Goal: Feedback & Contribution: Contribute content

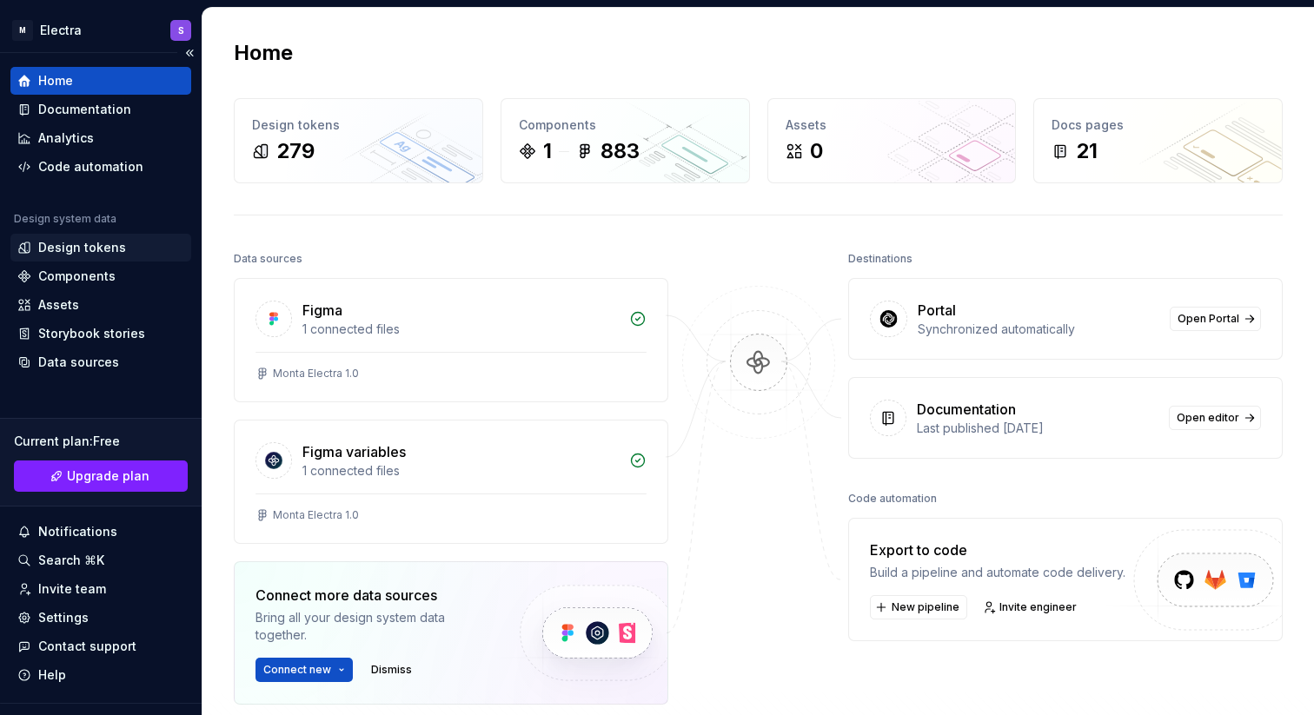
click at [76, 247] on div "Design tokens" at bounding box center [82, 247] width 88 height 17
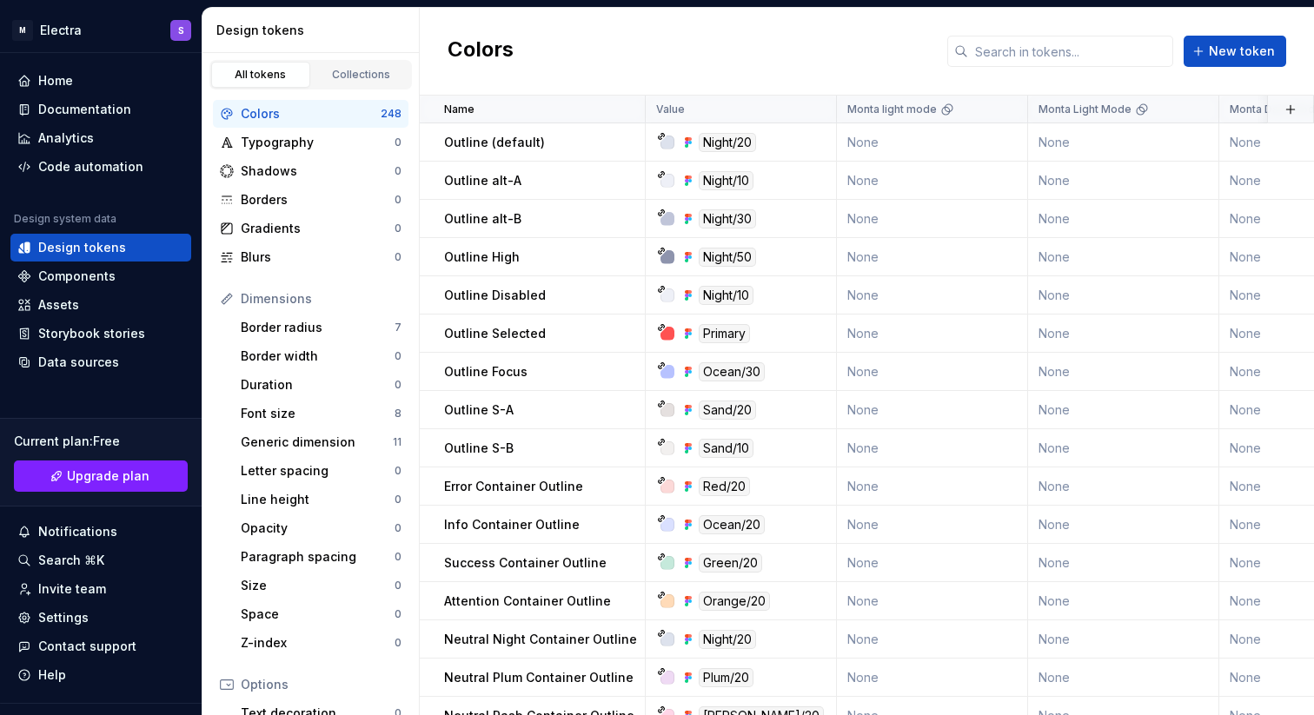
click at [269, 117] on div "Colors" at bounding box center [311, 113] width 140 height 17
click at [89, 262] on div "Design system data Design tokens Components Assets Storybook stories Data sourc…" at bounding box center [100, 294] width 181 height 164
click at [86, 274] on div "Components" at bounding box center [76, 276] width 77 height 17
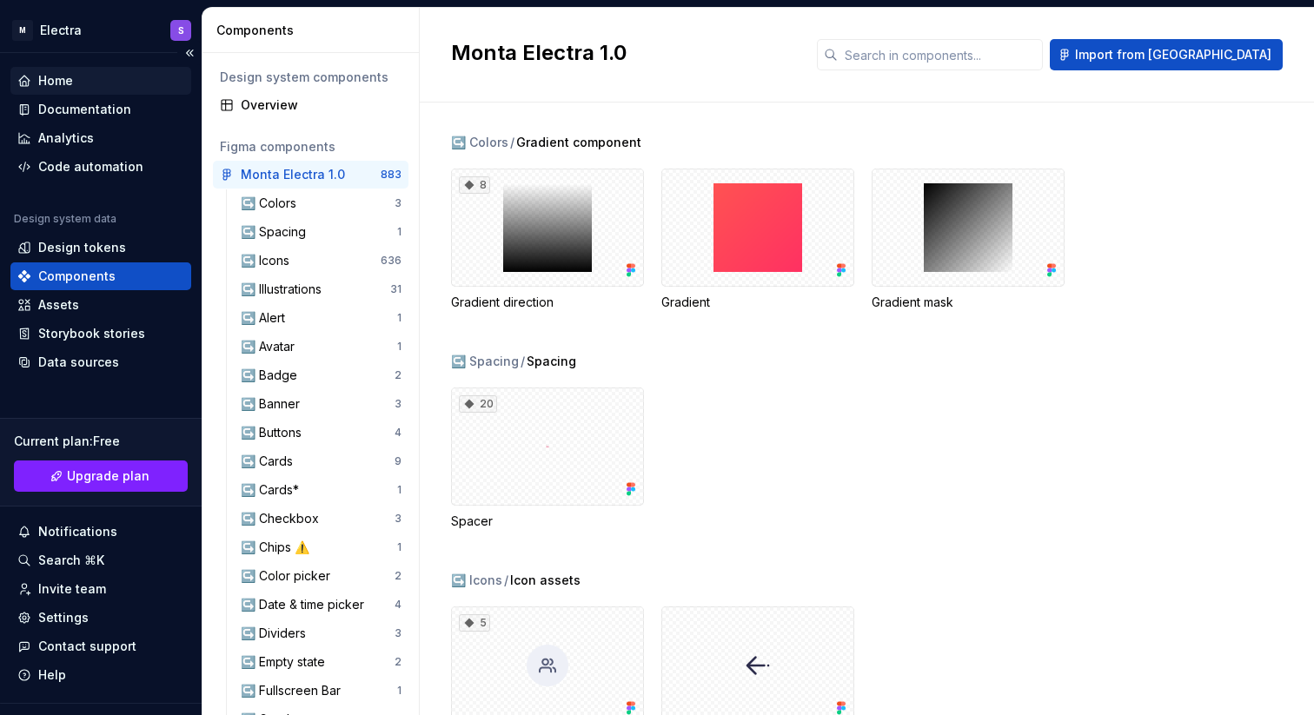
click at [67, 78] on div "Home" at bounding box center [55, 80] width 35 height 17
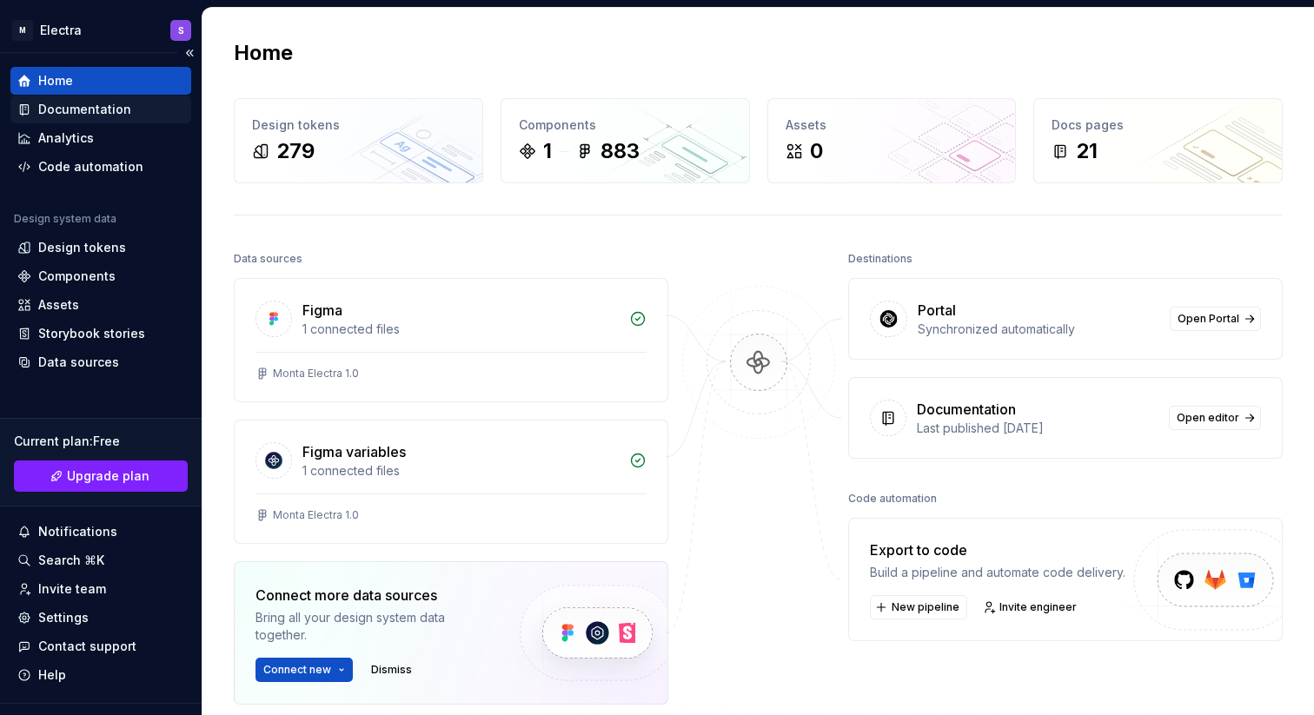
click at [69, 107] on div "Documentation" at bounding box center [84, 109] width 93 height 17
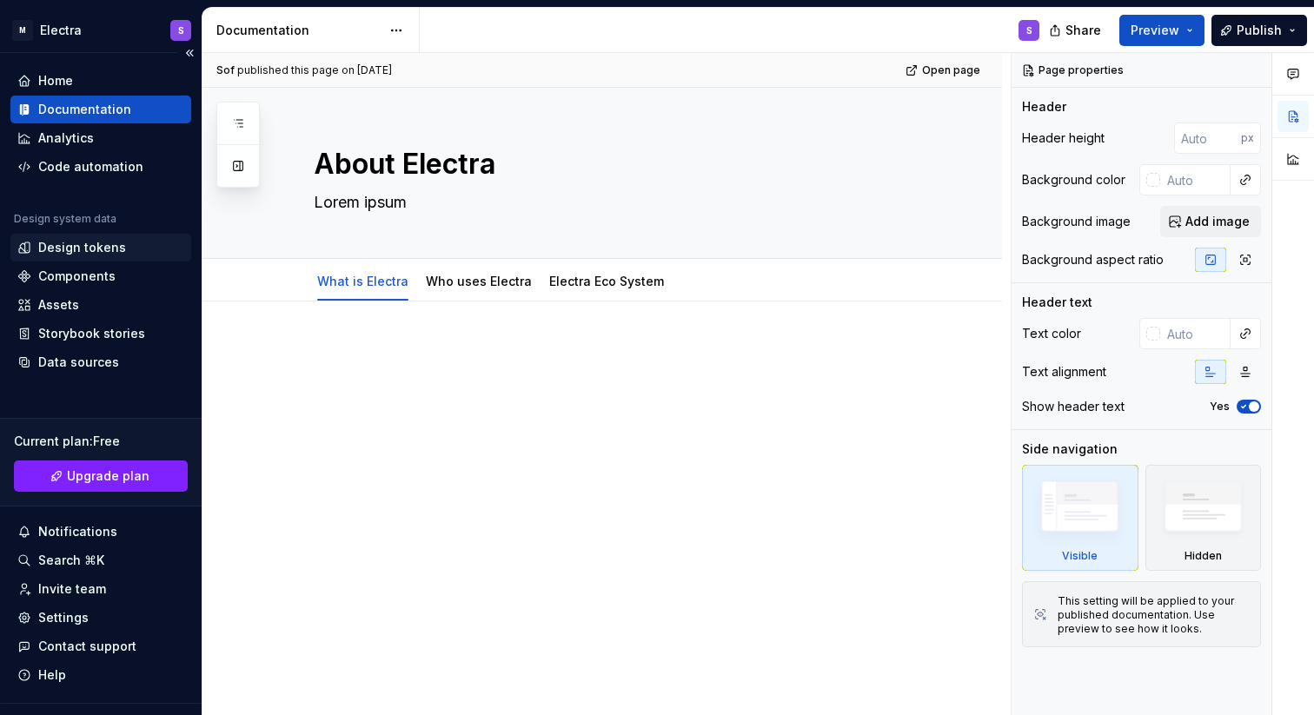
click at [59, 247] on div "Design tokens" at bounding box center [82, 247] width 88 height 17
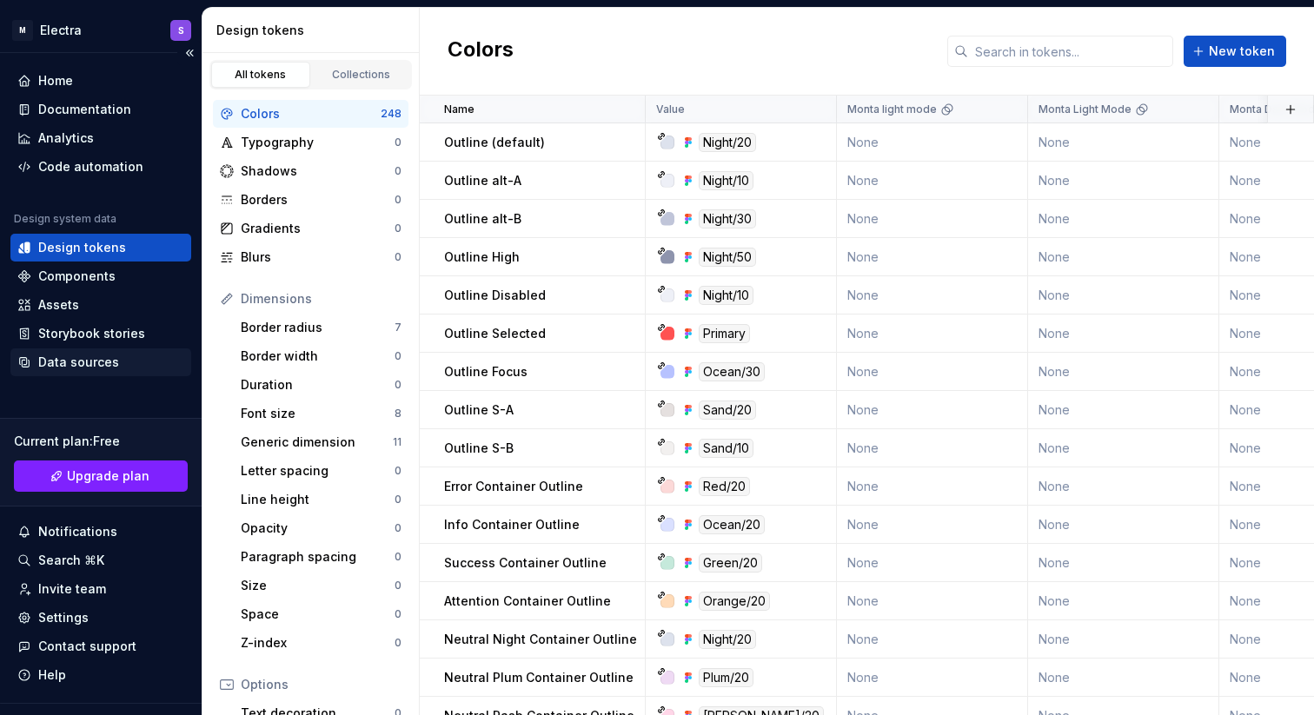
click at [95, 373] on div "Data sources" at bounding box center [100, 363] width 181 height 28
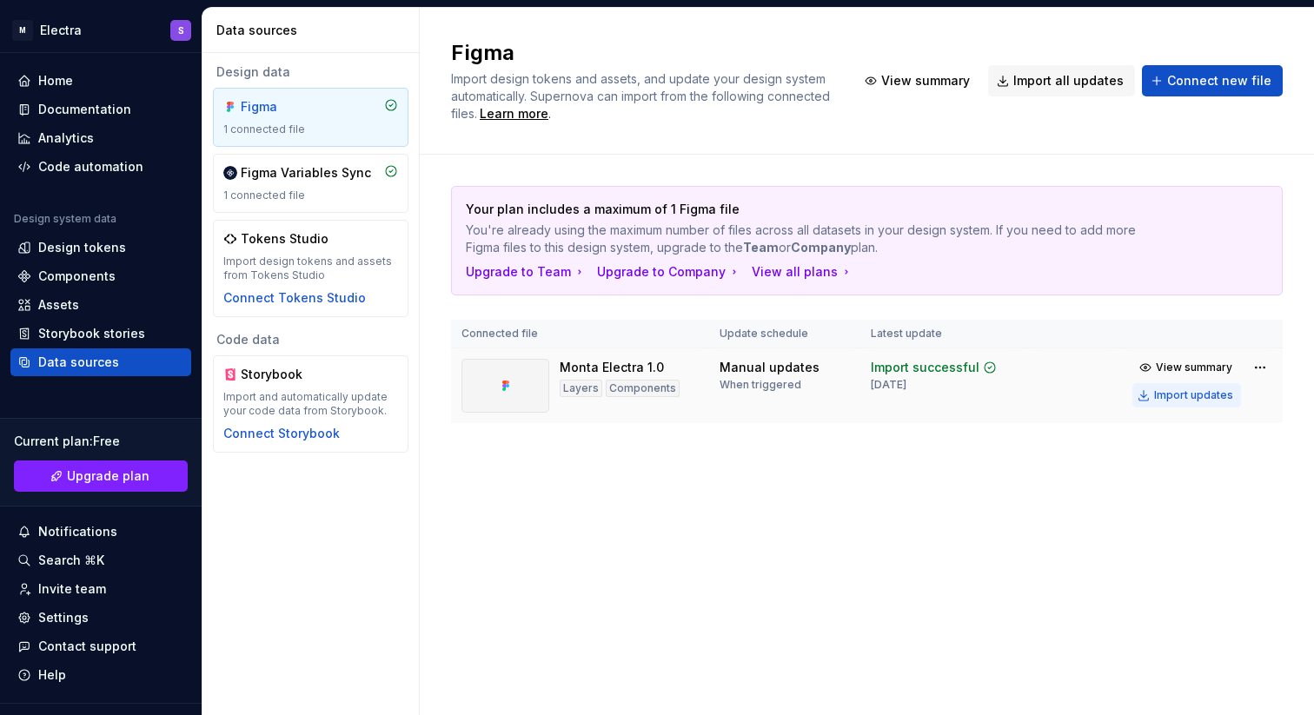
click at [1210, 393] on div "Import updates" at bounding box center [1193, 395] width 79 height 14
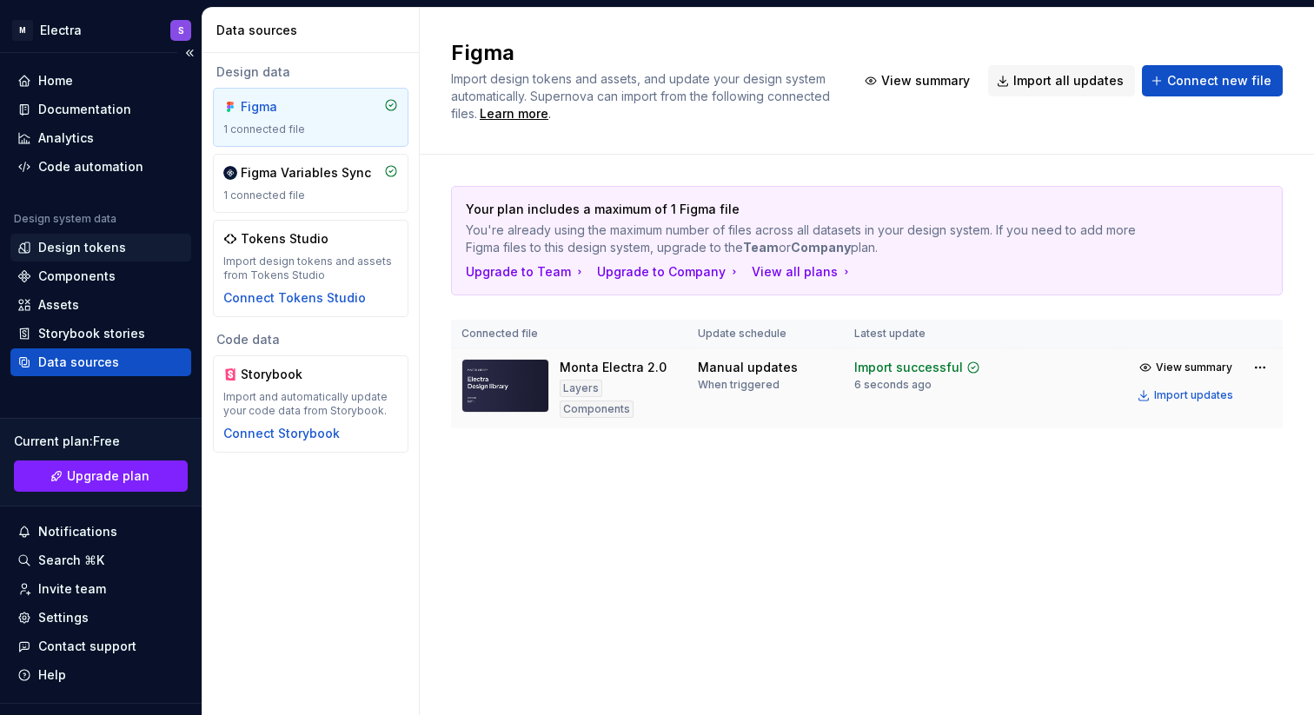
click at [63, 256] on div "Design tokens" at bounding box center [82, 247] width 88 height 17
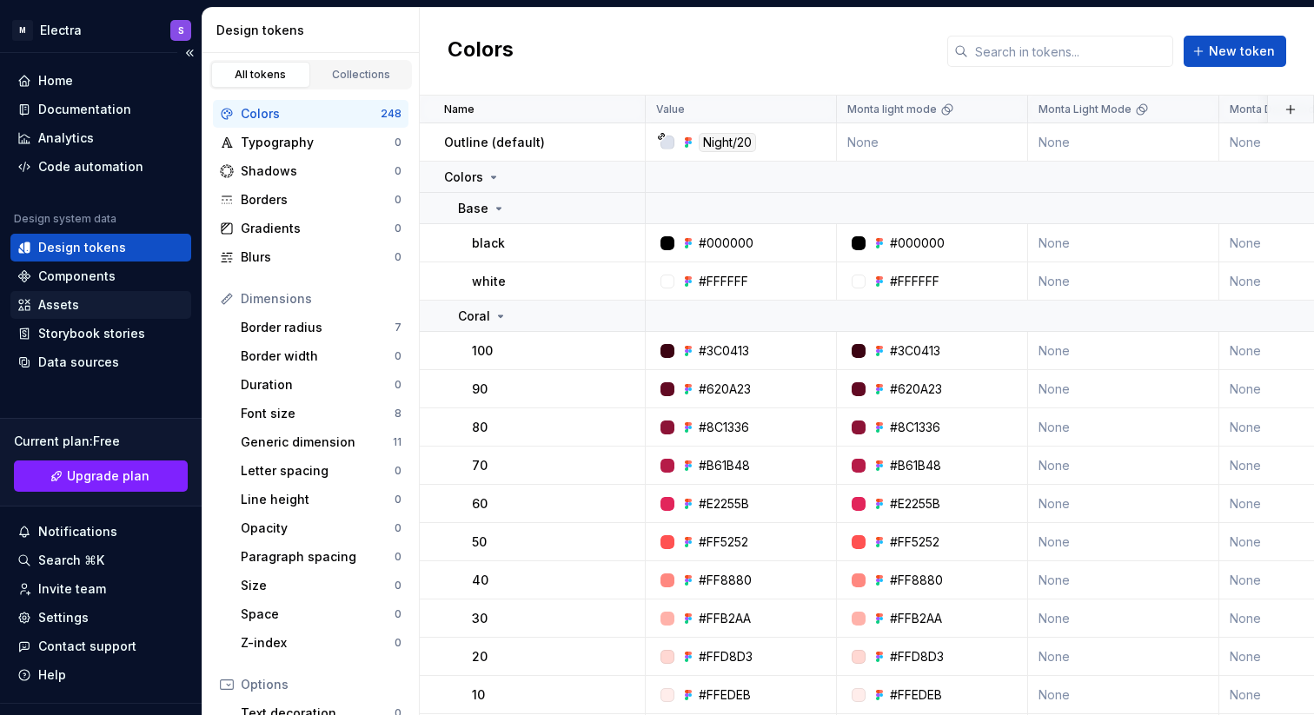
click at [69, 308] on div "Assets" at bounding box center [58, 304] width 41 height 17
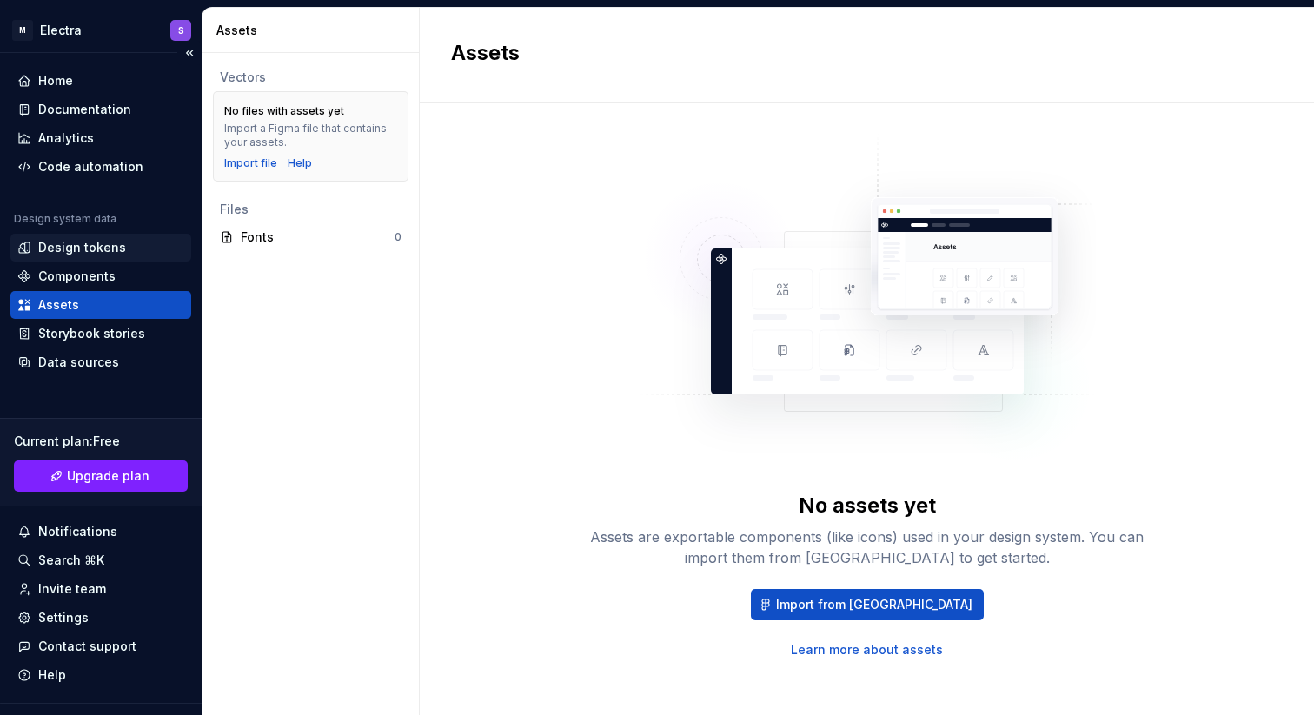
click at [83, 245] on div "Design tokens" at bounding box center [82, 247] width 88 height 17
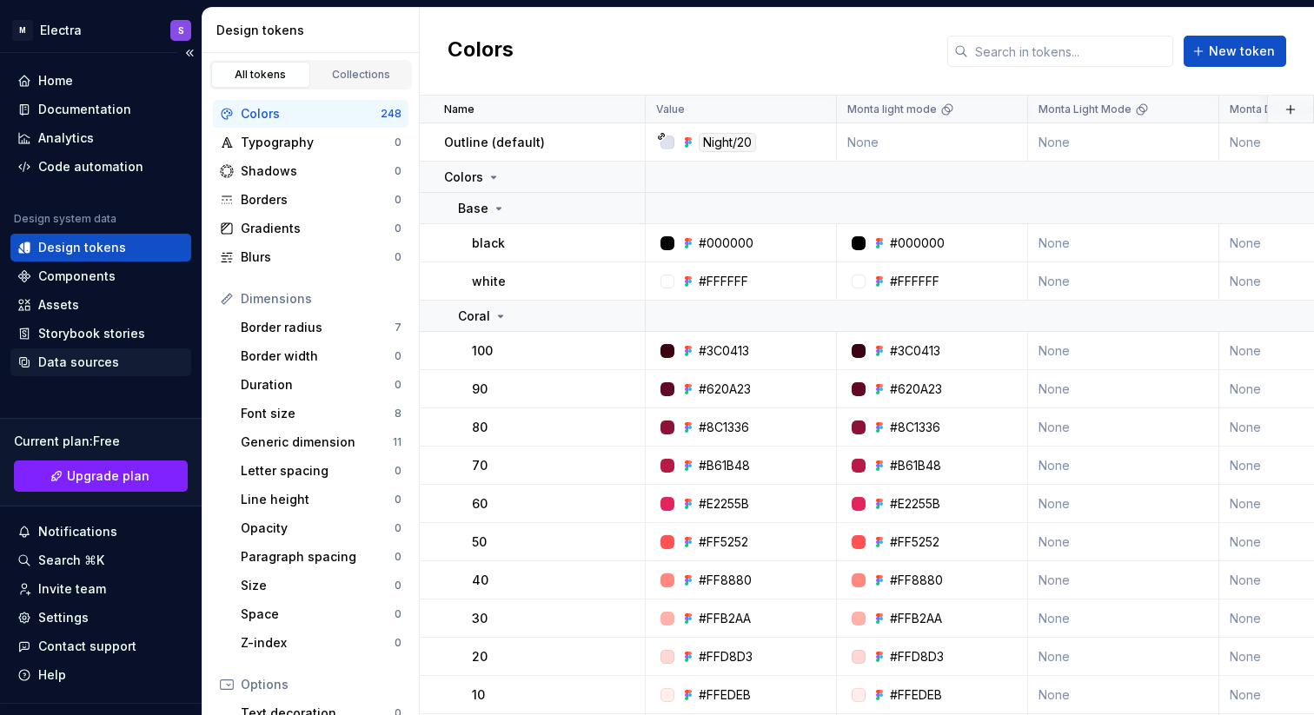
click at [59, 367] on div "Data sources" at bounding box center [78, 362] width 81 height 17
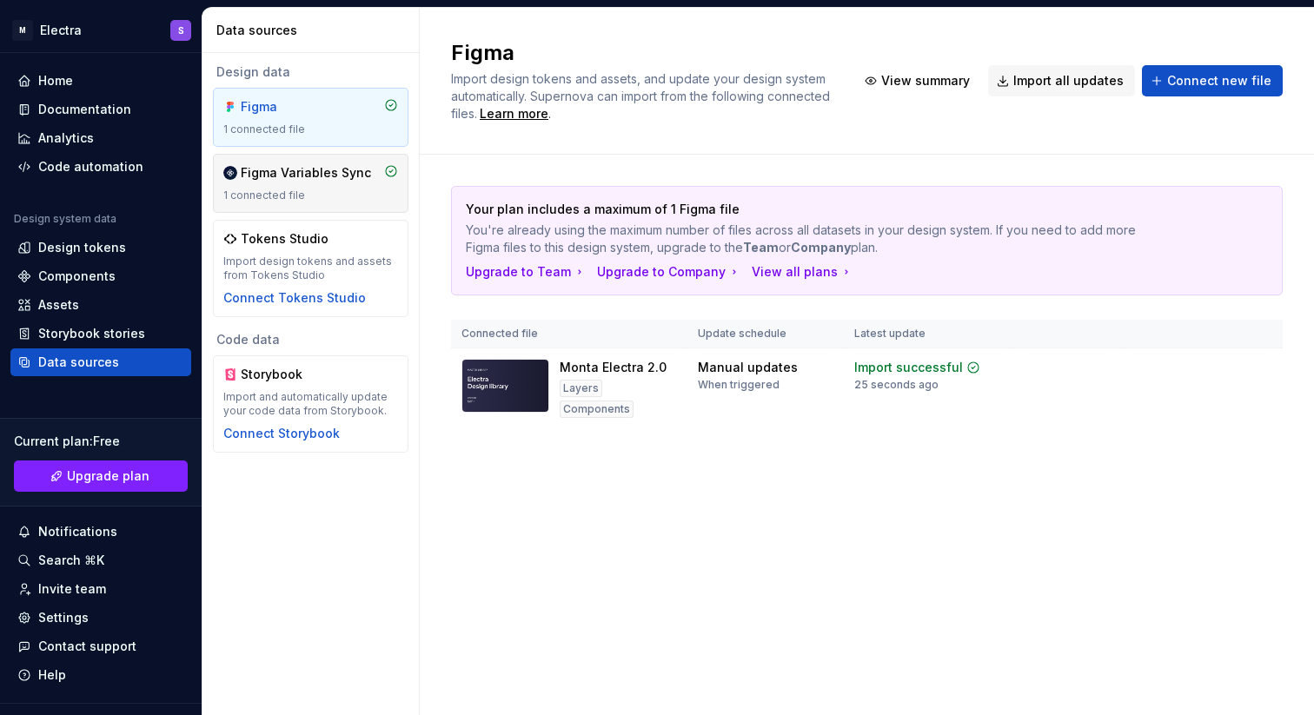
click at [342, 183] on div "Figma Variables Sync 1 connected file" at bounding box center [310, 183] width 175 height 38
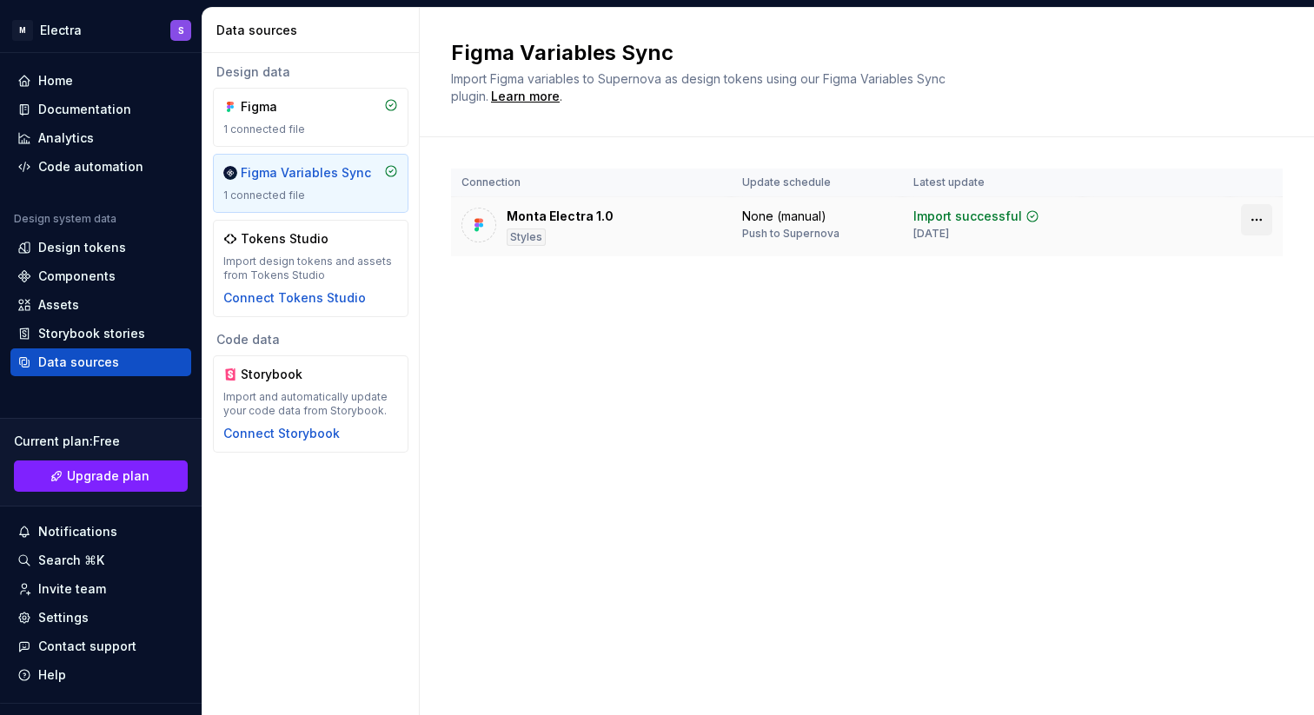
click at [1255, 218] on html "M Electra S Home Documentation Analytics Code automation Design system data Des…" at bounding box center [657, 357] width 1314 height 715
click at [1216, 256] on div "Disconnect plugin" at bounding box center [1246, 257] width 113 height 17
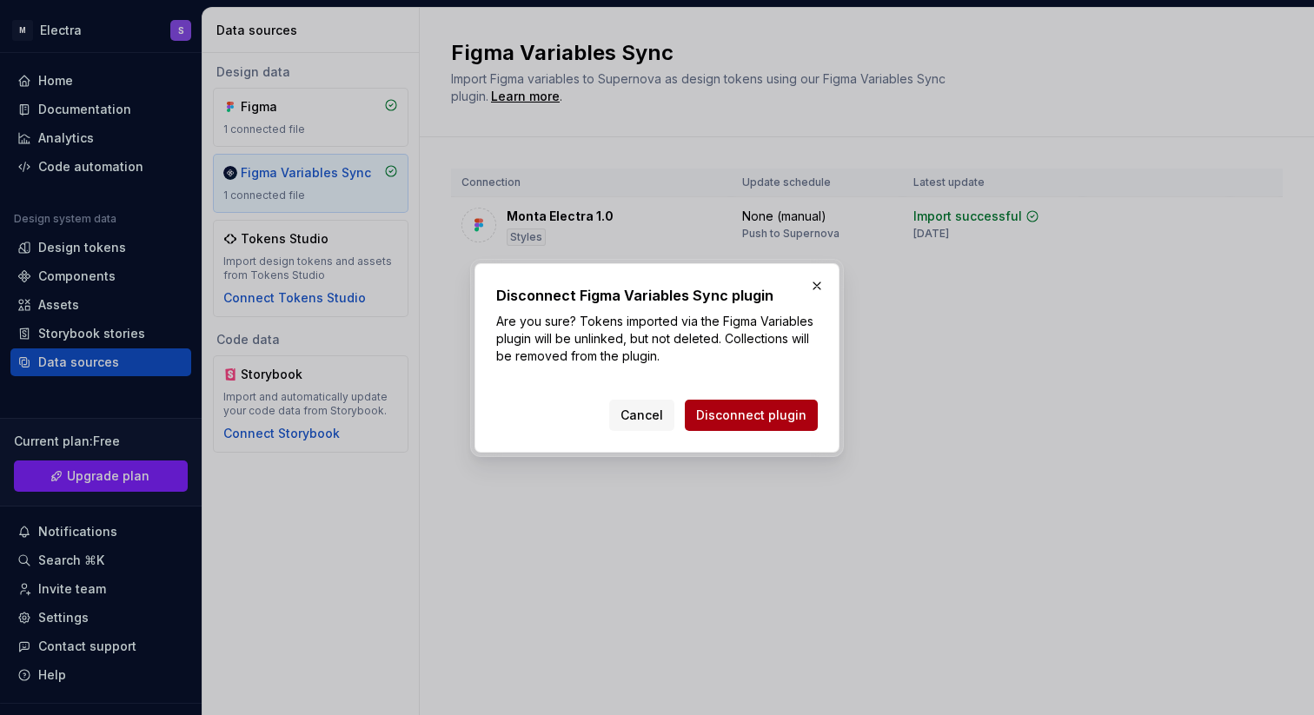
click at [746, 415] on span "Disconnect plugin" at bounding box center [751, 415] width 110 height 17
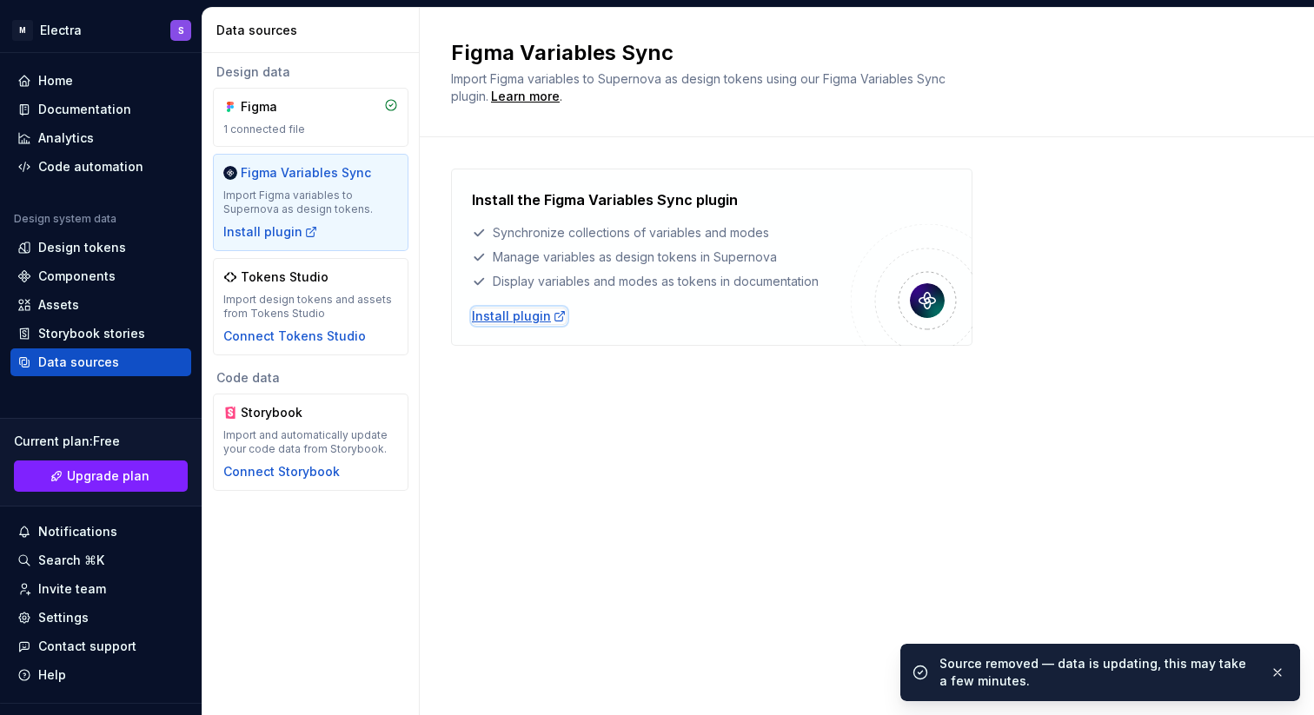
click at [509, 317] on div "Install plugin" at bounding box center [519, 316] width 95 height 17
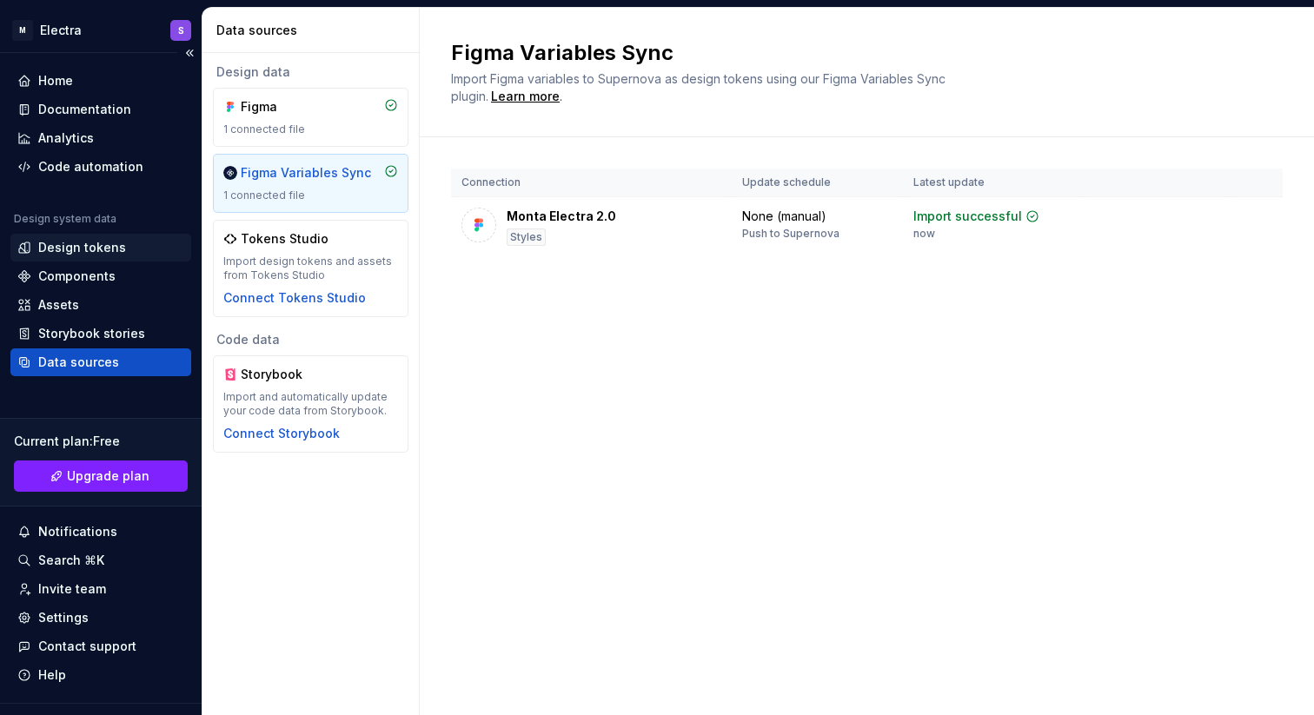
click at [69, 240] on div "Design tokens" at bounding box center [82, 247] width 88 height 17
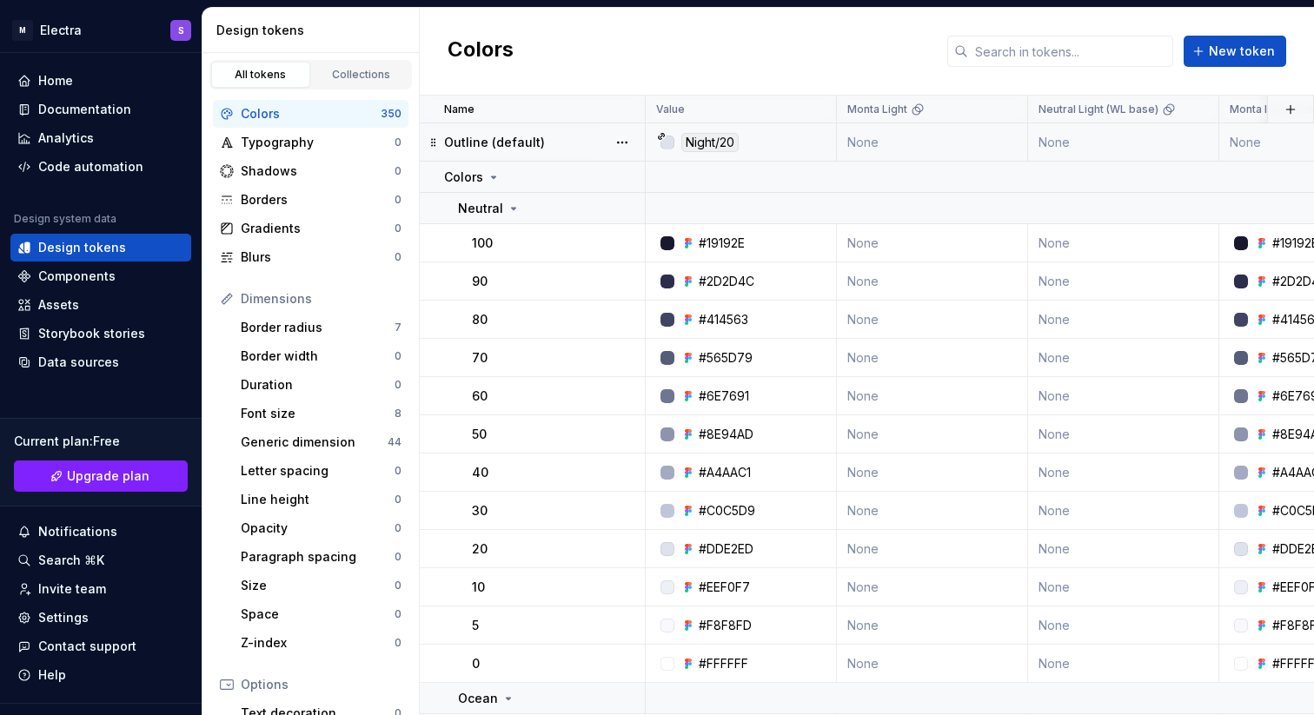
click at [703, 140] on div "Night/20" at bounding box center [709, 142] width 57 height 19
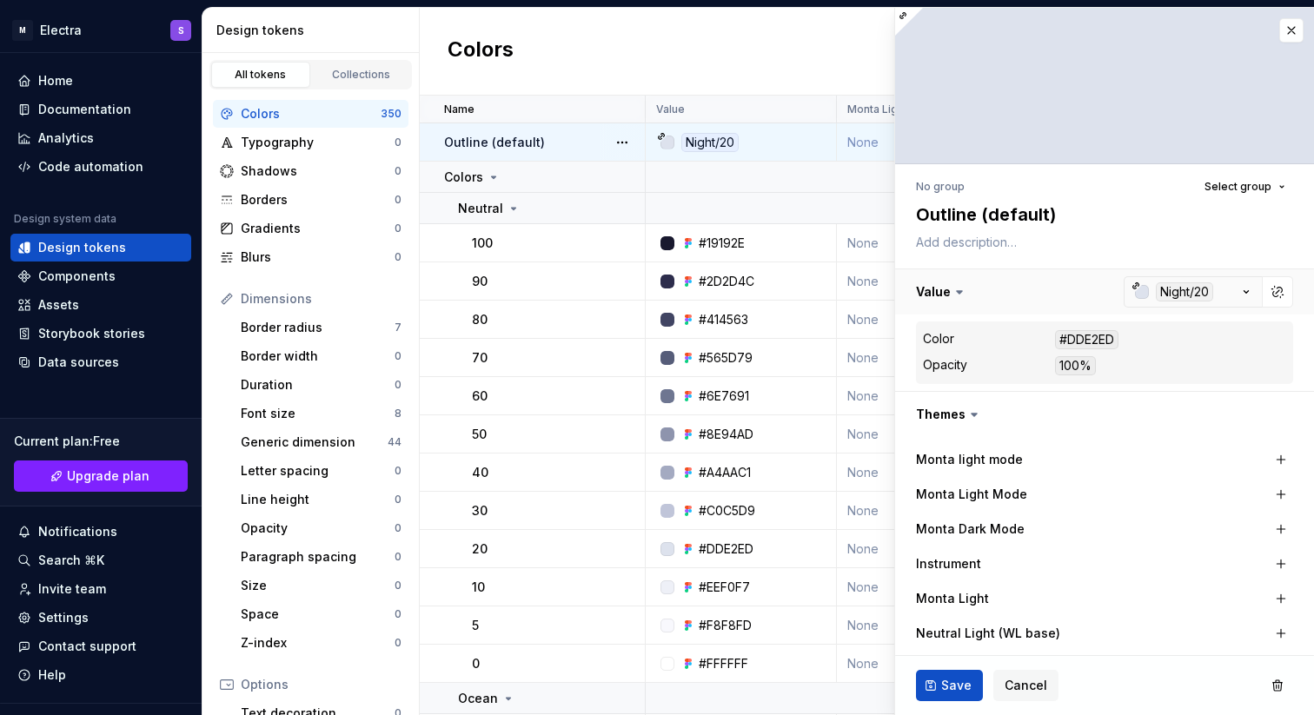
click at [1180, 292] on button "button" at bounding box center [1104, 291] width 419 height 45
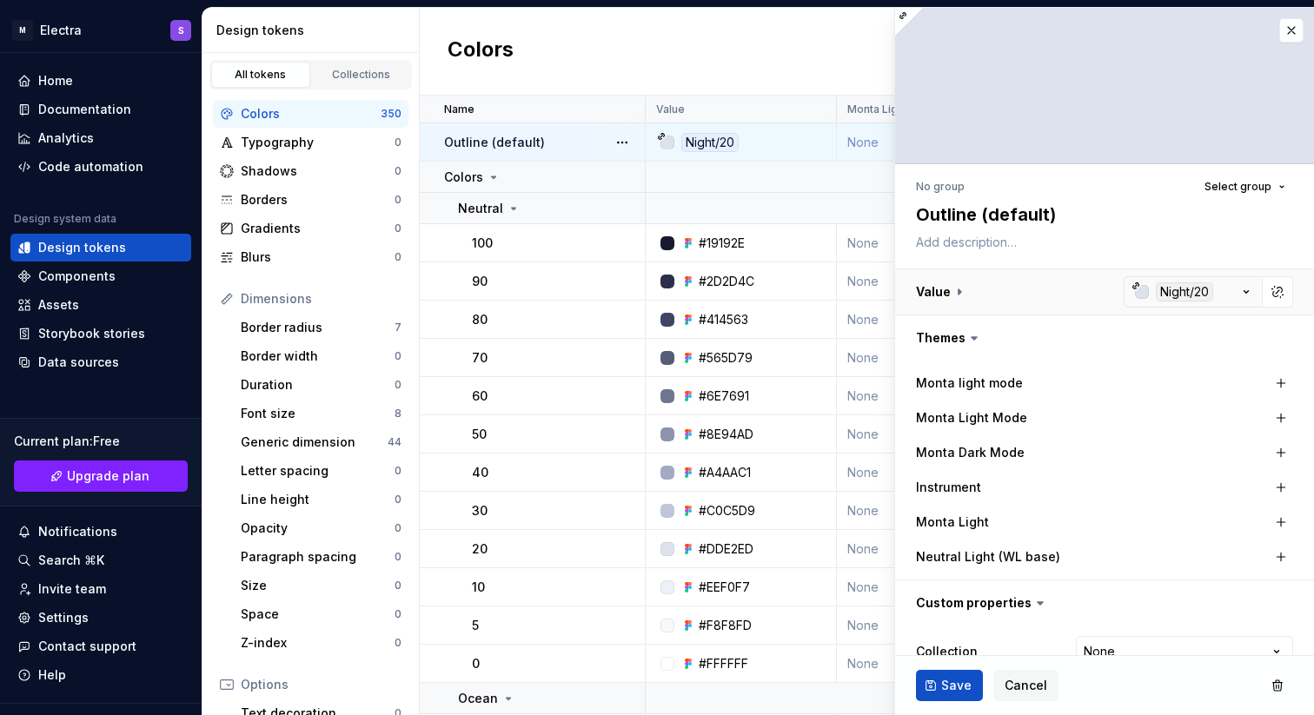
click at [1180, 292] on button "button" at bounding box center [1104, 291] width 419 height 45
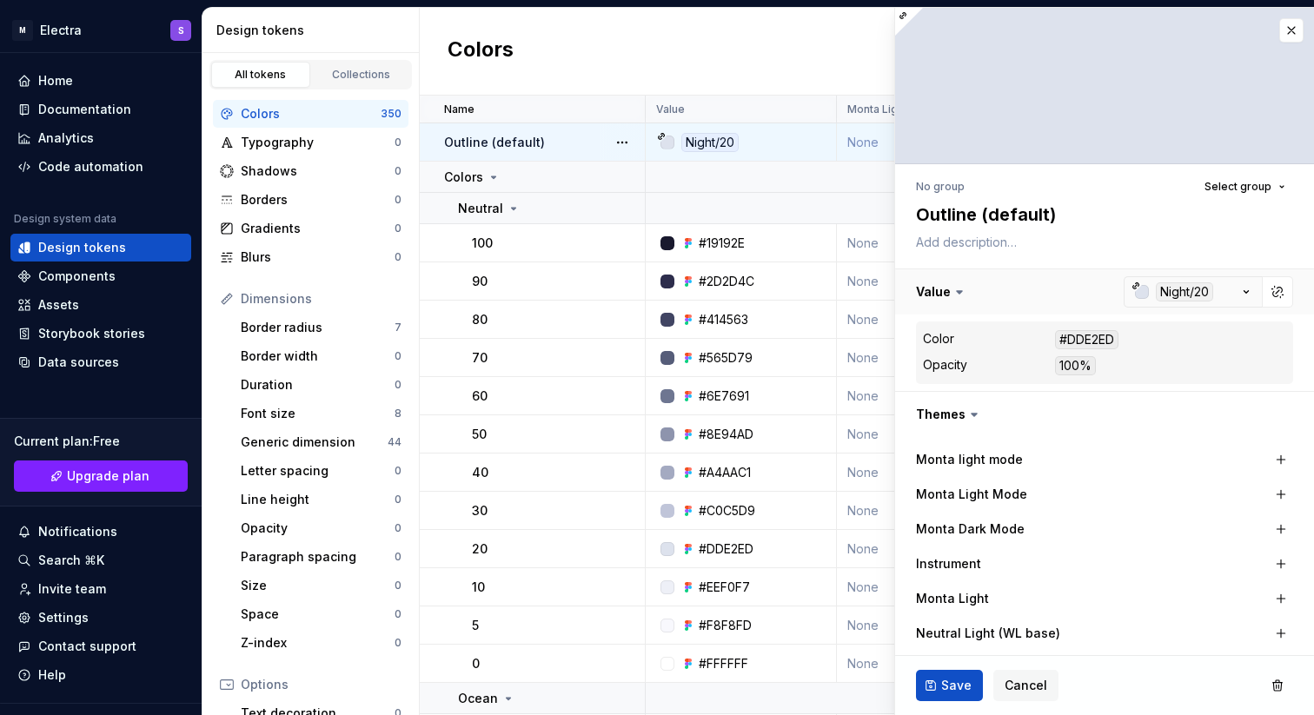
click at [1243, 289] on button "button" at bounding box center [1104, 291] width 419 height 45
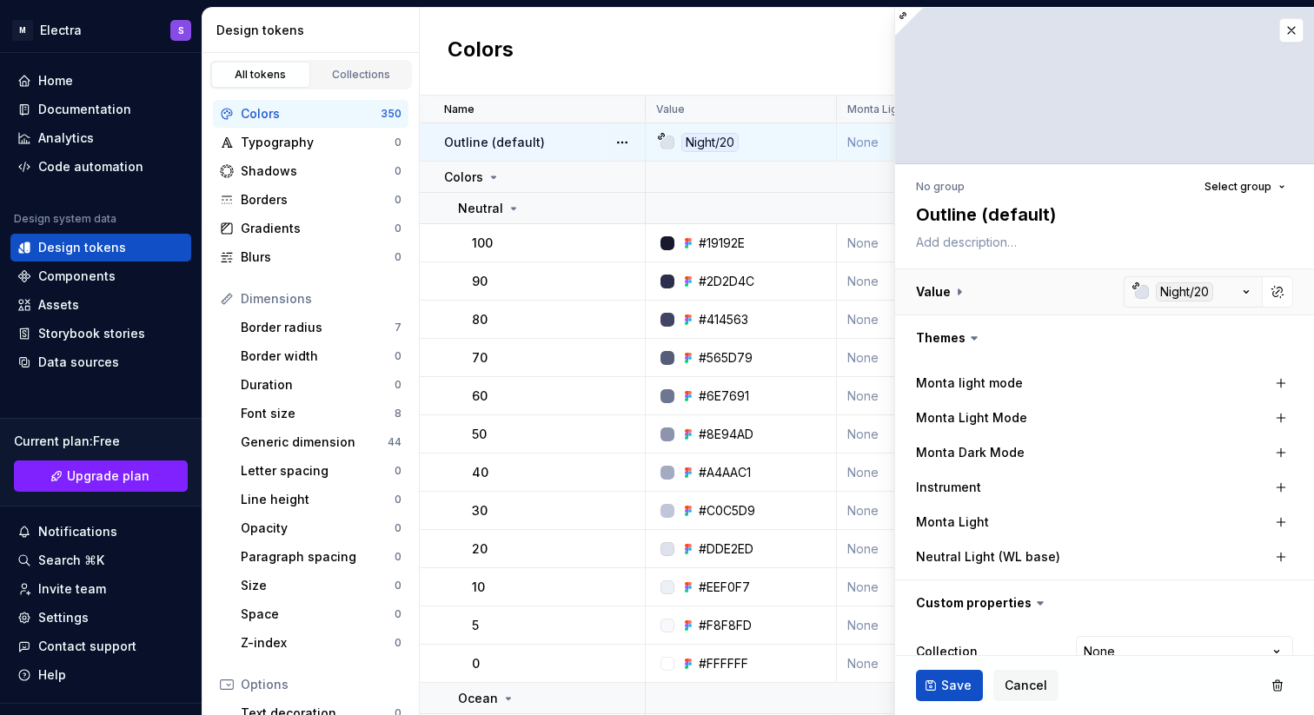
click at [1232, 292] on button "button" at bounding box center [1104, 291] width 419 height 45
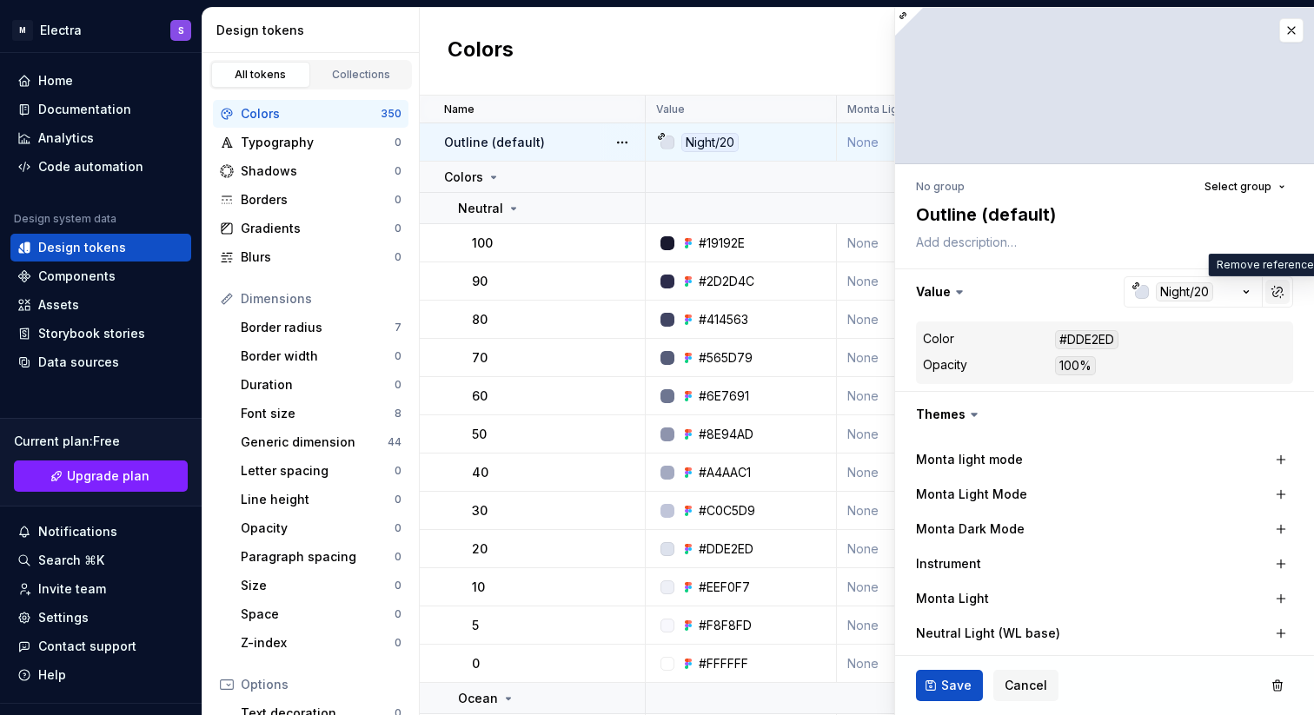
click at [1265, 292] on button "button" at bounding box center [1277, 292] width 24 height 24
type textarea "*"
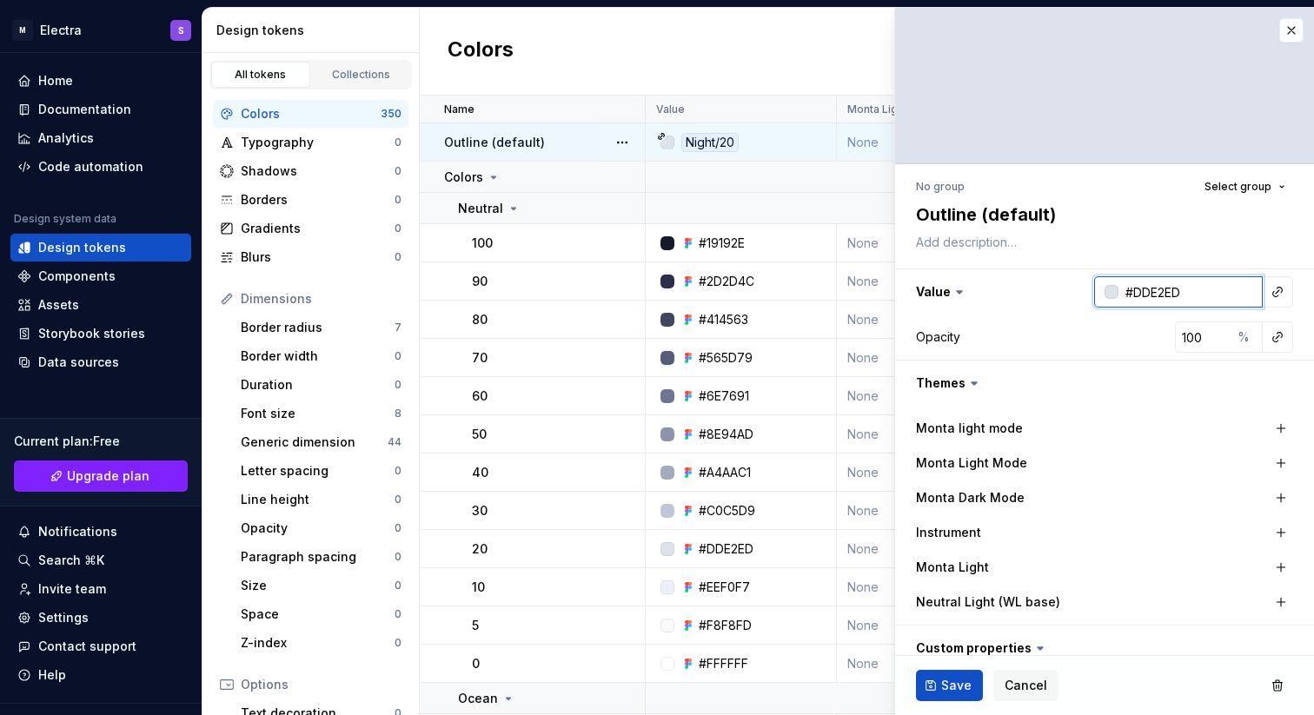
click at [1158, 304] on input "#DDE2ED" at bounding box center [1191, 291] width 144 height 31
click at [1094, 289] on div at bounding box center [1106, 291] width 24 height 31
click at [1105, 289] on div at bounding box center [1112, 292] width 14 height 14
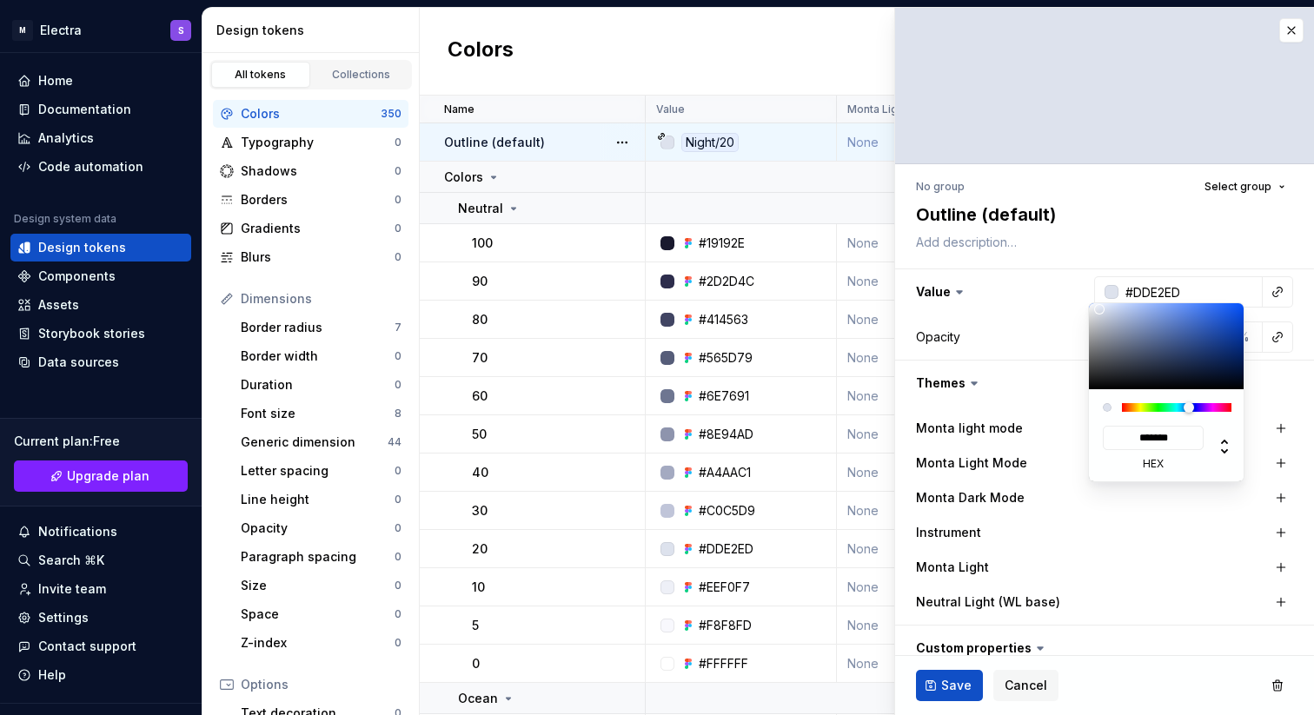
click at [1095, 225] on html "M Electra S Home Documentation Analytics Code automation Design system data Des…" at bounding box center [657, 357] width 1314 height 715
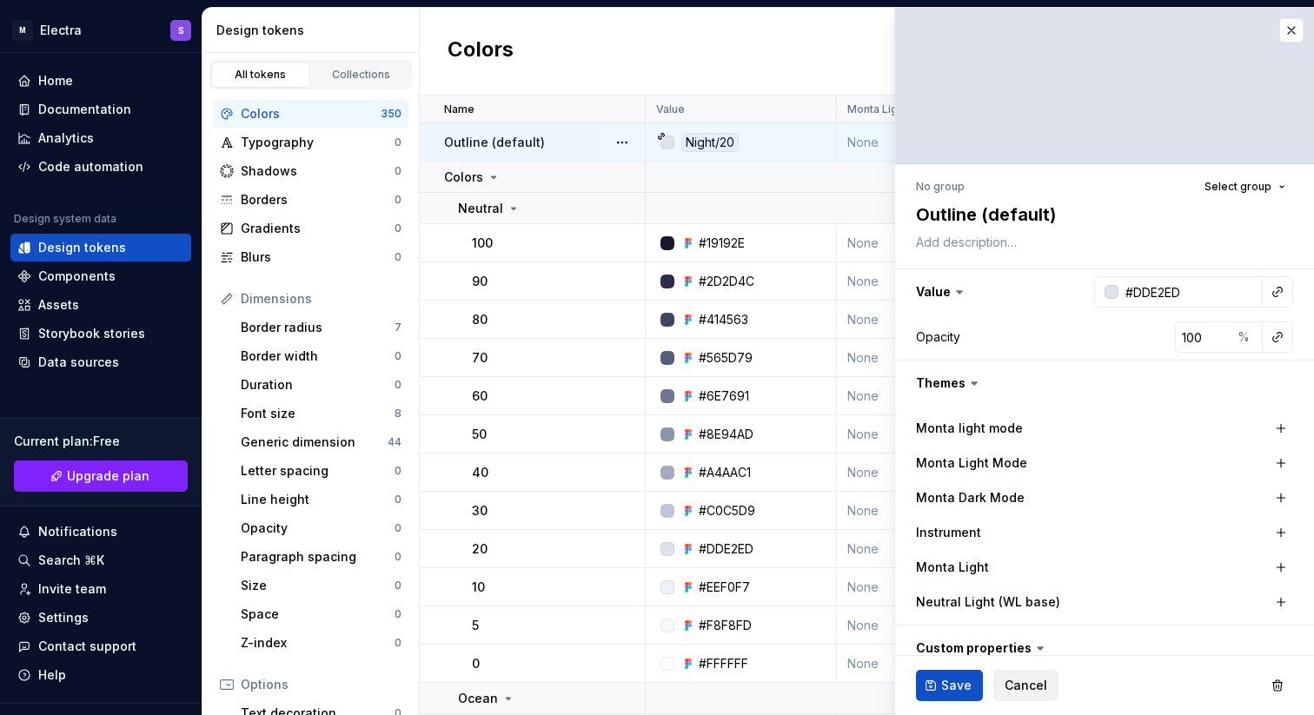
click at [1017, 687] on span "Cancel" at bounding box center [1026, 685] width 43 height 17
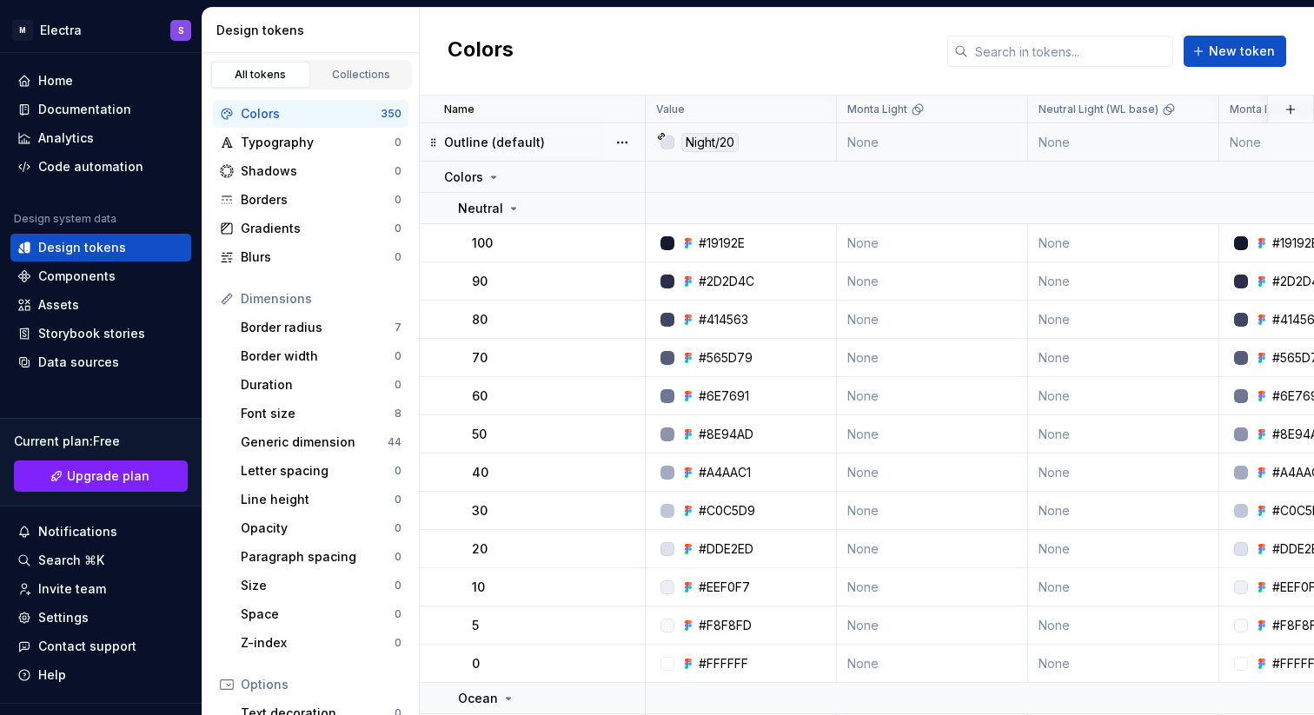
click at [726, 140] on div "Night/20" at bounding box center [709, 142] width 57 height 19
type textarea "*"
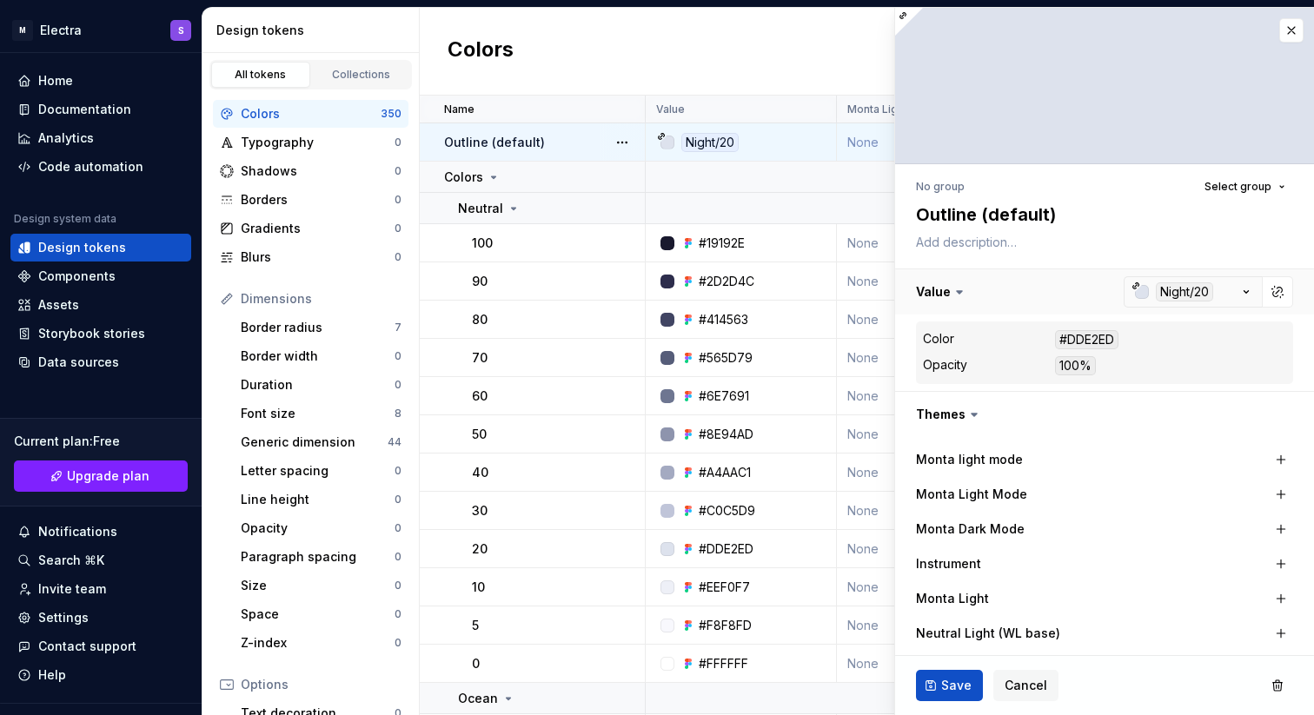
click at [1182, 295] on button "button" at bounding box center [1104, 291] width 419 height 45
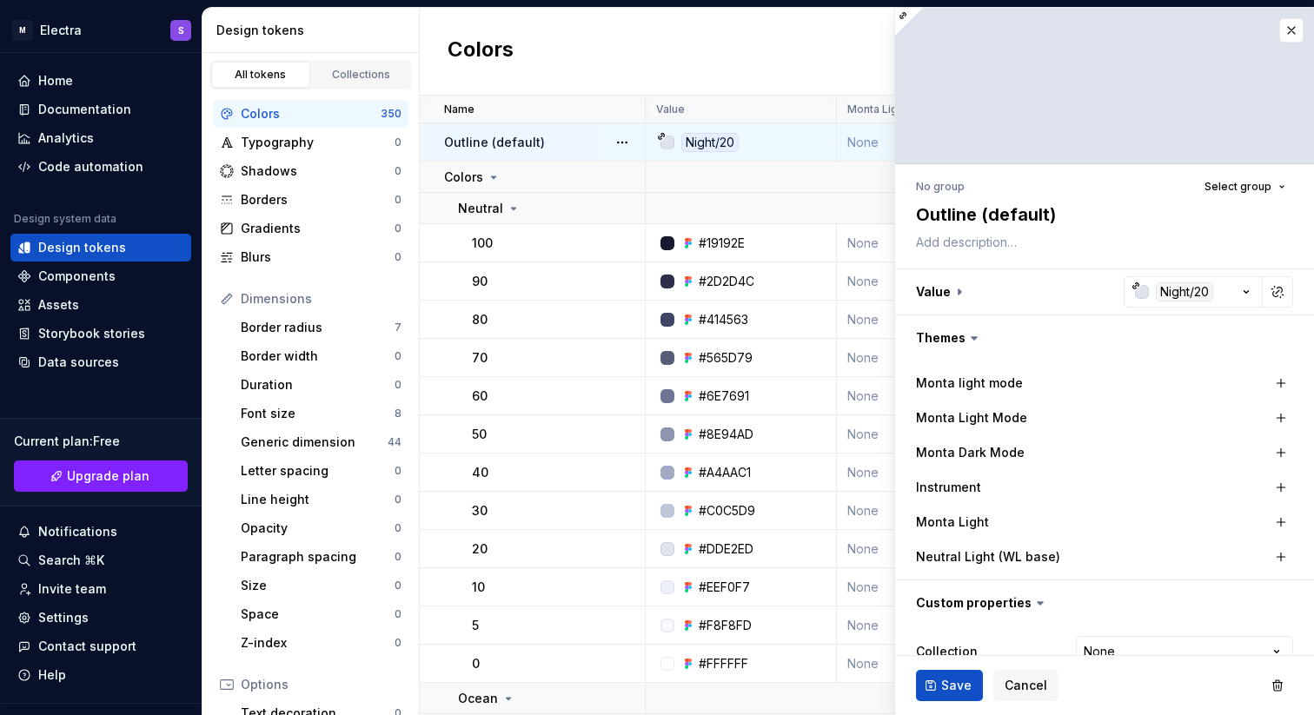
click at [974, 338] on icon at bounding box center [974, 337] width 17 height 17
click at [970, 340] on icon at bounding box center [974, 337] width 17 height 17
click at [1135, 294] on div "button" at bounding box center [1142, 292] width 14 height 14
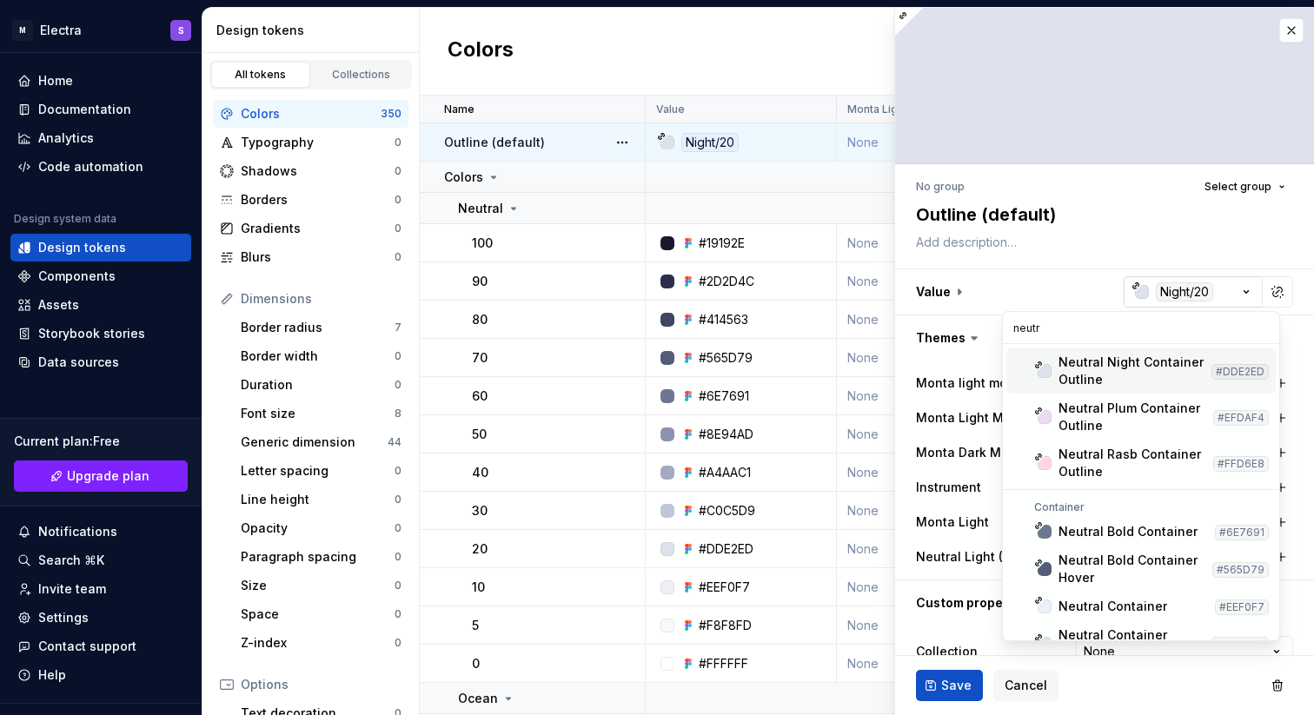
type input "neutra"
click at [1264, 258] on html "M Electra S Home Documentation Analytics Code automation Design system data Des…" at bounding box center [657, 357] width 1314 height 715
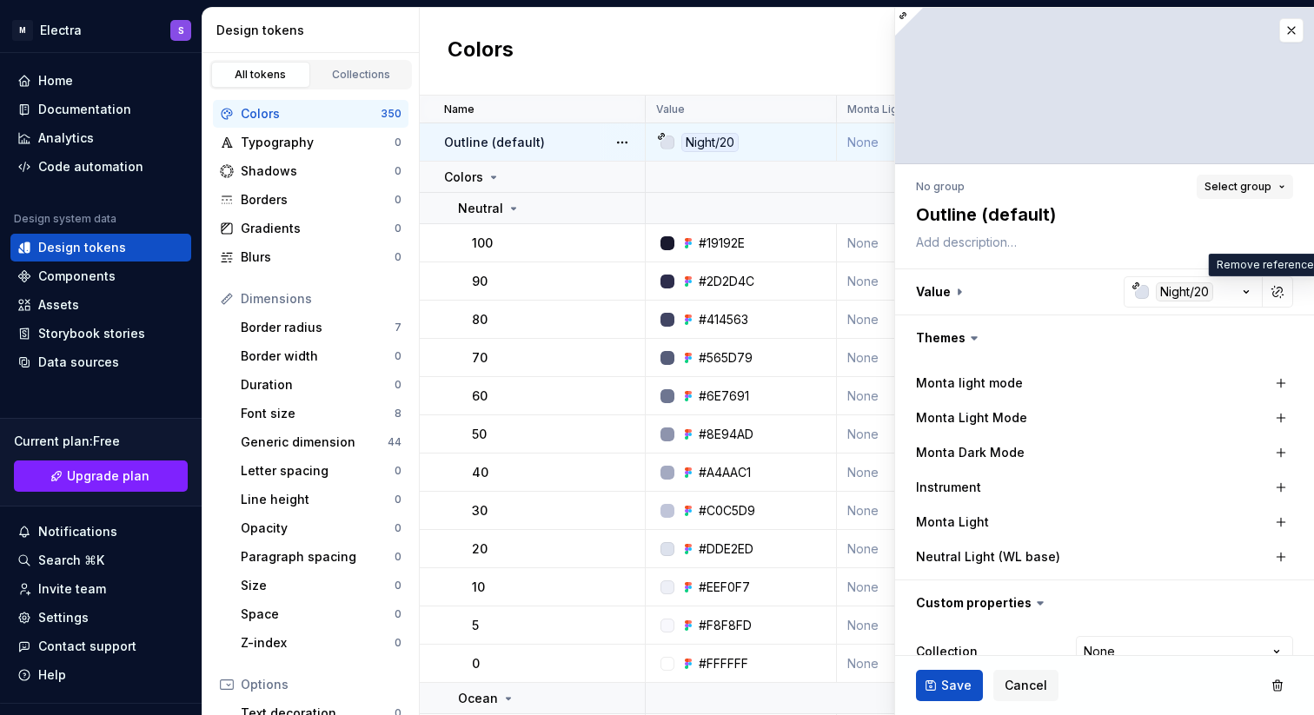
click at [1250, 183] on span "Select group" at bounding box center [1238, 187] width 67 height 14
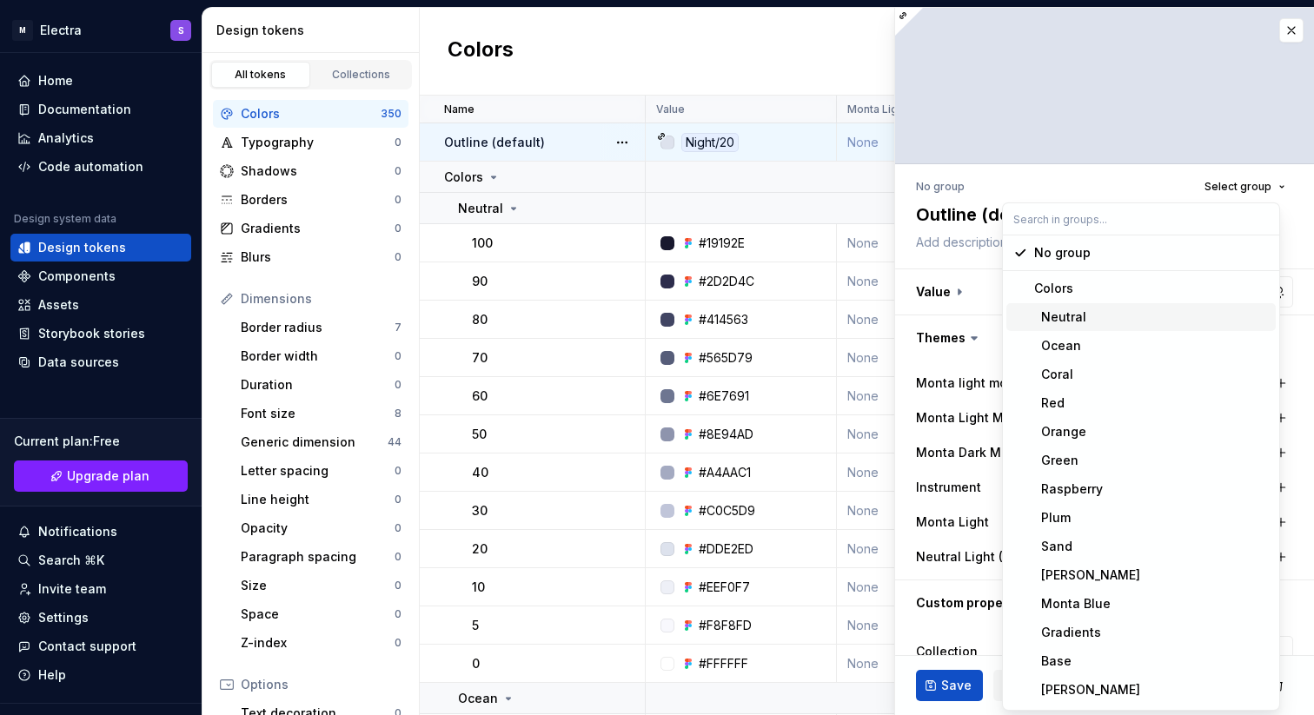
click at [1052, 320] on div "Neutral" at bounding box center [1060, 317] width 52 height 17
type textarea "*"
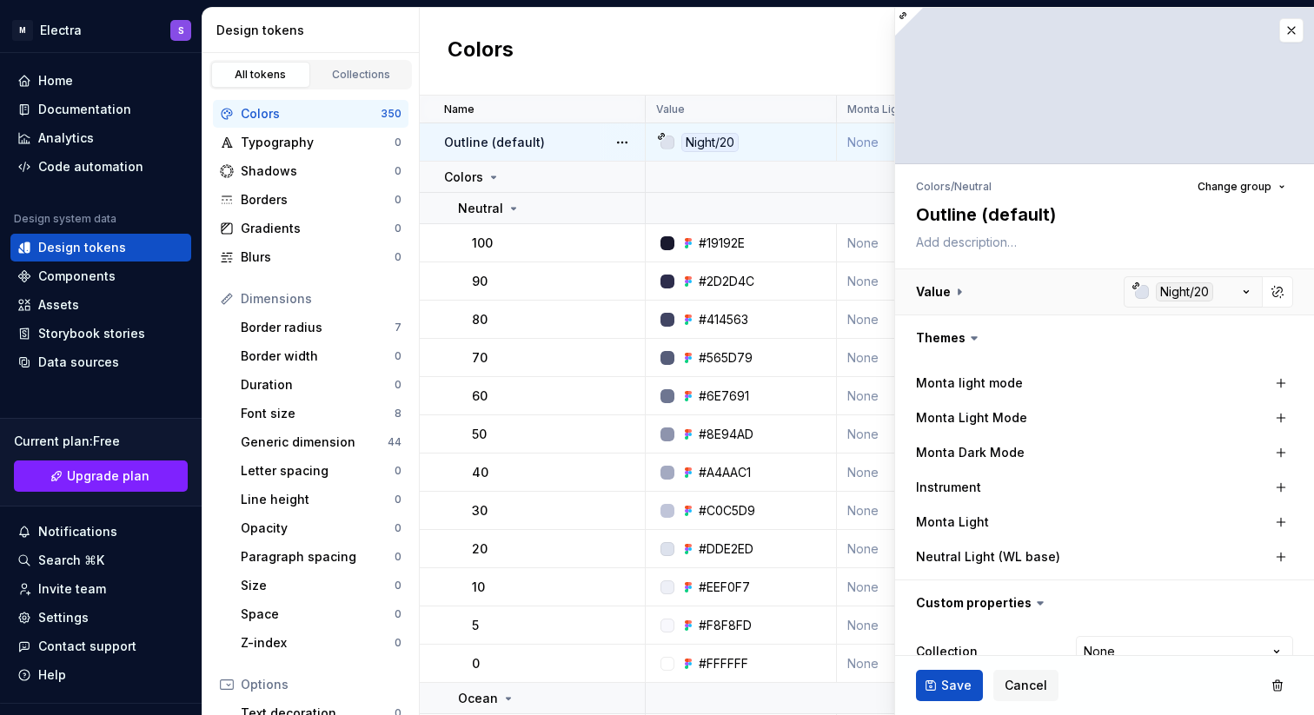
click at [1179, 291] on button "button" at bounding box center [1104, 291] width 419 height 45
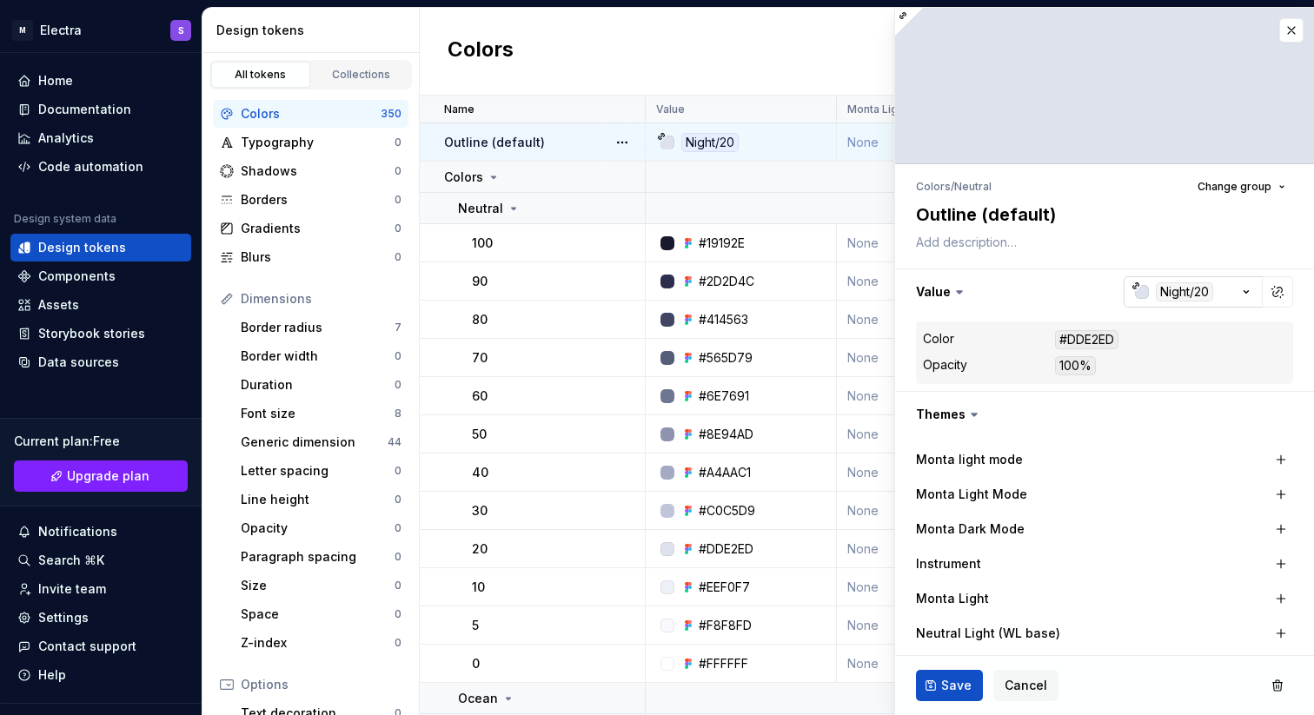
click at [1135, 292] on div "button" at bounding box center [1142, 292] width 14 height 14
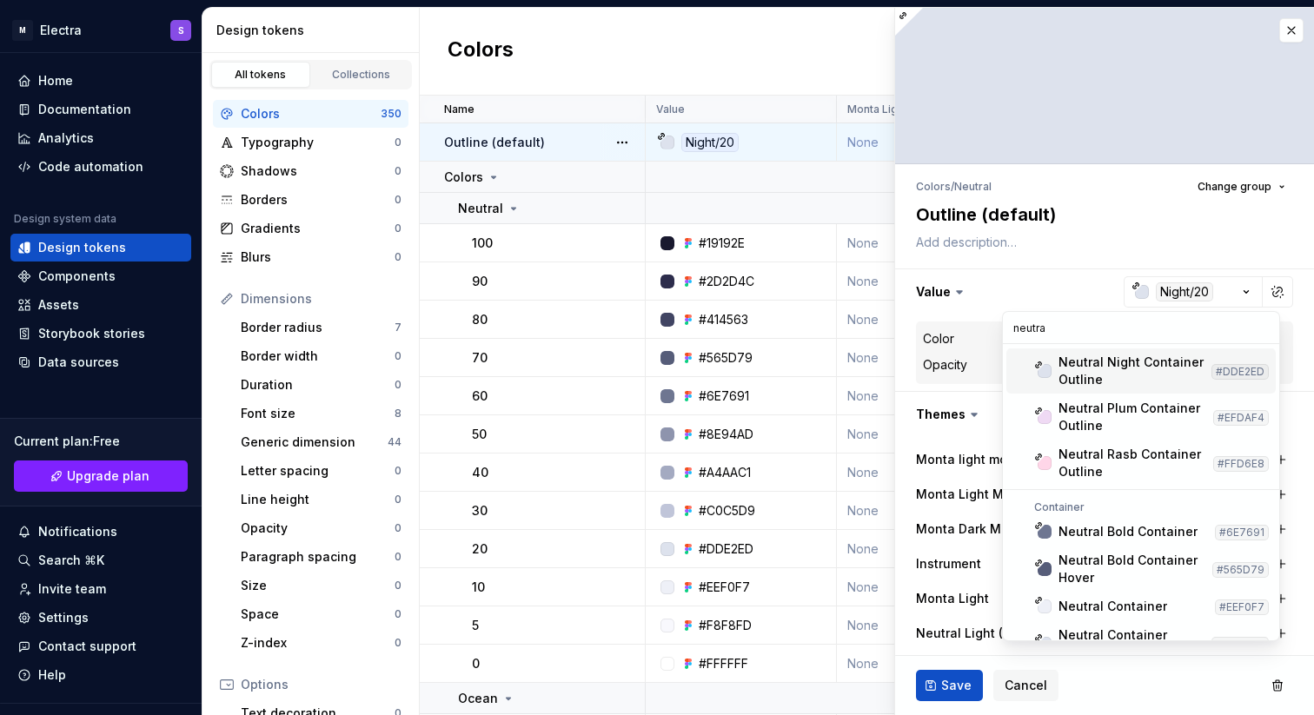
type input "neutral"
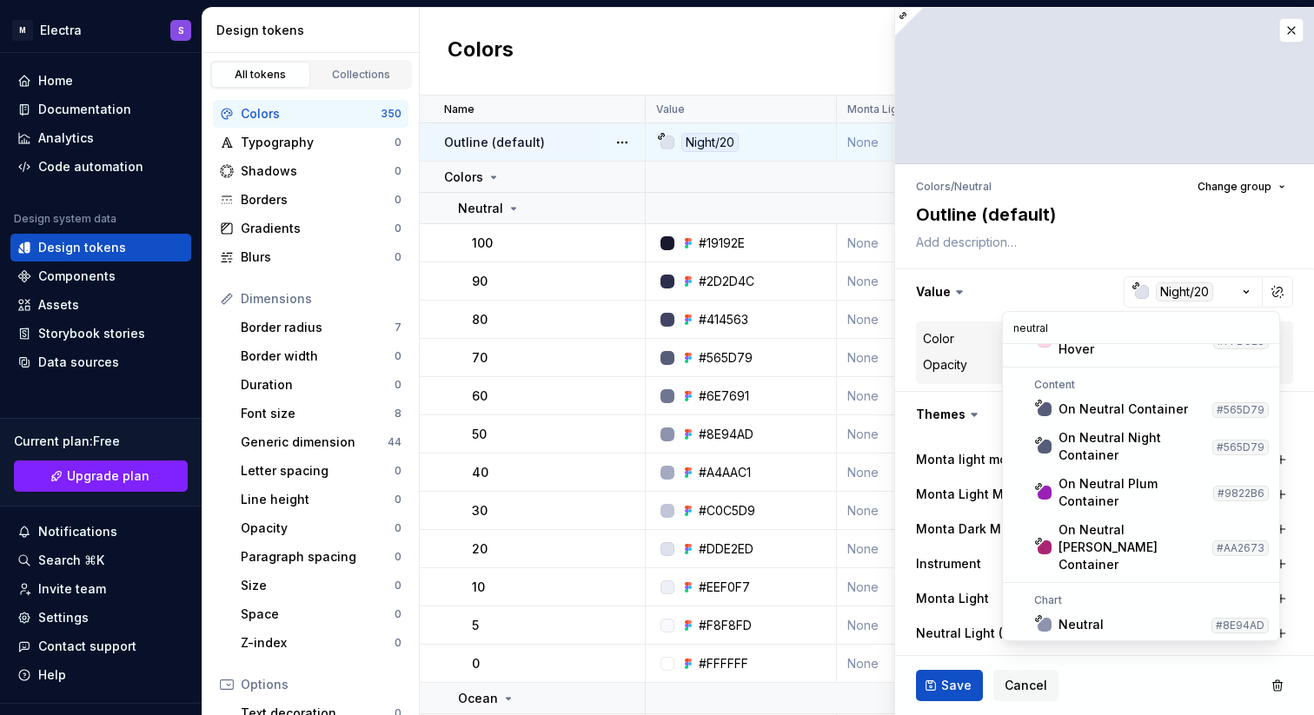
scroll to position [1004, 0]
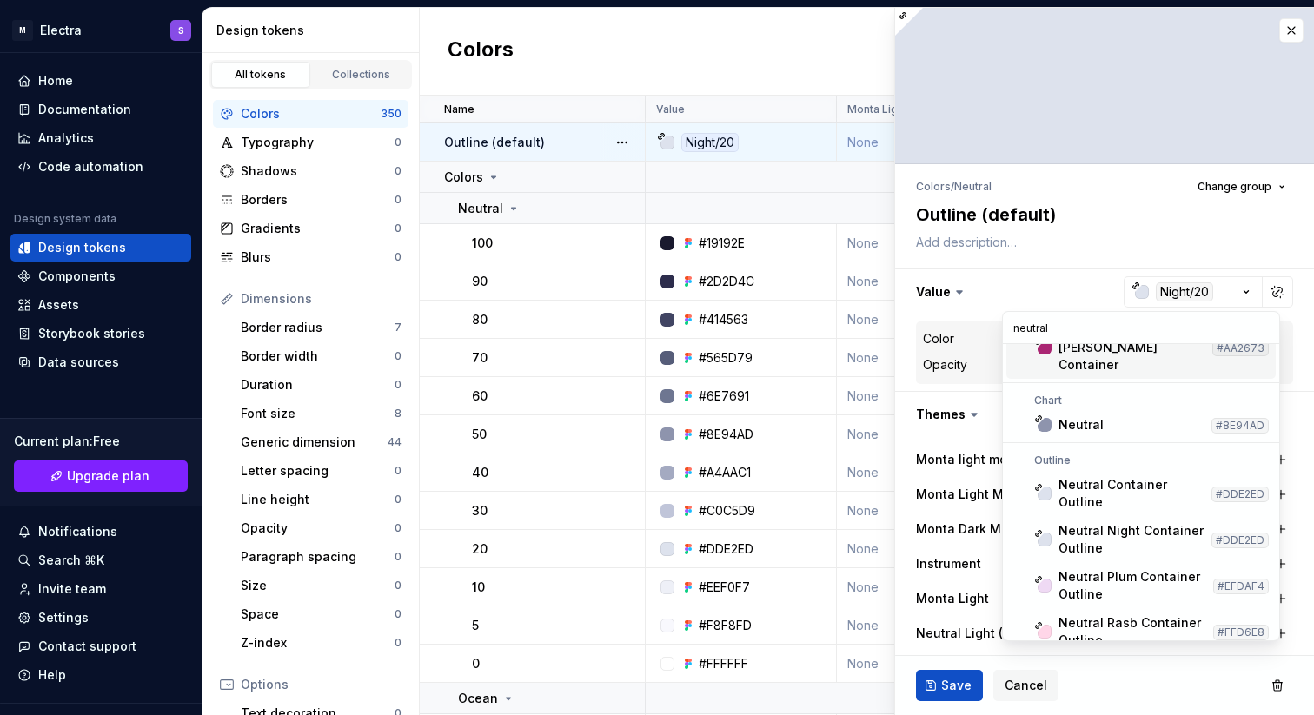
click at [1218, 252] on html "M Electra S Home Documentation Analytics Code automation Design system data Des…" at bounding box center [657, 357] width 1314 height 715
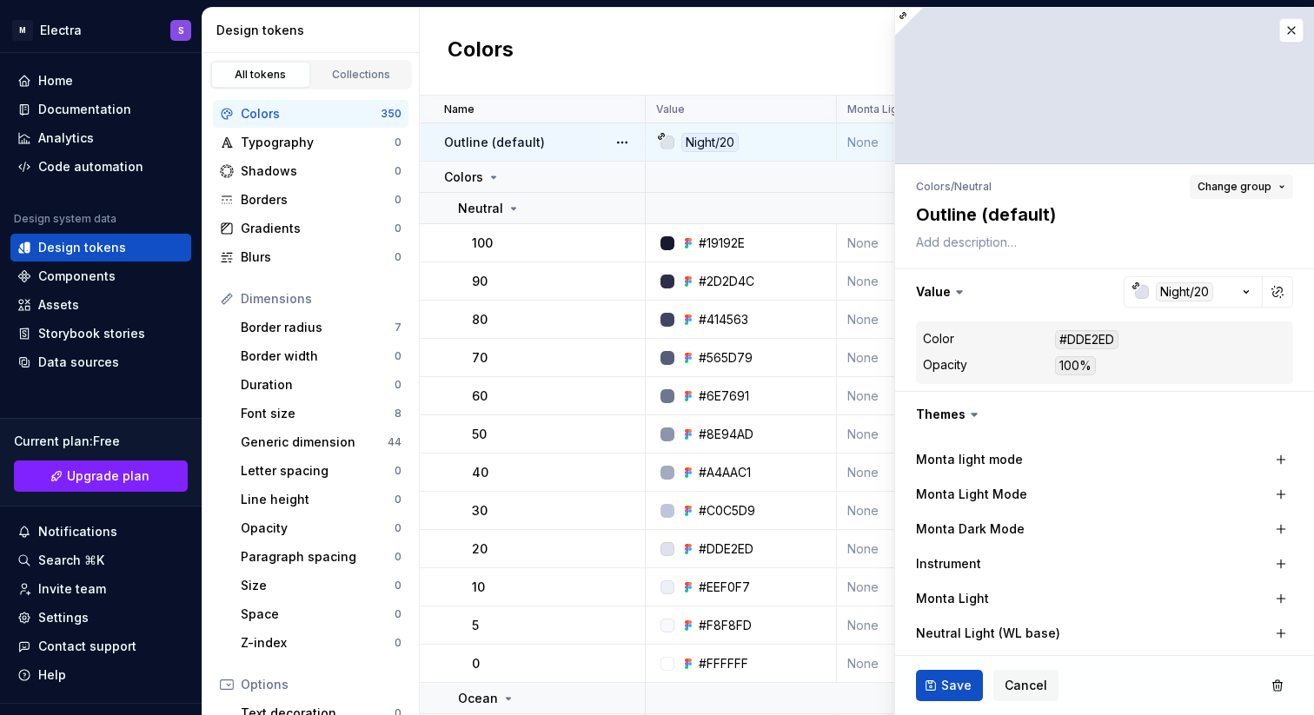
click at [1252, 190] on span "Change group" at bounding box center [1235, 187] width 74 height 14
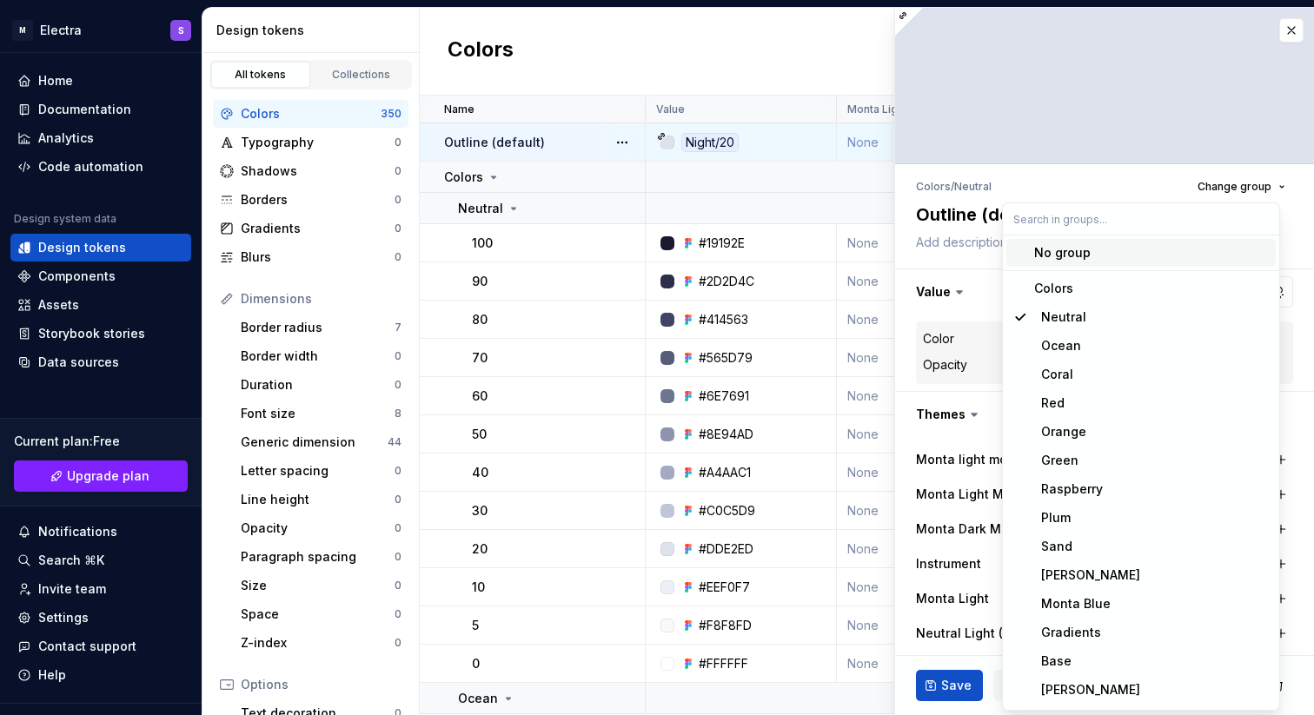
click at [1059, 253] on div "No group" at bounding box center [1062, 252] width 56 height 17
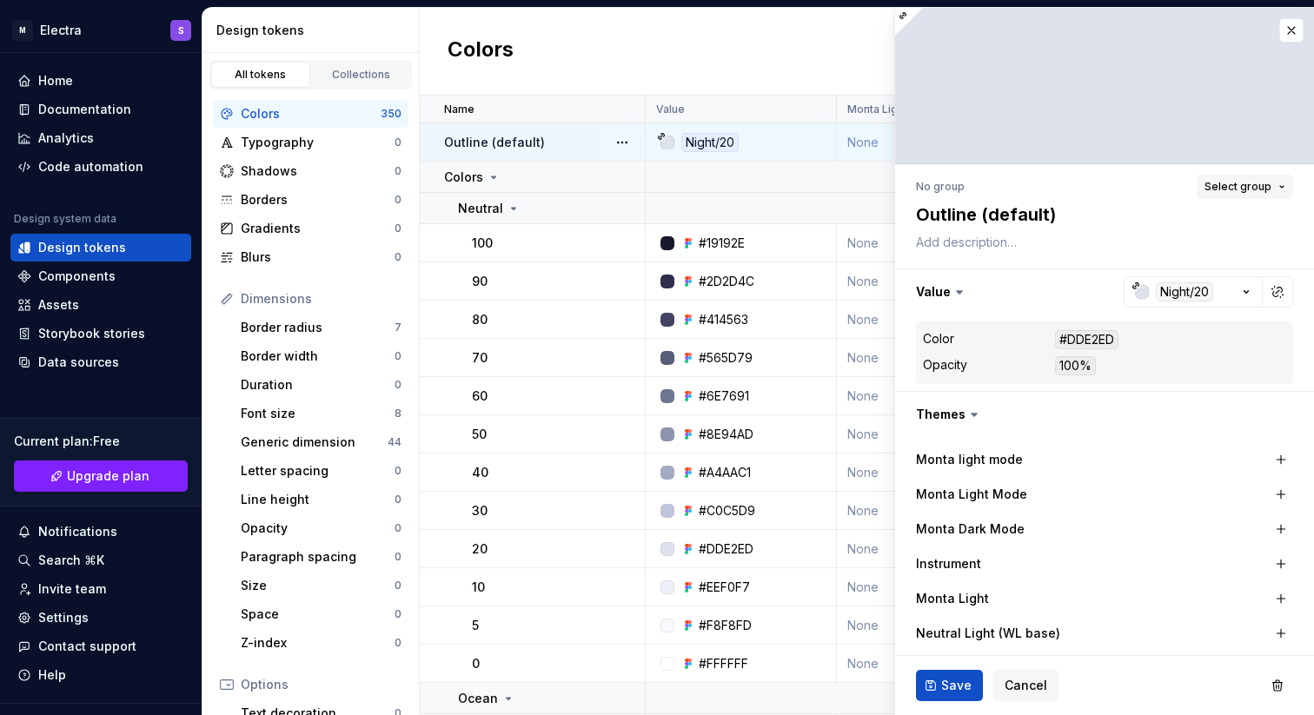
click at [1254, 191] on span "Select group" at bounding box center [1238, 187] width 67 height 14
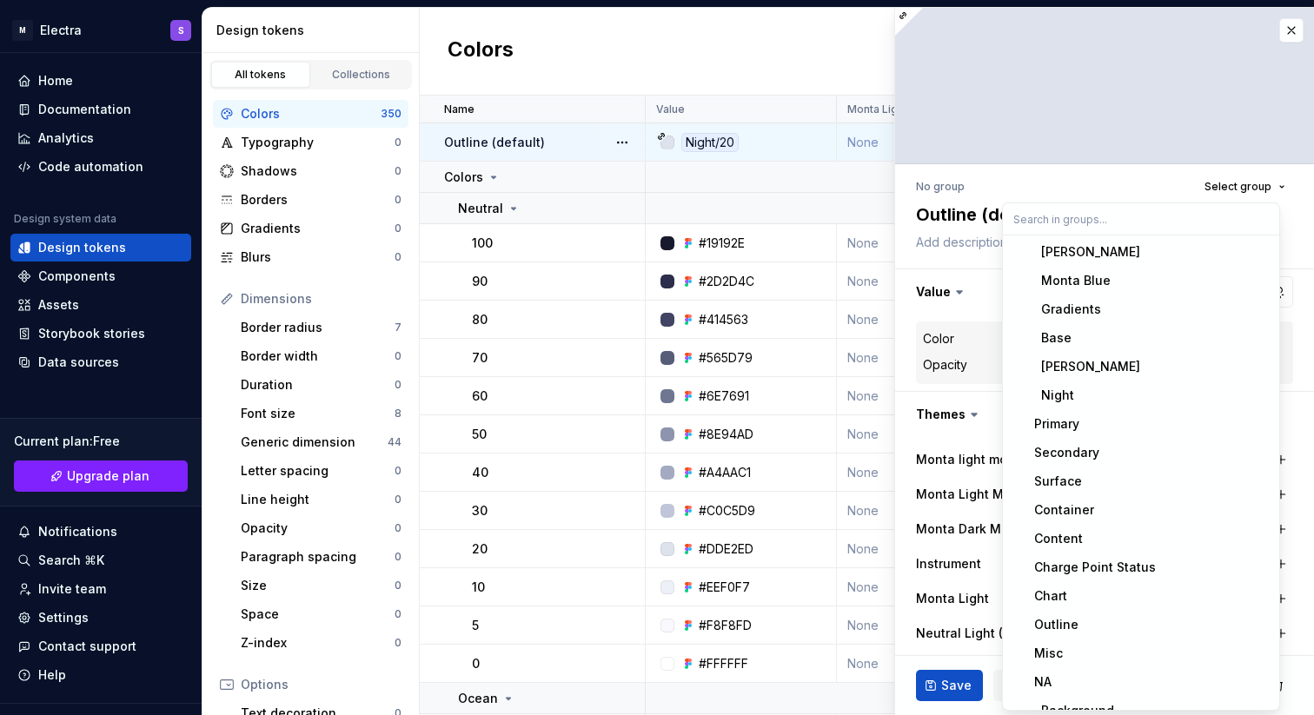
scroll to position [406, 0]
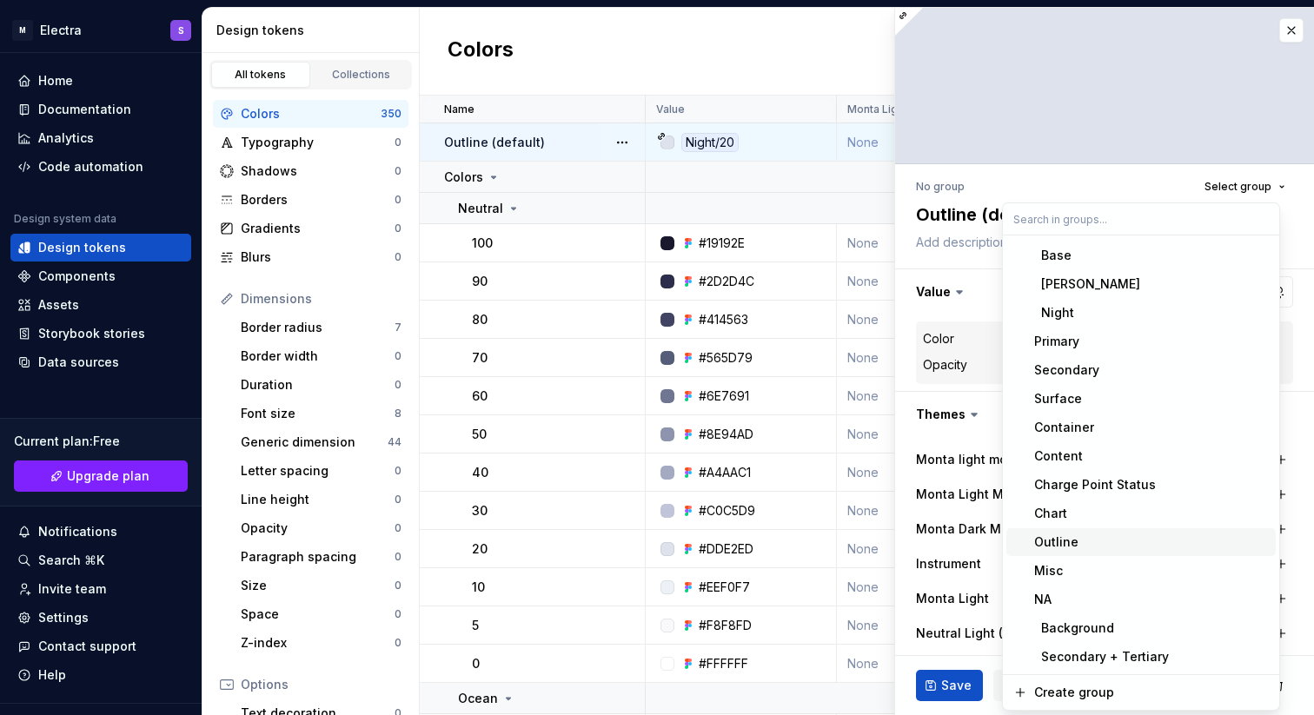
click at [1066, 543] on div "Outline" at bounding box center [1056, 542] width 44 height 17
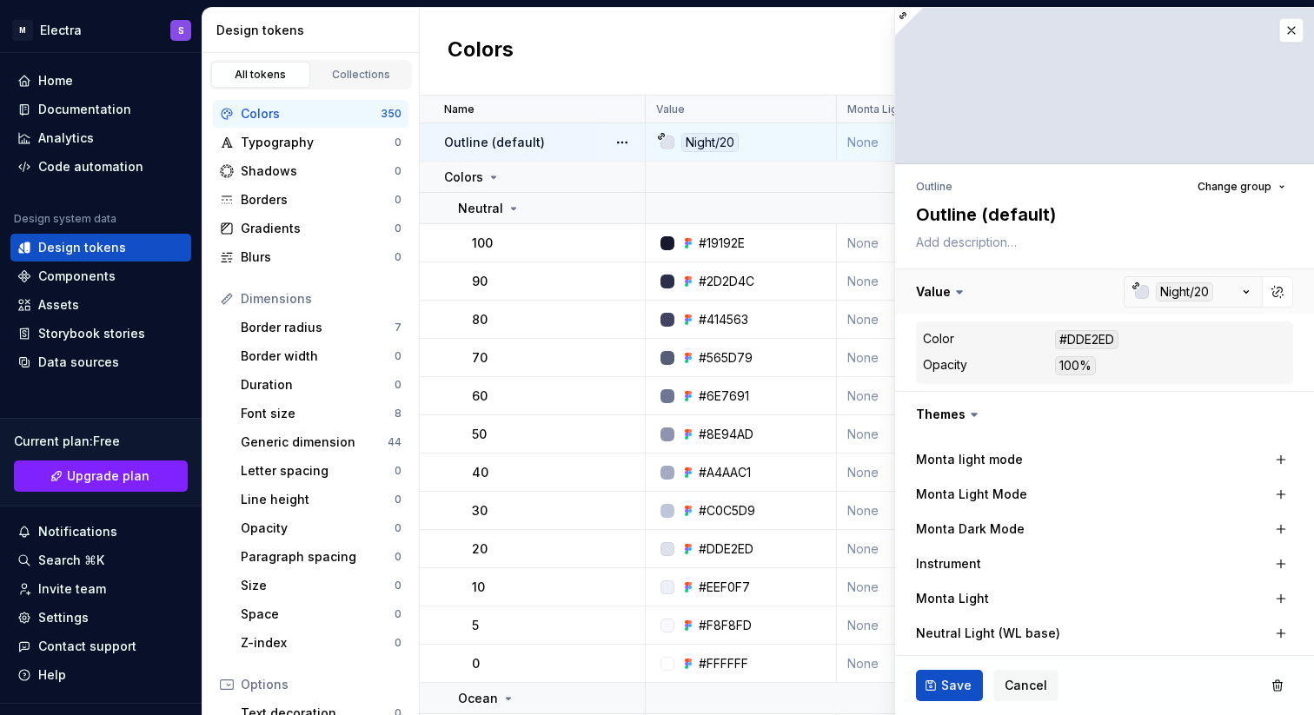
click at [1272, 310] on button "button" at bounding box center [1104, 291] width 419 height 45
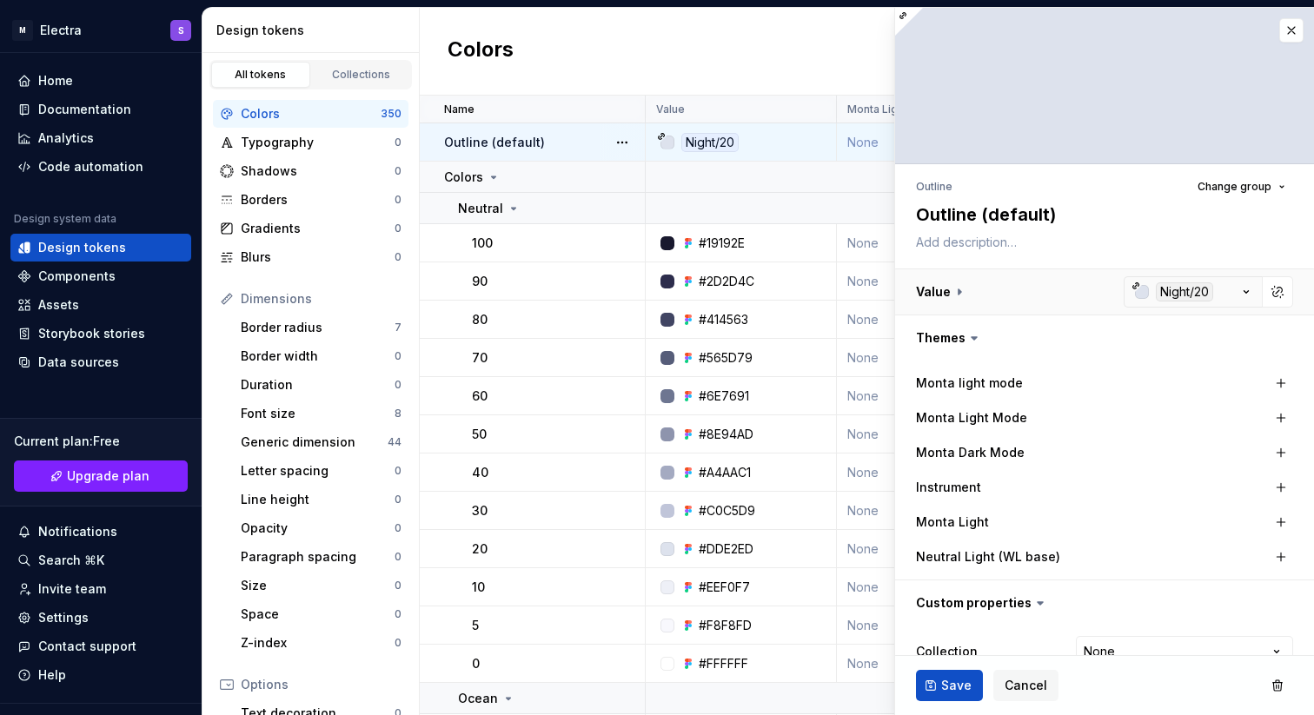
click at [1155, 294] on button "button" at bounding box center [1104, 291] width 419 height 45
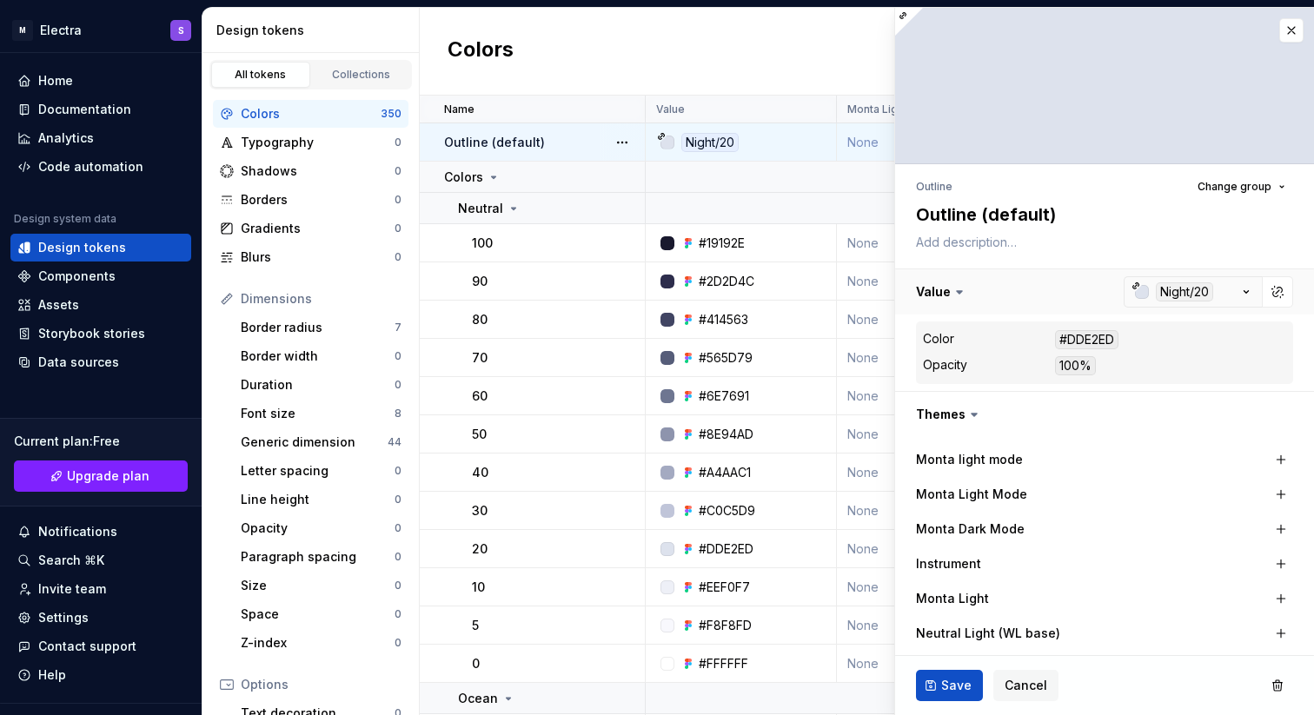
click at [1165, 293] on button "button" at bounding box center [1104, 291] width 419 height 45
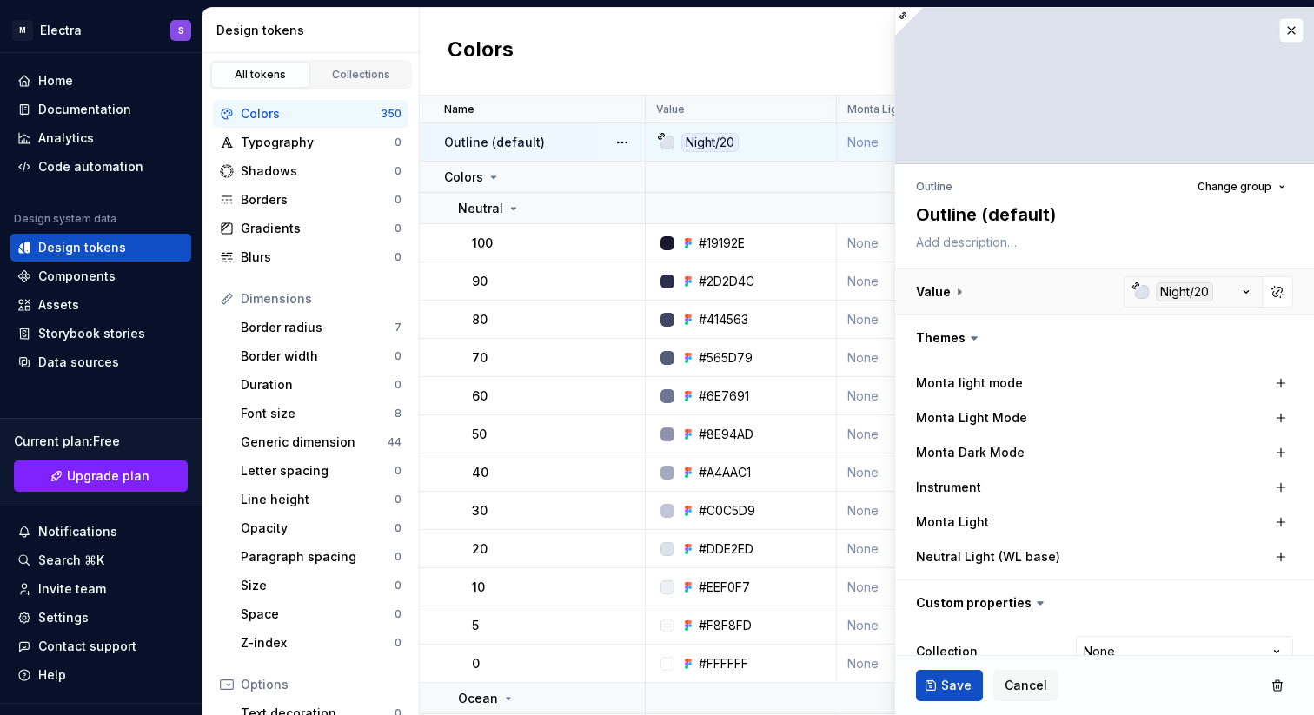
click at [1165, 293] on button "button" at bounding box center [1104, 291] width 419 height 45
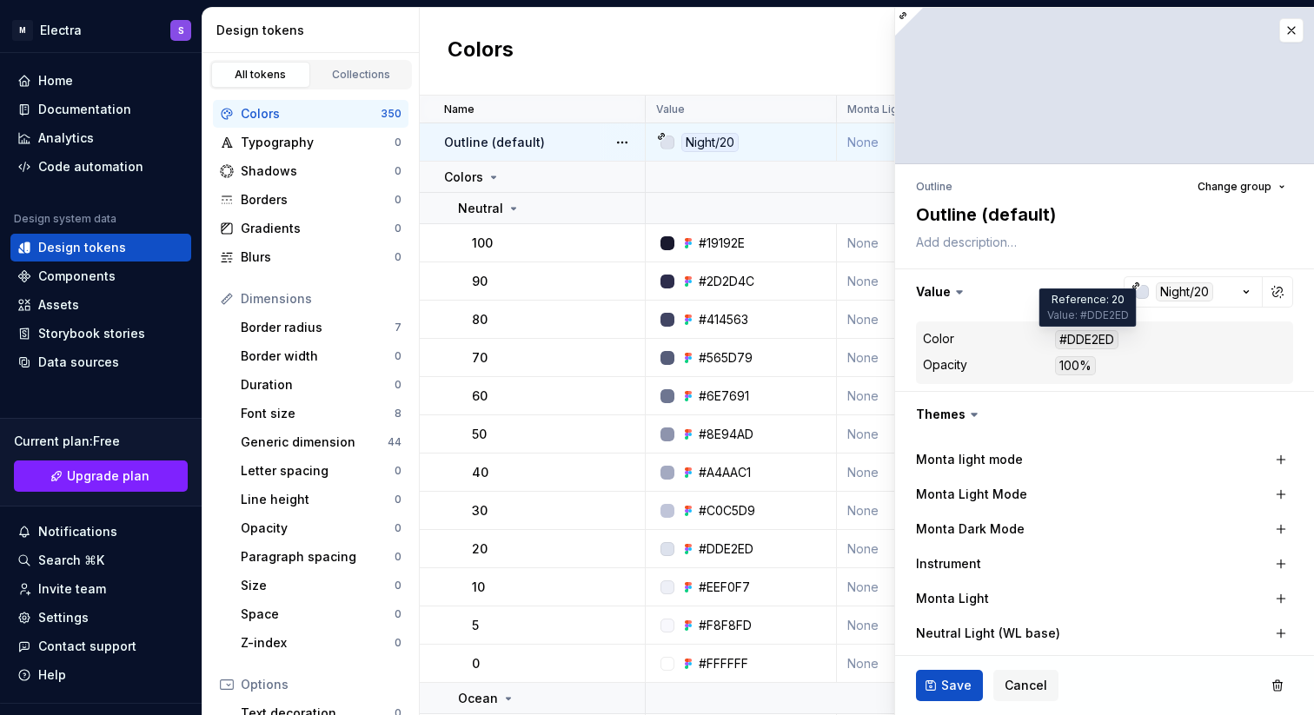
click at [1084, 341] on div "#DDE2ED" at bounding box center [1086, 339] width 63 height 19
click at [1135, 298] on div "button" at bounding box center [1142, 292] width 14 height 14
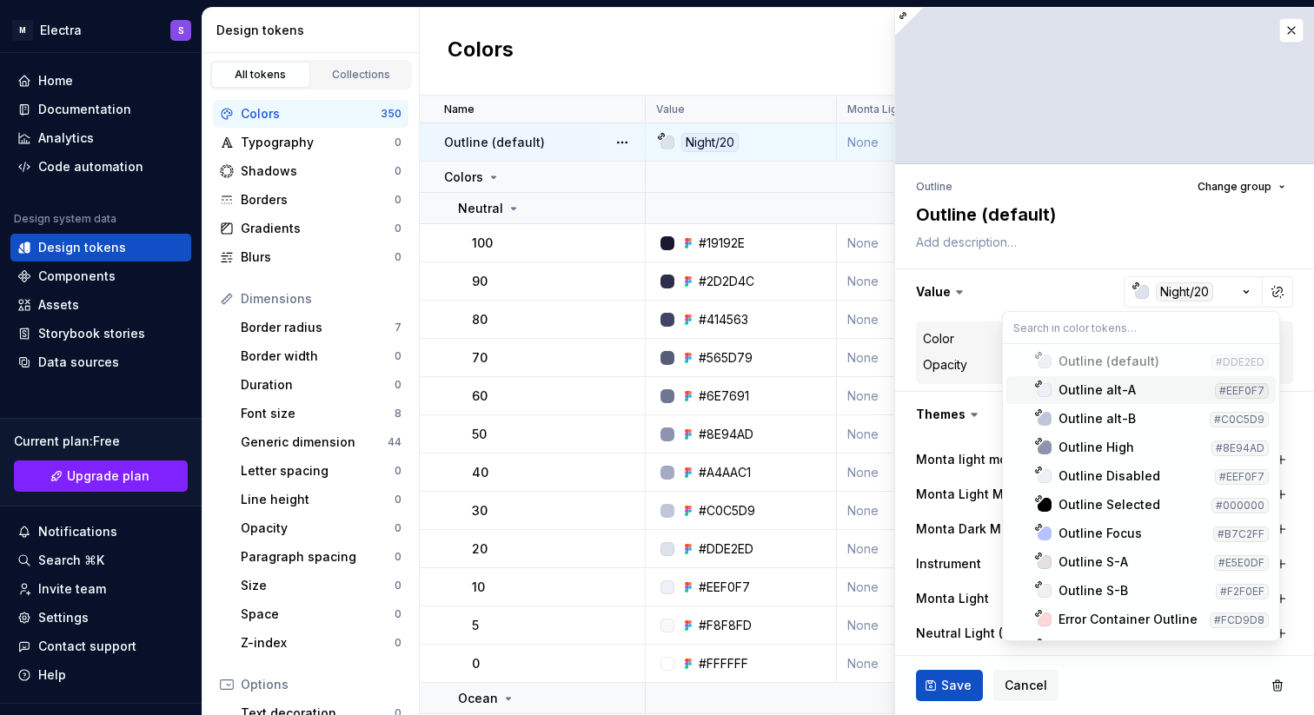
click at [1139, 238] on html "M Electra S Home Documentation Analytics Code automation Design system data Des…" at bounding box center [657, 357] width 1314 height 715
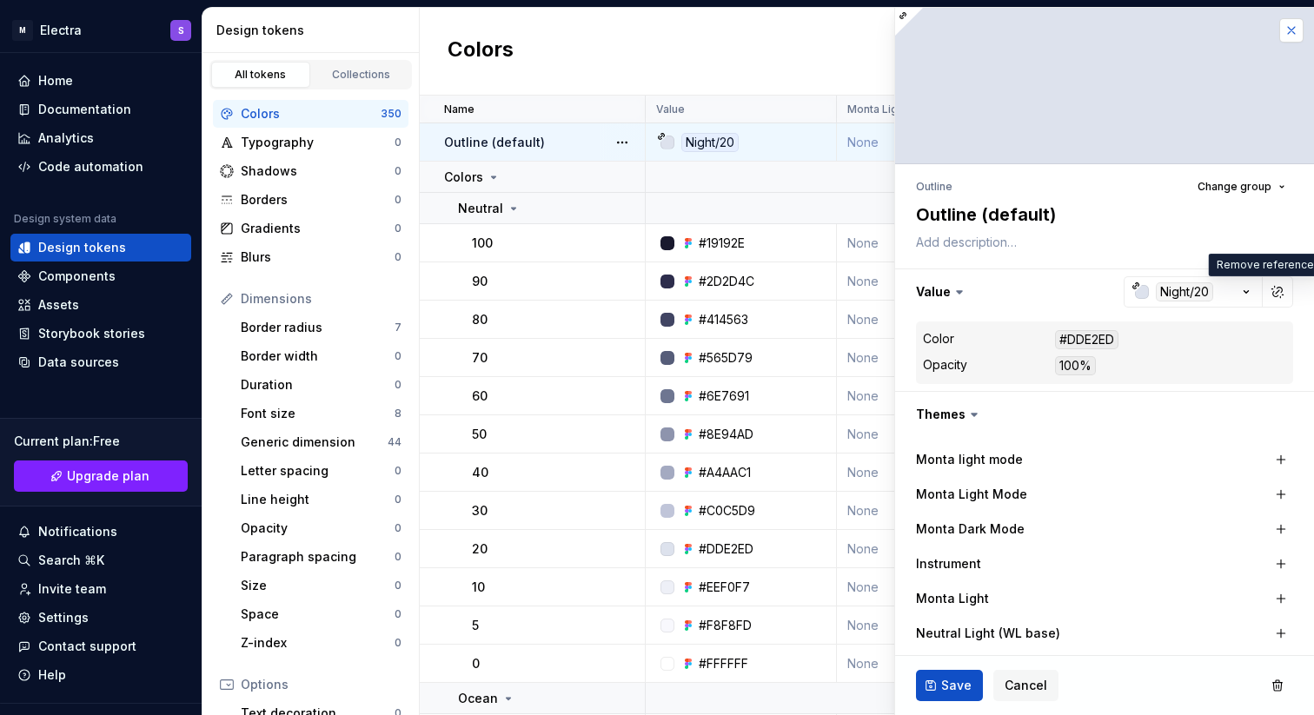
click at [1285, 36] on button "button" at bounding box center [1291, 30] width 24 height 24
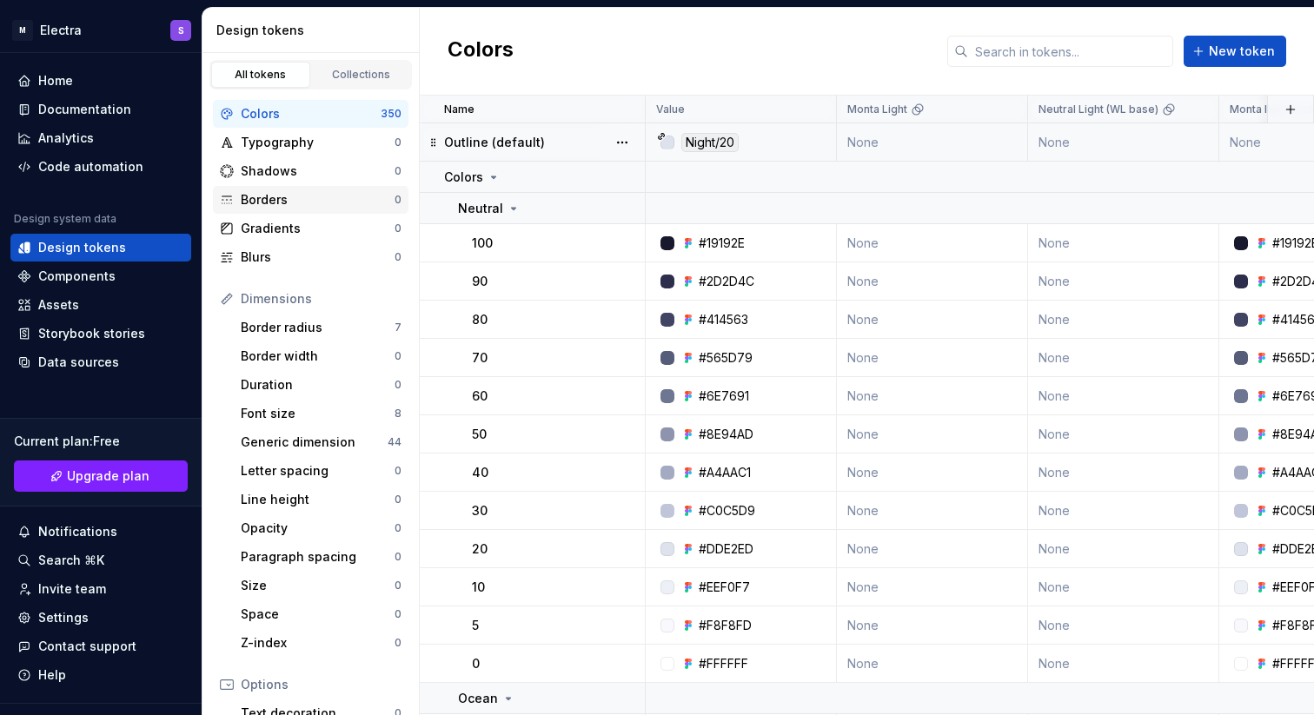
click at [283, 199] on div "Borders" at bounding box center [318, 199] width 154 height 17
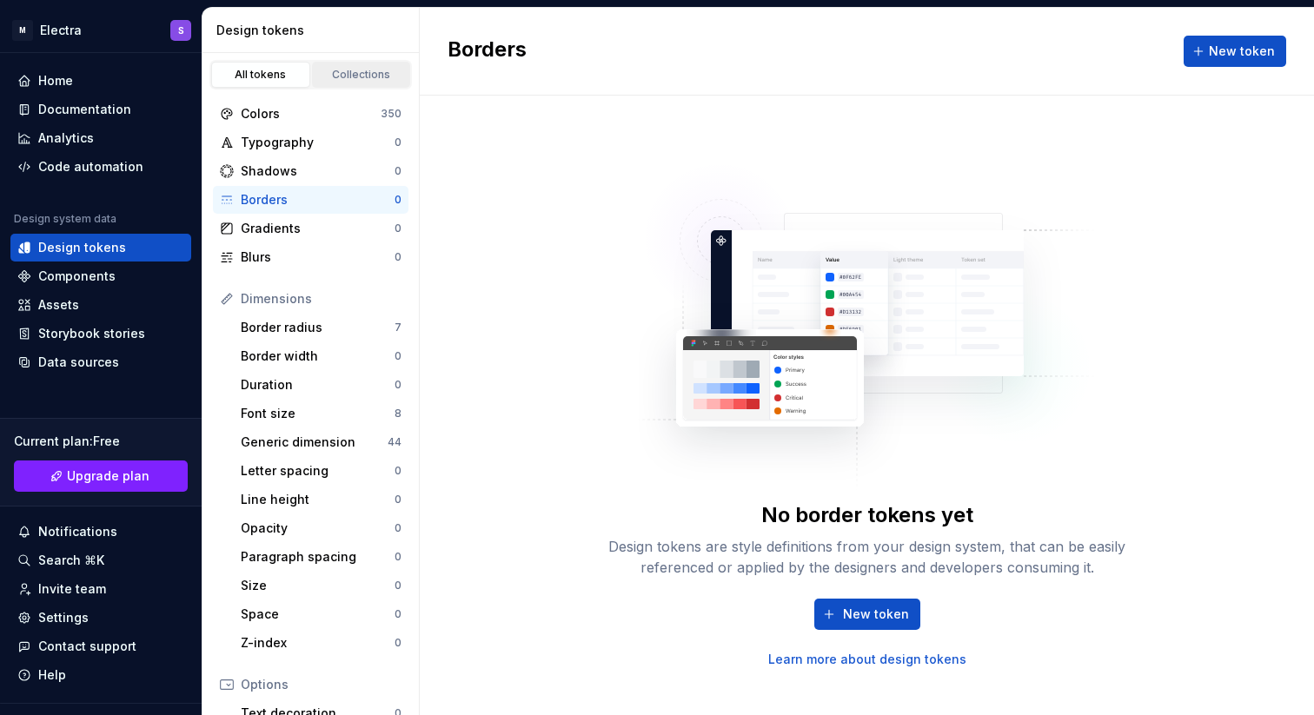
click at [364, 77] on div "Collections" at bounding box center [361, 75] width 87 height 14
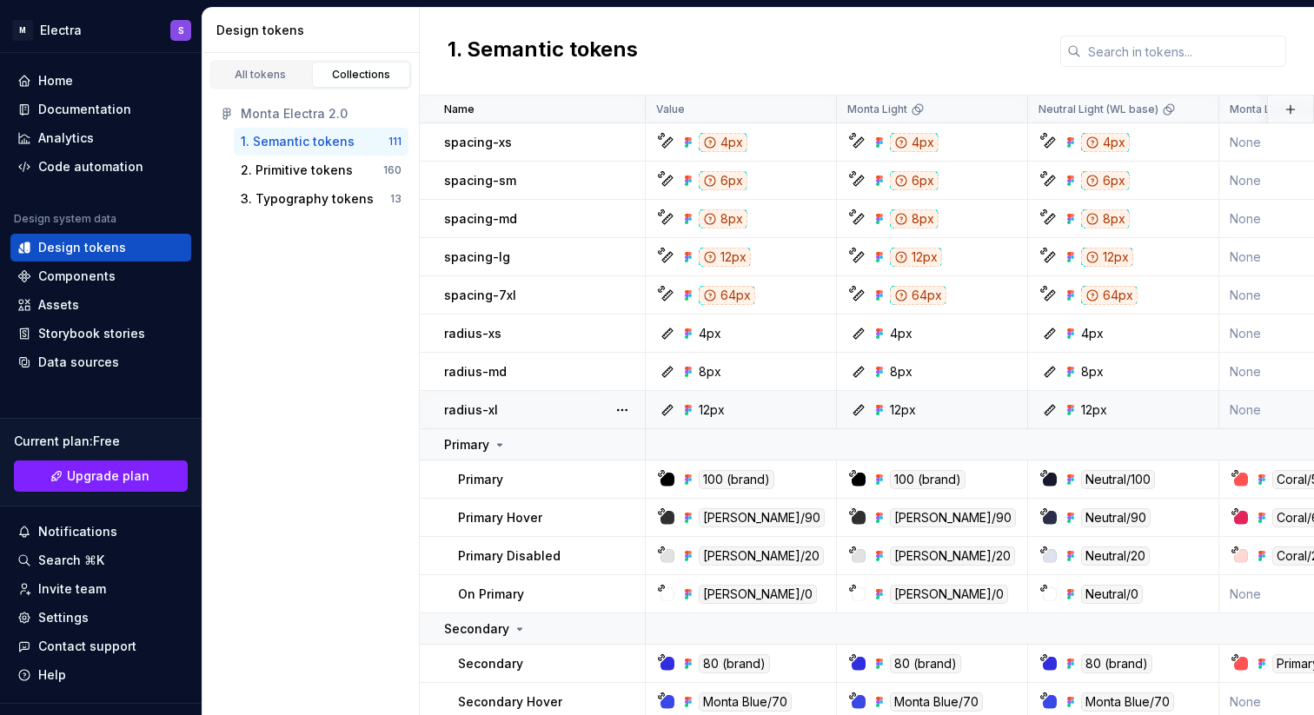
scroll to position [43, 0]
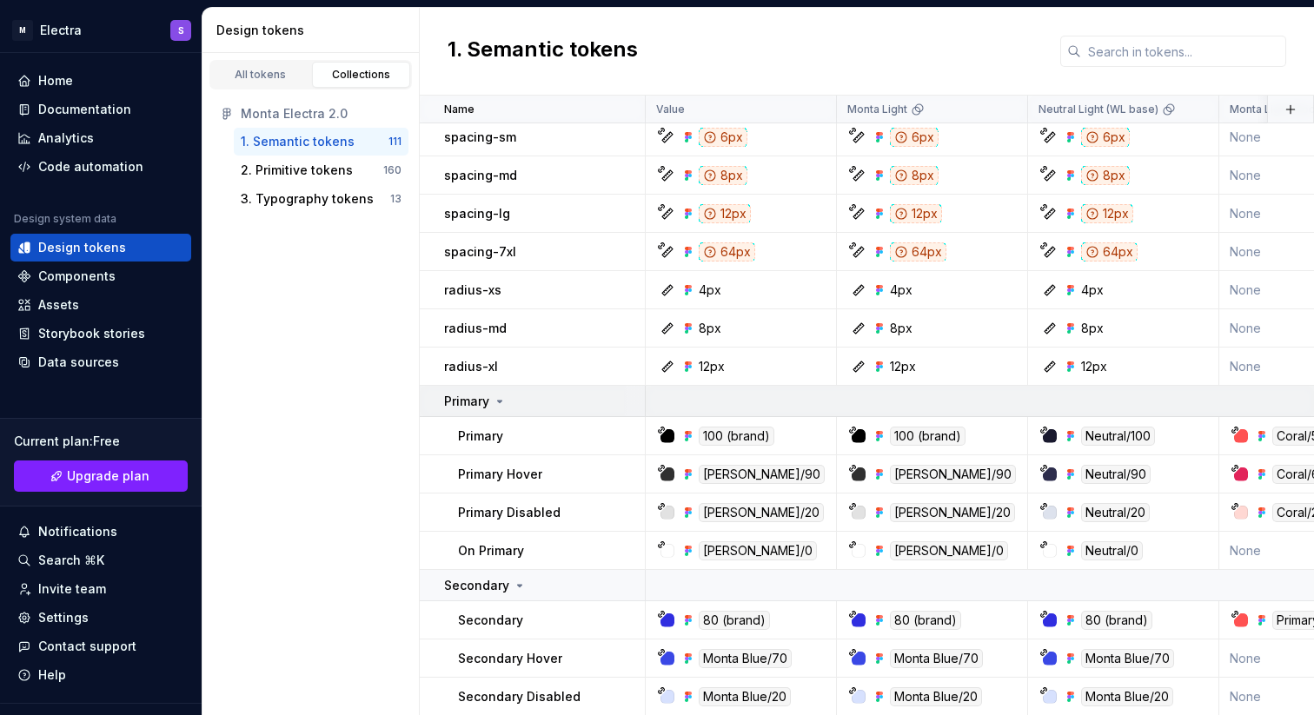
click at [500, 401] on icon at bounding box center [500, 402] width 4 height 2
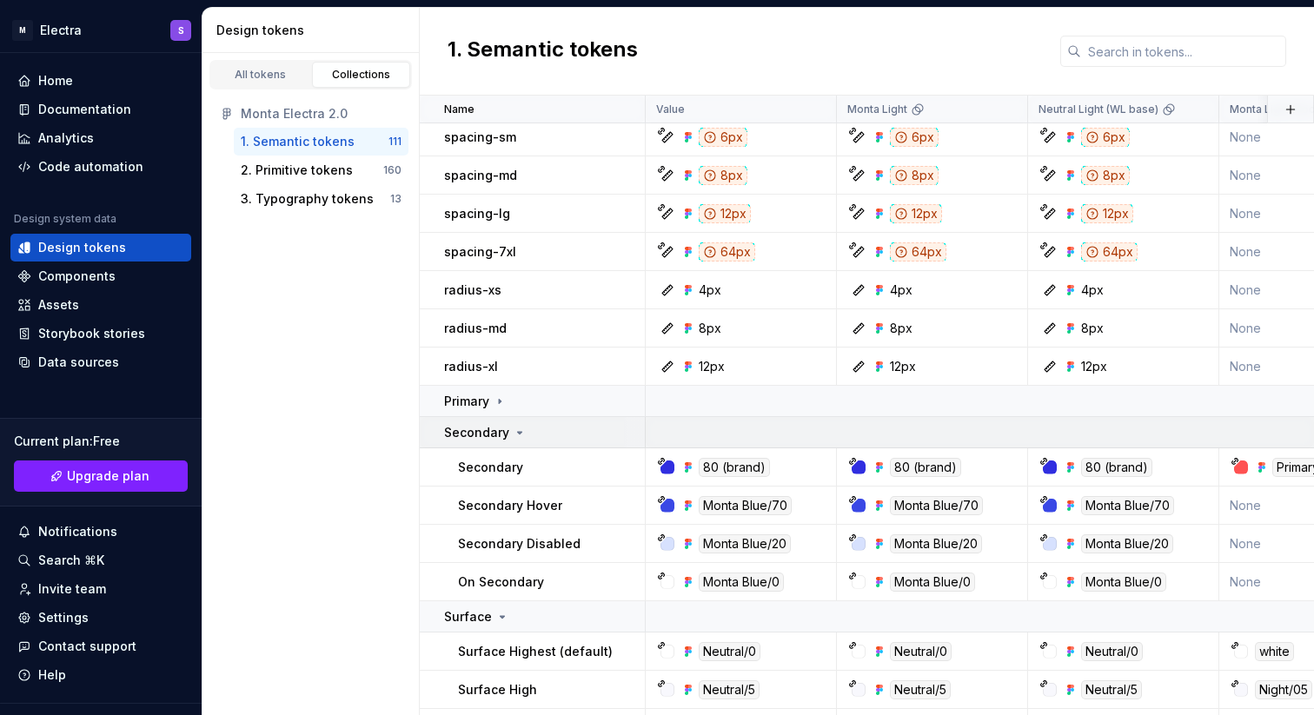
click at [516, 428] on icon at bounding box center [520, 433] width 14 height 14
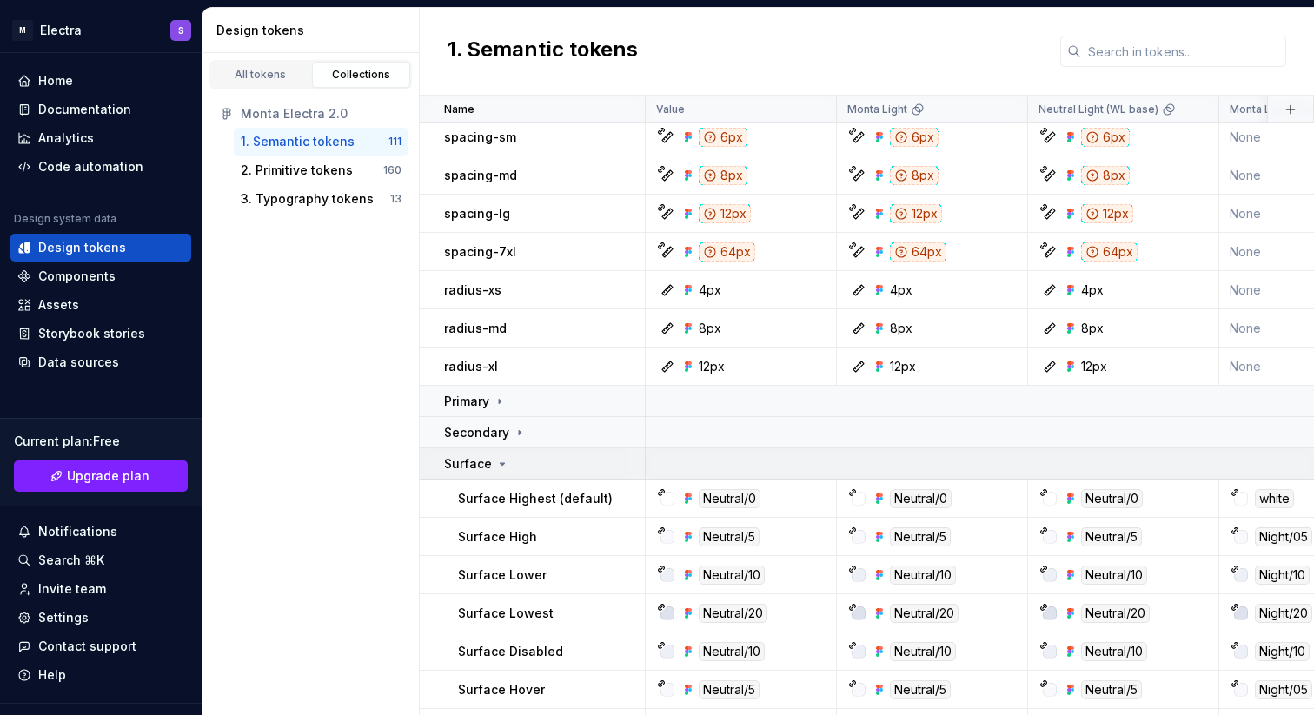
click at [499, 461] on icon at bounding box center [502, 464] width 14 height 14
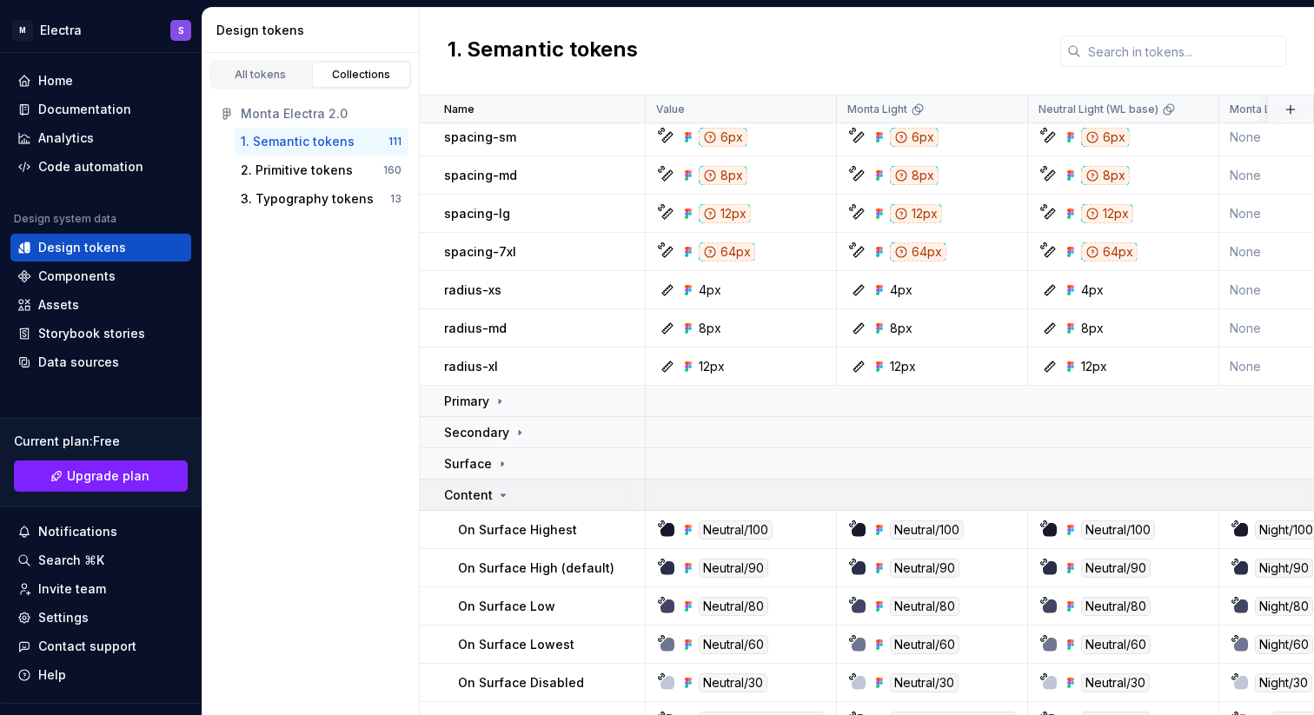
click at [496, 499] on icon at bounding box center [503, 495] width 14 height 14
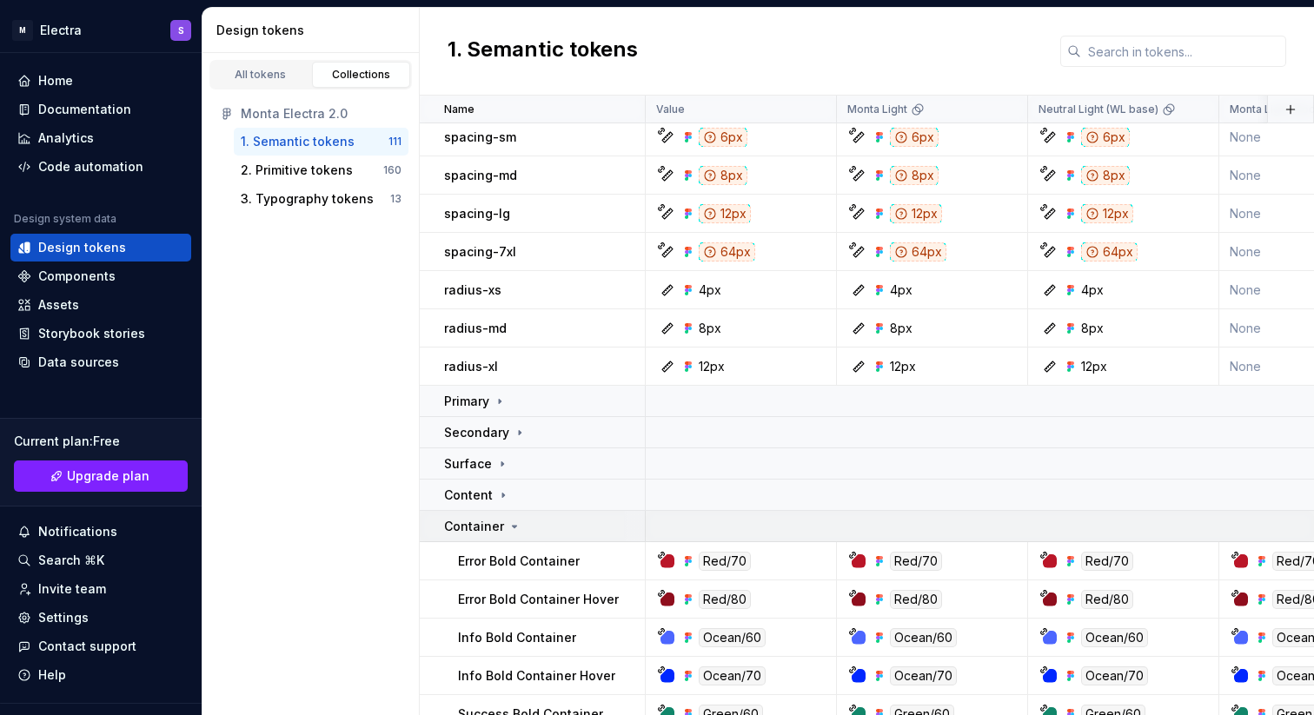
click at [508, 526] on icon at bounding box center [515, 527] width 14 height 14
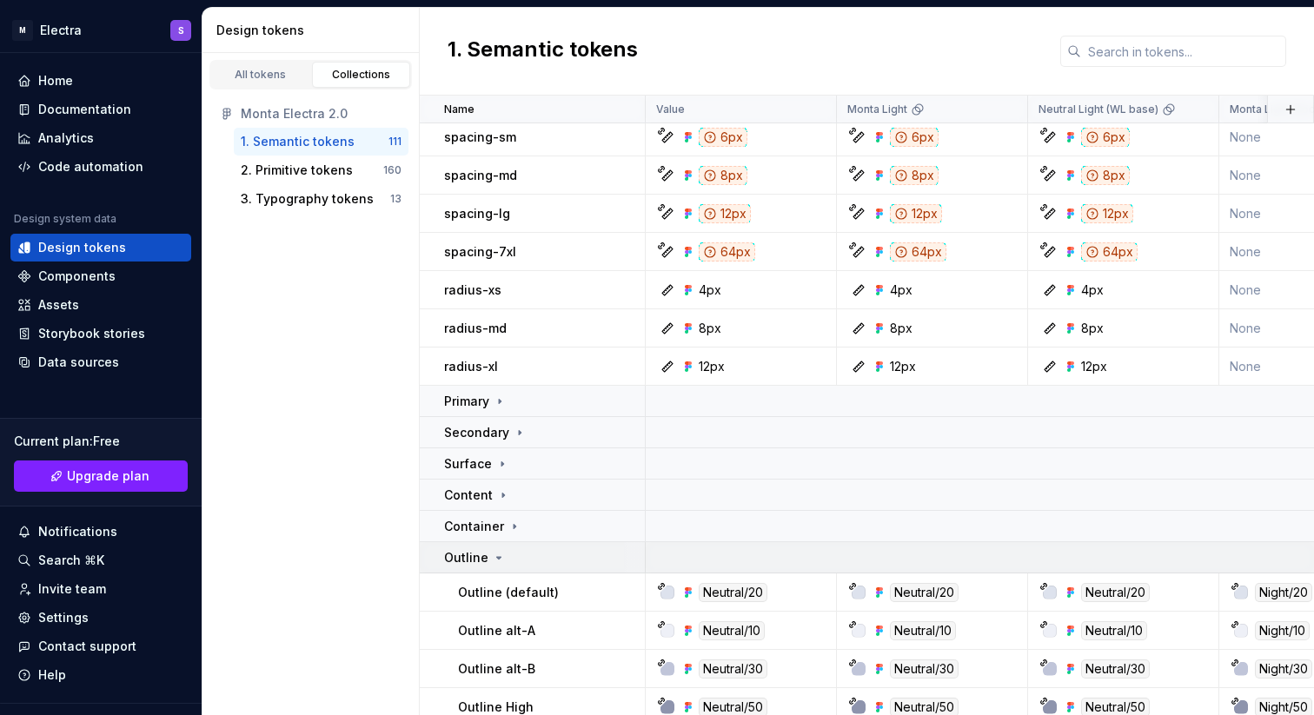
click at [499, 556] on icon at bounding box center [499, 558] width 14 height 14
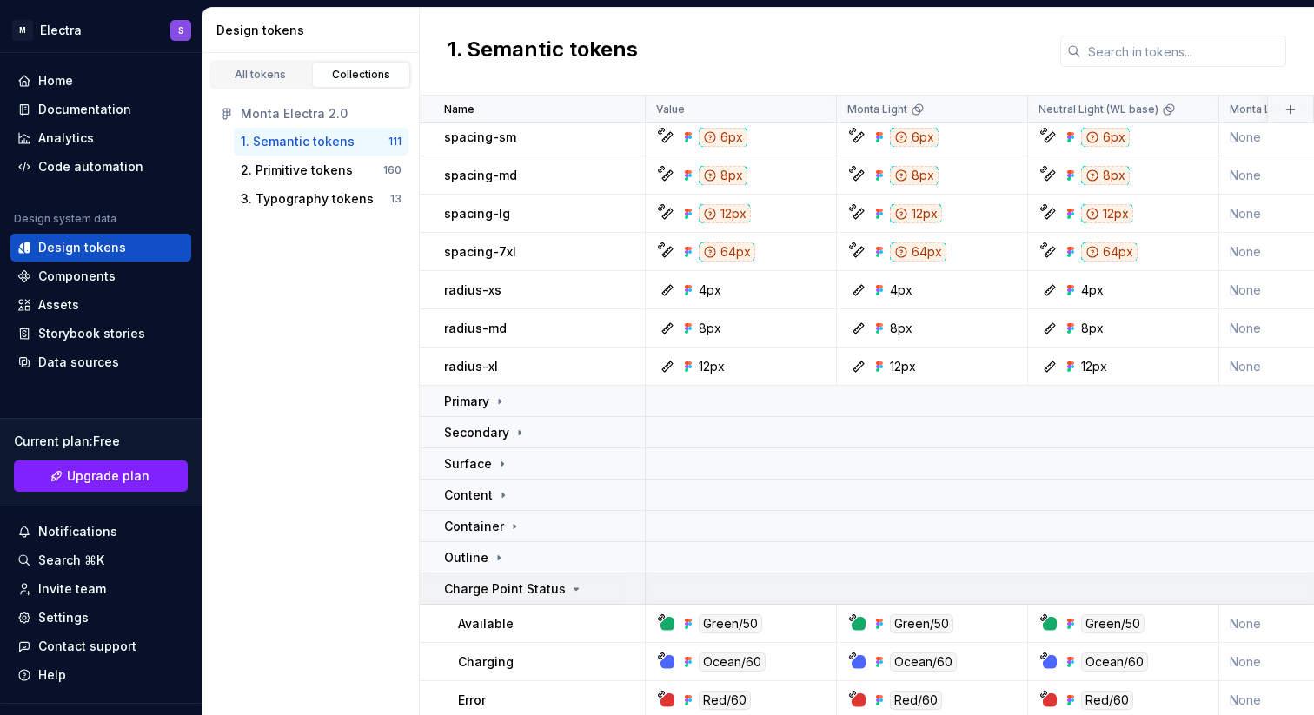
click at [571, 587] on icon at bounding box center [576, 589] width 14 height 14
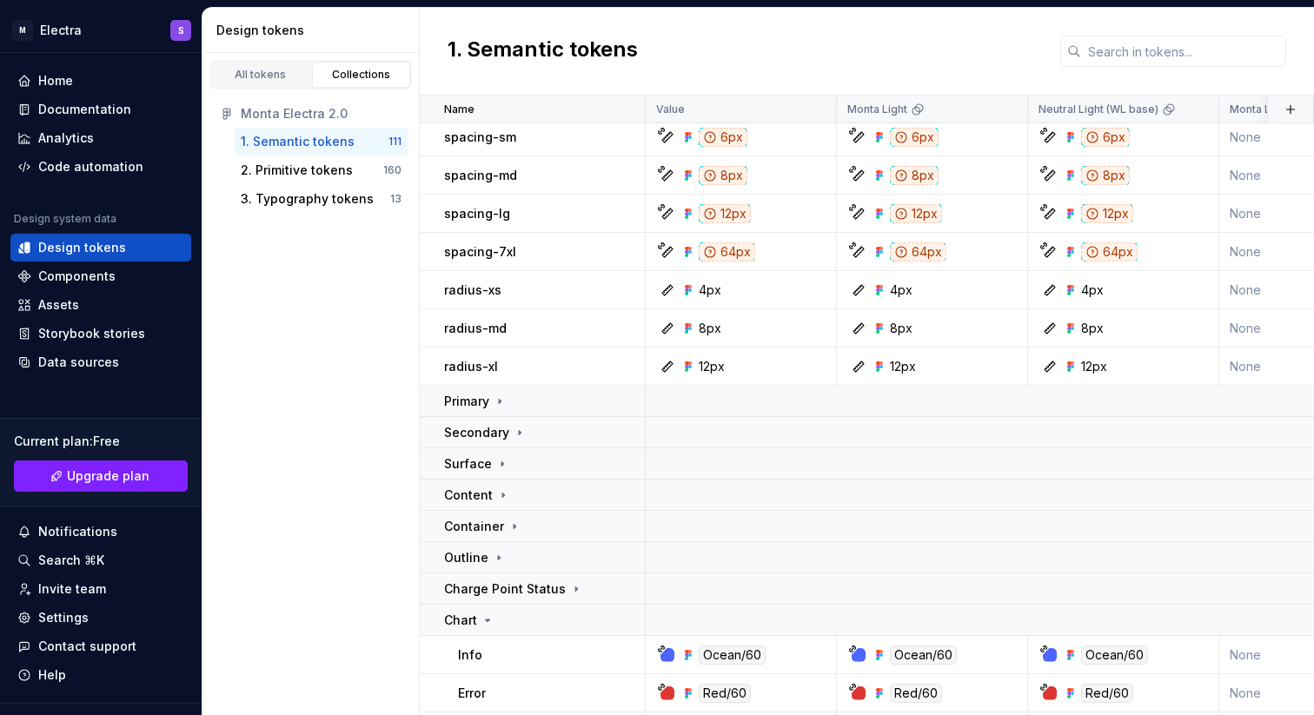
click at [341, 574] on div "All tokens Collections Monta Electra 2.0 1. Semantic tokens 111 2. Primitive to…" at bounding box center [311, 384] width 217 height 662
click at [262, 87] on link "All tokens" at bounding box center [260, 75] width 99 height 26
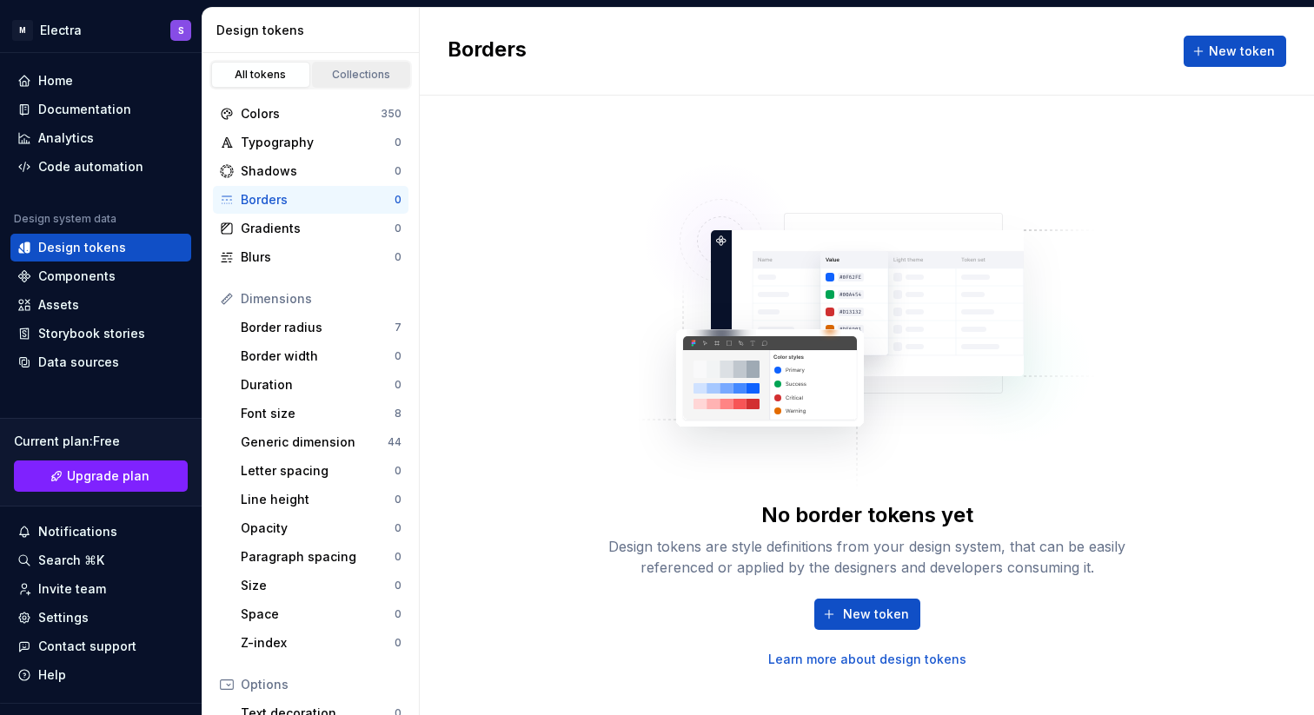
click at [347, 74] on div "Collections" at bounding box center [361, 75] width 87 height 14
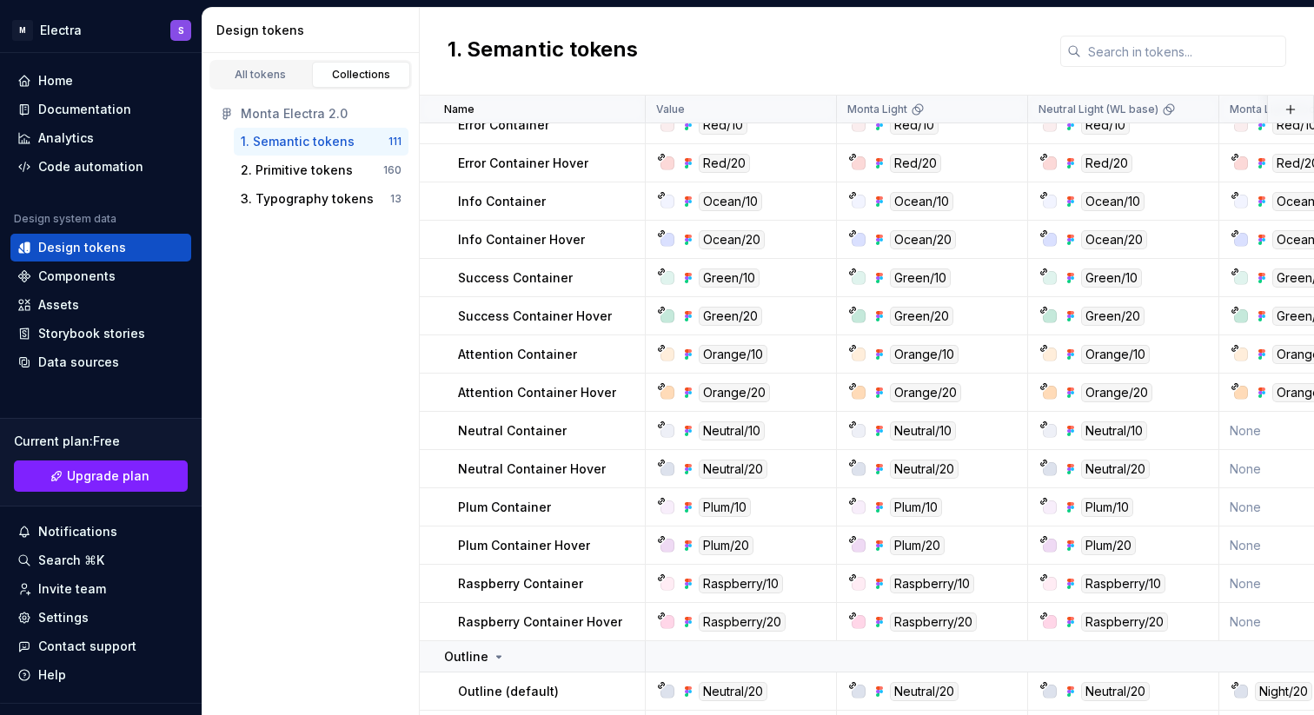
scroll to position [2736, 0]
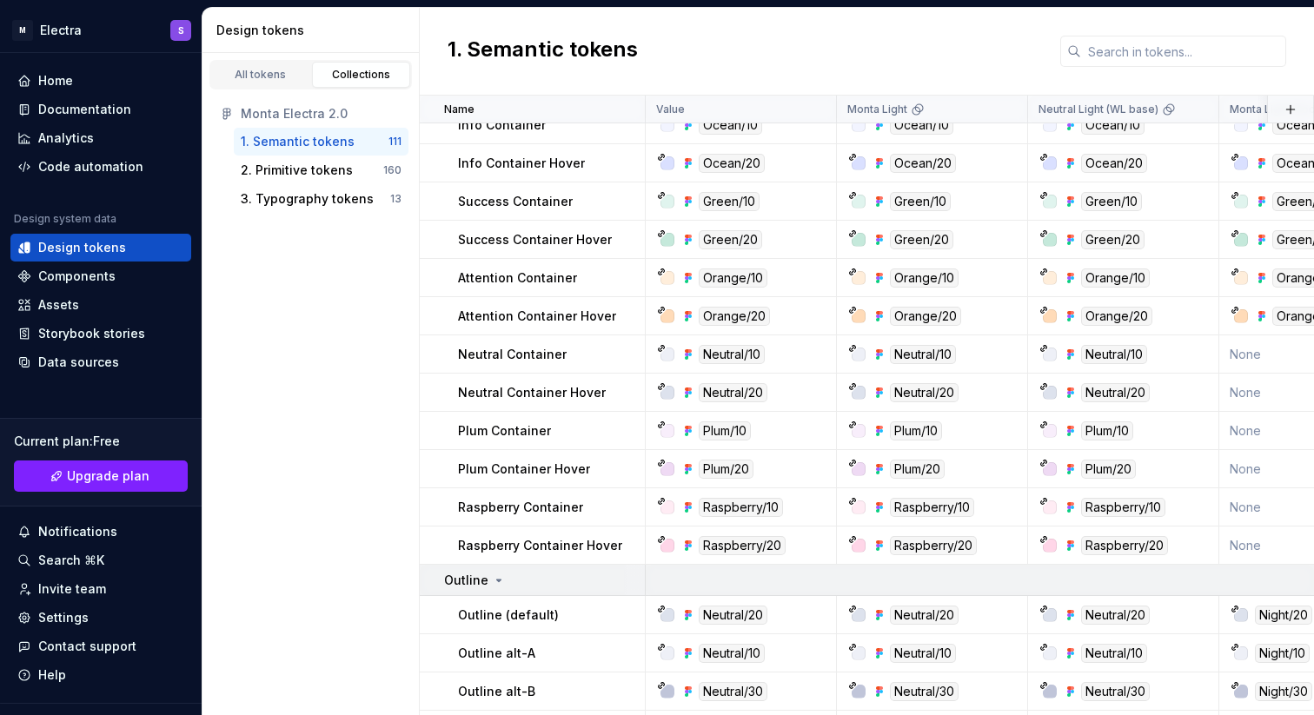
click at [498, 579] on icon at bounding box center [499, 581] width 14 height 14
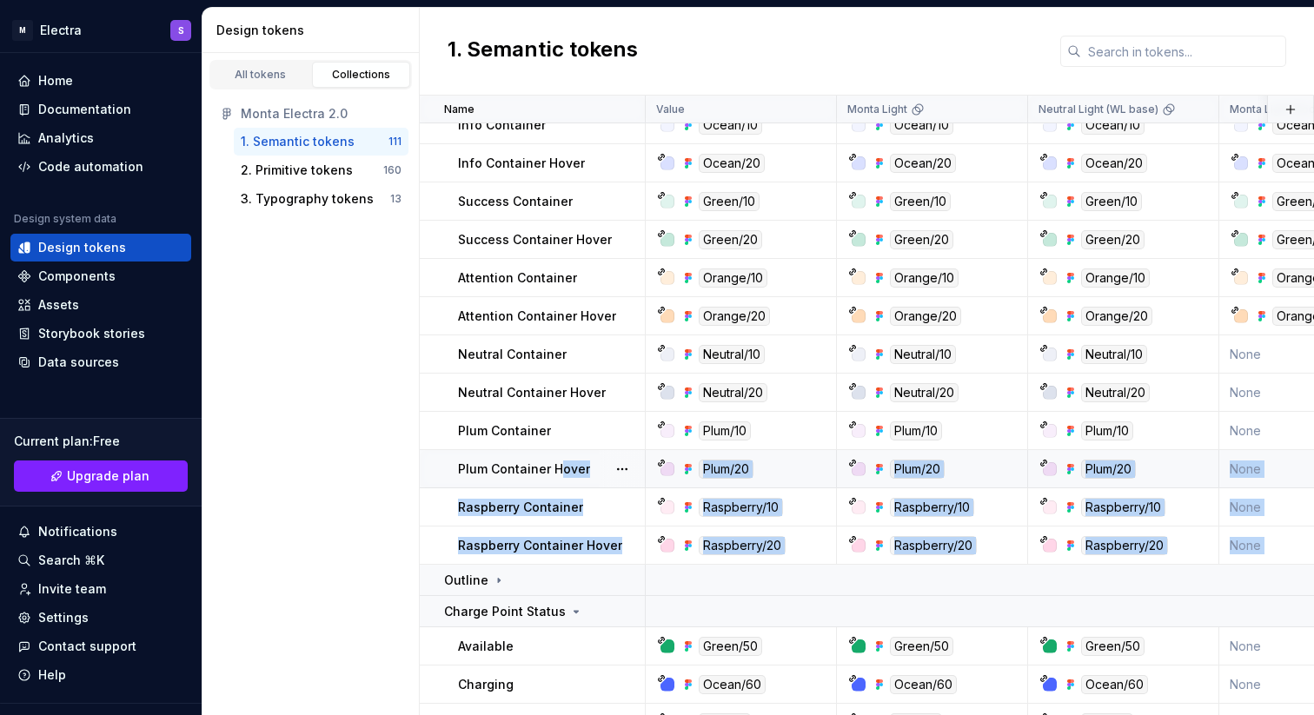
drag, startPoint x: 444, startPoint y: 576, endPoint x: 561, endPoint y: 461, distance: 164.7
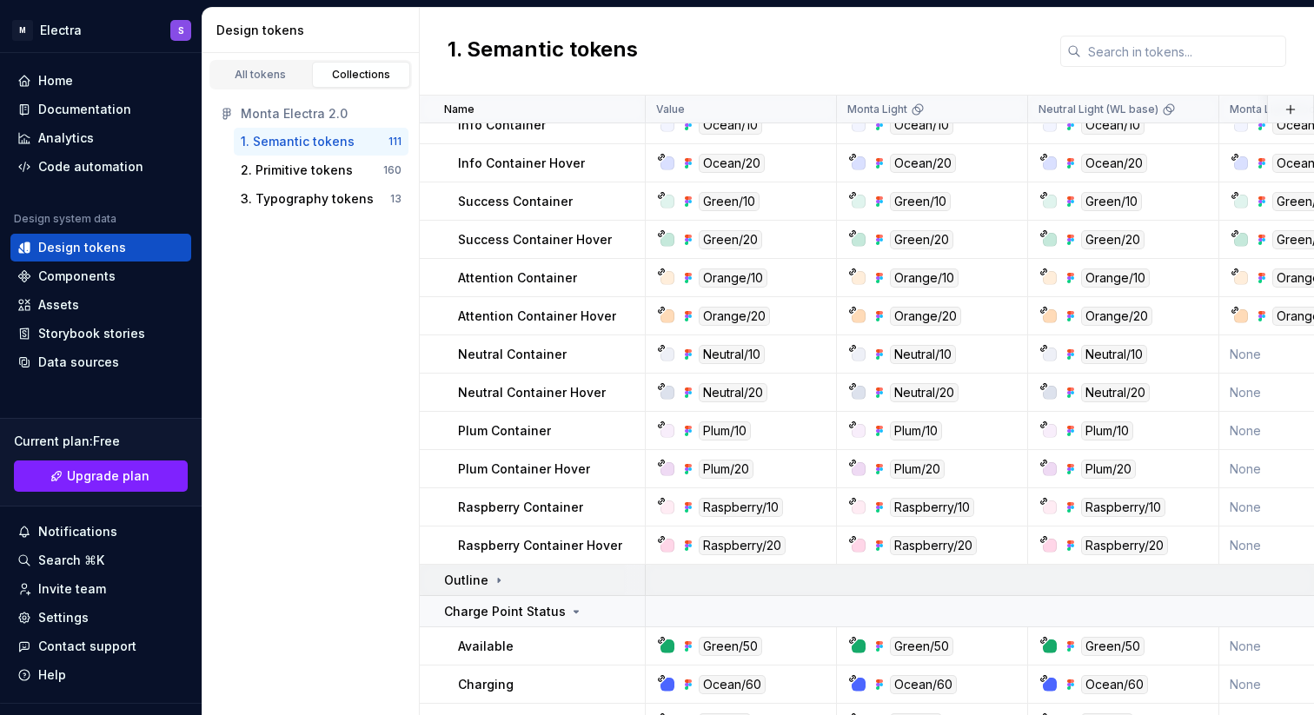
click at [539, 574] on div "Outline" at bounding box center [544, 580] width 200 height 17
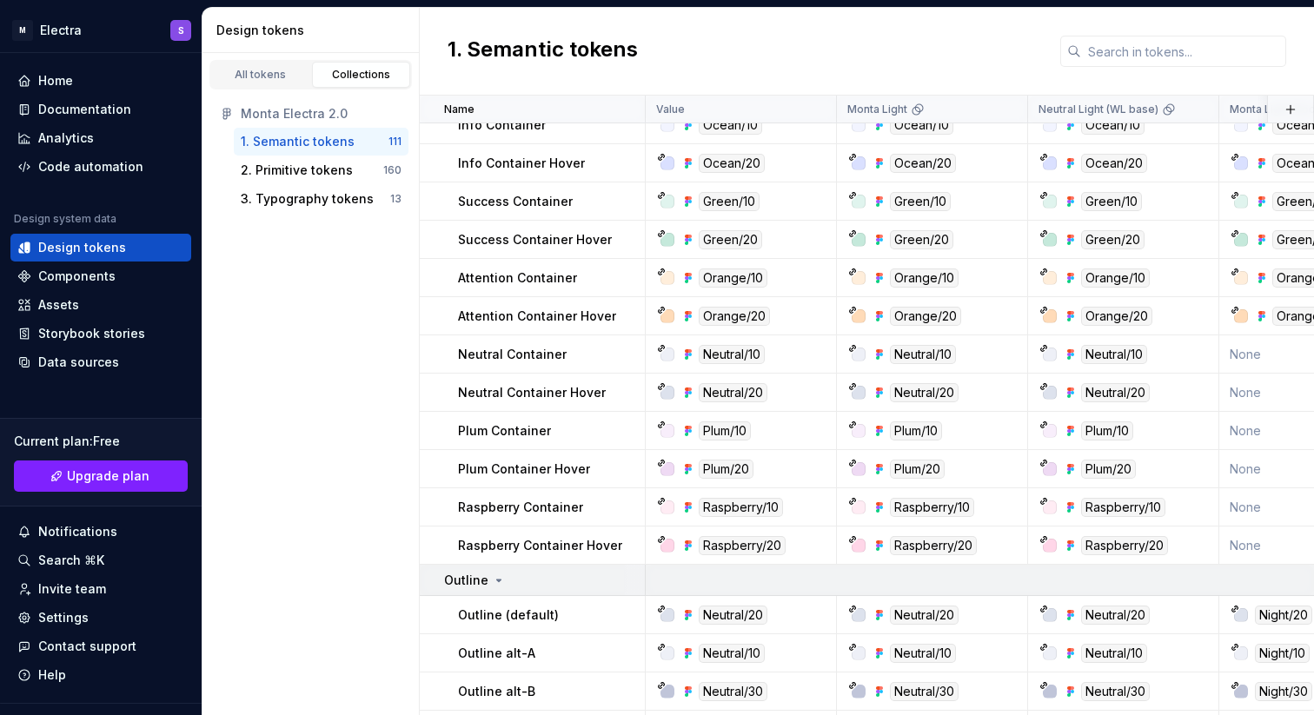
click at [467, 579] on p "Outline" at bounding box center [466, 580] width 44 height 17
click at [275, 83] on link "All tokens" at bounding box center [260, 75] width 99 height 26
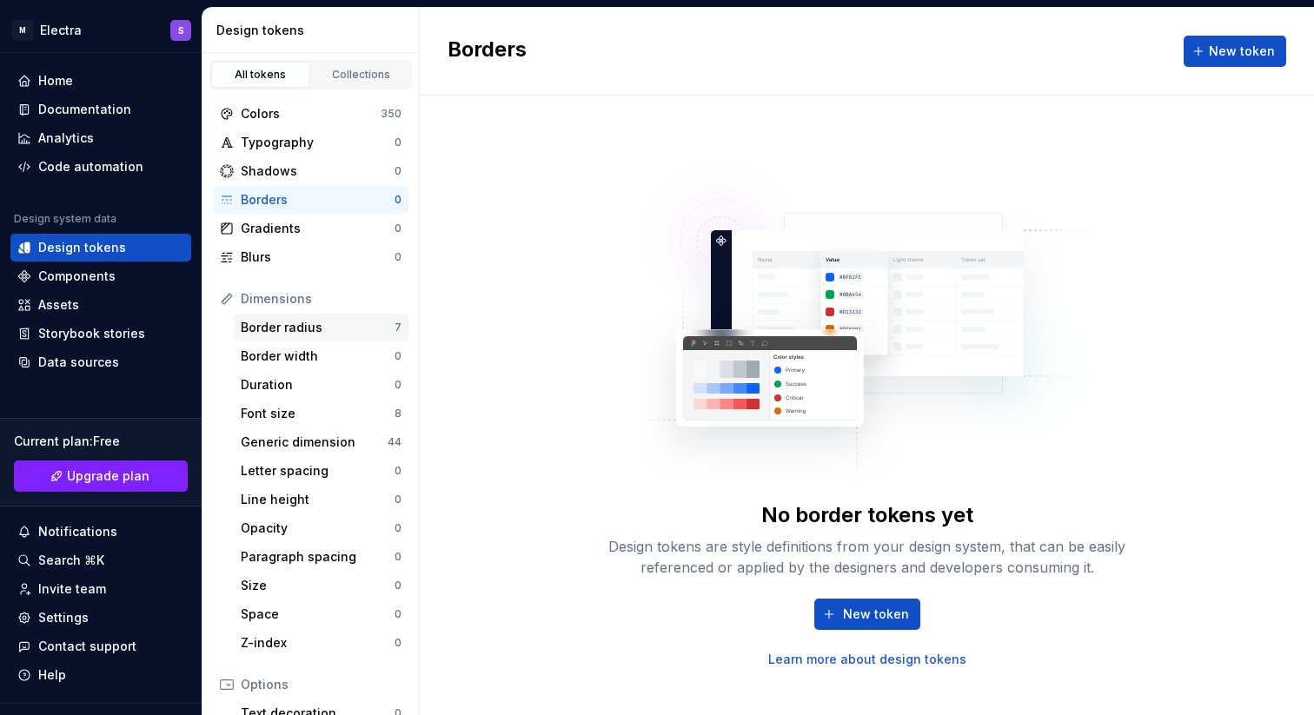
click at [314, 319] on div "Border radius" at bounding box center [318, 327] width 154 height 17
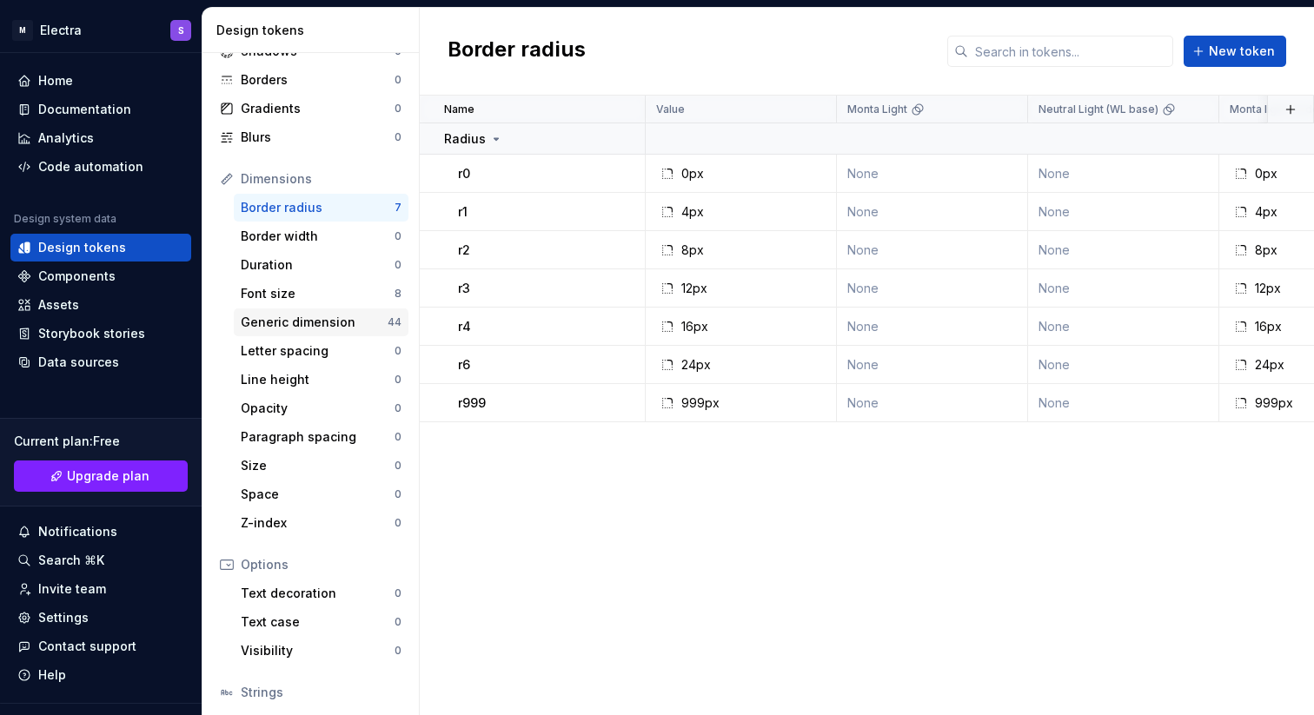
scroll to position [137, 0]
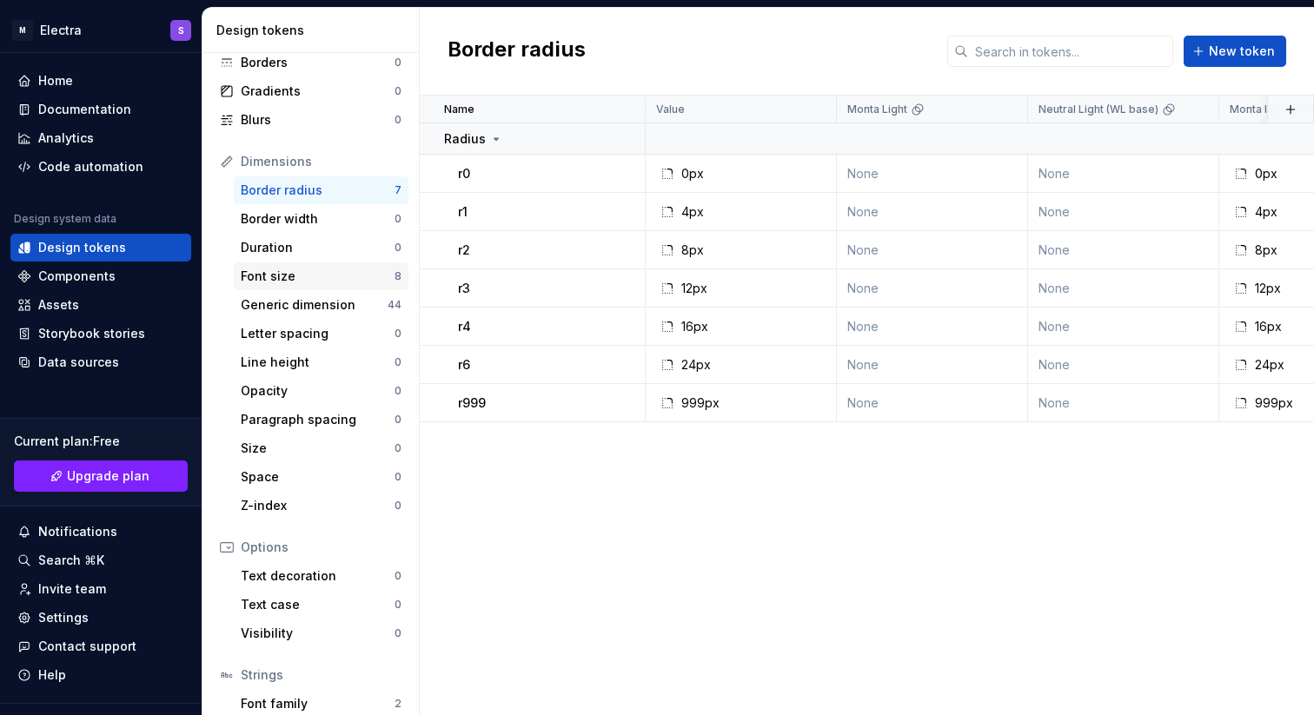
click at [302, 267] on div "Font size 8" at bounding box center [321, 276] width 175 height 28
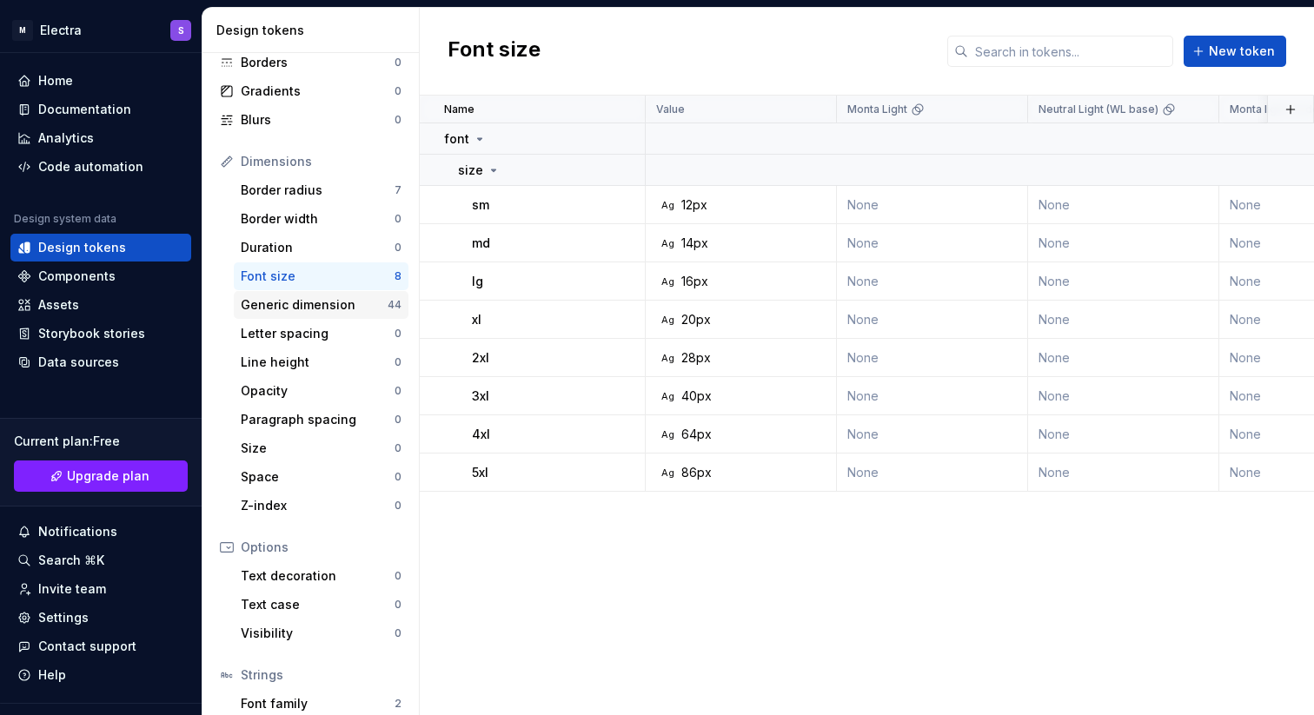
click at [296, 297] on div "Generic dimension" at bounding box center [314, 304] width 147 height 17
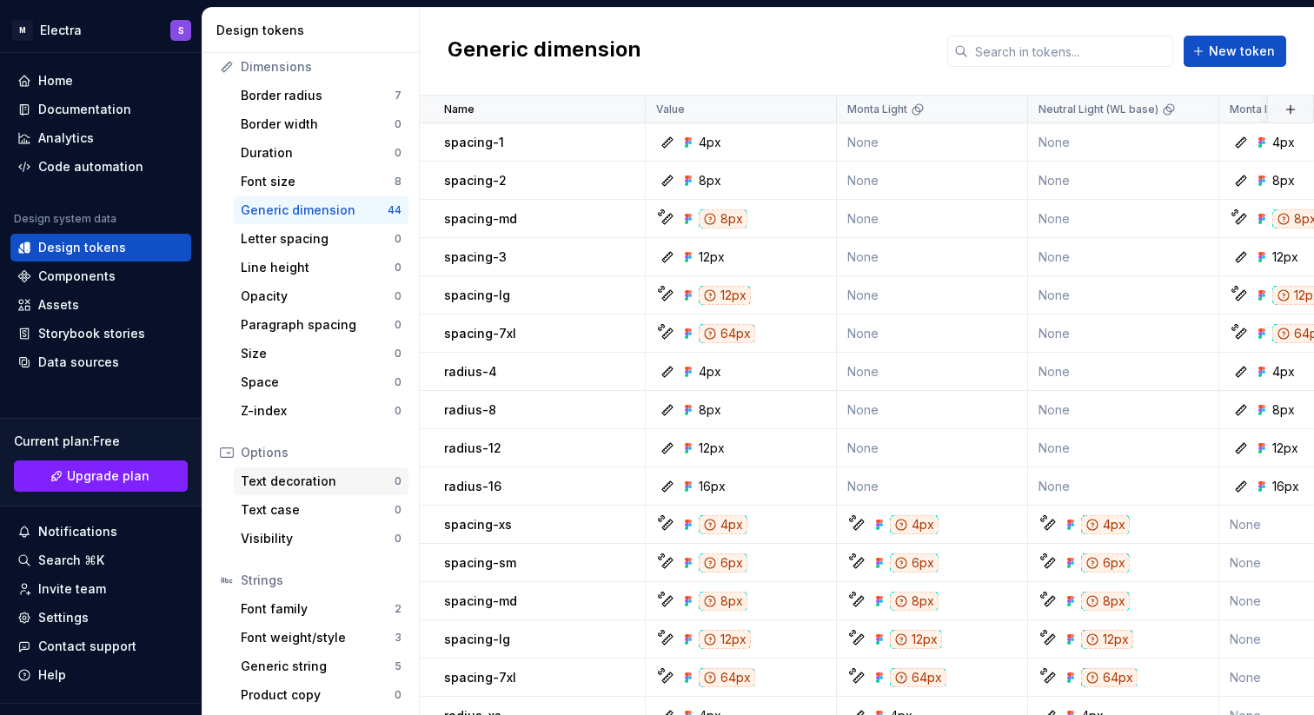
scroll to position [236, 0]
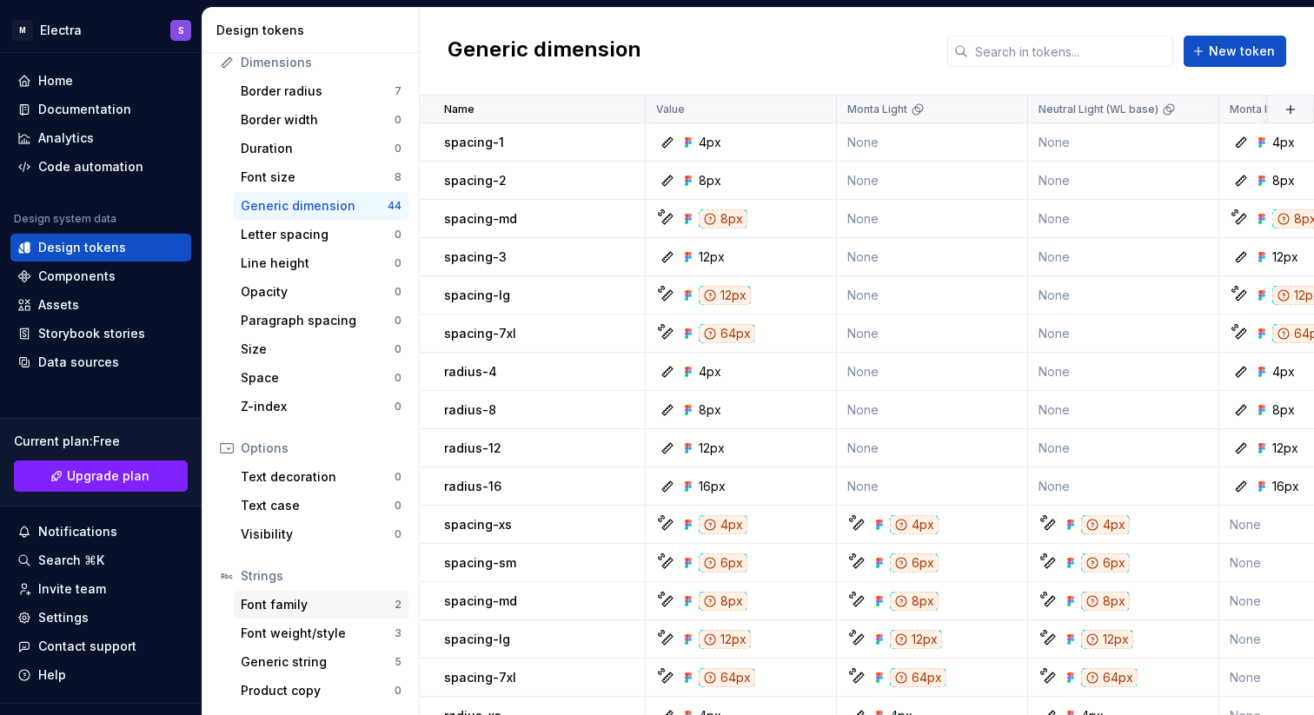
click at [272, 611] on div "Font family" at bounding box center [318, 604] width 154 height 17
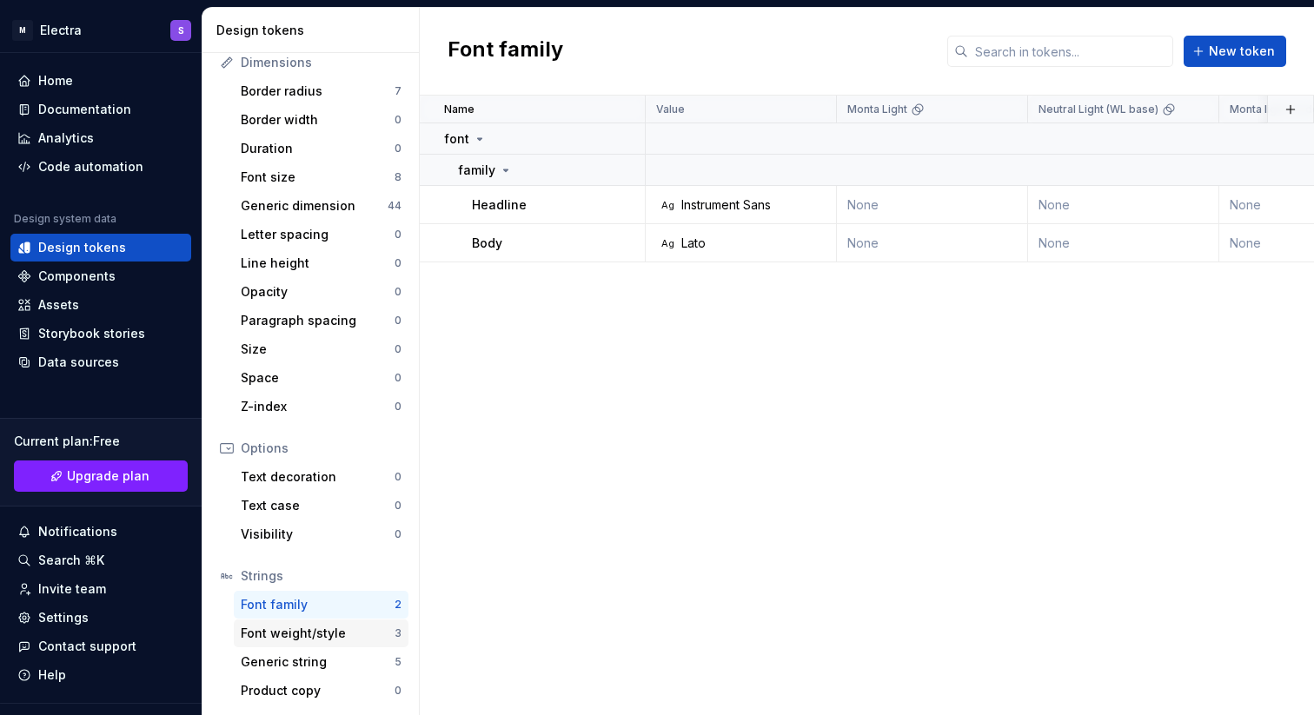
click at [270, 629] on div "Font weight/style" at bounding box center [318, 633] width 154 height 17
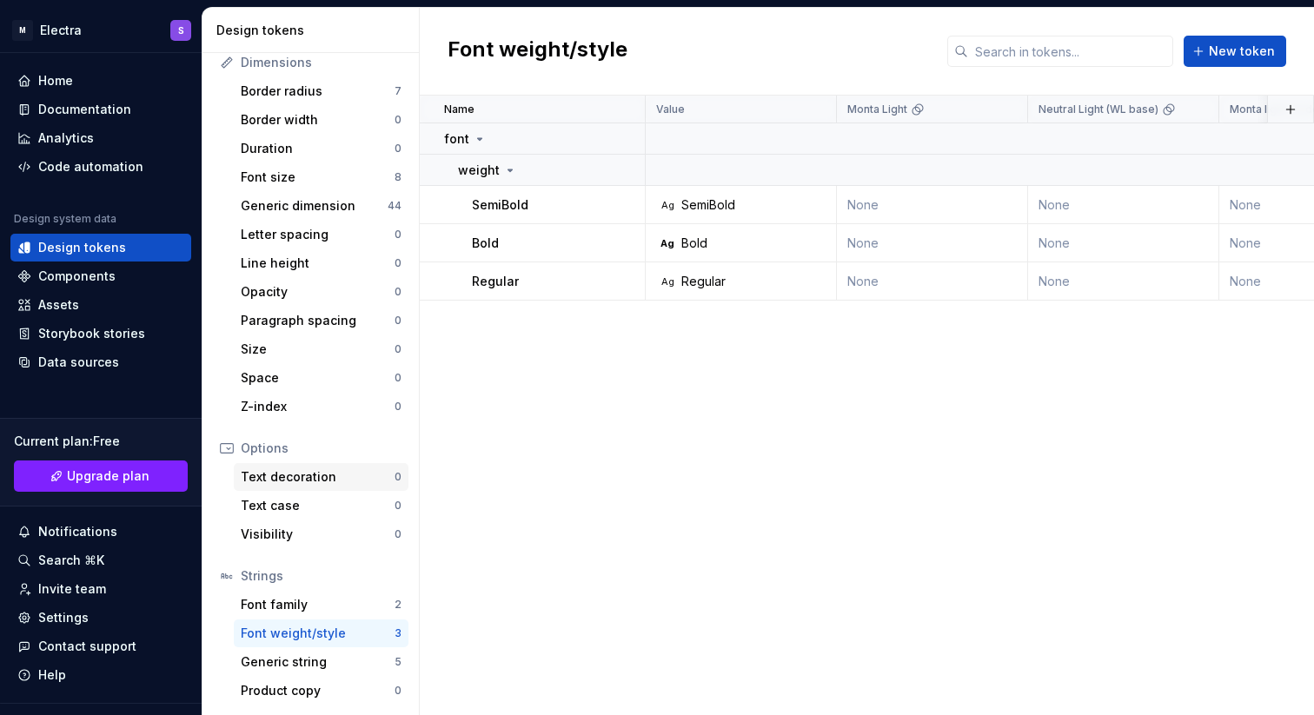
click at [289, 477] on div "Text decoration" at bounding box center [318, 476] width 154 height 17
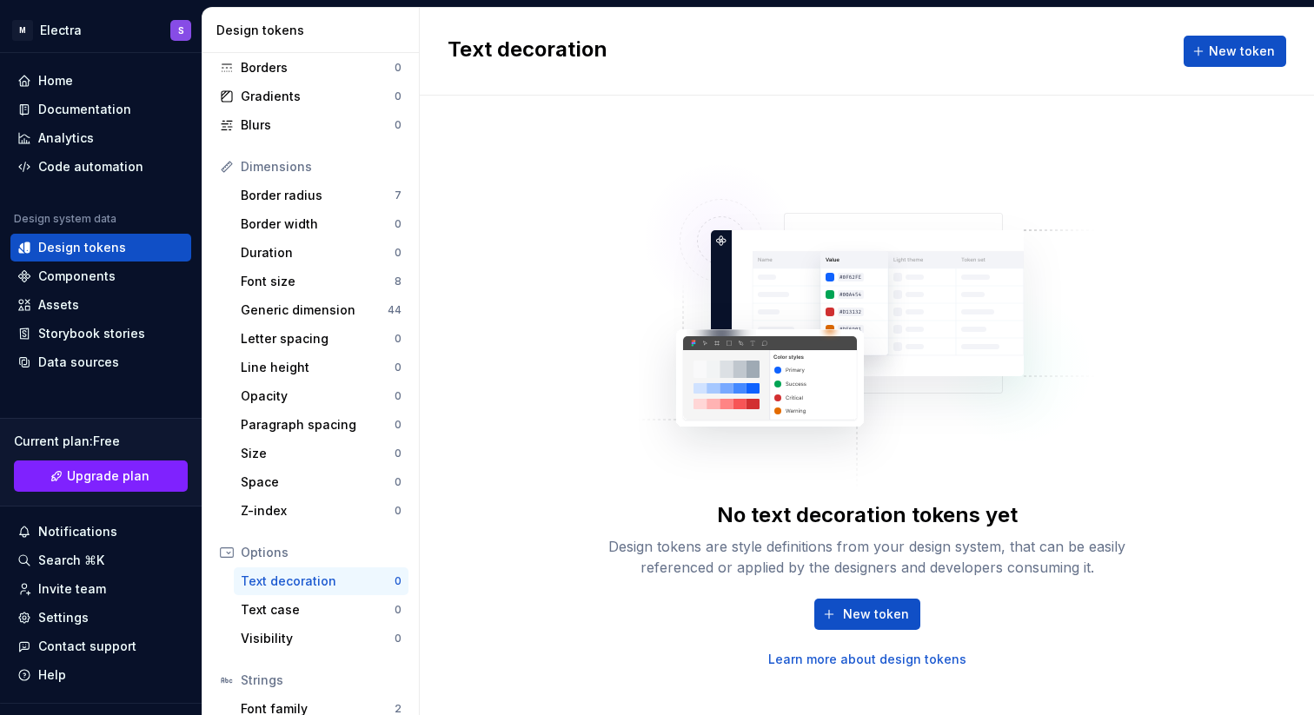
scroll to position [96, 0]
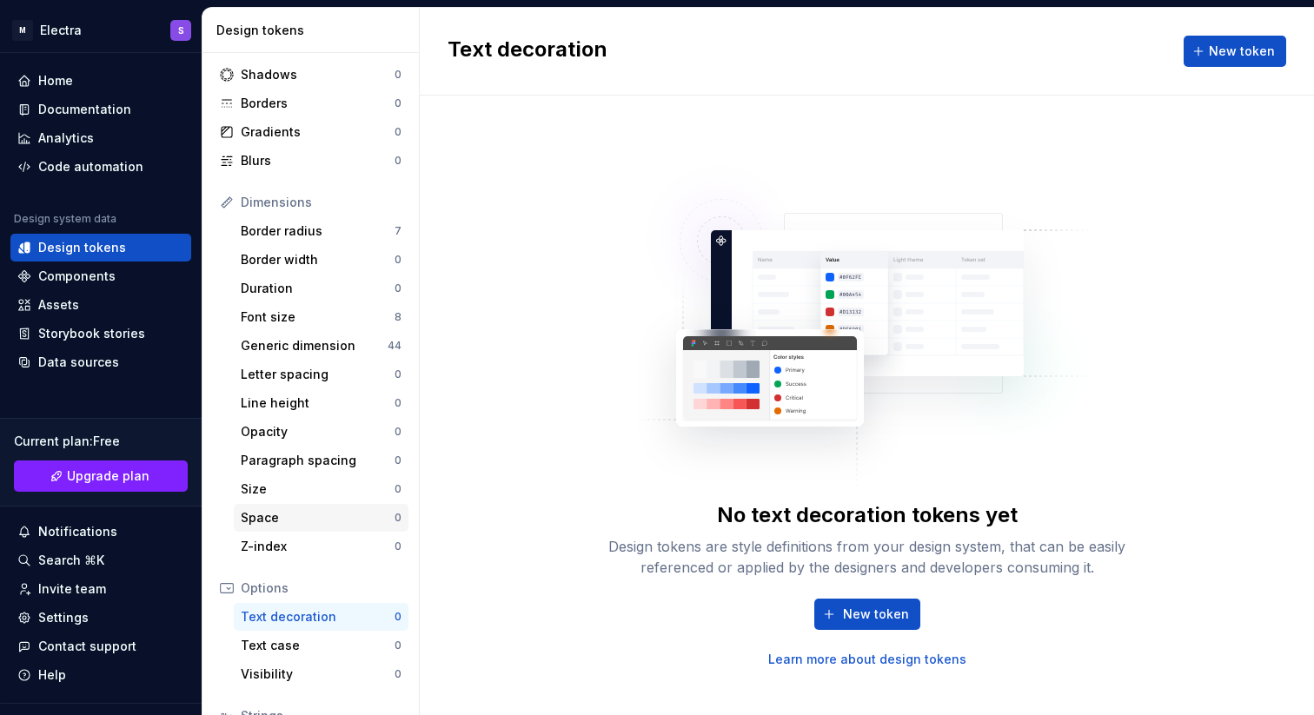
click at [267, 509] on div "Space" at bounding box center [318, 517] width 154 height 17
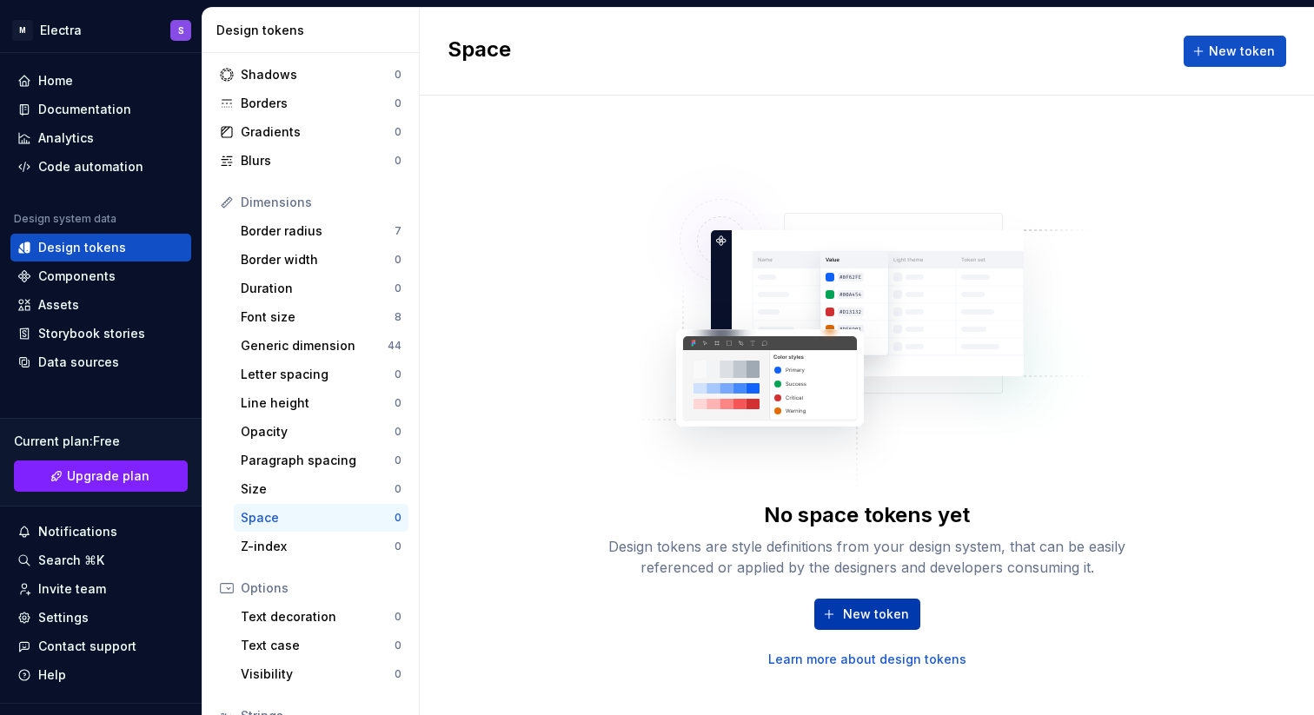
click at [837, 616] on button "New token" at bounding box center [867, 614] width 106 height 31
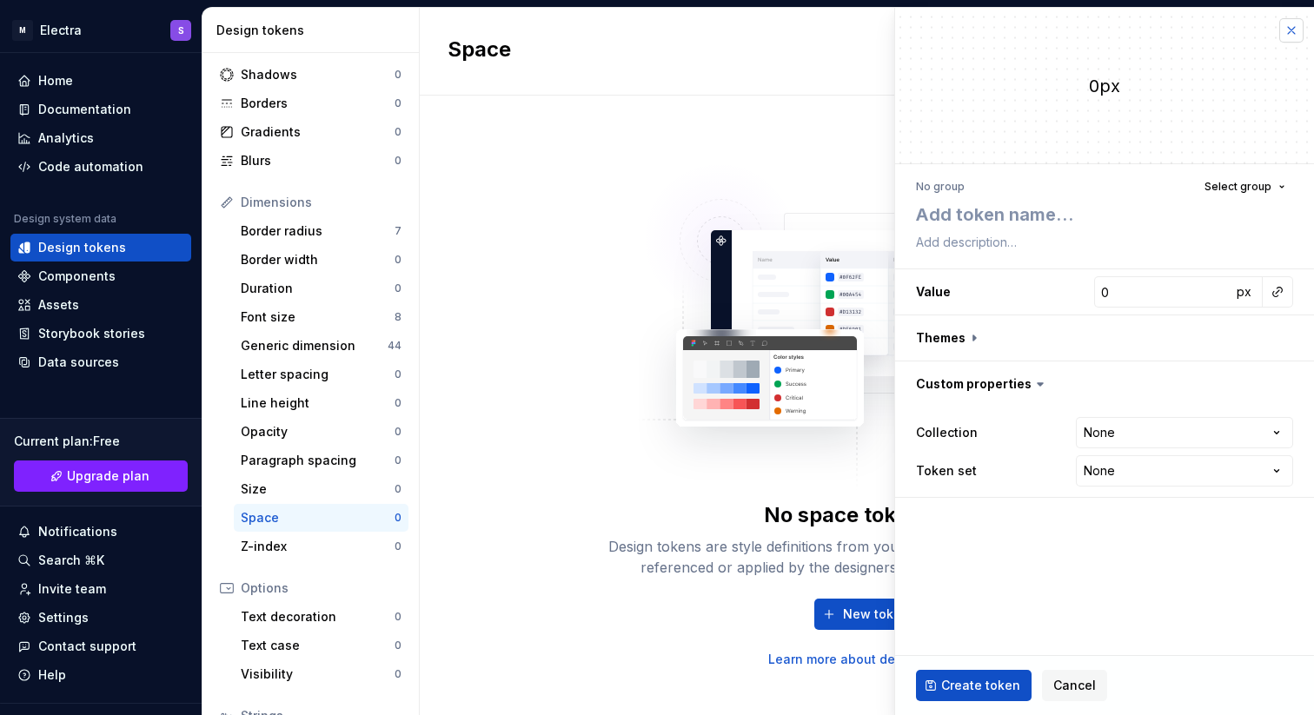
click at [1296, 26] on button "button" at bounding box center [1291, 30] width 24 height 24
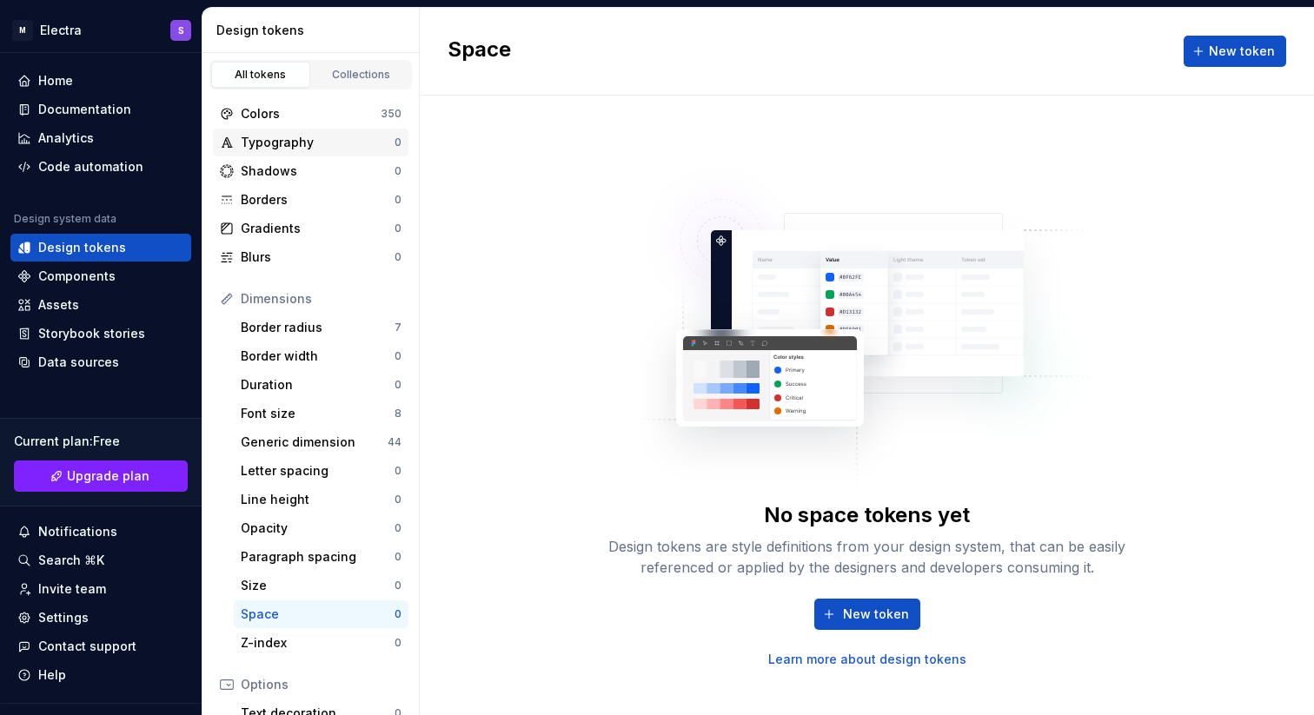
click at [302, 146] on div "Typography" at bounding box center [318, 142] width 154 height 17
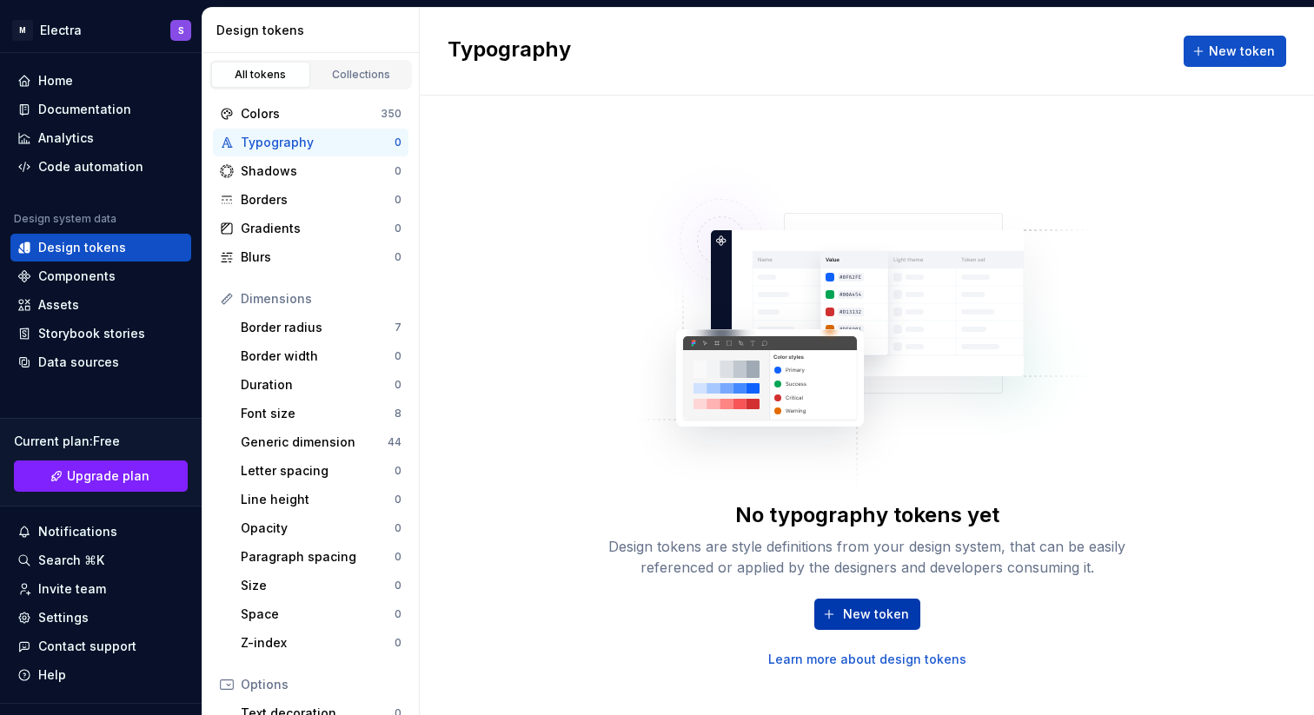
click at [853, 621] on span "New token" at bounding box center [876, 614] width 66 height 17
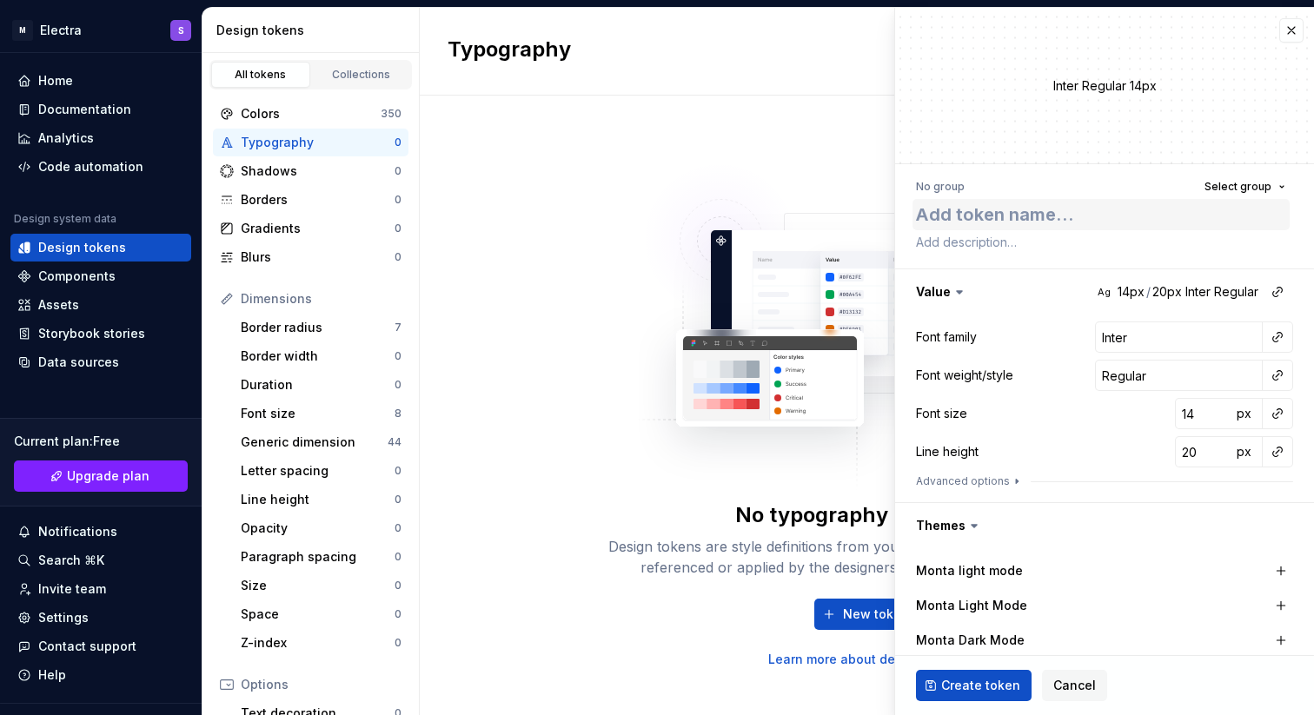
type textarea "*"
type textarea "Bo"
type textarea "*"
type textarea "Bod"
type textarea "*"
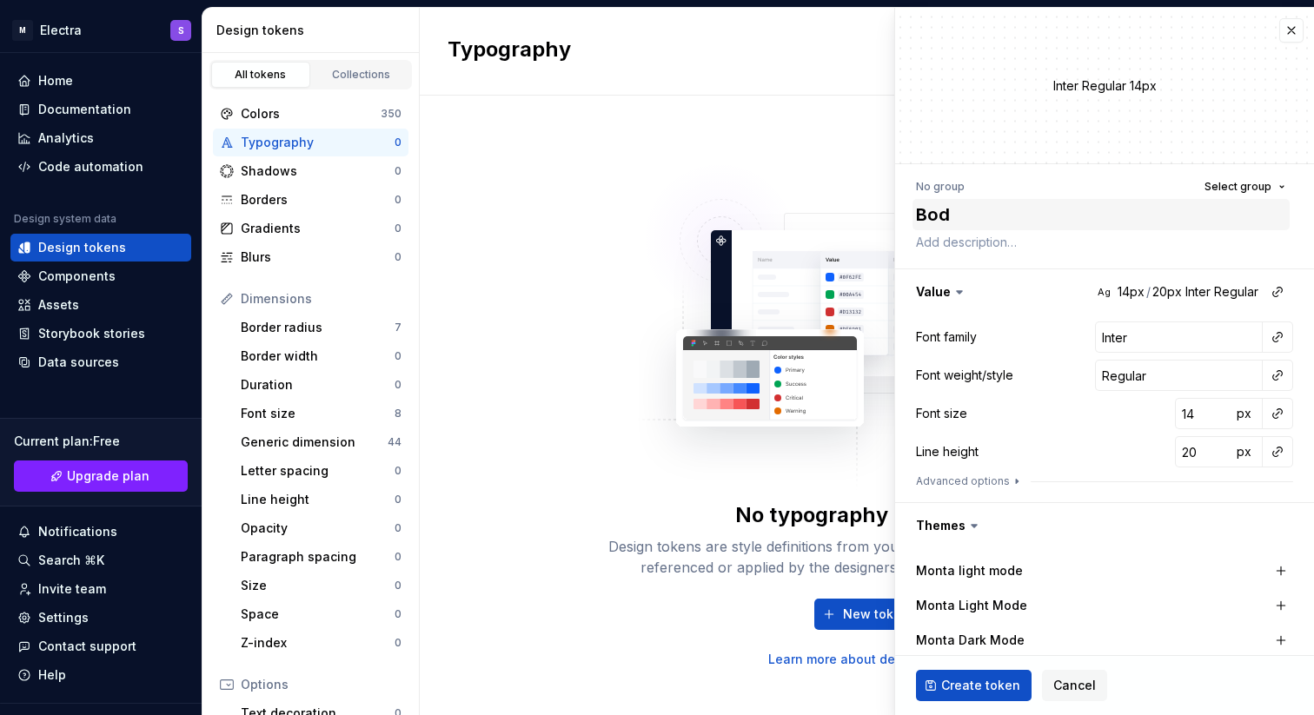
type textarea "Body"
type textarea "*"
type textarea "Body"
type textarea "*"
type textarea "Body t"
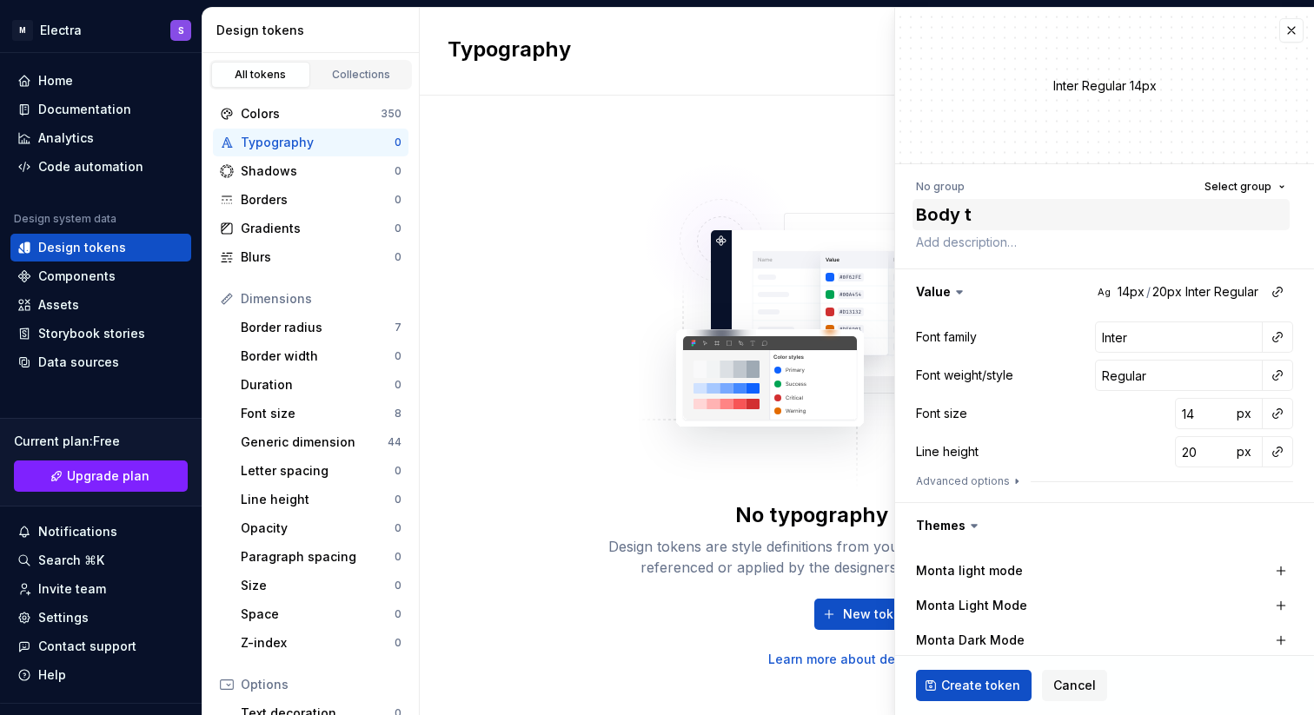
type textarea "*"
type textarea "Body te"
type textarea "*"
type textarea "Body tes"
type textarea "*"
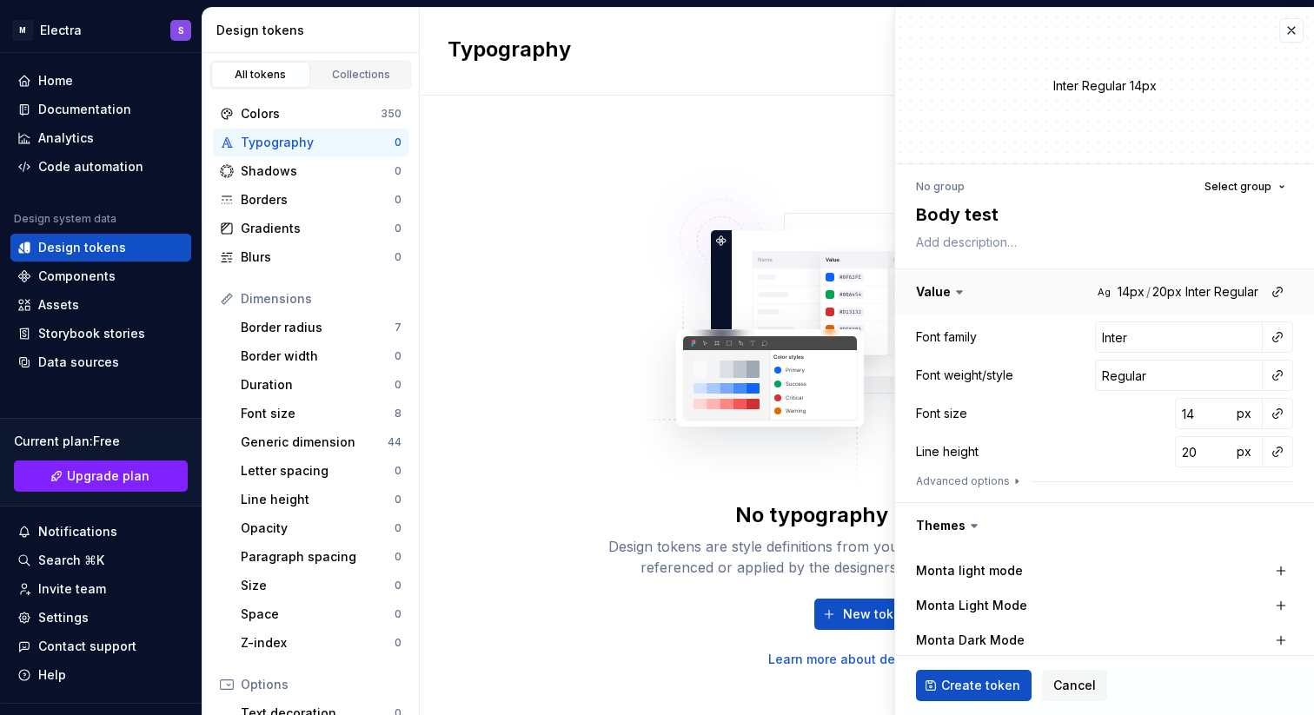
type textarea "Body test"
click at [1119, 287] on button "button" at bounding box center [1104, 291] width 419 height 45
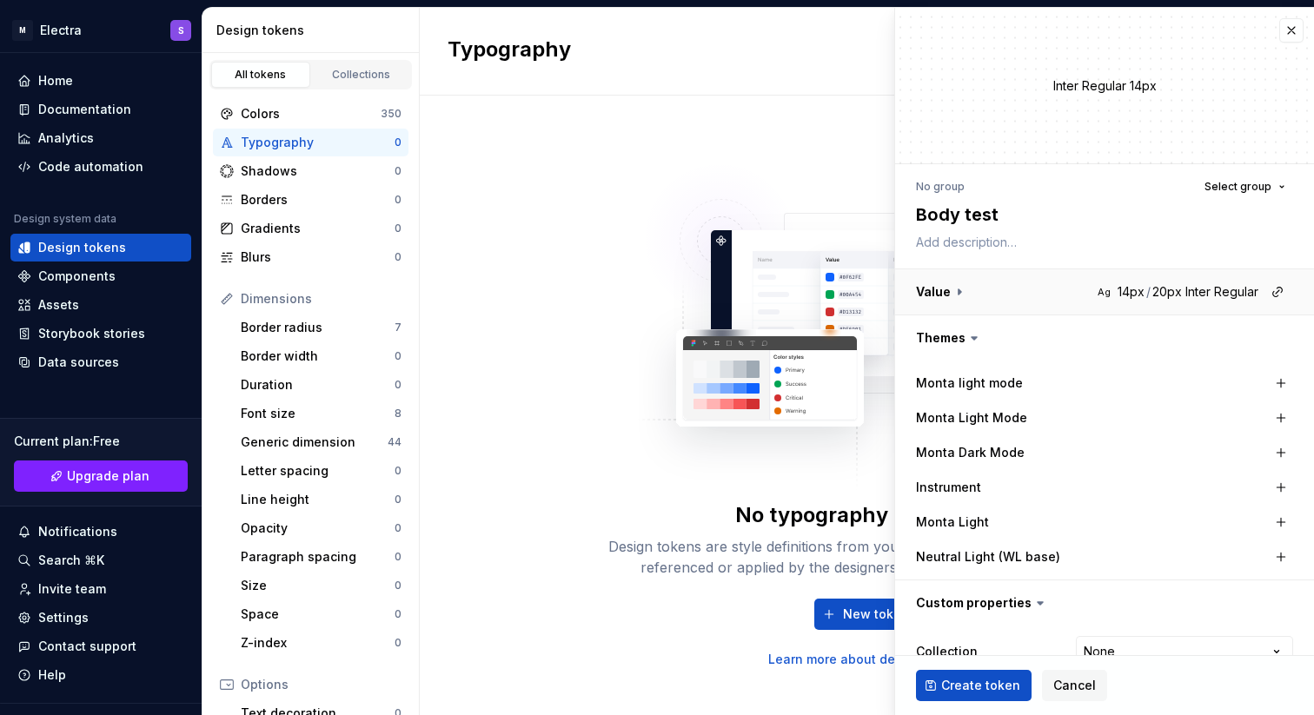
click at [1117, 295] on button "button" at bounding box center [1104, 291] width 419 height 45
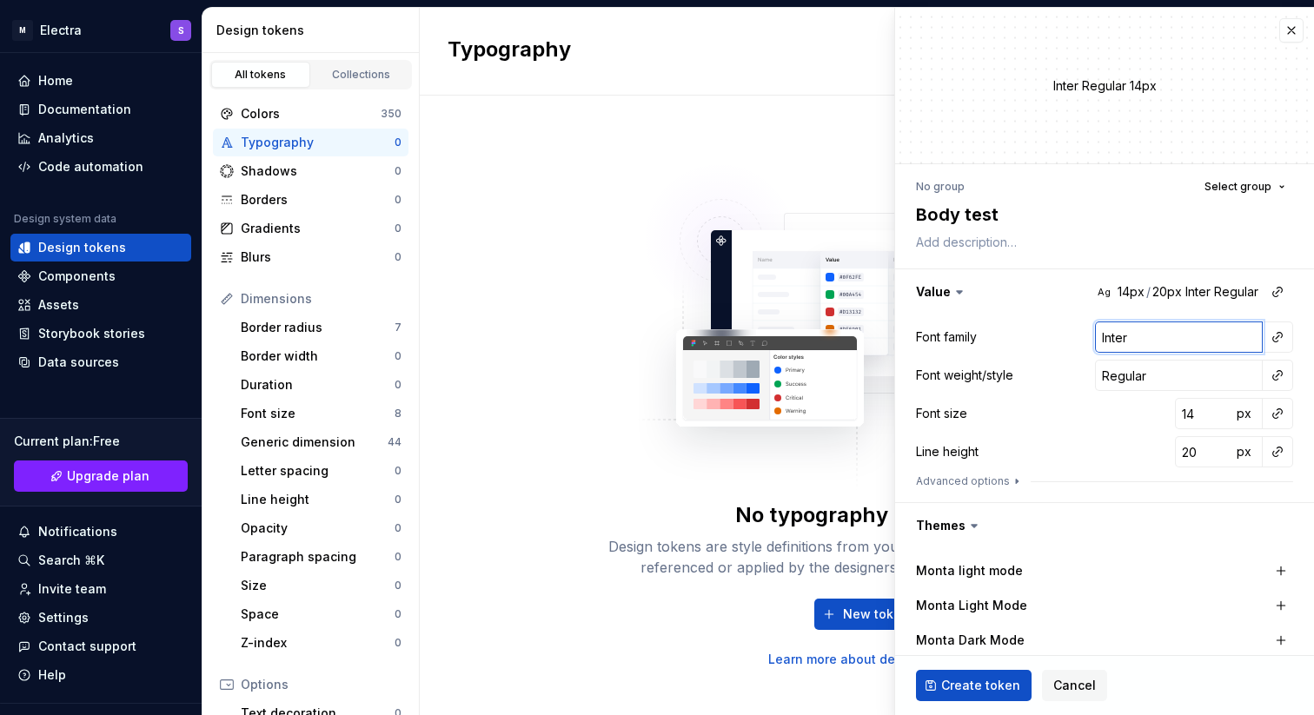
click at [1225, 342] on input "Inter" at bounding box center [1179, 337] width 168 height 31
type textarea "*"
type input "L"
type textarea "*"
type input "La"
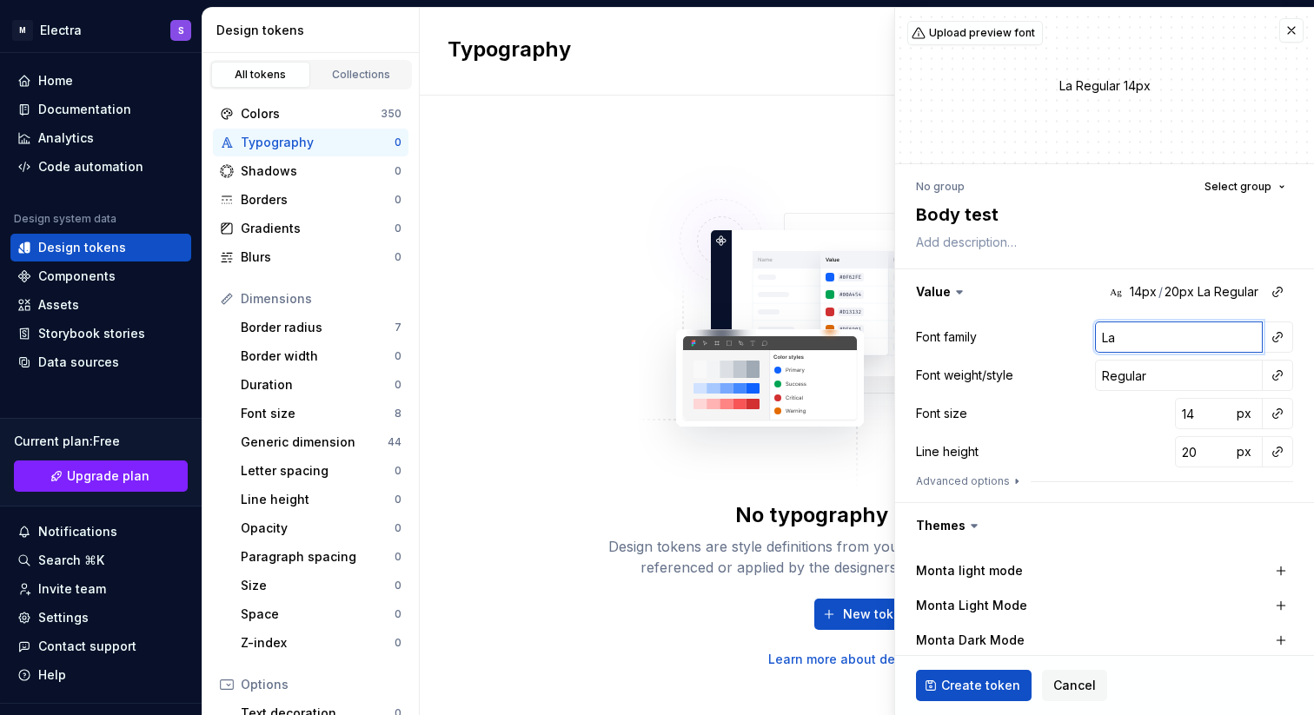
type textarea "*"
type input "Lat"
type textarea "*"
type input "Lato"
click at [1189, 416] on input "14" at bounding box center [1203, 413] width 56 height 31
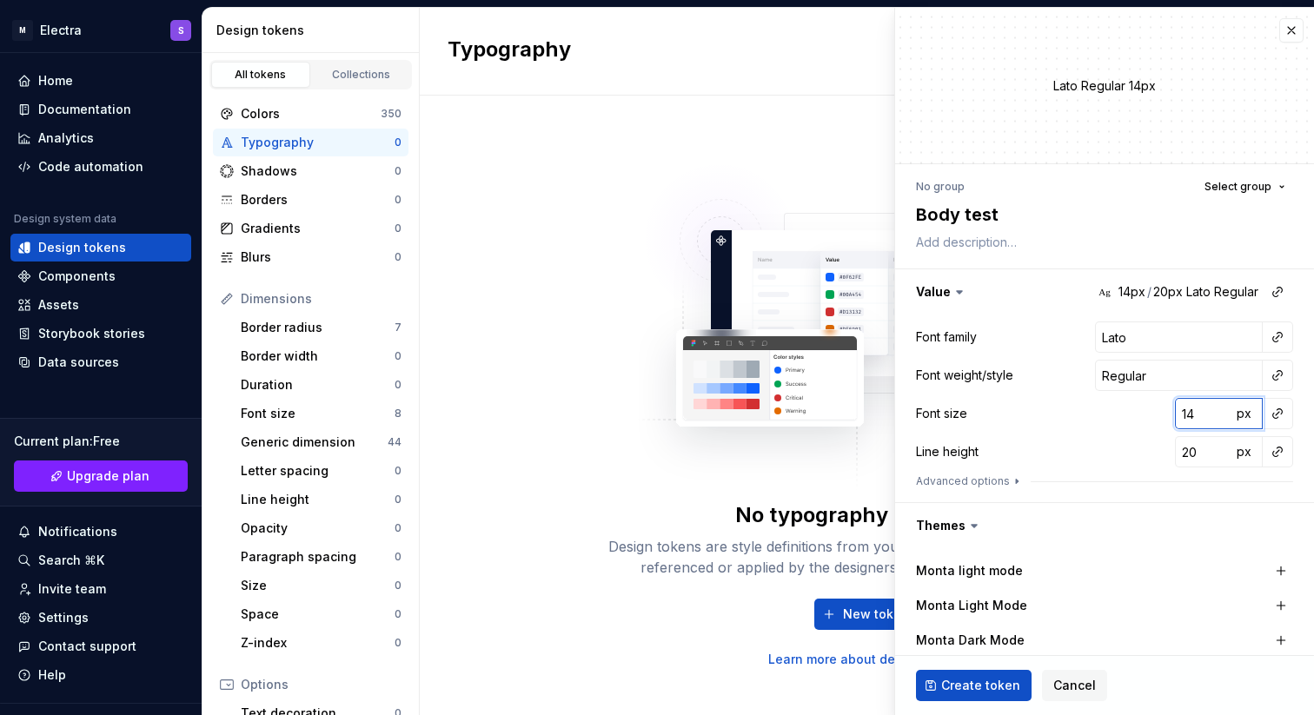
type textarea "*"
type input "1"
type textarea "*"
type input "16"
click at [963, 215] on textarea "Body test" at bounding box center [1101, 214] width 377 height 31
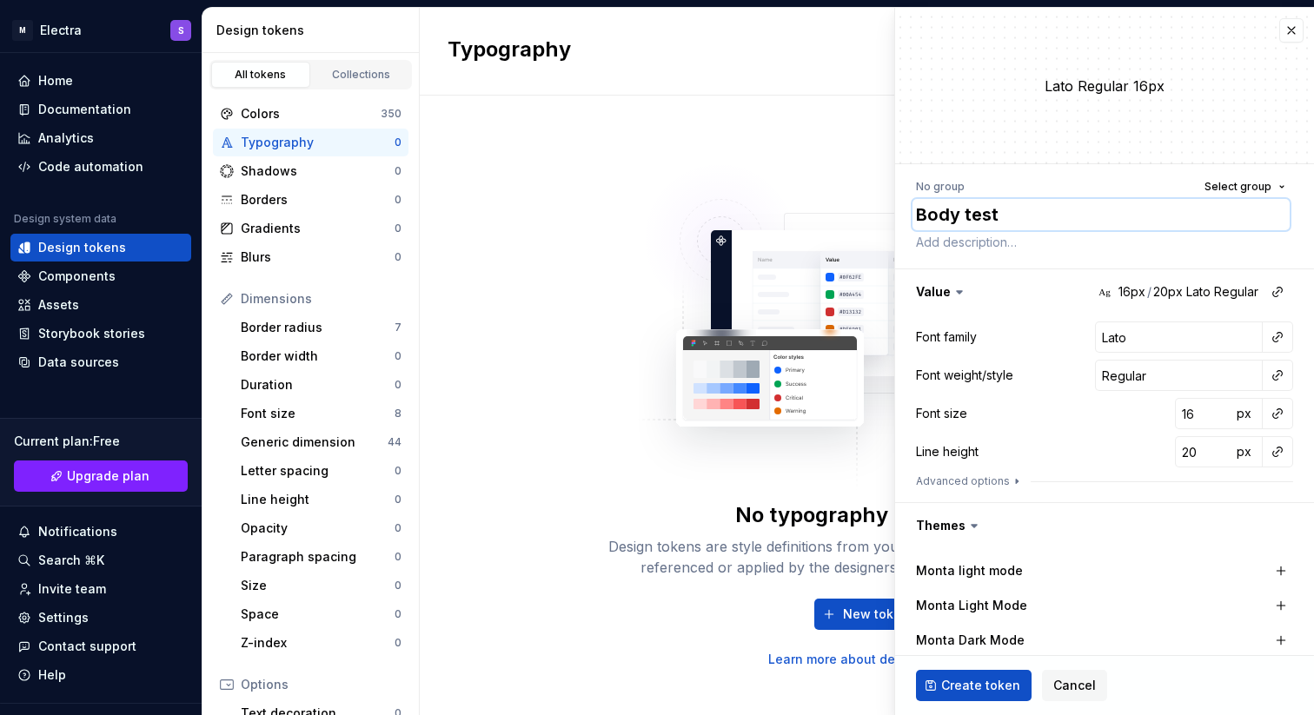
type textarea "*"
type textarea "Body latest"
type textarea "*"
type textarea "Body lartest"
type textarea "*"
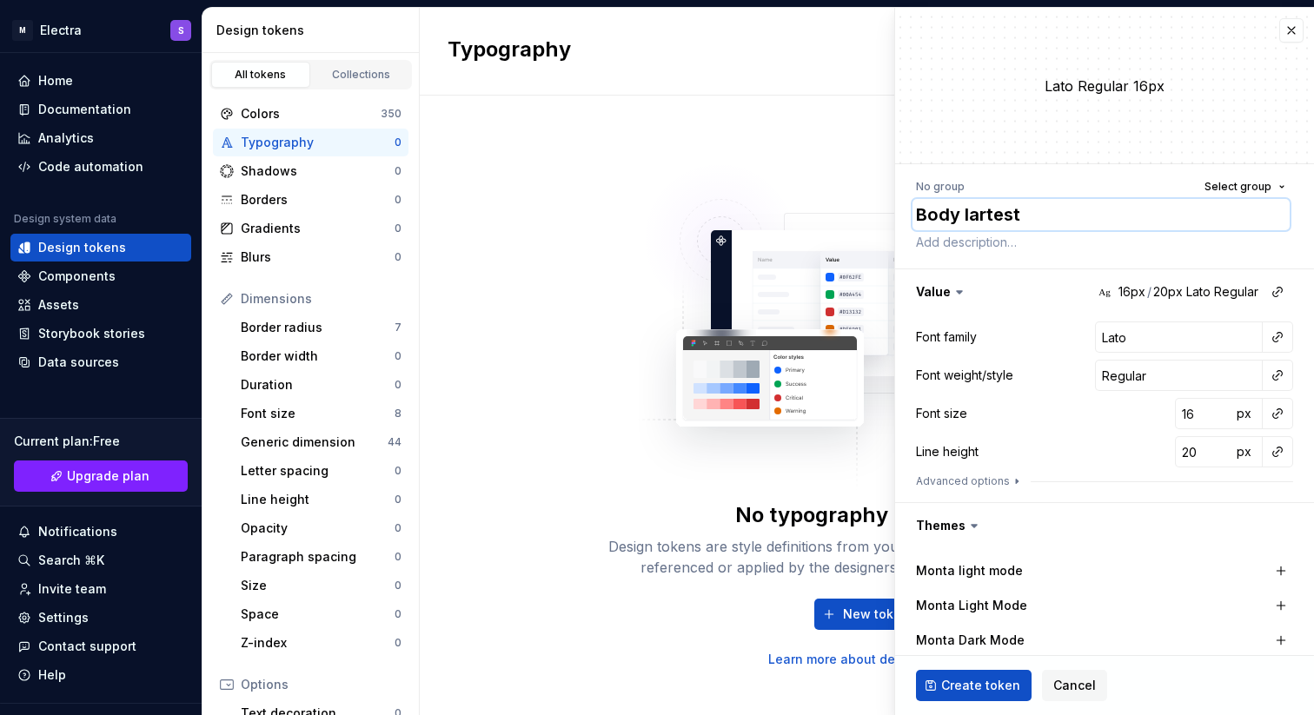
type textarea "Body largtest"
type textarea "*"
type textarea "Body largetest"
type textarea "*"
type textarea "Body large test"
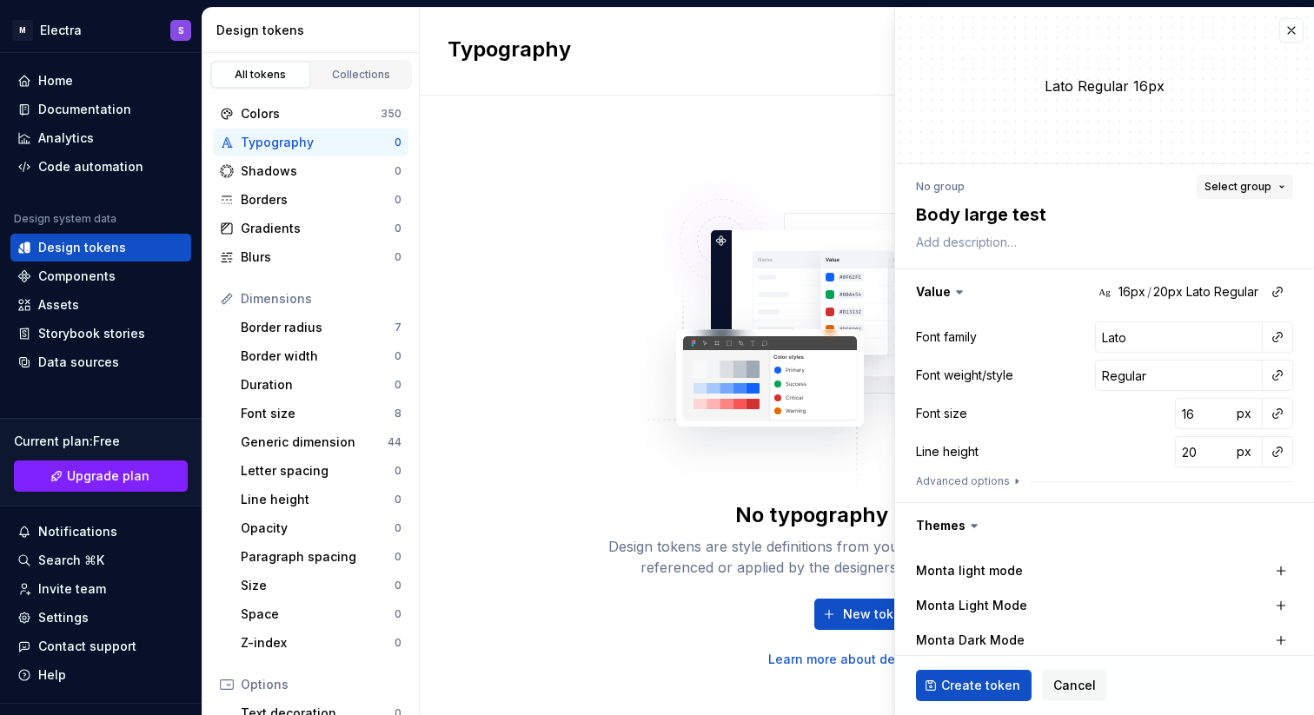
click at [1240, 186] on span "Select group" at bounding box center [1238, 187] width 67 height 14
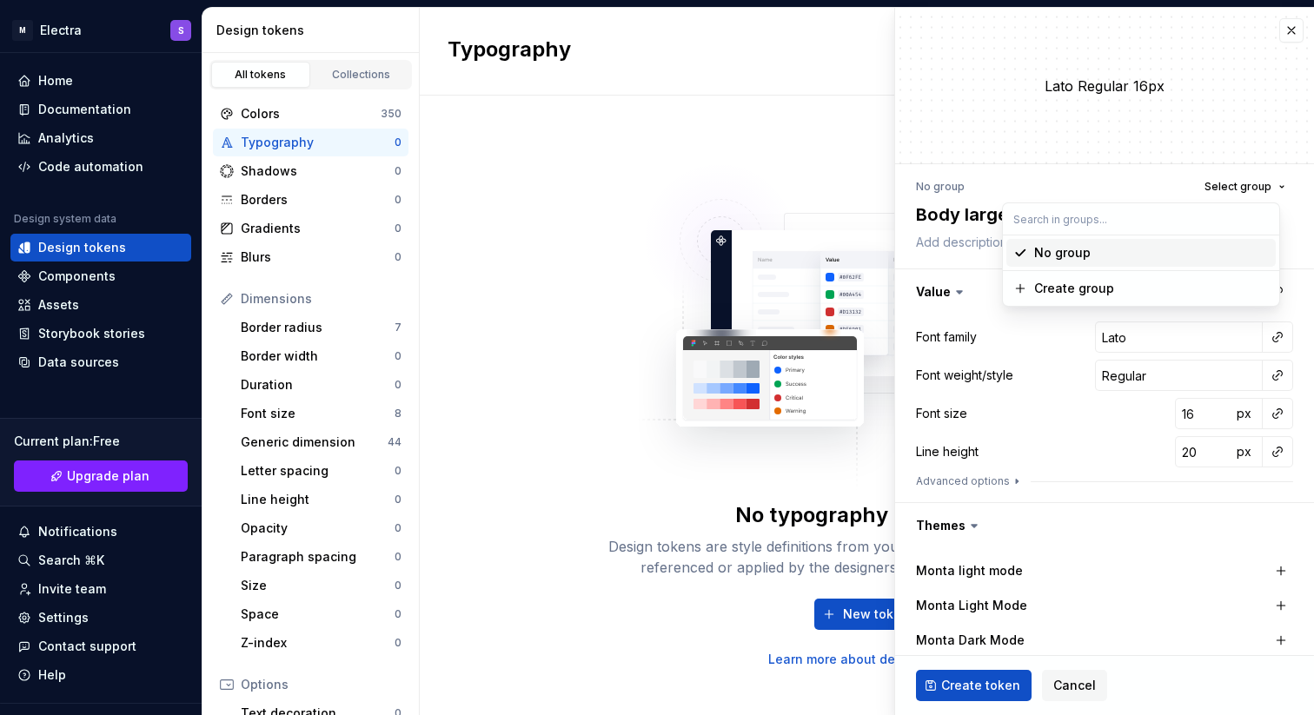
click at [1141, 176] on div "No group Select group" at bounding box center [1104, 187] width 377 height 24
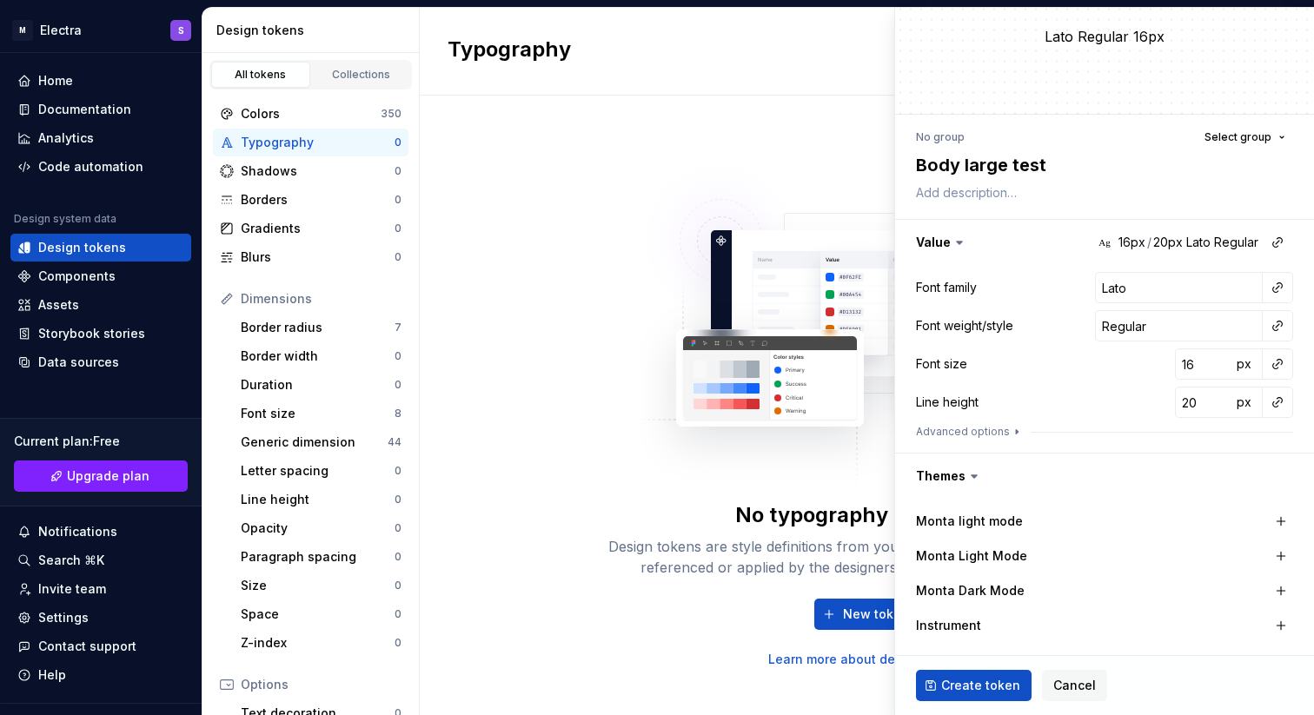
scroll to position [51, 0]
click at [1272, 515] on button "button" at bounding box center [1281, 520] width 24 height 24
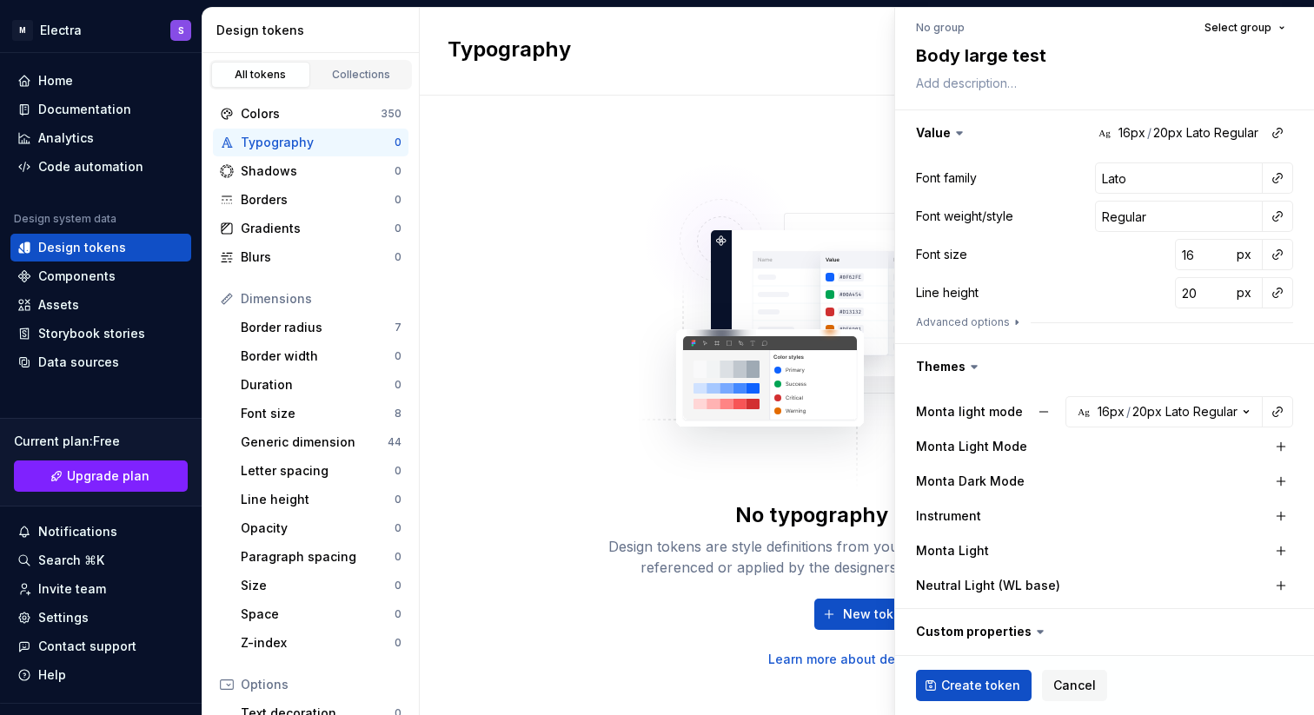
scroll to position [176, 0]
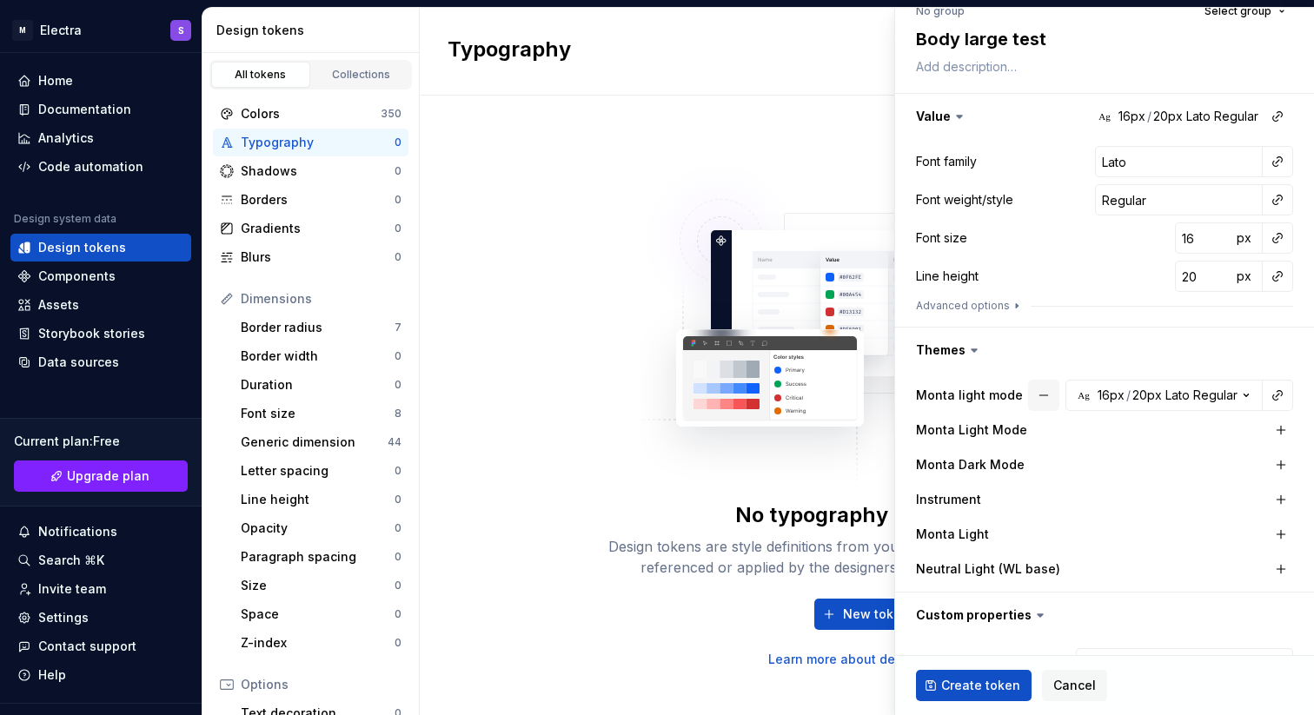
click at [1029, 388] on button "button" at bounding box center [1043, 395] width 31 height 31
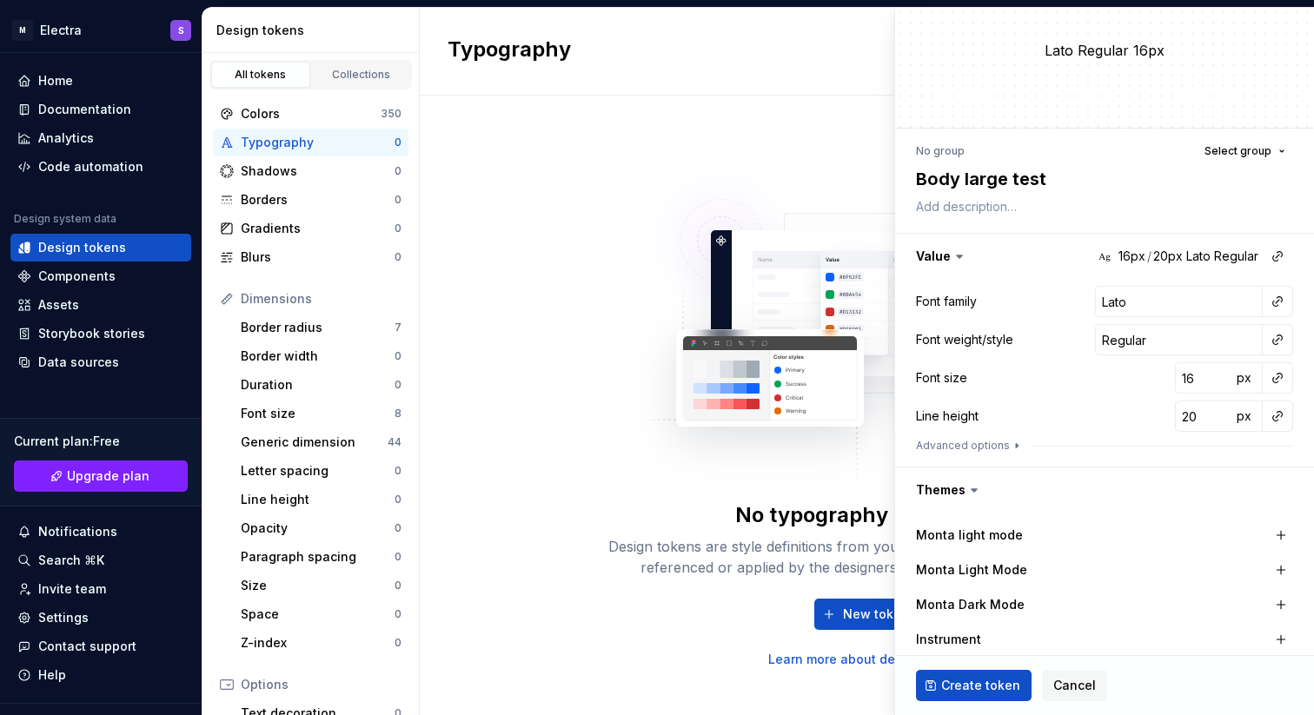
scroll to position [23, 0]
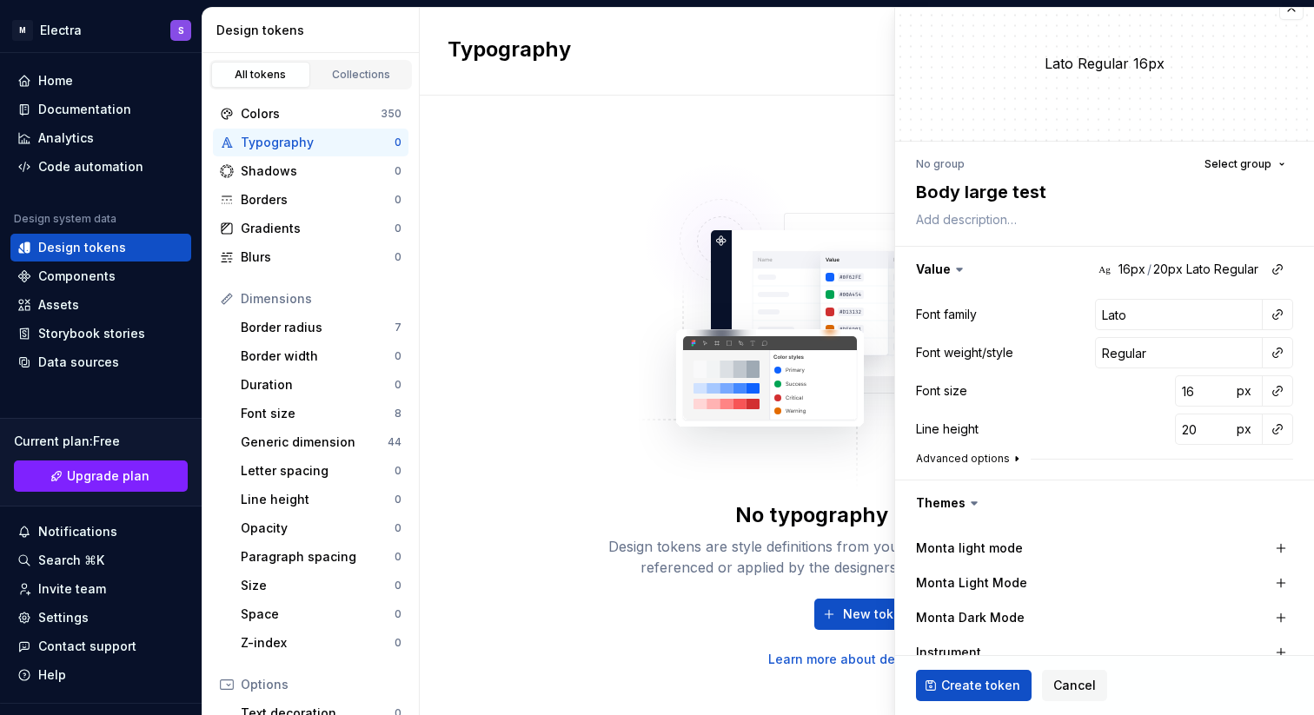
click at [993, 457] on button "Advanced options" at bounding box center [970, 459] width 108 height 14
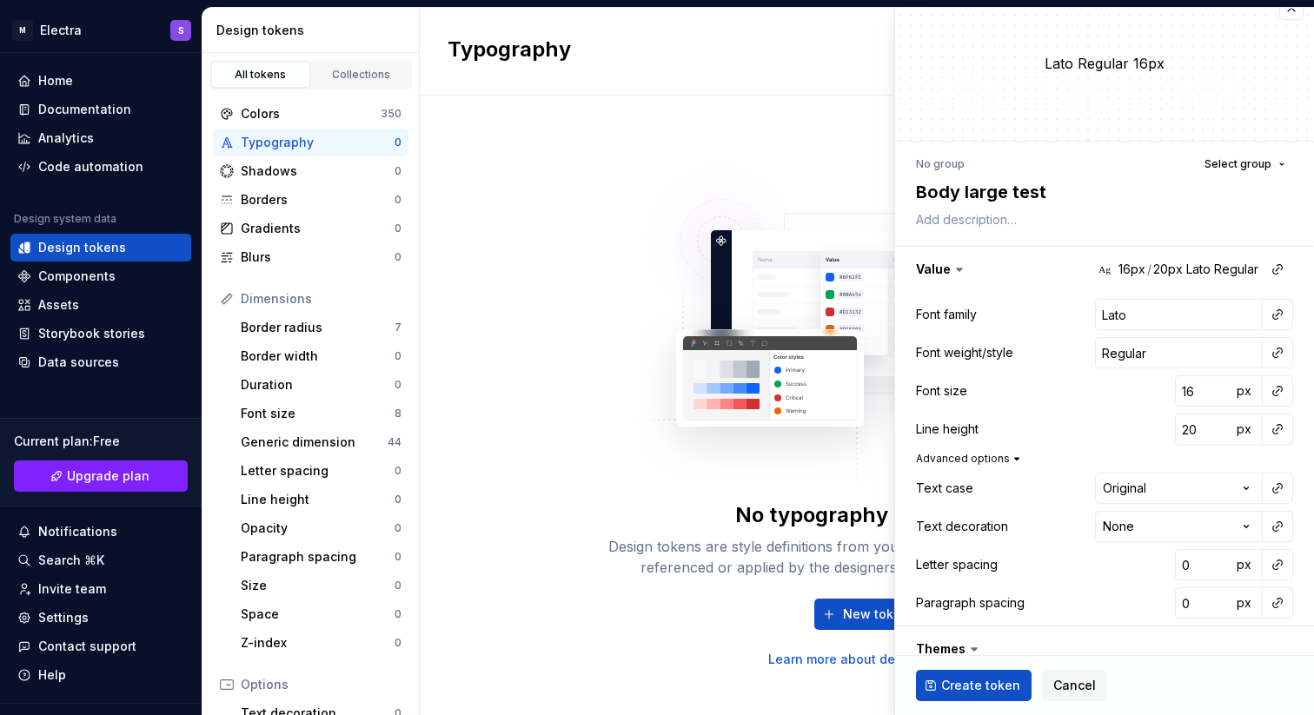
click at [993, 457] on button "Advanced options" at bounding box center [970, 459] width 108 height 14
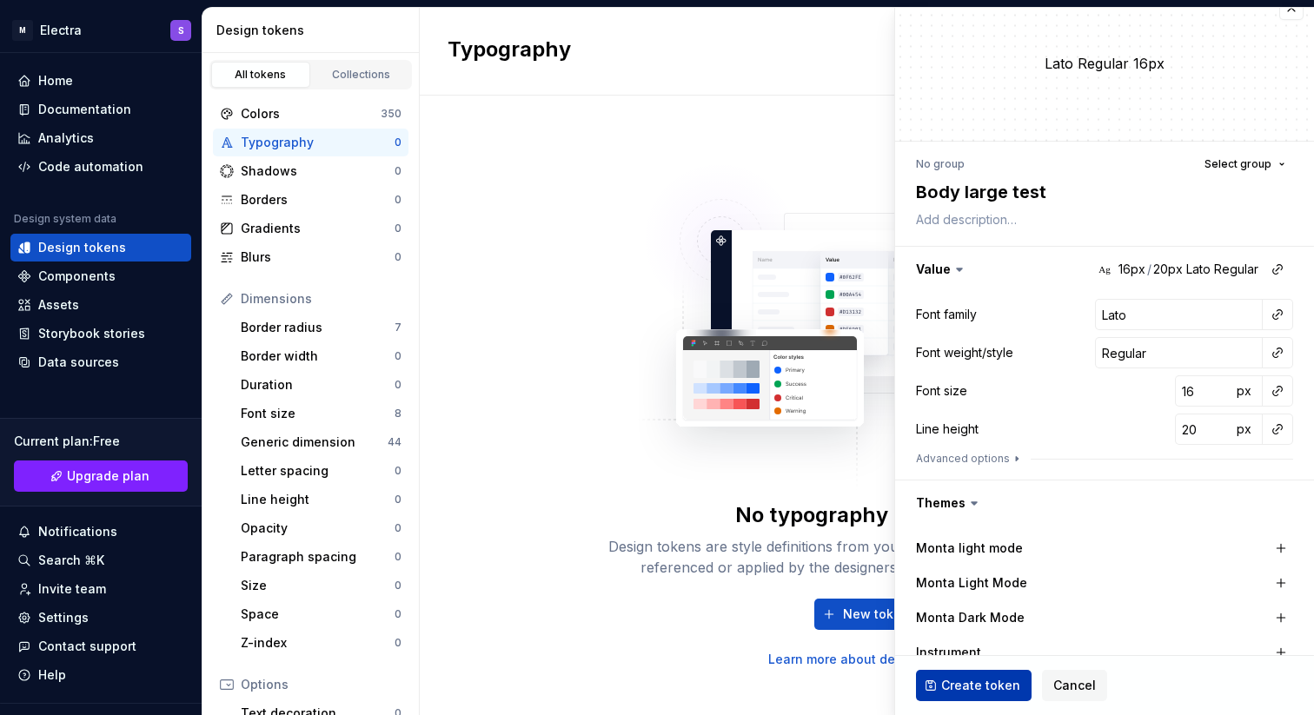
click at [983, 683] on span "Create token" at bounding box center [980, 685] width 79 height 17
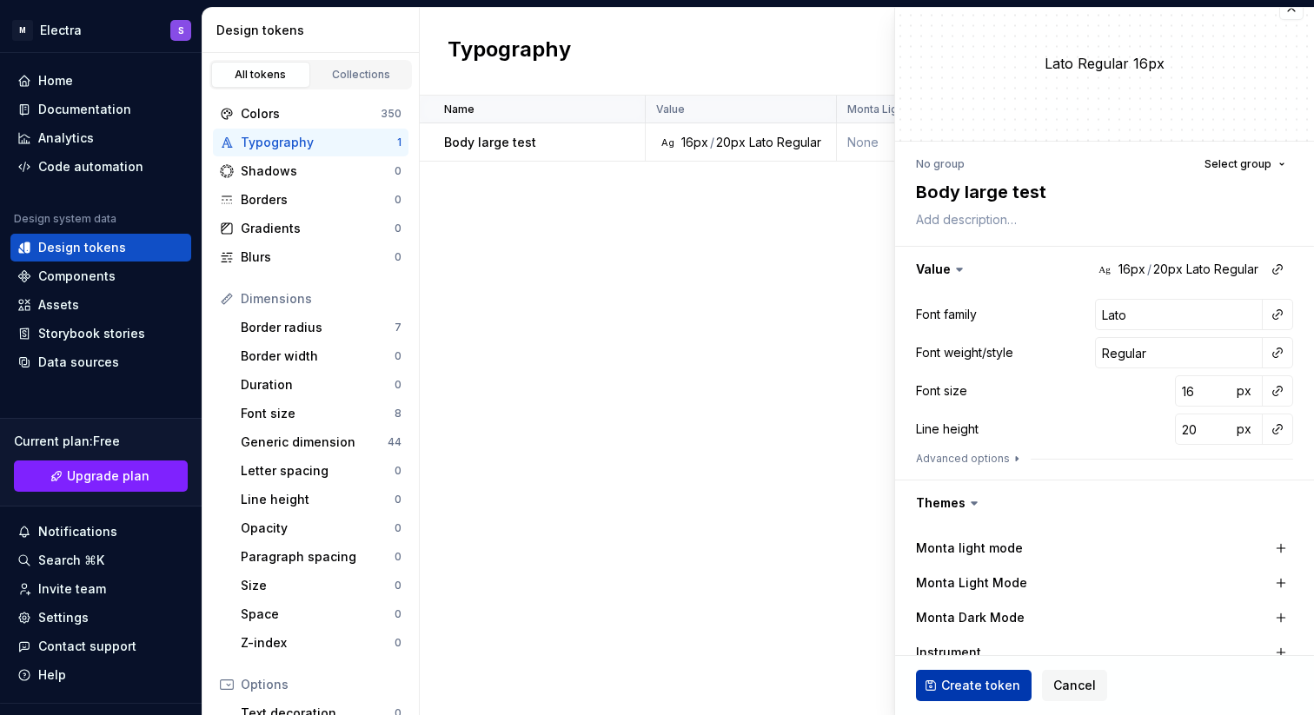
type textarea "*"
type input "Inter"
type input "14"
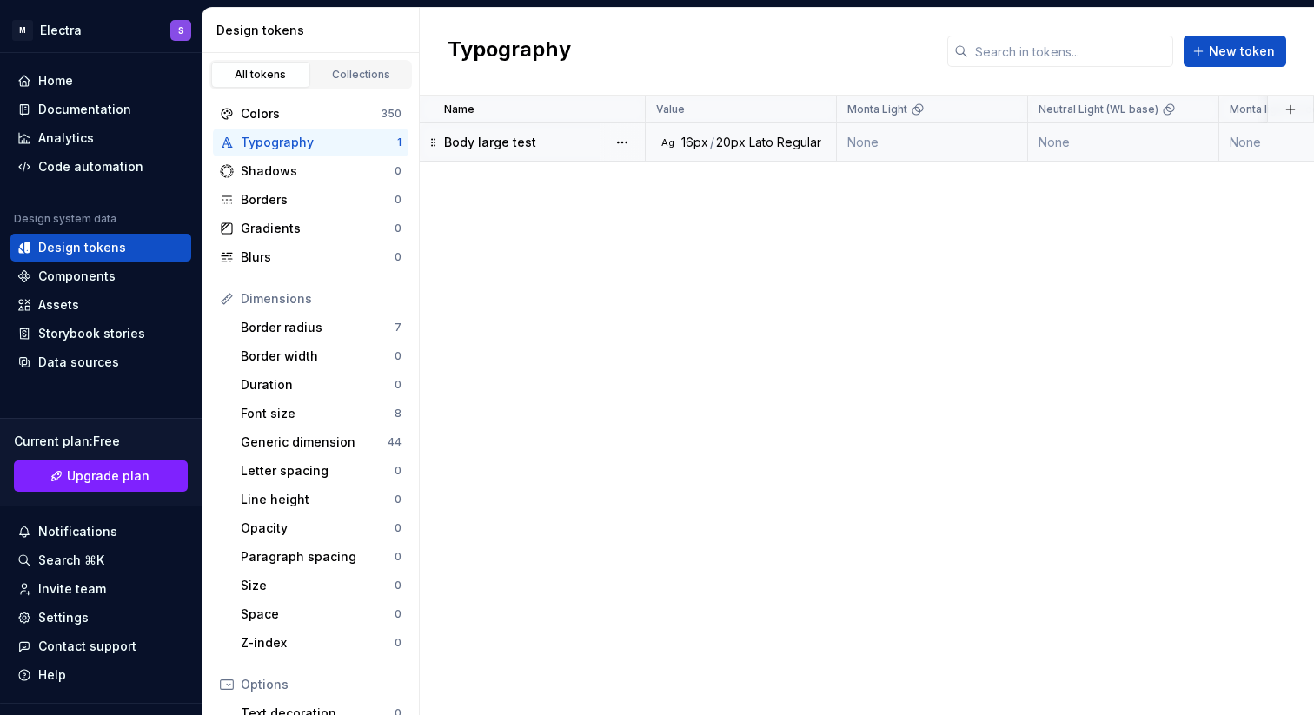
click at [519, 141] on p "Body large test" at bounding box center [490, 142] width 92 height 17
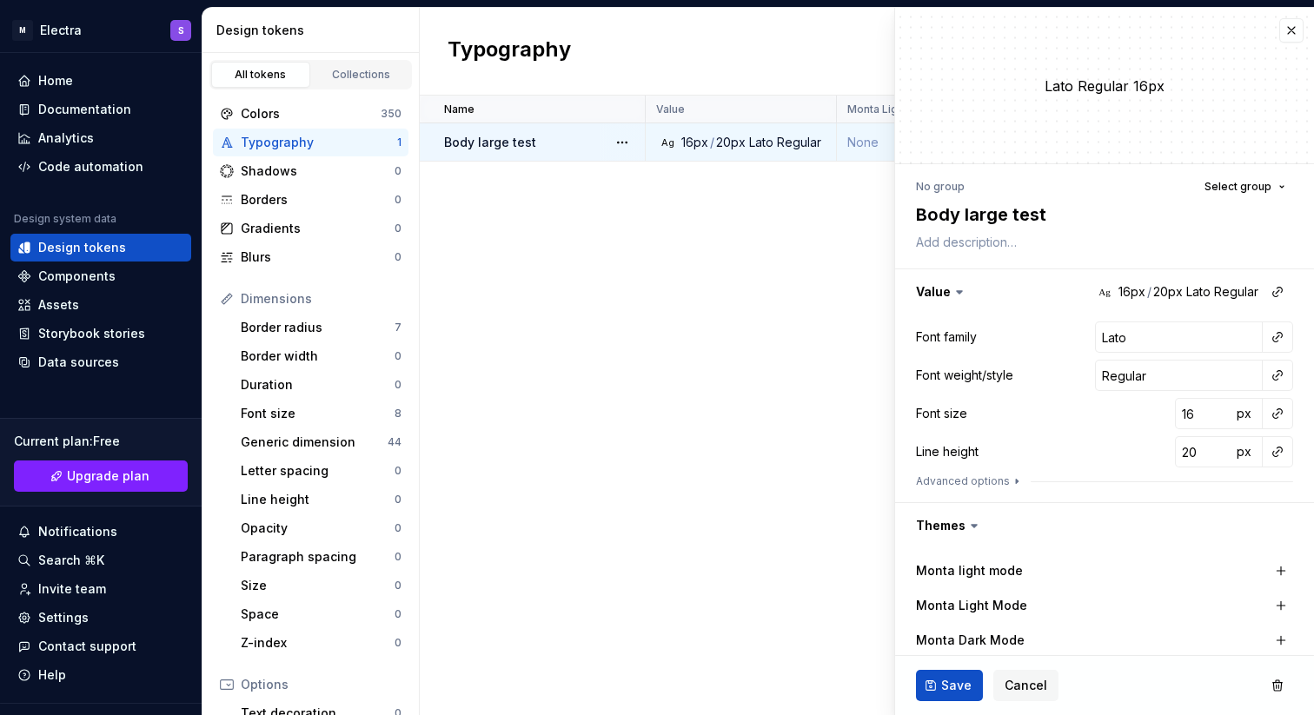
click at [527, 369] on html "M Electra S Home Documentation Analytics Code automation Design system data Des…" at bounding box center [657, 357] width 1314 height 715
click at [1279, 30] on button "button" at bounding box center [1291, 30] width 24 height 24
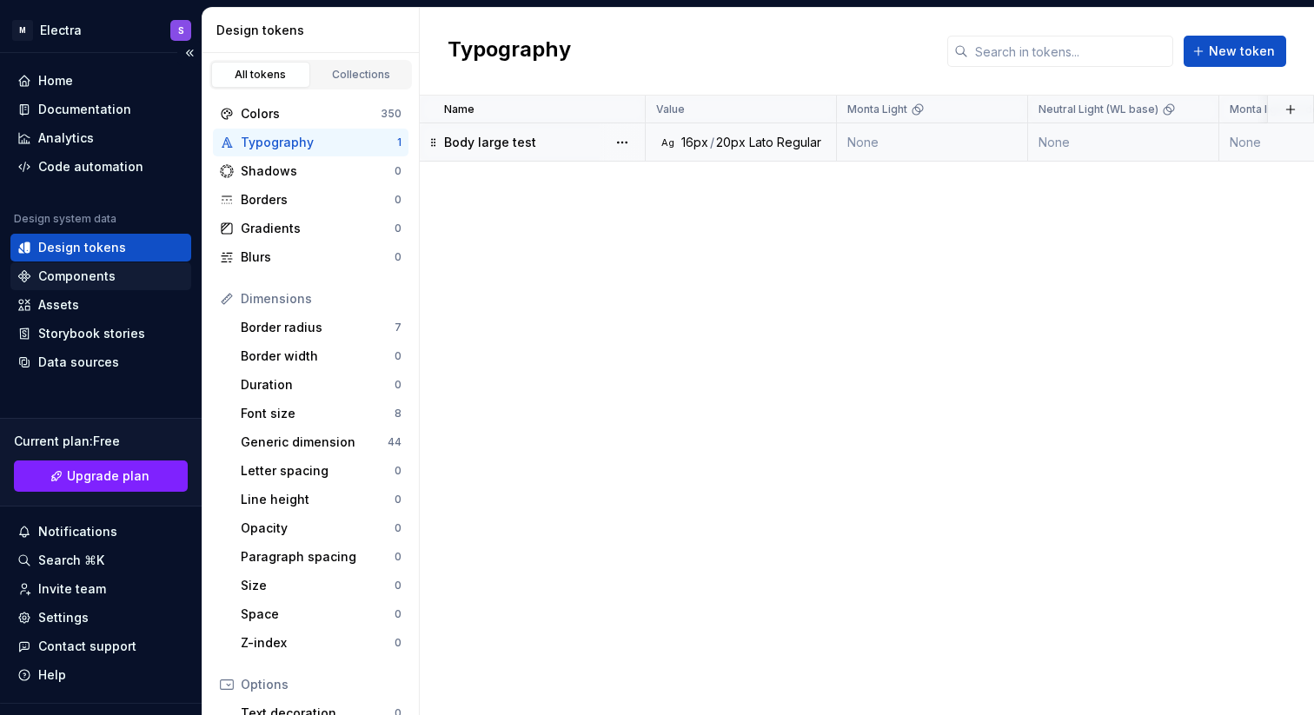
click at [70, 282] on div "Components" at bounding box center [76, 276] width 77 height 17
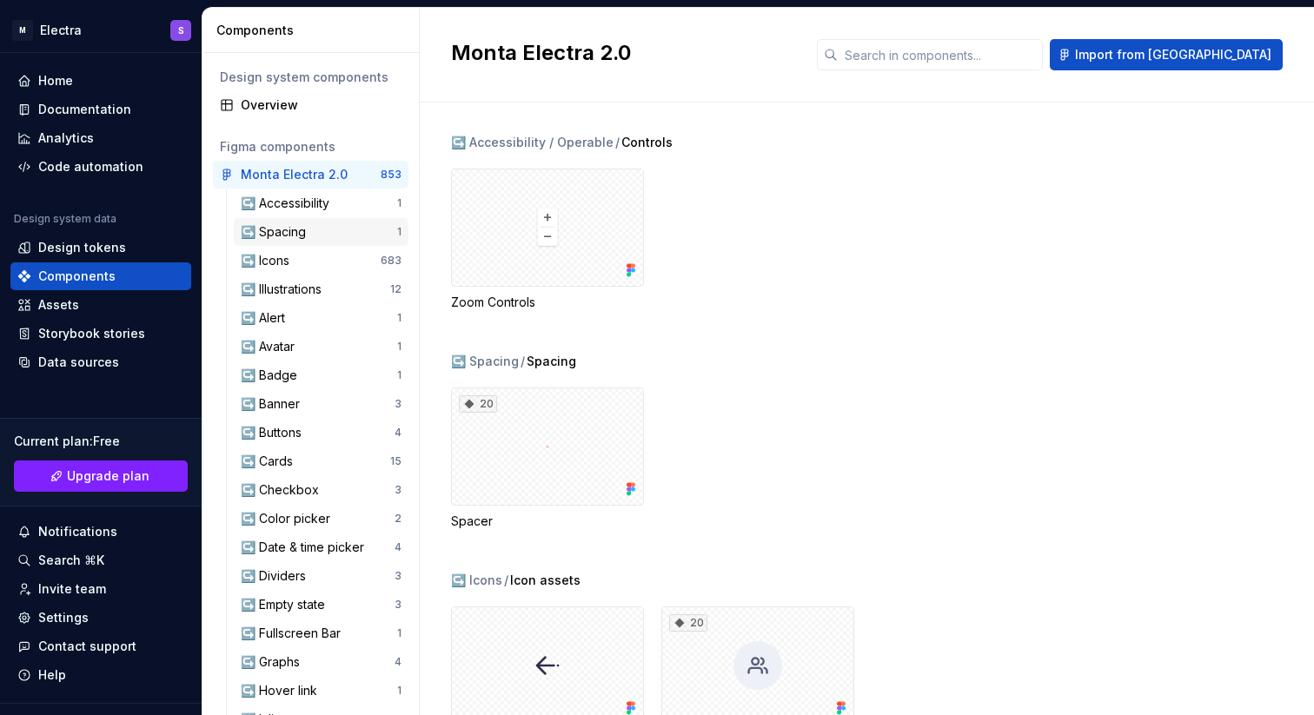
click at [282, 222] on div "↪️ Spacing 1" at bounding box center [321, 232] width 175 height 28
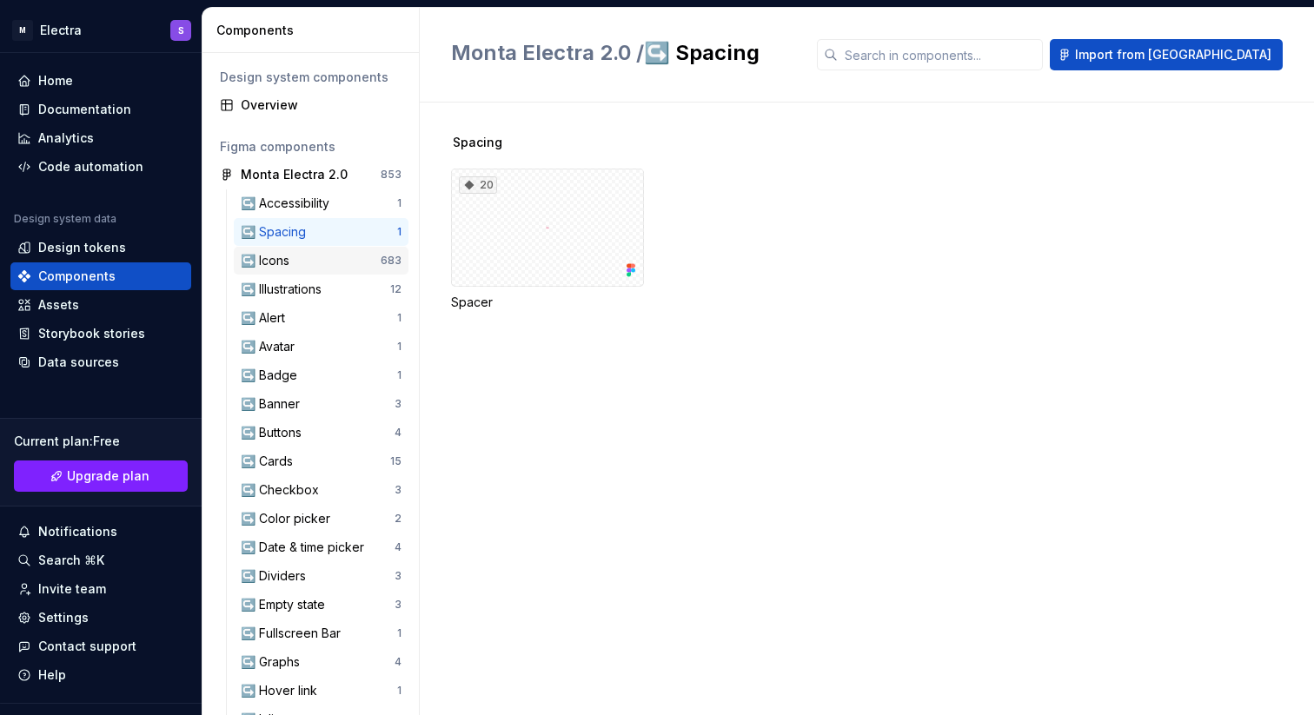
click at [307, 258] on div "↪️ Icons" at bounding box center [311, 260] width 140 height 17
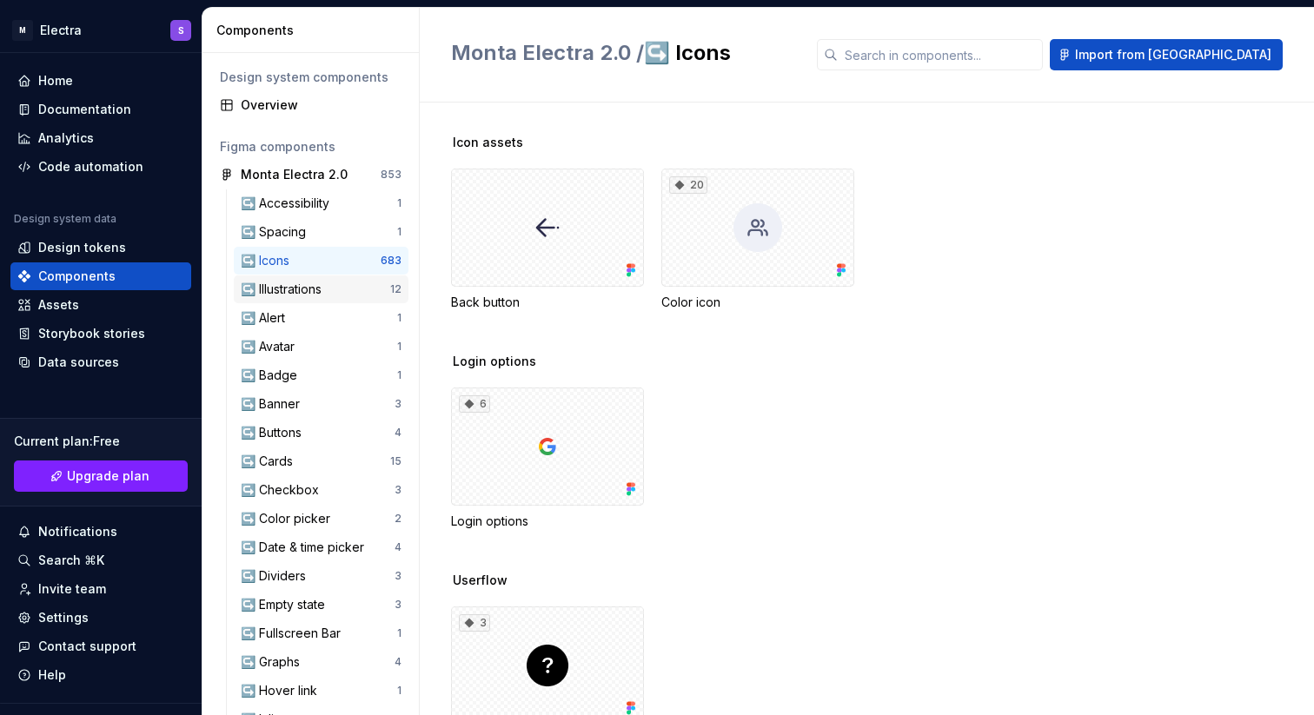
click at [293, 296] on div "↪️ Illustrations" at bounding box center [285, 289] width 88 height 17
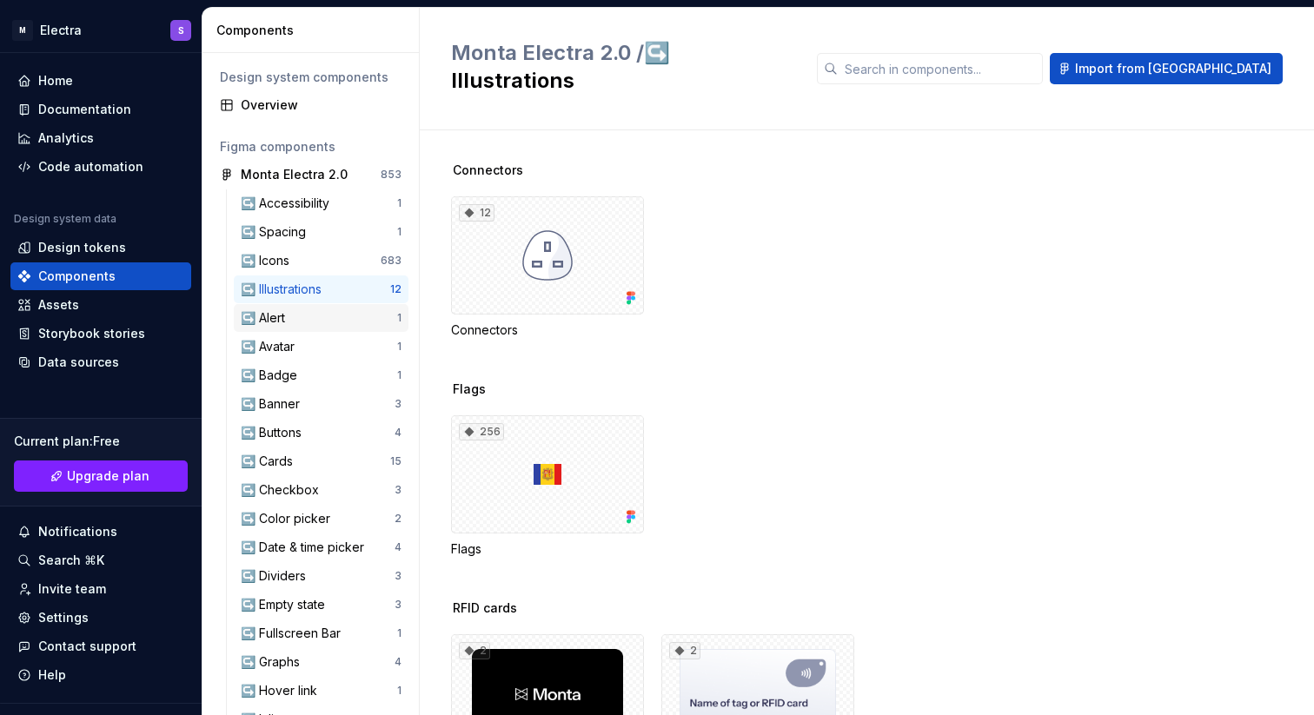
click at [287, 316] on div "↪️ Alert" at bounding box center [266, 317] width 51 height 17
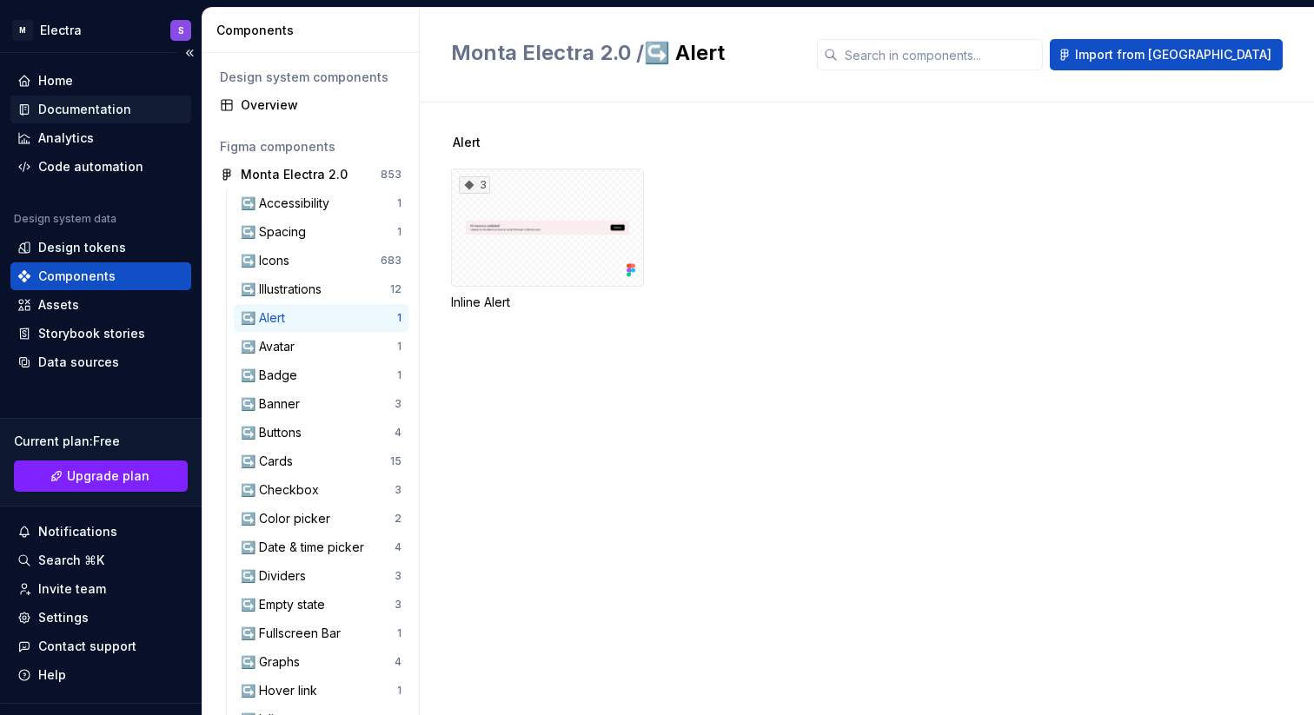
click at [96, 103] on div "Documentation" at bounding box center [84, 109] width 93 height 17
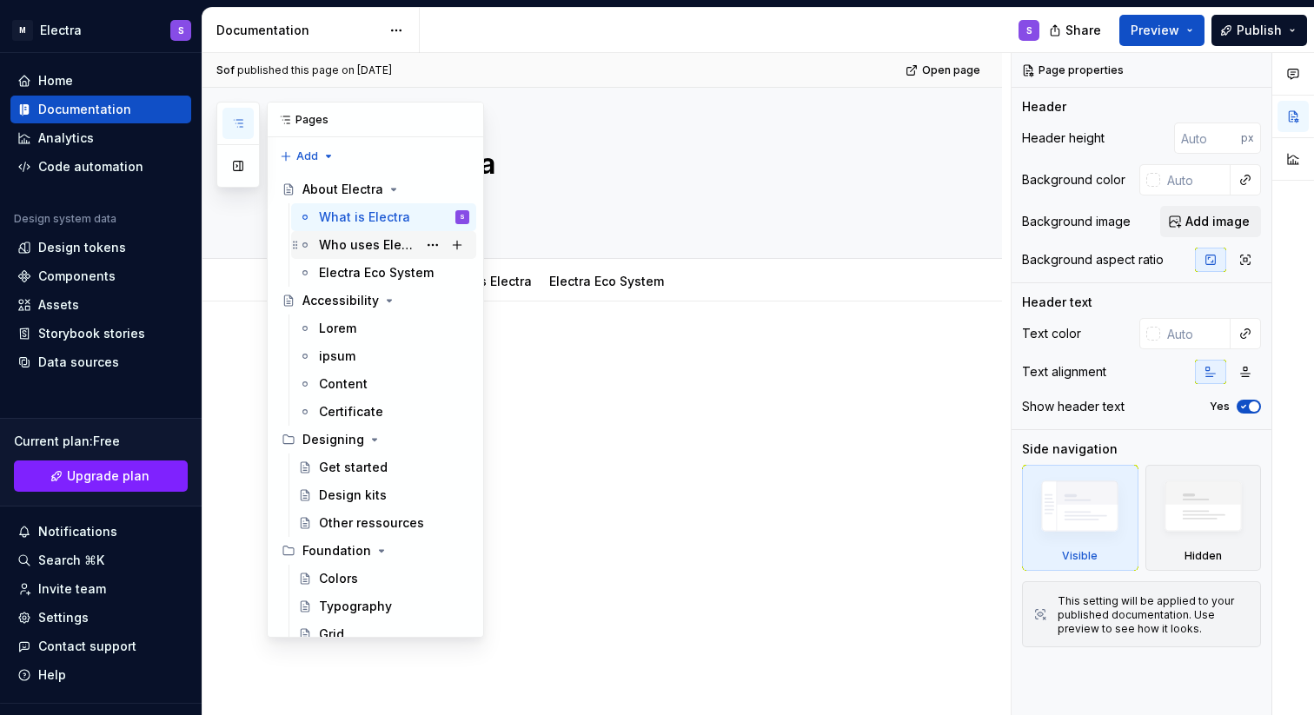
click at [370, 242] on div "Who uses Electra" at bounding box center [368, 244] width 98 height 17
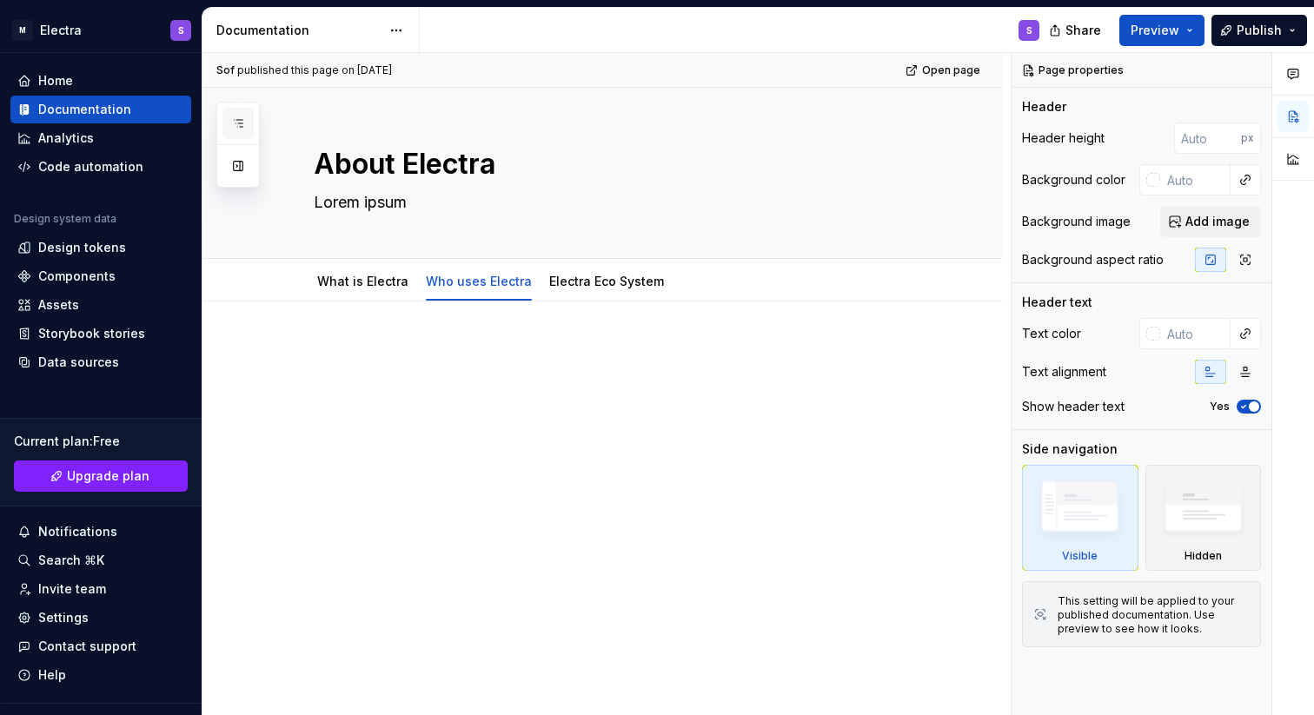
click at [245, 125] on button "button" at bounding box center [237, 123] width 31 height 31
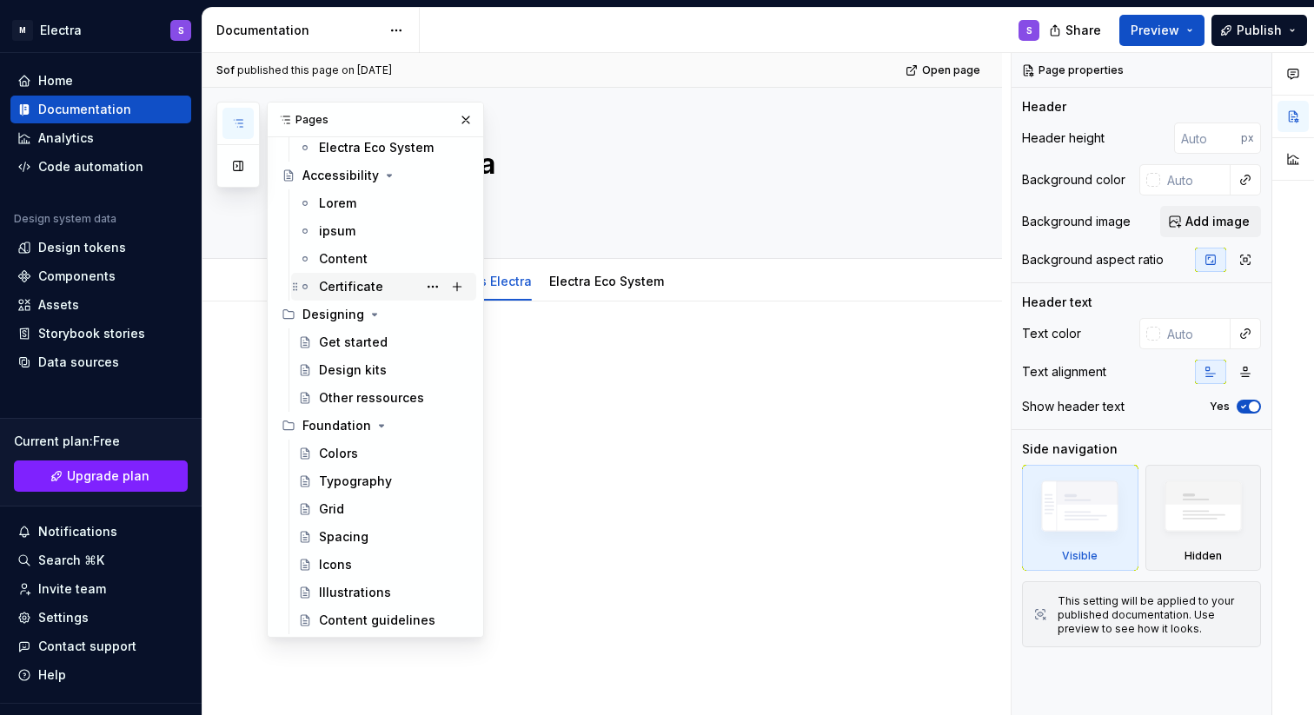
scroll to position [138, 0]
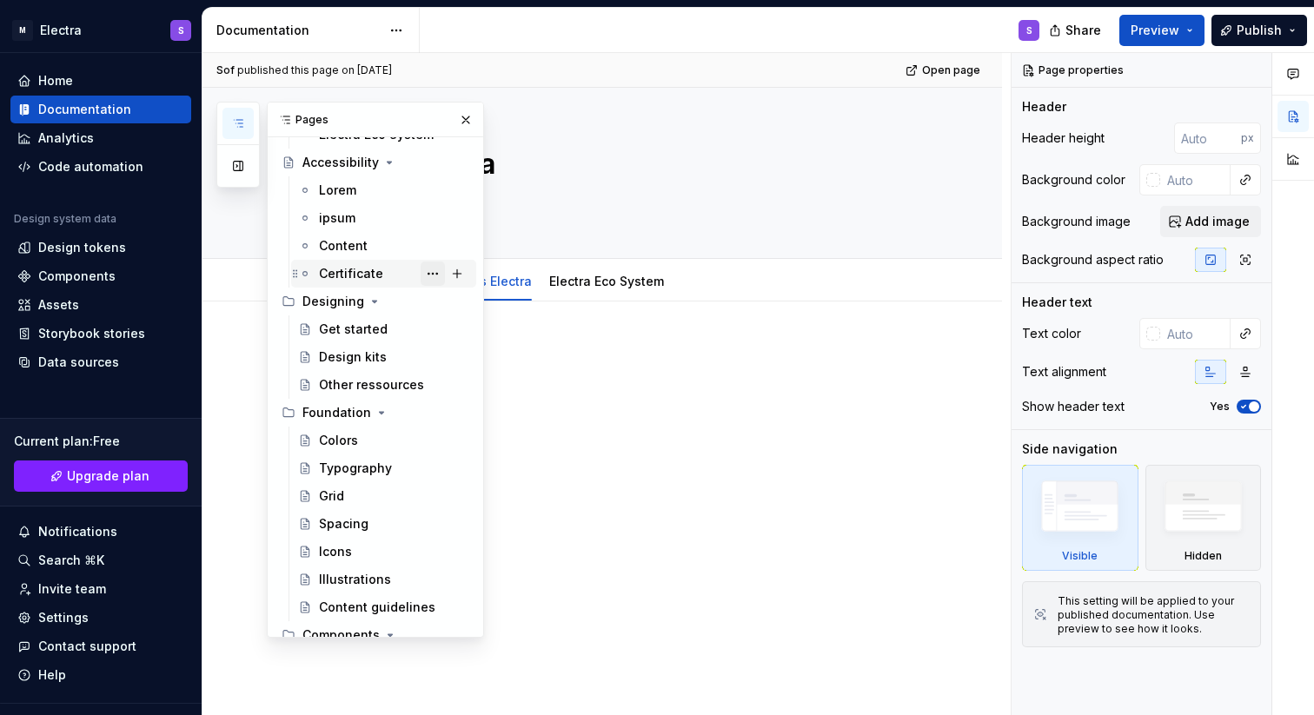
click at [422, 275] on button "Page tree" at bounding box center [433, 274] width 24 height 24
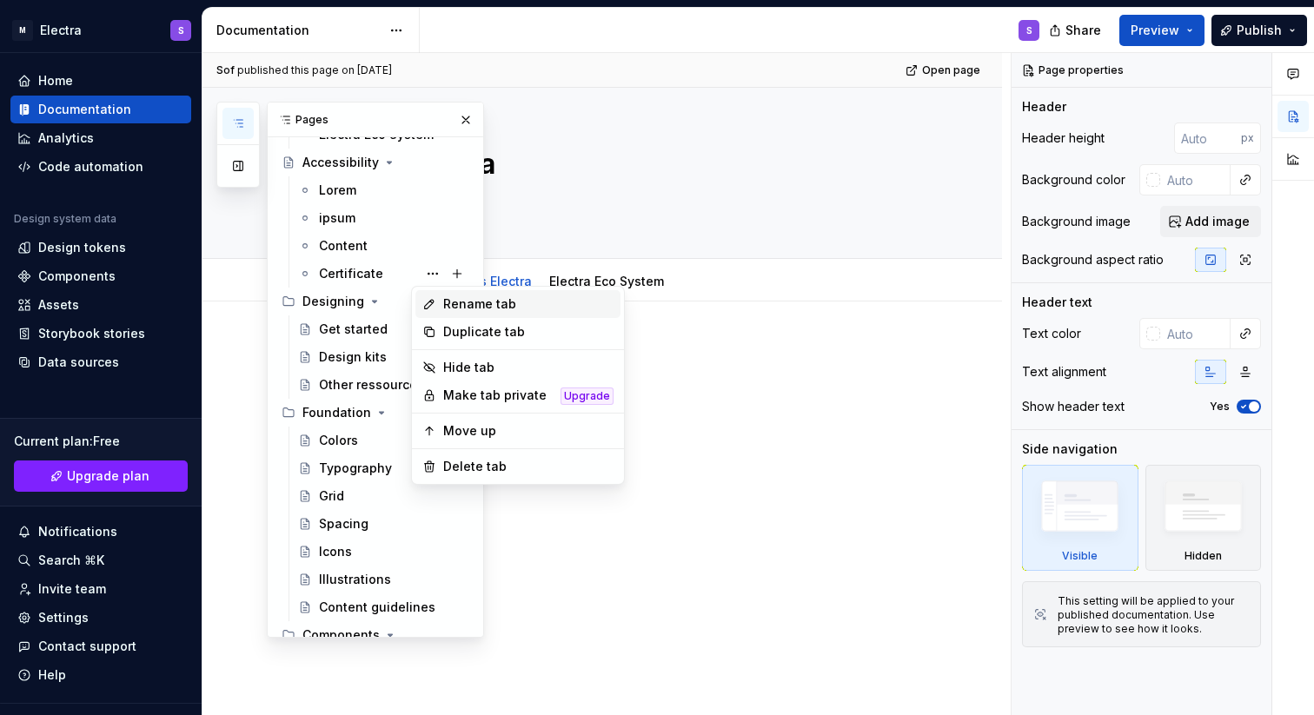
click at [477, 306] on div "Rename tab" at bounding box center [528, 303] width 170 height 17
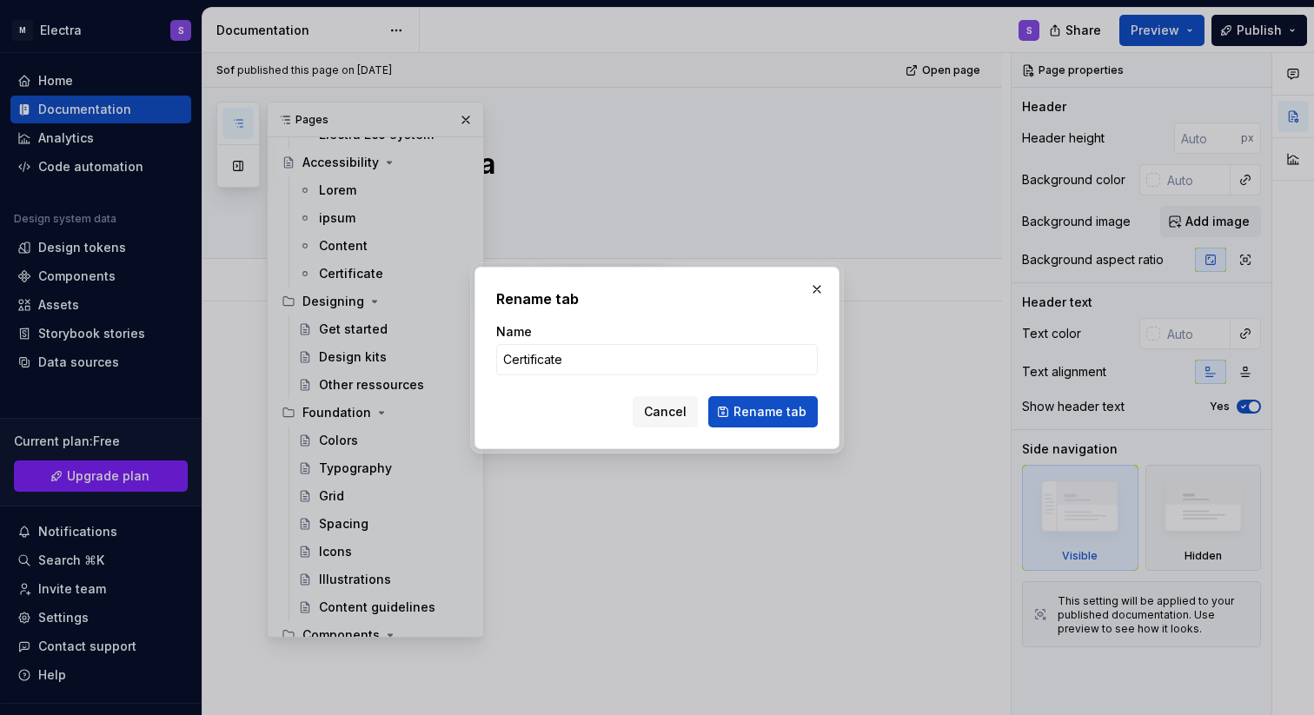
type textarea "*"
type input "VPAT"
click at [778, 410] on span "Rename tab" at bounding box center [770, 411] width 73 height 17
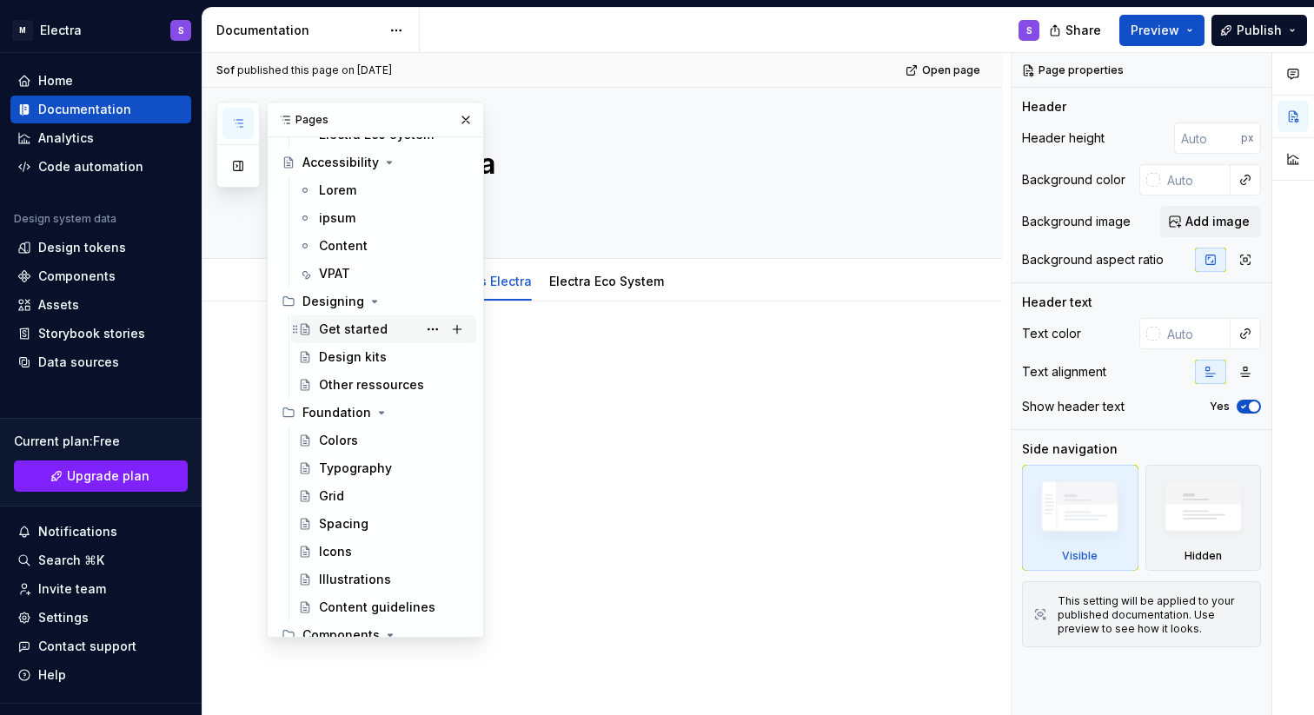
click at [362, 324] on div "Get started" at bounding box center [353, 329] width 69 height 17
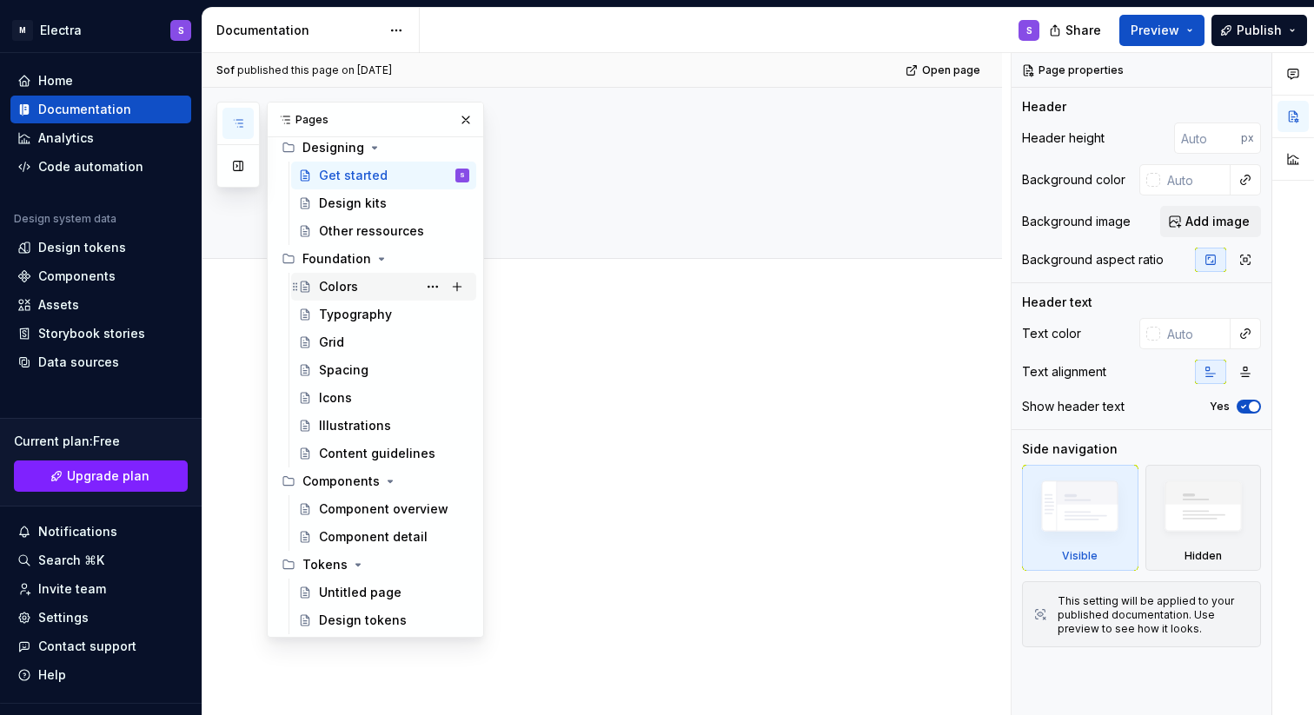
click at [359, 295] on div "Colors" at bounding box center [394, 287] width 150 height 24
click at [457, 116] on button "button" at bounding box center [466, 120] width 24 height 24
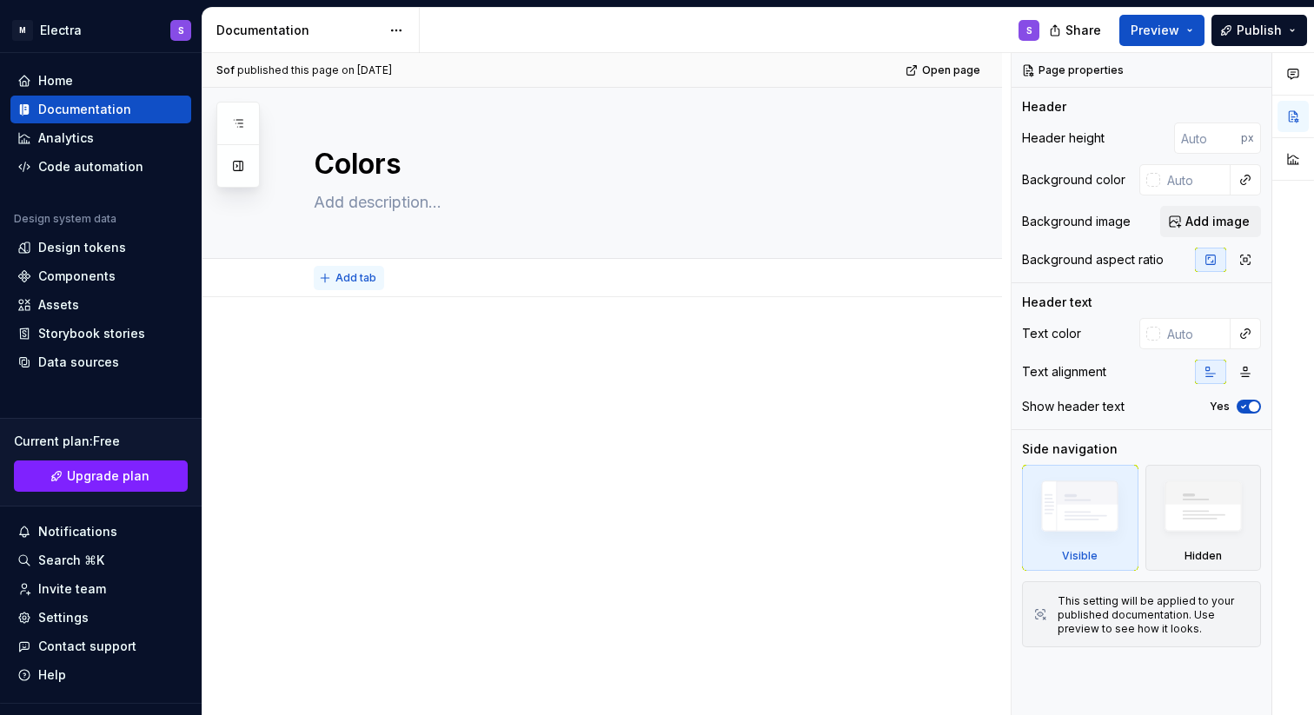
click at [349, 279] on span "Add tab" at bounding box center [355, 278] width 41 height 14
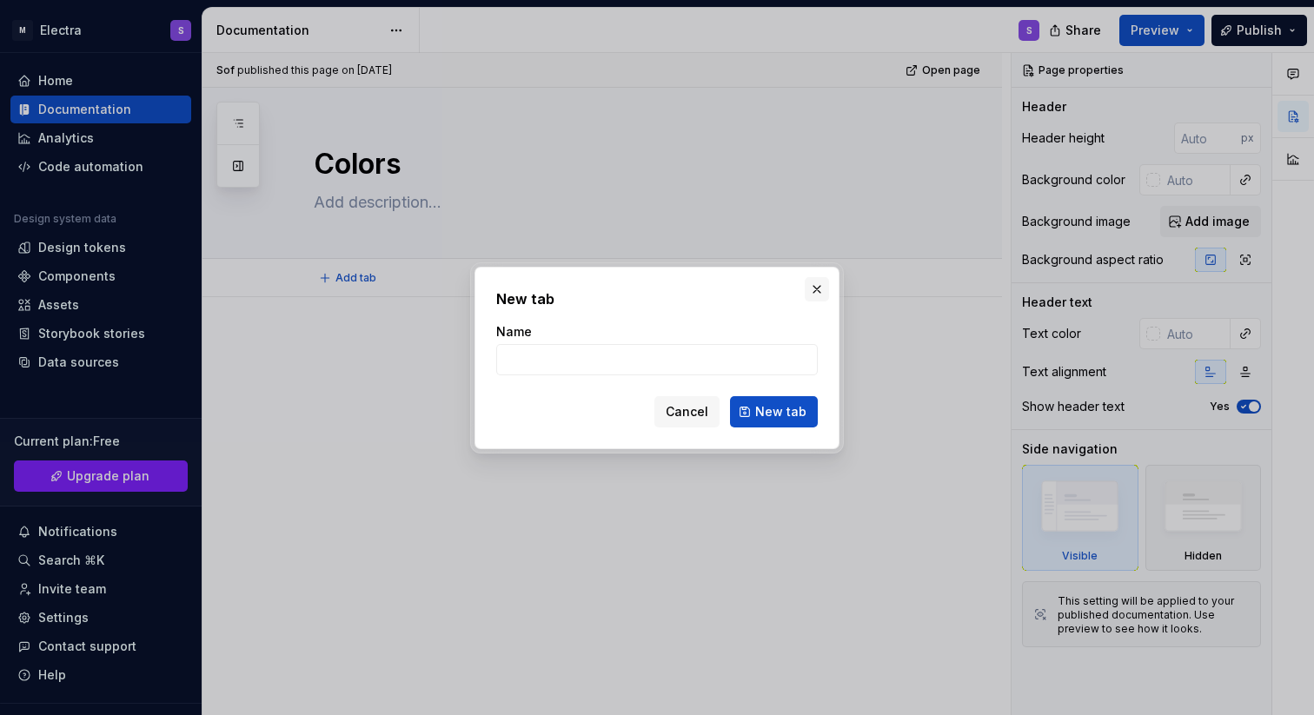
click at [819, 288] on button "button" at bounding box center [817, 289] width 24 height 24
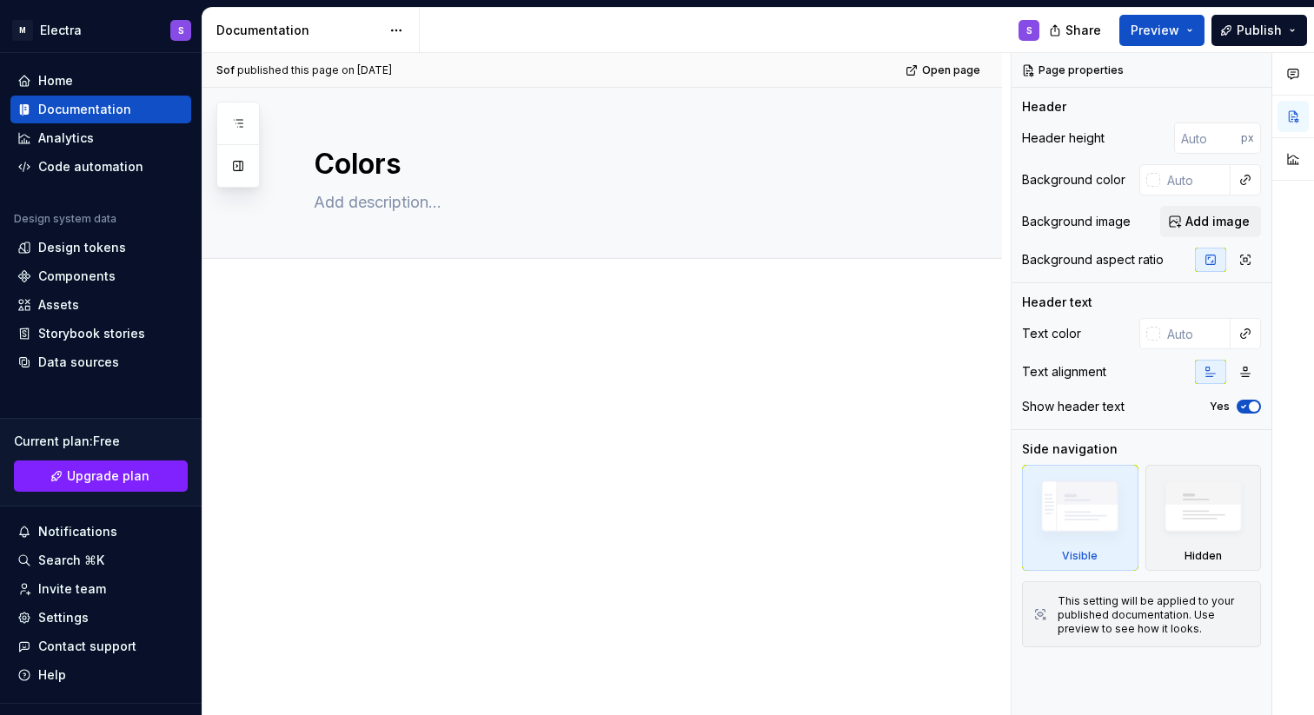
click at [457, 419] on div at bounding box center [623, 382] width 619 height 87
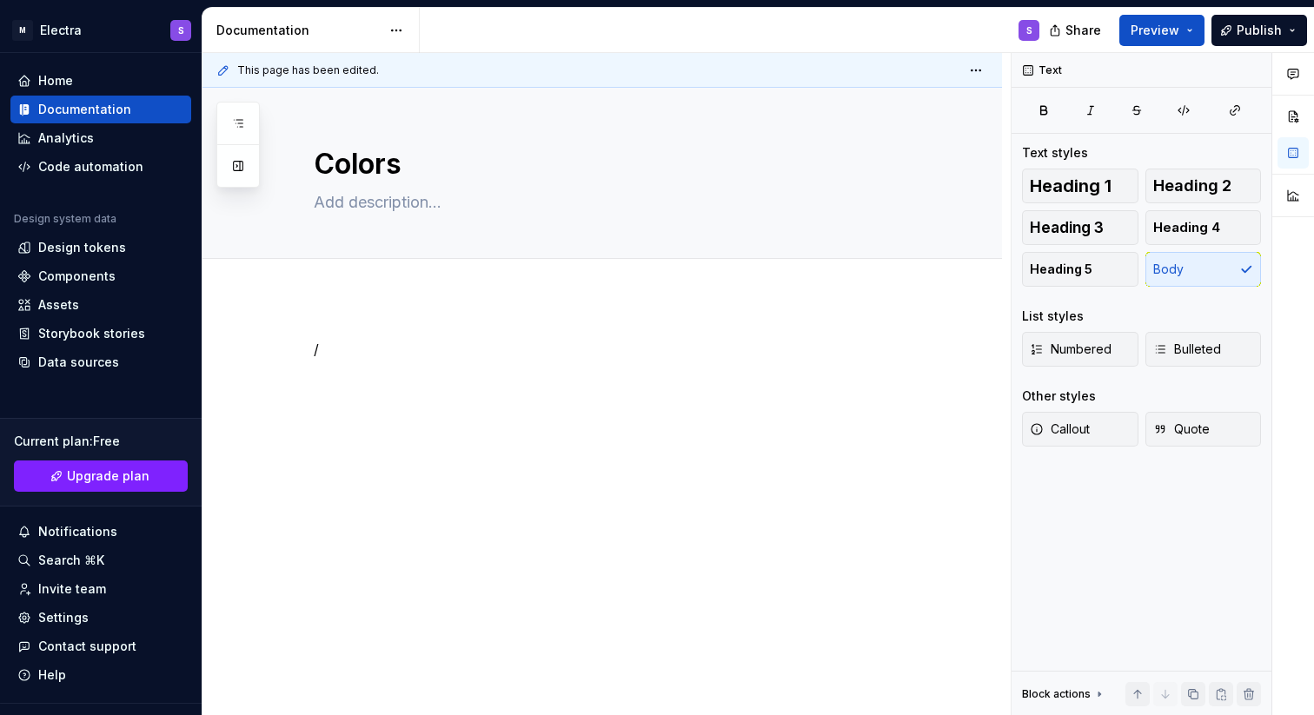
click at [499, 304] on div "/" at bounding box center [603, 468] width 800 height 343
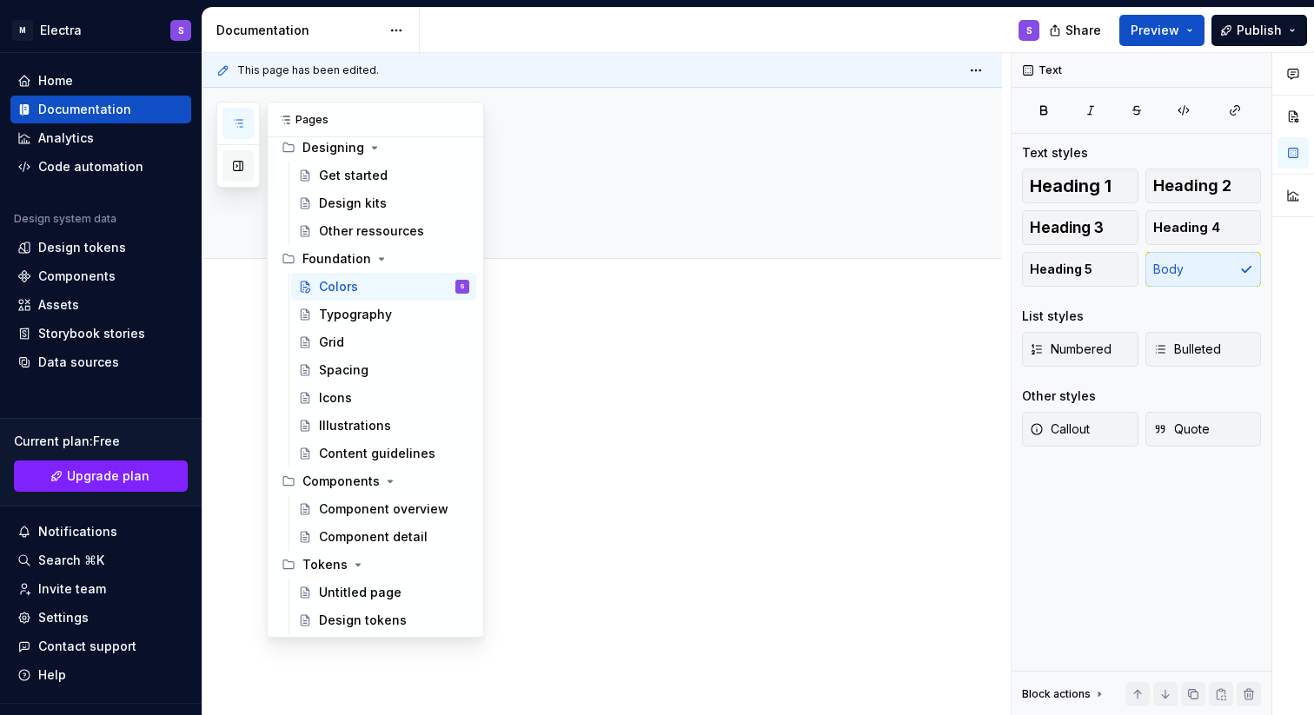
click at [246, 163] on button "button" at bounding box center [237, 165] width 31 height 31
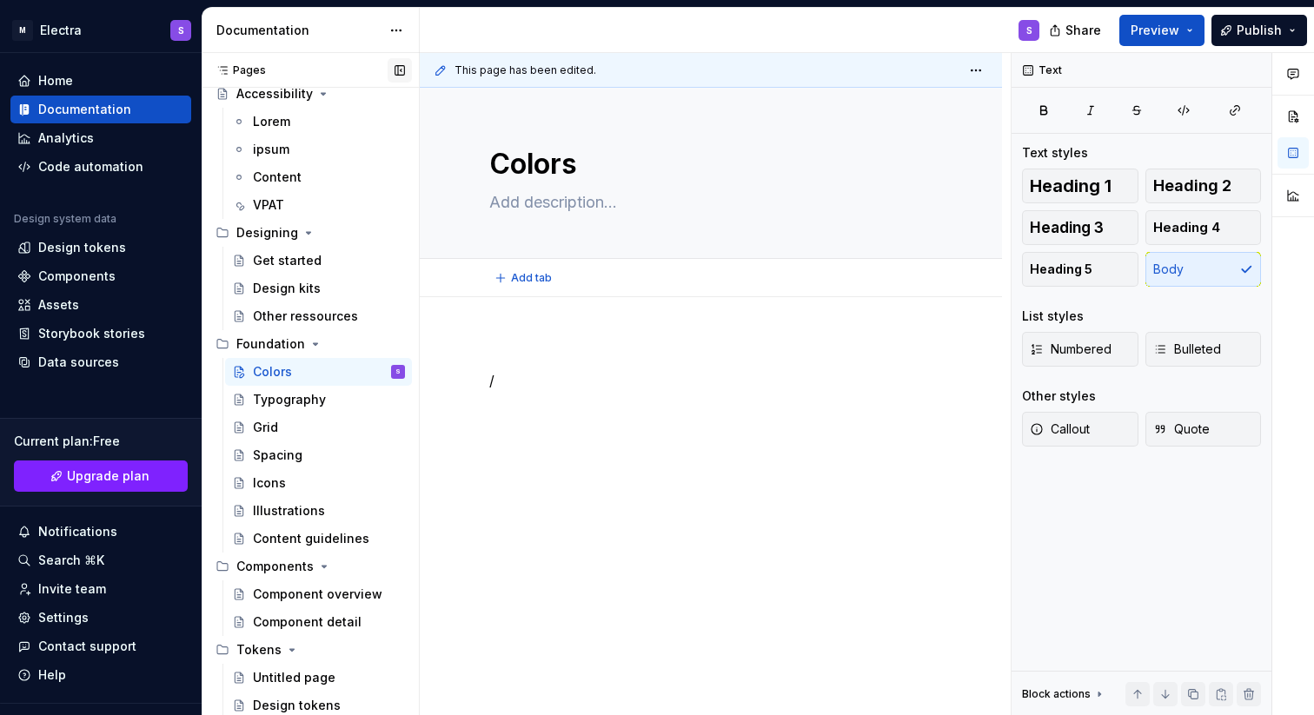
scroll to position [157, 0]
click at [291, 402] on div "Typography" at bounding box center [289, 399] width 73 height 17
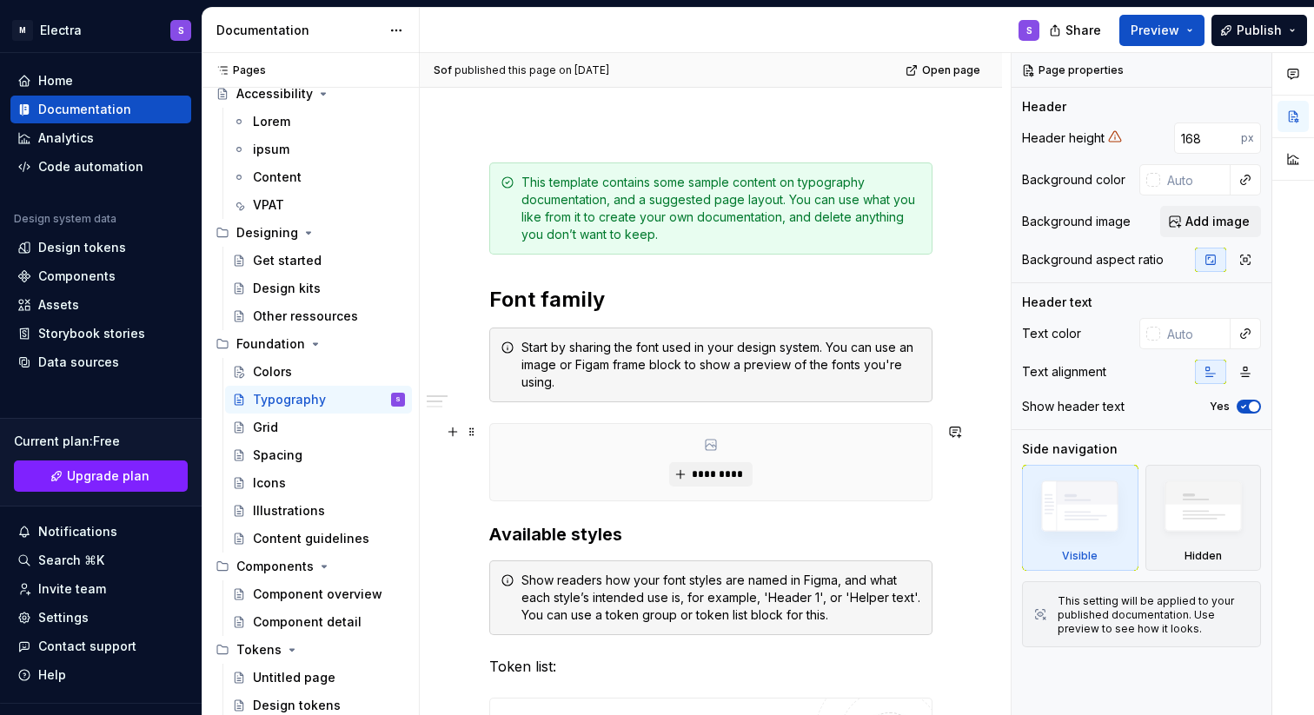
scroll to position [195, 0]
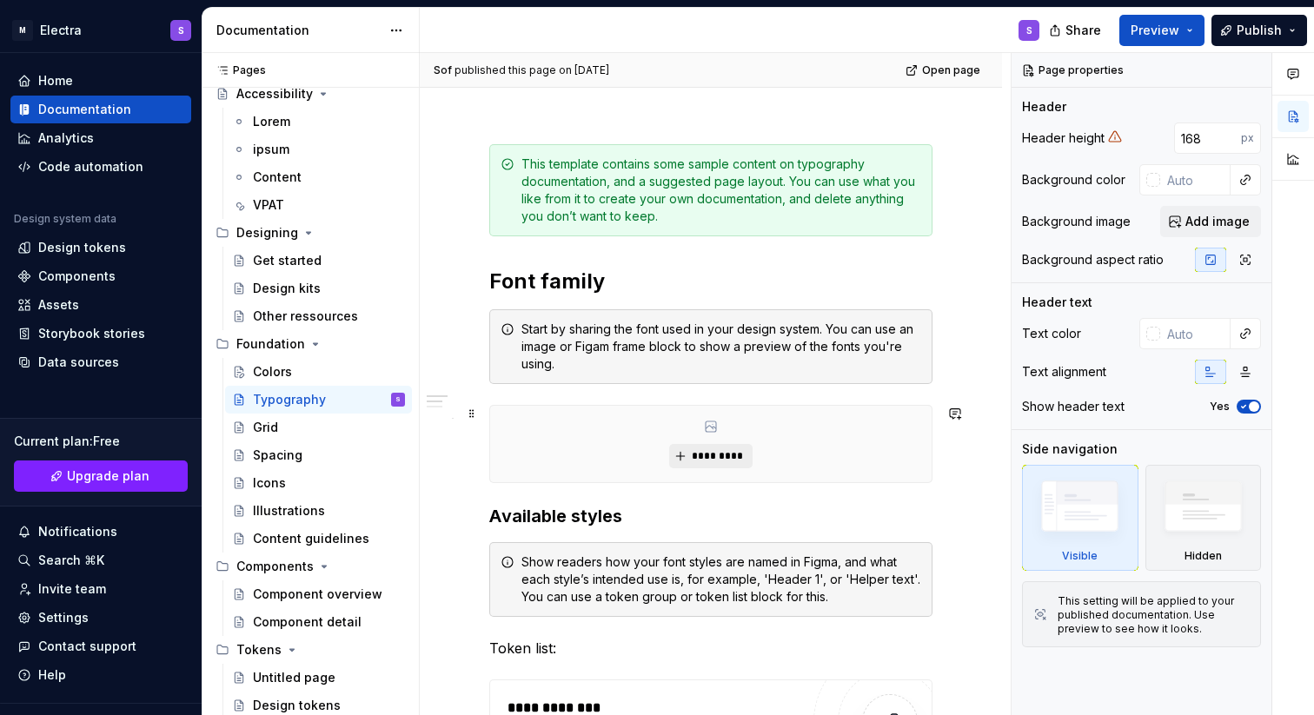
click at [715, 454] on span "*********" at bounding box center [717, 456] width 53 height 14
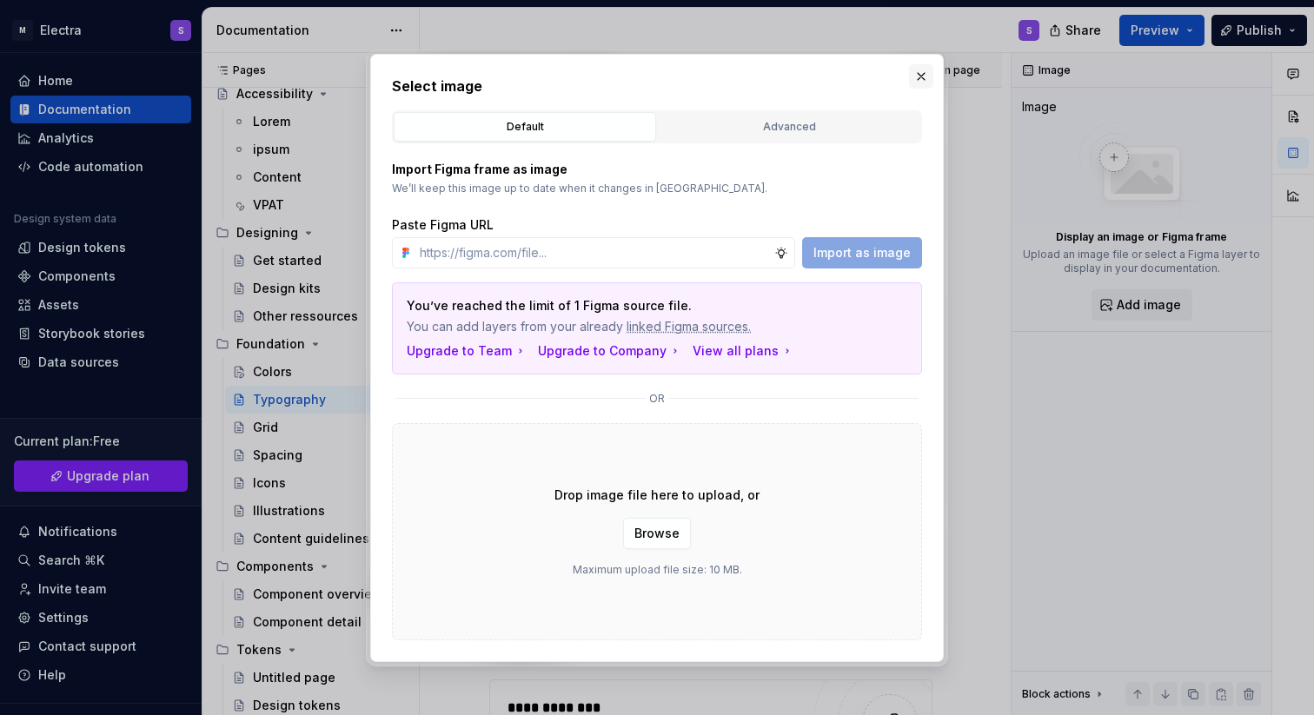
click at [920, 76] on button "button" at bounding box center [921, 76] width 24 height 24
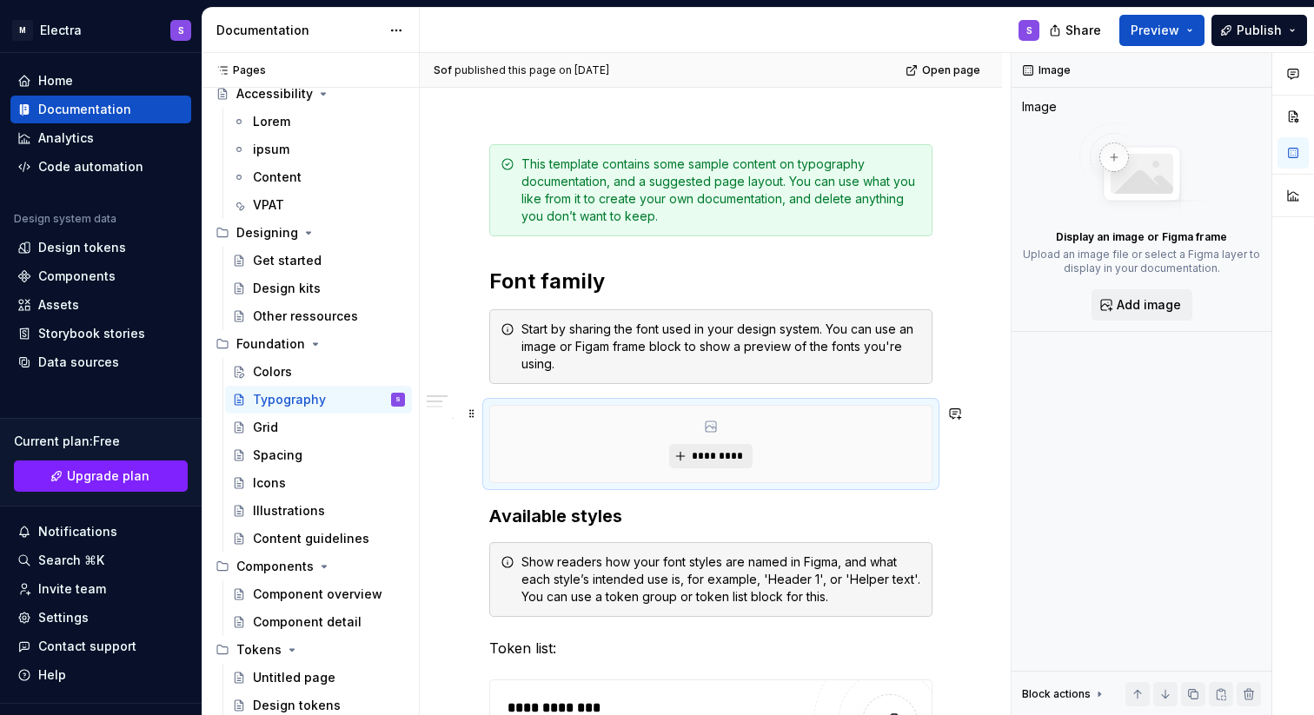
click at [703, 455] on span "*********" at bounding box center [717, 456] width 53 height 14
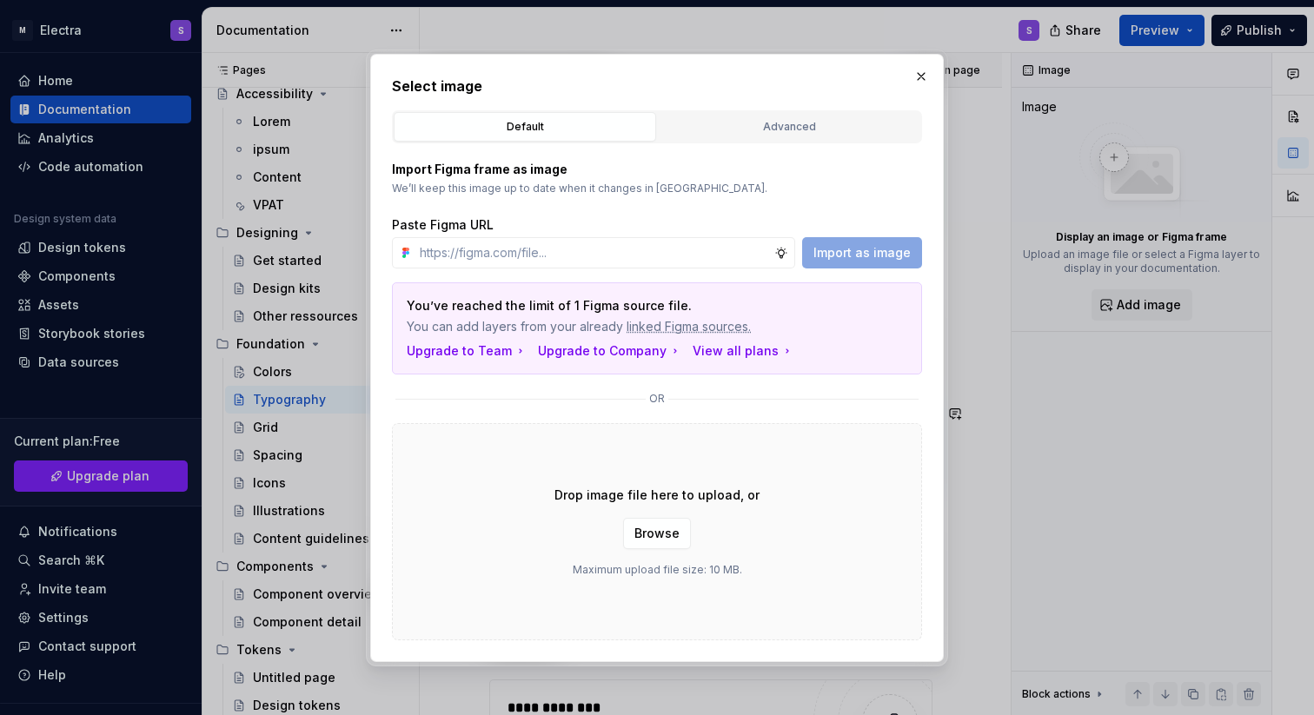
type textarea "*"
type input "https://www.figma.com/design/T1OoANM9VlS8IUP84aDrPq/Monta-Electra-2.0?node-id=2…"
type textarea "*"
type input "https://www.figma.com/design/T1OoANM9VlS8IUP84aDrPq/Monta-Electra-2.0?node-id=2…"
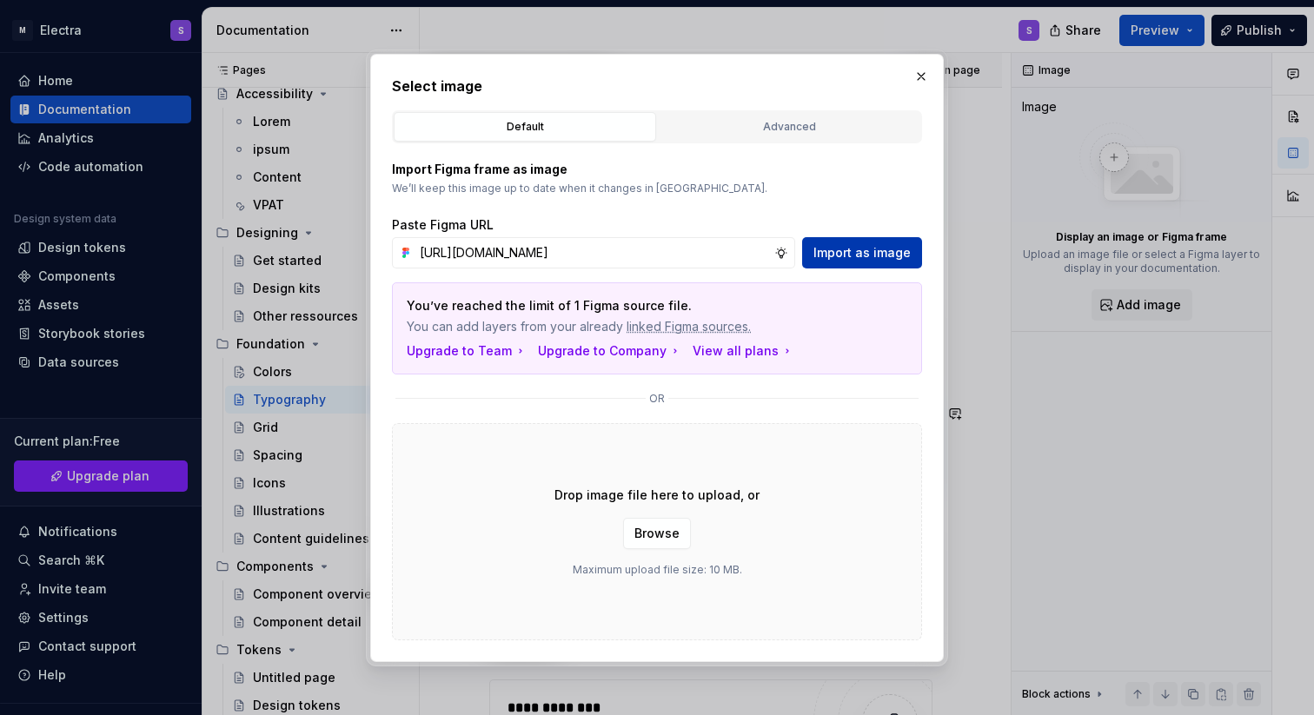
scroll to position [0, 0]
click at [861, 253] on span "Import as image" at bounding box center [861, 252] width 97 height 17
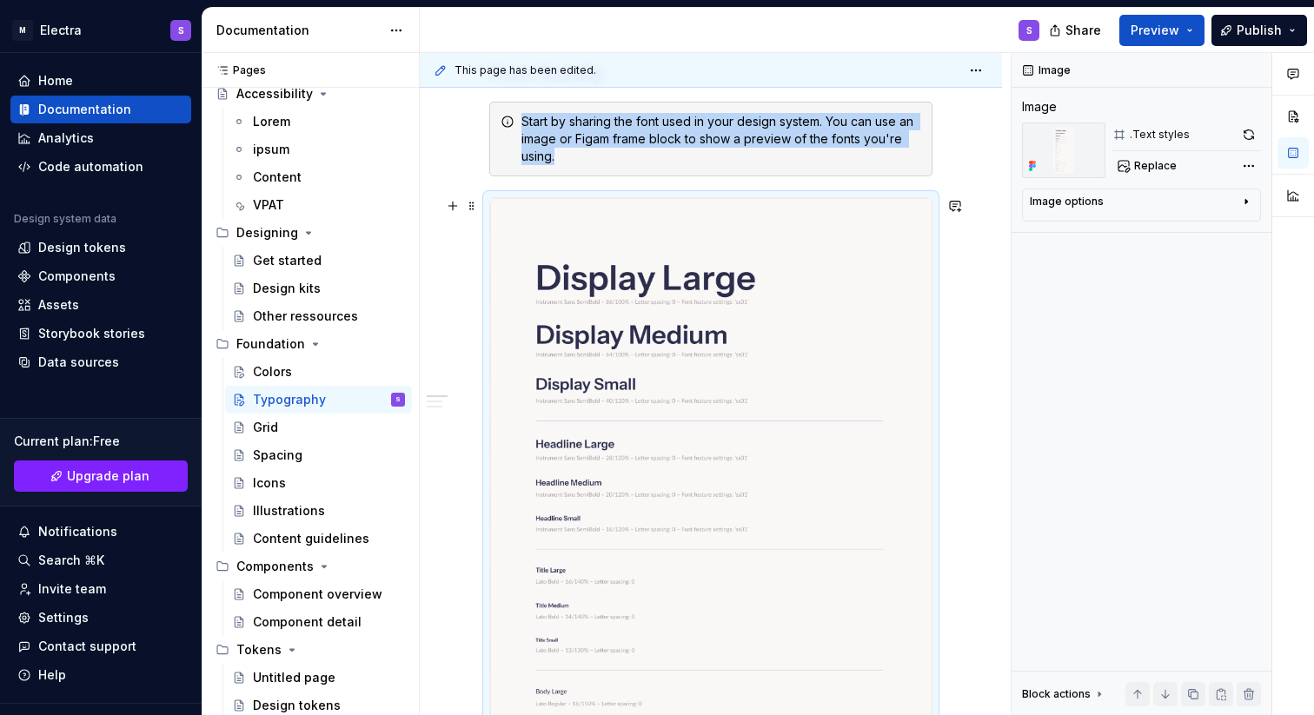
scroll to position [416, 0]
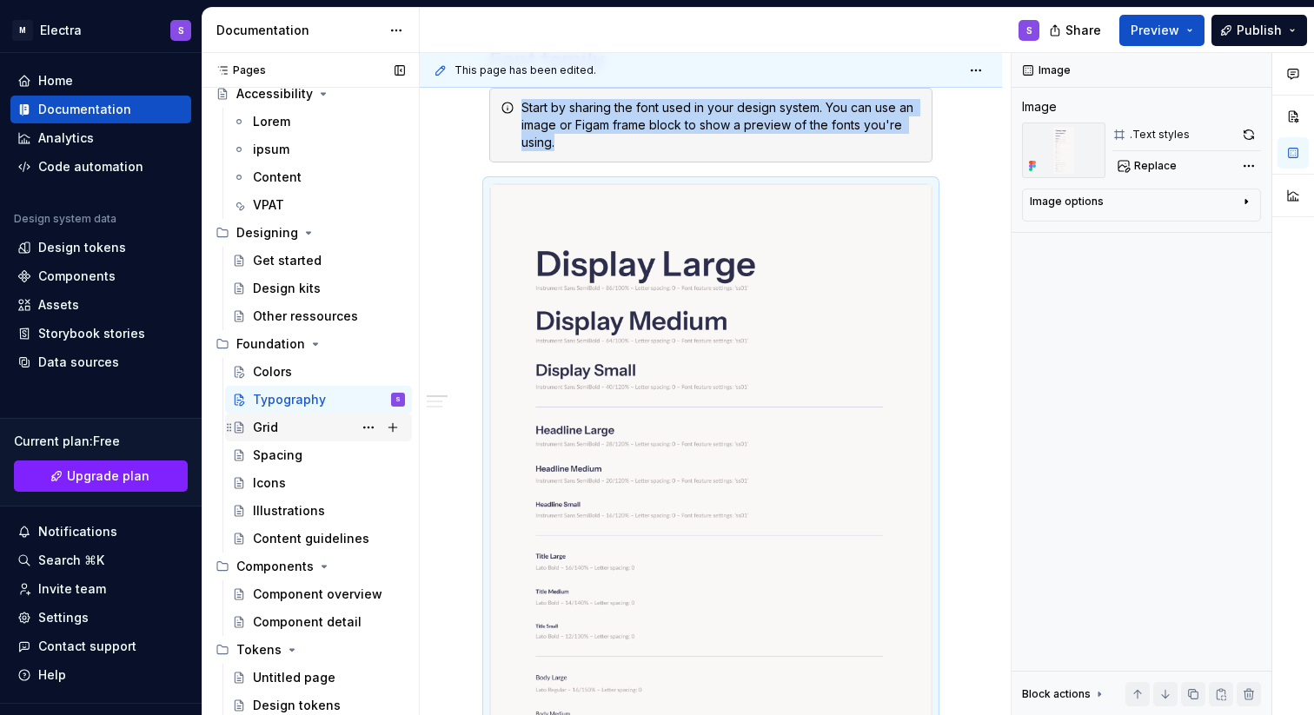
click at [263, 424] on div "Grid" at bounding box center [265, 427] width 25 height 17
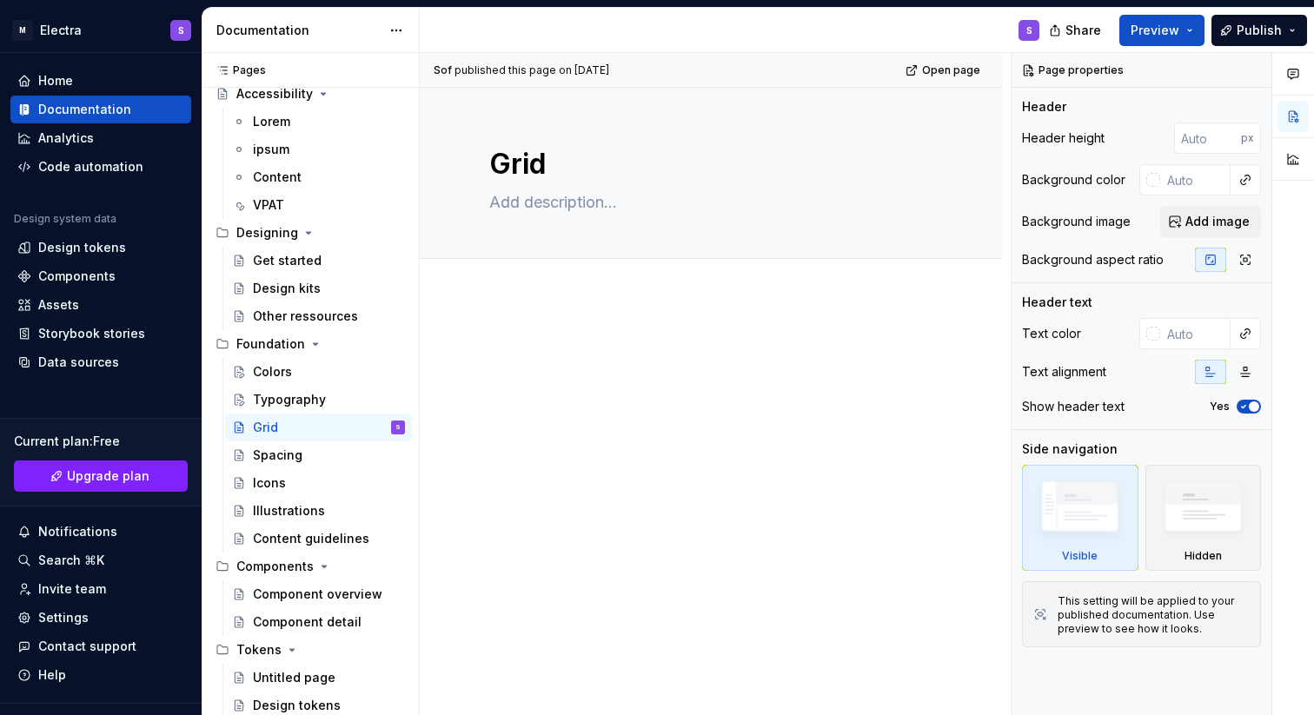
type textarea "*"
click at [518, 341] on p at bounding box center [710, 349] width 443 height 21
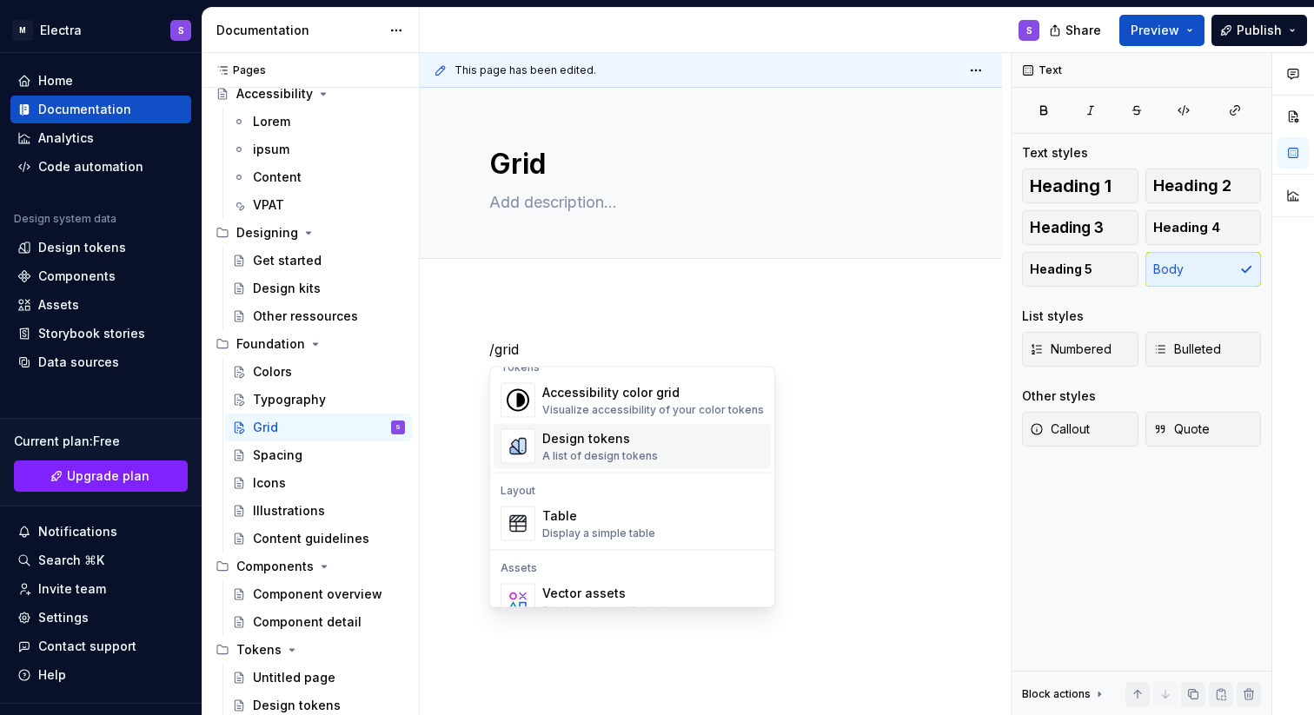
scroll to position [115, 0]
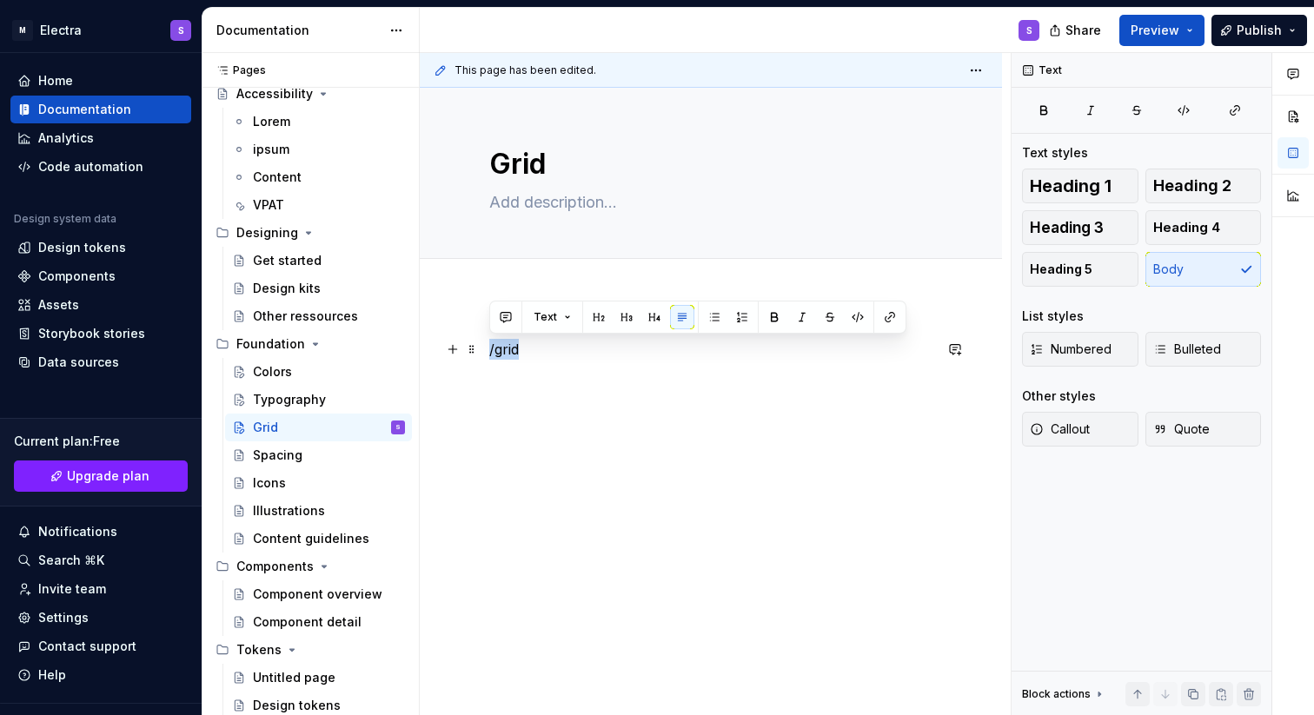
drag, startPoint x: 553, startPoint y: 349, endPoint x: 482, endPoint y: 344, distance: 70.5
click at [482, 344] on div "/grid" at bounding box center [711, 468] width 582 height 343
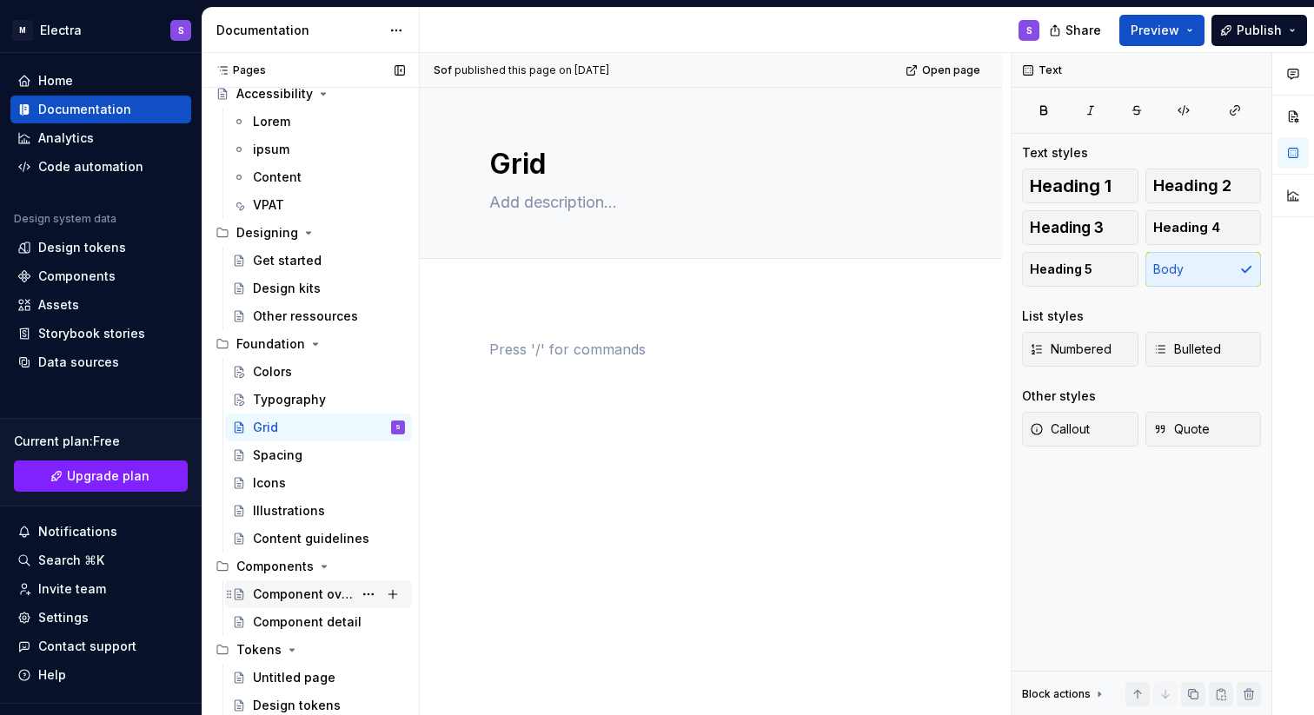
click at [285, 594] on div "Component overview" at bounding box center [303, 594] width 100 height 17
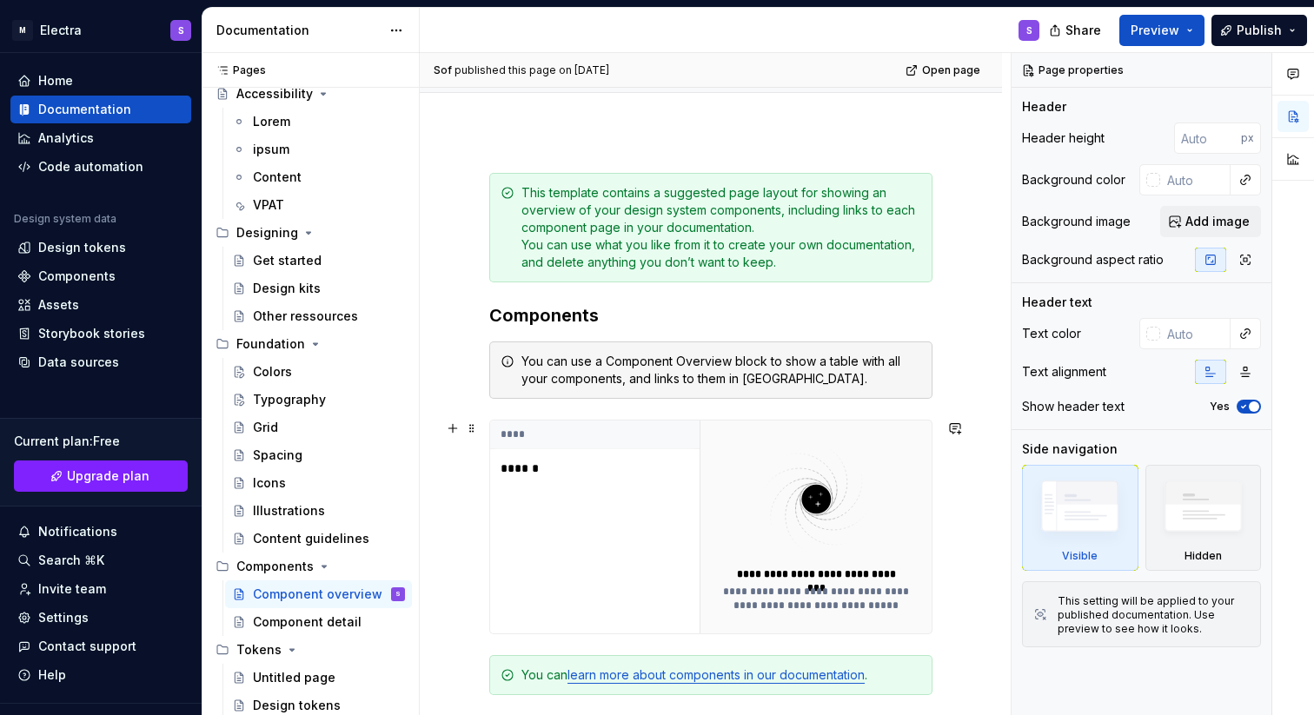
scroll to position [148, 0]
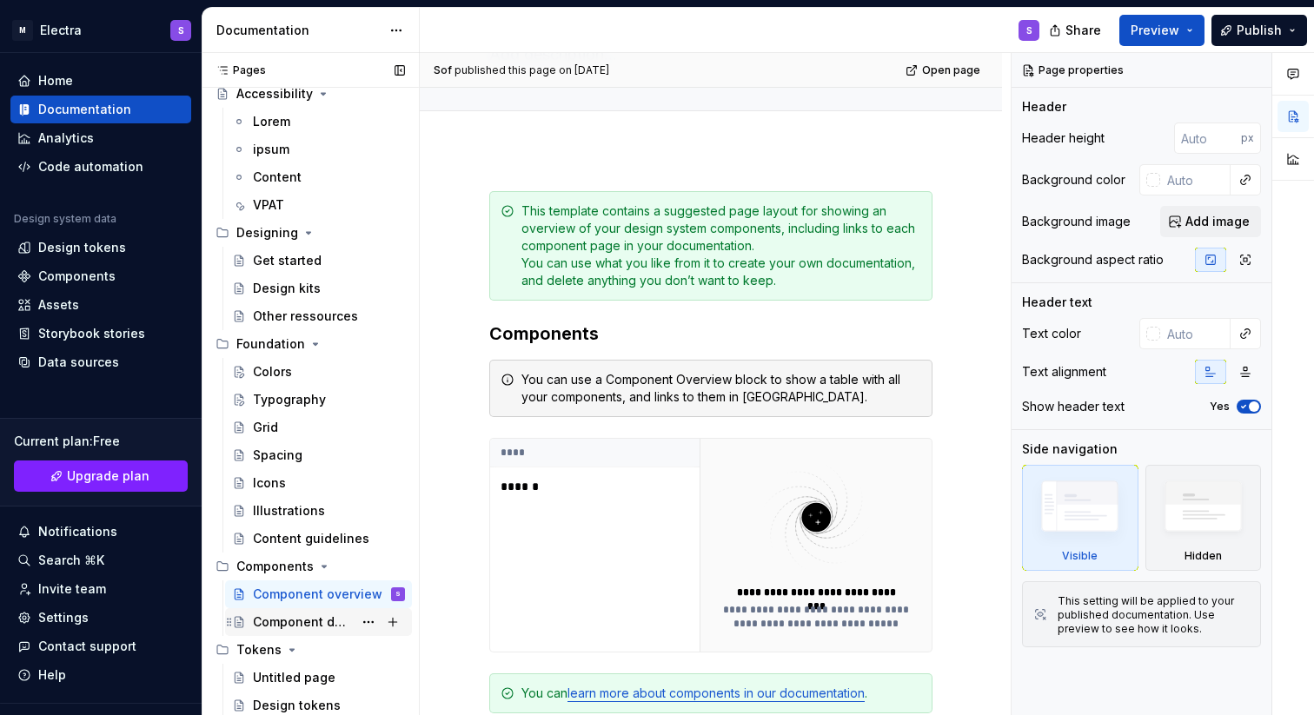
click at [288, 621] on div "Component detail" at bounding box center [303, 622] width 100 height 17
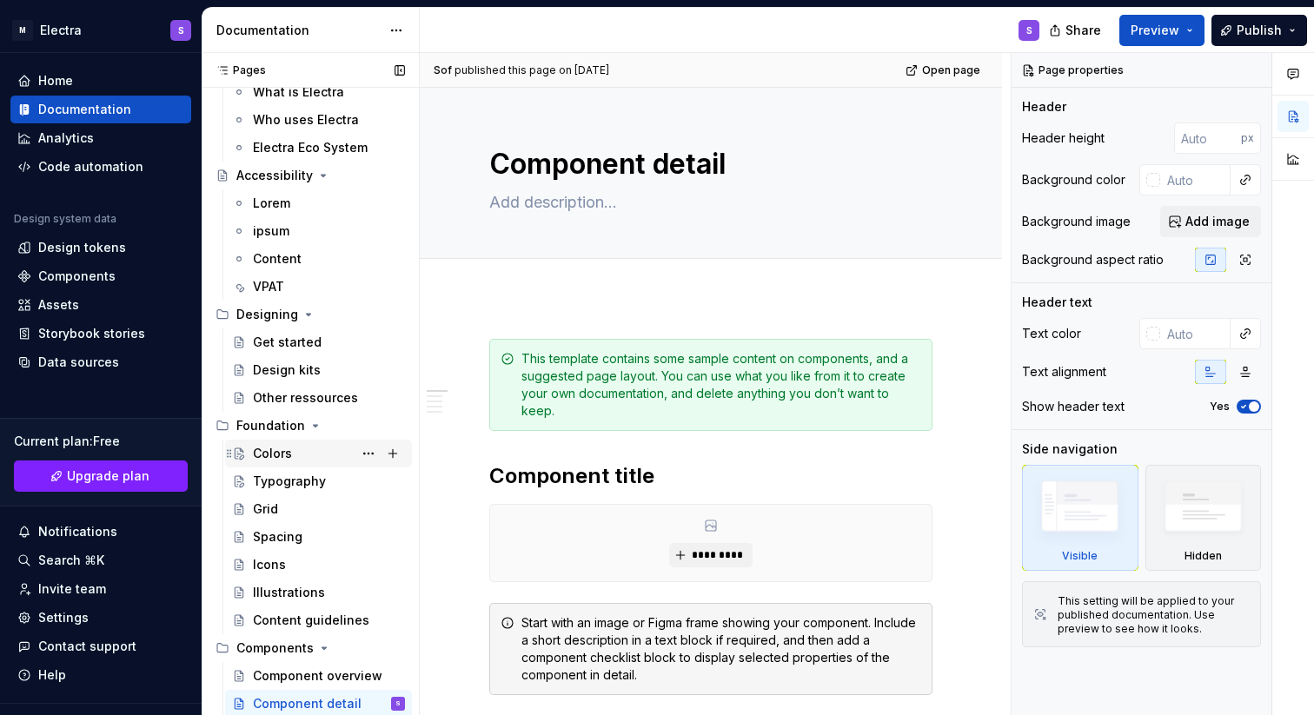
scroll to position [80, 0]
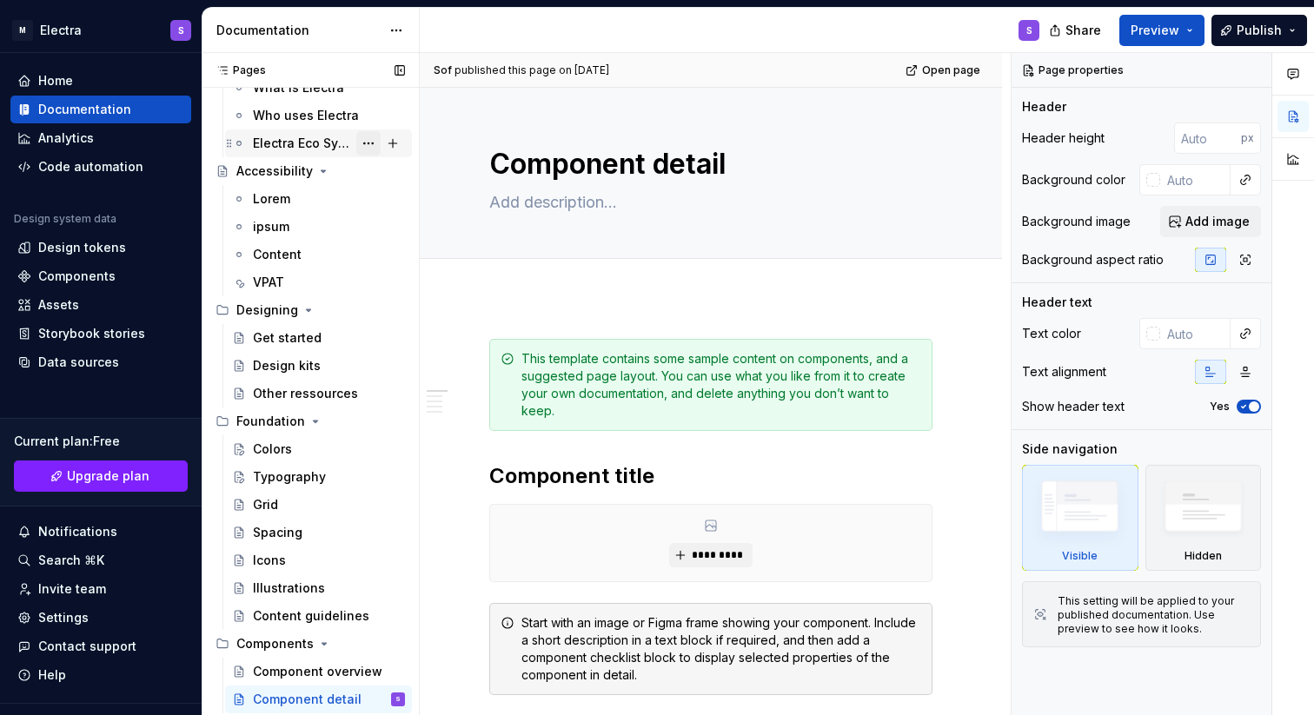
click at [356, 143] on button "Page tree" at bounding box center [368, 143] width 24 height 24
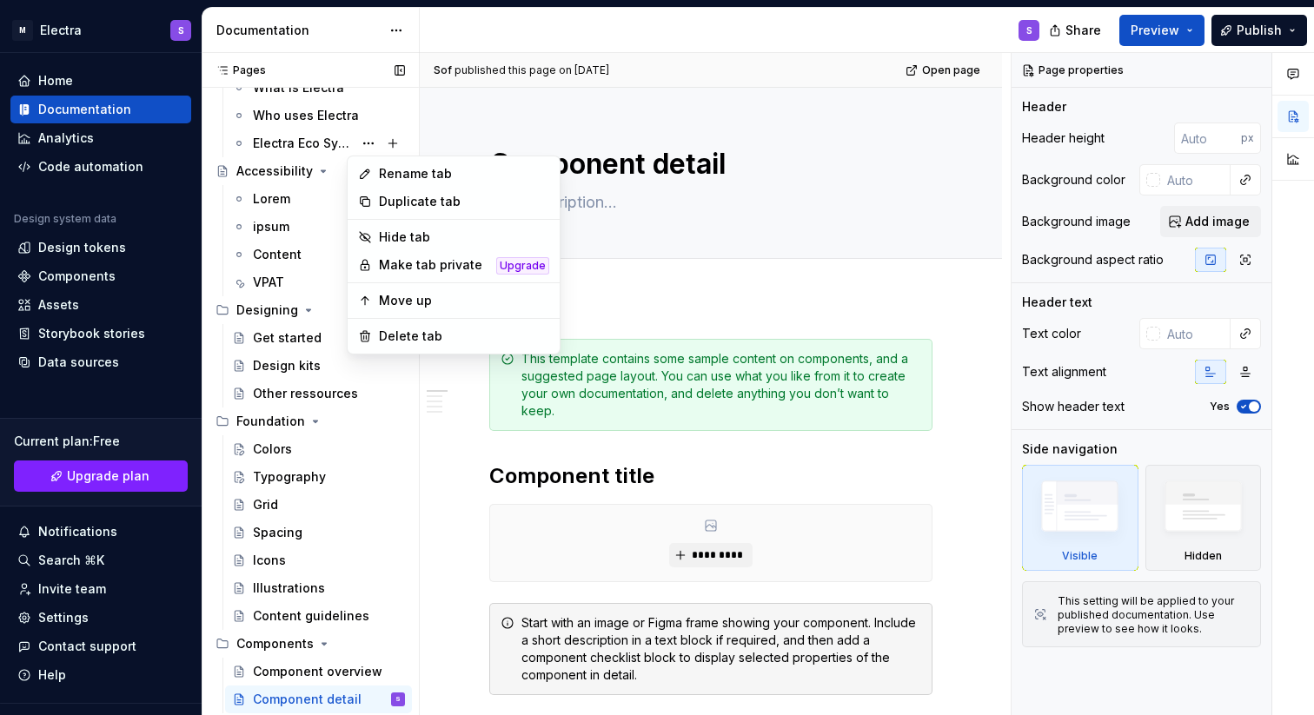
click at [313, 139] on div "Pages Pages Add Accessibility guide for tree Page tree. Navigate the tree with …" at bounding box center [310, 388] width 217 height 670
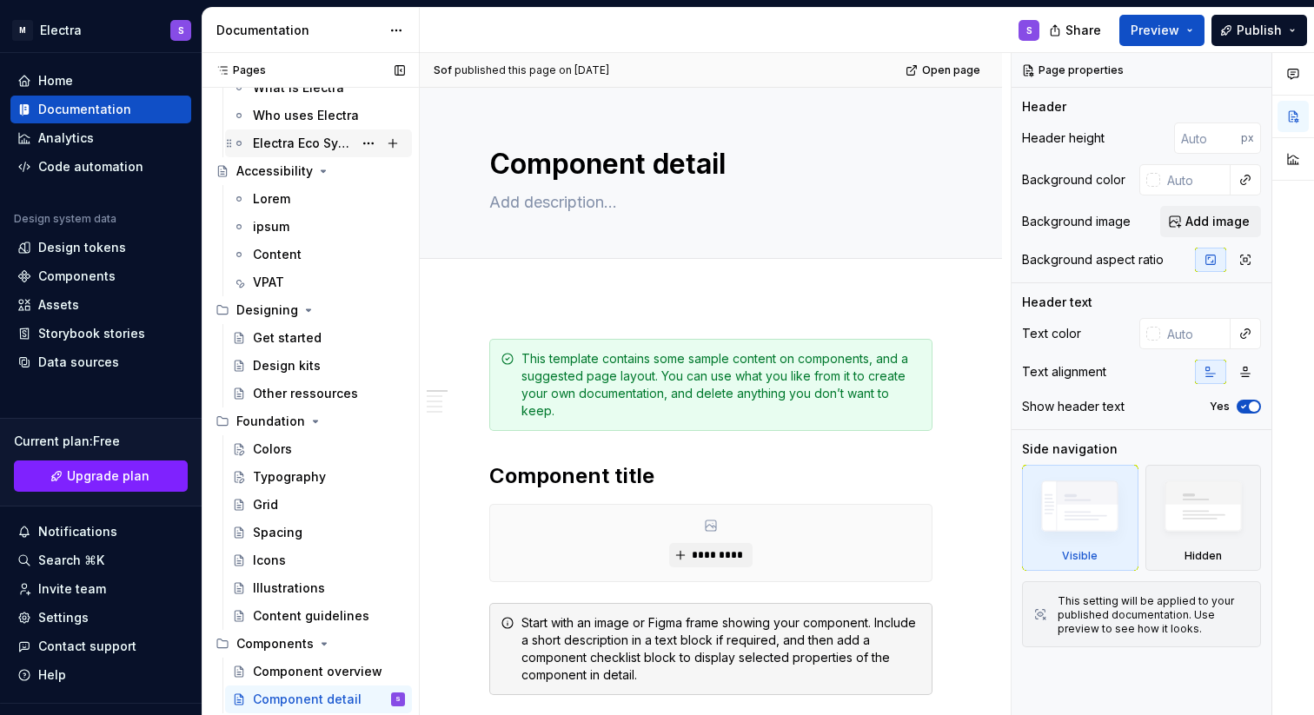
click at [300, 143] on div "Electra Eco System" at bounding box center [303, 143] width 100 height 17
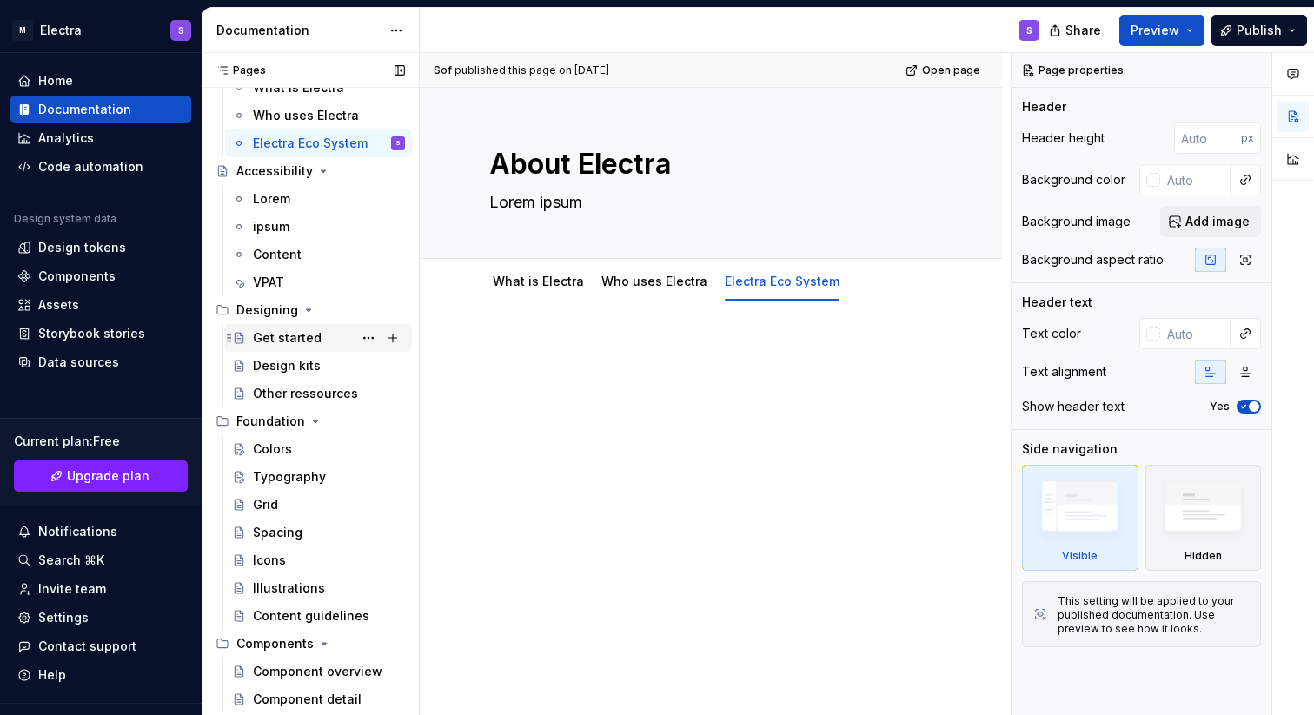
click at [288, 329] on div "Get started" at bounding box center [287, 337] width 69 height 17
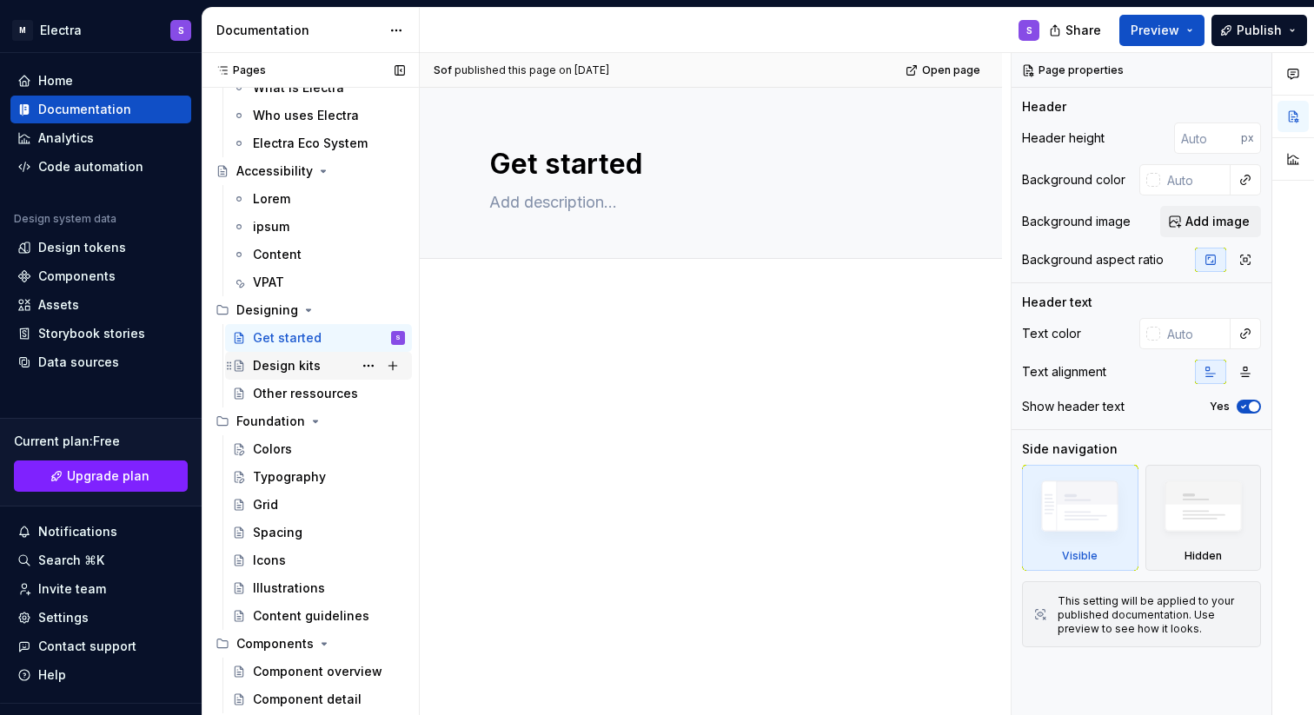
click at [309, 369] on div "Design kits" at bounding box center [287, 365] width 68 height 17
click at [297, 392] on div "Other ressources" at bounding box center [303, 393] width 100 height 17
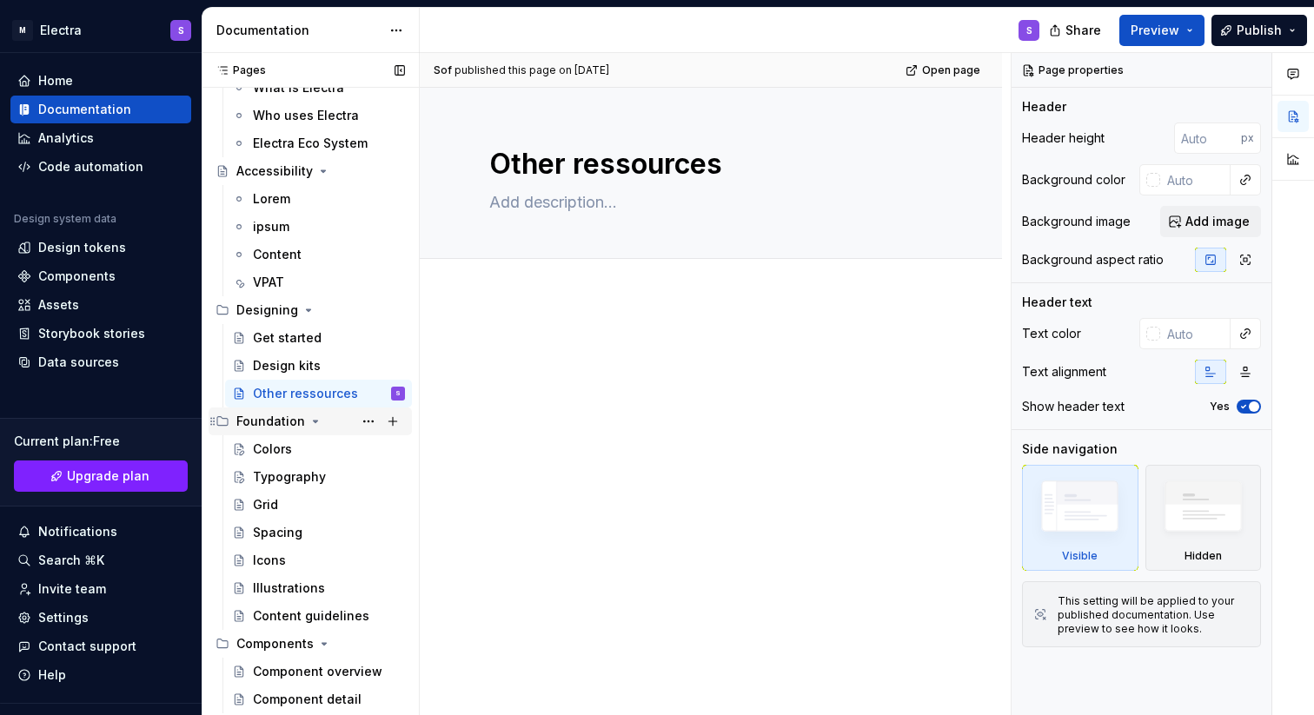
click at [309, 423] on icon "Page tree" at bounding box center [316, 422] width 14 height 14
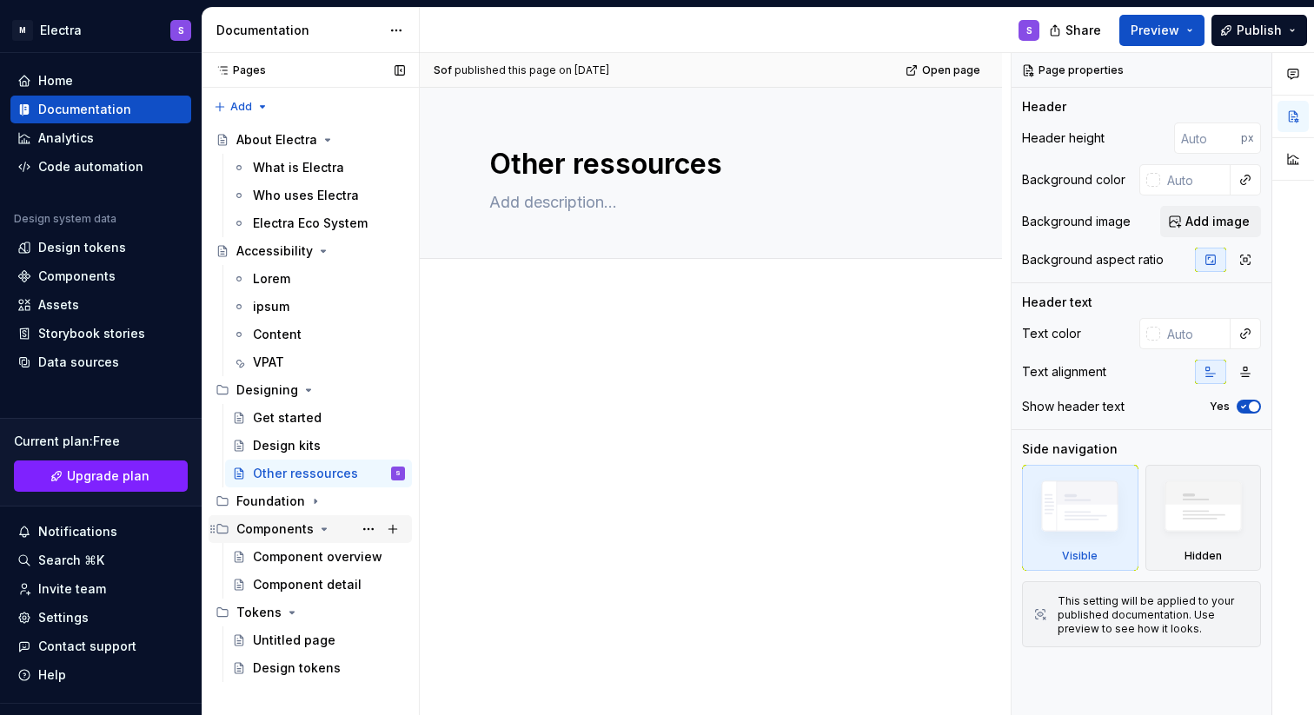
click at [322, 530] on icon "Page tree" at bounding box center [324, 529] width 4 height 2
click at [289, 560] on icon "Page tree" at bounding box center [292, 557] width 14 height 14
click at [397, 555] on button "Page tree" at bounding box center [393, 557] width 24 height 24
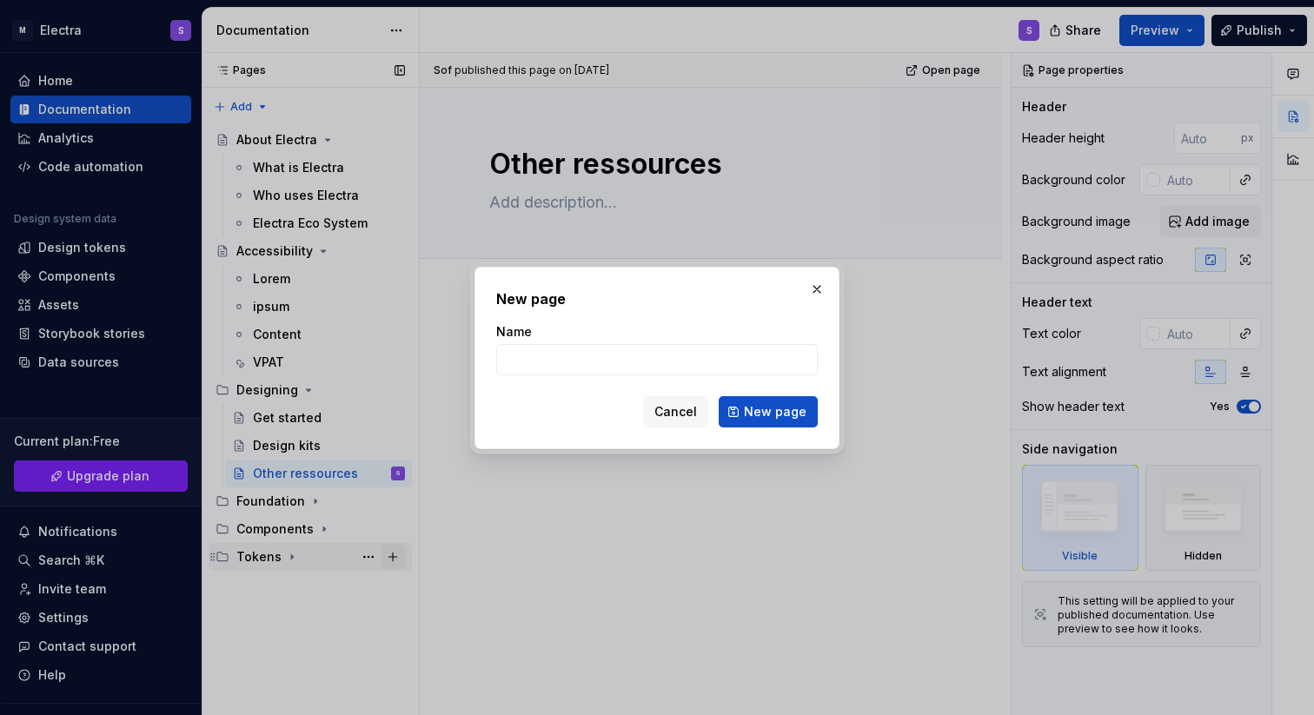
type textarea "*"
type input "Templates"
click at [767, 409] on span "New page" at bounding box center [775, 411] width 63 height 17
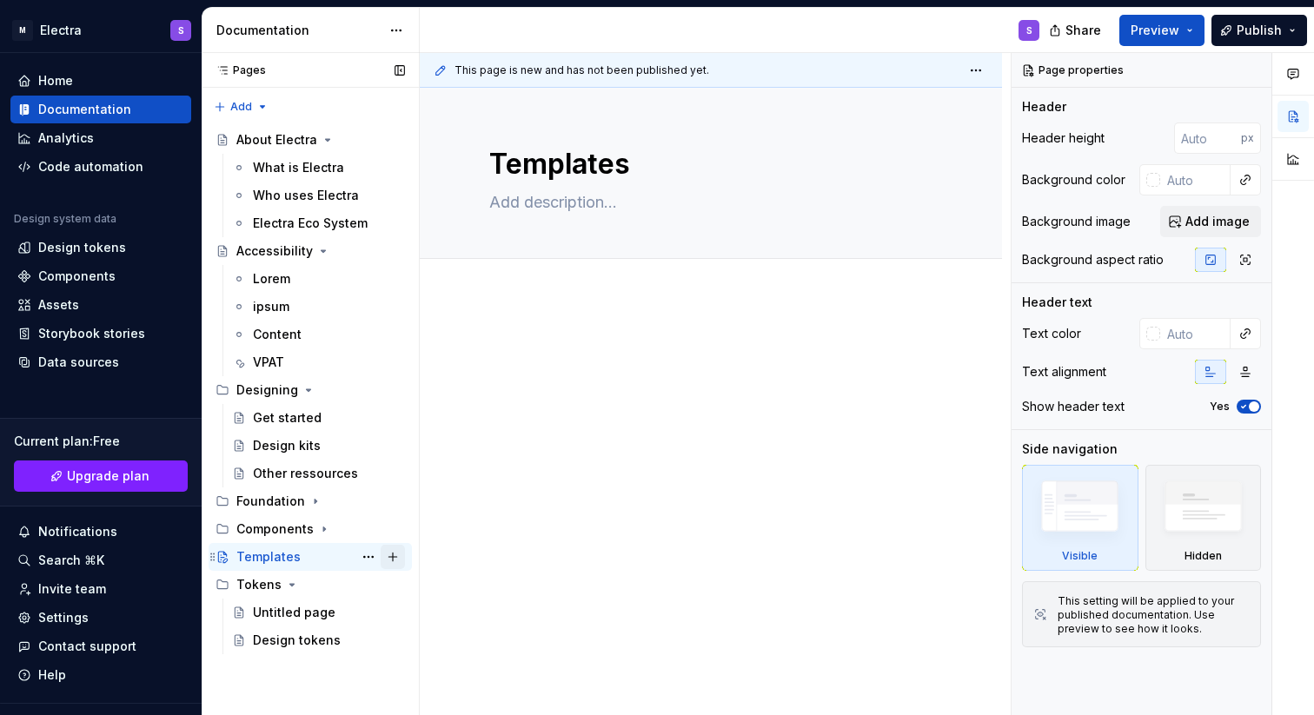
click at [401, 560] on button "Page tree" at bounding box center [393, 557] width 24 height 24
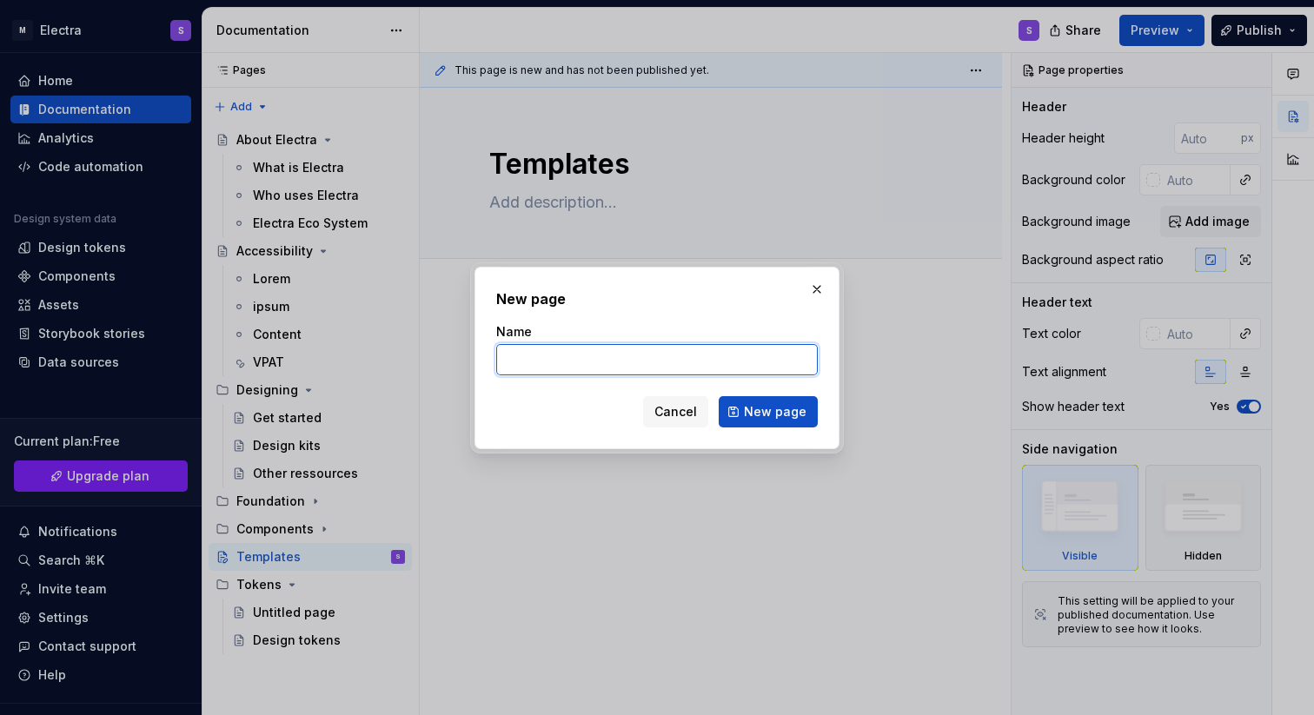
type textarea "*"
paste input "Templates exist to document the layout and user interface patterns and work as …"
click at [590, 361] on input "Templates exist to document the layout and user interface patterns and work as …" at bounding box center [657, 359] width 322 height 31
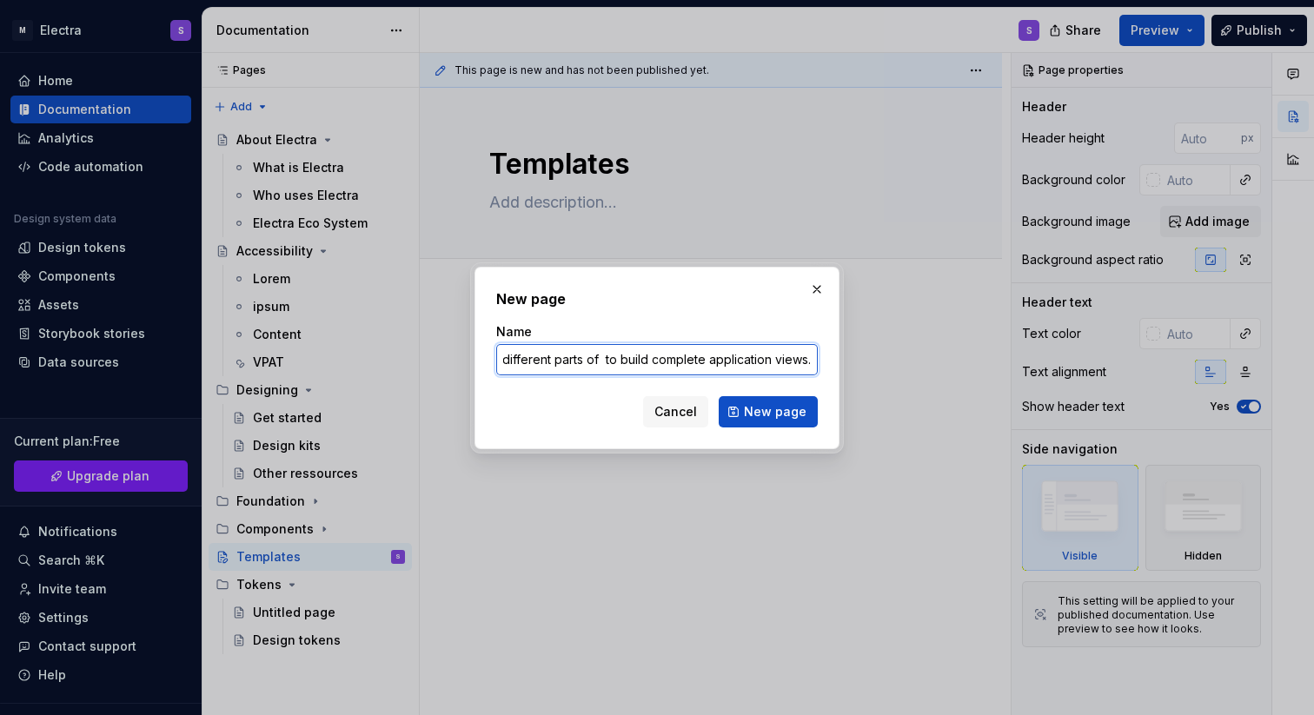
scroll to position [0, 655]
click at [723, 369] on input "Templates exist to document the layout and user interface patterns and work as …" at bounding box center [657, 359] width 322 height 31
type input "Templates exist to document the layout and user interface patterns and work as …"
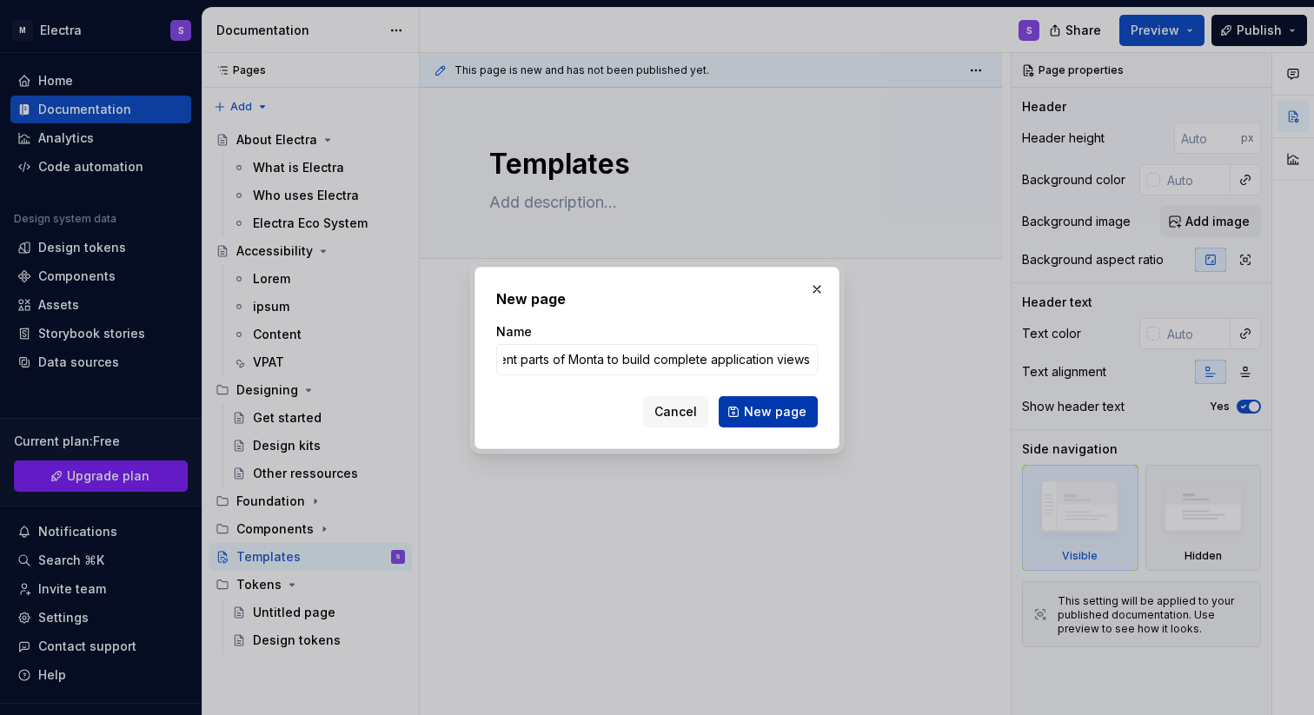
scroll to position [0, 0]
click at [781, 411] on span "New page" at bounding box center [775, 411] width 63 height 17
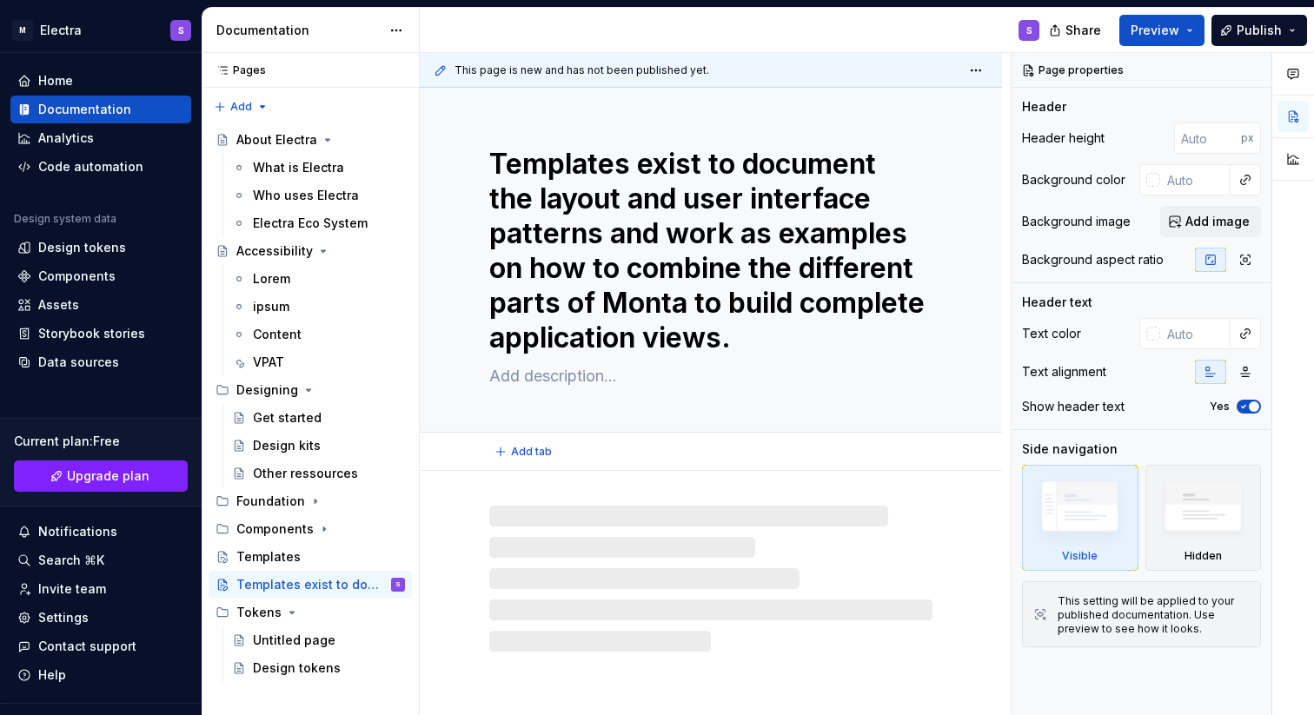
click at [626, 171] on textarea "Templates exist to document the layout and user interface patterns and work as …" at bounding box center [707, 251] width 443 height 216
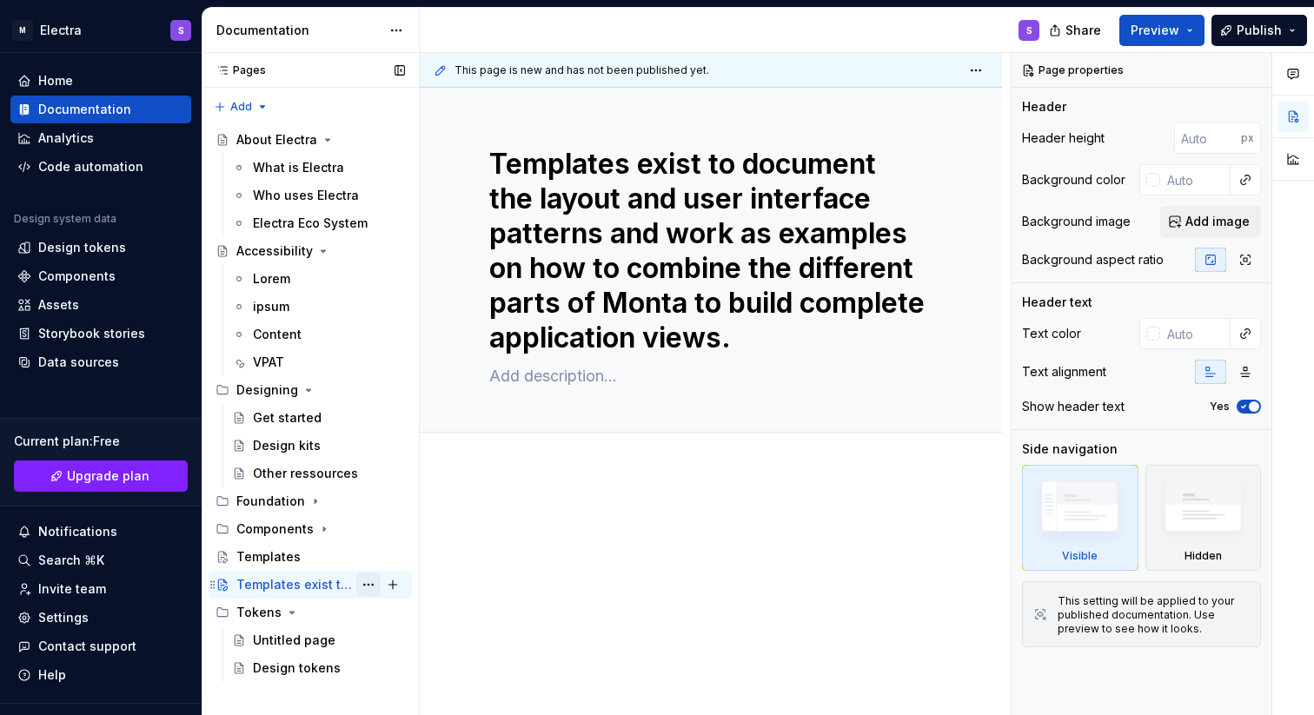
click at [367, 583] on button "Page tree" at bounding box center [368, 585] width 24 height 24
type textarea "*"
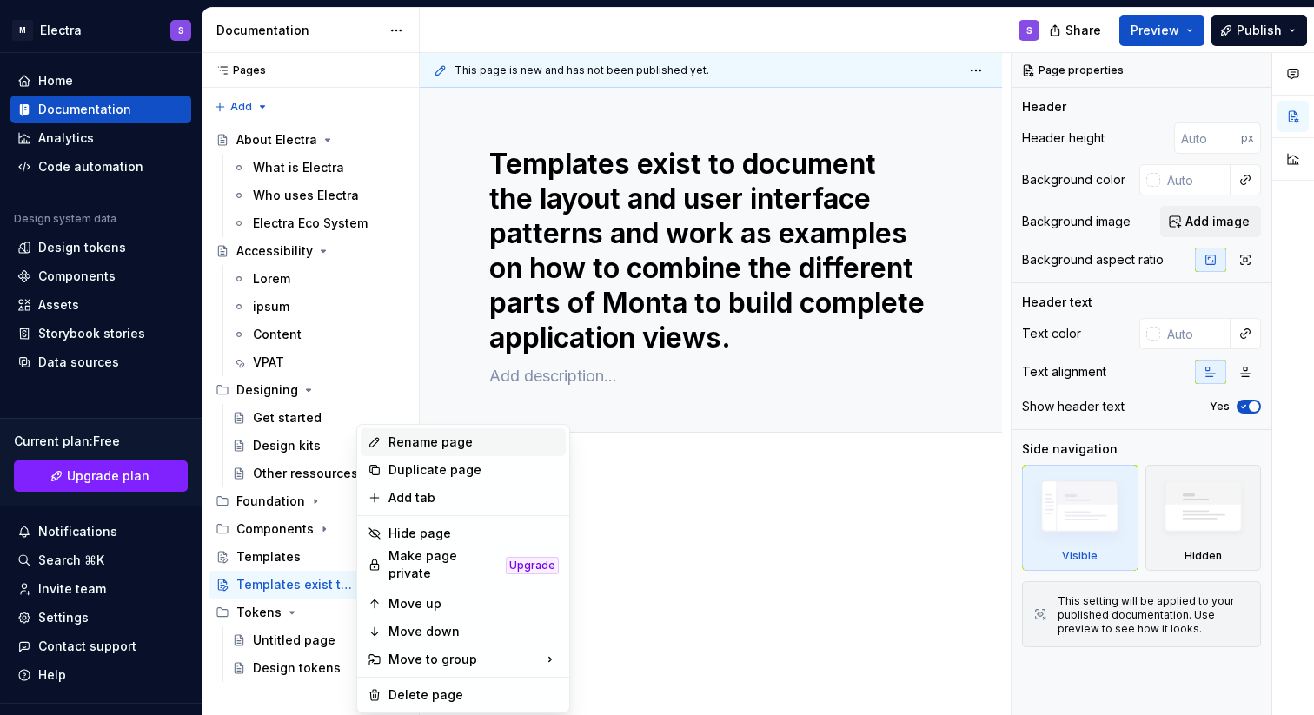
click at [475, 447] on div "Rename page" at bounding box center [473, 442] width 170 height 17
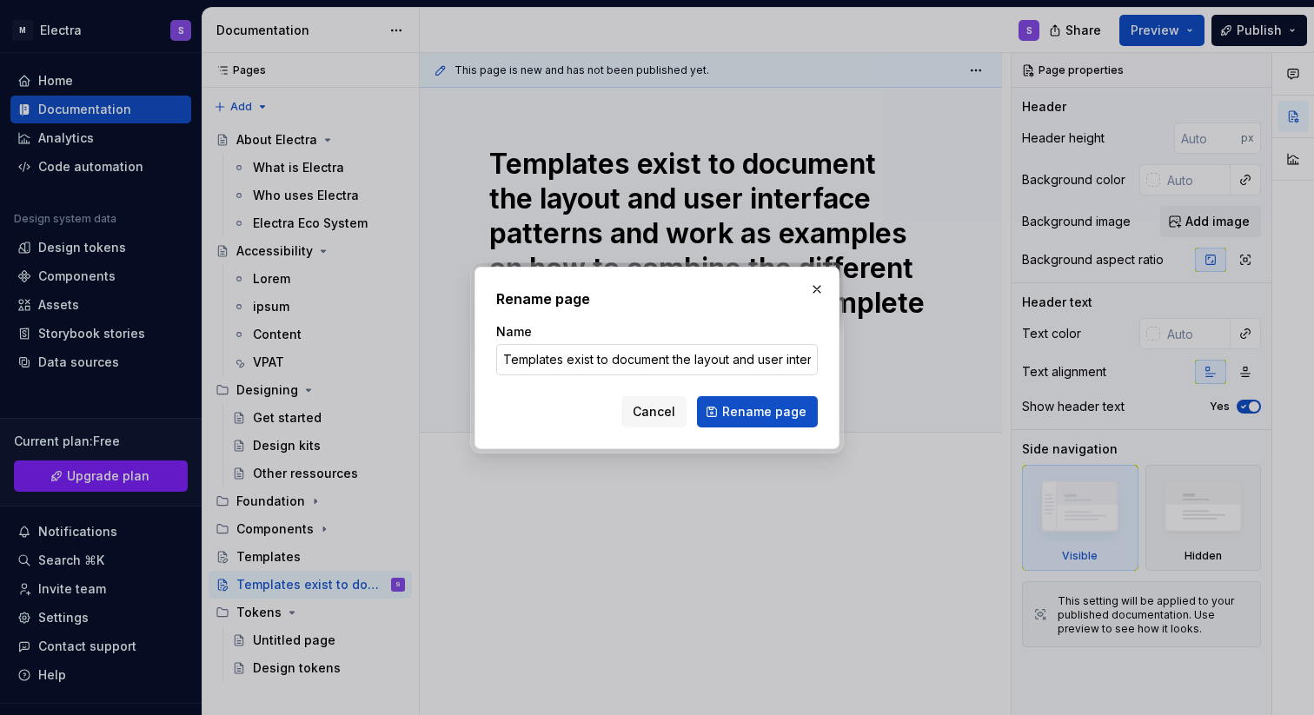
click at [590, 359] on input "Templates exist to document the layout and user interface patterns and work as …" at bounding box center [657, 359] width 322 height 31
type input "Templates"
click button "Rename page" at bounding box center [757, 411] width 121 height 31
type textarea "*"
type textarea "Templates"
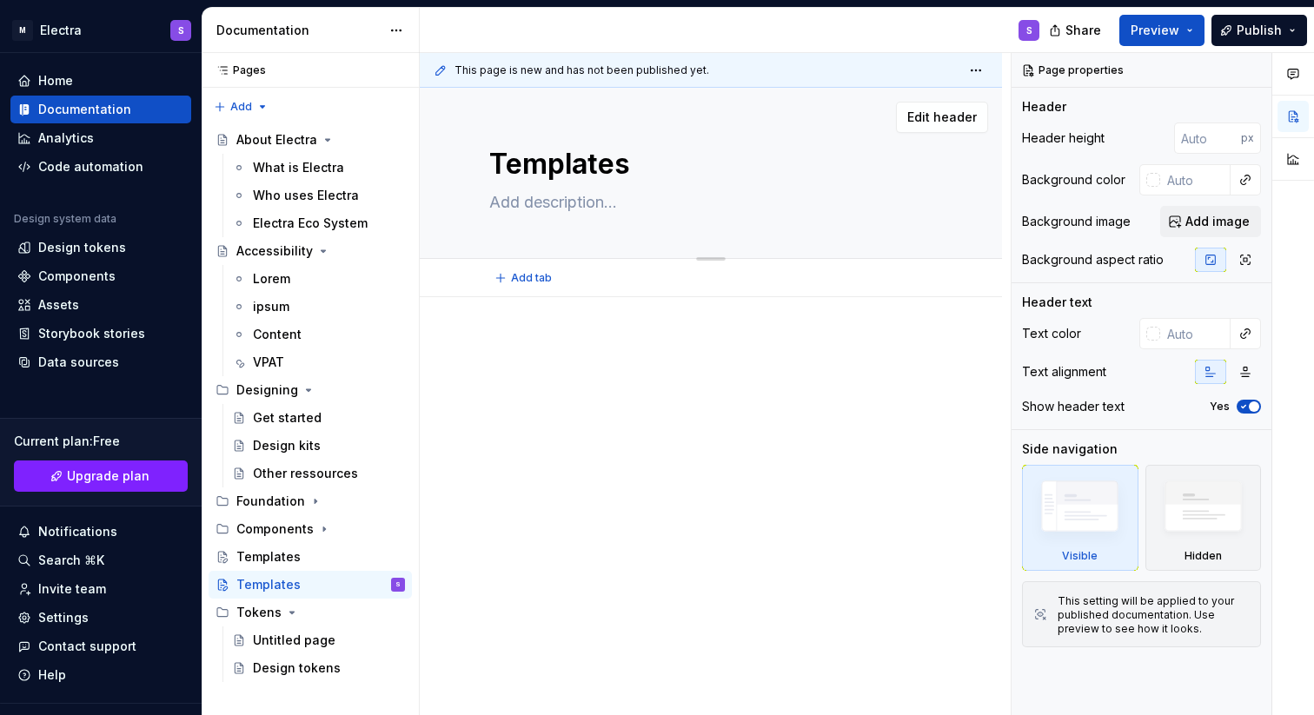
click at [575, 209] on textarea at bounding box center [707, 203] width 443 height 28
paste textarea "Templates exist to document the layout and user interface patterns and work as …"
type textarea "*"
type textarea "Templates exist to document the layout and user interface patterns and work as …"
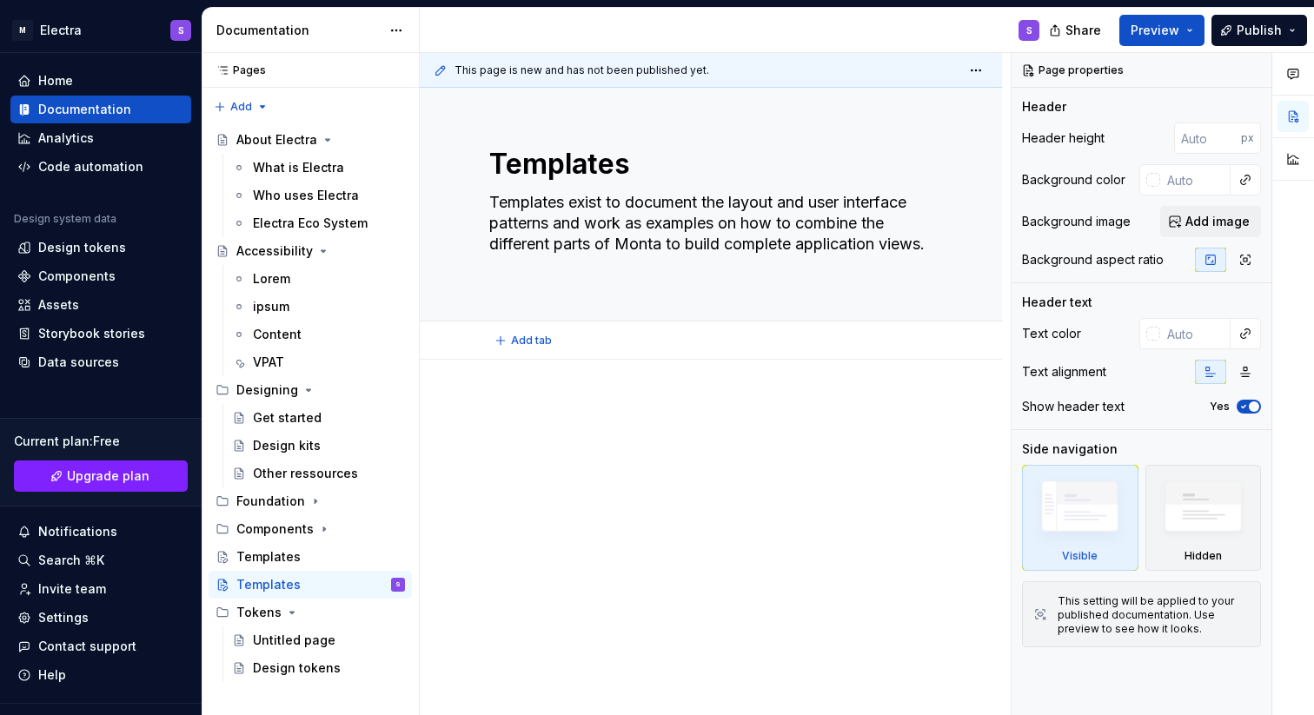
type textarea "*"
type textarea "Templates exist to document the layout and user interface patterns and work as …"
click at [632, 475] on div at bounding box center [710, 445] width 443 height 87
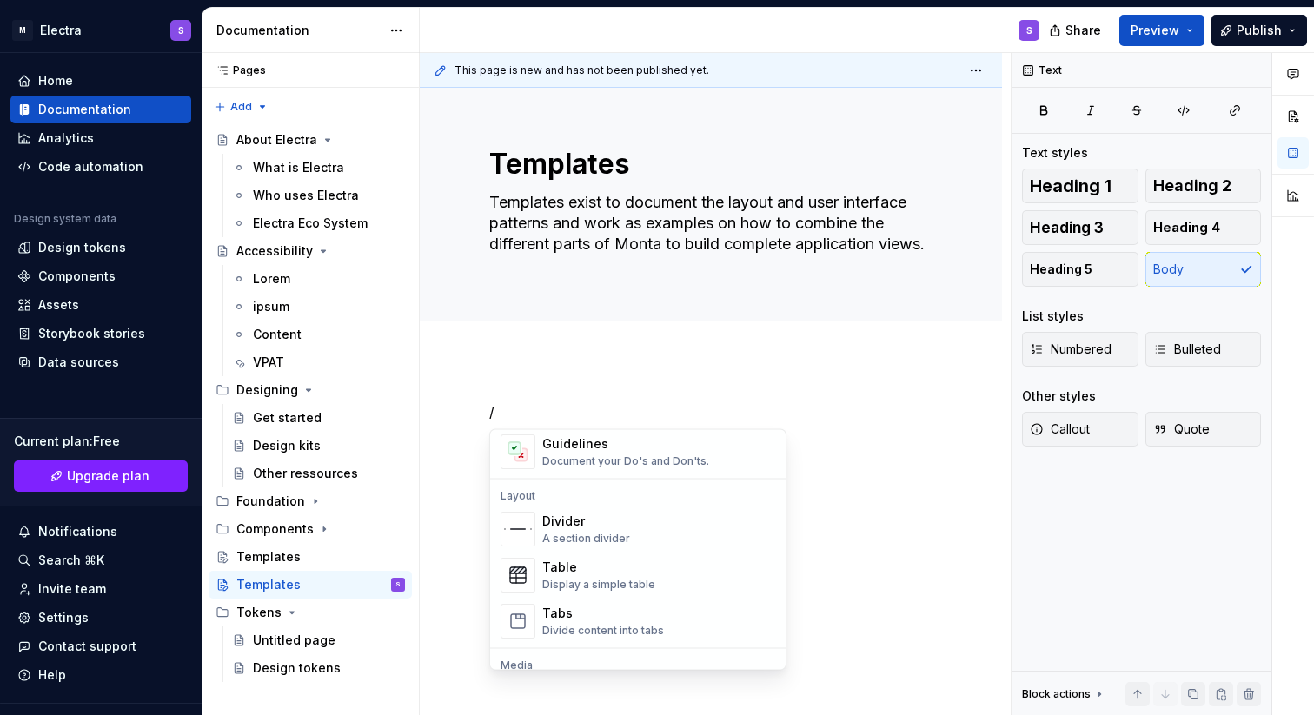
scroll to position [523, 0]
click at [598, 564] on div "Table" at bounding box center [598, 564] width 113 height 17
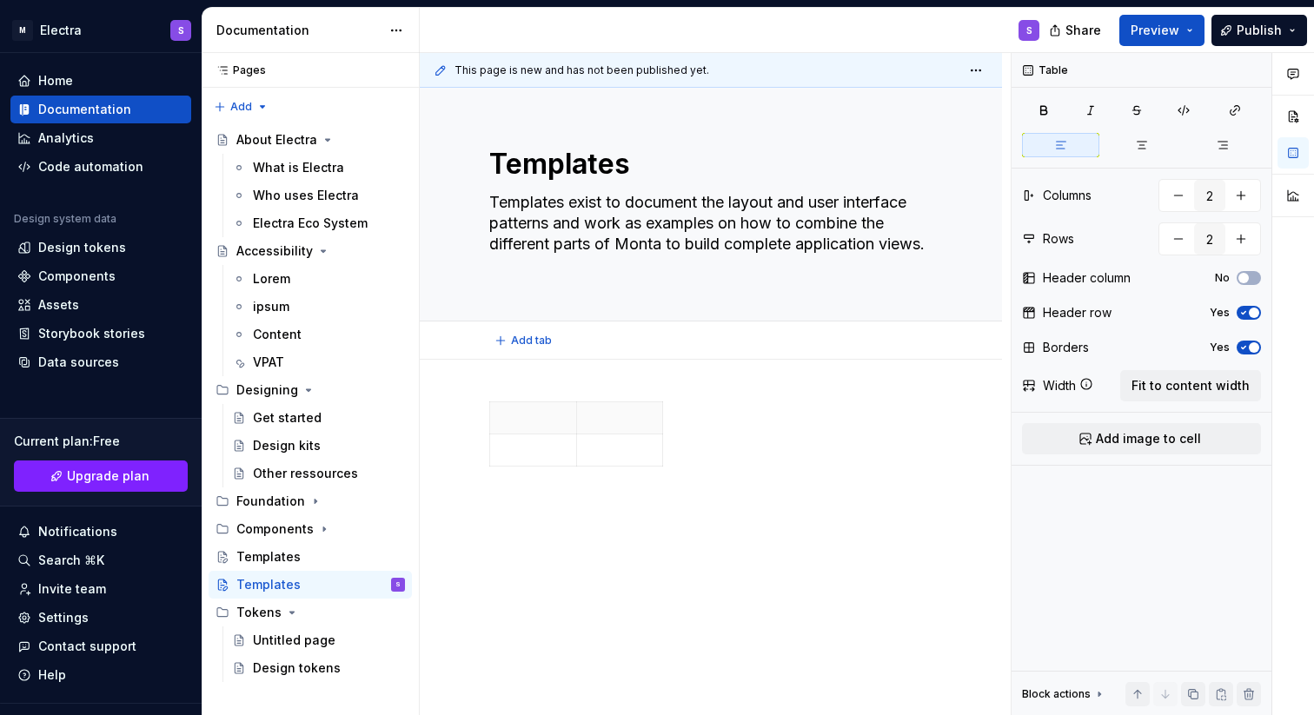
type textarea "*"
click at [607, 424] on p at bounding box center [620, 417] width 65 height 17
click at [803, 438] on div "Screen Link" at bounding box center [710, 438] width 443 height 72
type textarea "*"
click at [525, 413] on p "Screen" at bounding box center [533, 417] width 65 height 17
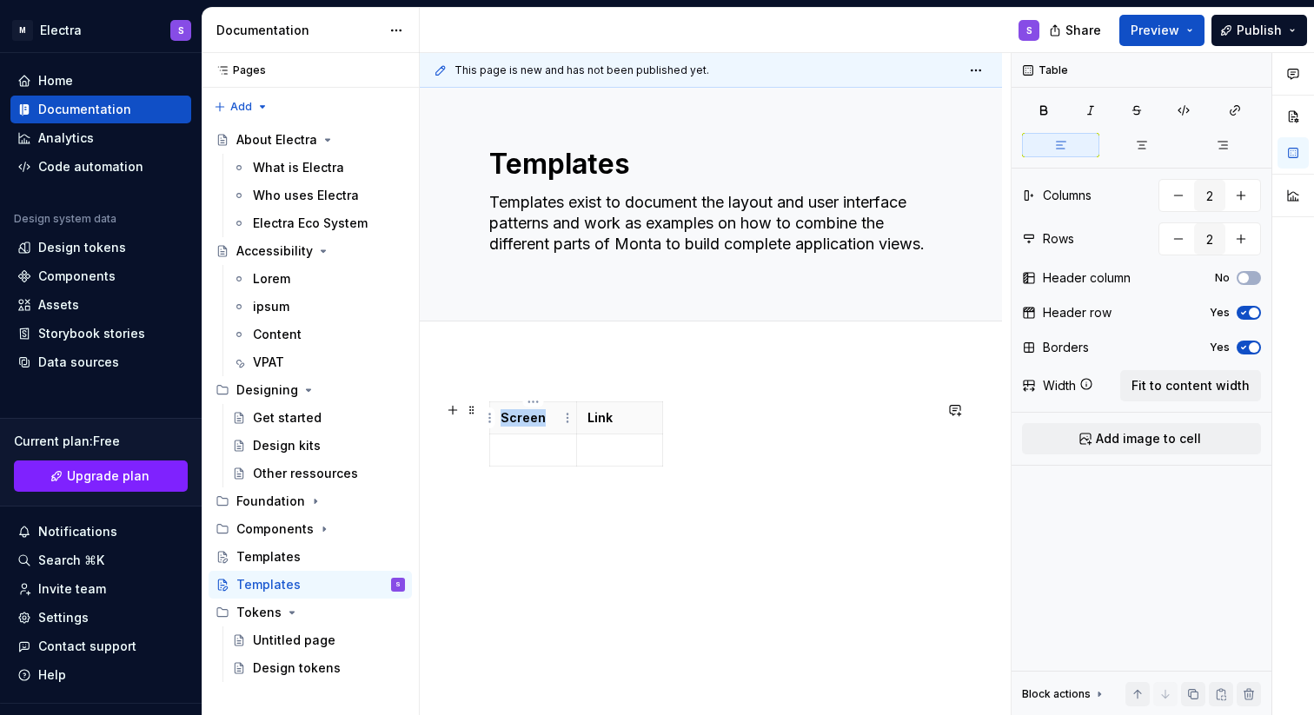
click at [525, 413] on p "Screen" at bounding box center [533, 417] width 65 height 17
click at [599, 416] on p "Link" at bounding box center [620, 417] width 65 height 17
click at [709, 417] on div "Template Platform" at bounding box center [710, 438] width 443 height 72
click at [667, 436] on icon "button" at bounding box center [663, 435] width 14 height 14
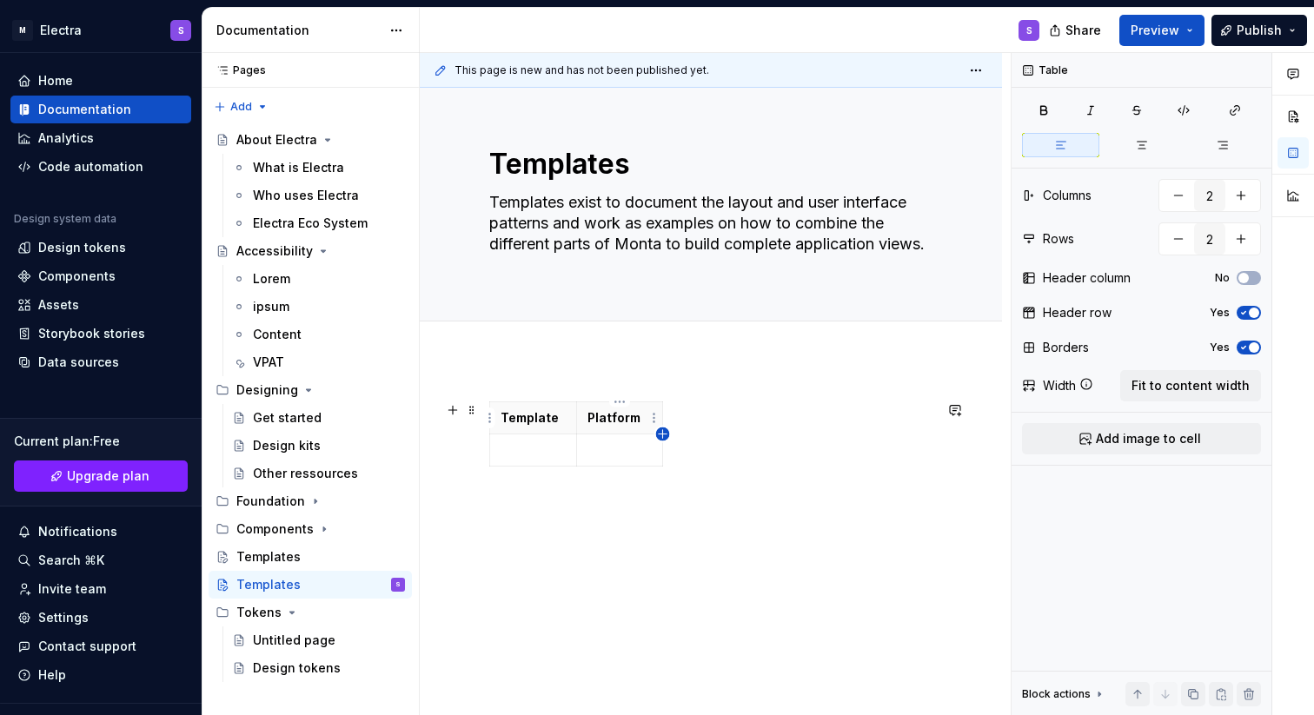
type input "3"
click at [683, 423] on html "M Electra S Home Documentation Analytics Code automation Design system data Des…" at bounding box center [657, 357] width 1314 height 715
click at [748, 394] on html "M Electra S Home Documentation Analytics Code automation Design system data Des…" at bounding box center [657, 357] width 1314 height 715
click at [671, 420] on th at bounding box center [679, 418] width 31 height 32
click at [687, 455] on p at bounding box center [695, 450] width 42 height 17
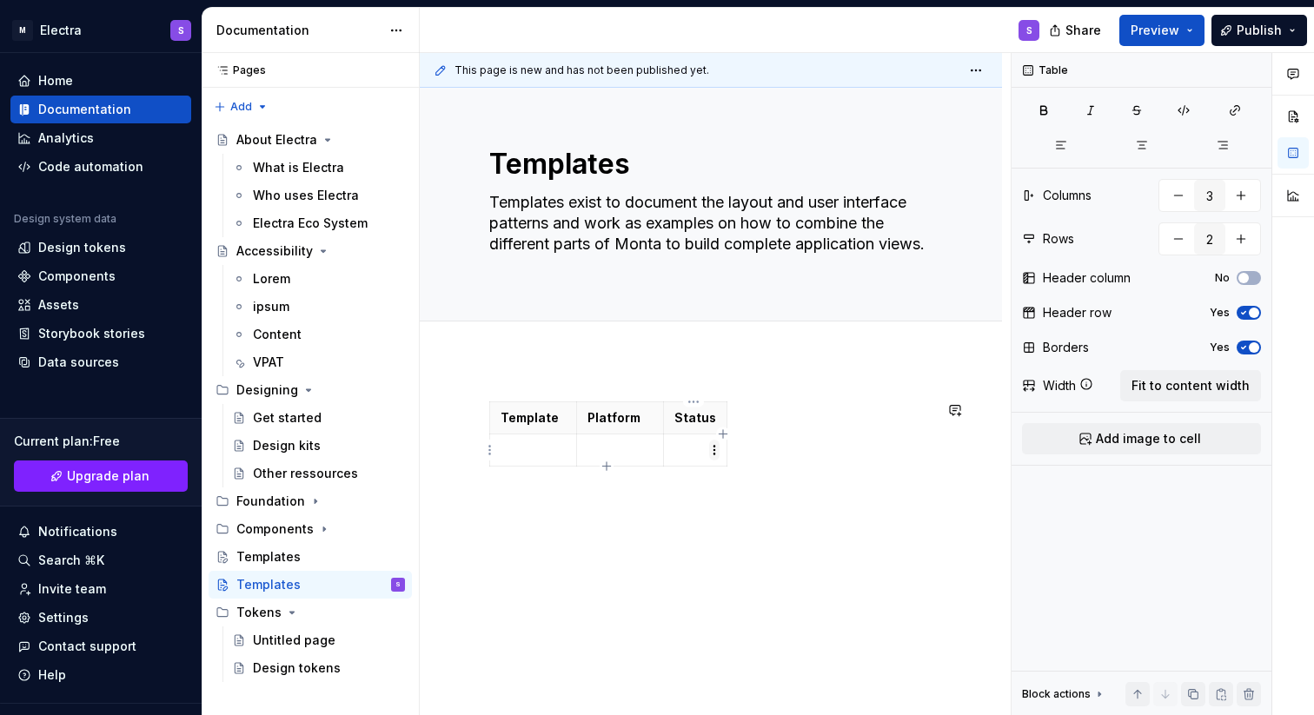
click at [710, 450] on html "M Electra S Home Documentation Analytics Code automation Design system data Des…" at bounding box center [657, 357] width 1314 height 715
click at [803, 421] on html "M Electra S Home Documentation Analytics Code automation Design system data Des…" at bounding box center [657, 357] width 1314 height 715
click at [677, 442] on p at bounding box center [695, 450] width 42 height 17
click at [519, 453] on p at bounding box center [533, 450] width 65 height 17
click at [531, 455] on p "Example" at bounding box center [533, 450] width 65 height 17
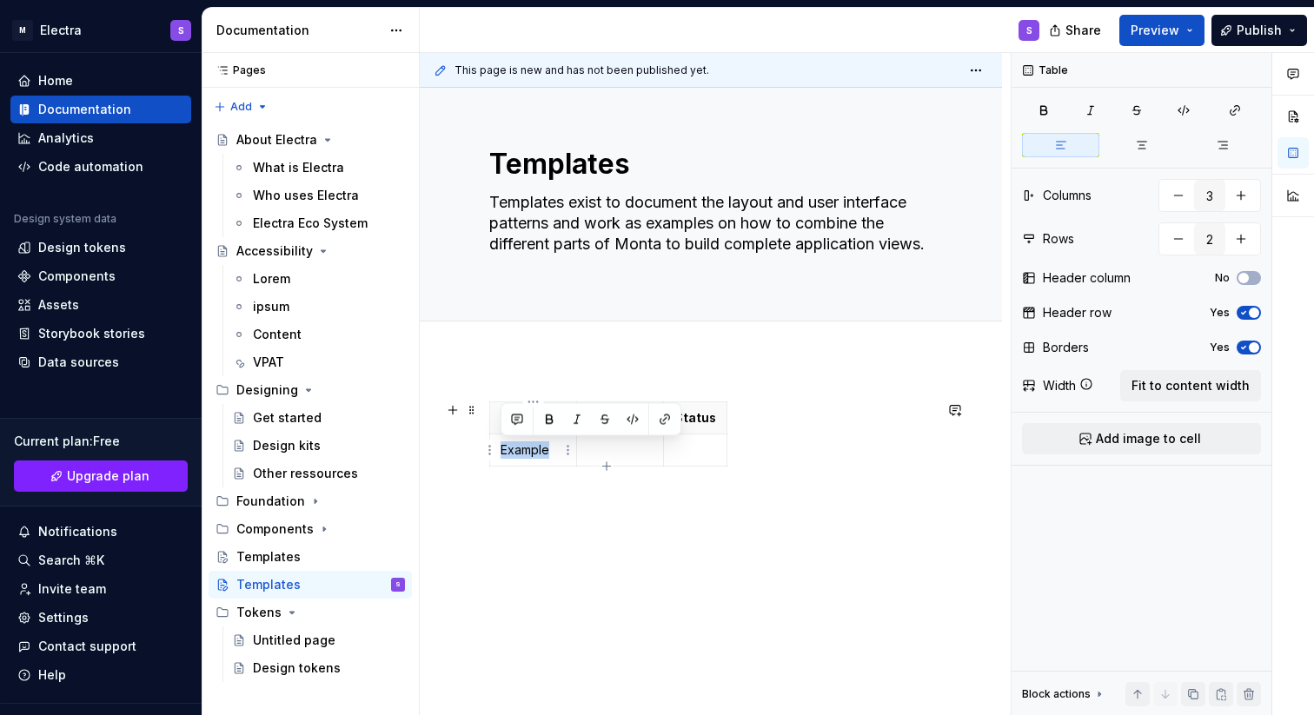
click at [531, 455] on p "Example" at bounding box center [533, 450] width 65 height 17
copy p "Example"
click at [610, 447] on p at bounding box center [620, 450] width 65 height 17
click at [690, 443] on p at bounding box center [695, 450] width 42 height 17
click at [694, 449] on p "Example" at bounding box center [698, 450] width 49 height 17
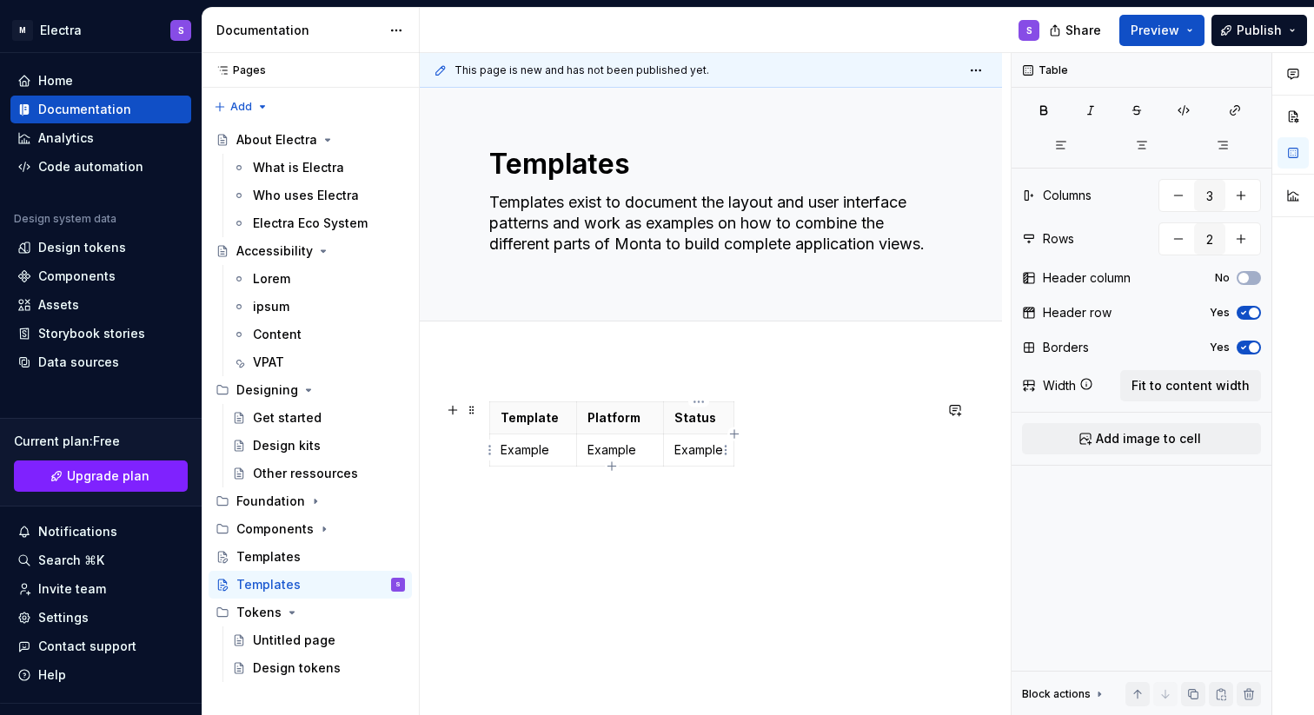
click at [694, 451] on p "Example" at bounding box center [698, 450] width 49 height 17
drag, startPoint x: 673, startPoint y: 450, endPoint x: 725, endPoint y: 454, distance: 52.3
click at [725, 454] on body "M Electra S Home Documentation Analytics Code automation Design system data Des…" at bounding box center [657, 357] width 1314 height 715
click at [699, 451] on p "Example" at bounding box center [698, 450] width 49 height 17
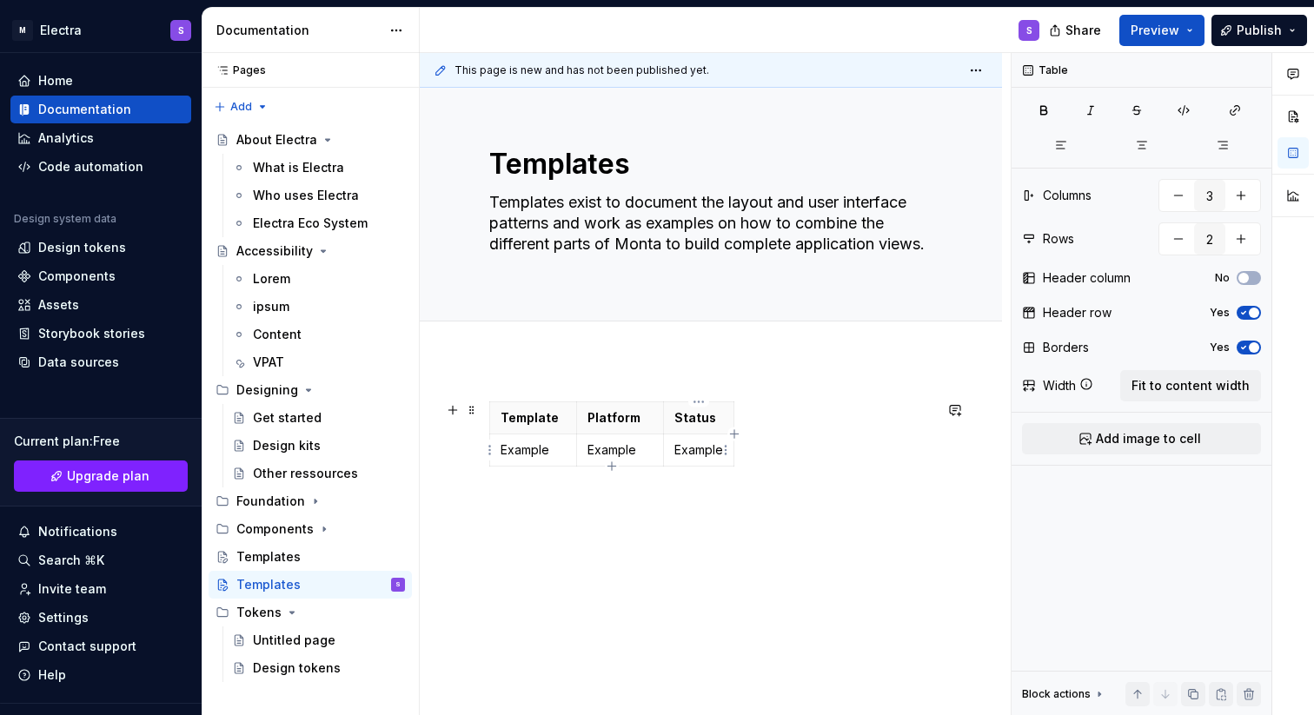
click at [698, 451] on p "Example" at bounding box center [698, 450] width 49 height 17
drag, startPoint x: 678, startPoint y: 452, endPoint x: 833, endPoint y: 451, distance: 154.7
click at [833, 451] on p "Ready, In Progress, Released" at bounding box center [759, 450] width 170 height 17
click at [802, 449] on p "Ready, In Progress, Released" at bounding box center [759, 450] width 170 height 17
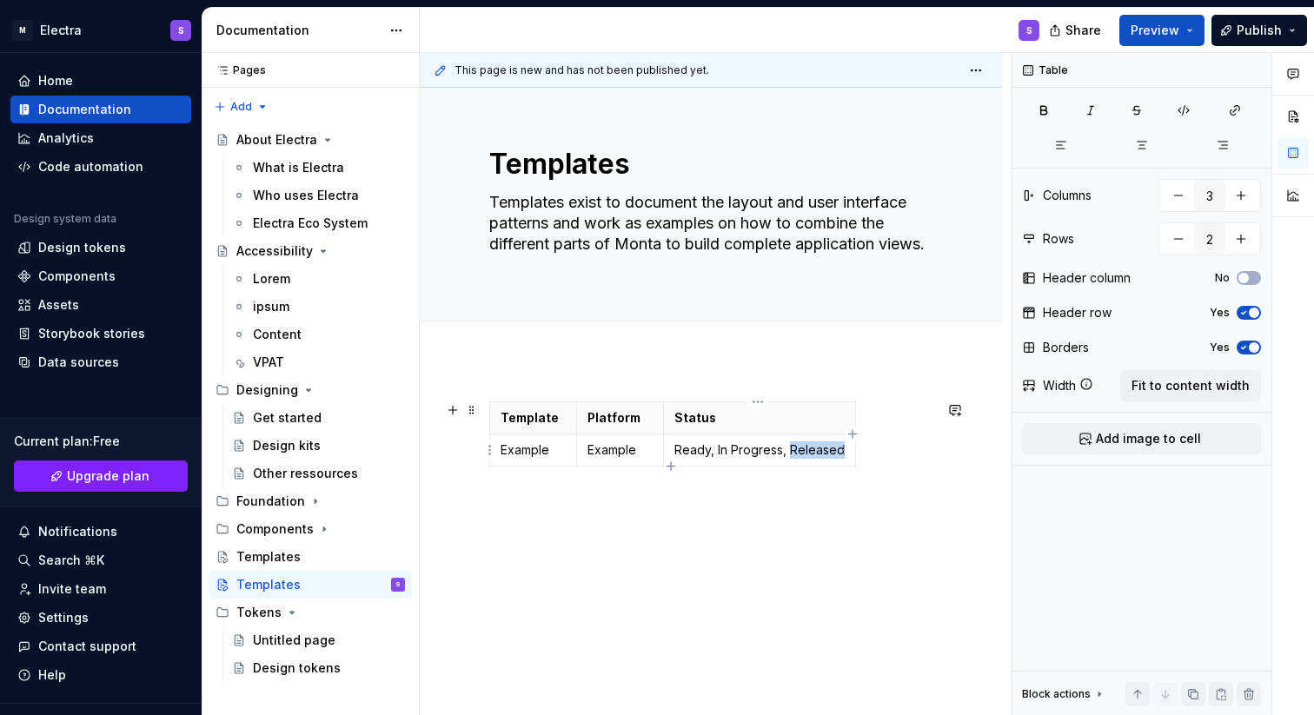
click at [802, 449] on p "Ready, In Progress, Released" at bounding box center [759, 450] width 170 height 17
click at [693, 452] on p "Ready, In Progress, Released" at bounding box center [759, 450] width 170 height 17
click at [781, 507] on div "Template Platform Status Example Example Draft, Ready" at bounding box center [711, 534] width 582 height 349
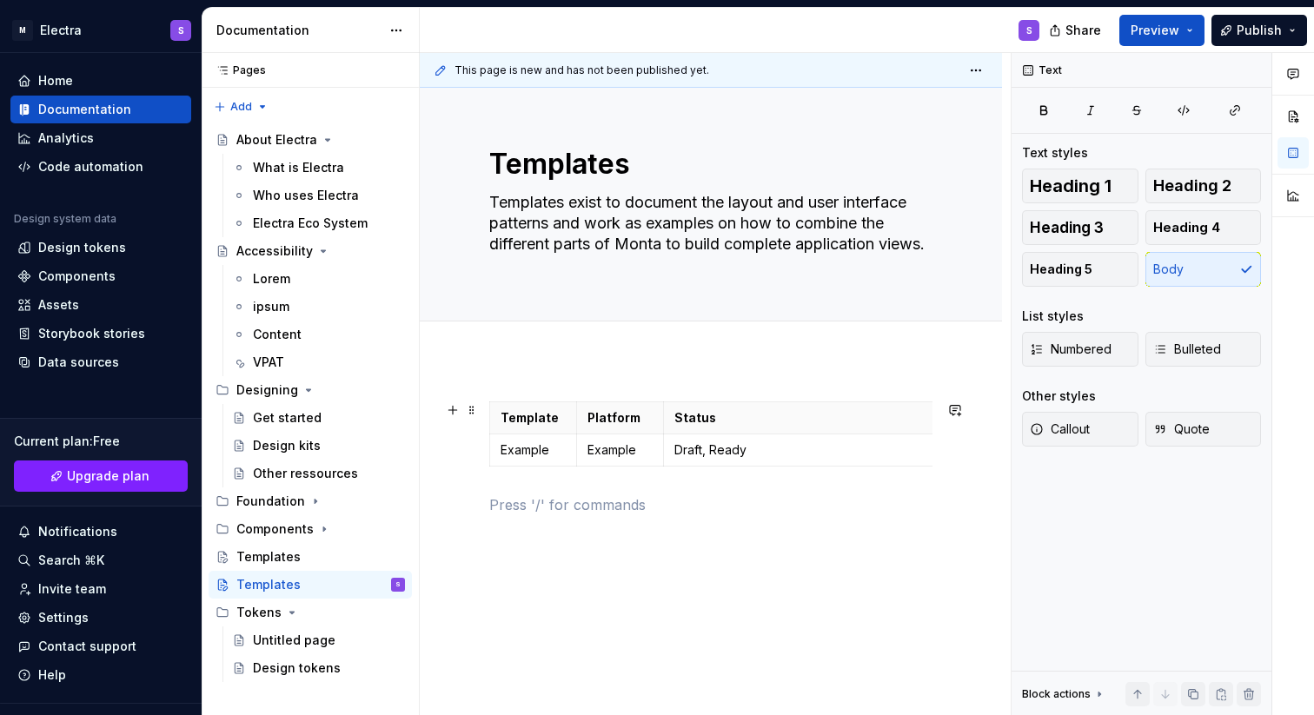
drag, startPoint x: 755, startPoint y: 423, endPoint x: 934, endPoint y: 430, distance: 179.2
drag, startPoint x: 576, startPoint y: 429, endPoint x: 737, endPoint y: 426, distance: 160.8
click at [737, 426] on th "Platform" at bounding box center [780, 418] width 87 height 32
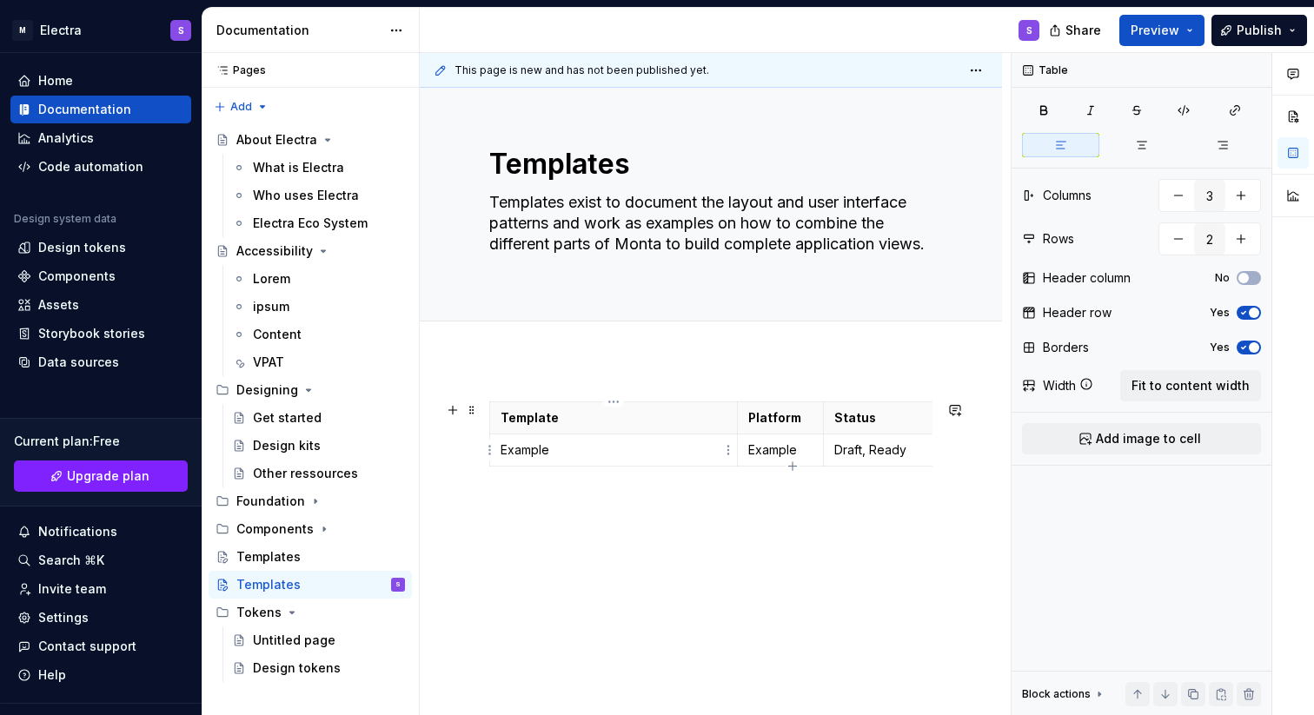
click at [514, 453] on p "Example" at bounding box center [614, 450] width 226 height 17
click at [584, 567] on div "Template Platform Status Example Example Draft, Ready" at bounding box center [711, 555] width 582 height 391
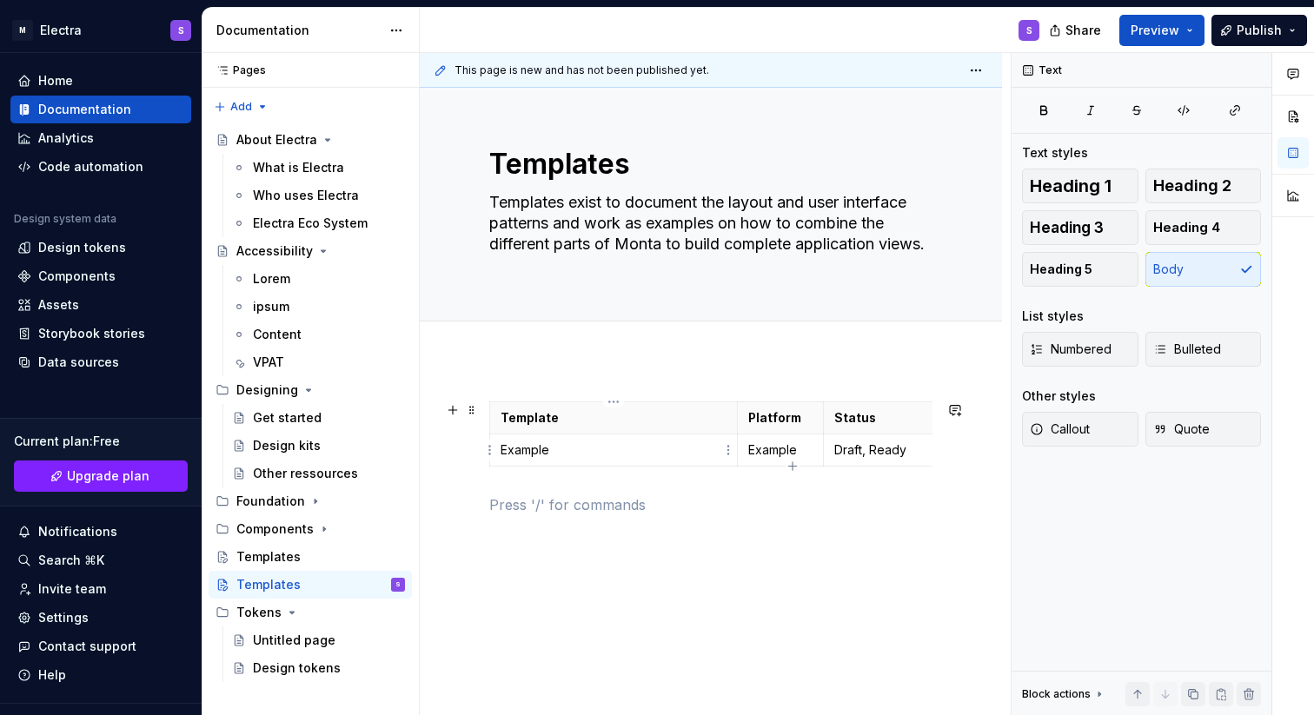
click at [574, 460] on td "Example" at bounding box center [614, 451] width 248 height 32
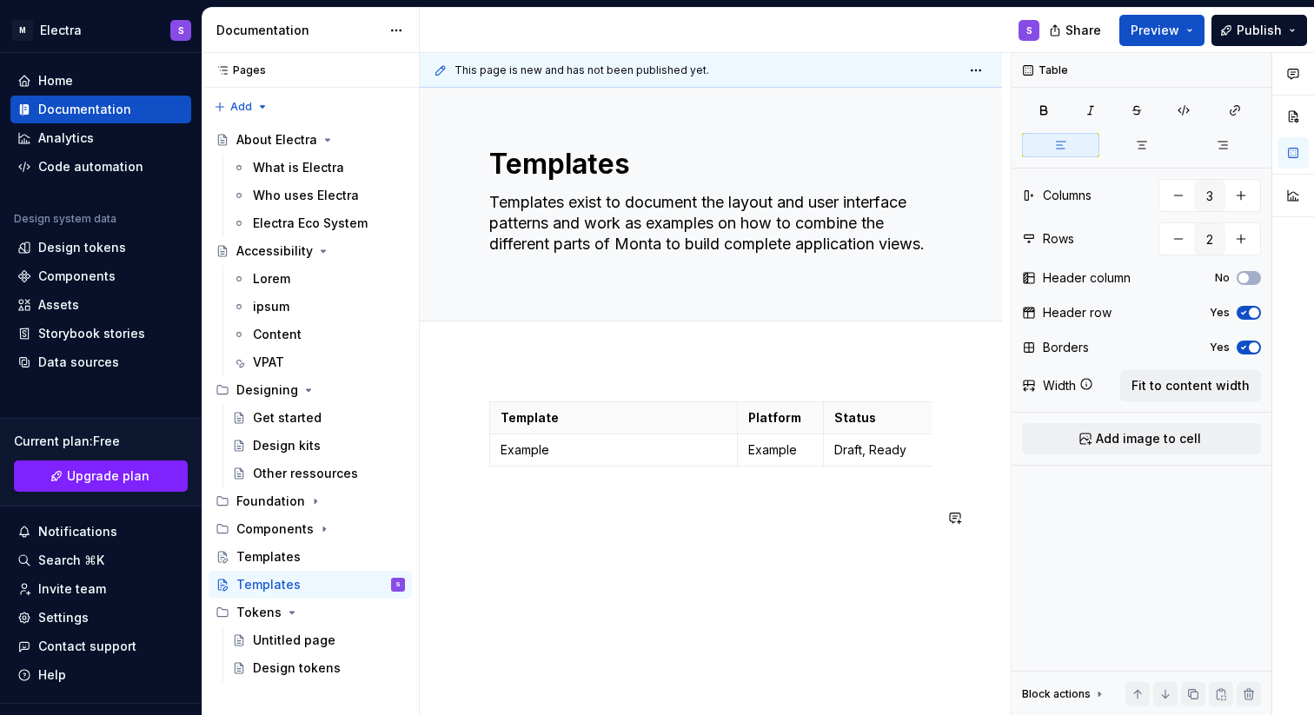
click at [504, 536] on div "Template Platform Status Example Example Draft, Ready" at bounding box center [710, 469] width 443 height 135
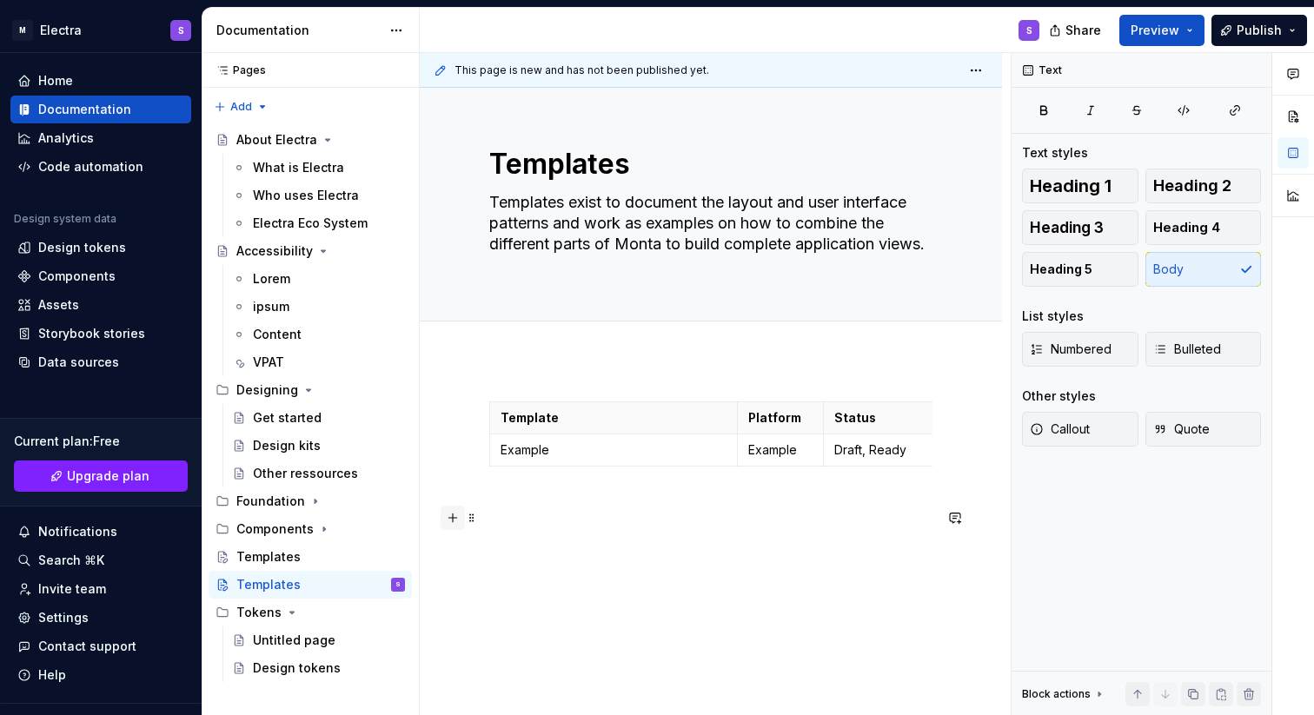
click at [448, 517] on button "button" at bounding box center [453, 518] width 24 height 24
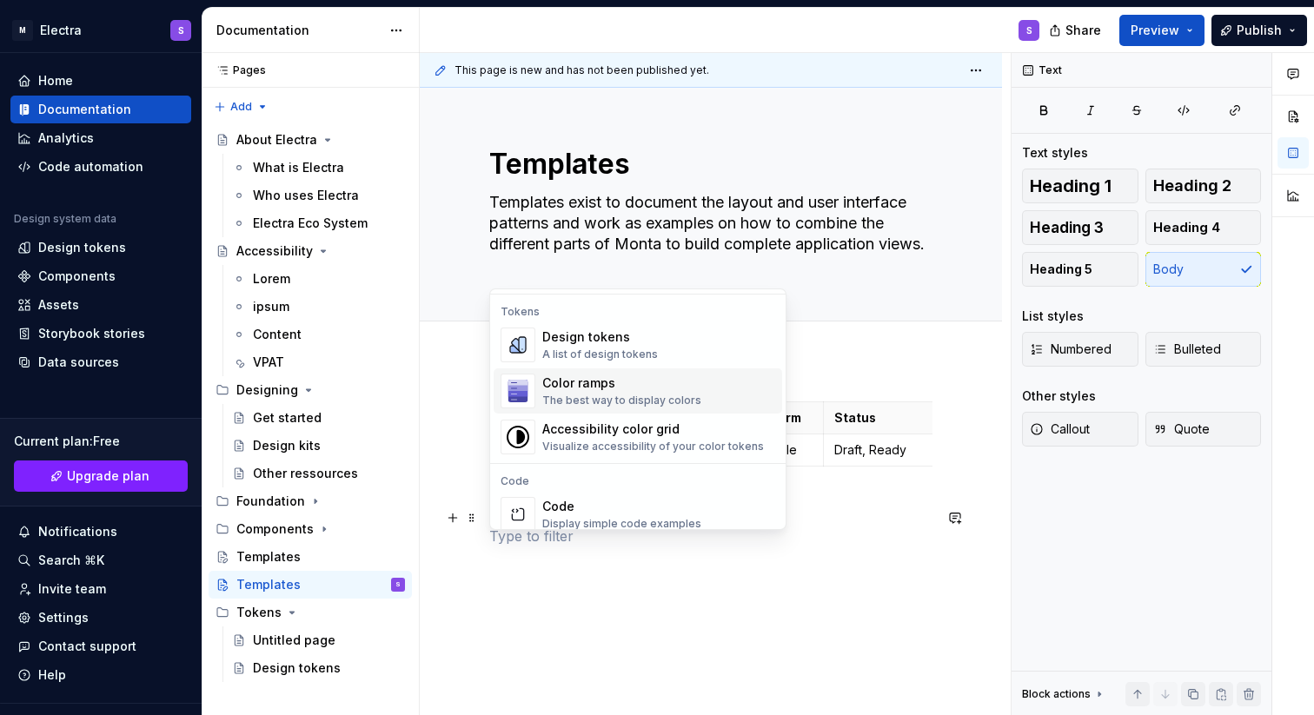
scroll to position [0, 0]
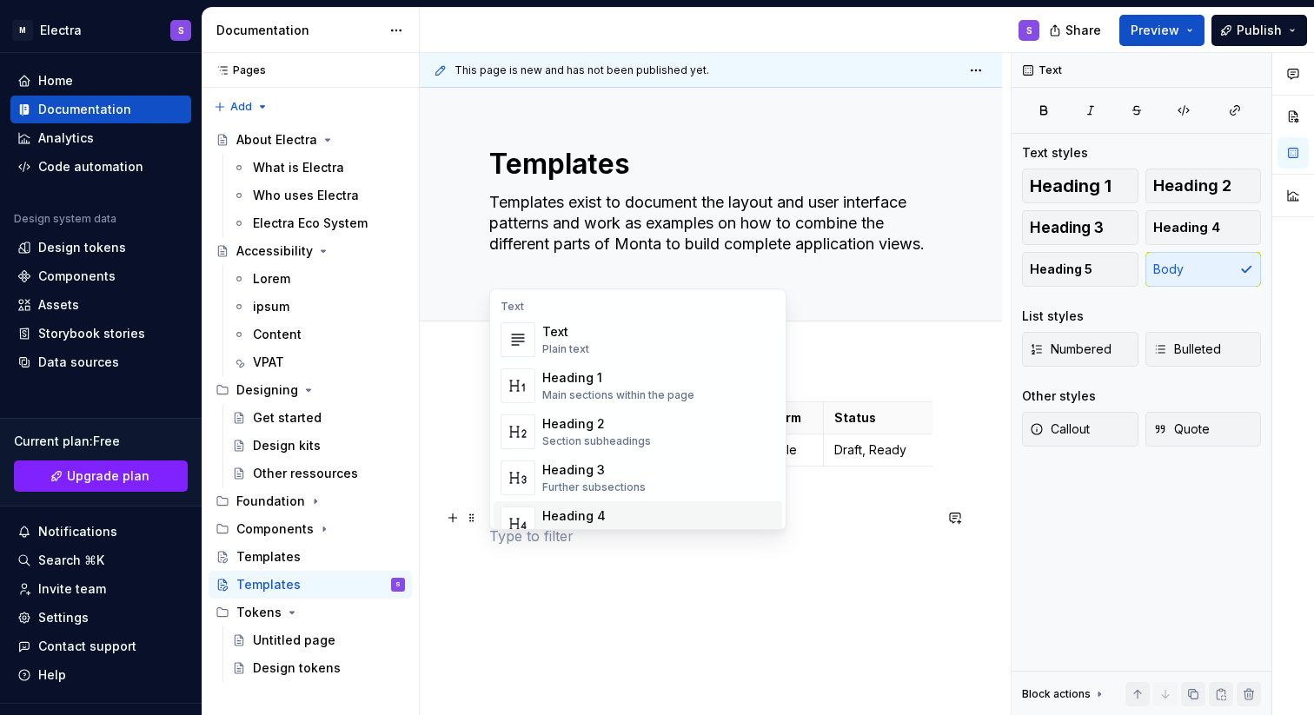
click at [531, 561] on div "Template Platform Status Example Example Draft, Ready" at bounding box center [710, 485] width 443 height 166
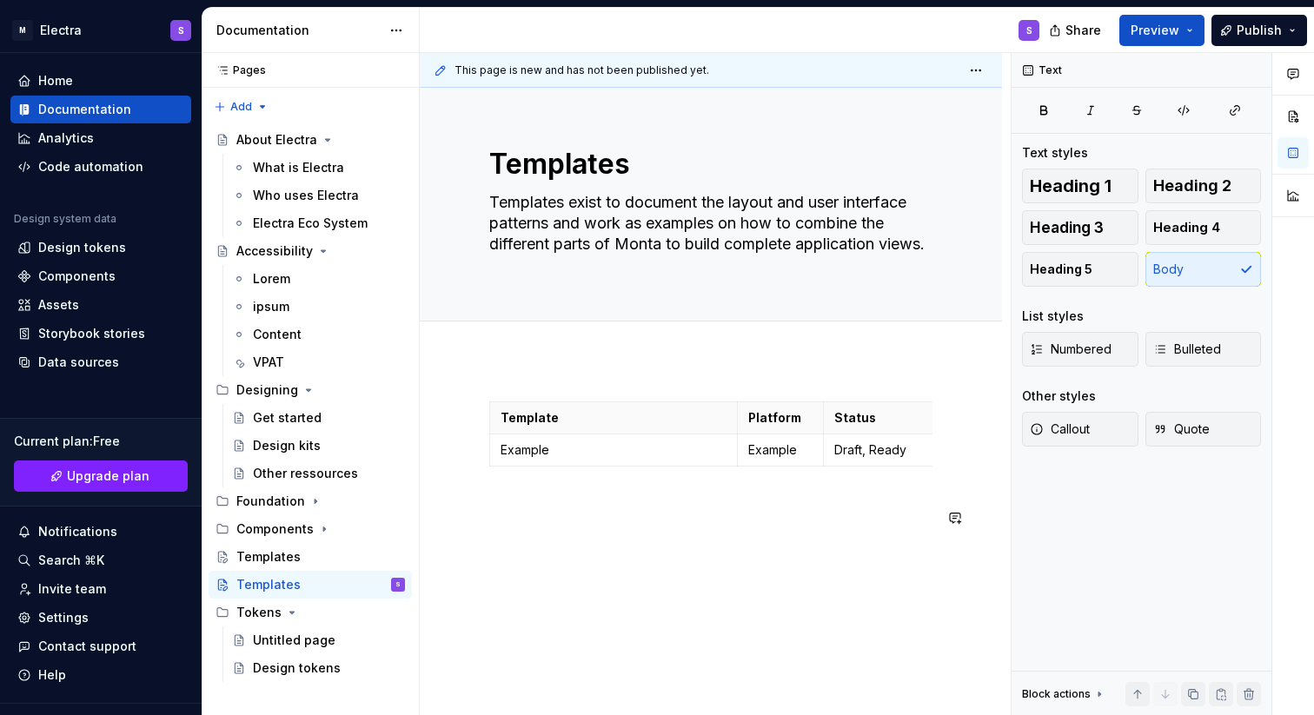
click at [531, 561] on div "Template Platform Status Example Example Draft, Ready" at bounding box center [710, 485] width 443 height 166
click at [529, 490] on div "Template Platform Status Example Example Draft, Ready" at bounding box center [710, 474] width 443 height 145
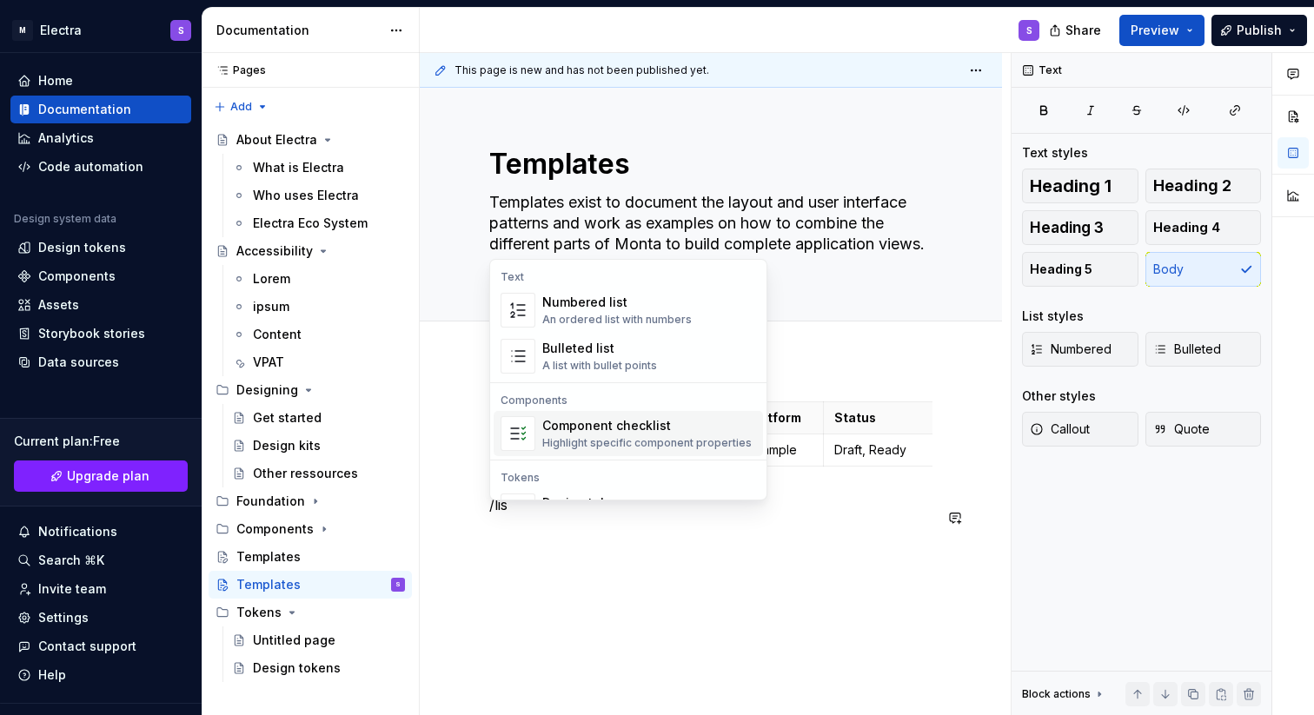
click at [590, 441] on div "Highlight specific component properties" at bounding box center [646, 443] width 209 height 14
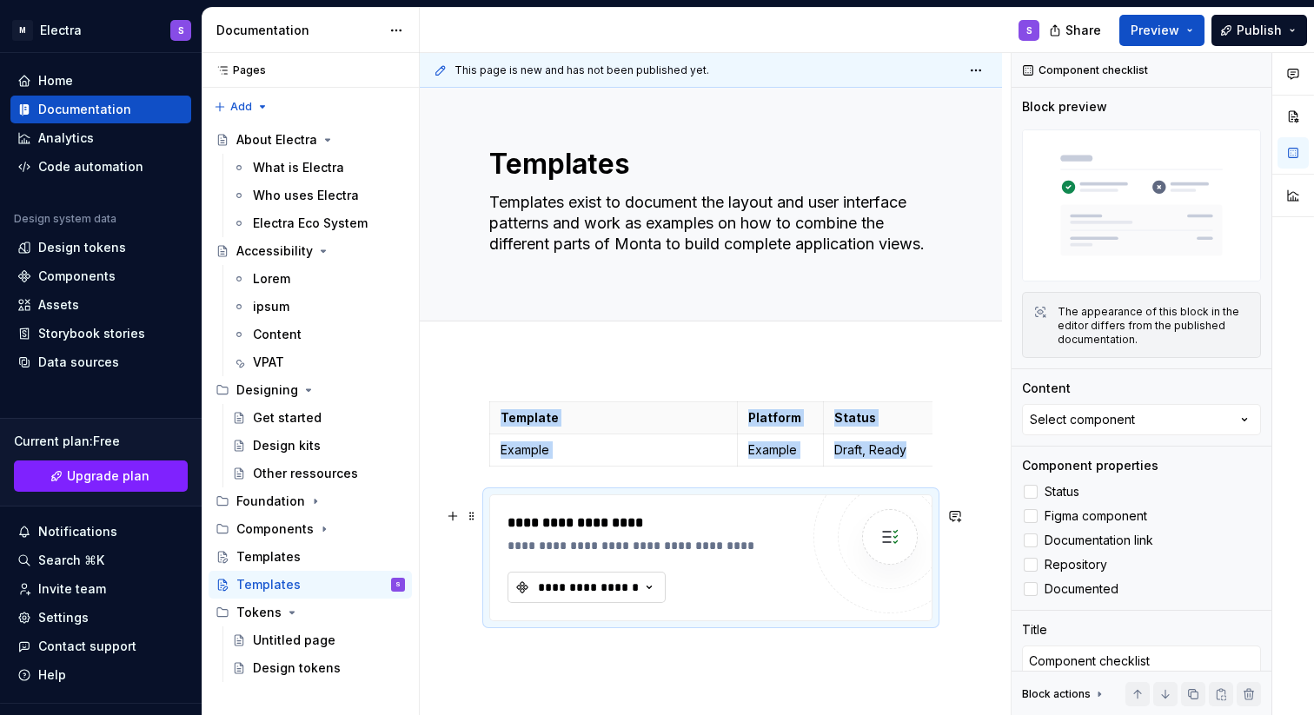
click at [654, 596] on icon "button" at bounding box center [649, 587] width 17 height 17
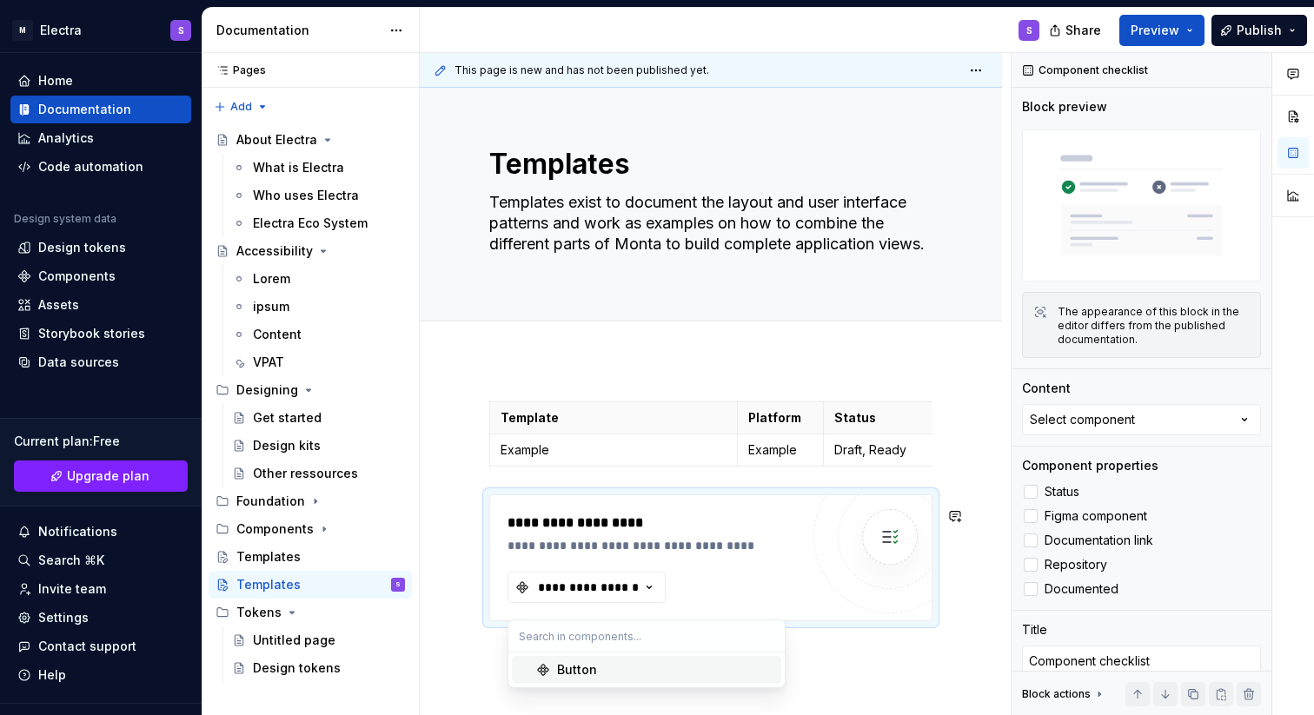
click at [579, 675] on div "Button" at bounding box center [577, 669] width 40 height 17
type textarea "*"
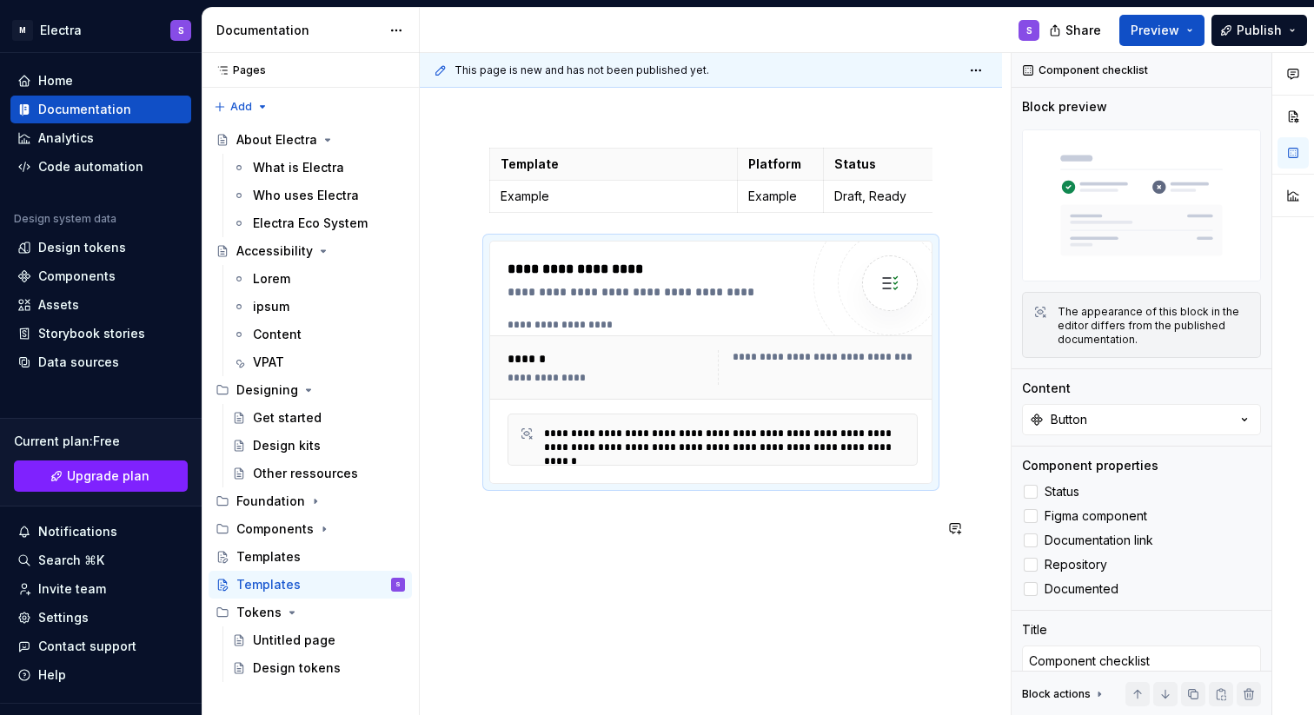
scroll to position [252, 0]
click at [954, 355] on div "**********" at bounding box center [711, 435] width 582 height 655
click at [468, 261] on span at bounding box center [472, 264] width 14 height 24
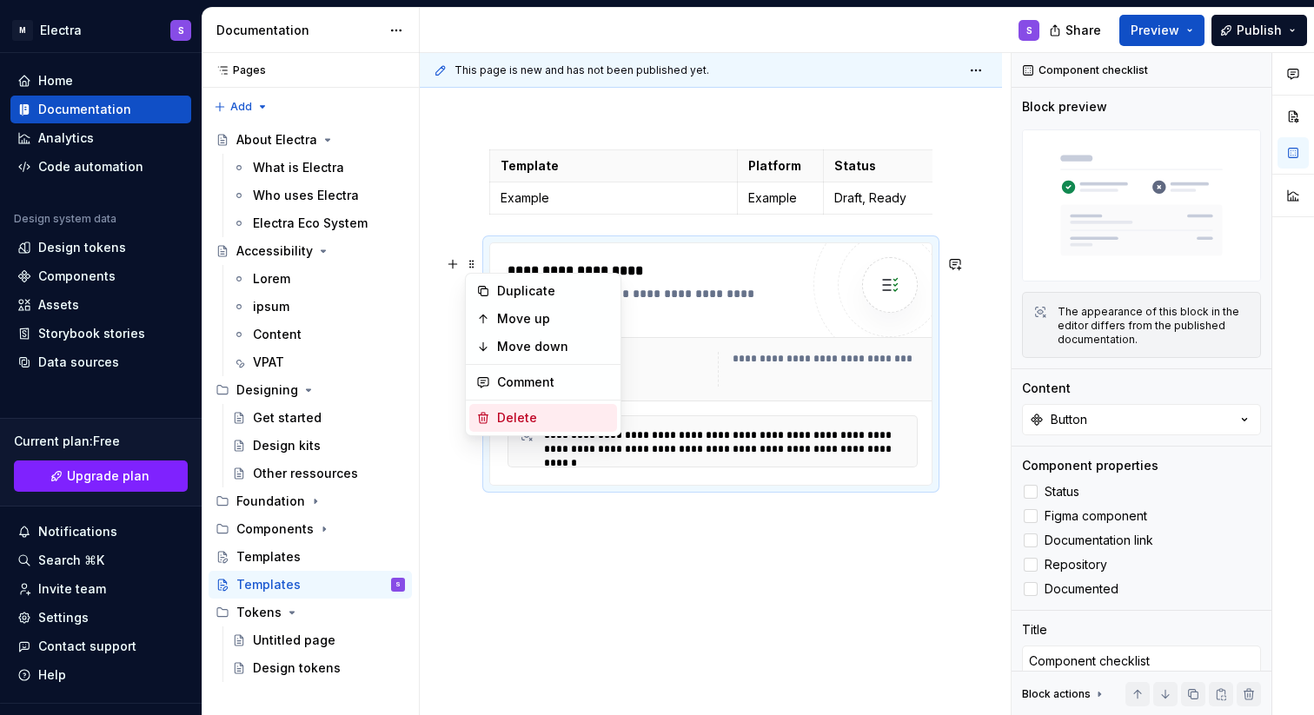
click at [512, 415] on div "Delete" at bounding box center [553, 417] width 113 height 17
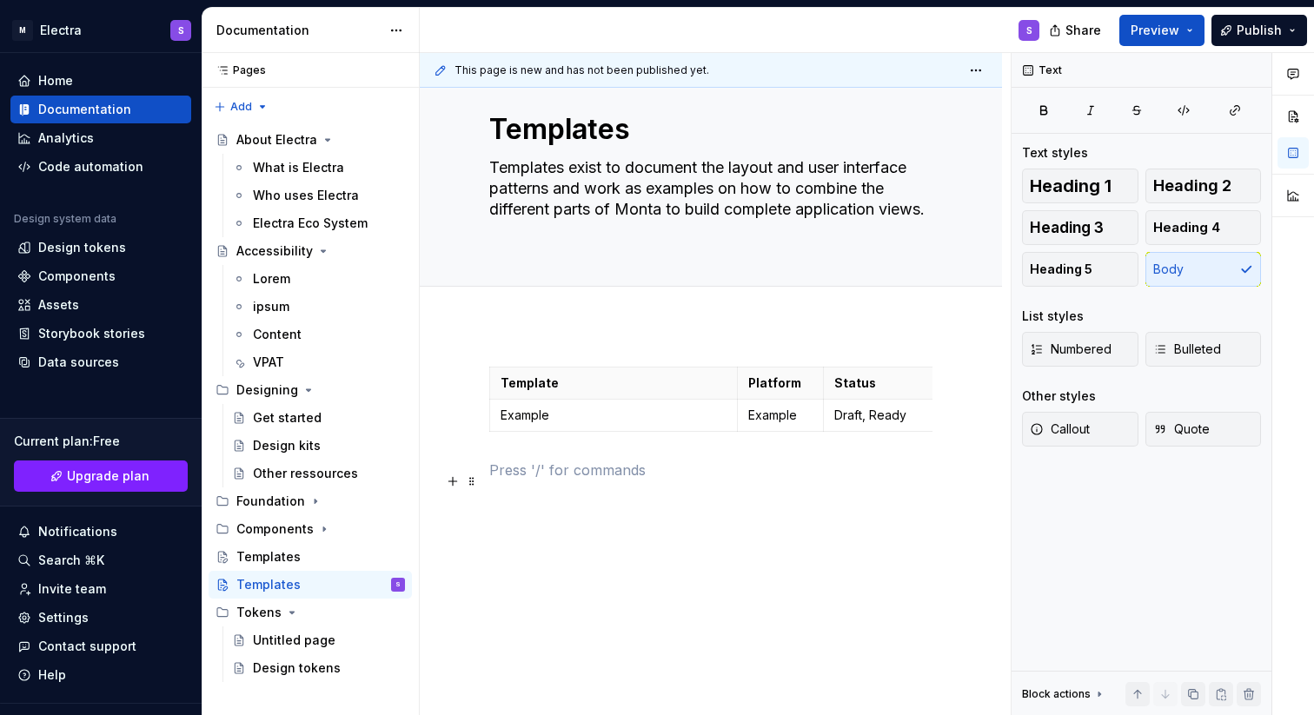
scroll to position [48, 0]
click at [519, 478] on p at bounding box center [710, 470] width 443 height 21
click at [525, 407] on p "Example" at bounding box center [614, 415] width 226 height 17
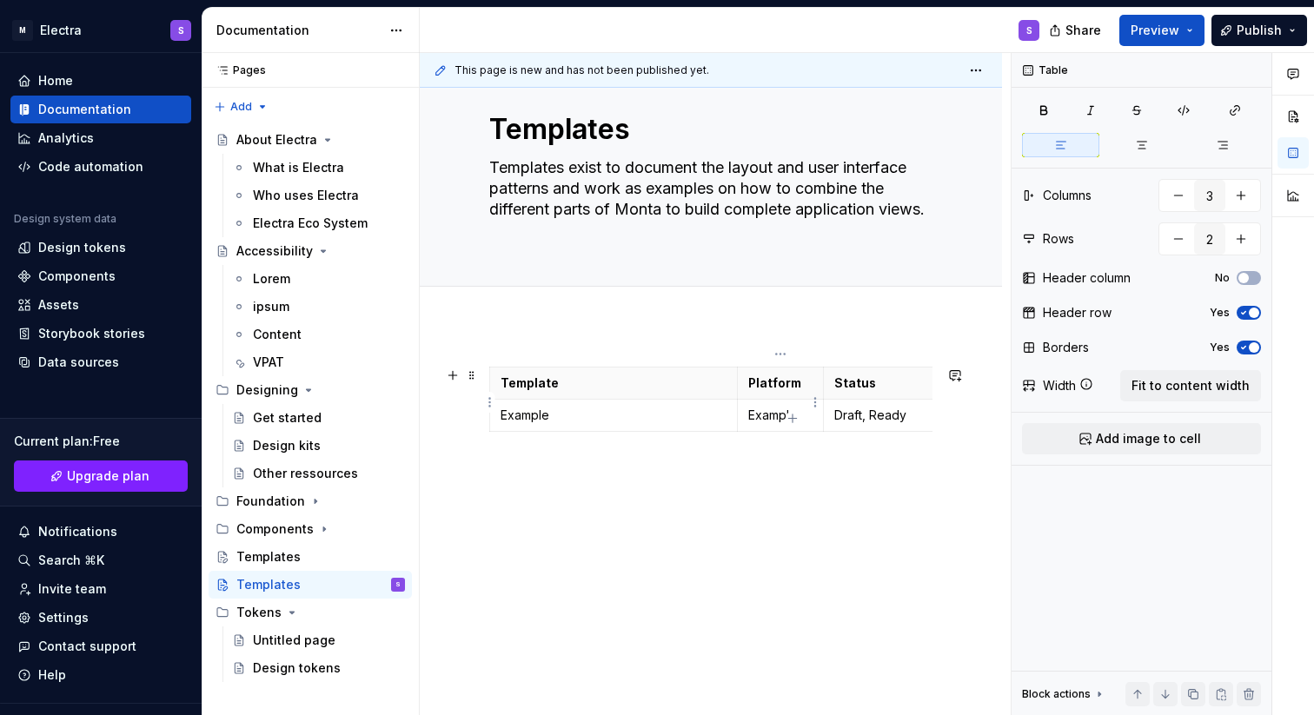
click at [779, 407] on p "Example" at bounding box center [780, 415] width 65 height 17
click at [908, 497] on div "Template Platform Status Example Web Draft, Ready" at bounding box center [710, 434] width 443 height 135
click at [703, 408] on p "Example" at bounding box center [614, 415] width 226 height 17
click at [787, 417] on icon "button" at bounding box center [793, 419] width 14 height 14
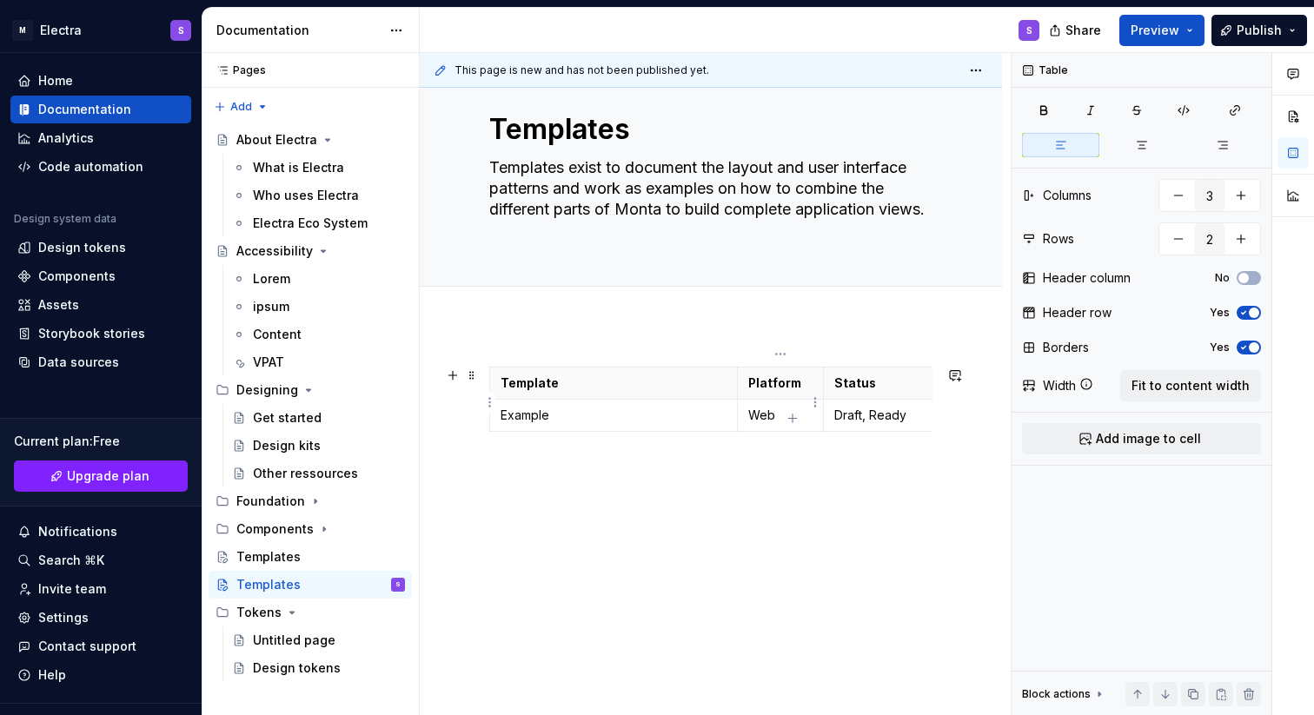
type input "3"
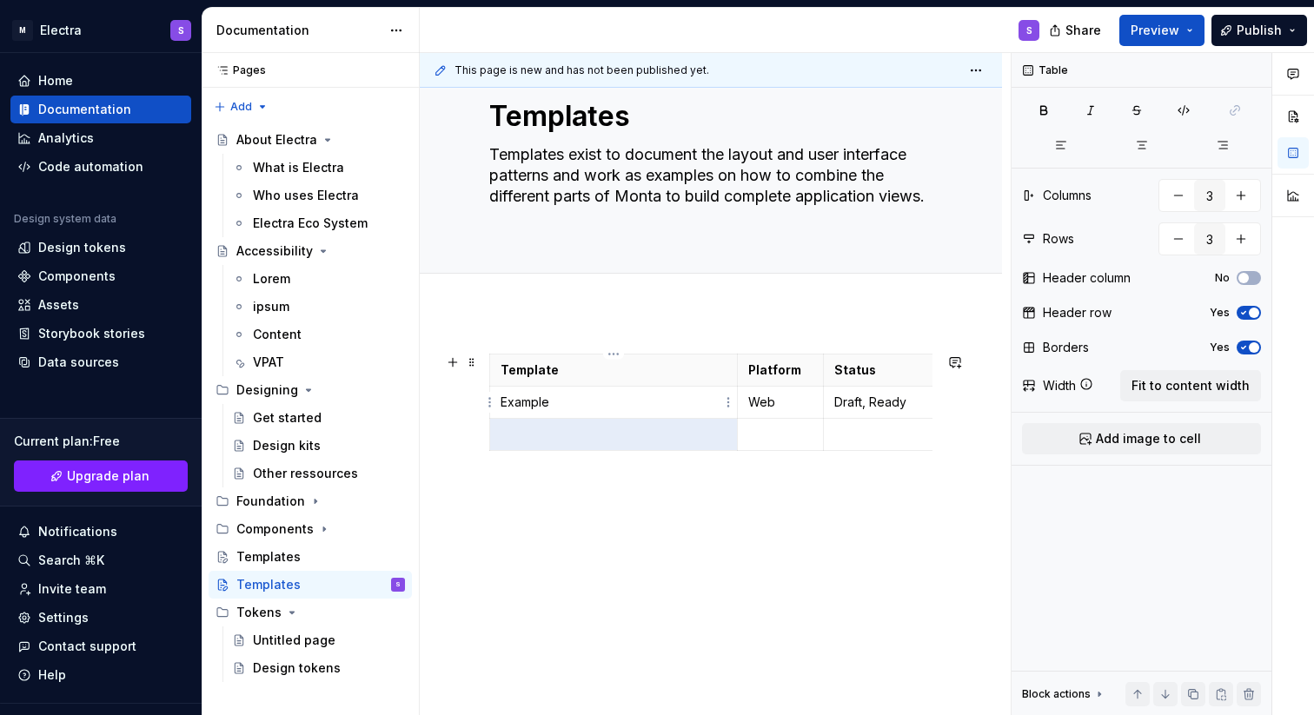
click at [535, 408] on p "Example" at bounding box center [614, 402] width 226 height 17
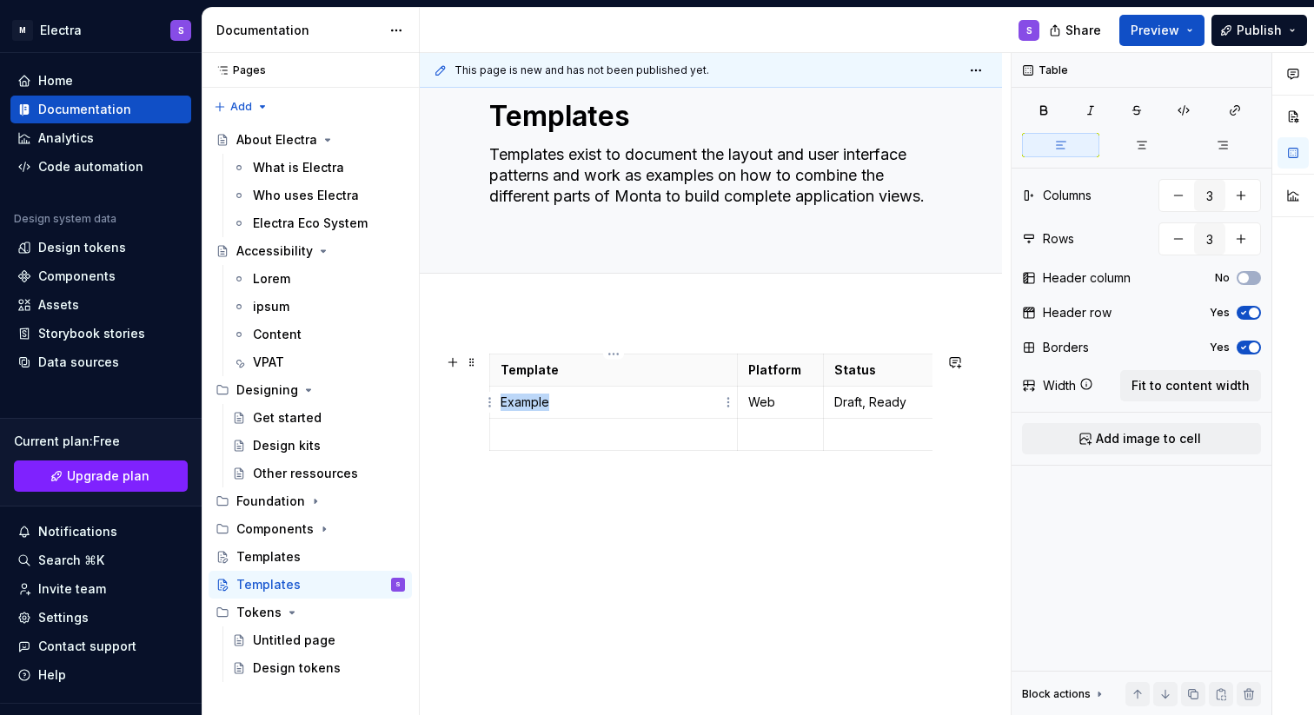
click at [535, 408] on p "Example" at bounding box center [614, 402] width 226 height 17
copy p "Example"
click at [537, 440] on p at bounding box center [614, 434] width 226 height 17
click at [758, 401] on p "Web" at bounding box center [780, 402] width 65 height 17
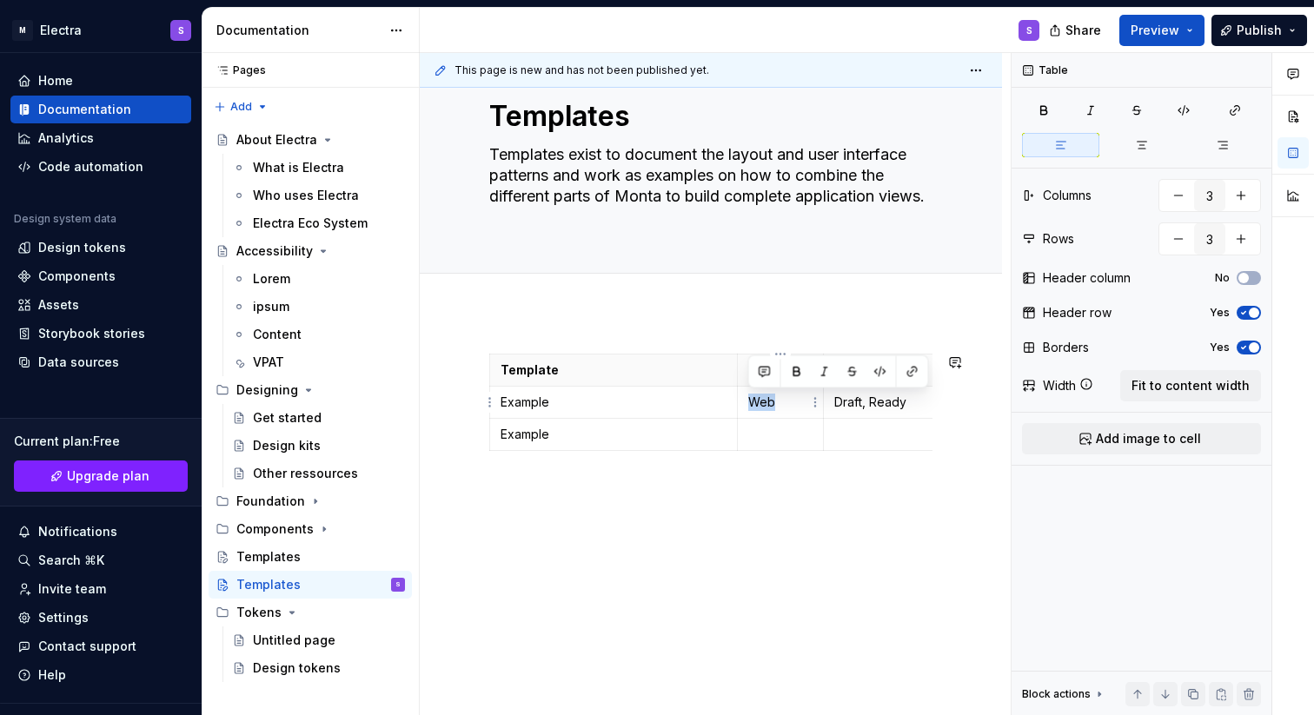
copy p "Web"
click at [754, 437] on p at bounding box center [780, 434] width 65 height 17
click at [860, 408] on p "Draft, Ready" at bounding box center [959, 402] width 250 height 17
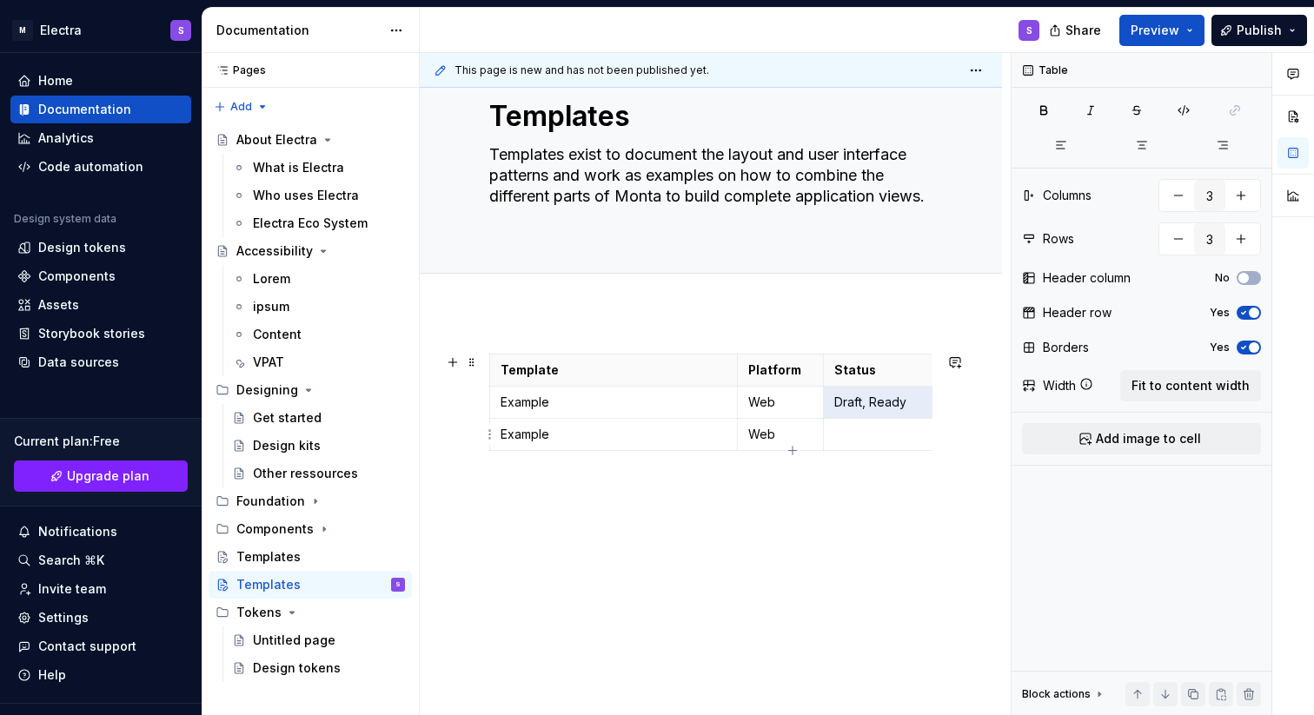
click at [851, 434] on p at bounding box center [959, 434] width 250 height 17
click at [813, 521] on div "Template Platform Status Example Web Draft, Ready Example Web Draft, Ready" at bounding box center [710, 437] width 443 height 167
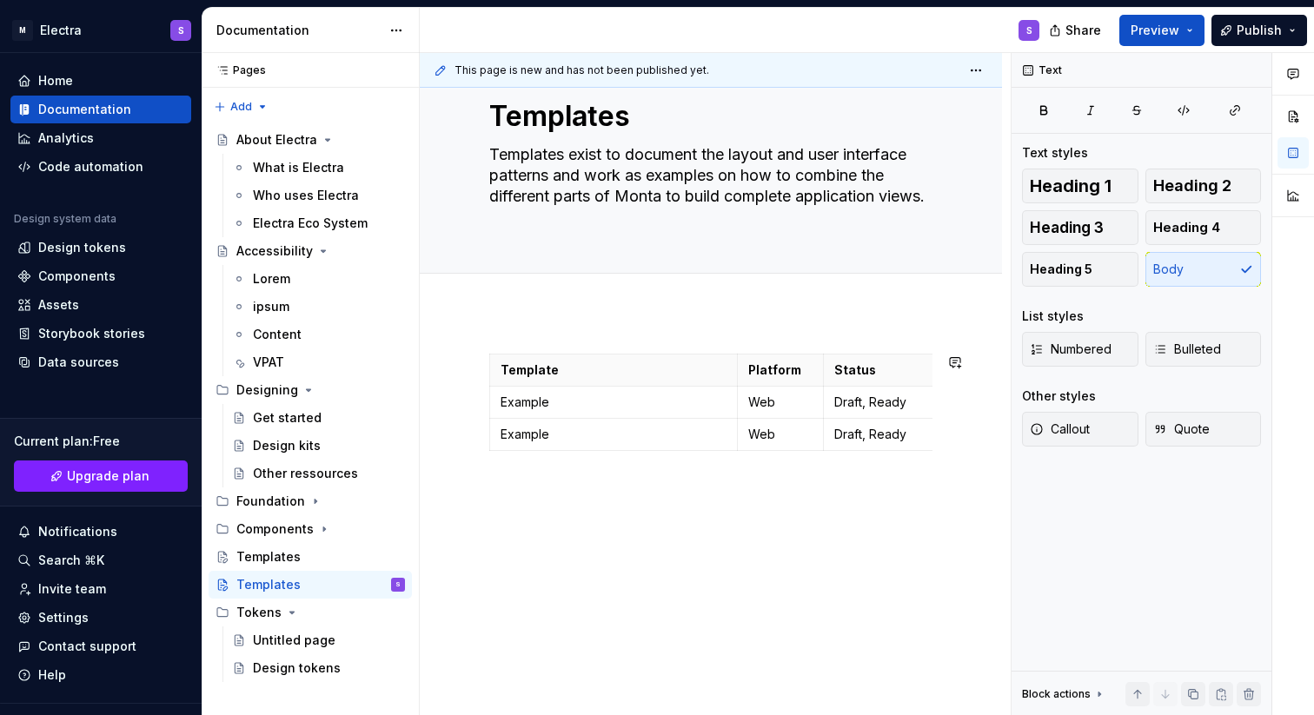
click at [512, 342] on div "Template Platform Status Example Web Draft, Ready Example Web Draft, Ready" at bounding box center [711, 523] width 582 height 423
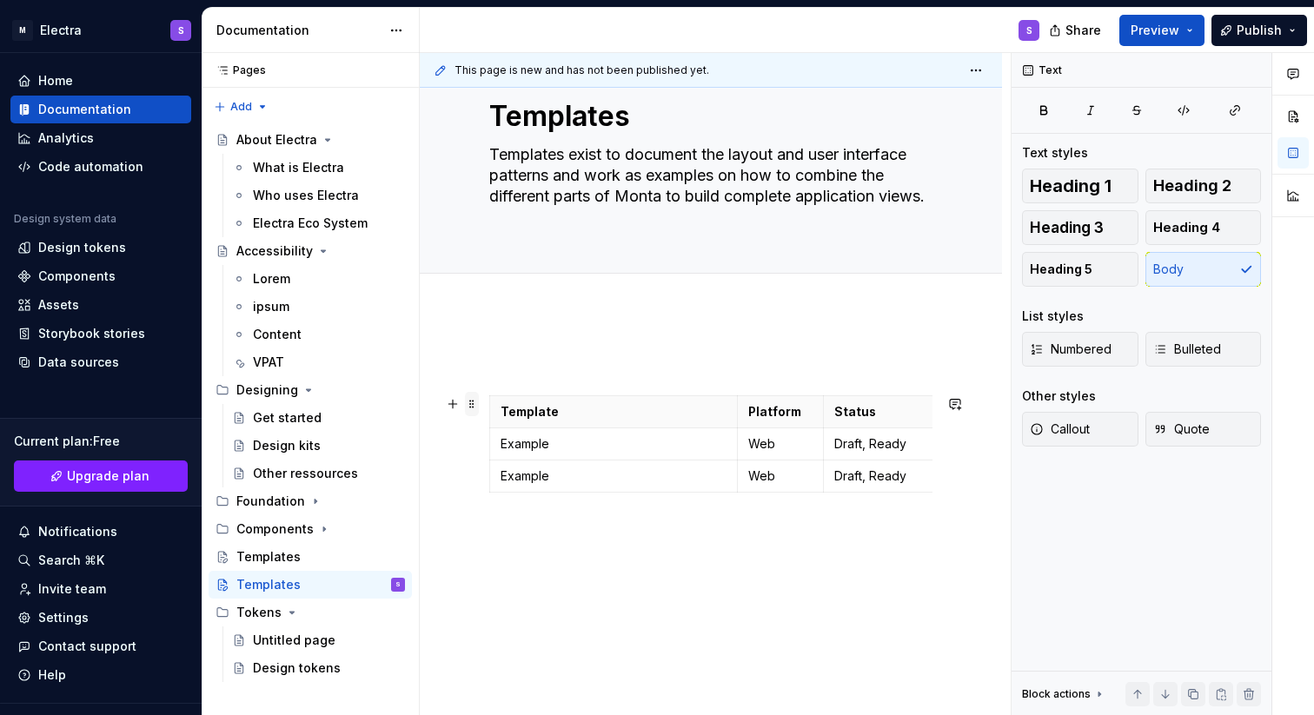
click at [471, 404] on span at bounding box center [472, 404] width 14 height 24
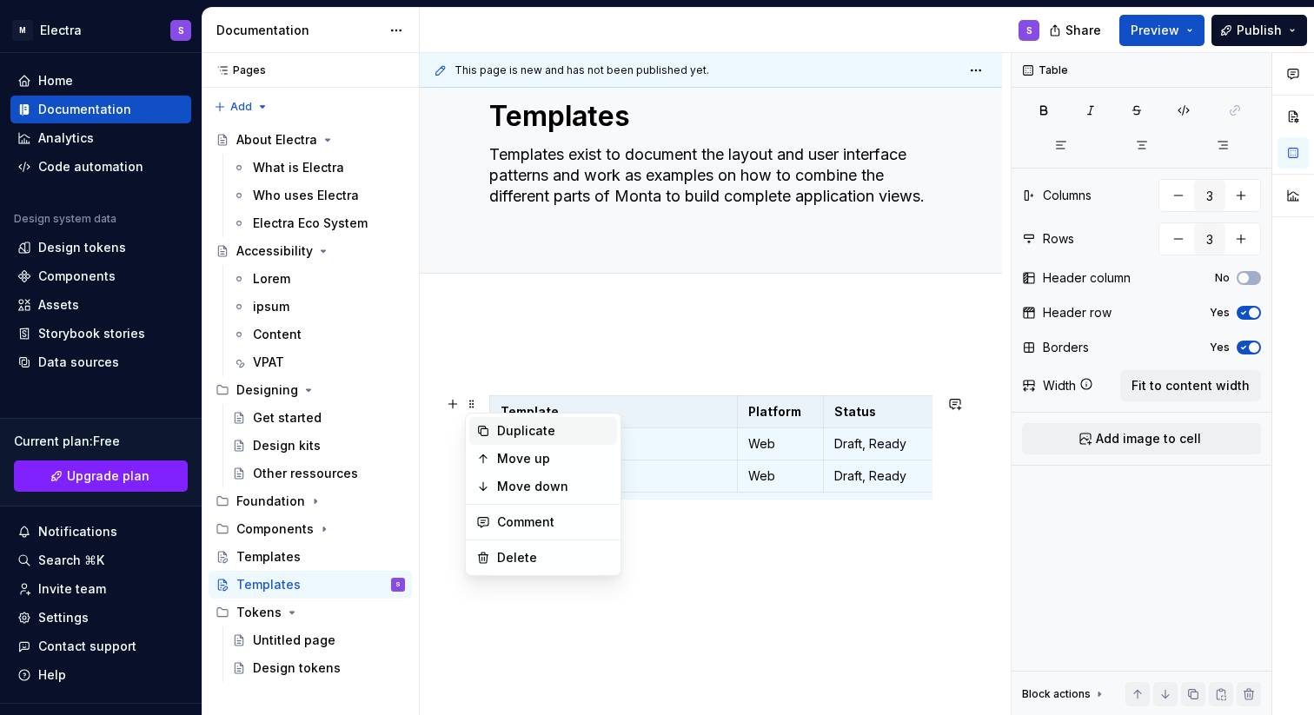
click at [528, 433] on div "Duplicate" at bounding box center [553, 430] width 113 height 17
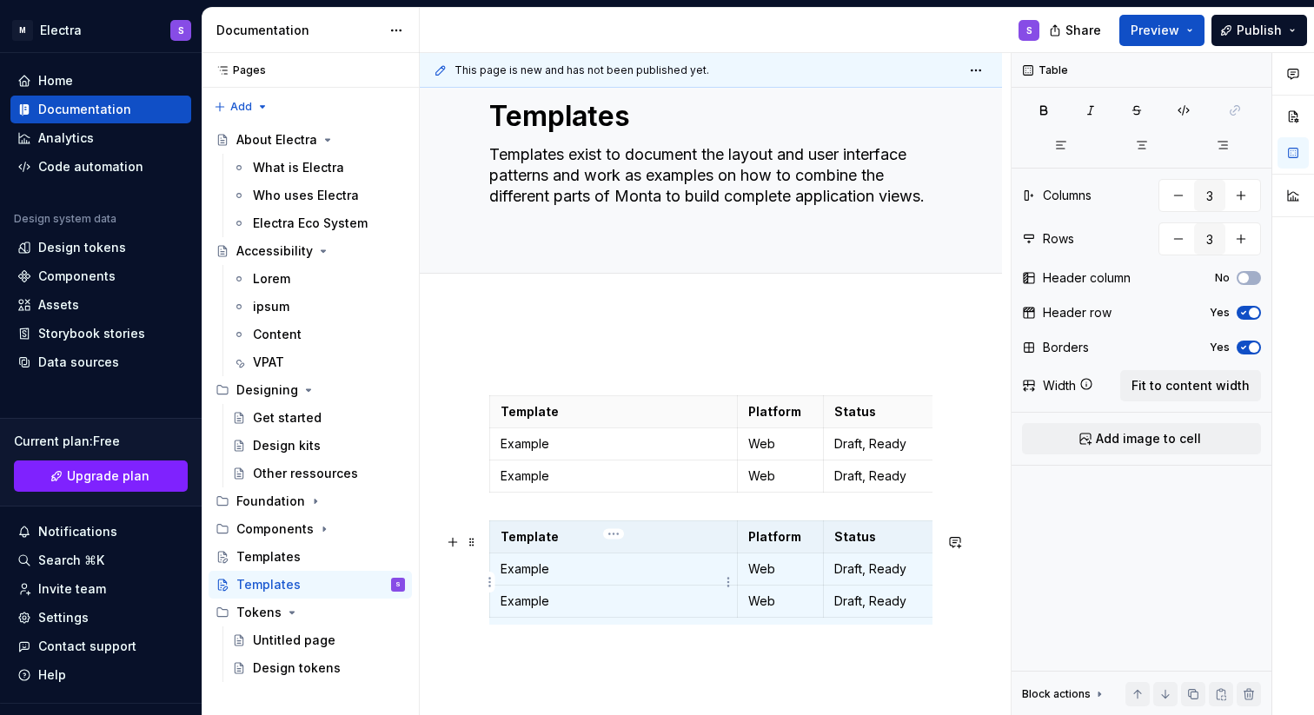
click at [527, 578] on p "Example" at bounding box center [614, 569] width 226 height 17
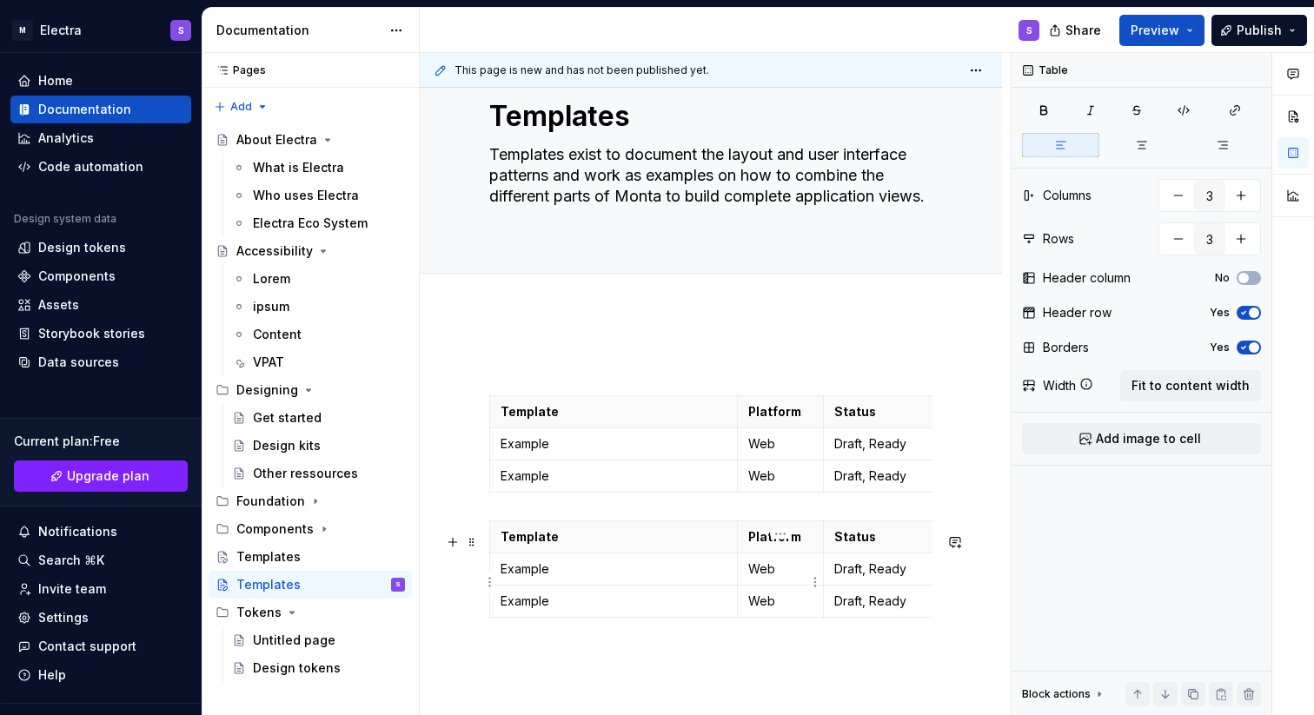
click at [767, 578] on p "Web" at bounding box center [780, 569] width 65 height 17
click at [760, 610] on p "Web" at bounding box center [780, 601] width 65 height 17
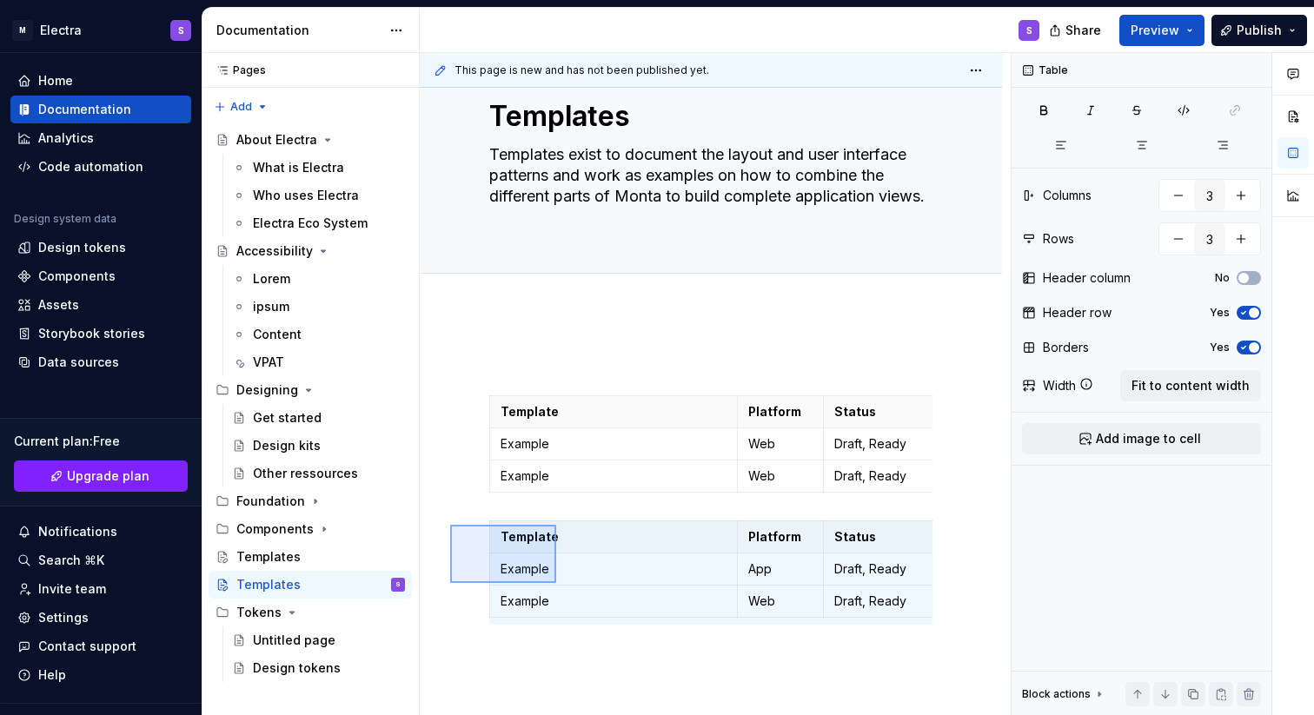
drag, startPoint x: 450, startPoint y: 525, endPoint x: 607, endPoint y: 634, distance: 190.5
click at [607, 634] on div "This page is new and has not been published yet. Templates Templates exist to d…" at bounding box center [715, 384] width 591 height 663
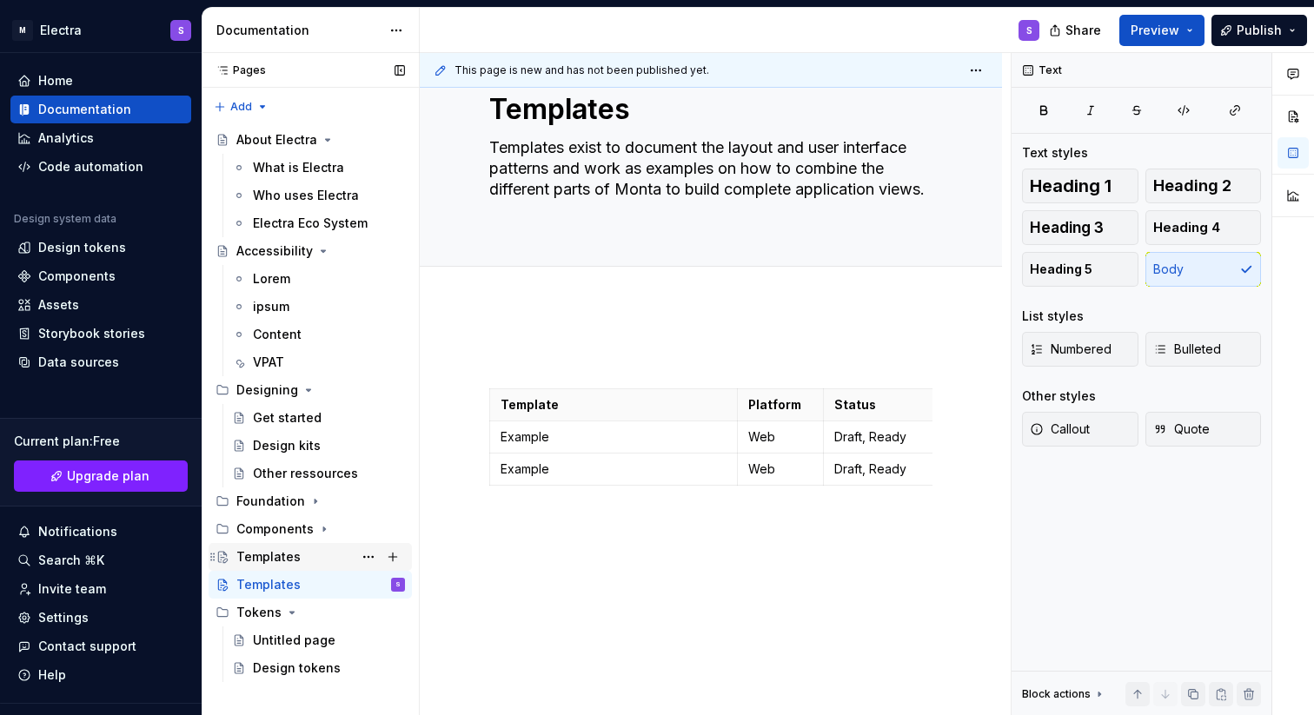
click at [289, 554] on div "Templates" at bounding box center [268, 556] width 64 height 17
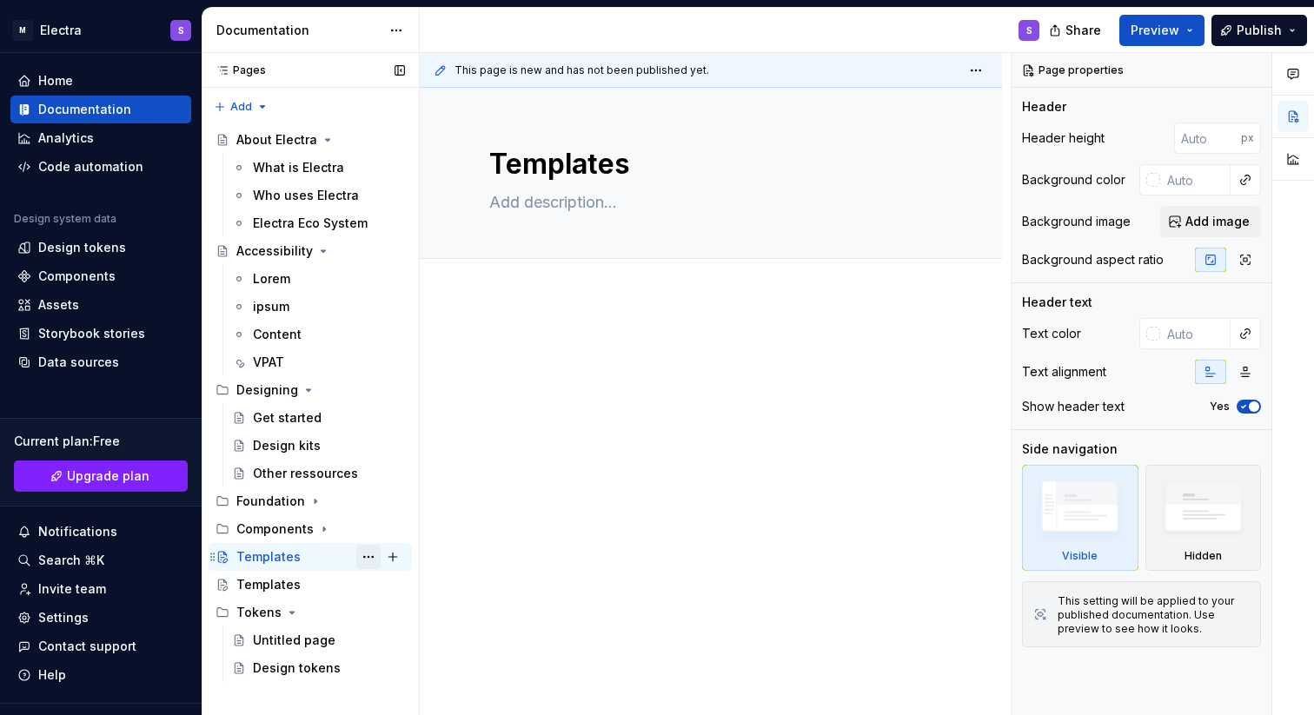
click at [365, 557] on button "Page tree" at bounding box center [368, 557] width 24 height 24
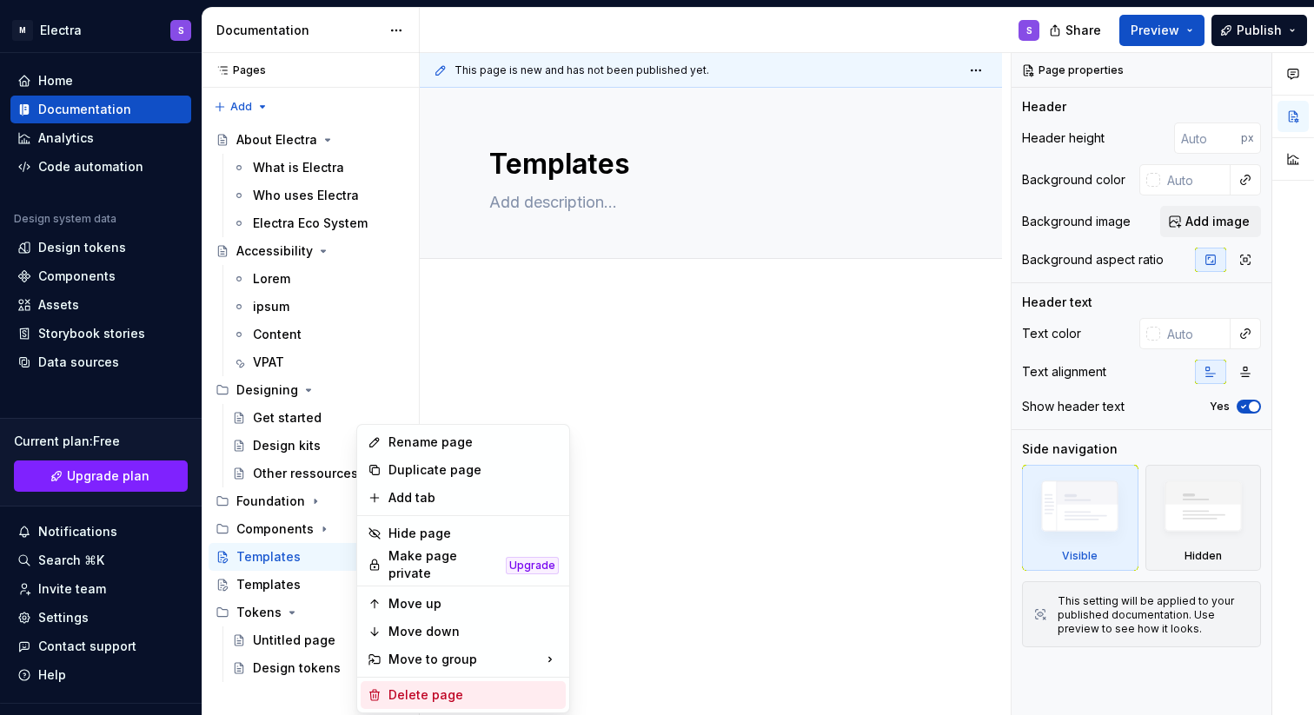
click at [407, 687] on div "Delete page" at bounding box center [473, 695] width 170 height 17
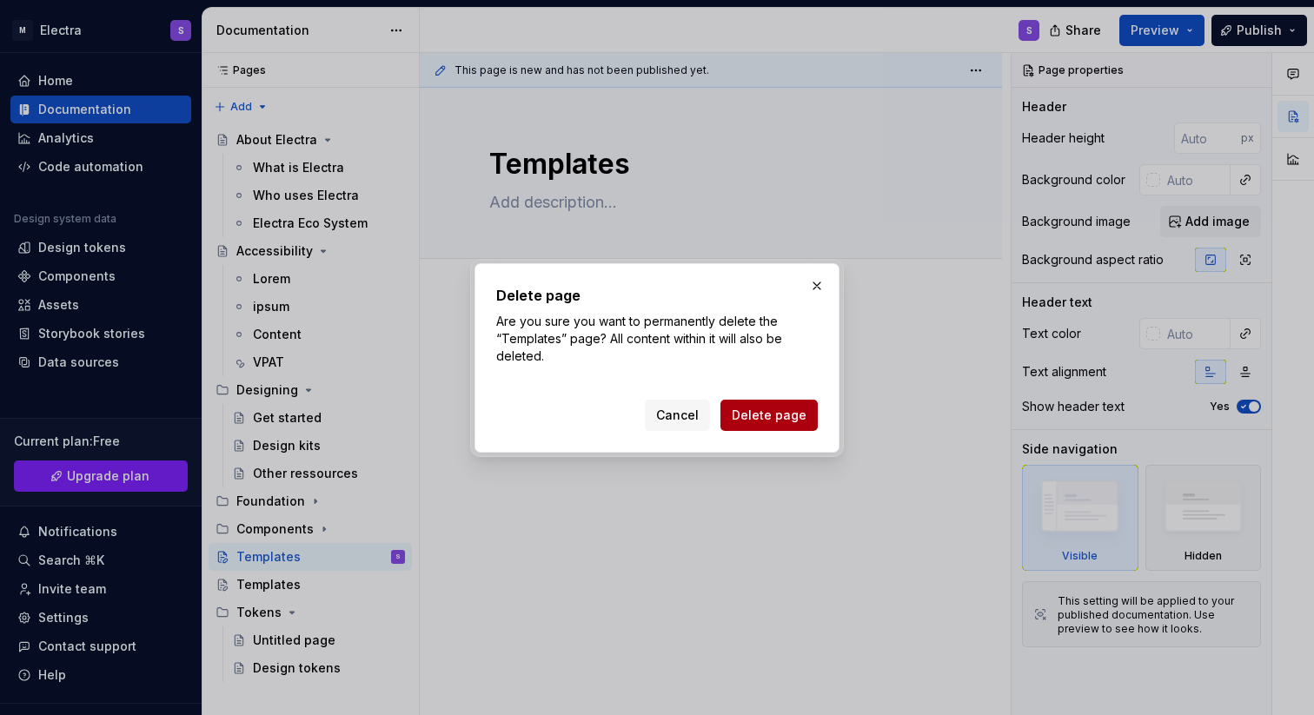
click at [752, 422] on span "Delete page" at bounding box center [769, 415] width 75 height 17
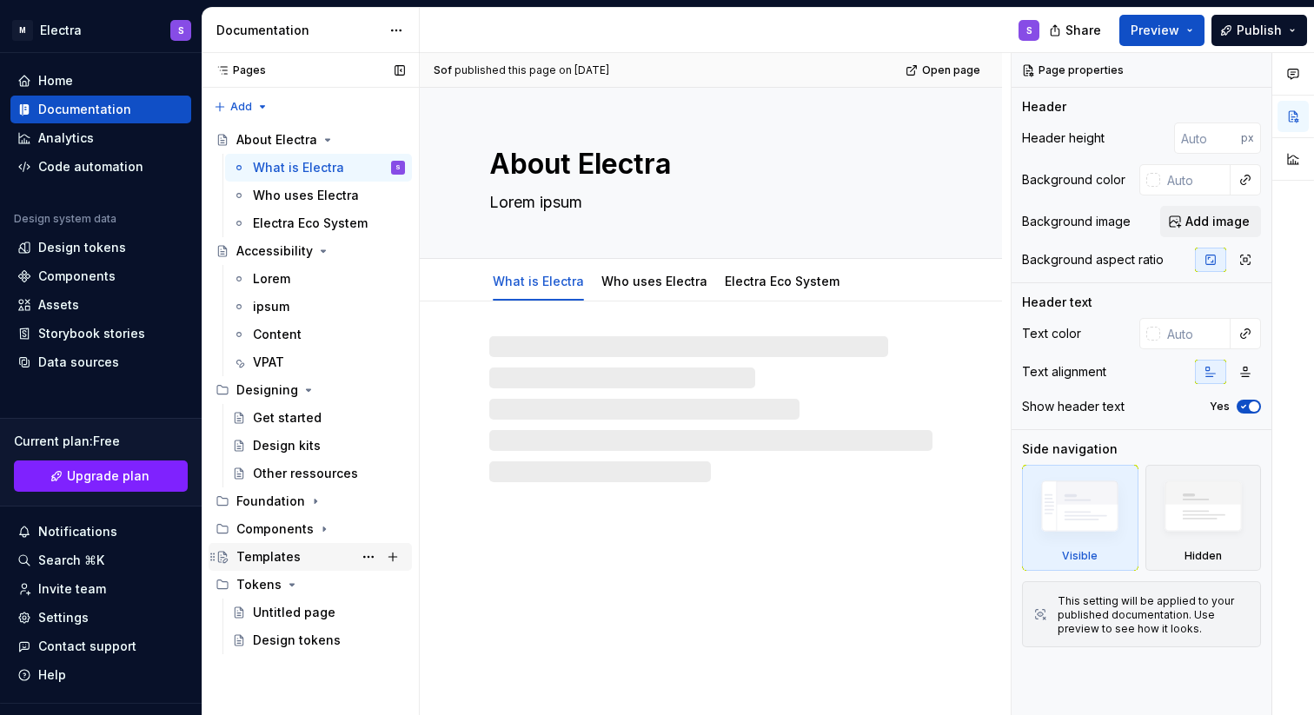
click at [277, 556] on div "Templates" at bounding box center [268, 556] width 64 height 17
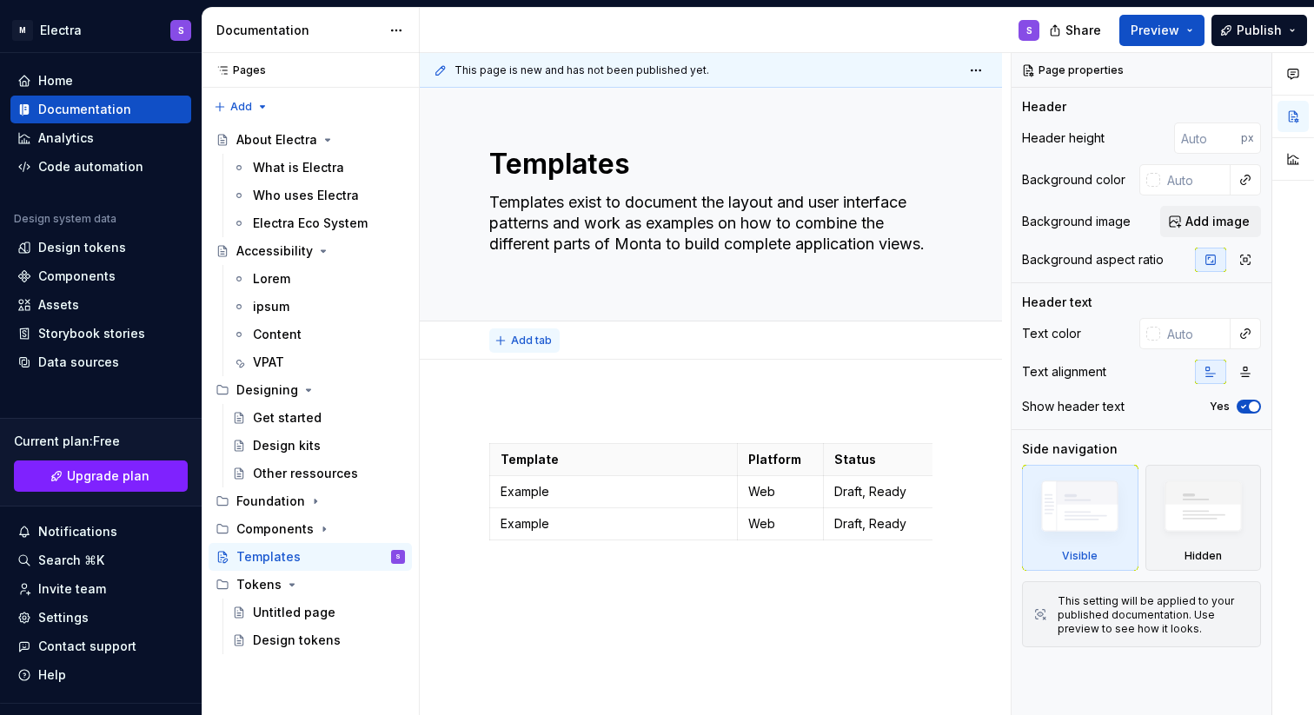
type textarea "*"
click at [538, 339] on span "Add tab" at bounding box center [531, 341] width 41 height 14
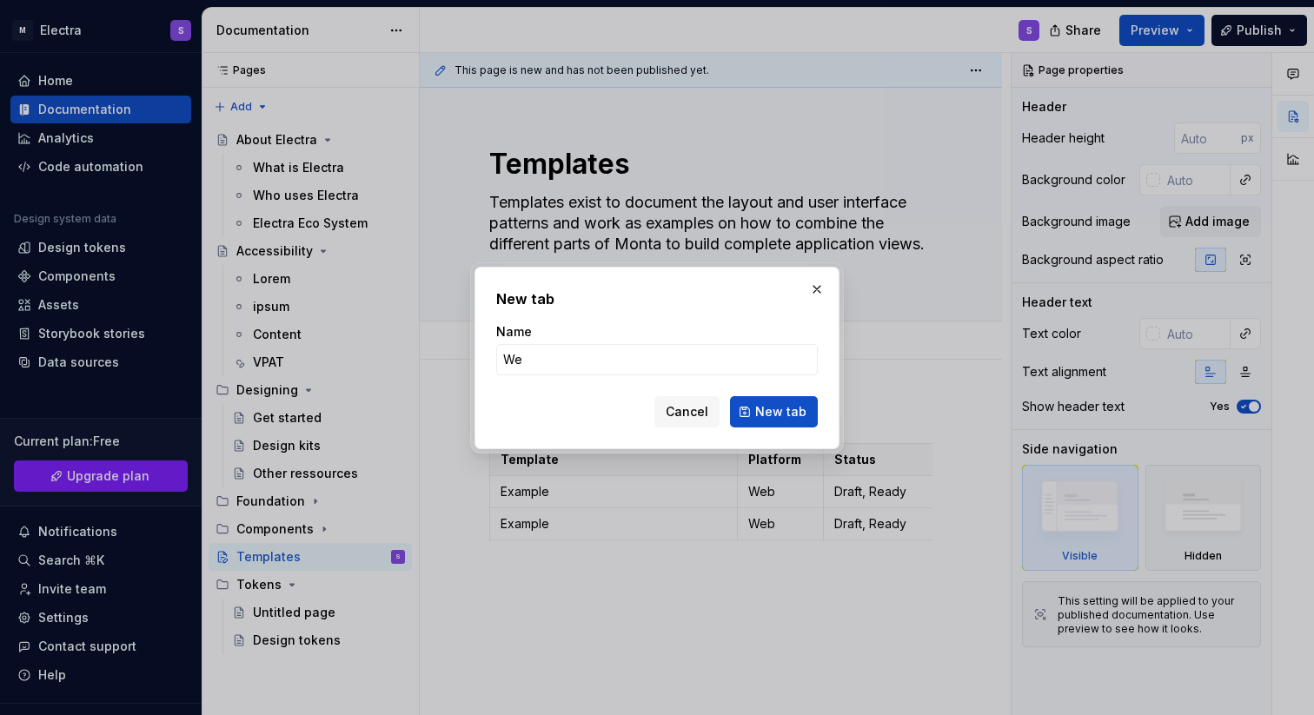
type input "Web"
click button "New tab" at bounding box center [774, 411] width 88 height 31
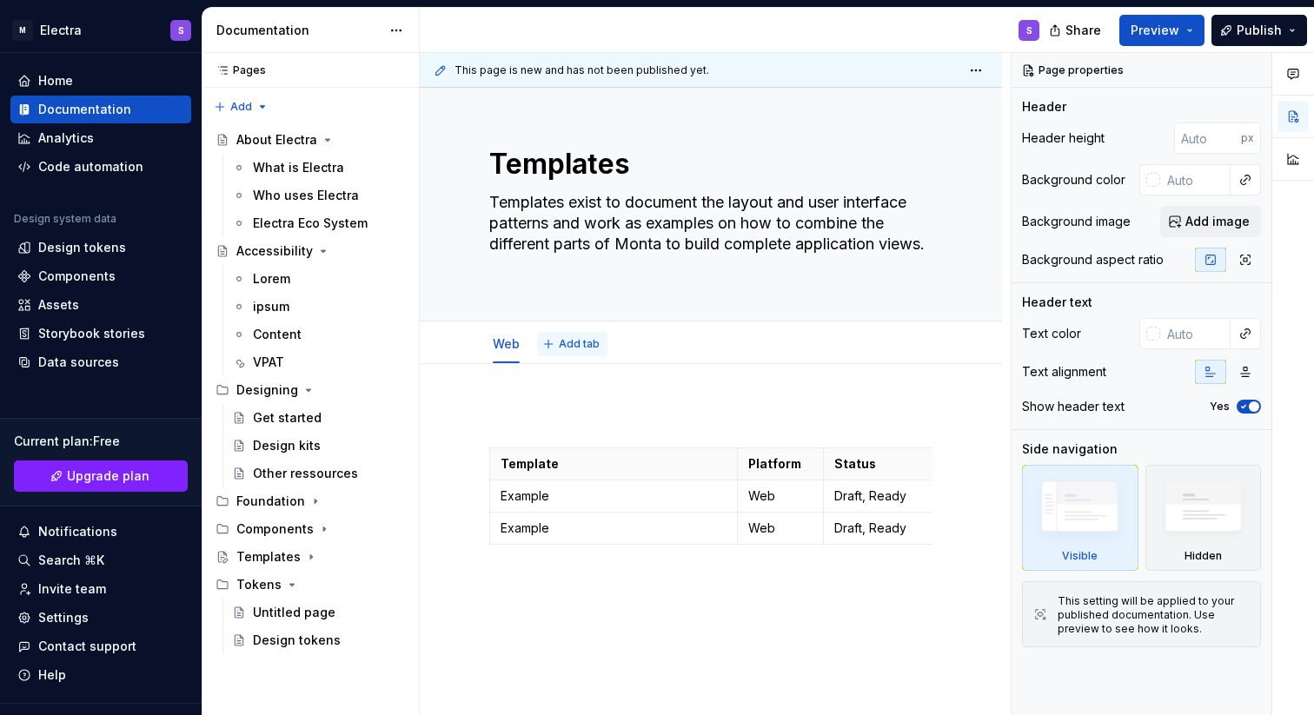
type textarea "*"
click at [578, 342] on span "Add tab" at bounding box center [579, 344] width 41 height 14
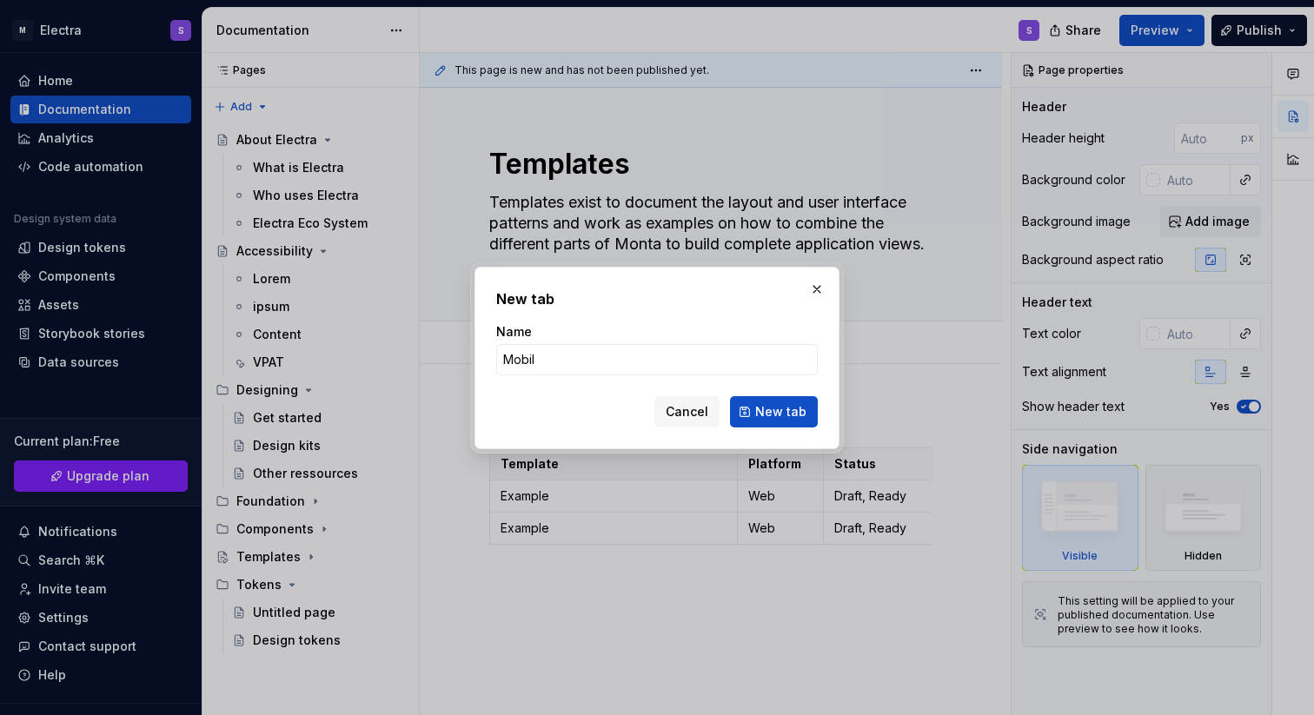
type input "Mobile"
click button "New tab" at bounding box center [774, 411] width 88 height 31
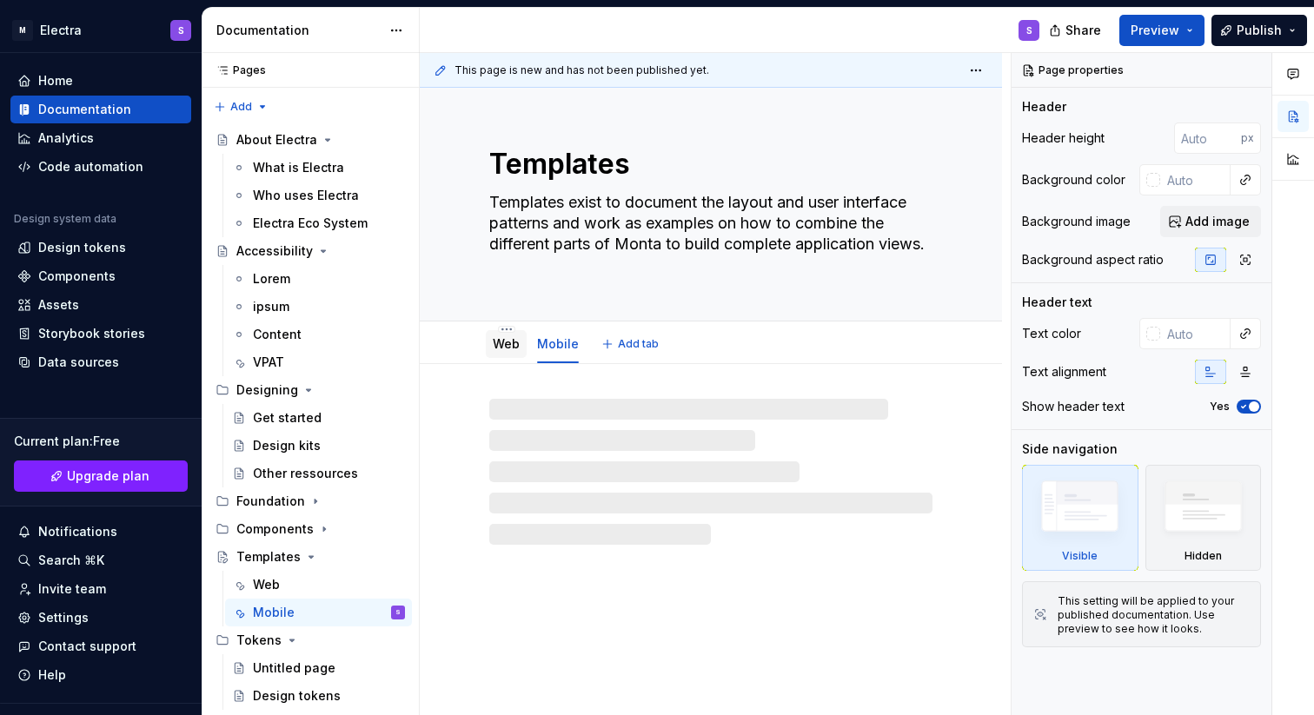
click at [496, 344] on link "Web" at bounding box center [506, 343] width 27 height 15
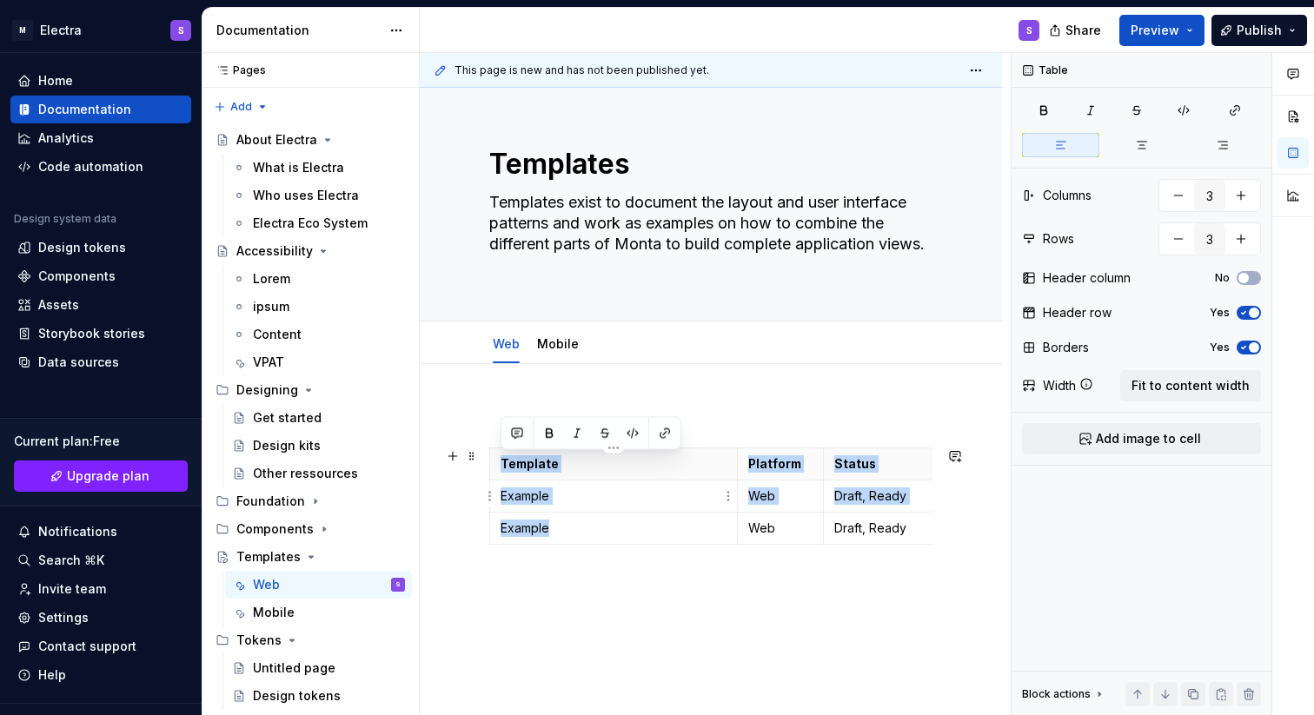
drag, startPoint x: 497, startPoint y: 429, endPoint x: 551, endPoint y: 525, distance: 109.7
click at [551, 525] on div "Template Platform Status Example Web Draft, Ready Example Web Draft, Ready" at bounding box center [710, 500] width 443 height 188
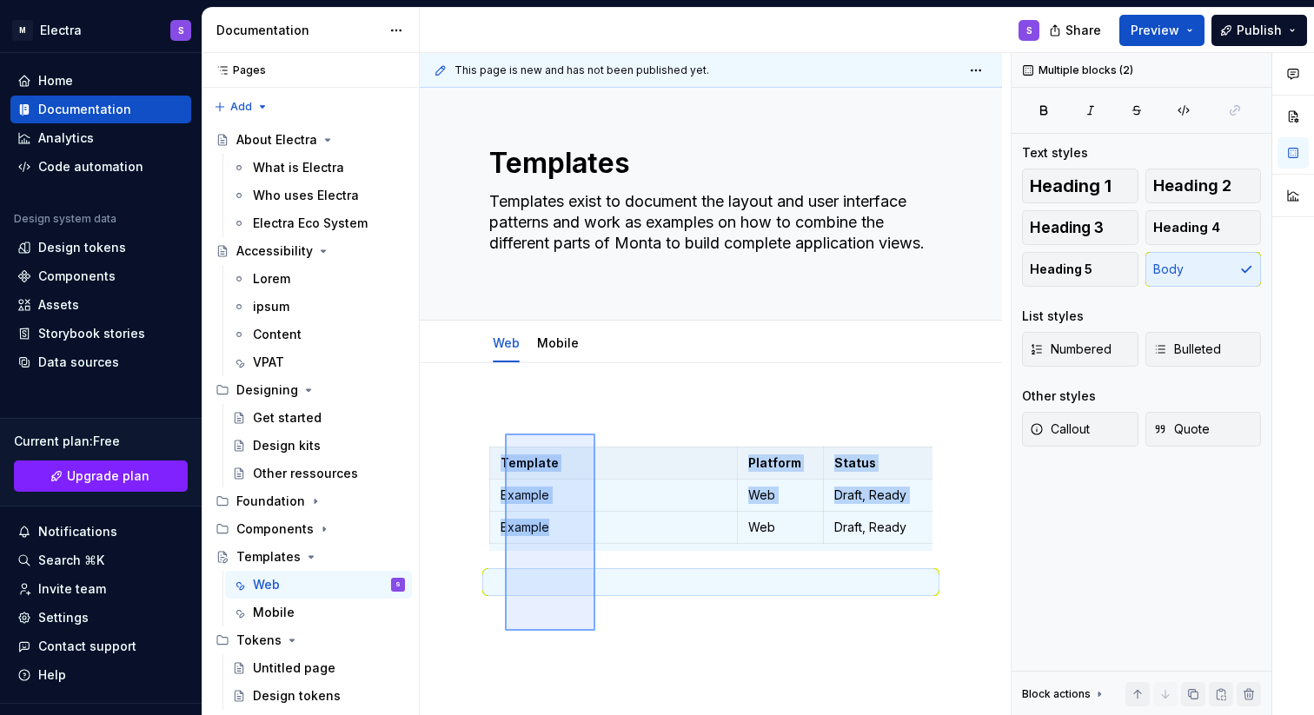
drag, startPoint x: 595, startPoint y: 632, endPoint x: 500, endPoint y: 418, distance: 234.2
click at [500, 418] on div "This page is new and has not been published yet. Templates Templates exist to d…" at bounding box center [715, 384] width 591 height 663
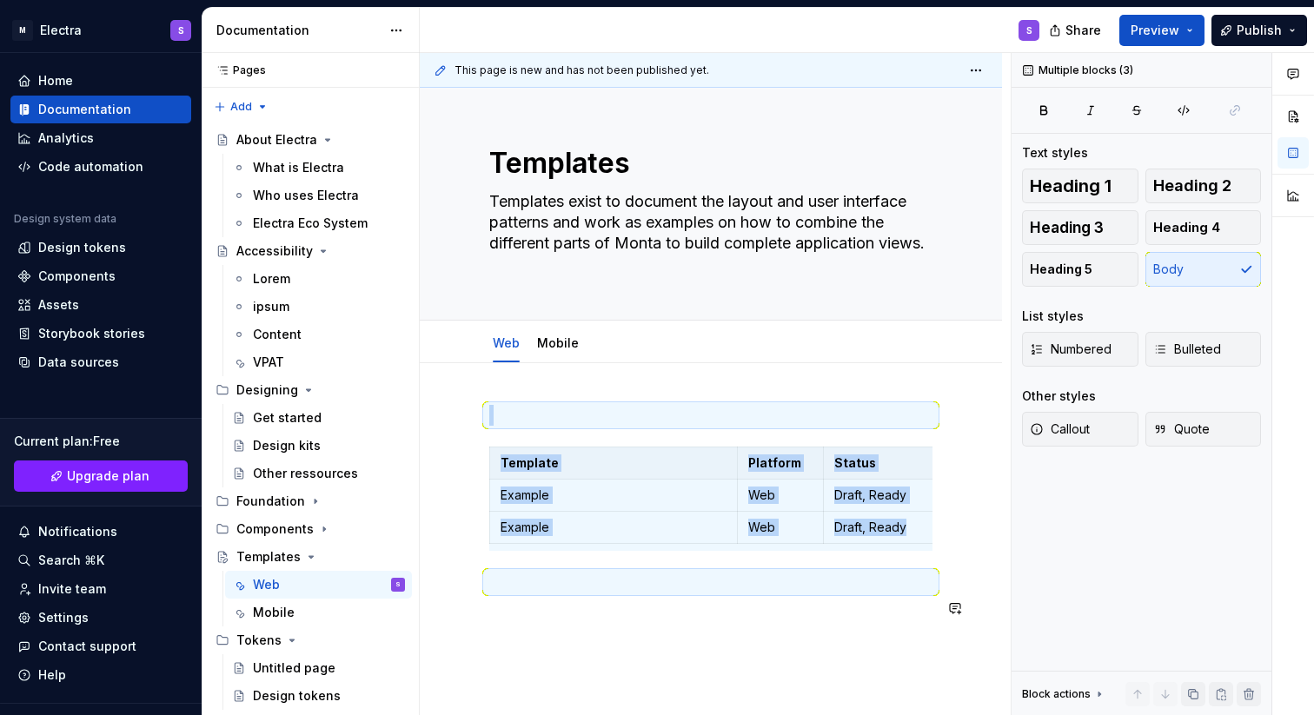
copy div "Template Platform Status Example Web Draft, Ready Example Web Draft, Ready"
click at [558, 338] on link "Mobile" at bounding box center [558, 342] width 42 height 15
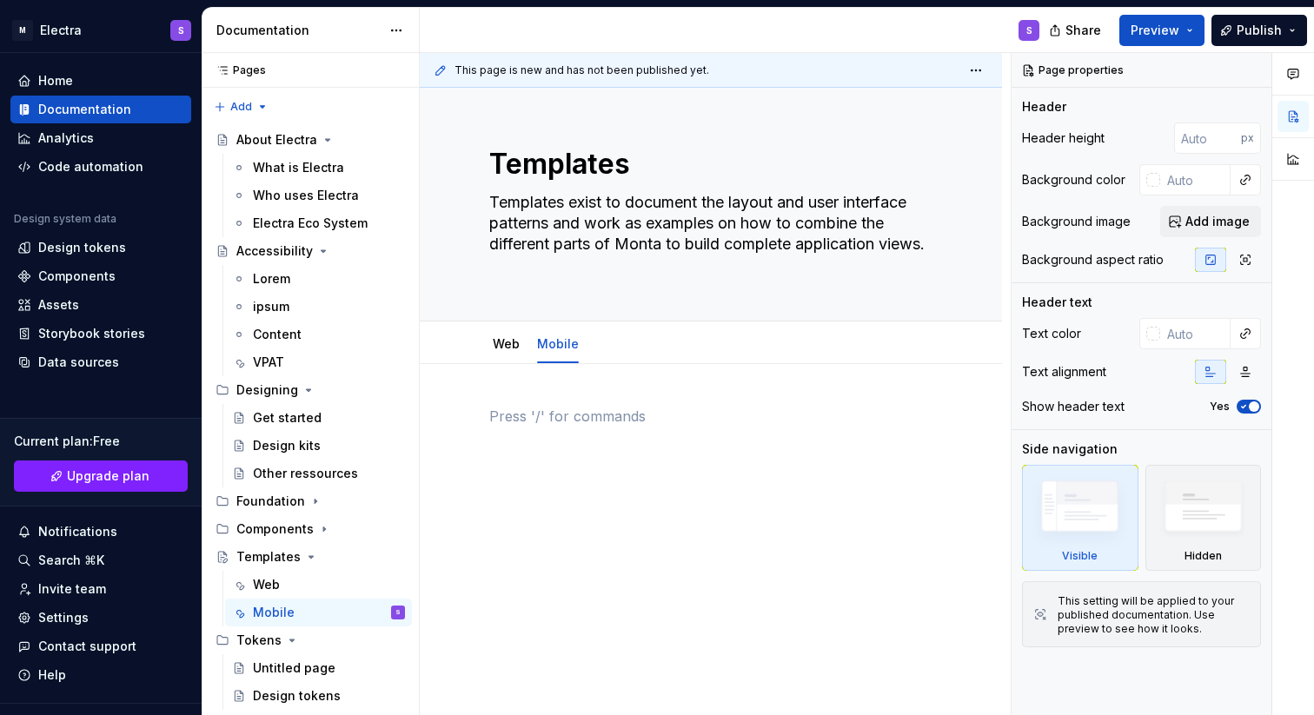
click at [517, 411] on p at bounding box center [710, 416] width 443 height 21
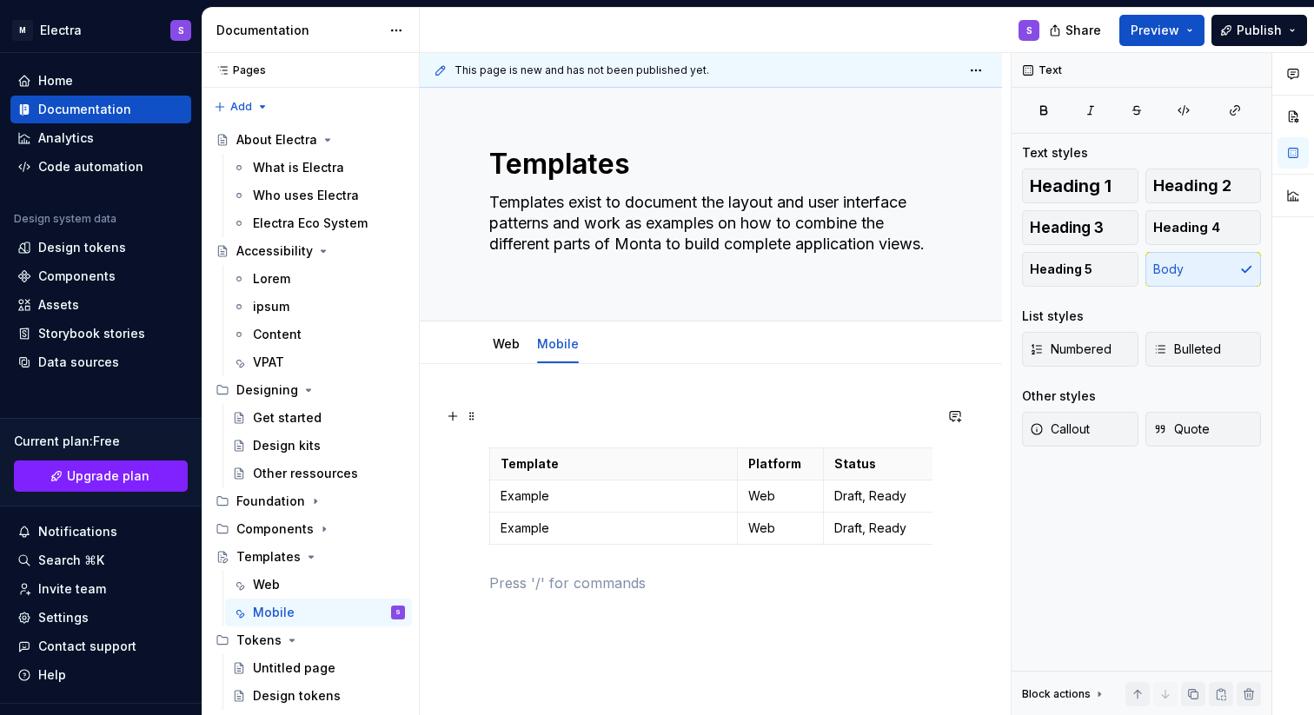
click at [554, 415] on p at bounding box center [710, 416] width 443 height 21
type textarea "*"
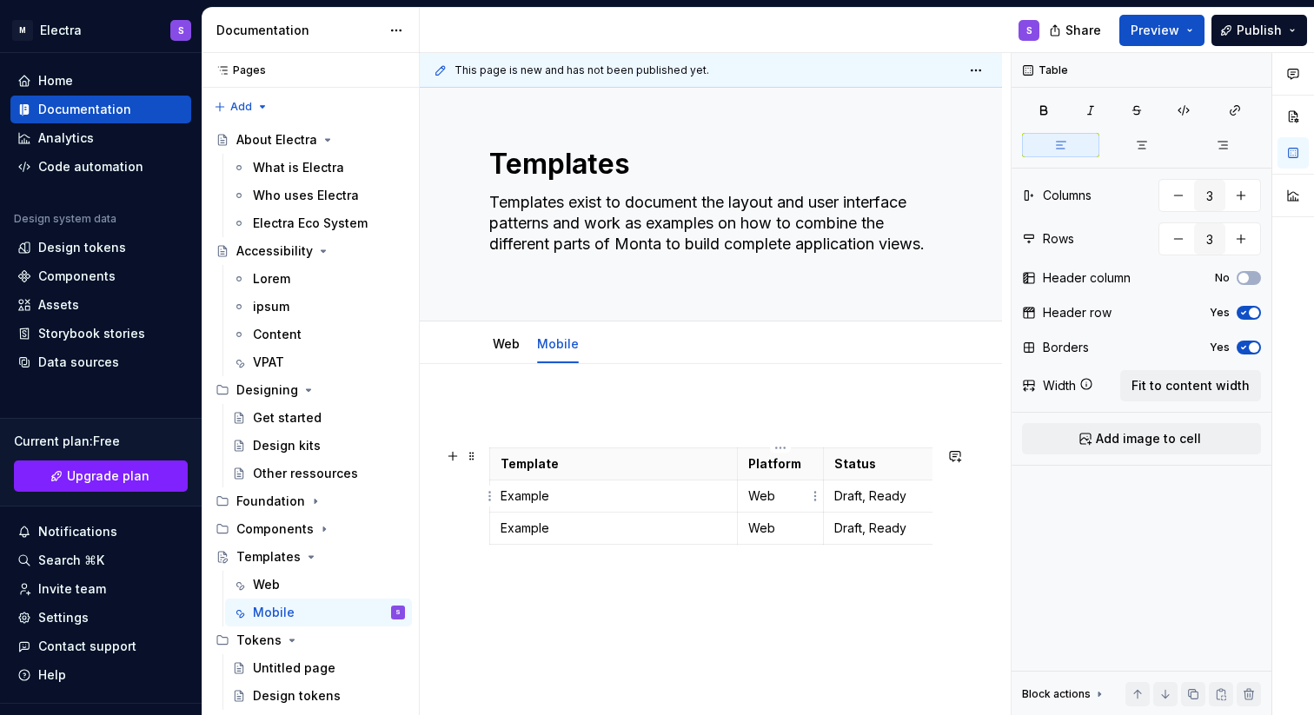
click at [760, 501] on p "Web" at bounding box center [780, 496] width 65 height 17
click at [776, 494] on p "Mobile" at bounding box center [780, 496] width 65 height 17
copy p "Mobile"
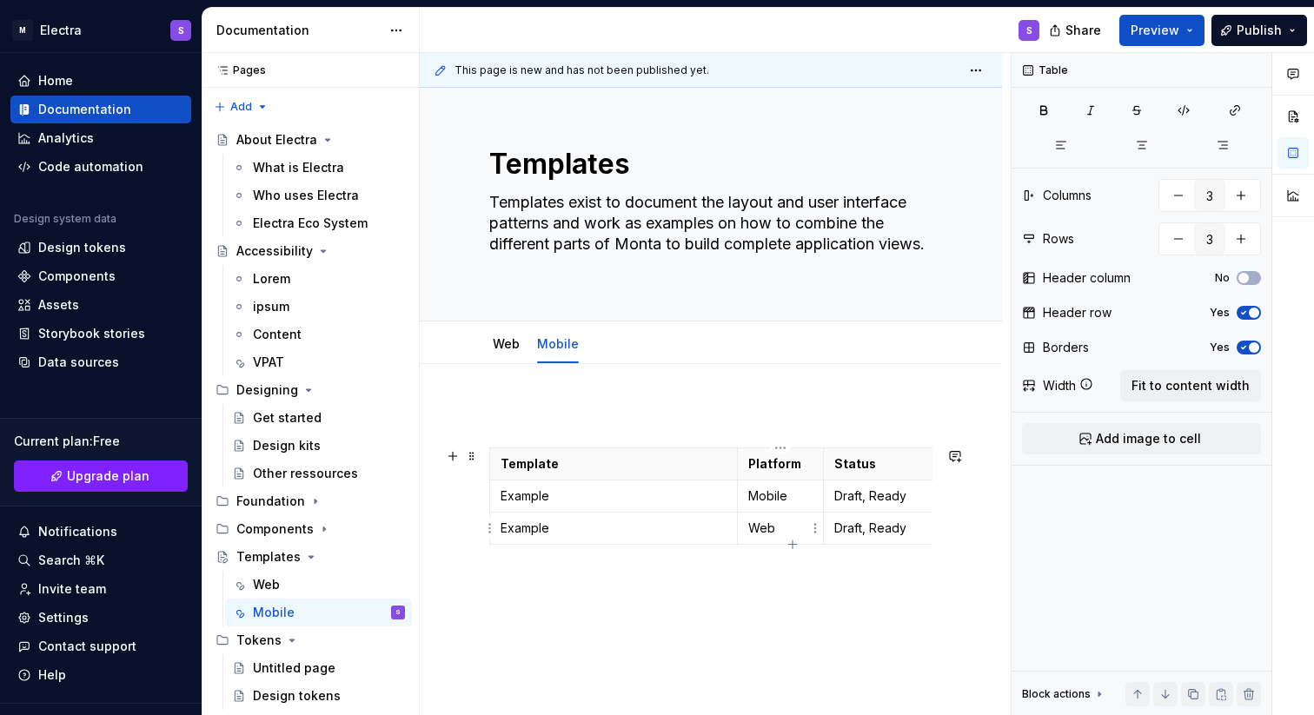
click at [762, 528] on p "Web" at bounding box center [780, 528] width 65 height 17
click at [760, 528] on p "Web" at bounding box center [780, 528] width 65 height 17
click at [760, 506] on td "Mobile" at bounding box center [780, 497] width 87 height 32
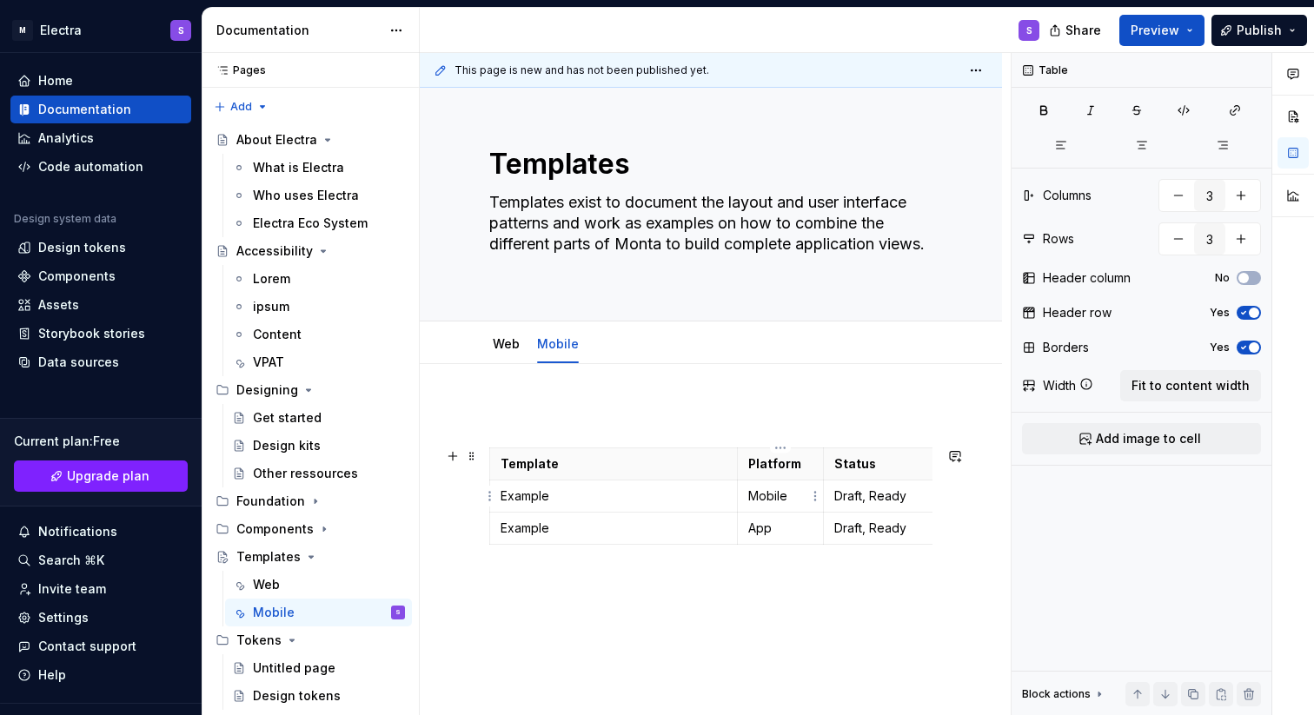
click at [760, 506] on td "Mobile" at bounding box center [780, 497] width 87 height 32
click at [558, 343] on link "Mobile" at bounding box center [558, 343] width 42 height 15
click at [559, 328] on html "M Electra S Home Documentation Analytics Code automation Design system data Des…" at bounding box center [657, 357] width 1314 height 715
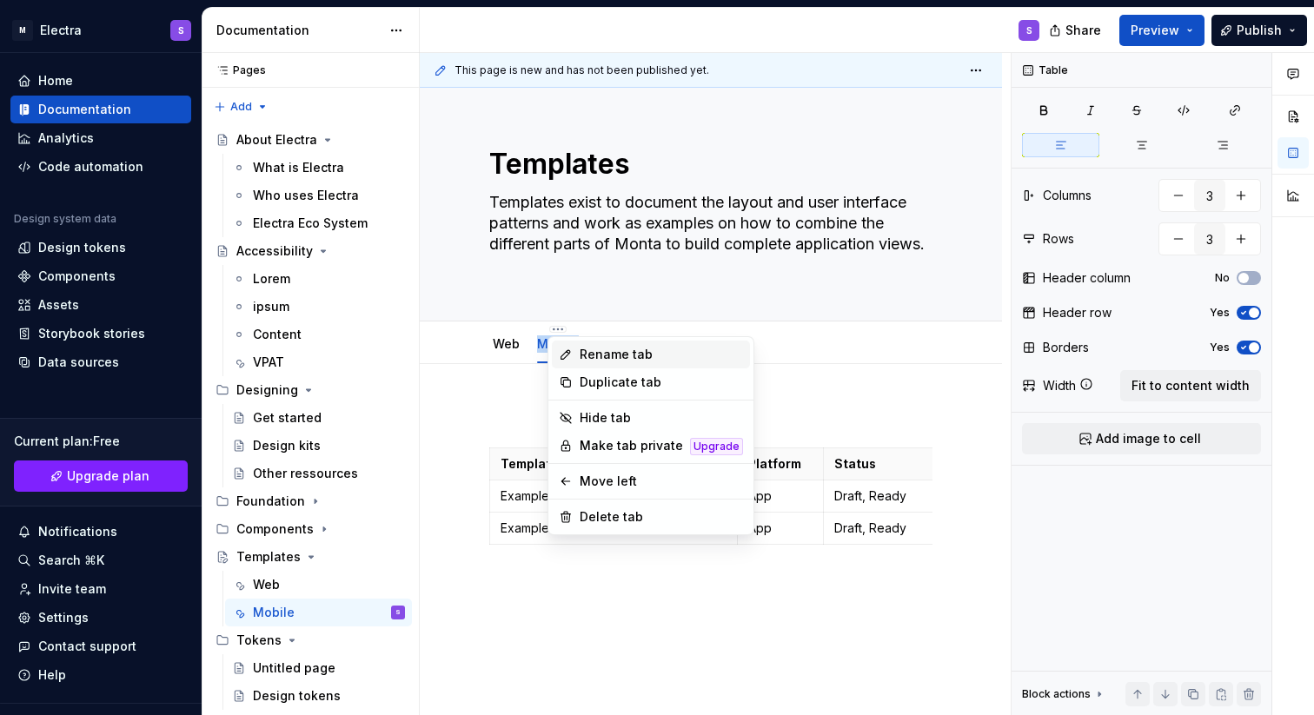
type textarea "*"
click at [615, 355] on div "Rename tab" at bounding box center [661, 354] width 163 height 17
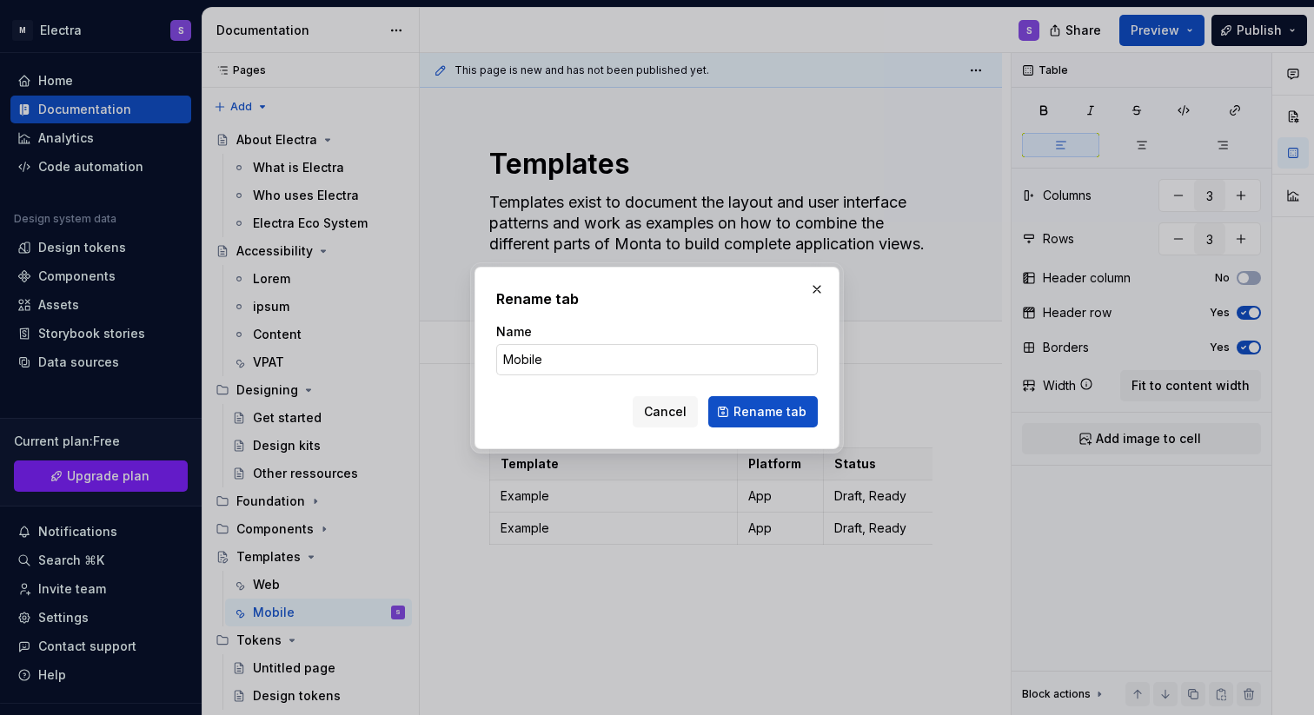
click at [541, 360] on input "Mobile" at bounding box center [657, 359] width 322 height 31
type input "App"
click button "Rename tab" at bounding box center [763, 411] width 110 height 31
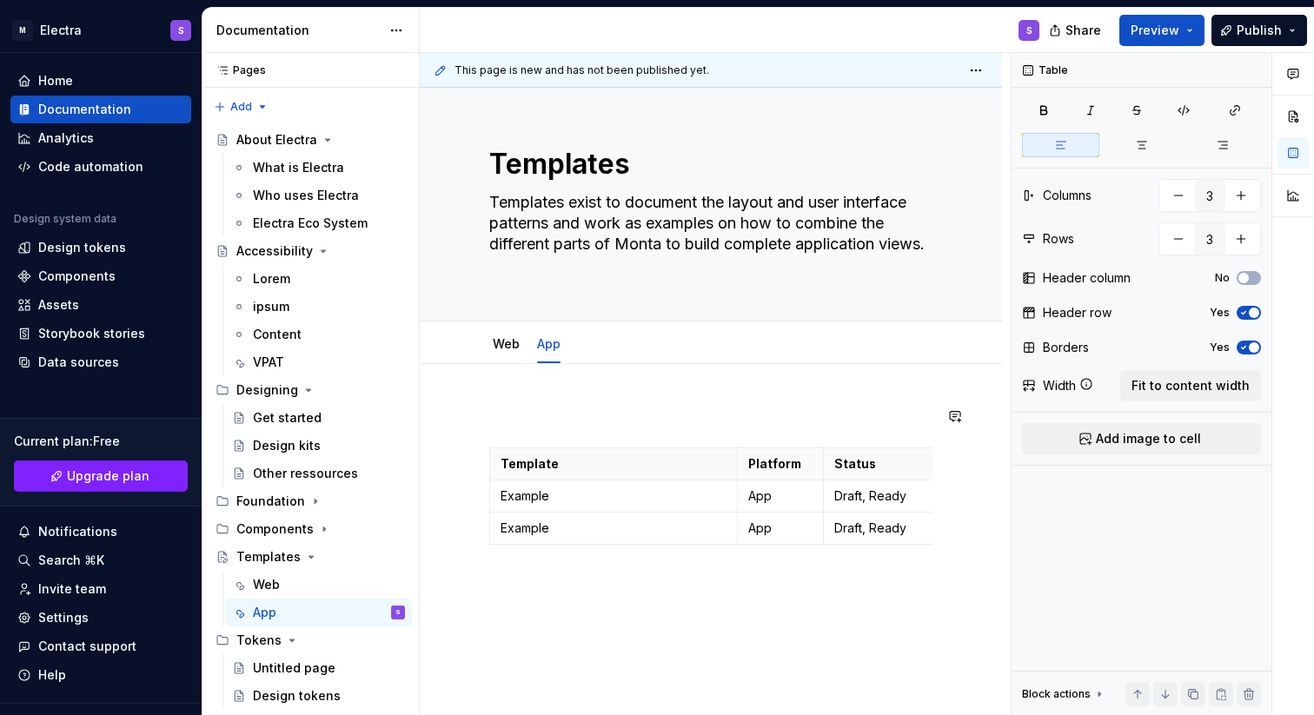
click at [551, 429] on div "Template Platform Status Example App Draft, Ready Example App Draft, Ready" at bounding box center [710, 500] width 443 height 188
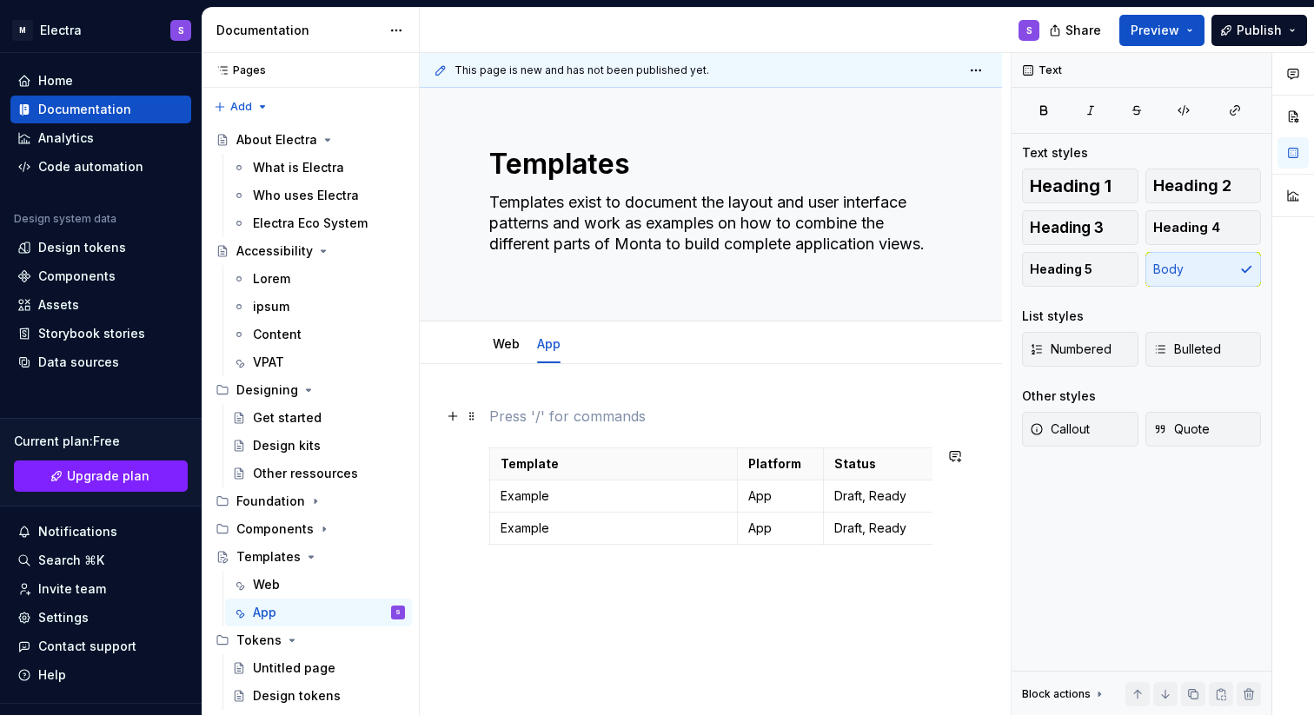
click at [603, 416] on p at bounding box center [710, 416] width 443 height 21
click at [521, 497] on p "Example" at bounding box center [614, 496] width 226 height 17
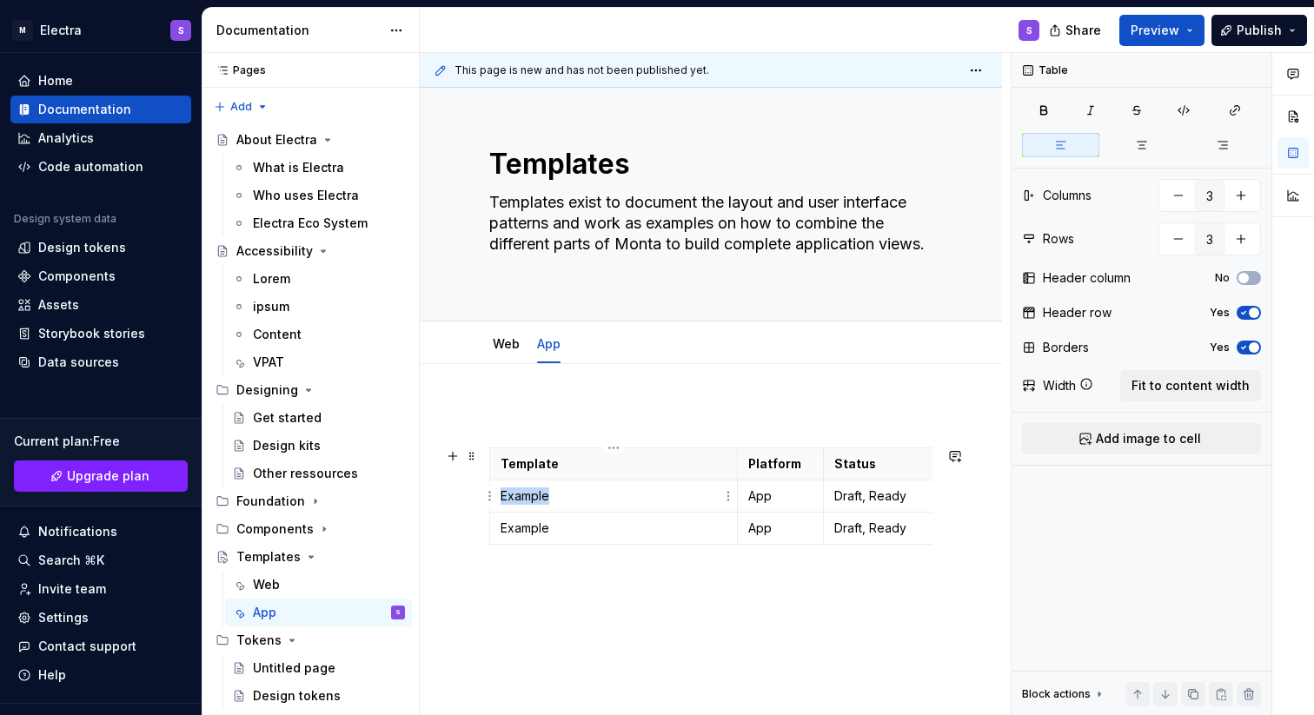
click at [521, 497] on p "Example" at bounding box center [614, 496] width 226 height 17
click at [668, 466] on button "button" at bounding box center [665, 466] width 24 height 24
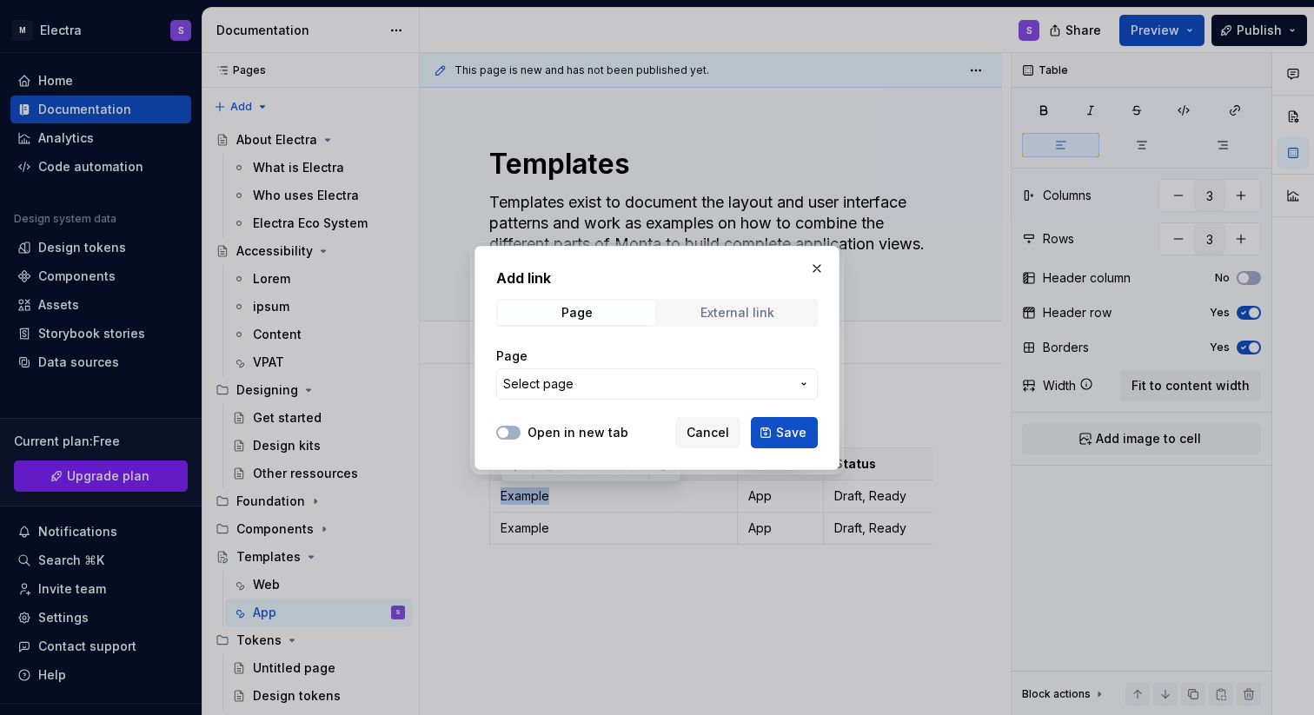
click at [740, 317] on div "External link" at bounding box center [738, 313] width 74 height 14
type textarea "*"
click at [589, 386] on input "URL" at bounding box center [657, 384] width 322 height 31
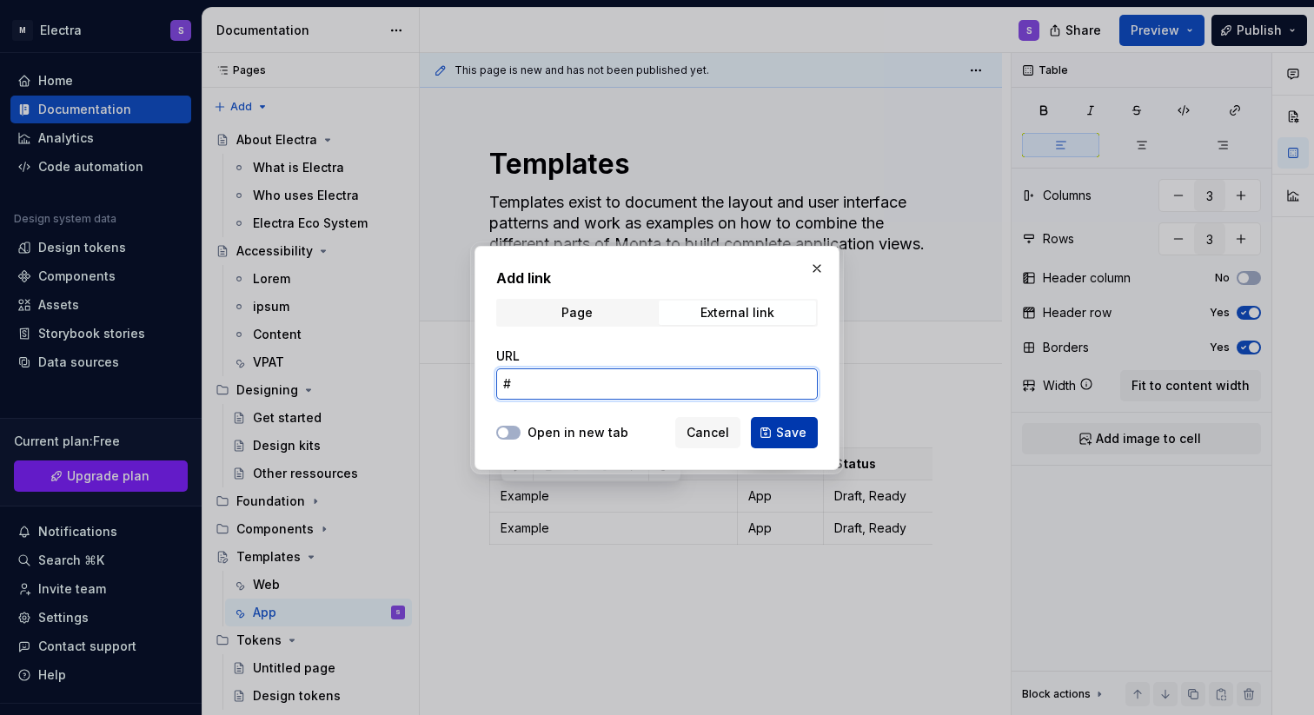
type input "#"
click at [787, 427] on span "Save" at bounding box center [791, 432] width 30 height 17
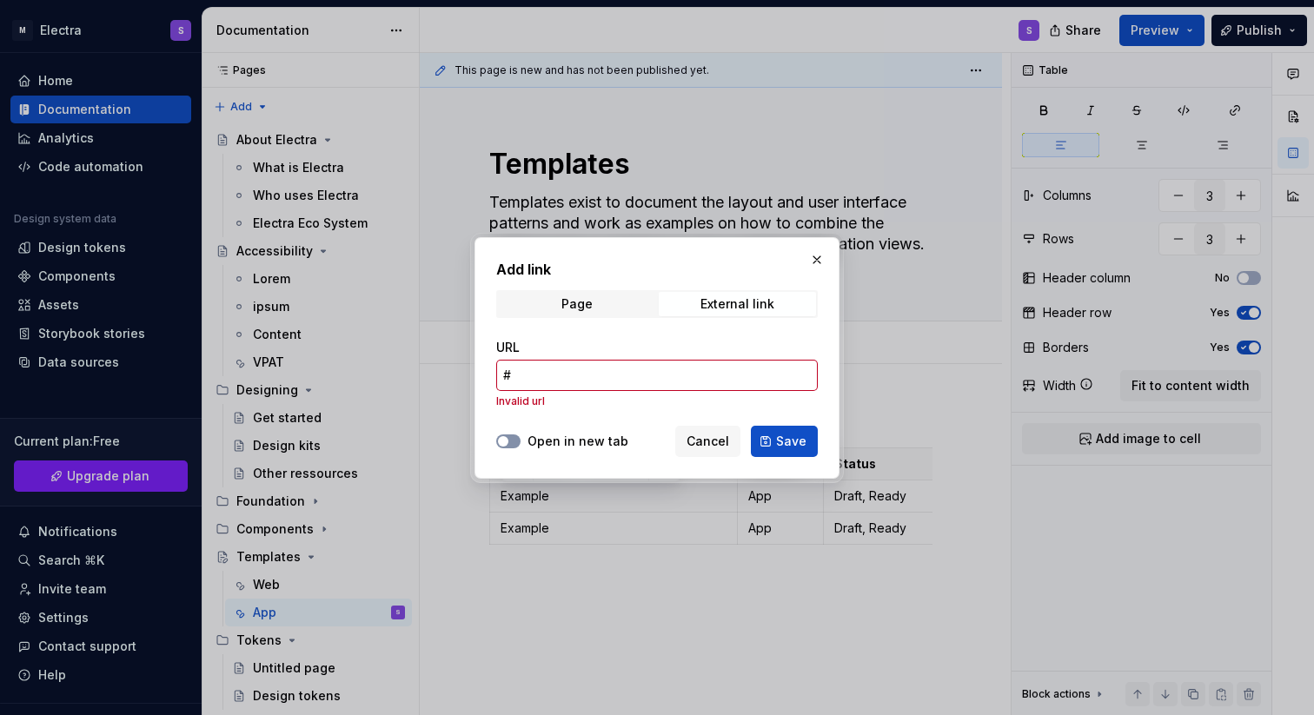
click at [512, 442] on button "Open in new tab" at bounding box center [508, 442] width 24 height 14
click at [727, 442] on span "Cancel" at bounding box center [708, 441] width 43 height 17
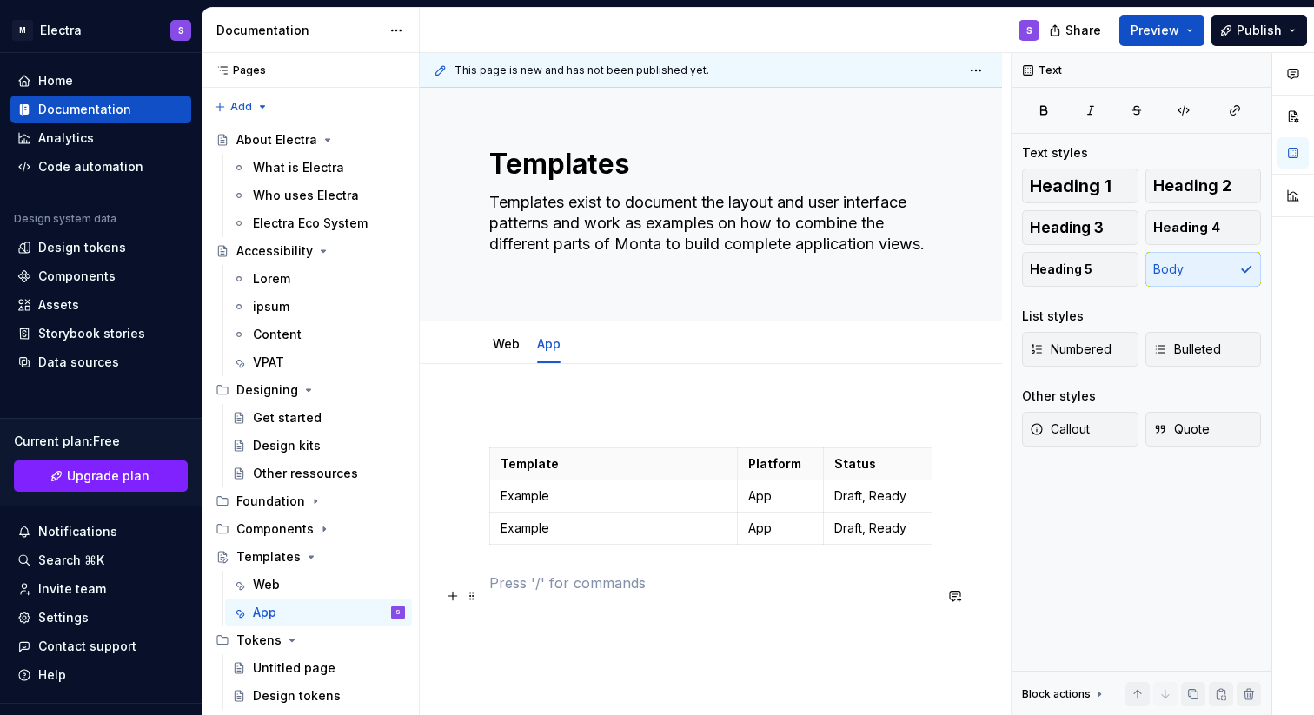
click at [663, 594] on p at bounding box center [710, 583] width 443 height 21
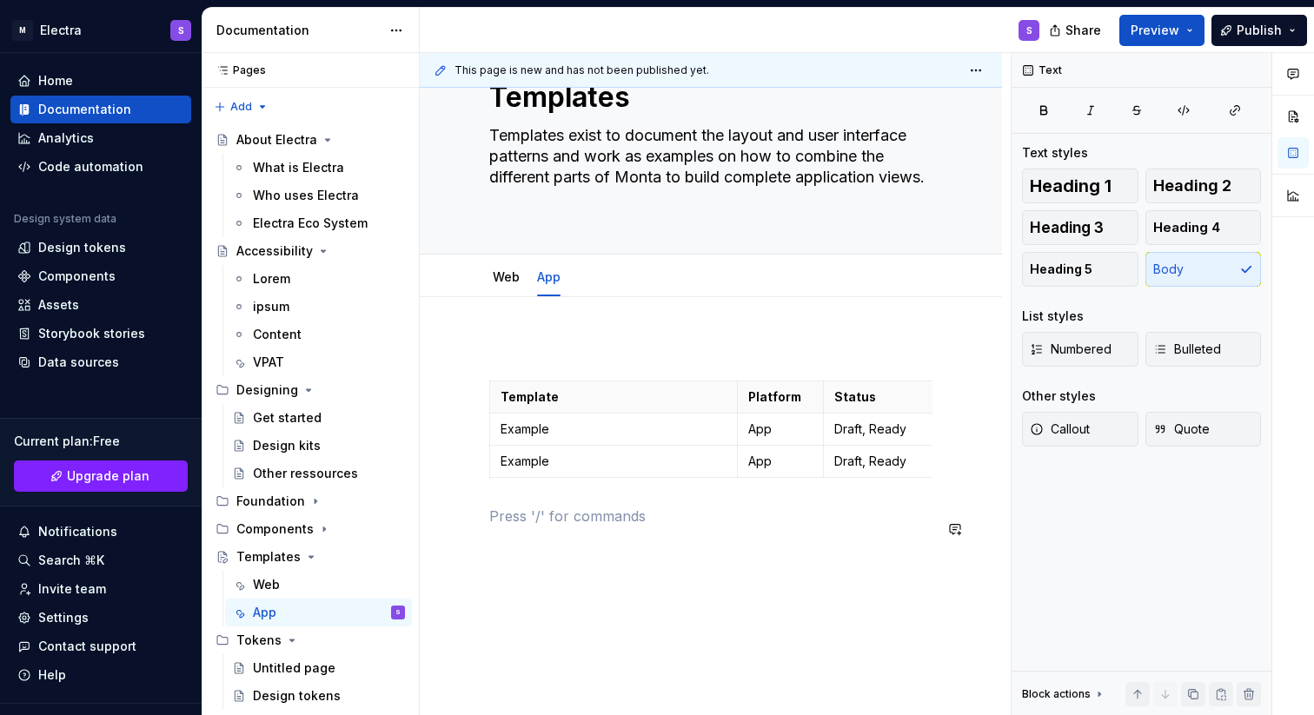
scroll to position [69, 0]
click at [455, 530] on button "button" at bounding box center [453, 527] width 24 height 24
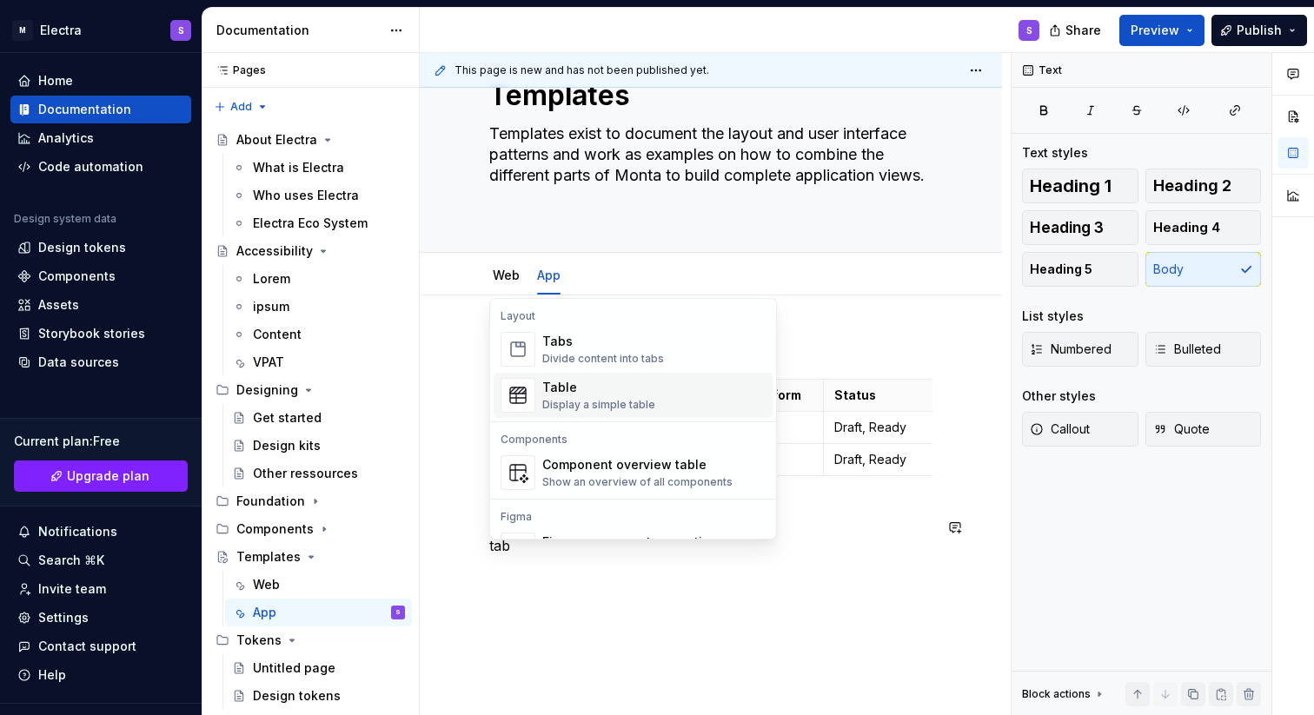
scroll to position [37, 0]
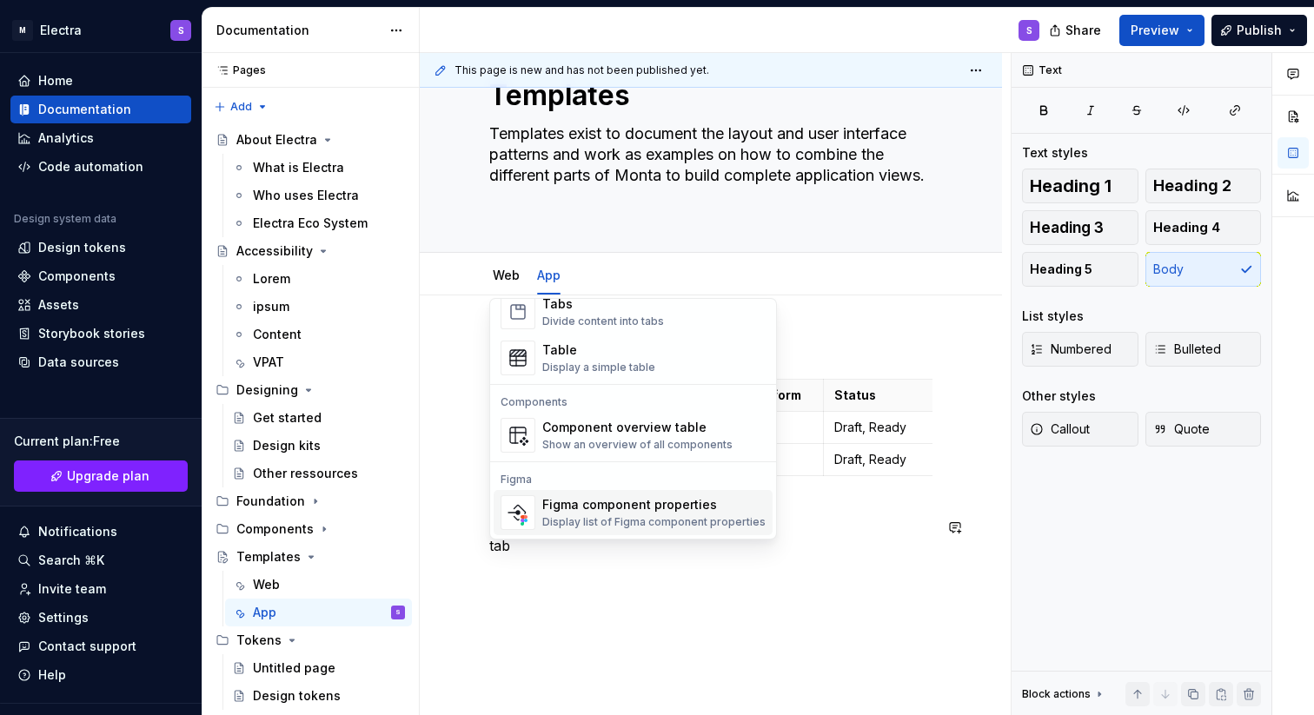
click at [652, 658] on div "Template Platform Status Example App Draft, Ready Example App Draft, Ready tab" at bounding box center [711, 543] width 582 height 496
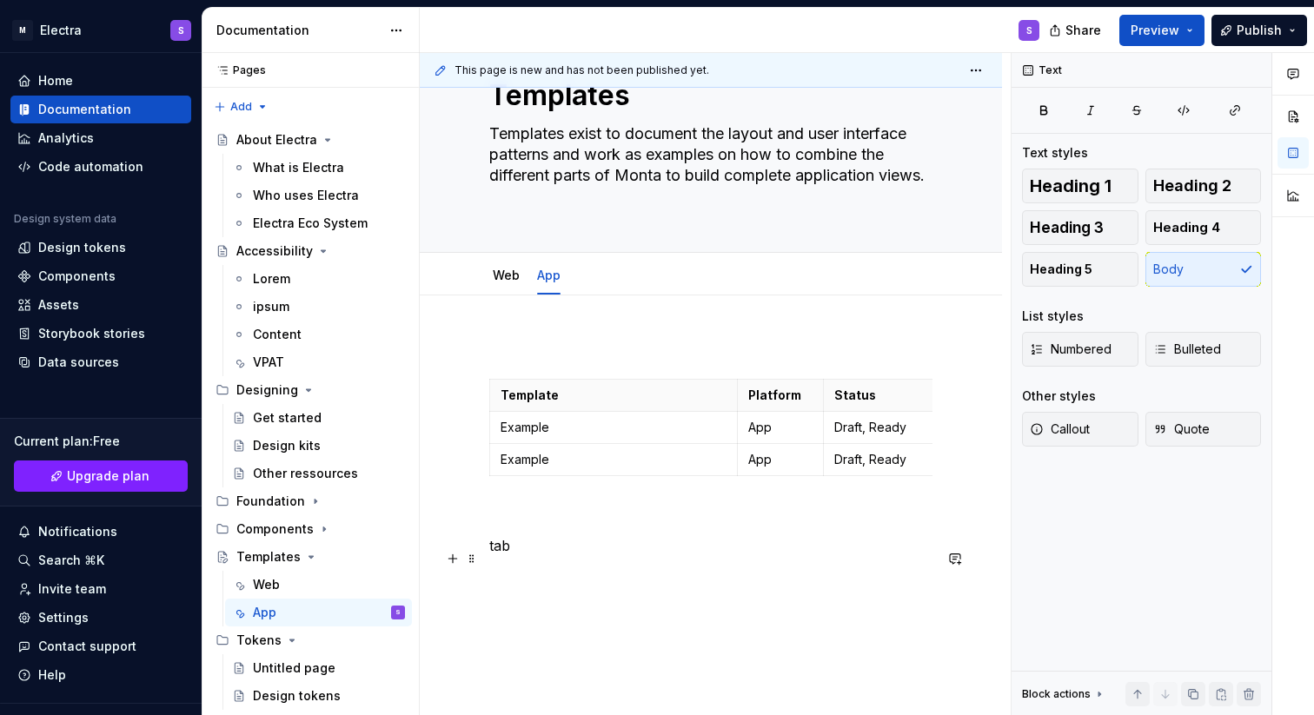
click at [517, 556] on p "tab" at bounding box center [710, 545] width 443 height 21
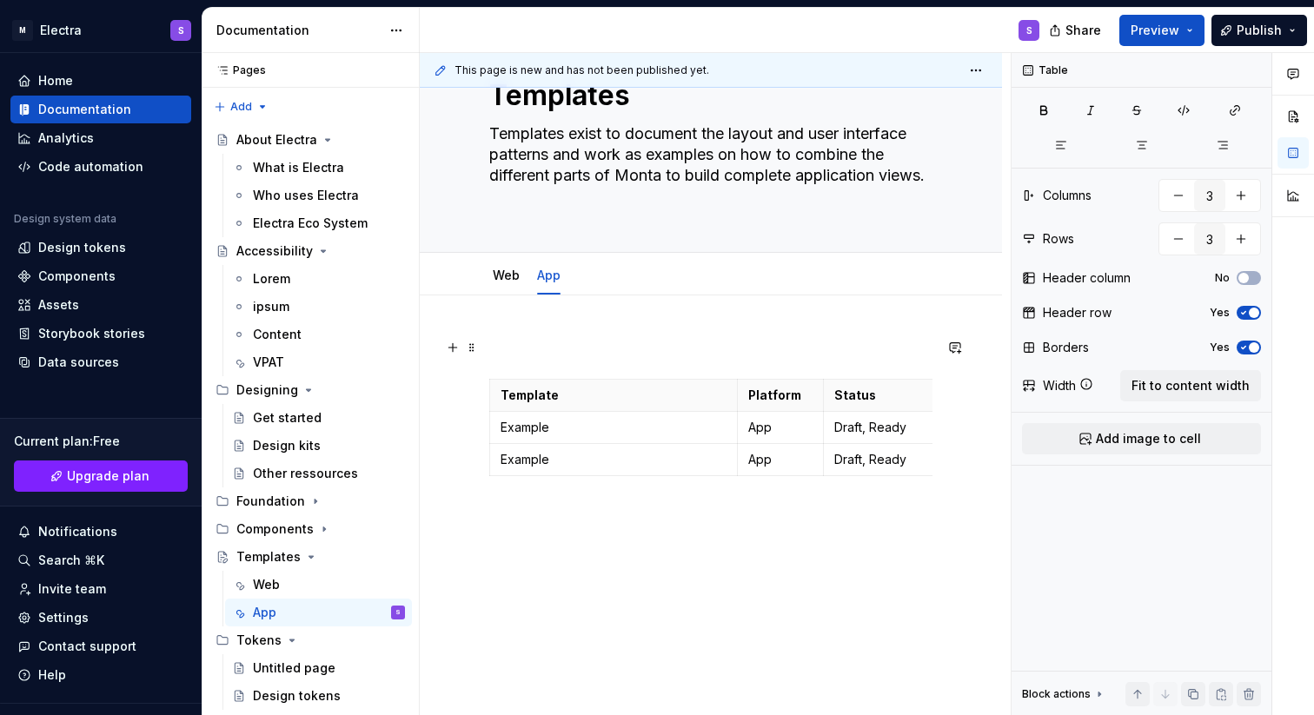
click at [666, 350] on p at bounding box center [710, 347] width 443 height 21
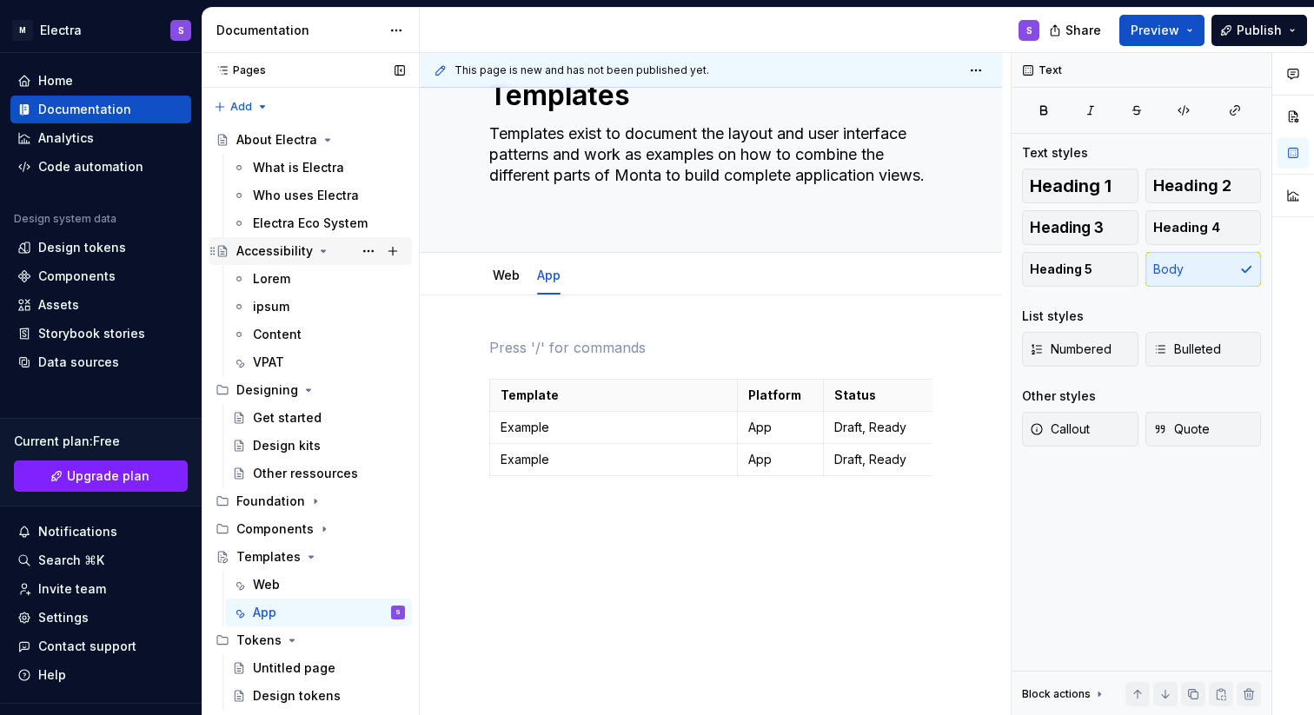
click at [322, 250] on icon "Page tree" at bounding box center [324, 251] width 4 height 2
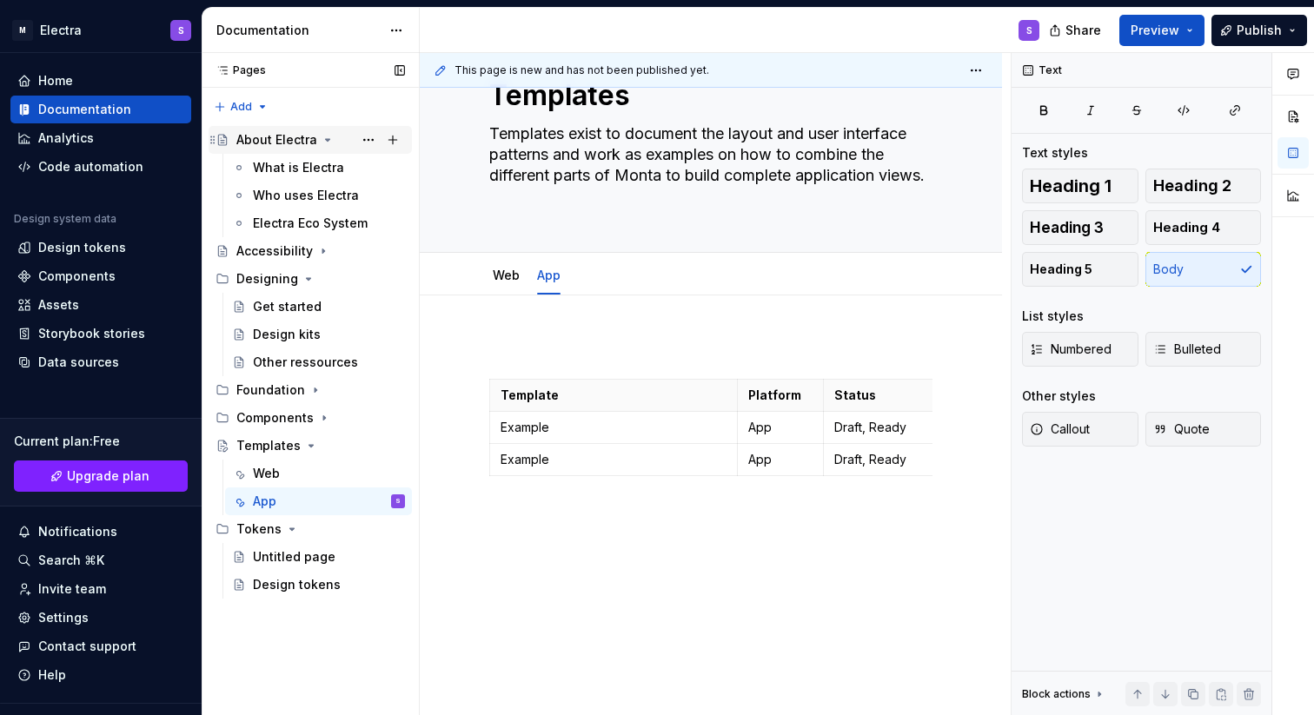
click at [329, 139] on icon "Page tree" at bounding box center [328, 140] width 14 height 14
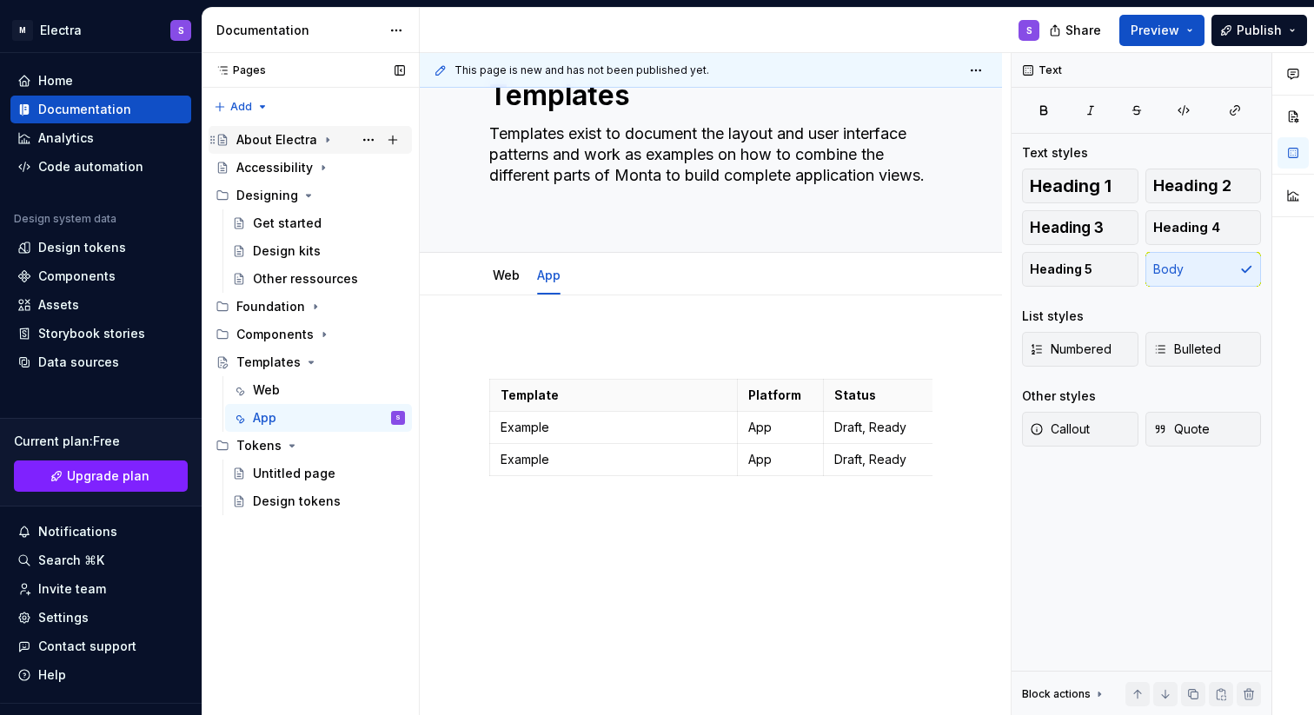
click at [328, 137] on icon "Page tree" at bounding box center [328, 140] width 14 height 14
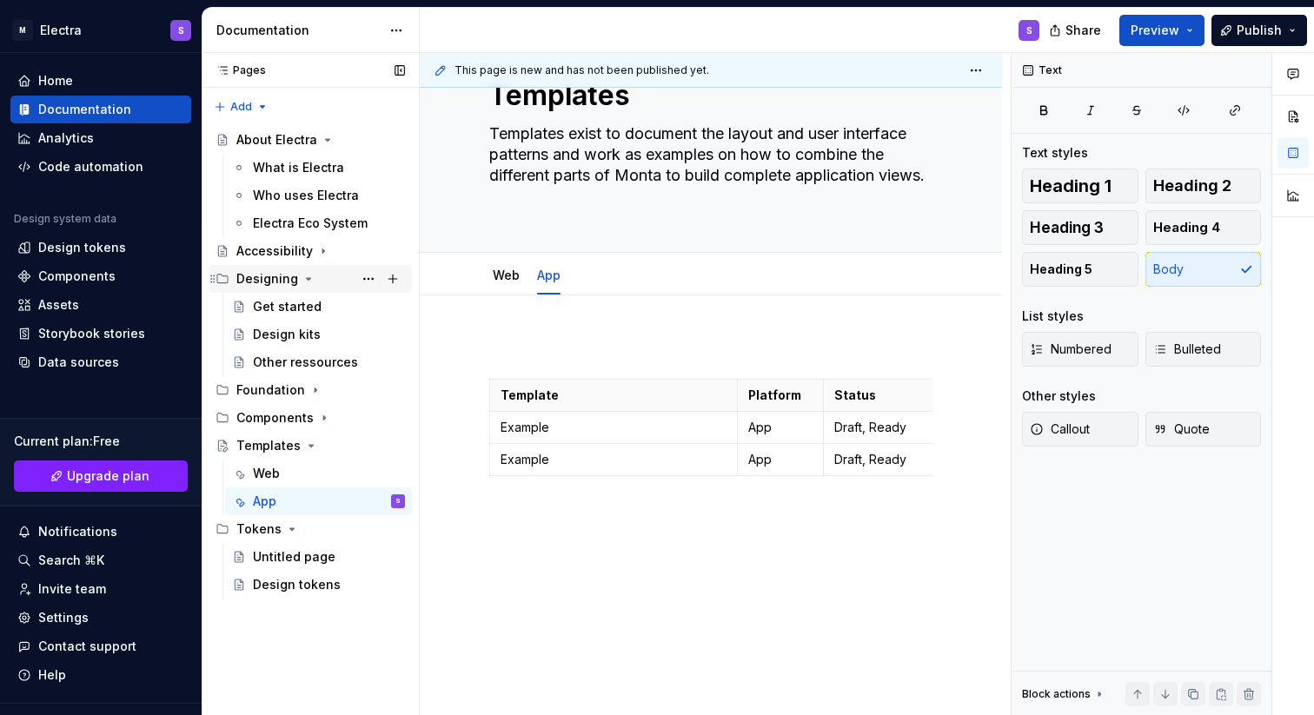
click at [306, 281] on icon "Page tree" at bounding box center [309, 279] width 14 height 14
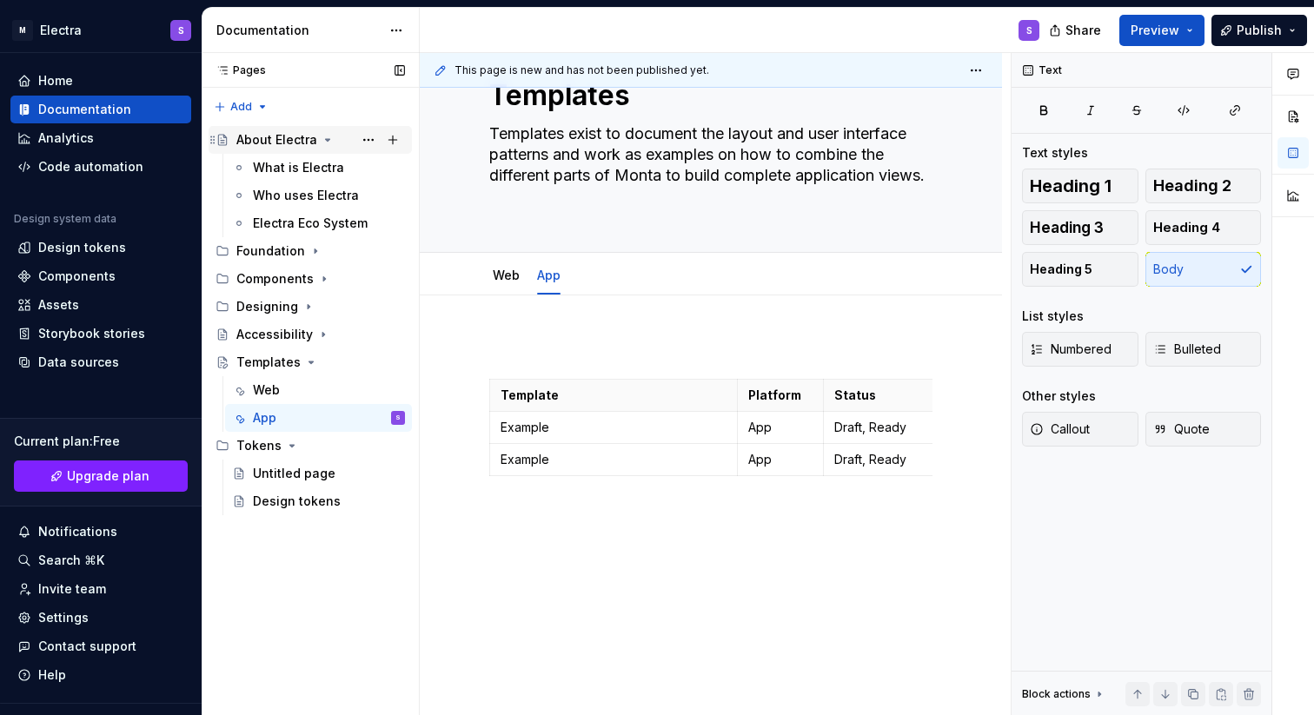
click at [327, 144] on icon "Page tree" at bounding box center [328, 140] width 14 height 14
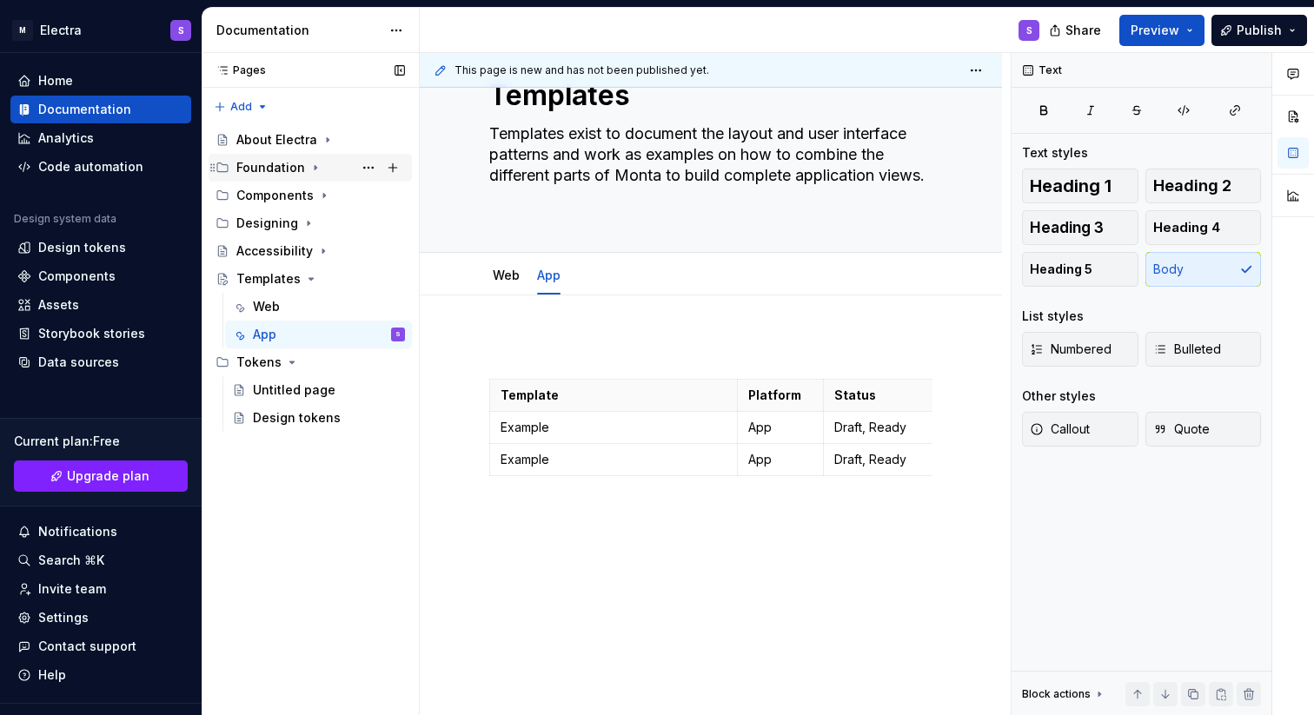
click at [276, 166] on div "Foundation" at bounding box center [270, 167] width 69 height 17
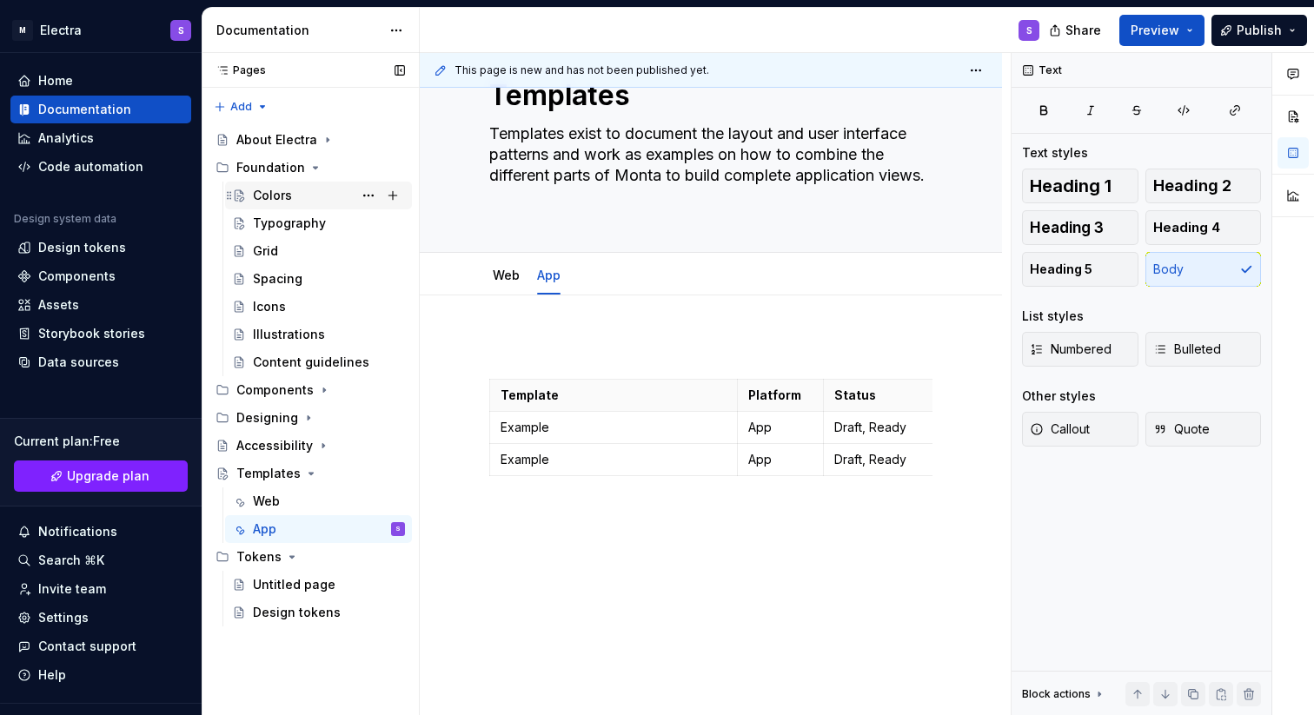
click at [274, 201] on div "Colors" at bounding box center [272, 195] width 39 height 17
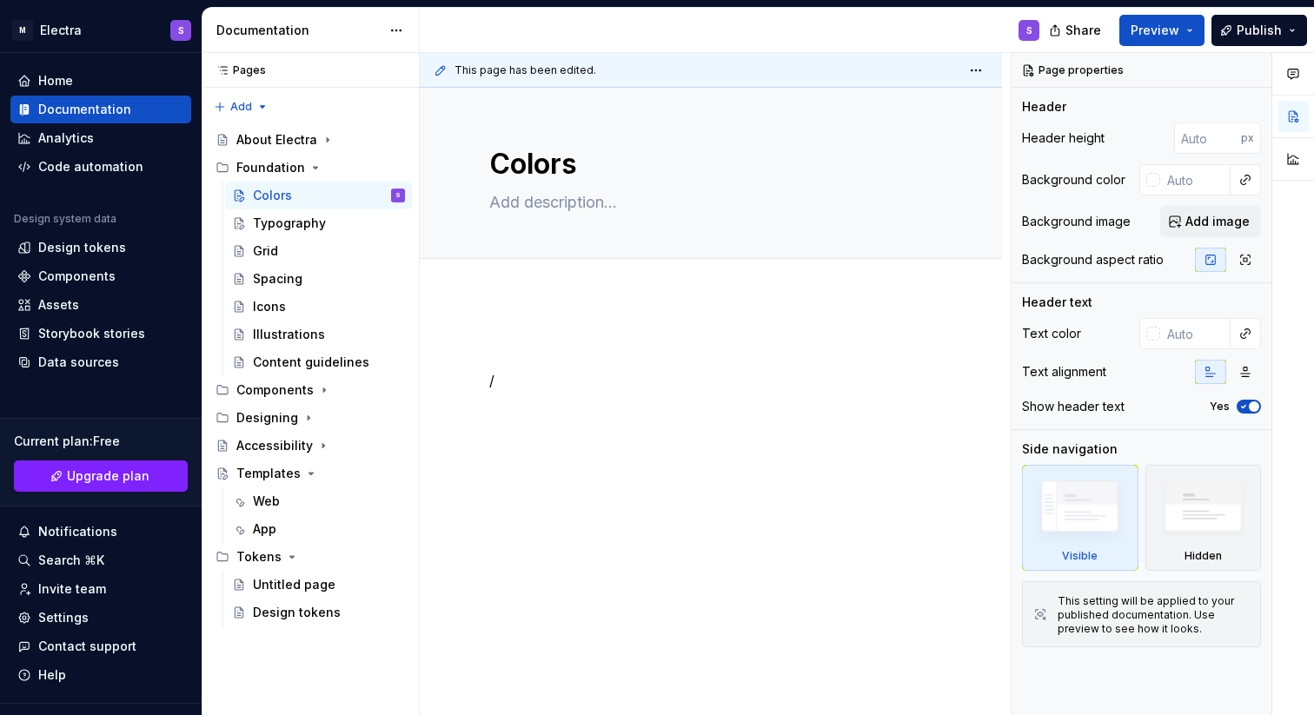
type textarea "*"
click at [608, 361] on div "/" at bounding box center [710, 372] width 443 height 66
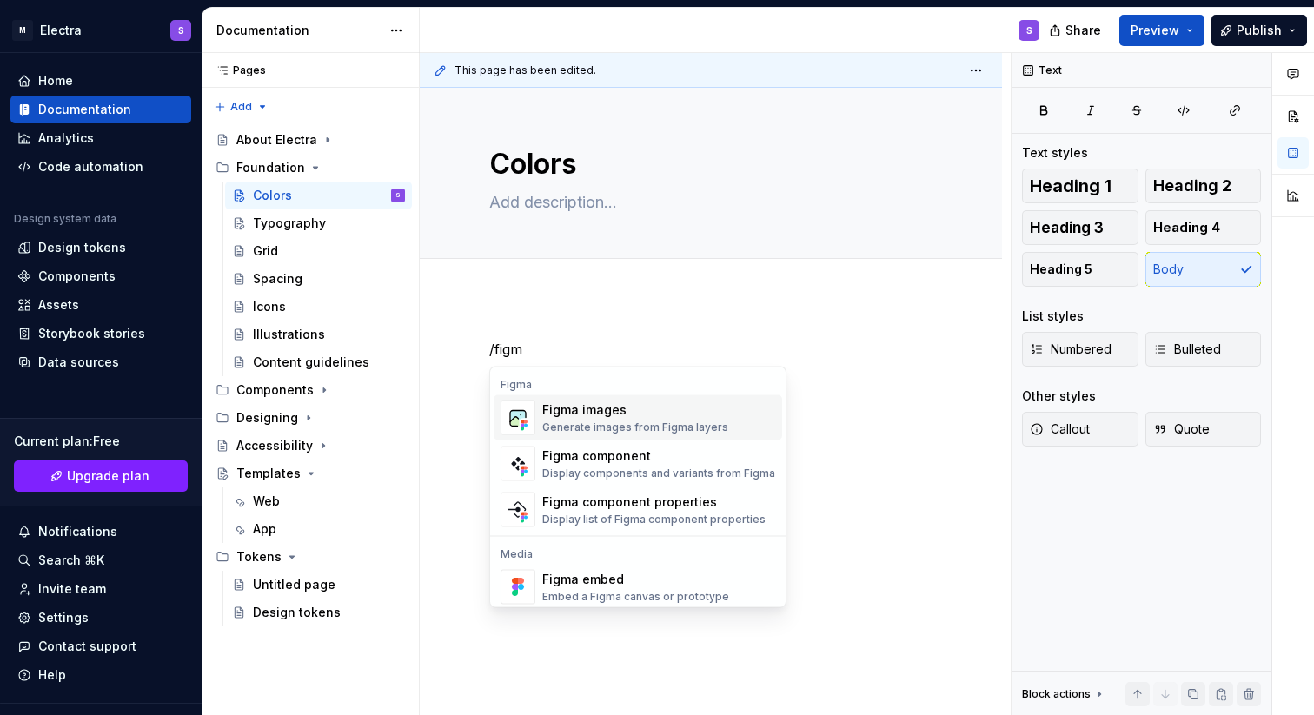
click at [687, 412] on div "Figma images" at bounding box center [635, 410] width 186 height 17
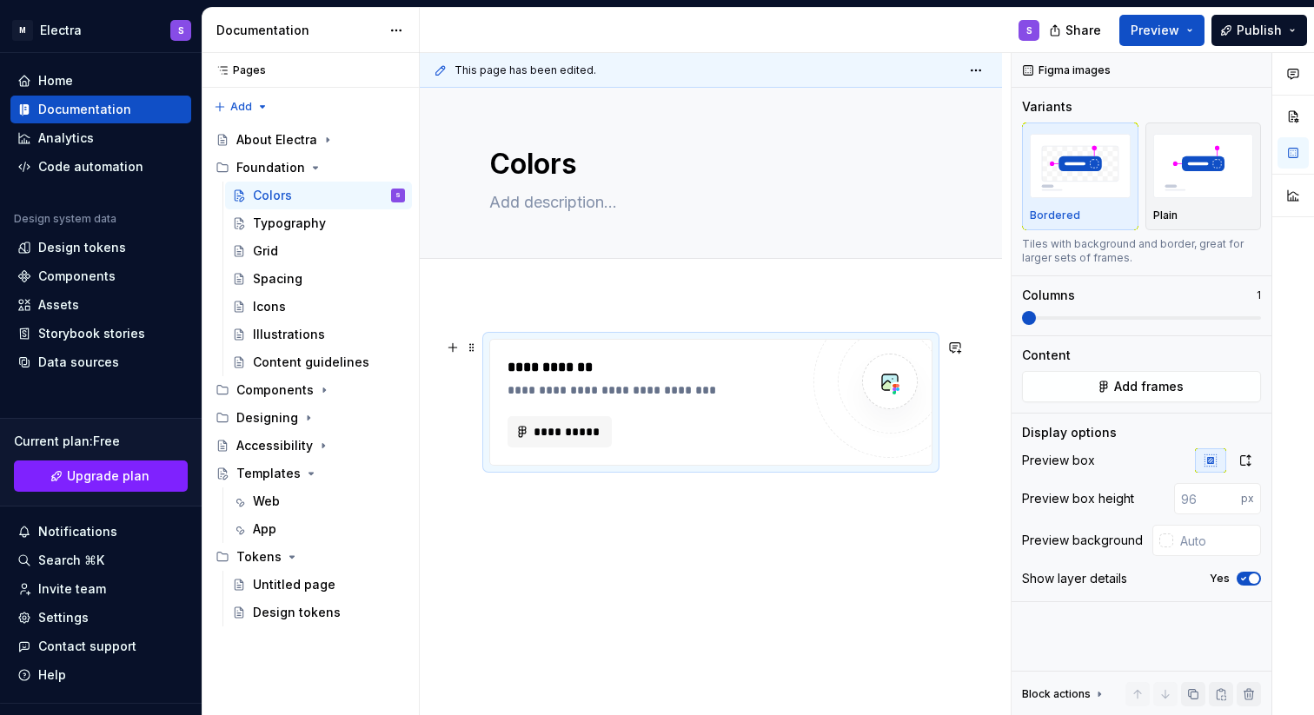
type textarea "*"
click at [546, 429] on span "**********" at bounding box center [567, 431] width 68 height 17
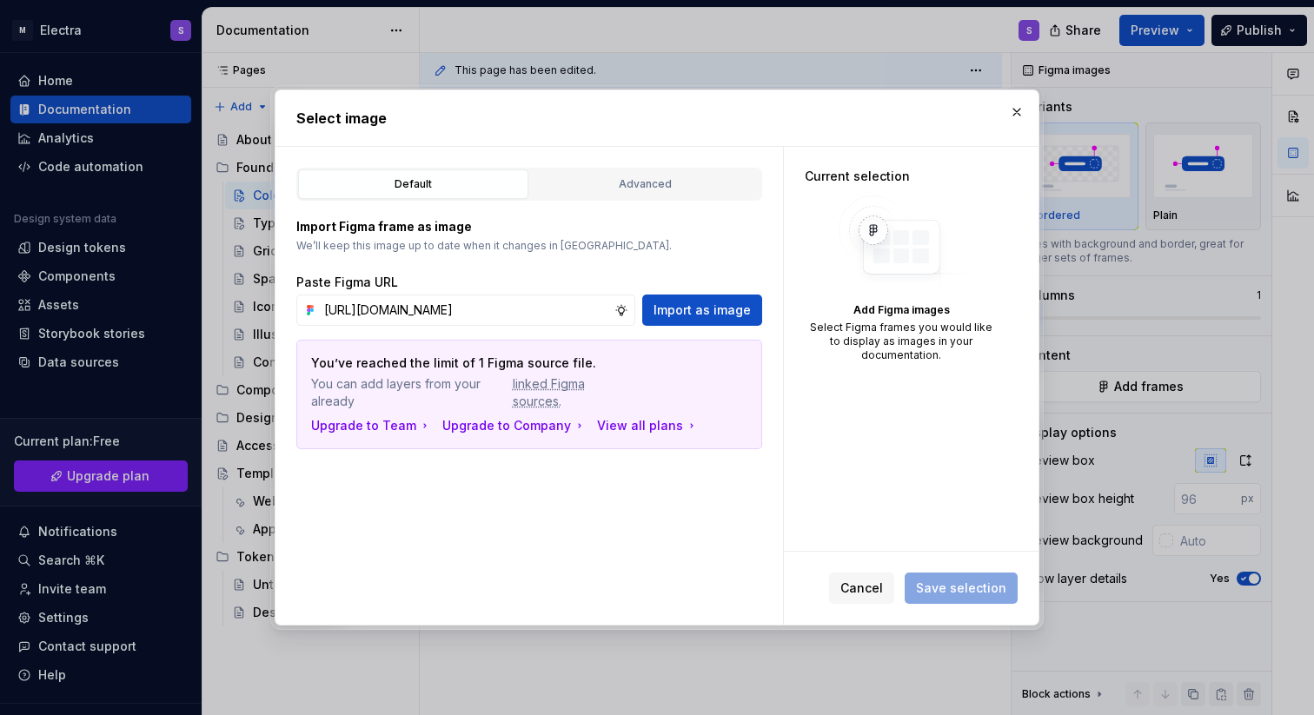
scroll to position [0, 410]
type input "https://www.figma.com/design/HP8r4BlzJp2ROvMwDHf52D/Color-roles?node-id=19460-2…"
click at [727, 310] on span "Import as image" at bounding box center [702, 310] width 97 height 17
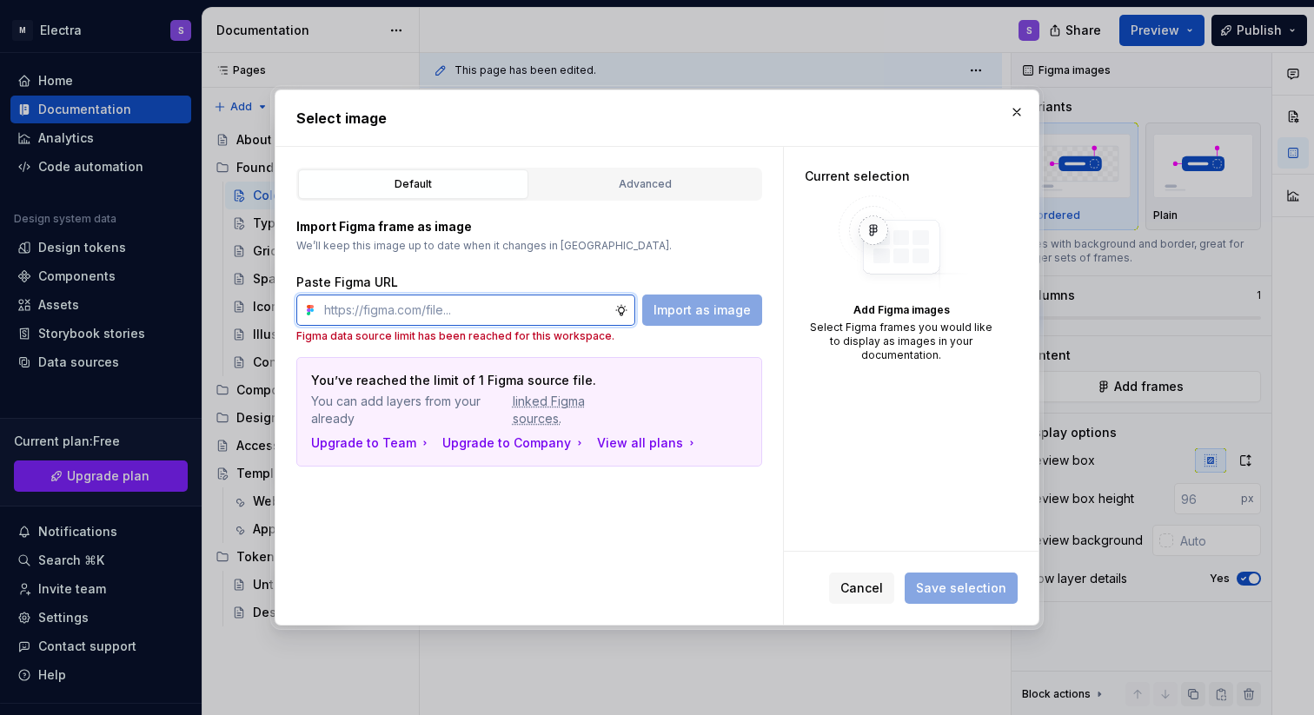
click at [569, 300] on input "text" at bounding box center [465, 310] width 297 height 31
click at [1018, 107] on button "button" at bounding box center [1017, 112] width 24 height 24
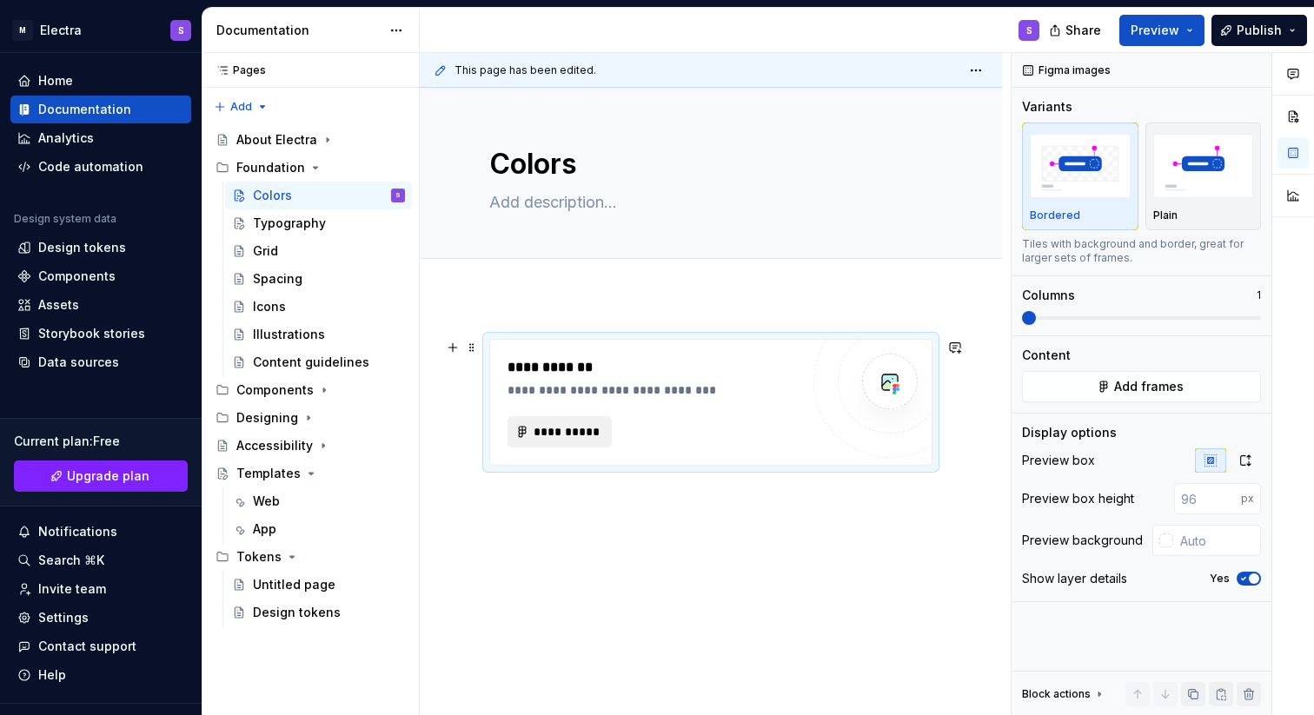
click at [544, 429] on span "**********" at bounding box center [567, 431] width 68 height 17
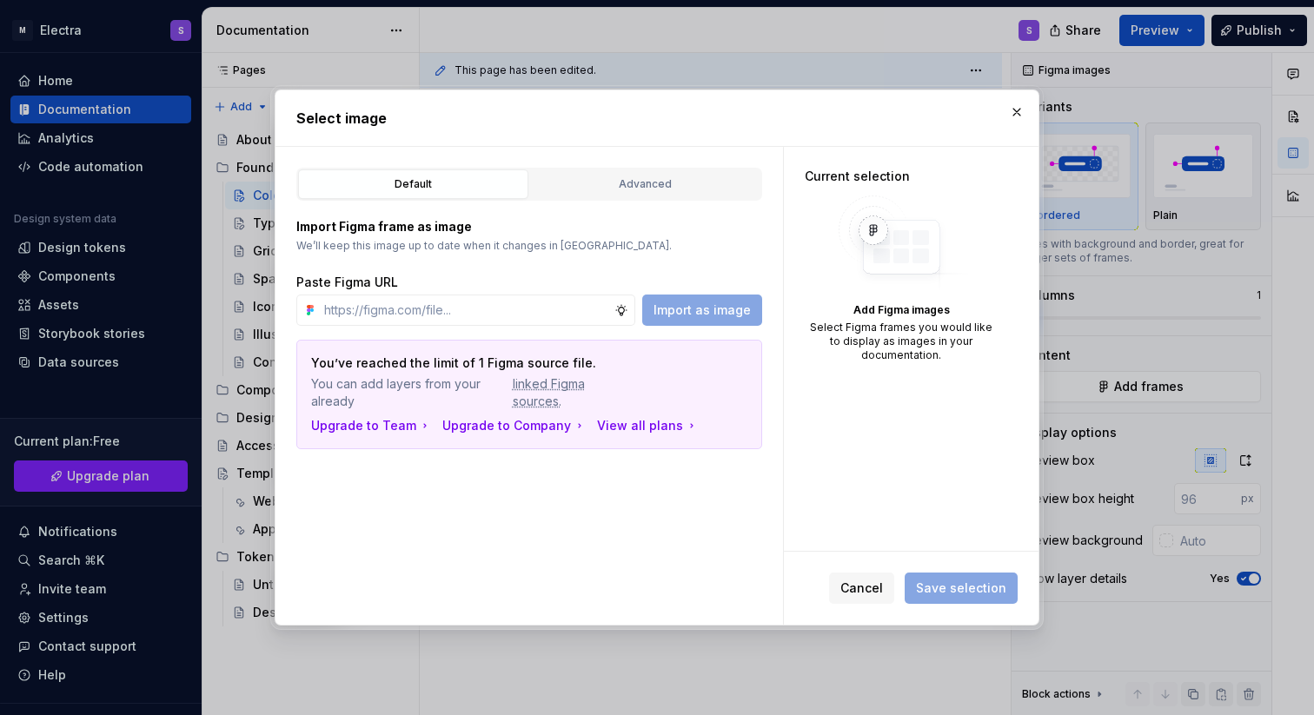
type textarea "*"
type input "https://www.figma.com/design/T1OoANM9VlS8IUP84aDrPq/Monta-Electra-2.0?node-id=1…"
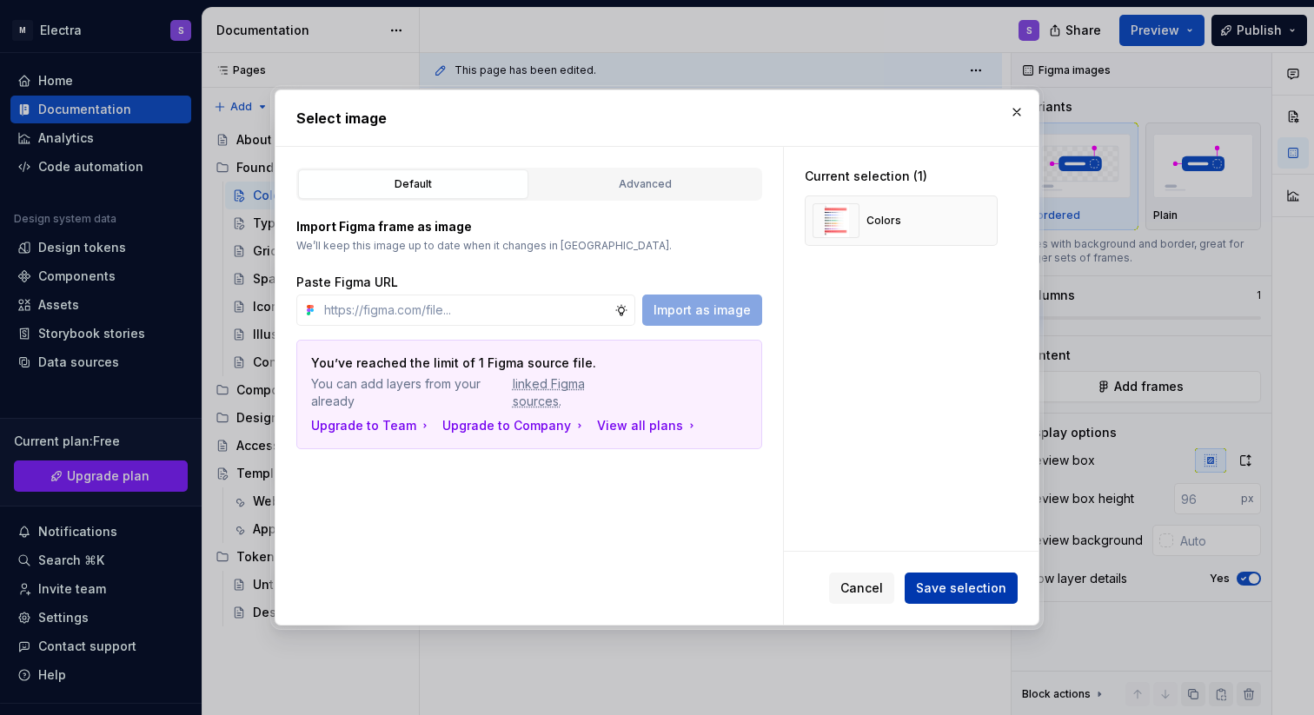
click at [962, 587] on span "Save selection" at bounding box center [961, 588] width 90 height 17
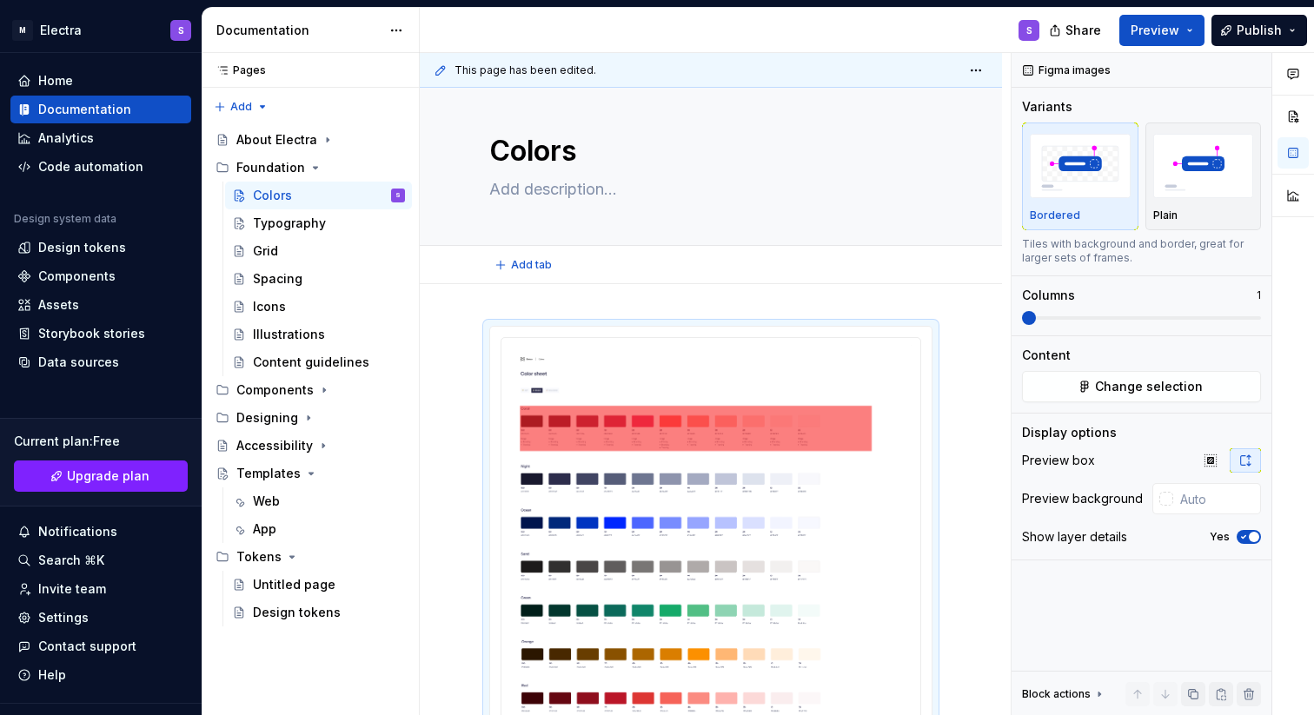
scroll to position [4, 0]
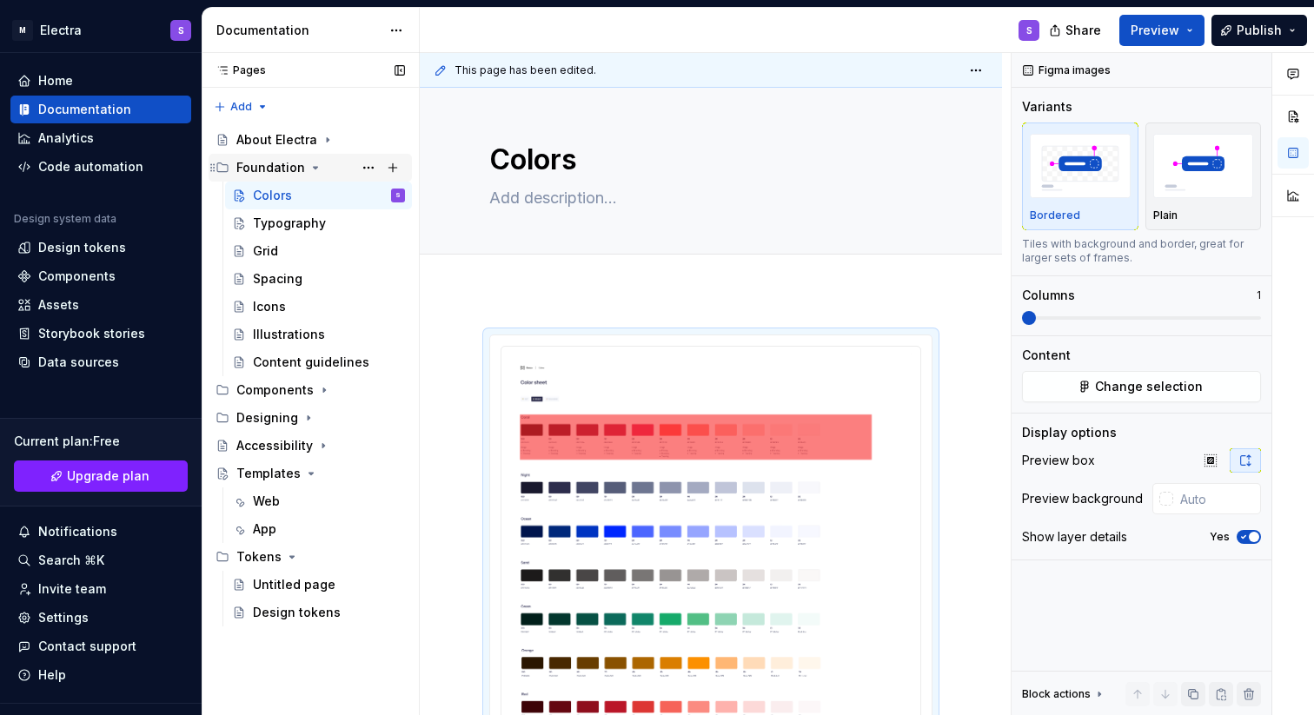
click at [314, 167] on icon "Page tree" at bounding box center [316, 168] width 4 height 2
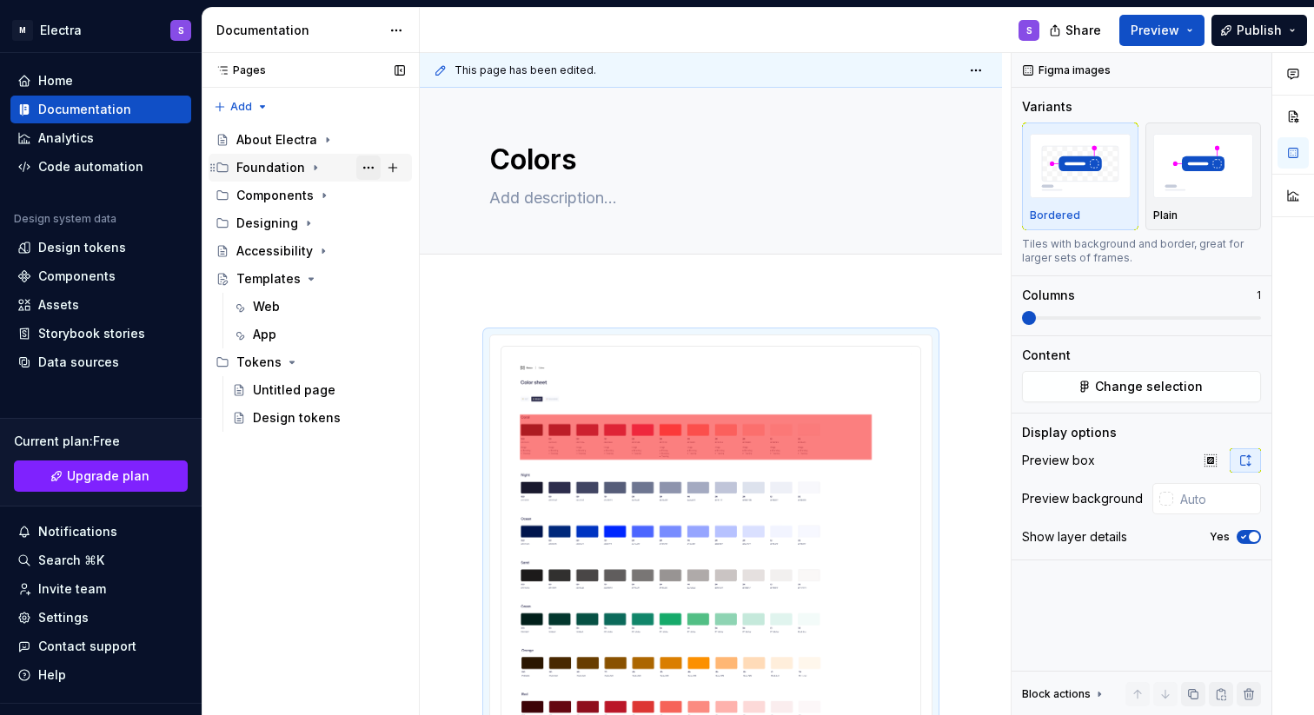
click at [368, 164] on button "Page tree" at bounding box center [368, 168] width 24 height 24
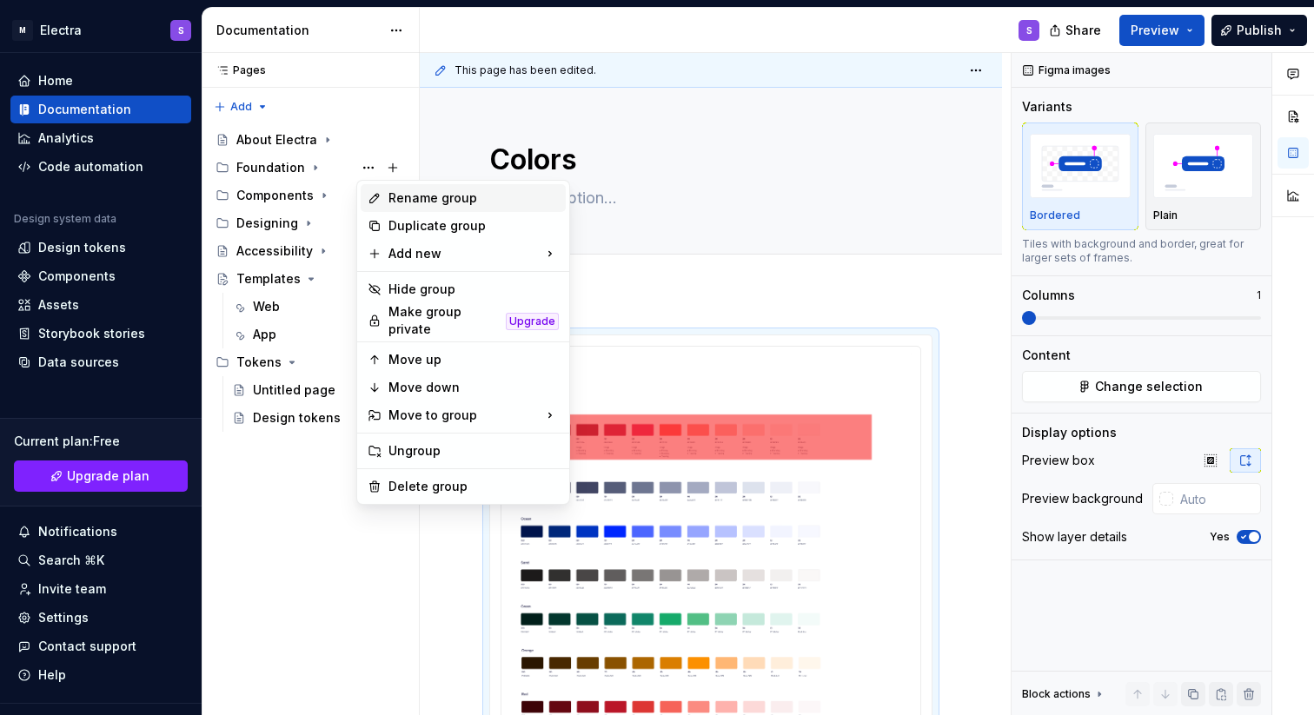
click at [412, 195] on div "Rename group" at bounding box center [473, 197] width 170 height 17
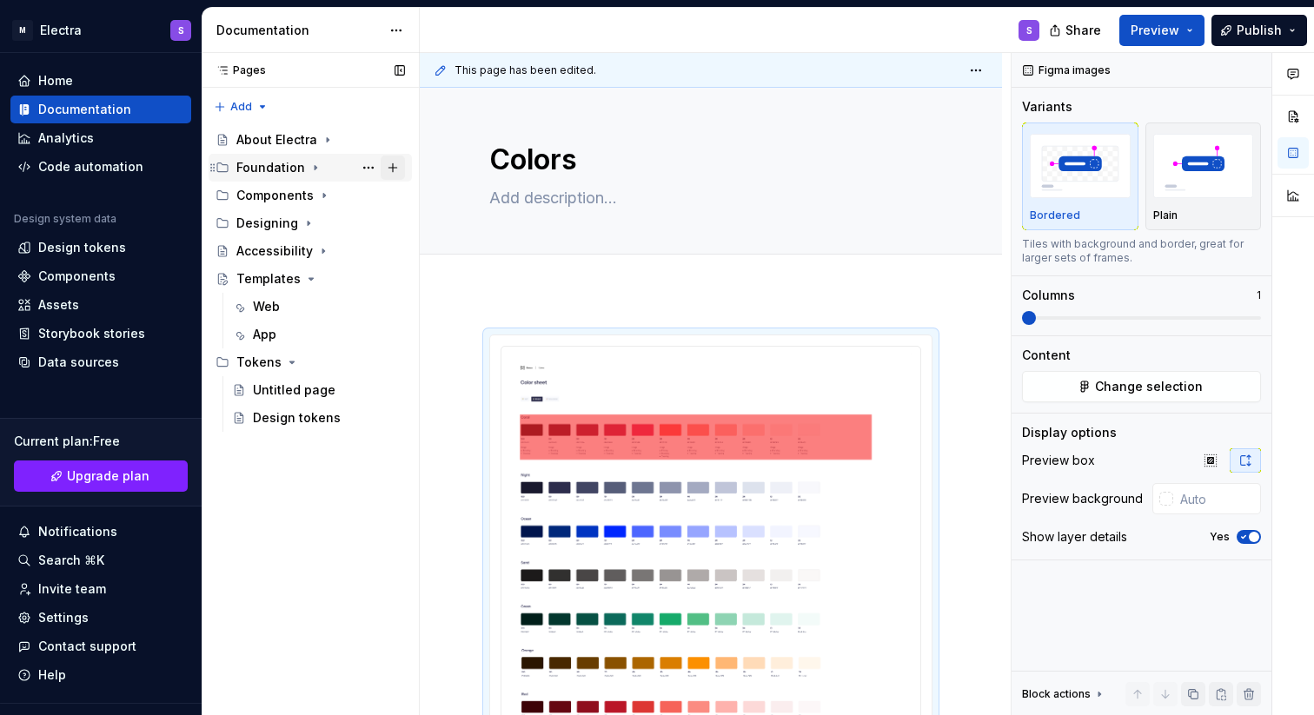
click at [396, 170] on button "Page tree" at bounding box center [393, 168] width 24 height 24
type textarea "*"
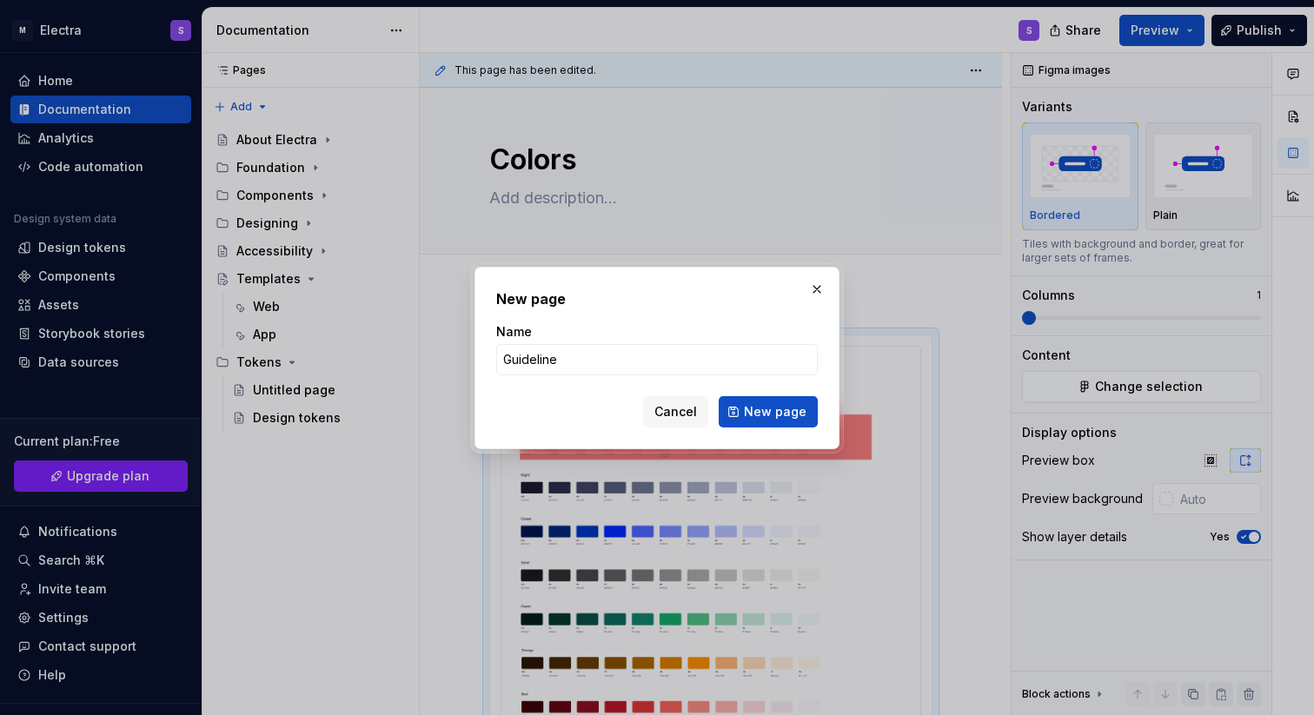
type input "Guidelines"
click button "New page" at bounding box center [768, 411] width 99 height 31
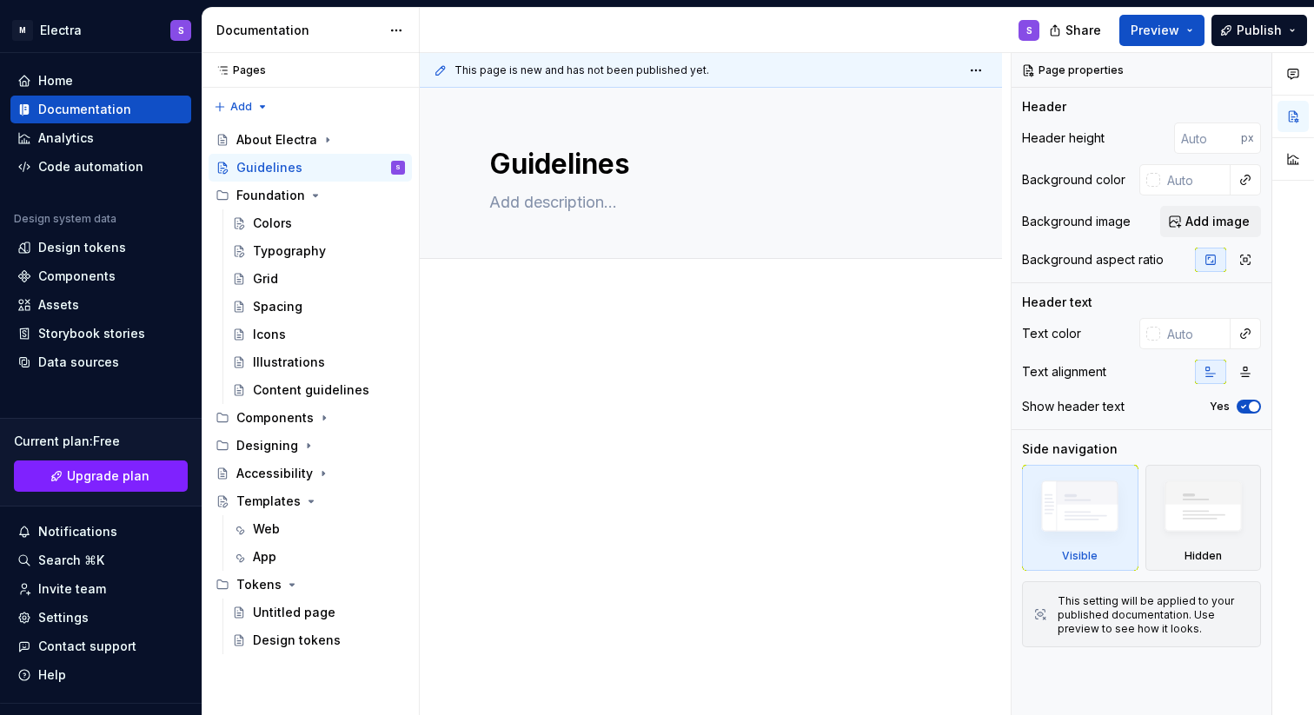
drag, startPoint x: 221, startPoint y: 391, endPoint x: 261, endPoint y: 8, distance: 385.4
click at [392, 165] on button "Page tree" at bounding box center [393, 168] width 24 height 24
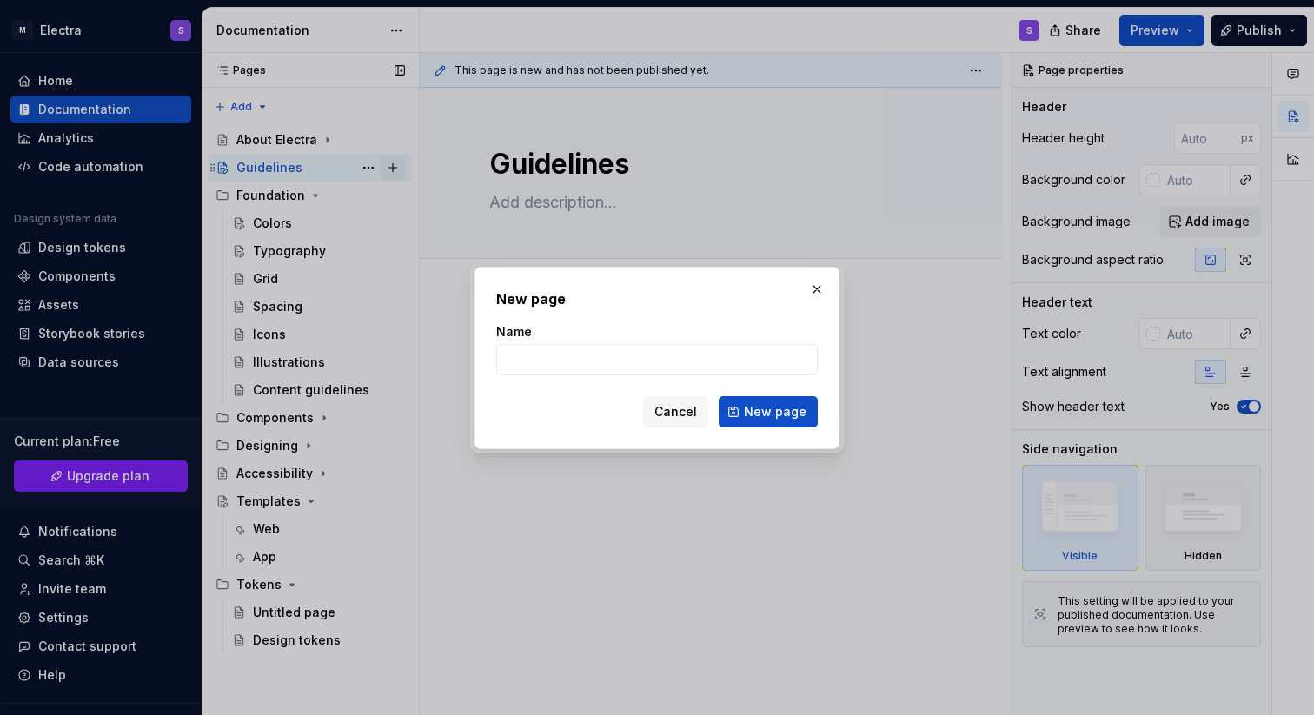
type textarea "*"
type input "Acc"
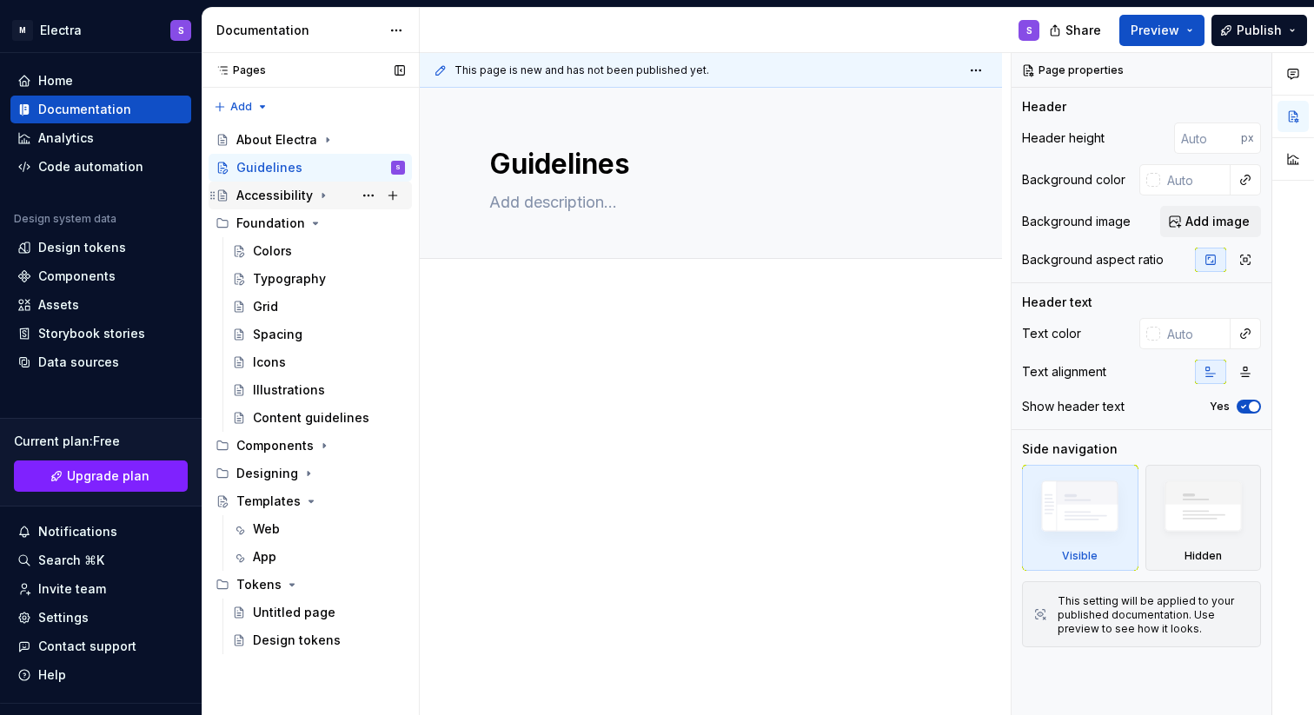
click at [322, 196] on icon "Page tree" at bounding box center [323, 196] width 2 height 4
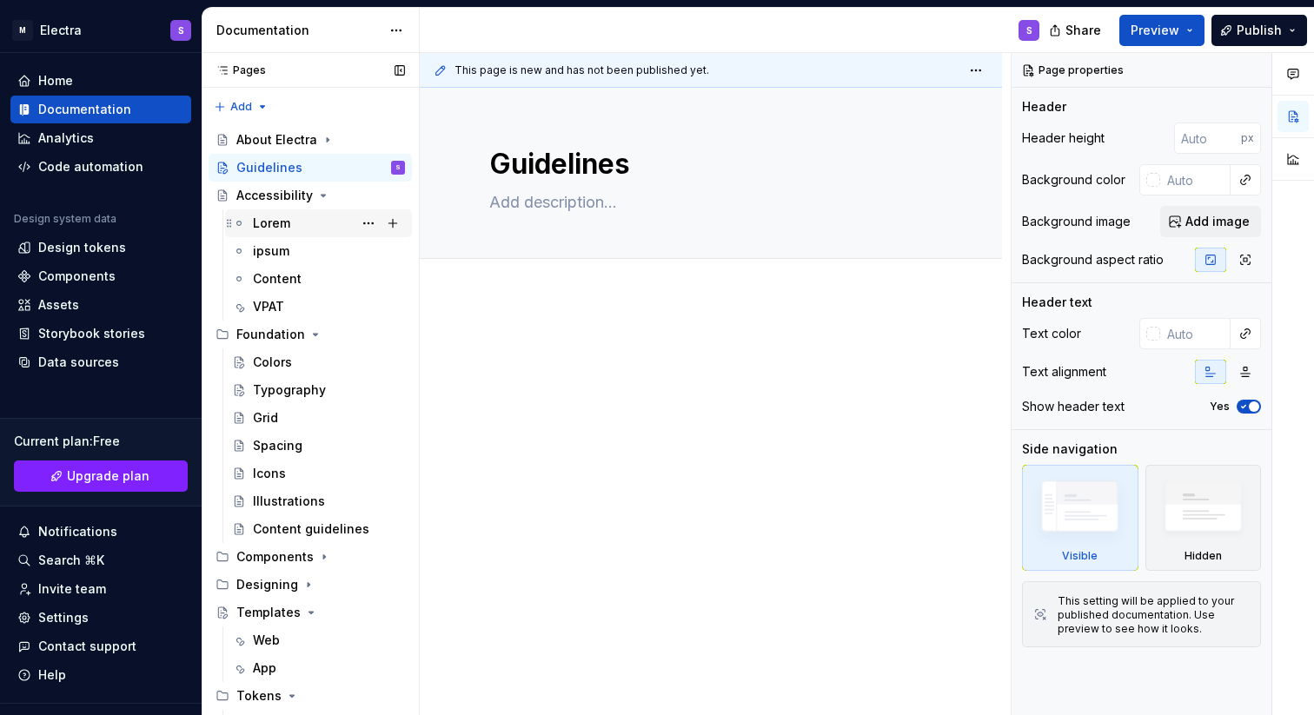
click at [279, 221] on div "Lorem" at bounding box center [271, 223] width 37 height 17
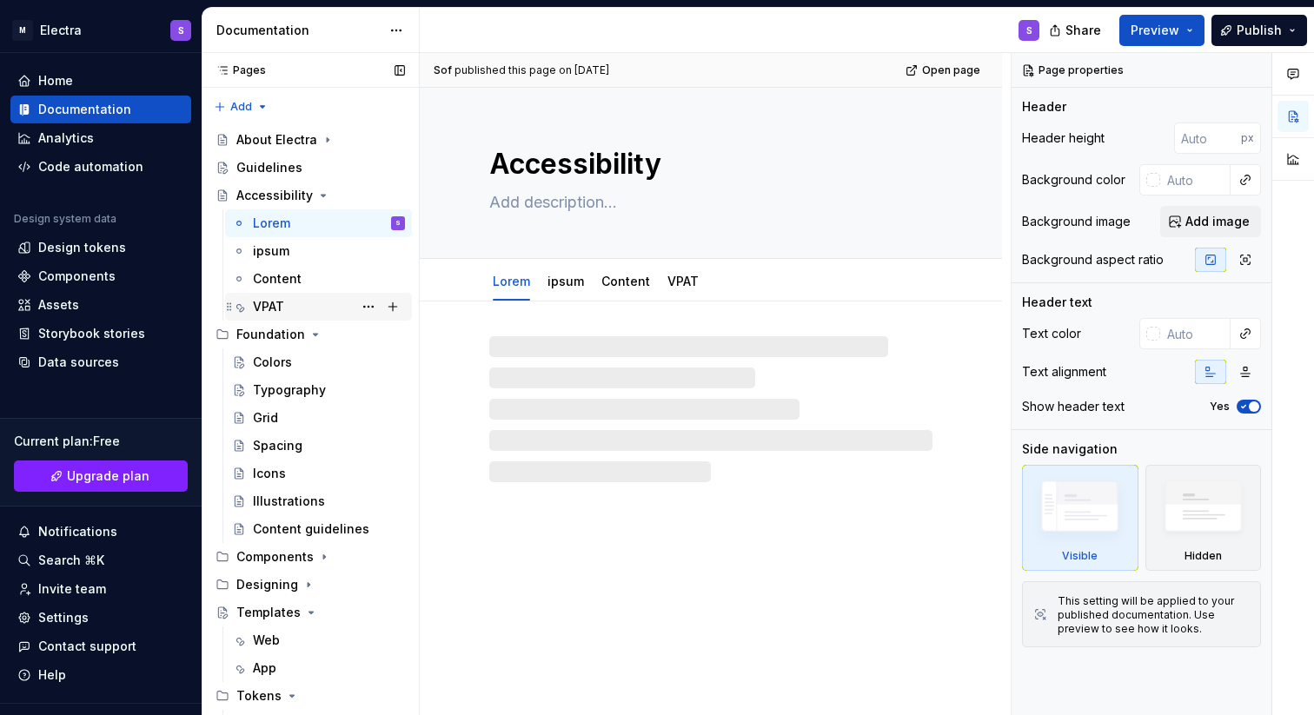
click at [276, 300] on div "VPAT" at bounding box center [268, 306] width 31 height 17
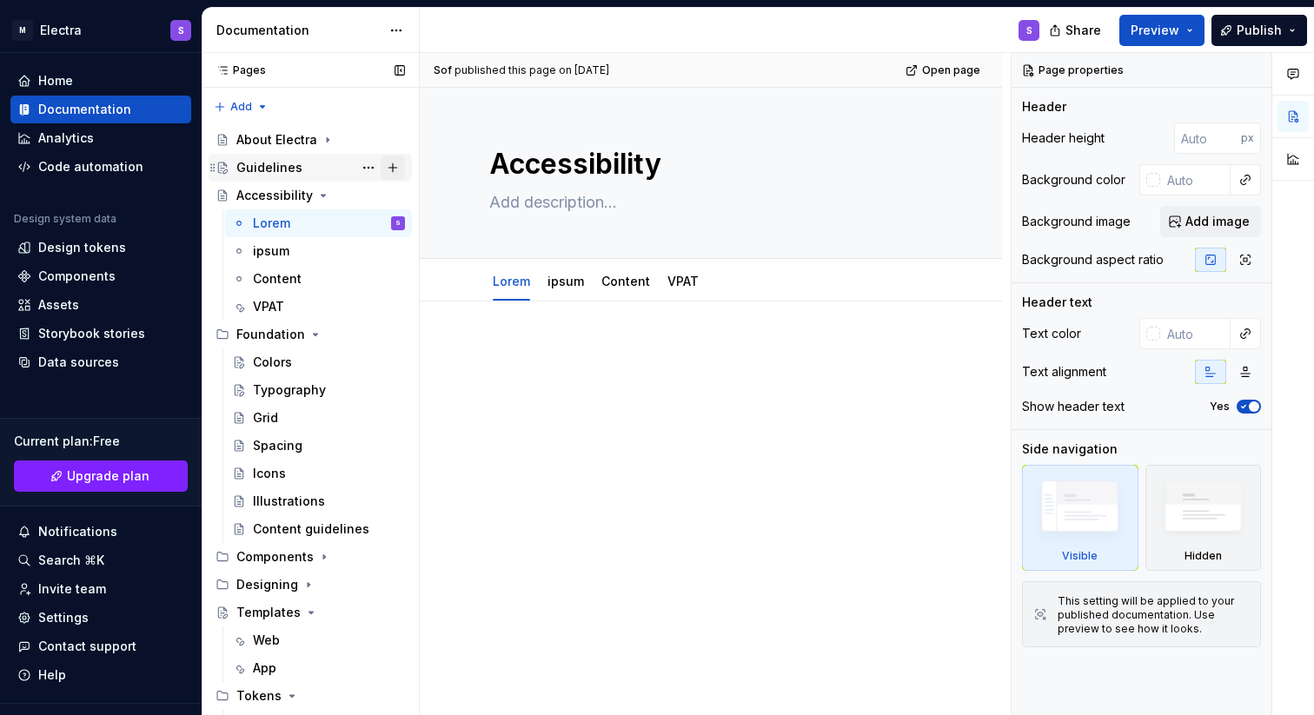
click at [383, 168] on button "Page tree" at bounding box center [393, 168] width 24 height 24
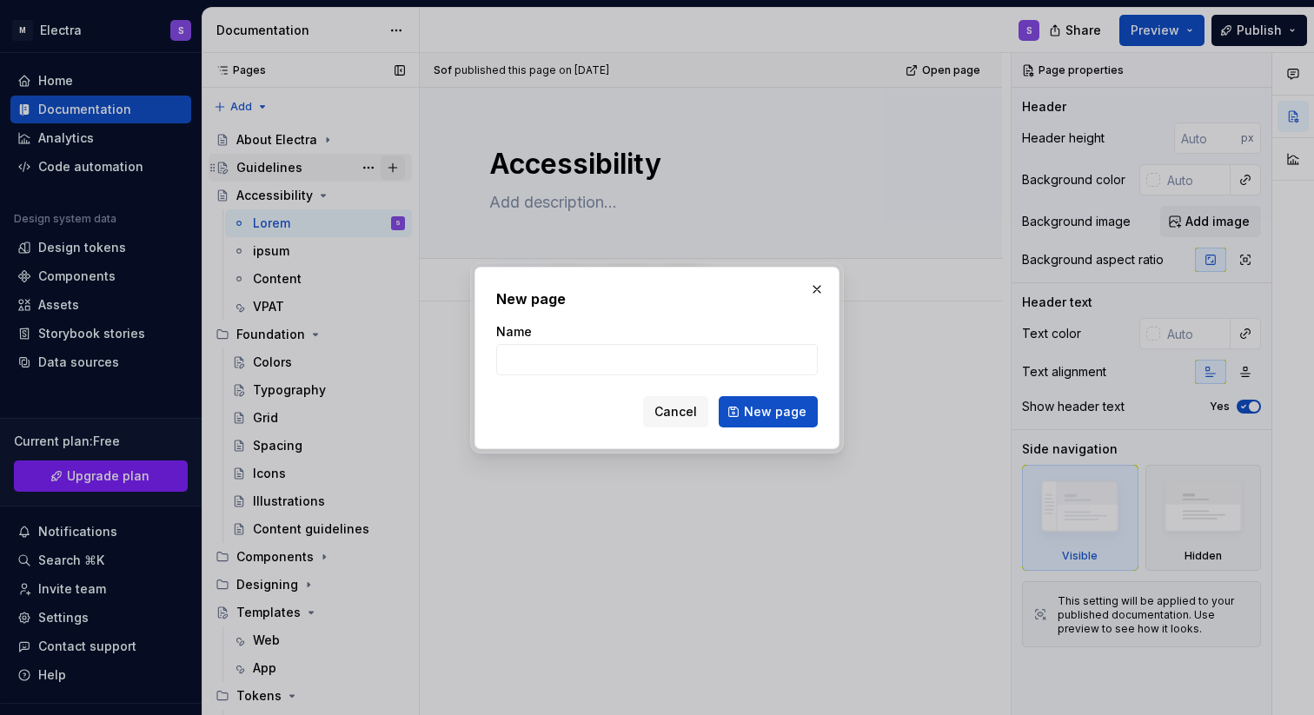
type textarea "*"
type input "Accessibility"
click button "New page" at bounding box center [768, 411] width 99 height 31
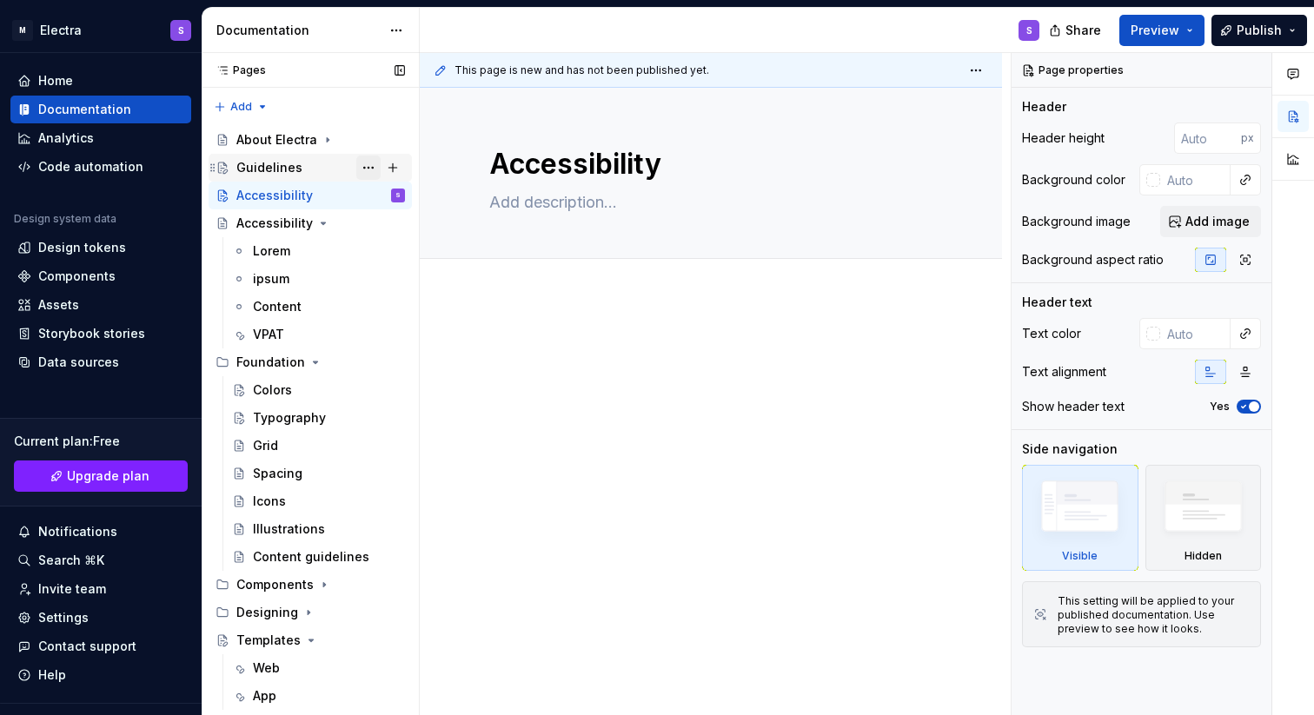
click at [359, 170] on button "Page tree" at bounding box center [368, 168] width 24 height 24
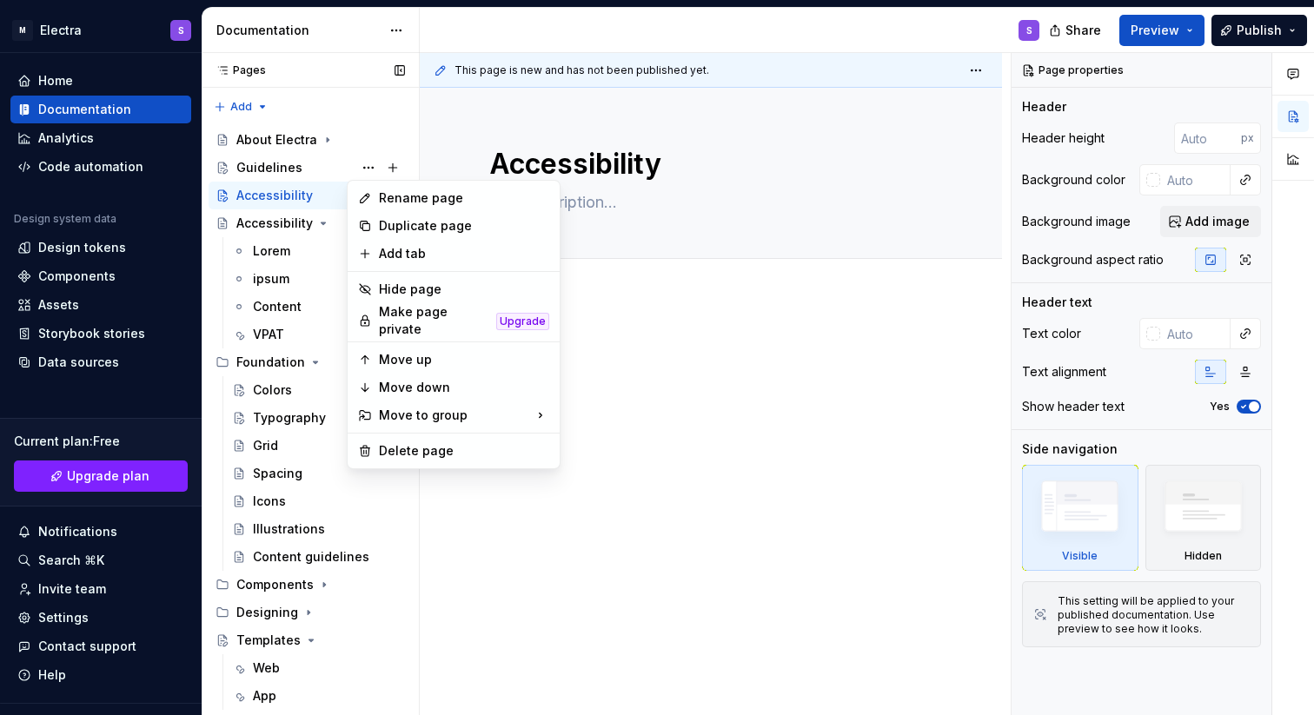
click at [268, 203] on div "Pages Pages Add Accessibility guide for tree Page tree. Navigate the tree with …" at bounding box center [310, 388] width 217 height 670
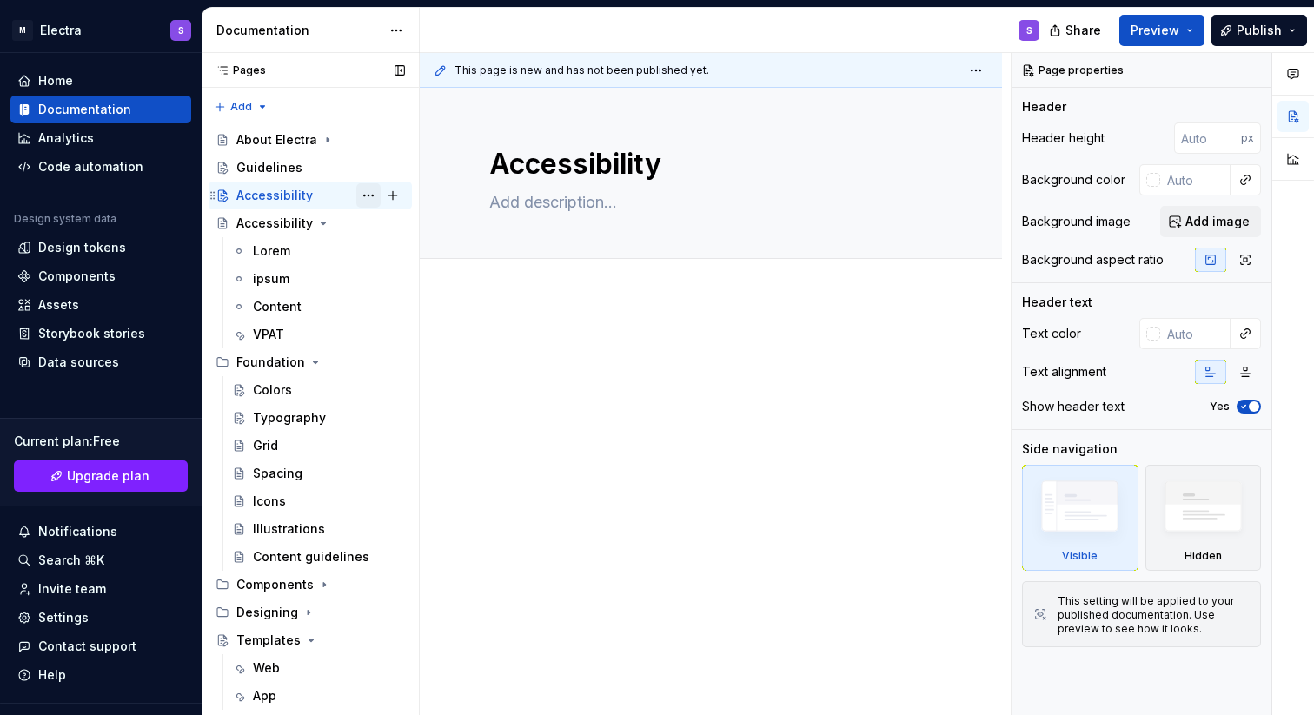
click at [361, 199] on button "Page tree" at bounding box center [368, 195] width 24 height 24
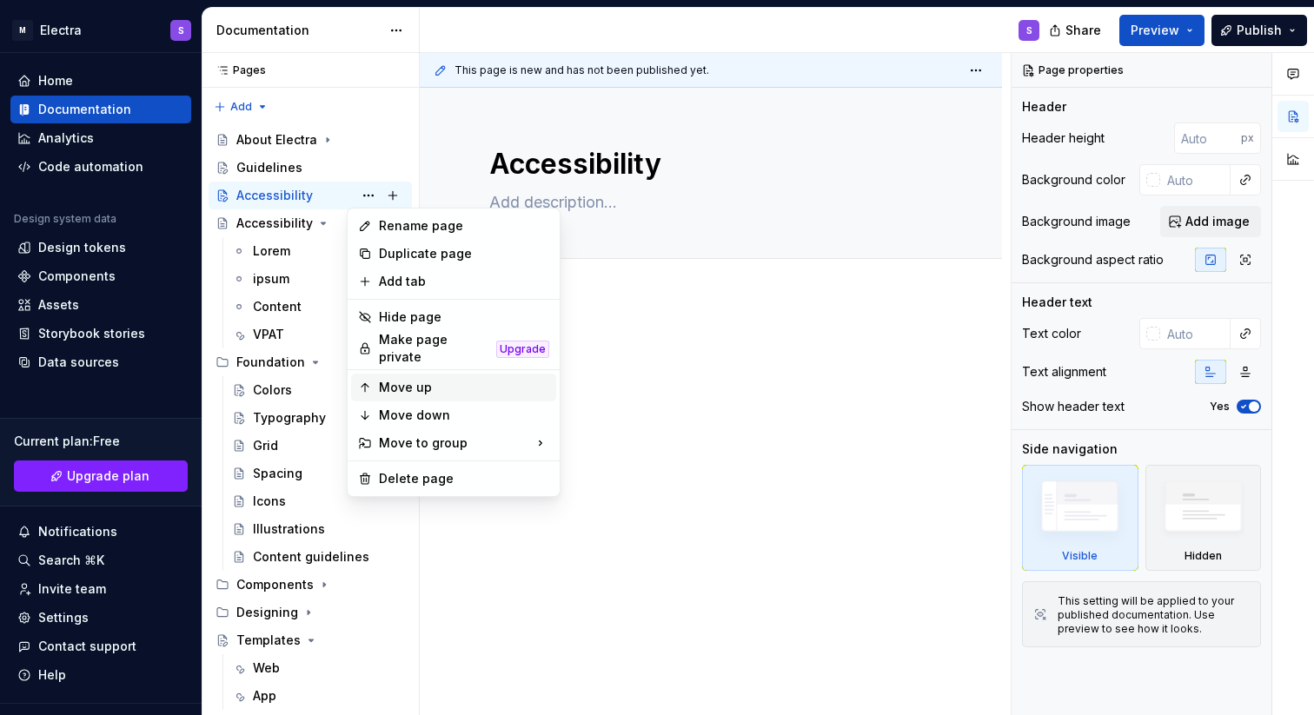
click at [468, 383] on div "Move up" at bounding box center [464, 387] width 170 height 17
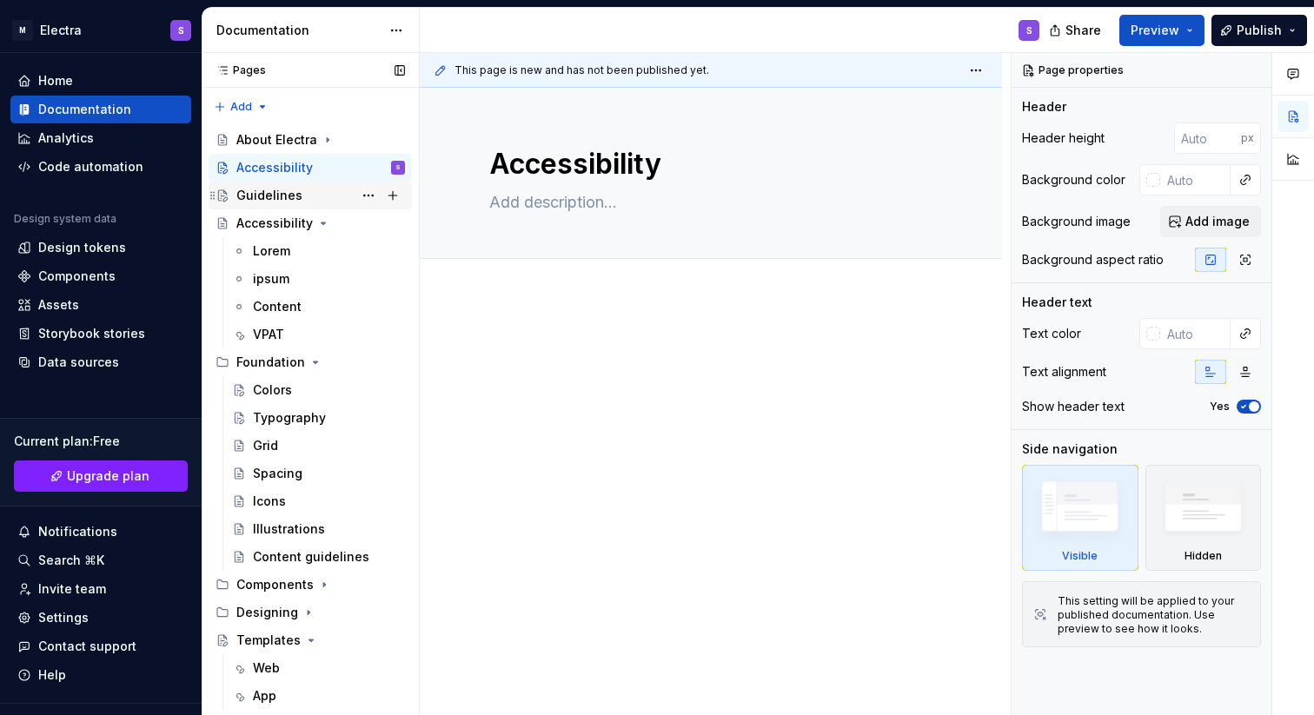
click at [293, 190] on div "Guidelines" at bounding box center [269, 195] width 66 height 17
click at [359, 163] on button "Page tree" at bounding box center [368, 168] width 24 height 24
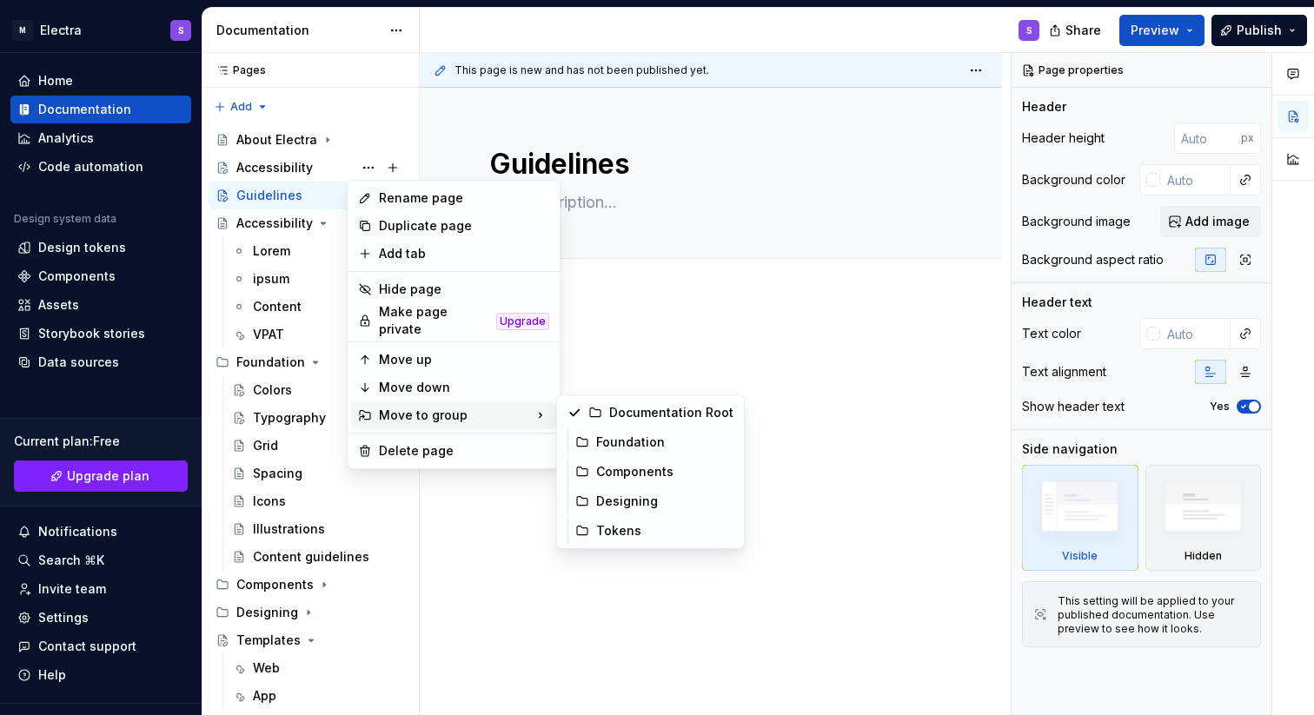
click at [434, 408] on div "Move to group" at bounding box center [453, 416] width 205 height 28
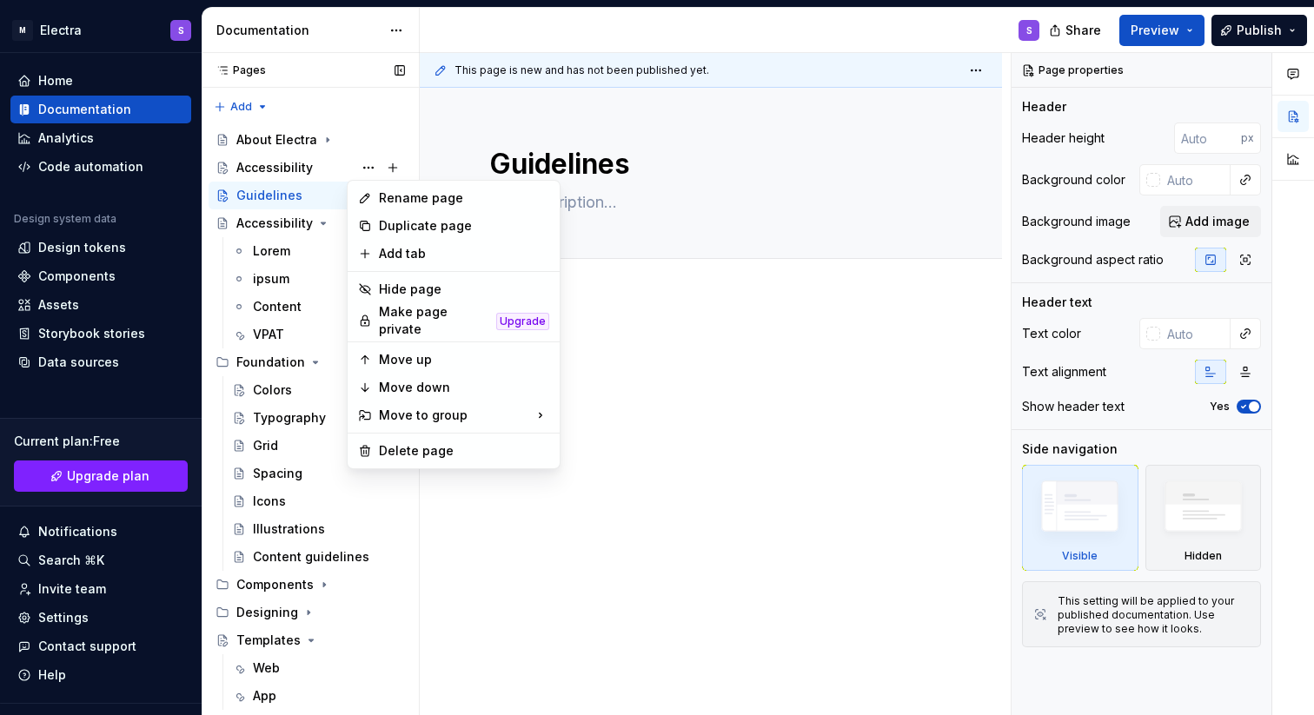
click at [258, 214] on div "Pages Pages Add Accessibility guide for tree Page tree. Navigate the tree with …" at bounding box center [310, 388] width 217 height 670
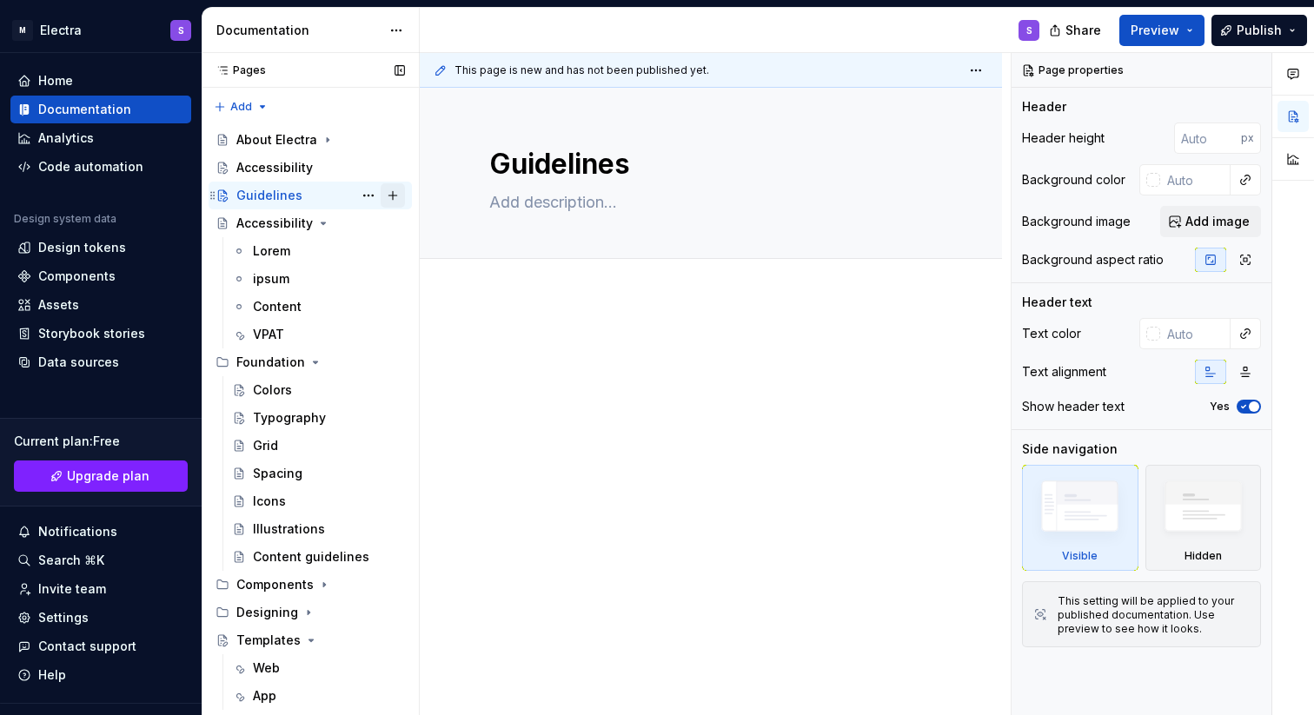
click at [383, 192] on button "Page tree" at bounding box center [393, 195] width 24 height 24
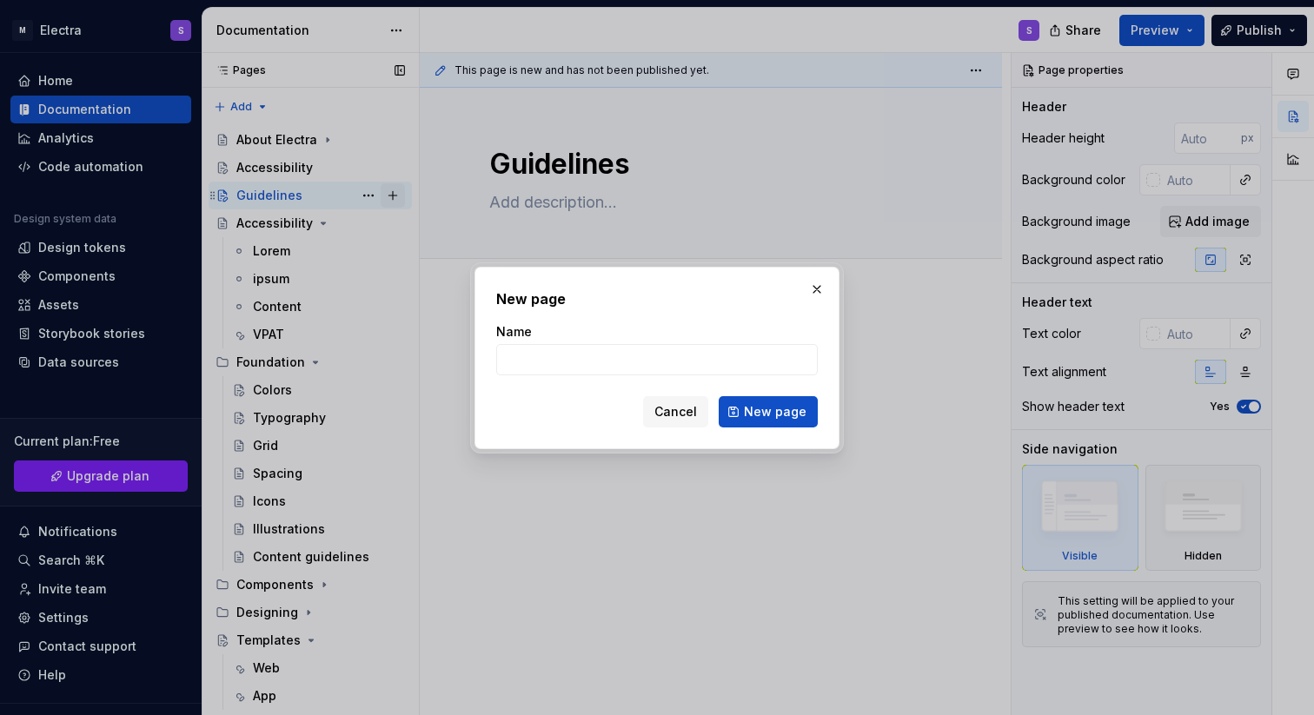
type textarea "*"
type input "Acce"
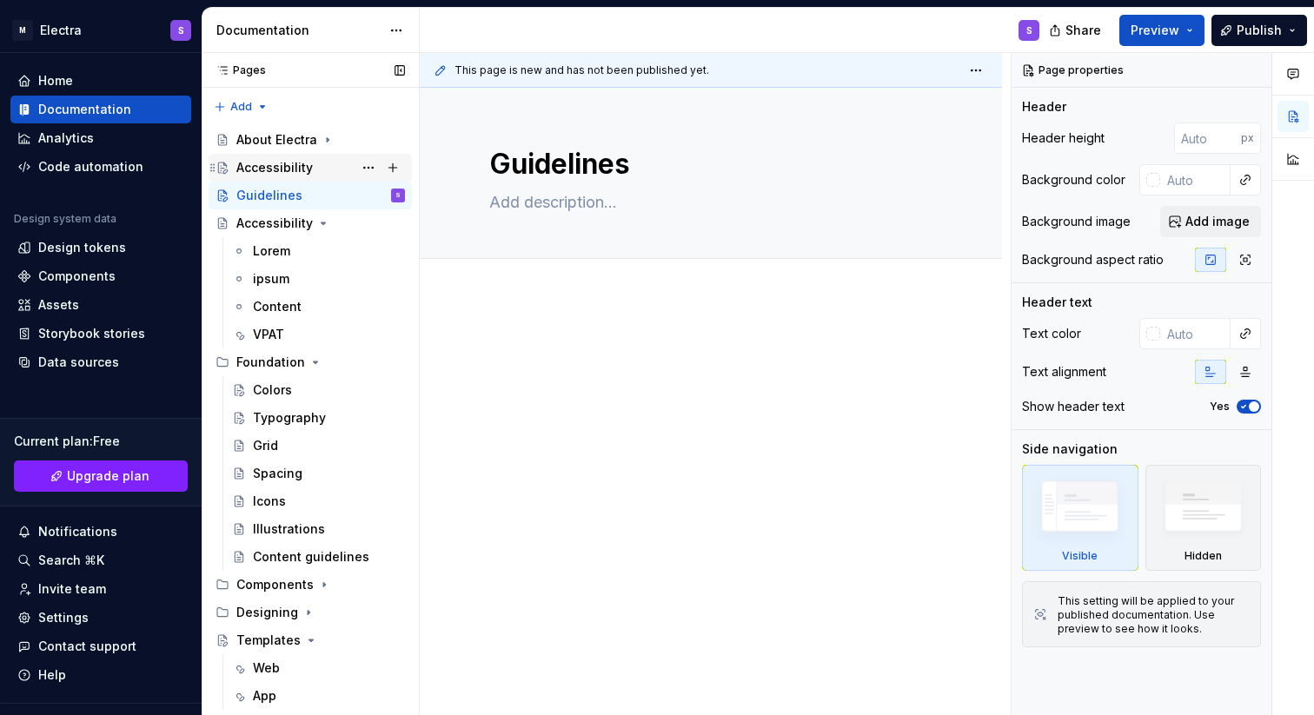
click at [276, 170] on div "Accessibility" at bounding box center [274, 167] width 76 height 17
click at [382, 165] on button "Page tree" at bounding box center [393, 168] width 24 height 24
click at [357, 166] on button "Page tree" at bounding box center [368, 168] width 24 height 24
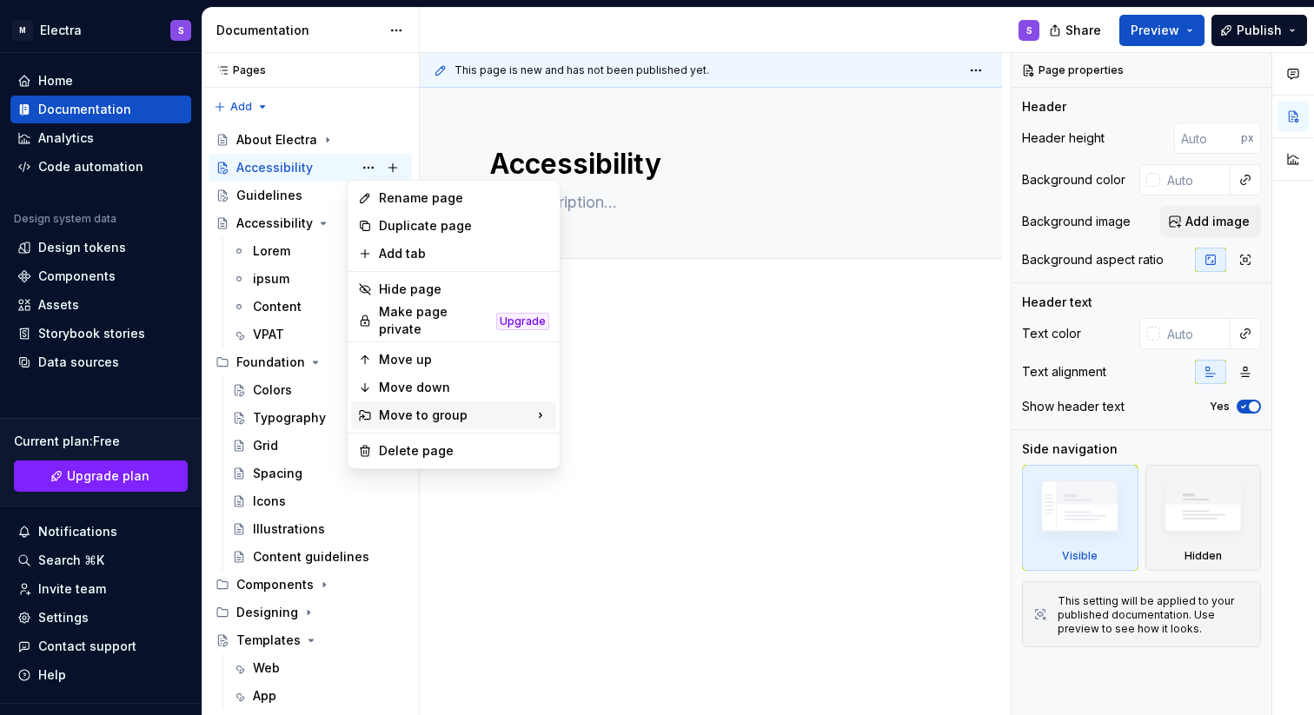
click at [431, 402] on div "Move to group" at bounding box center [453, 416] width 205 height 28
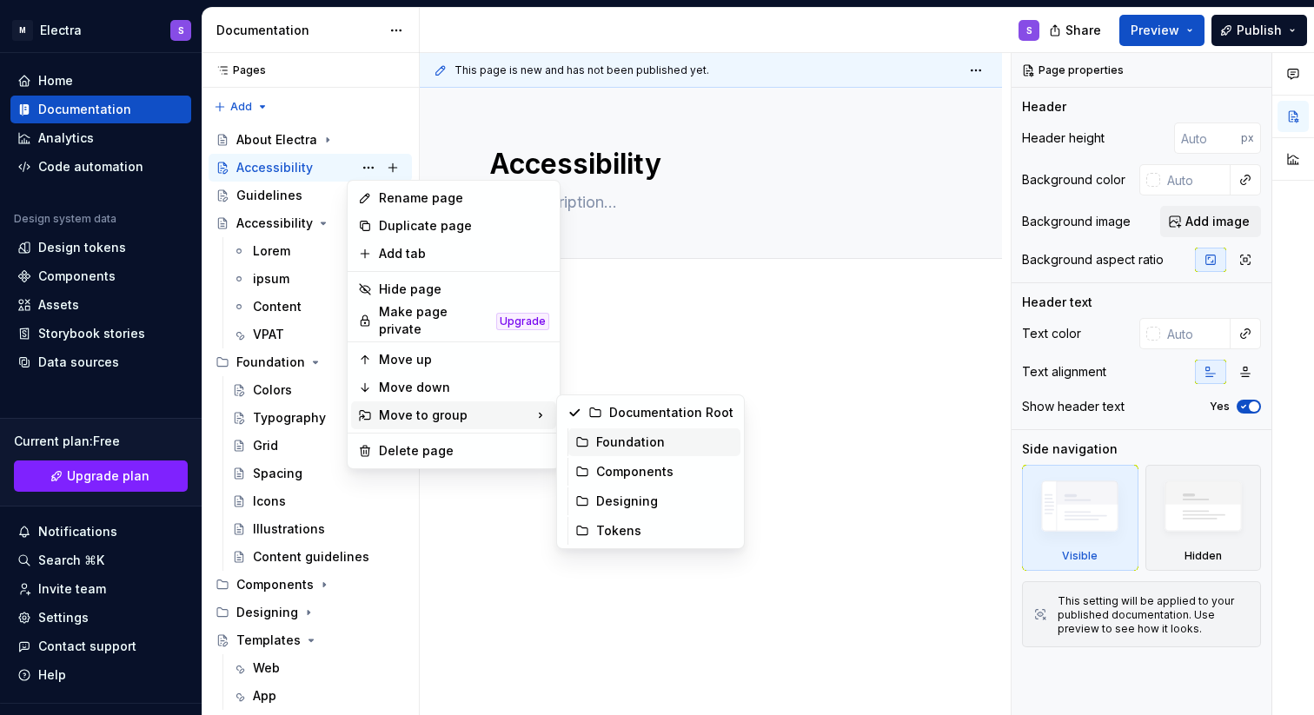
click at [661, 442] on div "Foundation" at bounding box center [664, 442] width 137 height 17
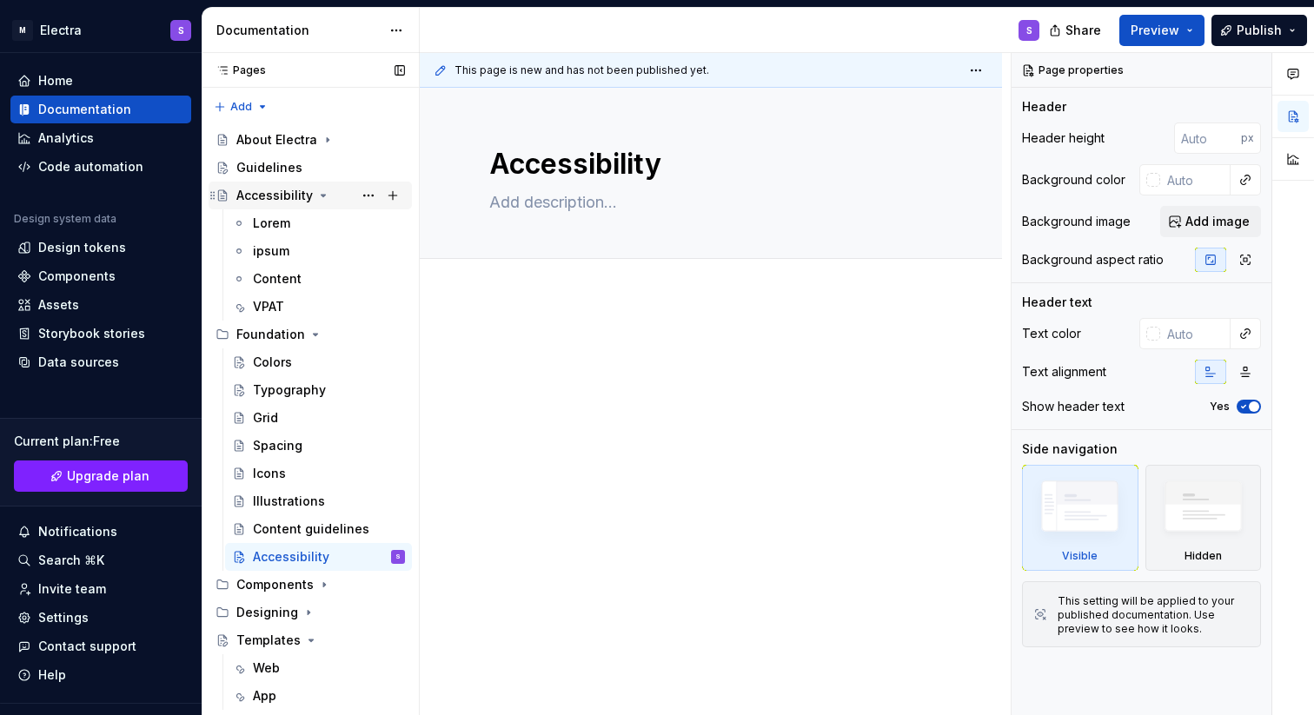
click at [318, 195] on icon "Page tree" at bounding box center [323, 196] width 14 height 14
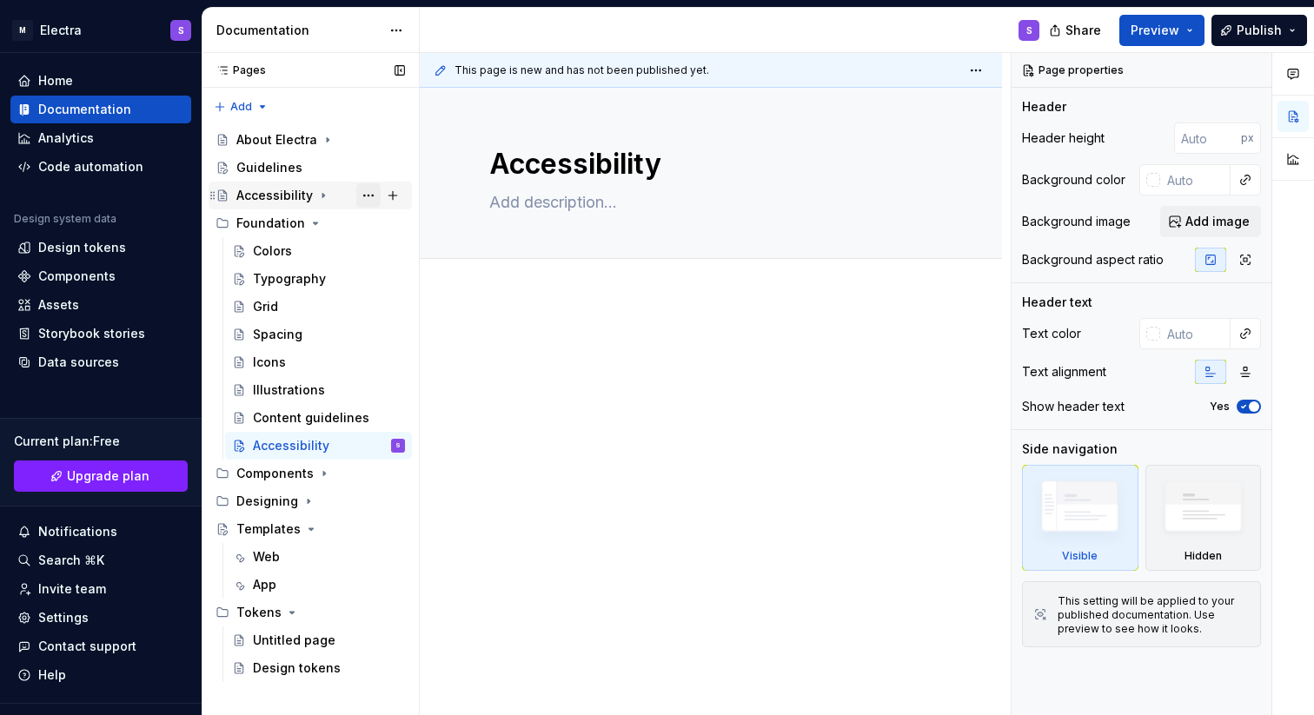
click at [377, 192] on button "Page tree" at bounding box center [368, 195] width 24 height 24
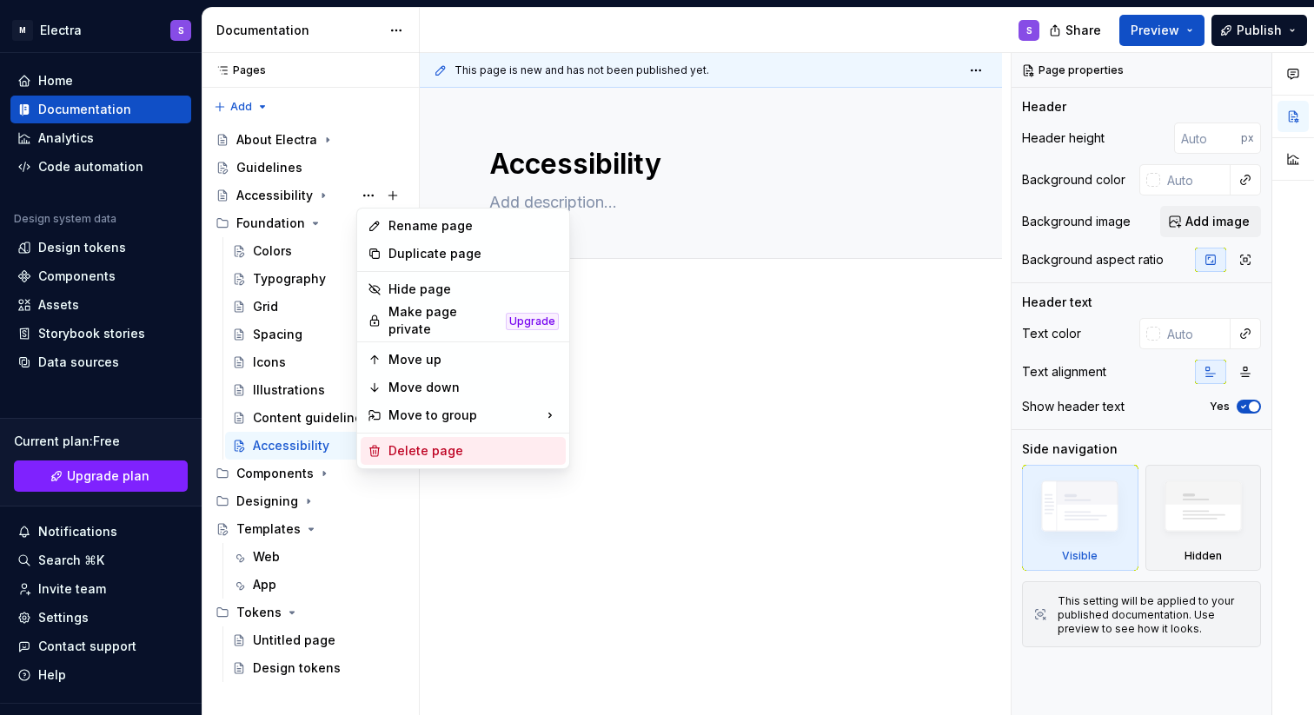
click at [420, 442] on div "Delete page" at bounding box center [473, 450] width 170 height 17
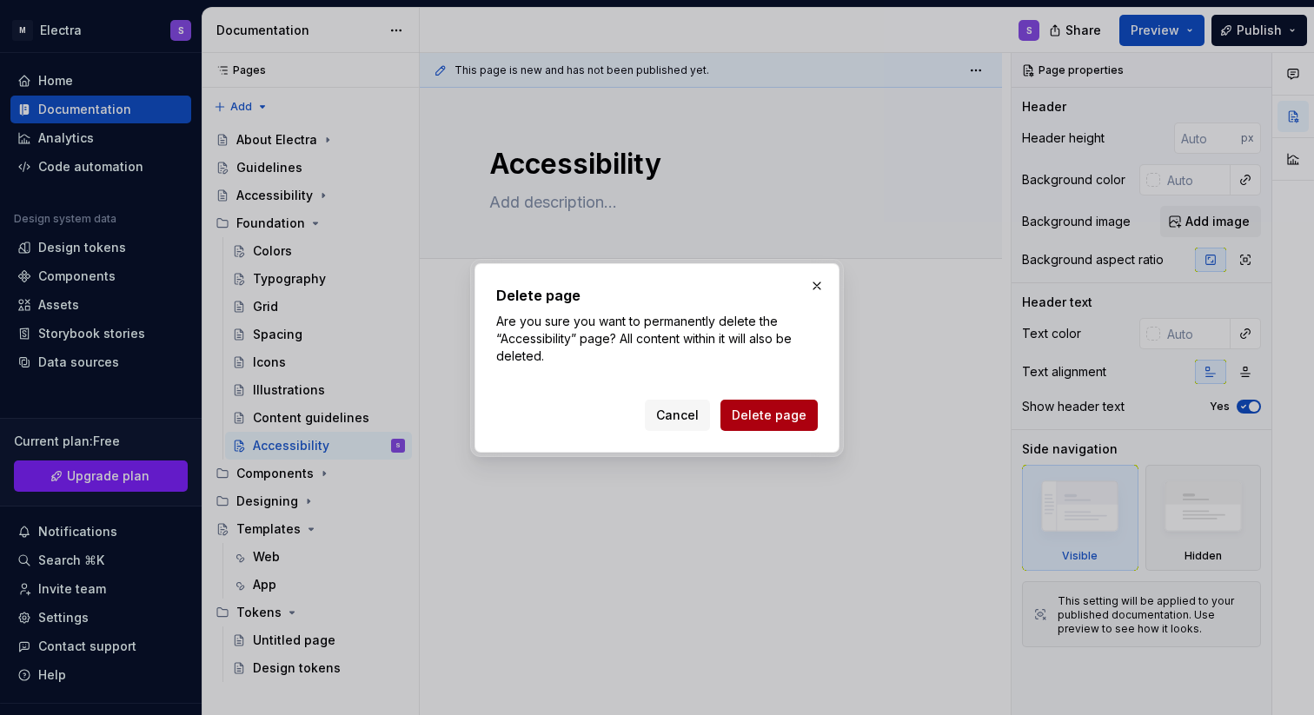
click at [763, 415] on span "Delete page" at bounding box center [769, 415] width 75 height 17
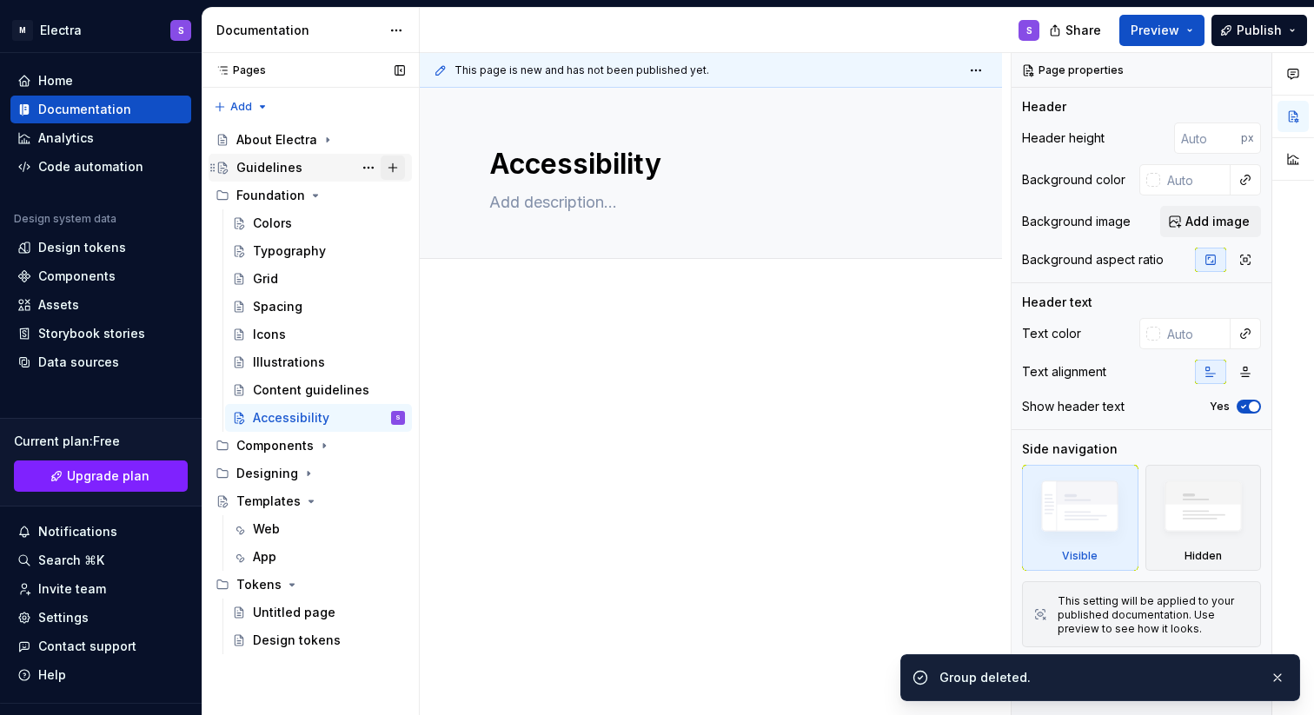
click at [400, 164] on button "Page tree" at bounding box center [393, 168] width 24 height 24
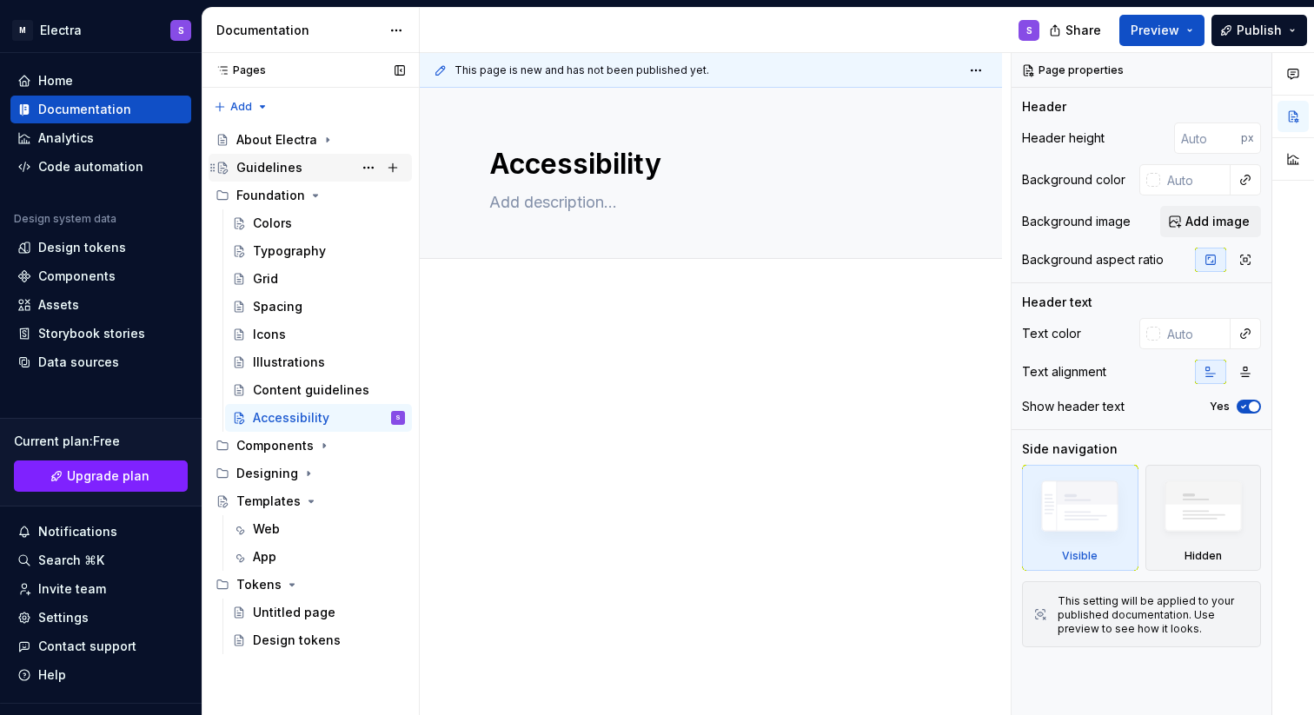
click at [290, 170] on div "Guidelines" at bounding box center [269, 167] width 66 height 17
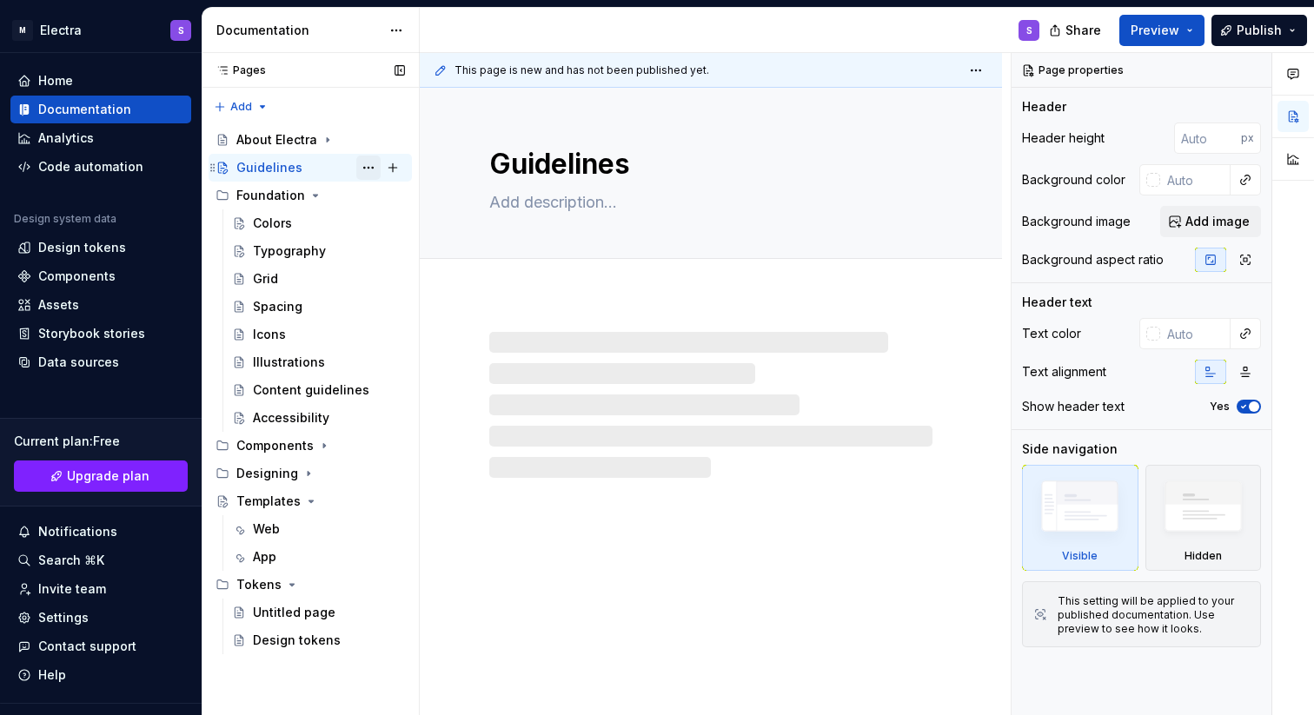
click at [372, 169] on button "Page tree" at bounding box center [368, 168] width 24 height 24
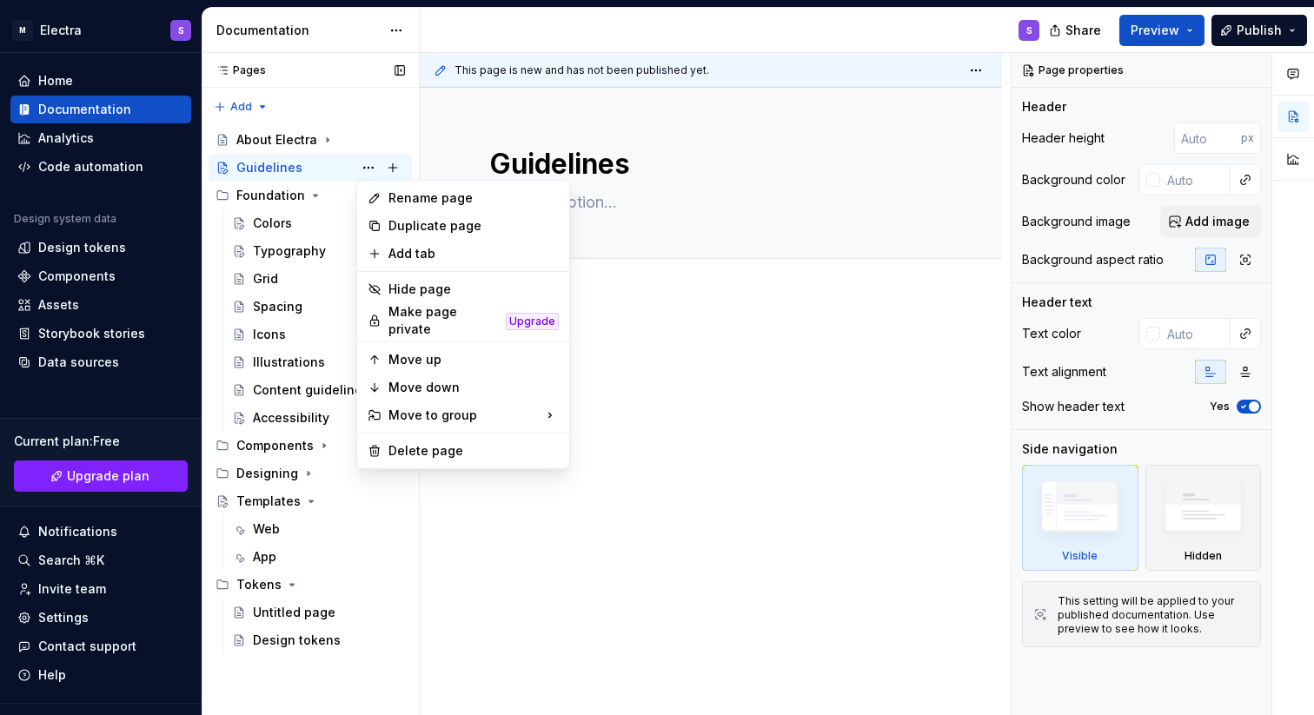
click at [278, 173] on div "Pages Pages Add Accessibility guide for tree Page tree. Navigate the tree with …" at bounding box center [310, 384] width 217 height 663
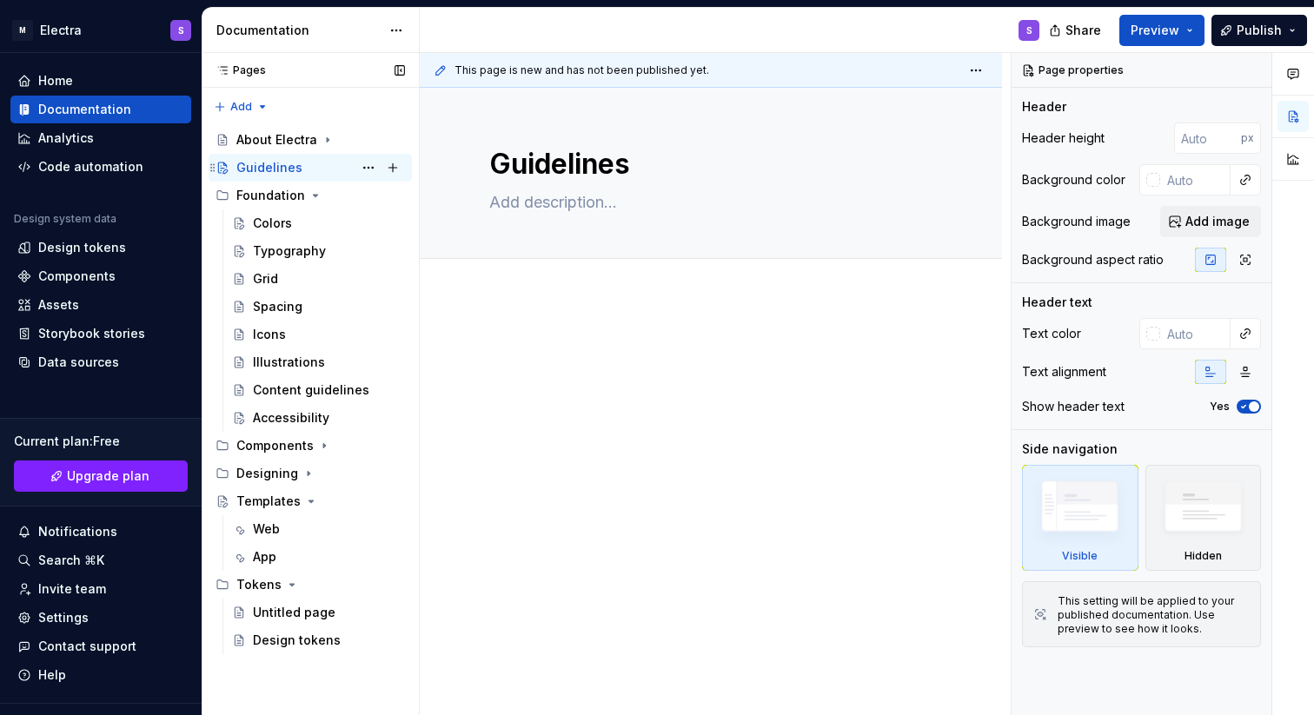
click at [222, 169] on icon "Page tree" at bounding box center [223, 168] width 14 height 14
type textarea "*"
click at [536, 282] on span "Add tab" at bounding box center [531, 278] width 41 height 14
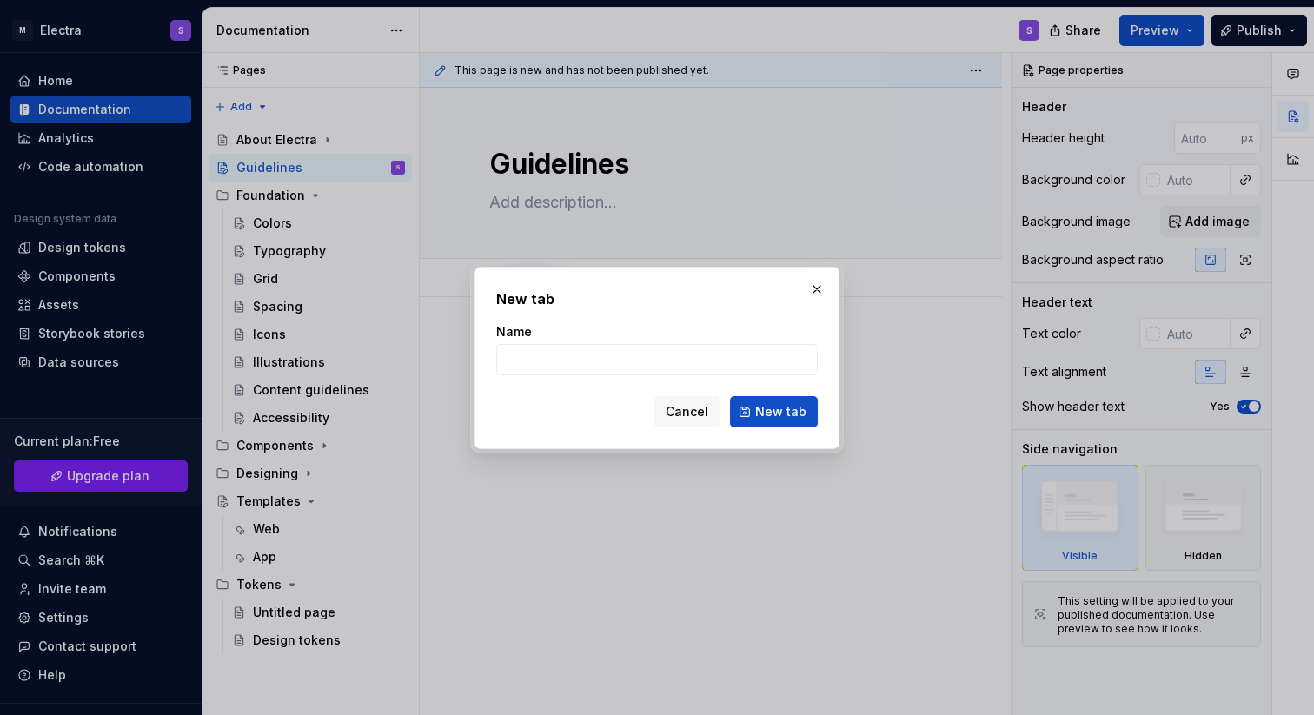
type input "A"
type textarea "*"
type input "Access"
type textarea "*"
type input "Accessibility"
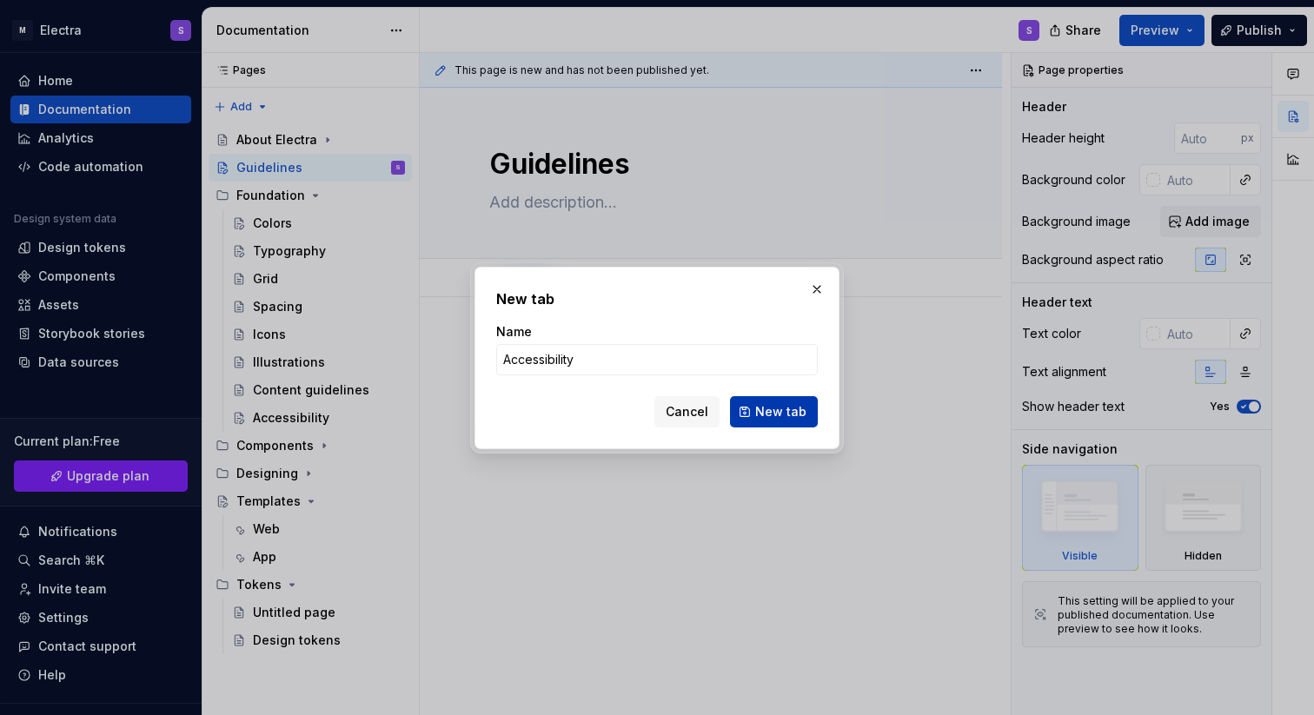
click at [793, 415] on span "New tab" at bounding box center [780, 411] width 51 height 17
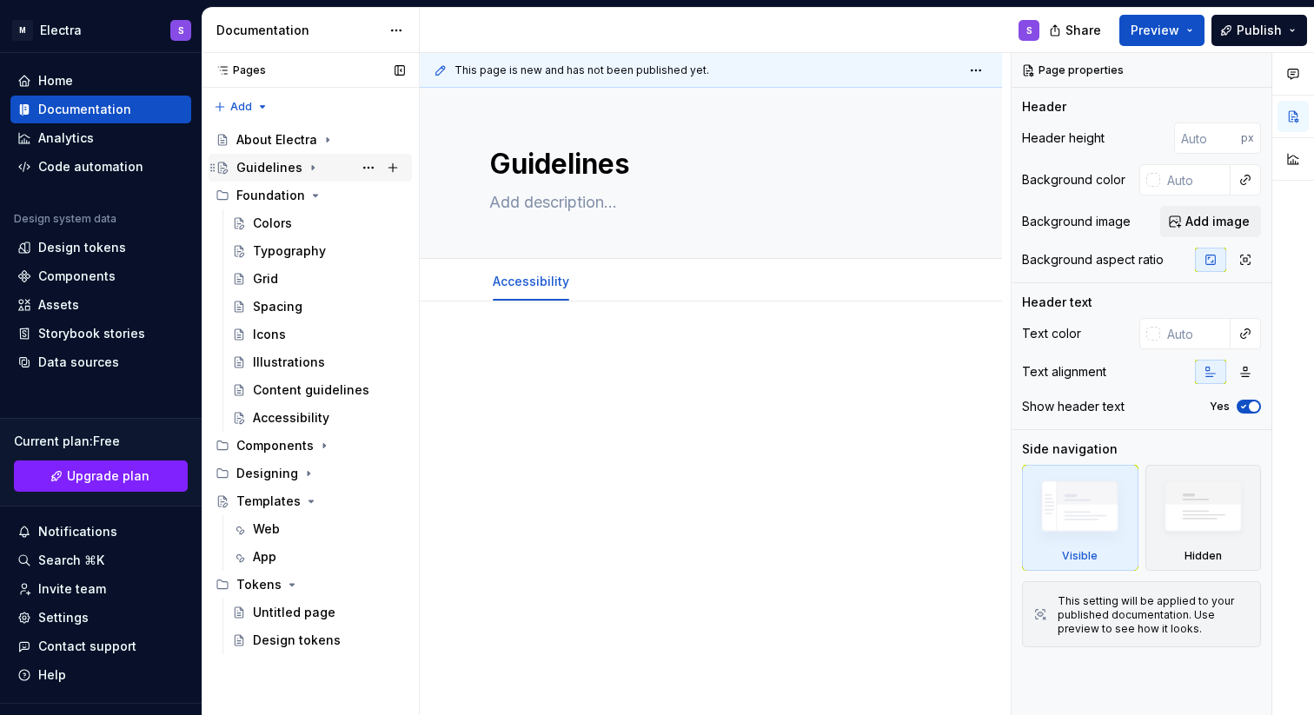
click at [309, 165] on icon "Page tree" at bounding box center [313, 168] width 14 height 14
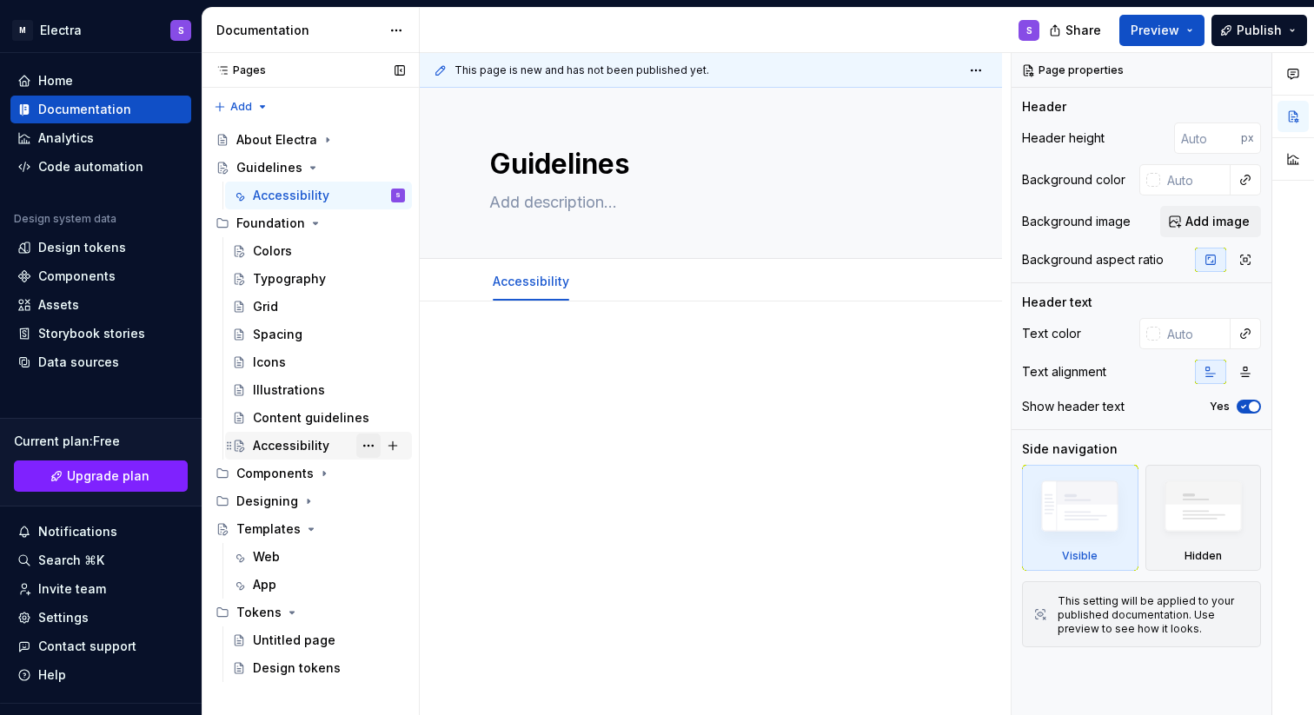
click at [366, 447] on button "Page tree" at bounding box center [368, 446] width 24 height 24
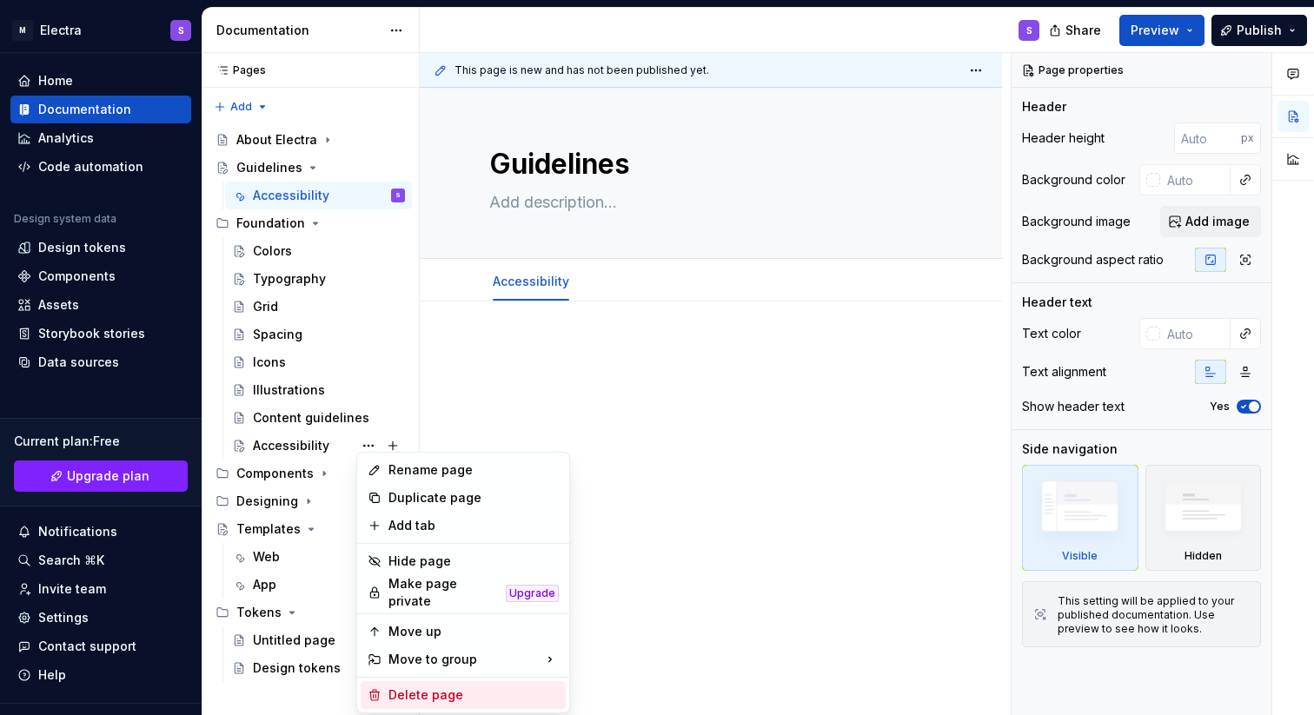
click at [451, 693] on div "Delete page" at bounding box center [473, 695] width 170 height 17
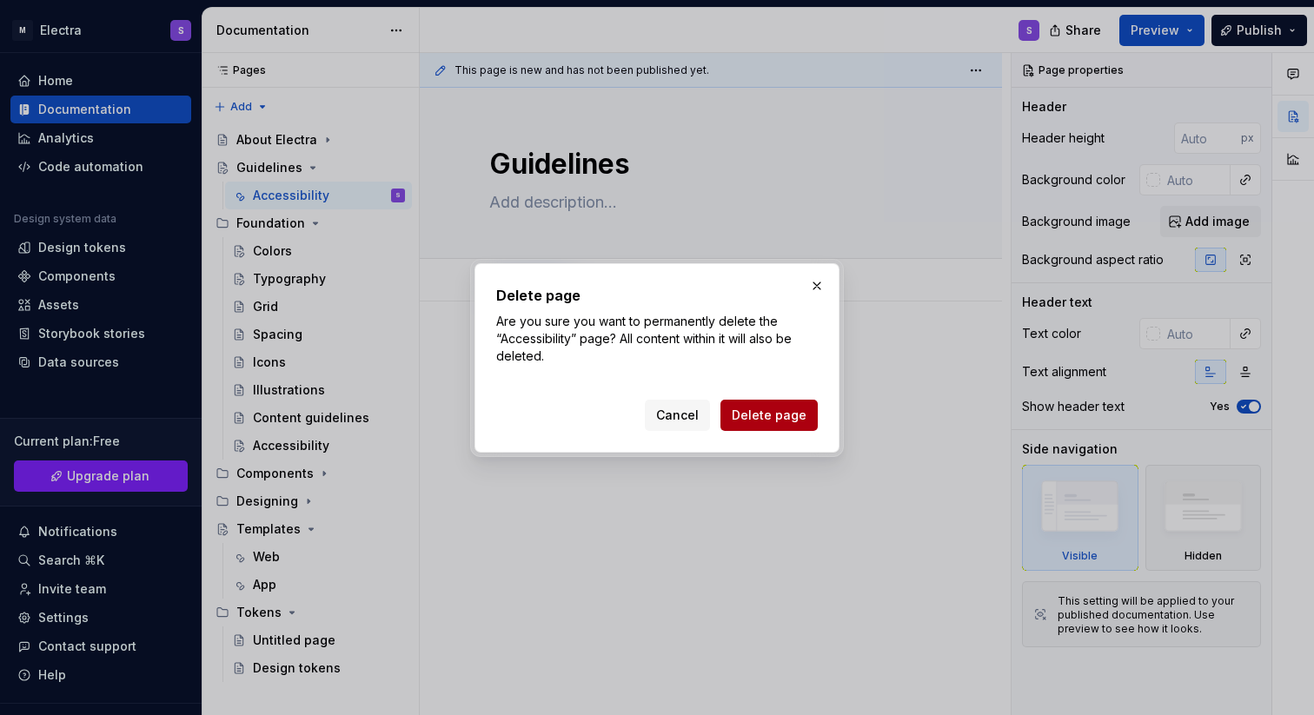
click at [790, 422] on span "Delete page" at bounding box center [769, 415] width 75 height 17
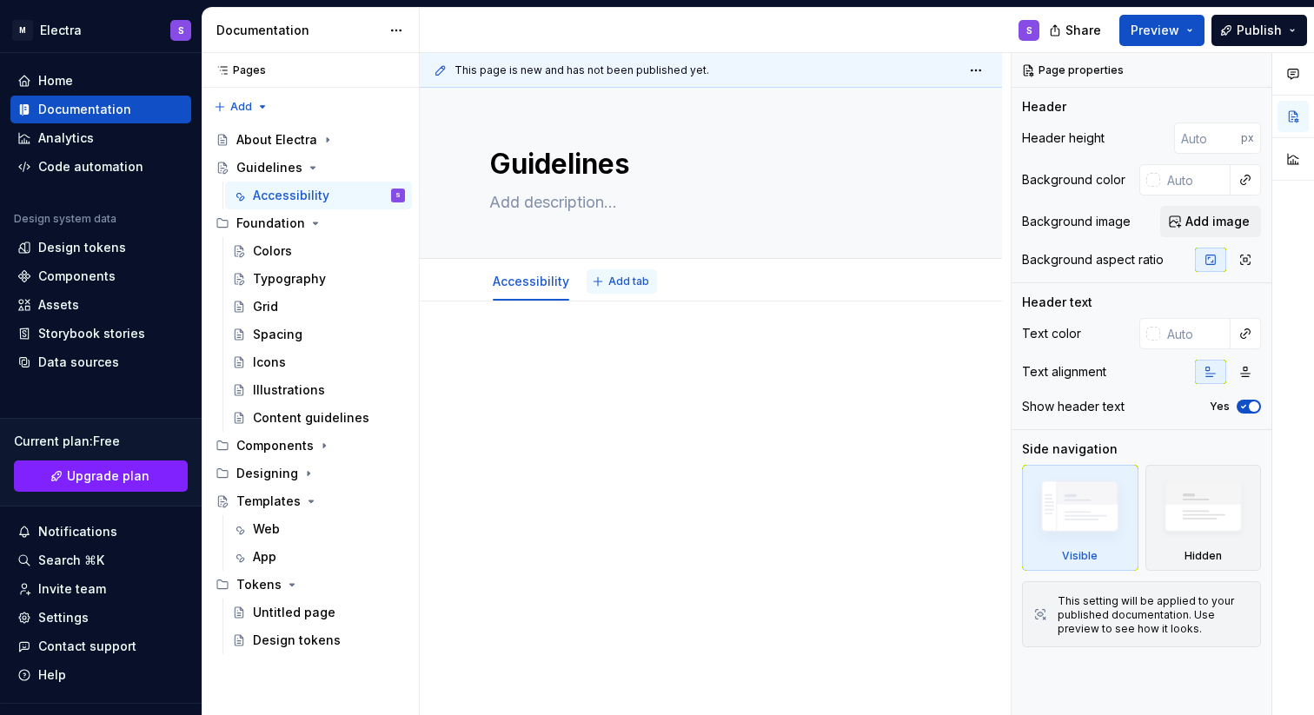
click at [616, 280] on span "Add tab" at bounding box center [628, 282] width 41 height 14
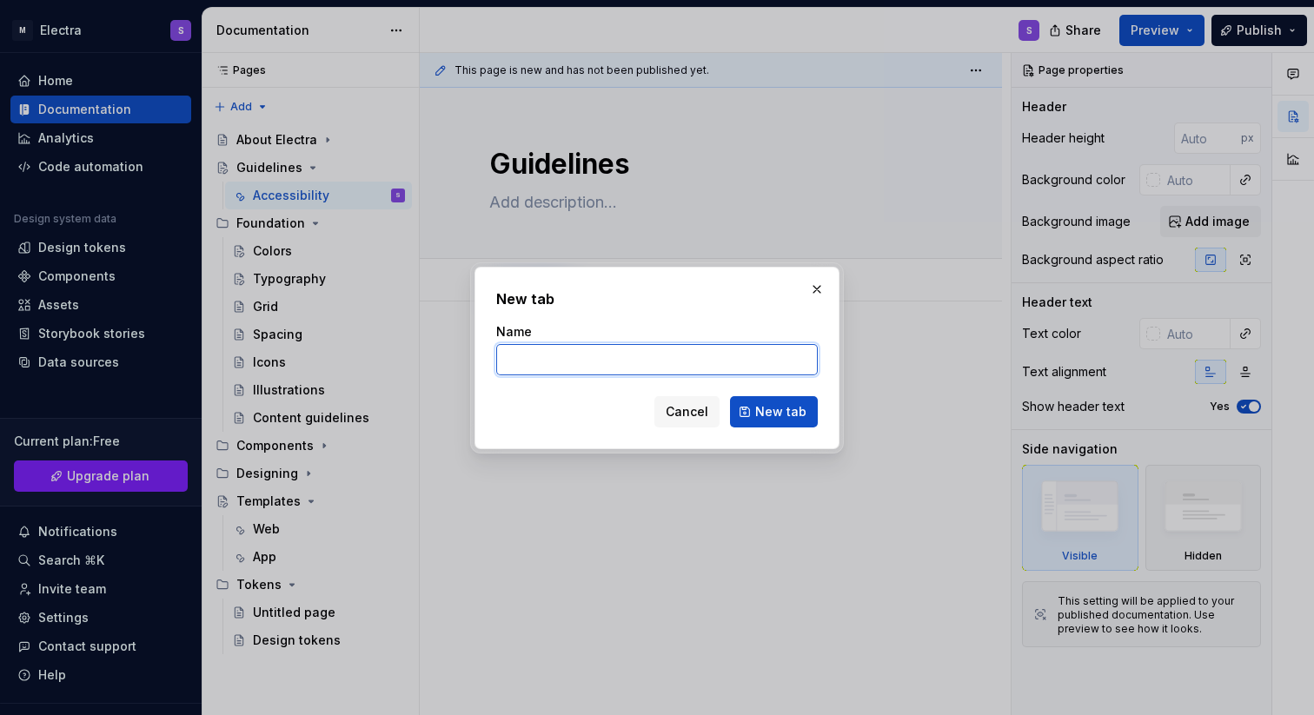
type textarea "*"
type input "Color system"
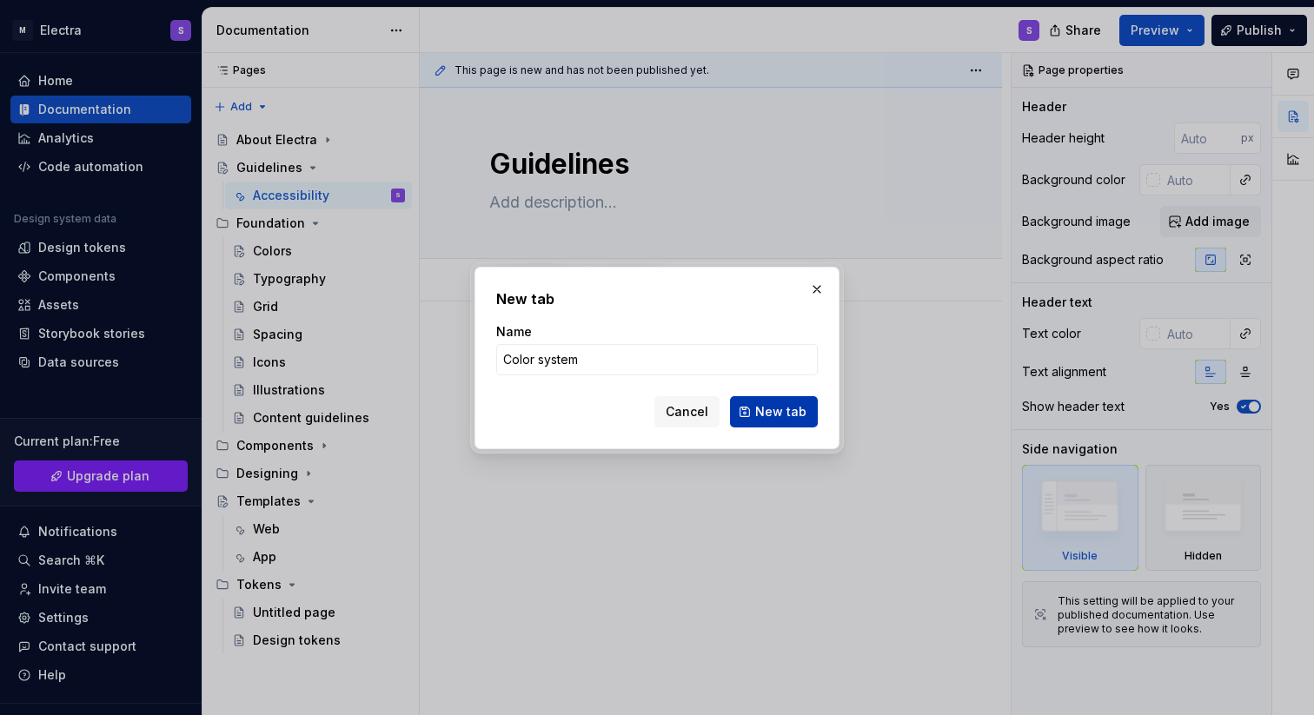
click at [790, 412] on span "New tab" at bounding box center [780, 411] width 51 height 17
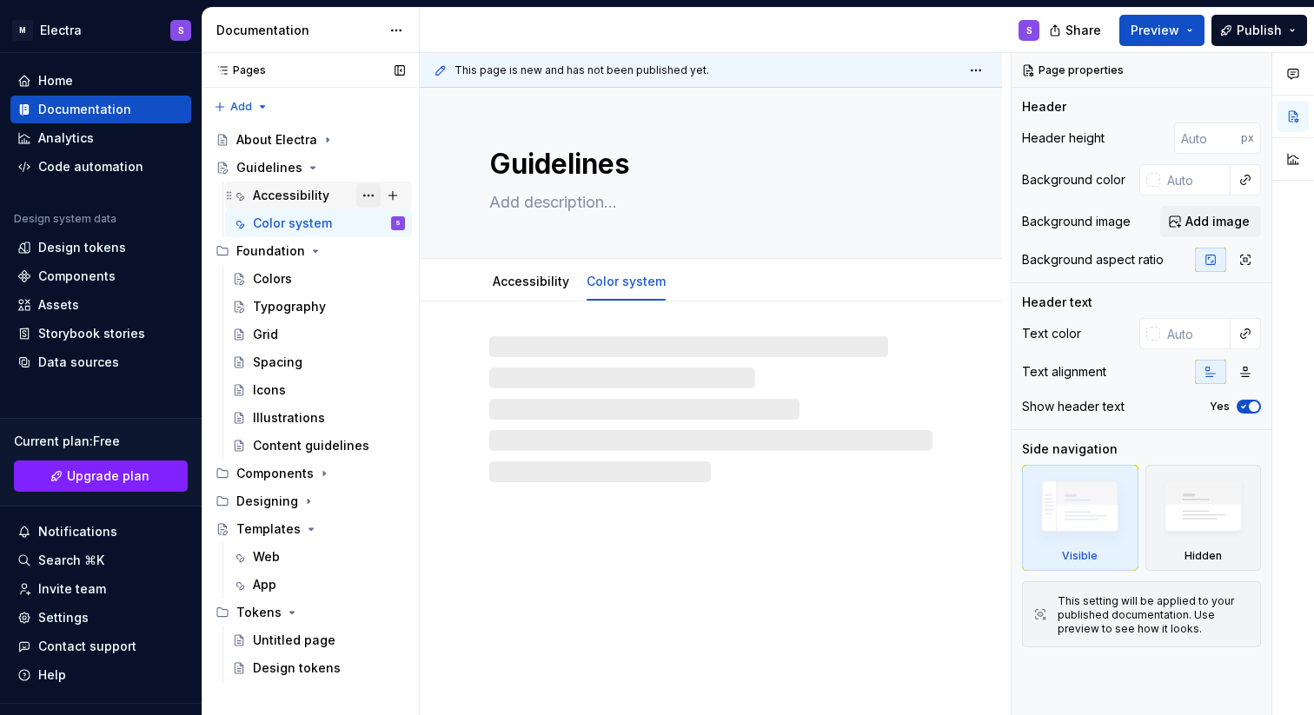
click at [369, 194] on button "Page tree" at bounding box center [368, 195] width 24 height 24
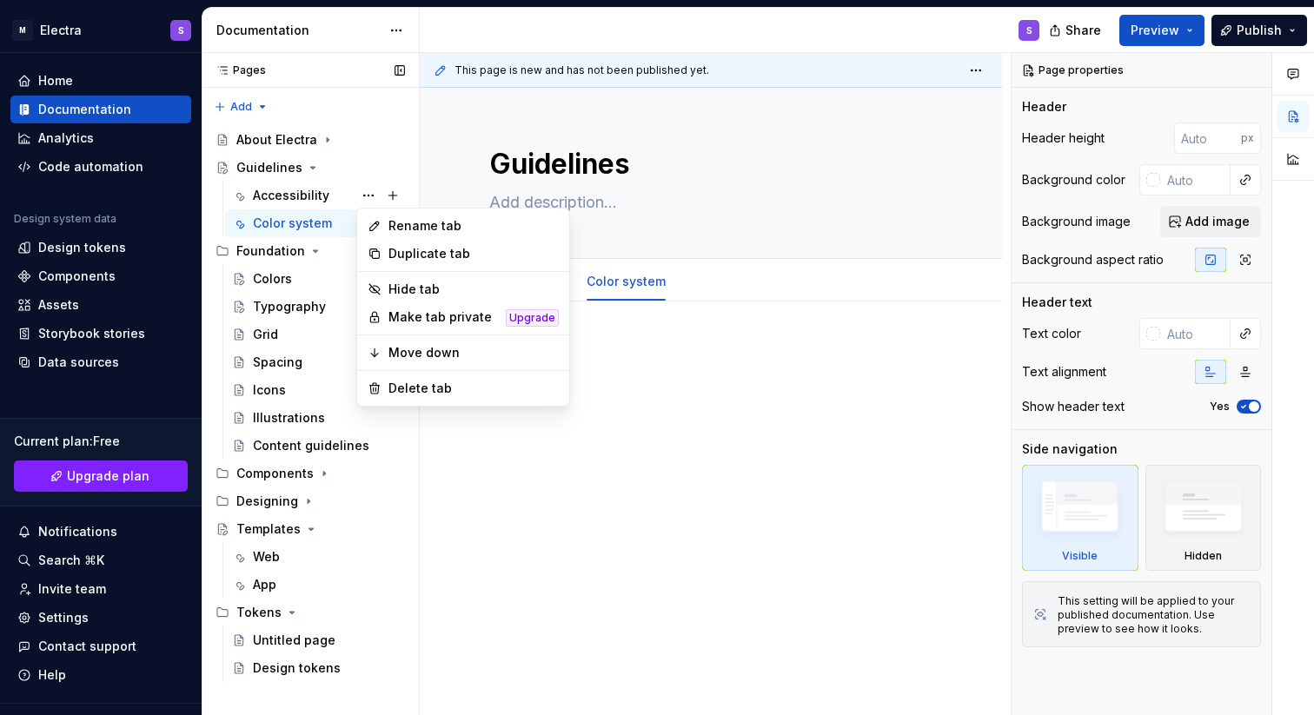
click at [307, 196] on div "Pages Pages Add Accessibility guide for tree Page tree. Navigate the tree with …" at bounding box center [310, 384] width 217 height 663
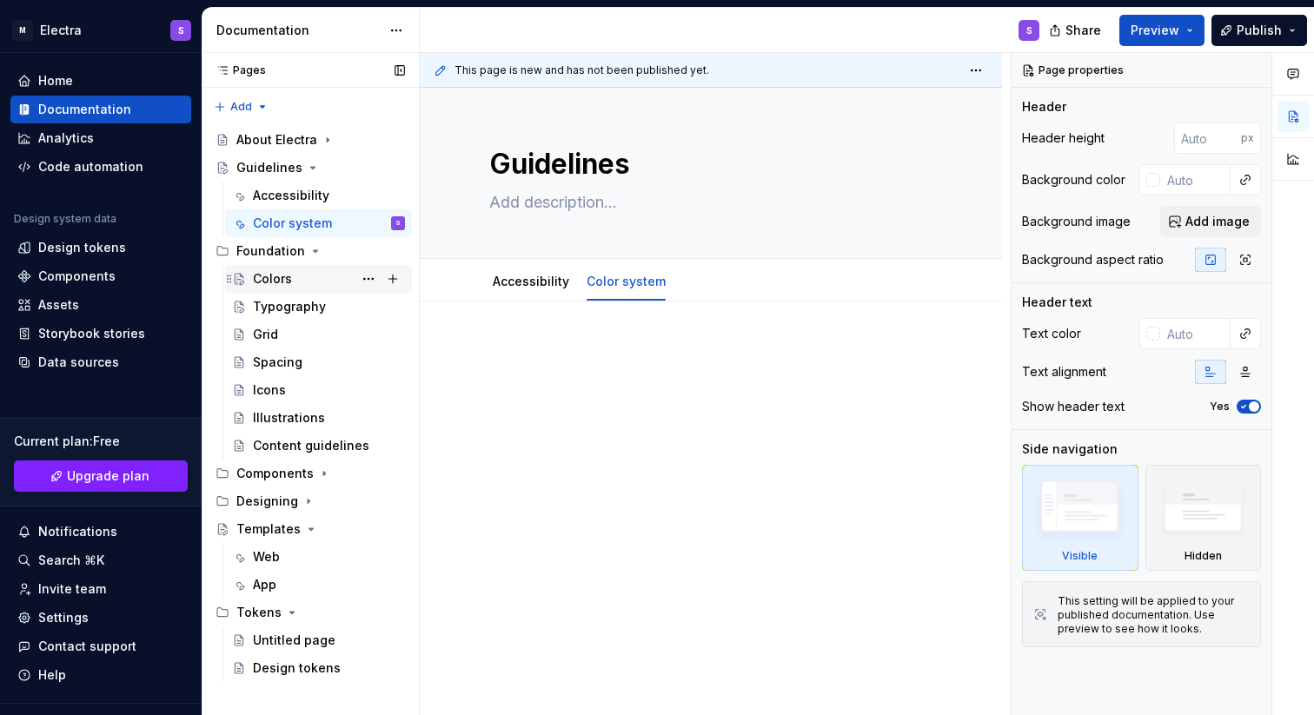
click at [276, 284] on div "Colors" at bounding box center [272, 278] width 39 height 17
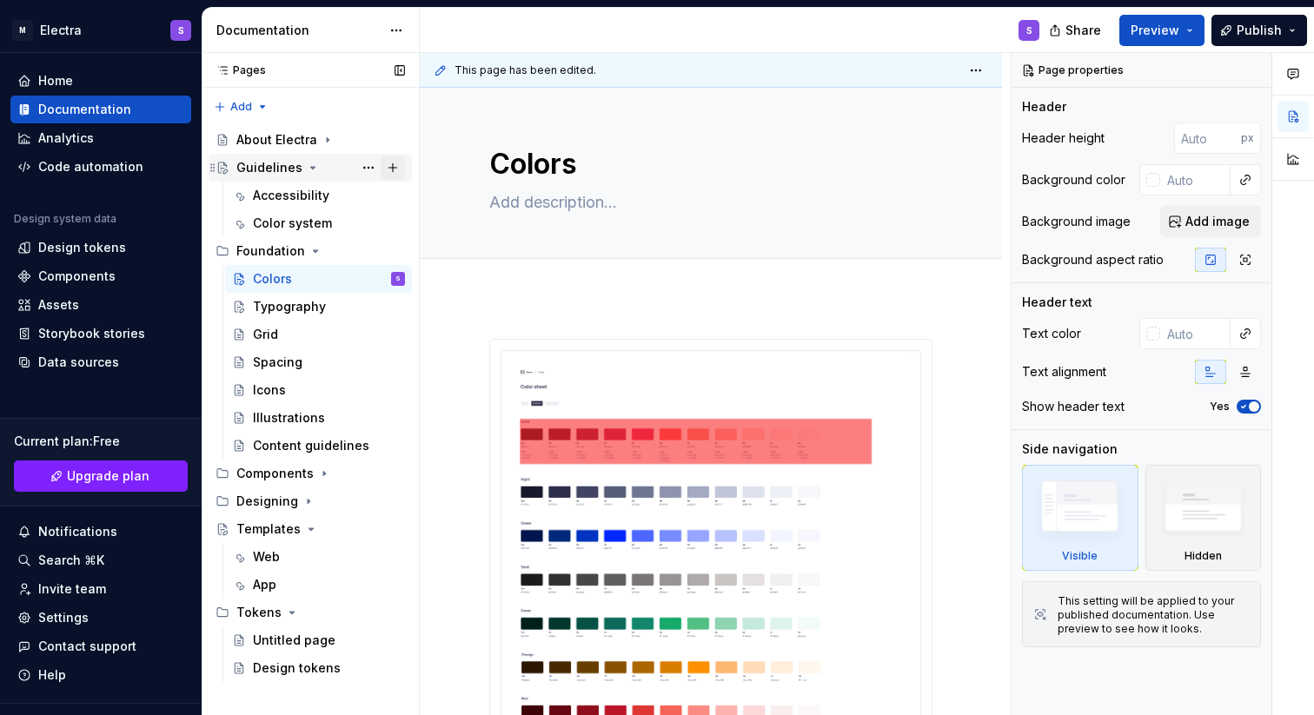
click at [388, 170] on button "Page tree" at bounding box center [393, 168] width 24 height 24
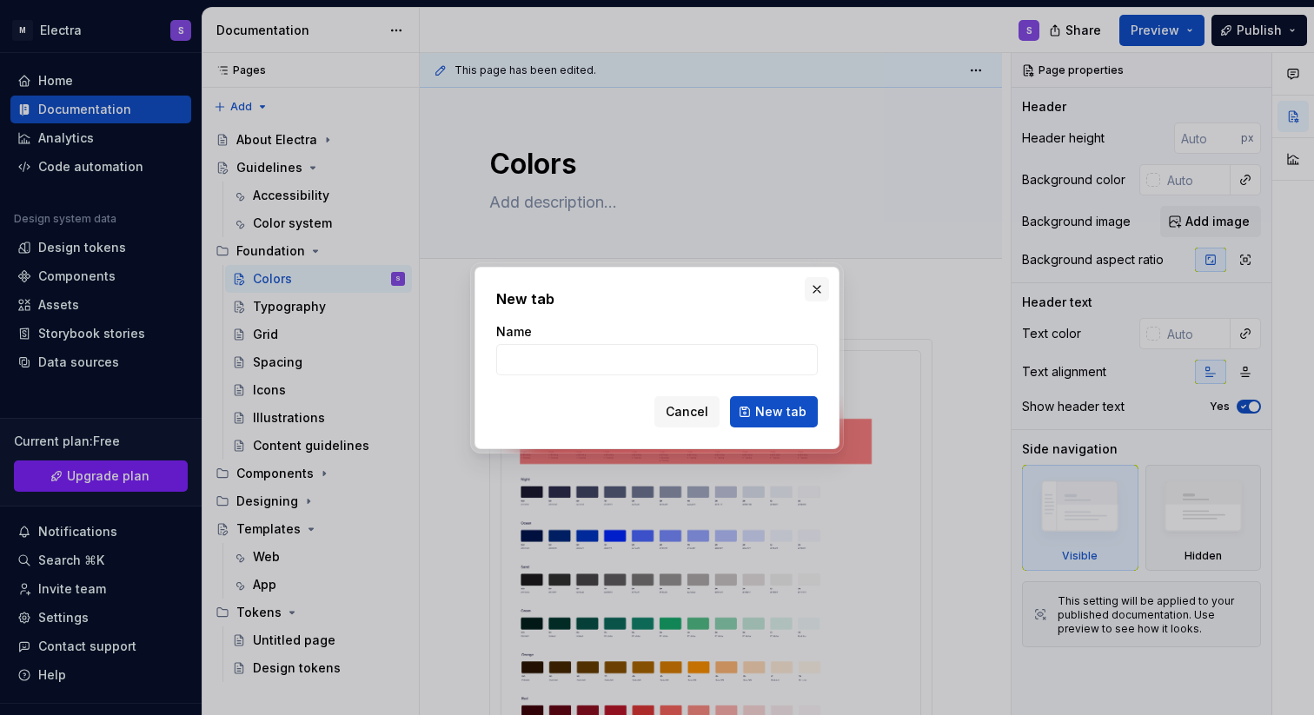
click at [819, 287] on button "button" at bounding box center [817, 289] width 24 height 24
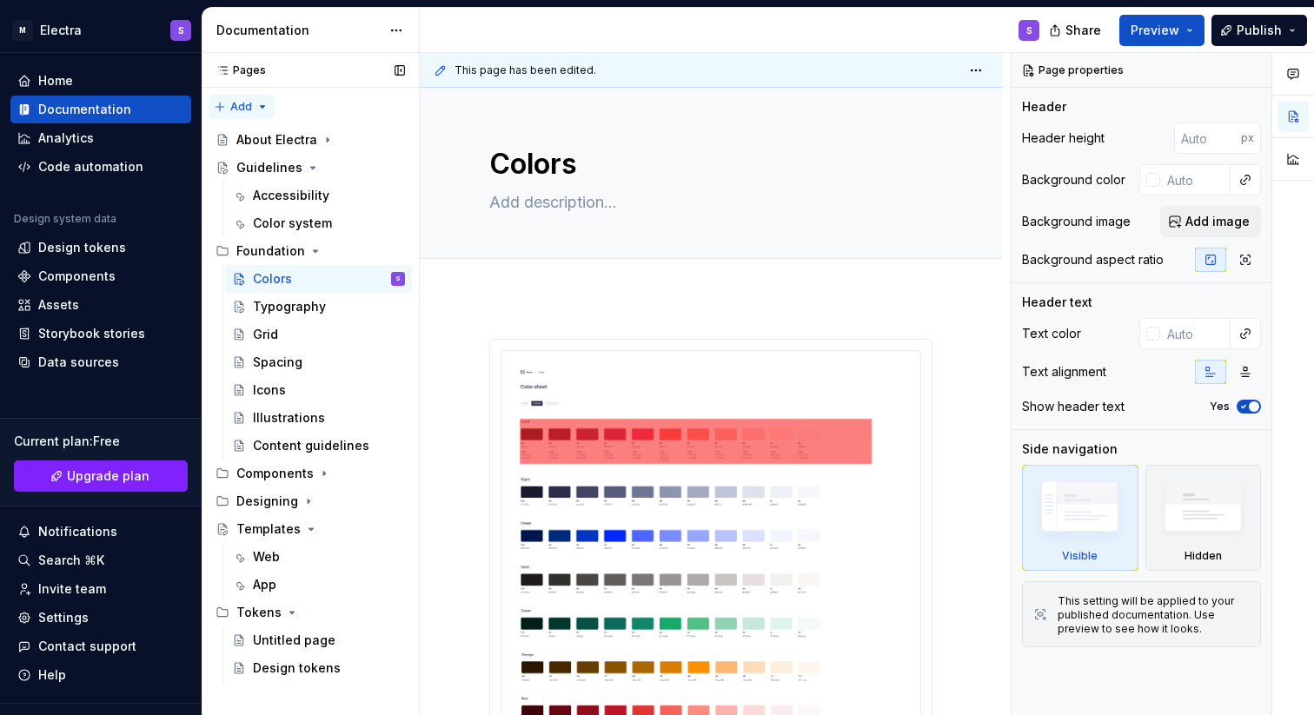
click at [259, 104] on div "Pages Pages Add Accessibility guide for tree Page tree. Navigate the tree with …" at bounding box center [310, 384] width 217 height 663
type textarea "*"
click at [254, 166] on div "New group" at bounding box center [297, 168] width 113 height 17
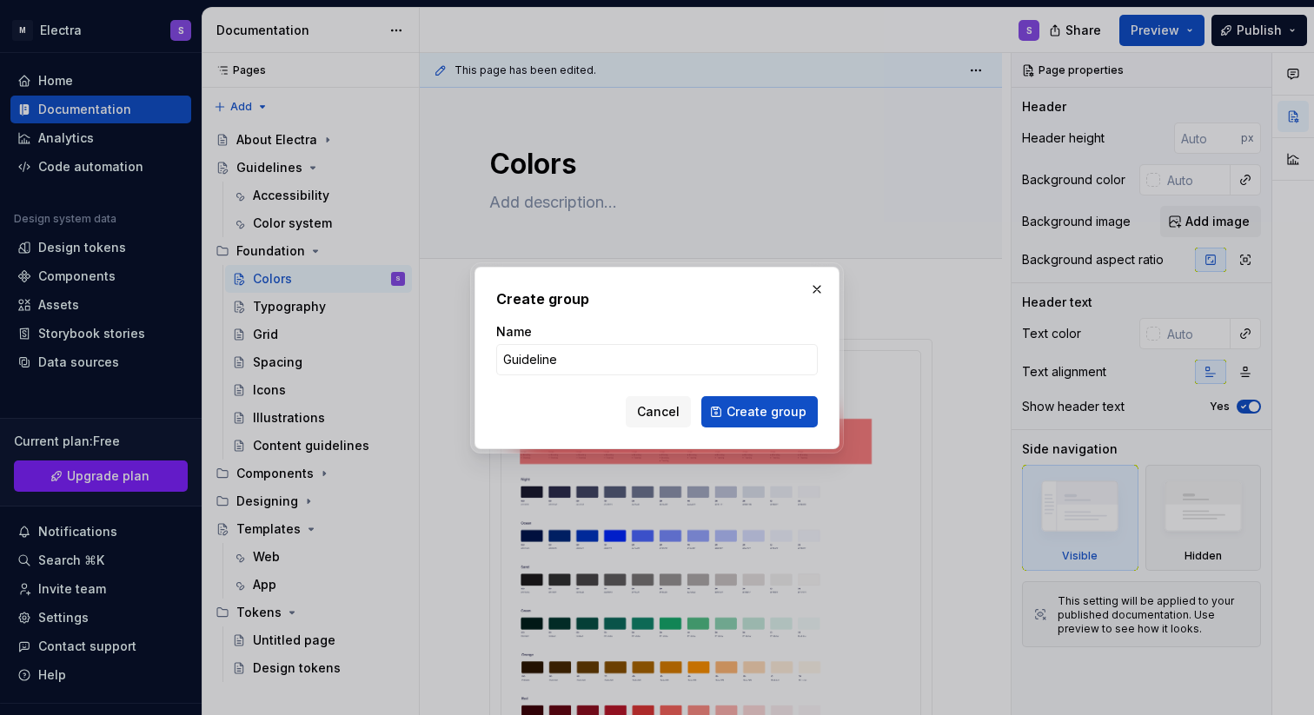
type input "Guidelines"
click button "Create group" at bounding box center [759, 411] width 116 height 31
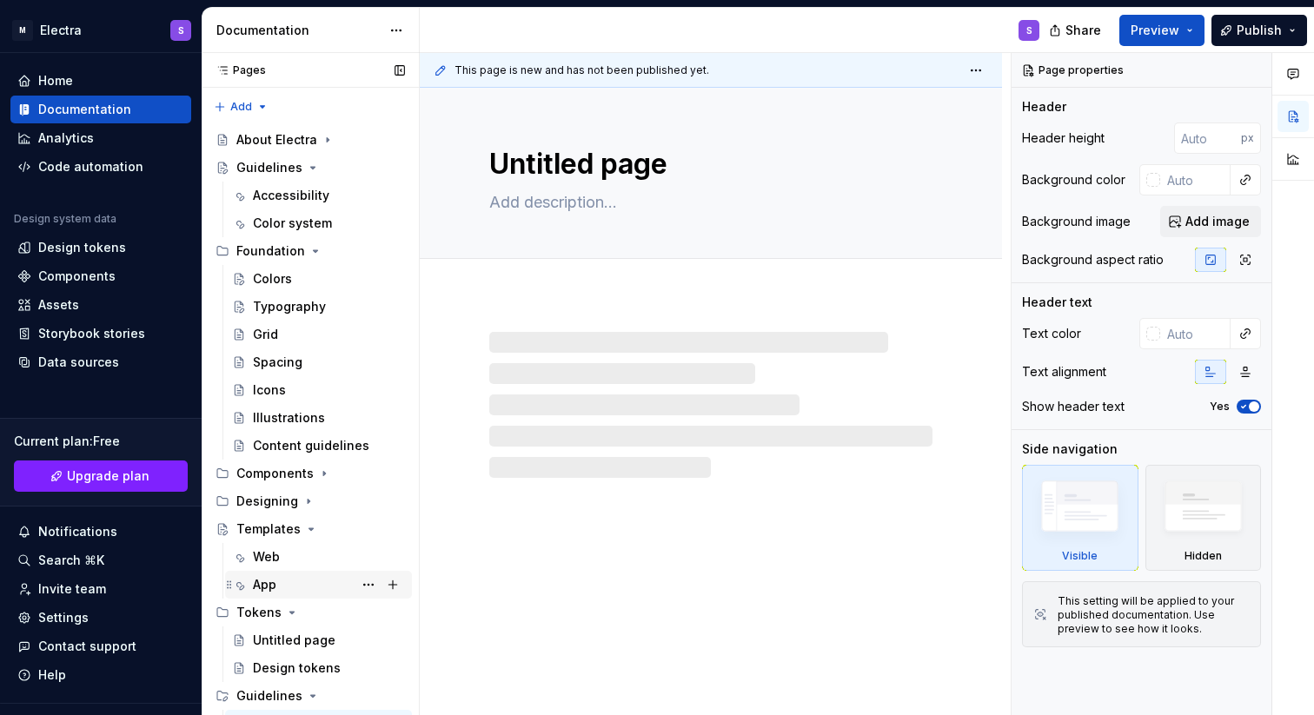
scroll to position [18, 0]
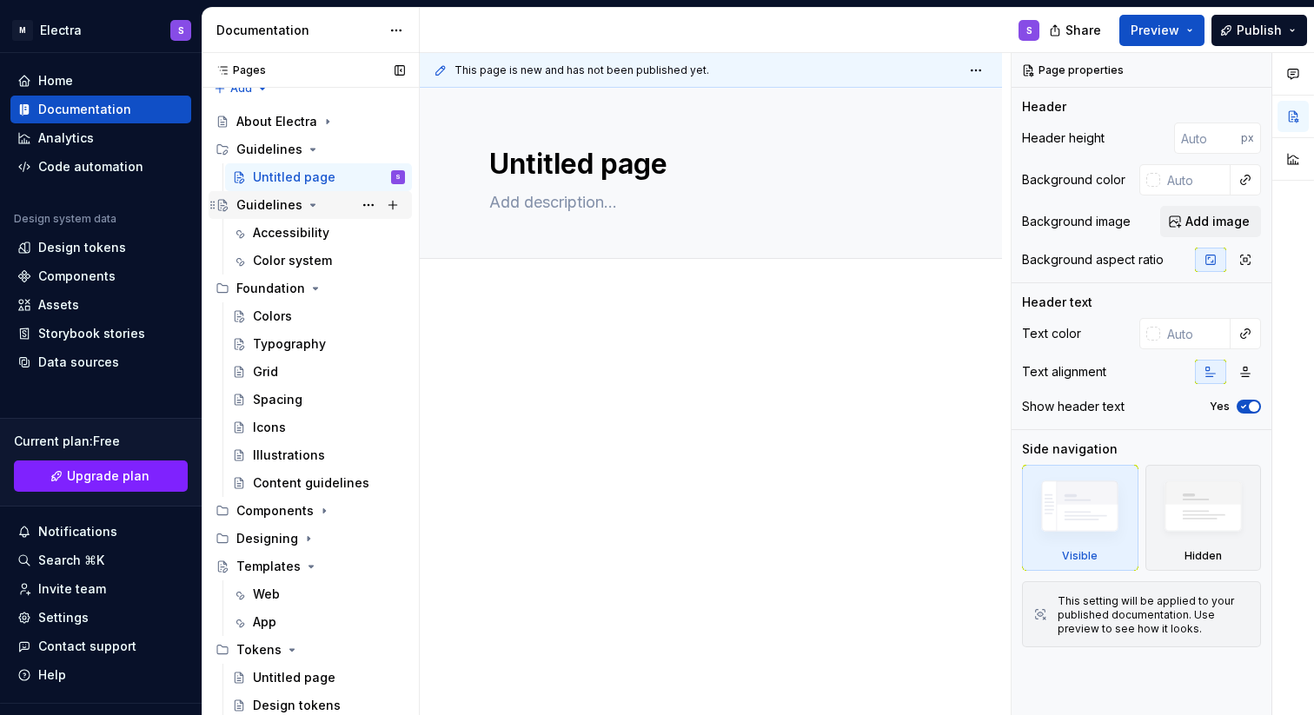
click at [306, 208] on icon "Page tree" at bounding box center [313, 205] width 14 height 14
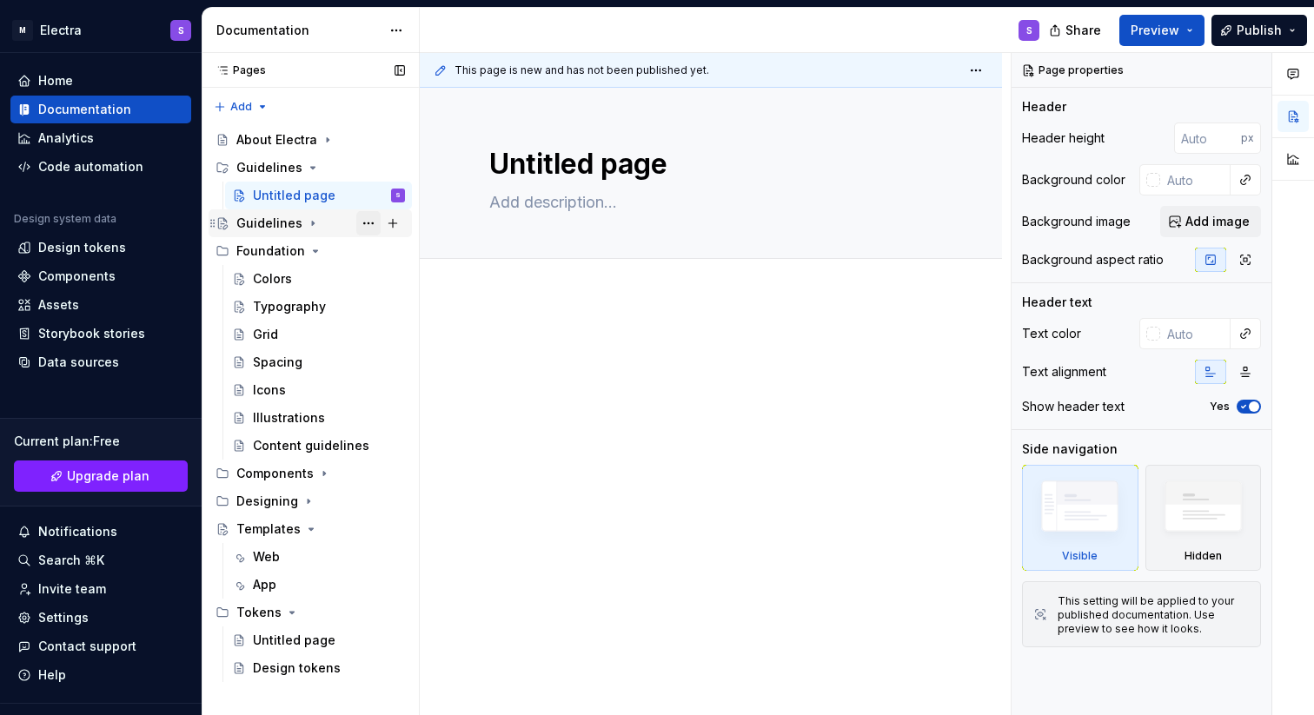
click at [365, 221] on button "Page tree" at bounding box center [368, 223] width 24 height 24
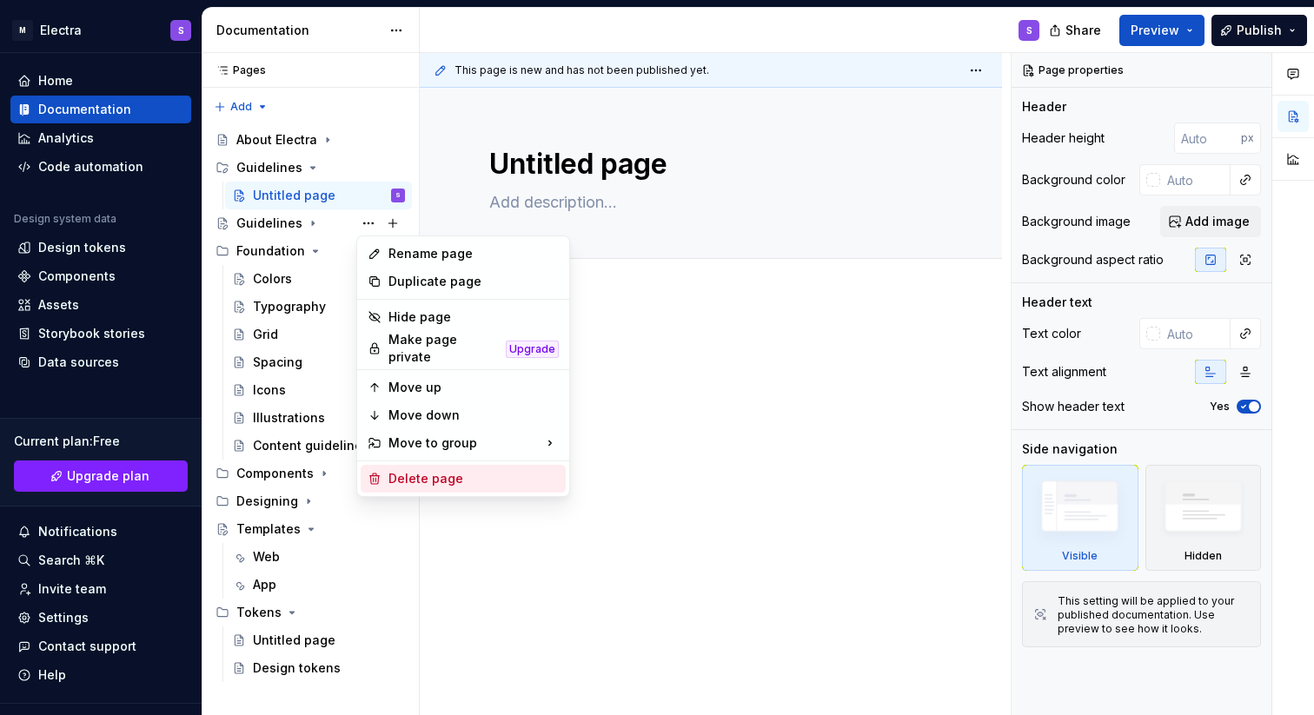
click at [425, 470] on div "Delete page" at bounding box center [473, 478] width 170 height 17
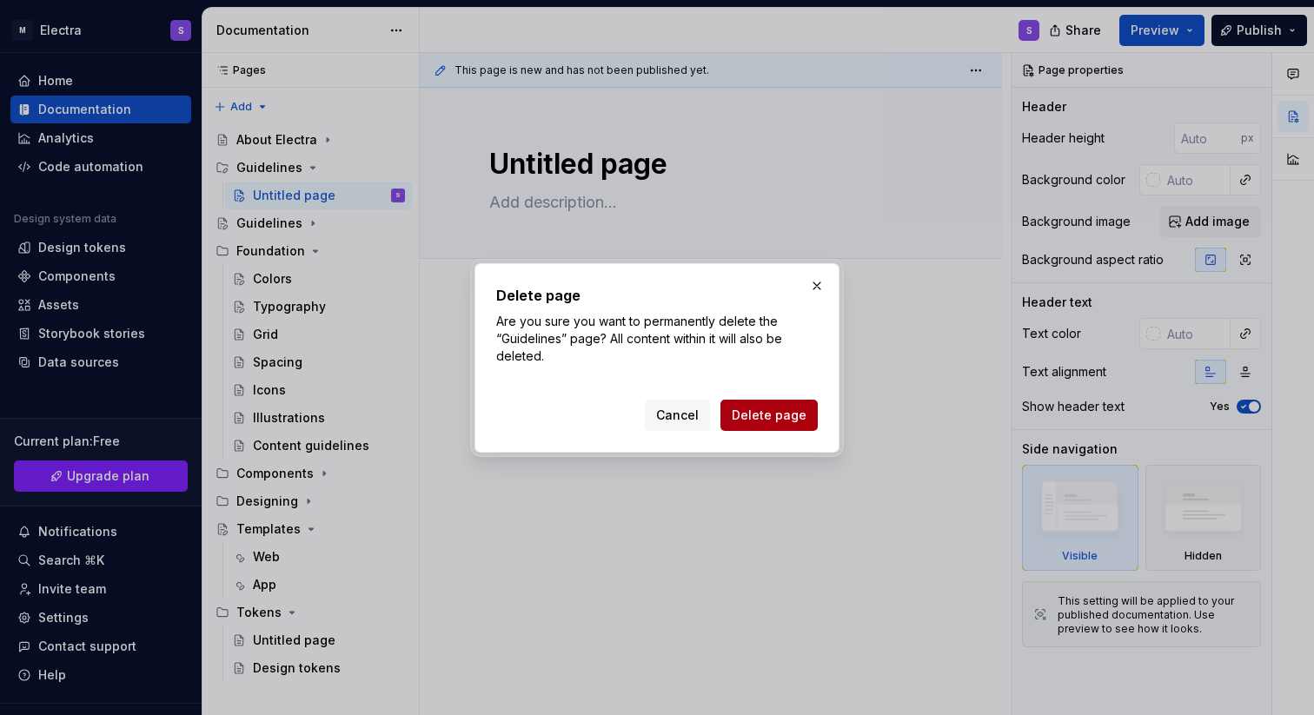
click at [756, 415] on span "Delete page" at bounding box center [769, 415] width 75 height 17
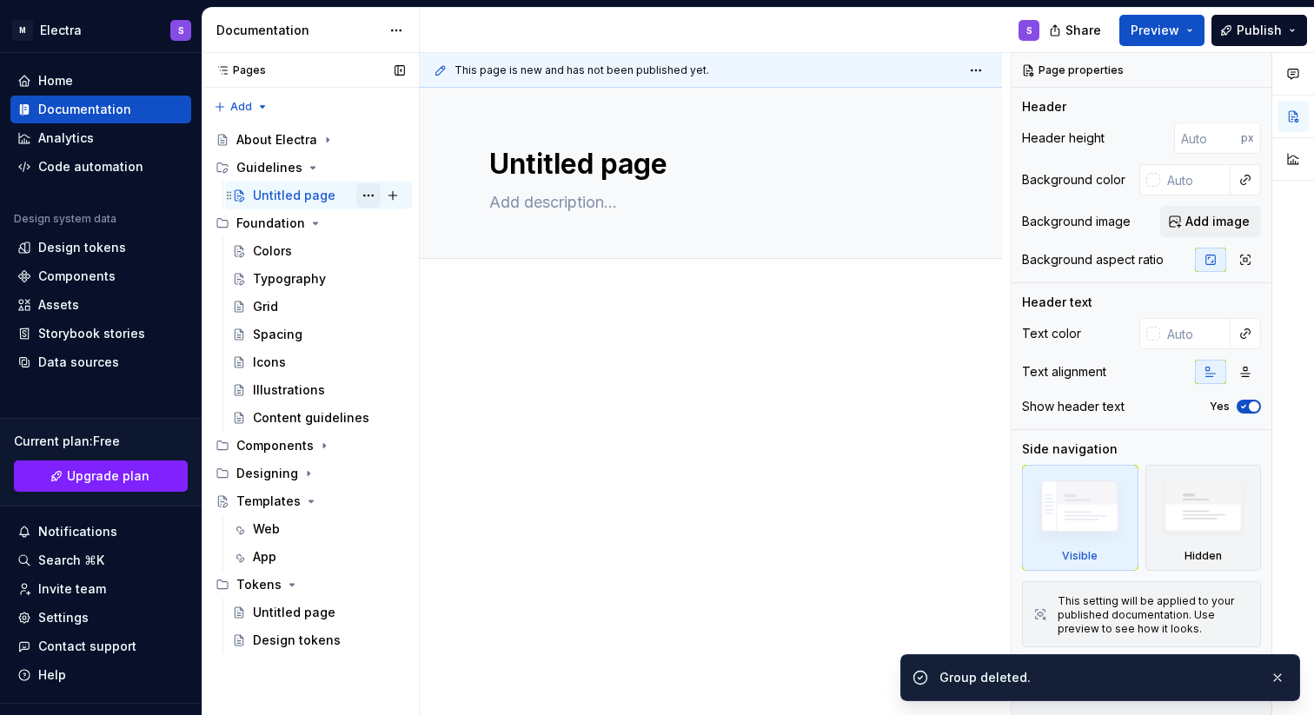
click at [366, 194] on button "Page tree" at bounding box center [368, 195] width 24 height 24
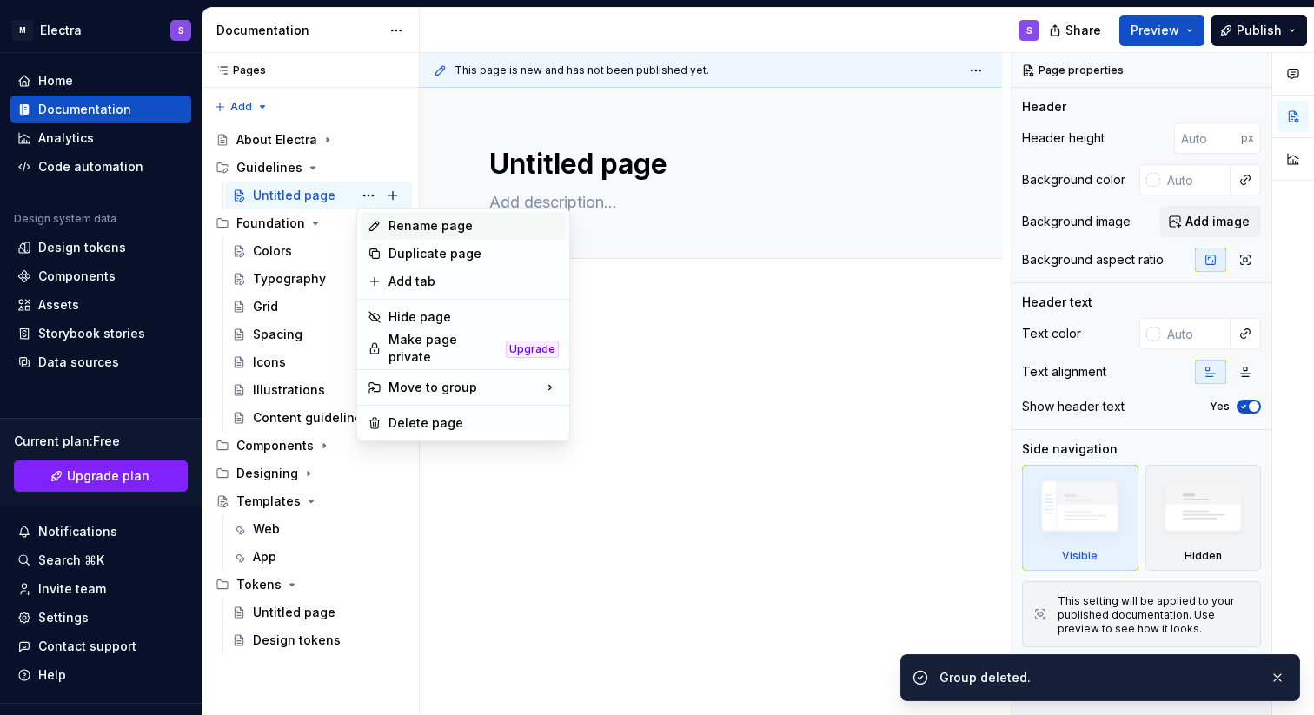
click at [424, 229] on div "Rename page" at bounding box center [473, 225] width 170 height 17
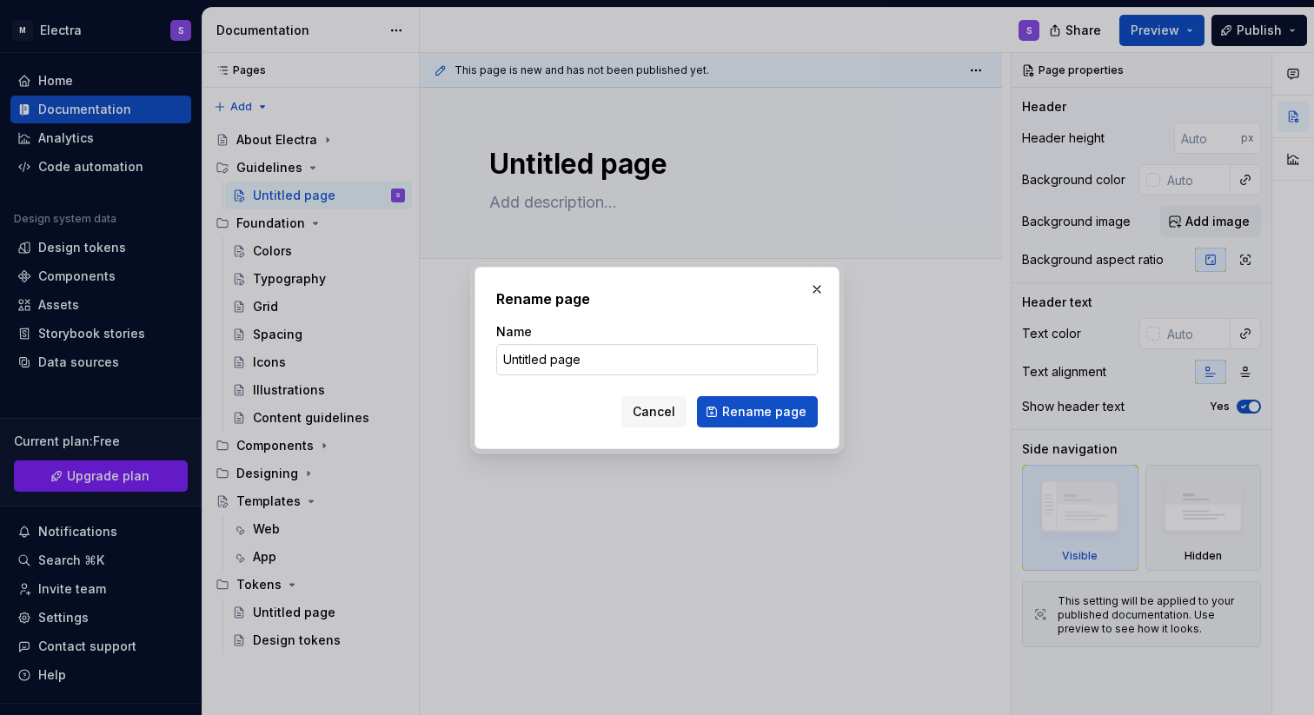
type textarea "*"
type input "Accessibility"
click at [754, 417] on span "Rename page" at bounding box center [764, 411] width 84 height 17
type textarea "*"
type textarea "Accessibility"
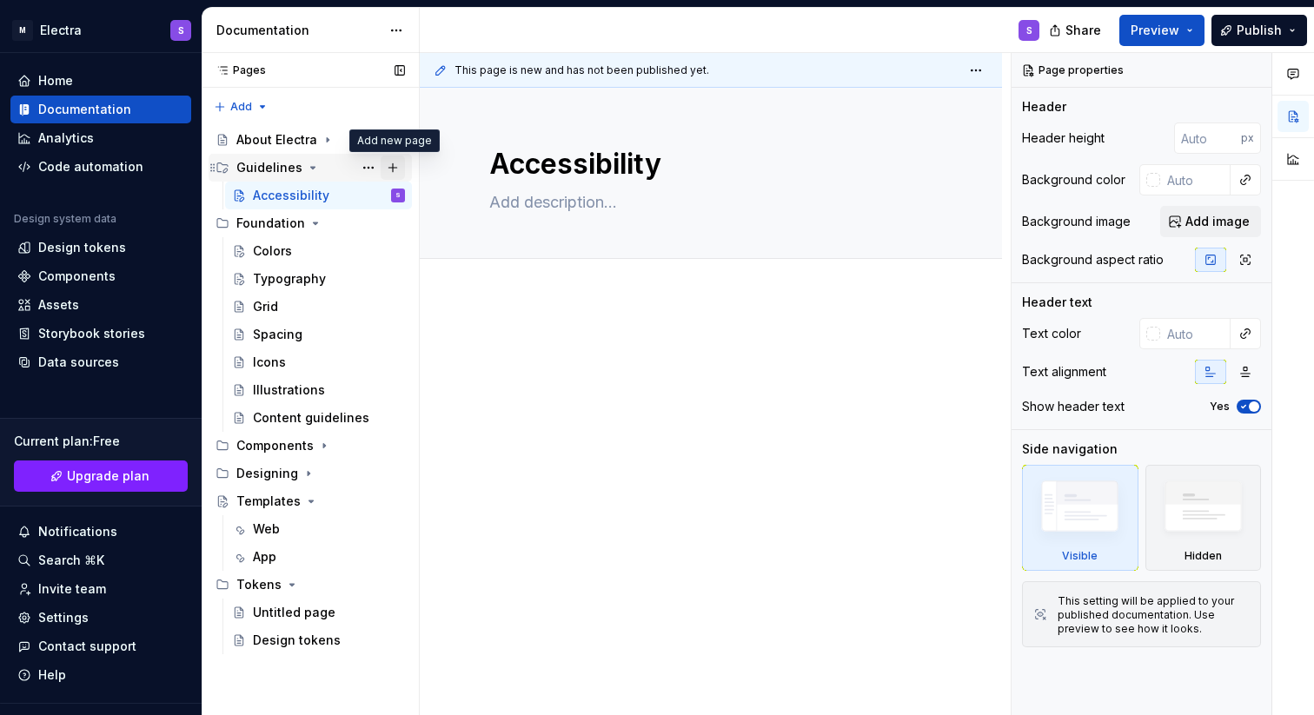
click at [394, 171] on button "Page tree" at bounding box center [393, 168] width 24 height 24
type textarea "*"
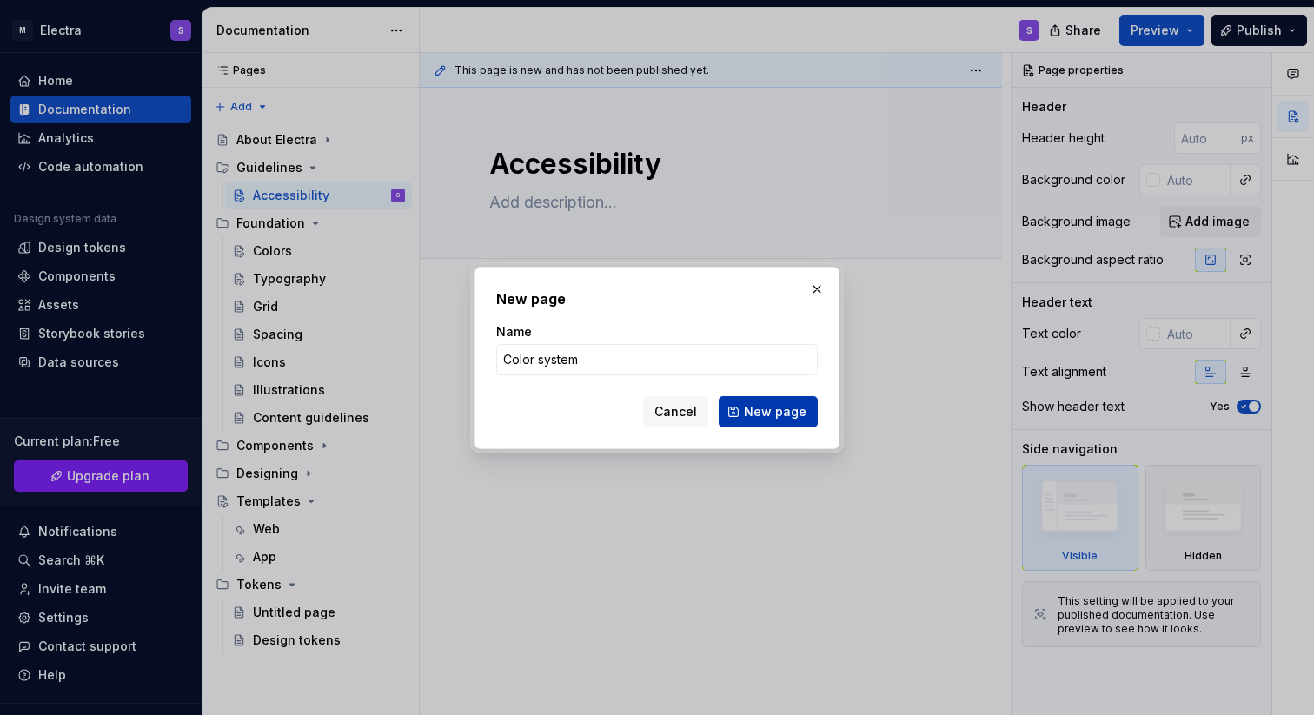
type input "Color system"
click at [748, 411] on span "New page" at bounding box center [775, 411] width 63 height 17
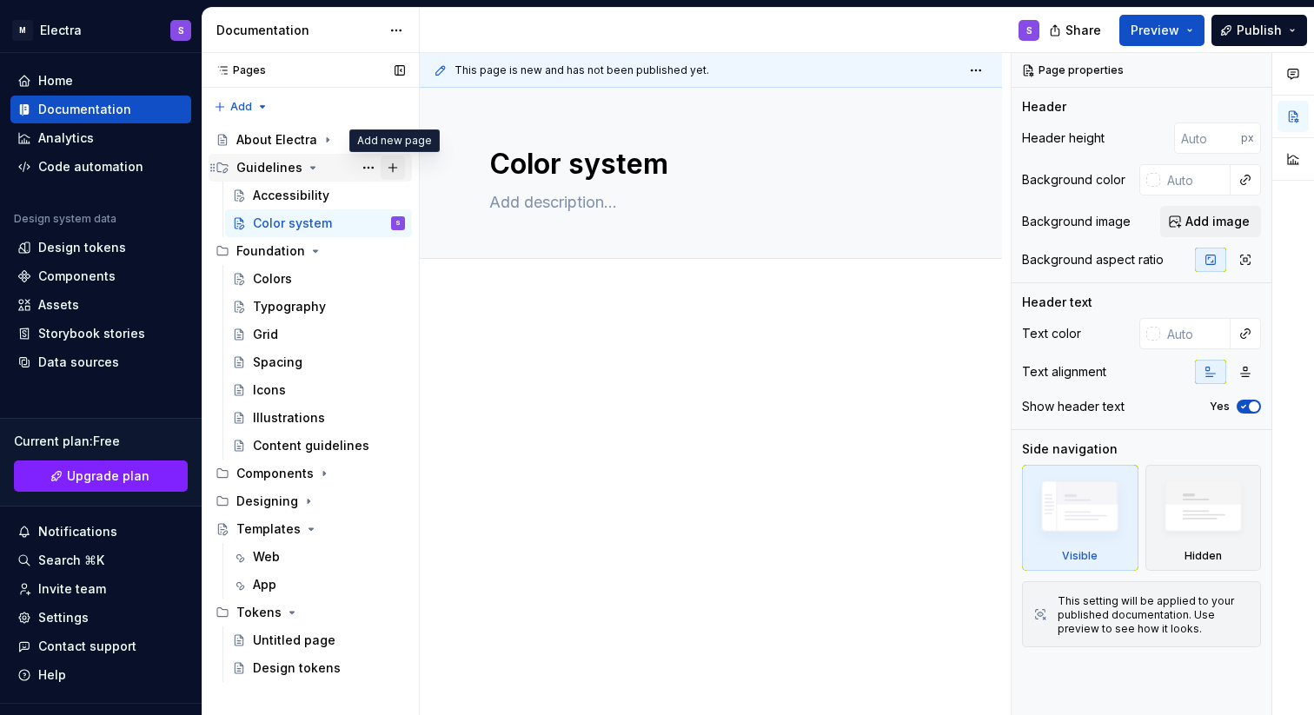
click at [397, 170] on button "Page tree" at bounding box center [393, 168] width 24 height 24
type textarea "*"
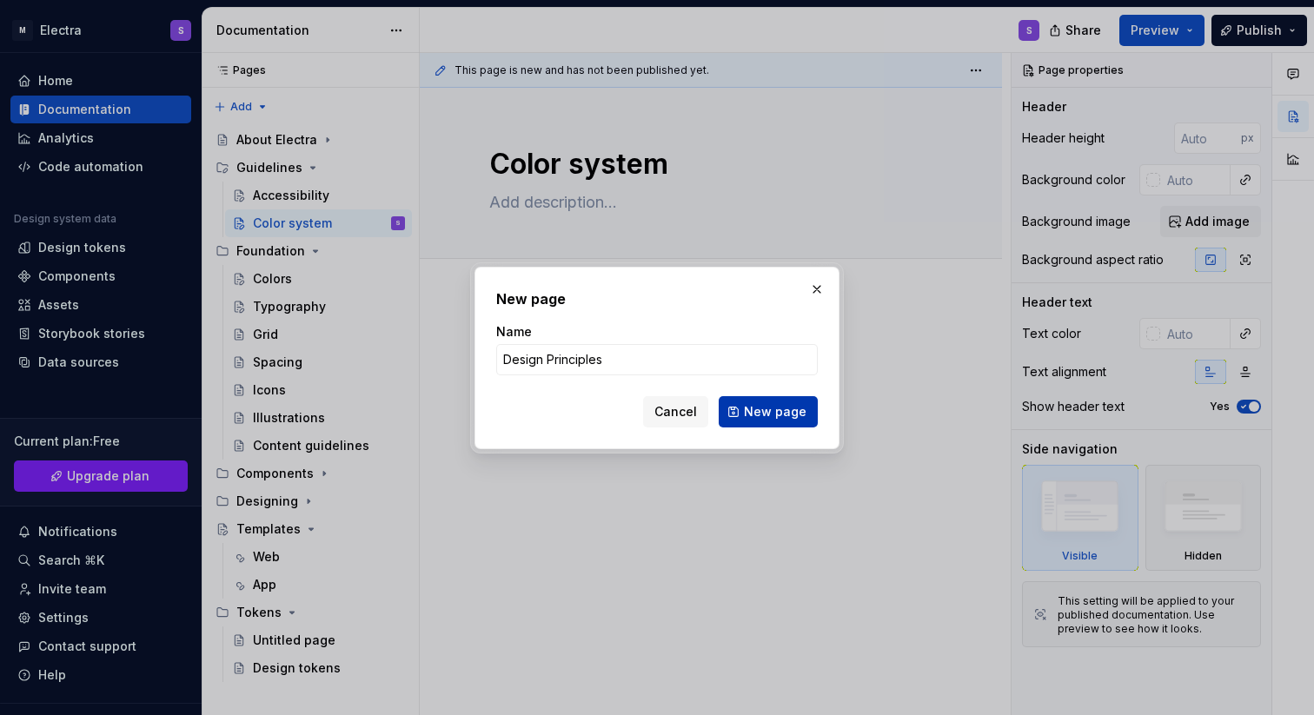
type input "Design Principles"
click at [770, 415] on span "New page" at bounding box center [775, 411] width 63 height 17
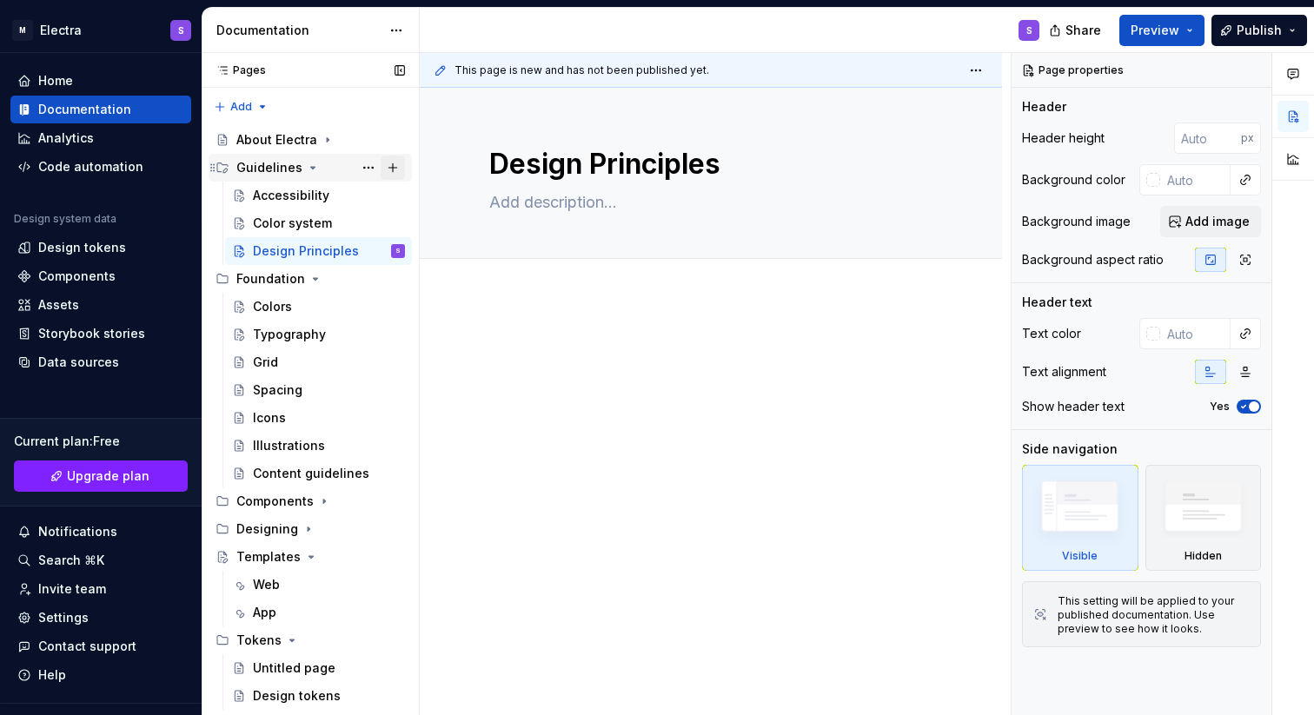
click at [400, 165] on button "Page tree" at bounding box center [393, 168] width 24 height 24
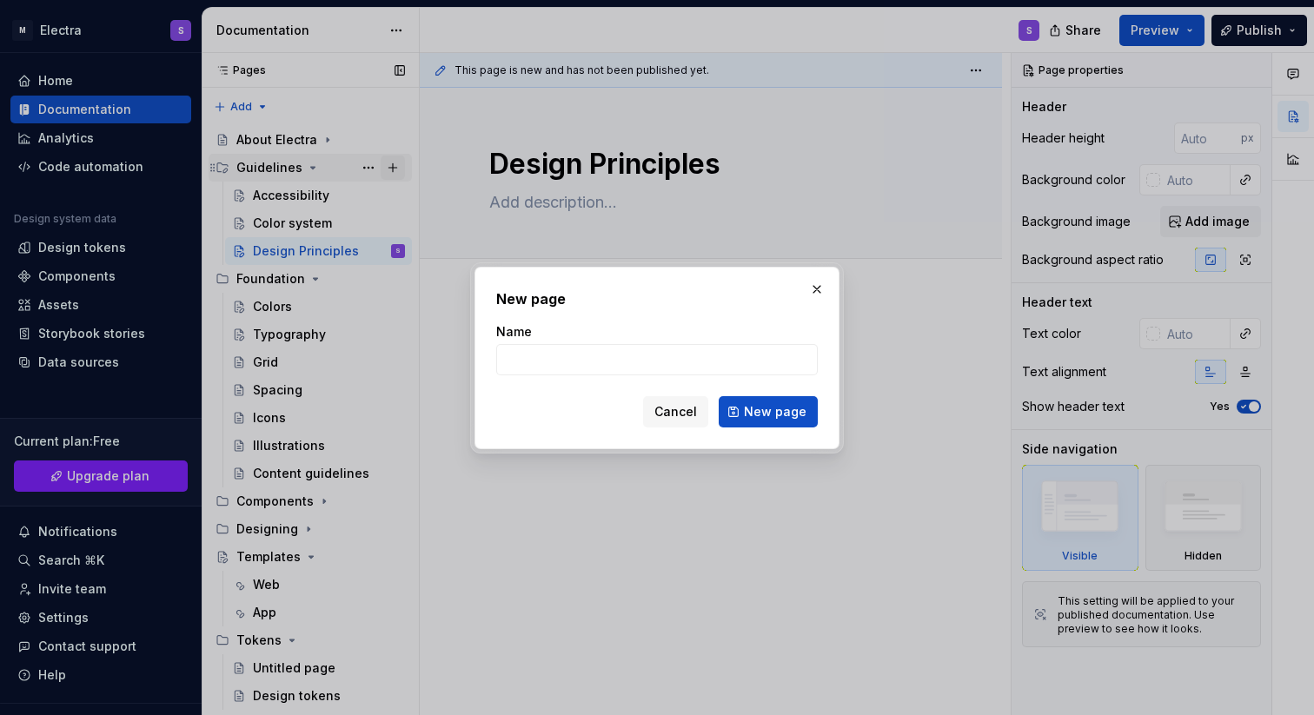
type textarea "*"
type input "Figma toolkit"
click at [799, 410] on span "New page" at bounding box center [775, 411] width 63 height 17
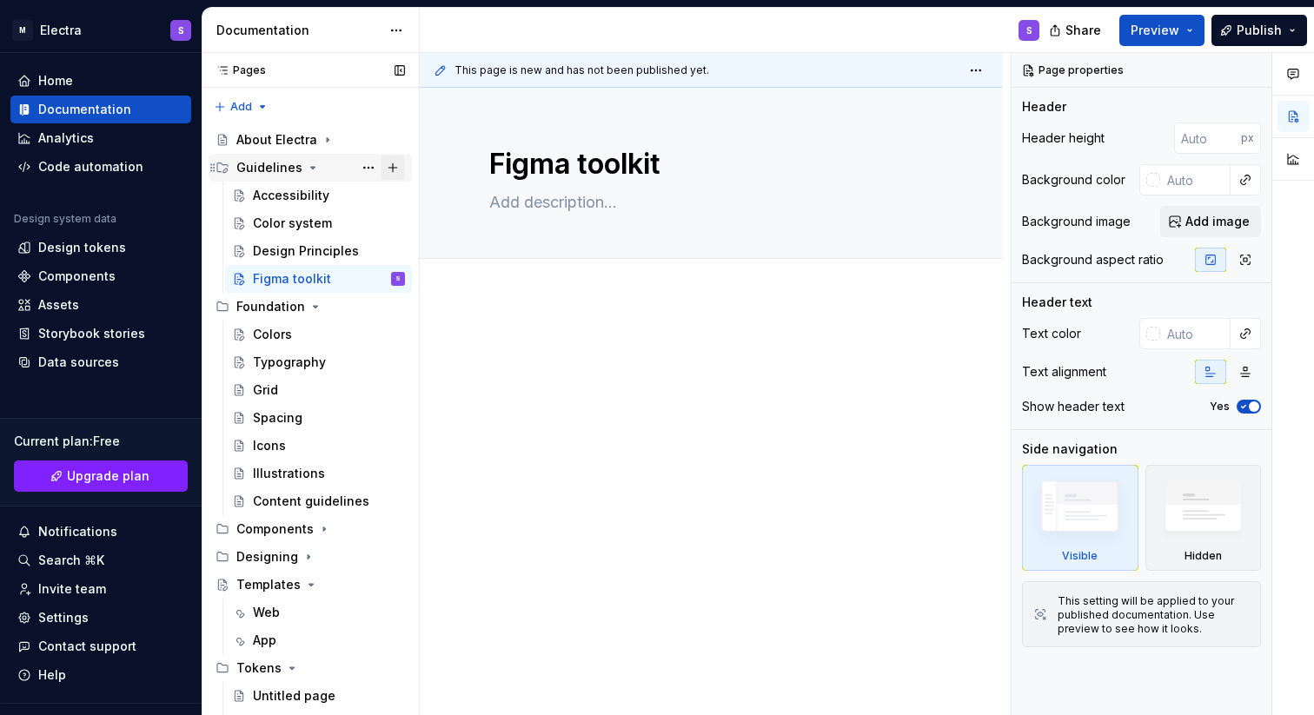
click at [388, 165] on button "Page tree" at bounding box center [393, 168] width 24 height 24
type textarea "*"
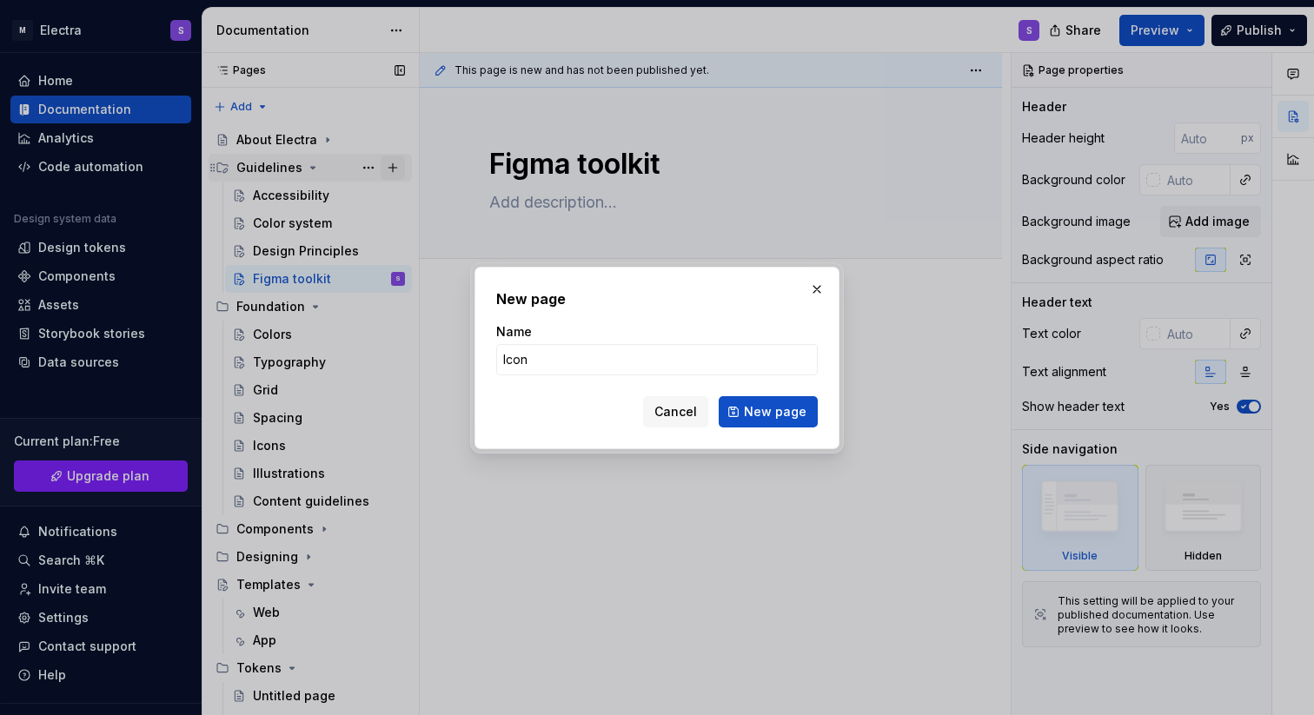
type input "Icons"
click button "New page" at bounding box center [768, 411] width 99 height 31
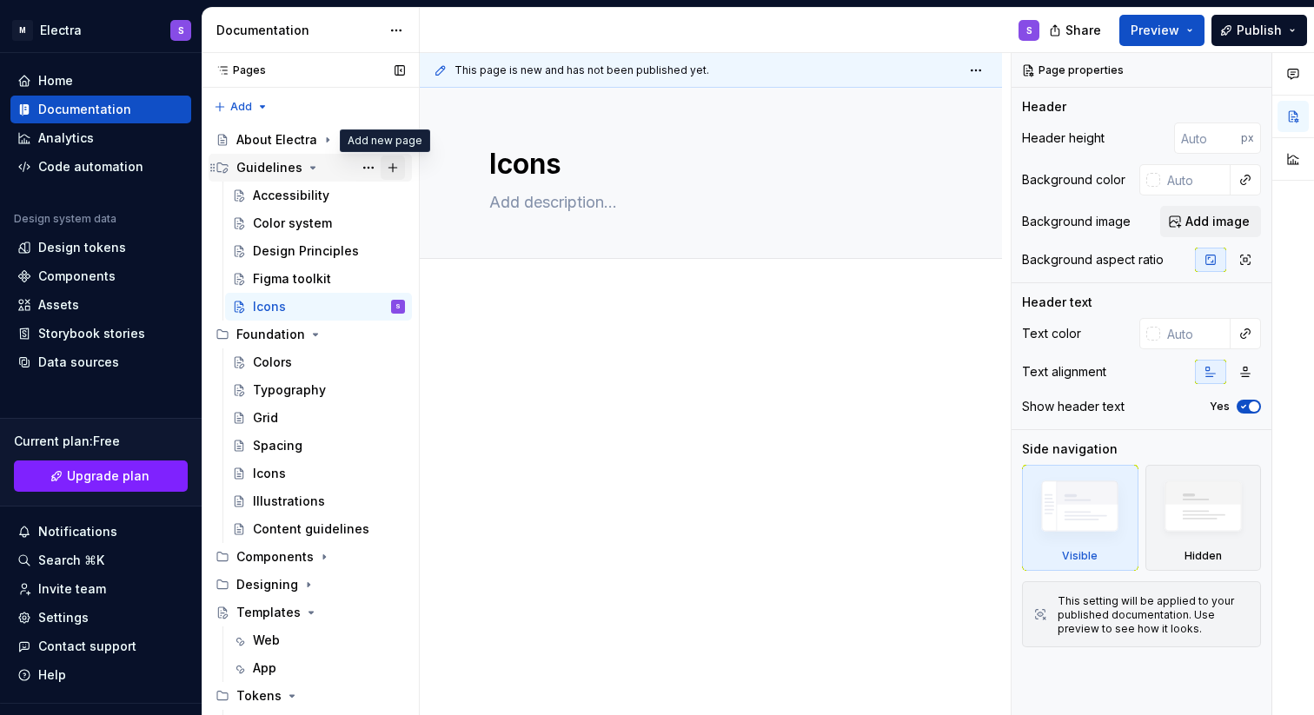
click at [391, 169] on button "Page tree" at bounding box center [393, 168] width 24 height 24
type textarea "*"
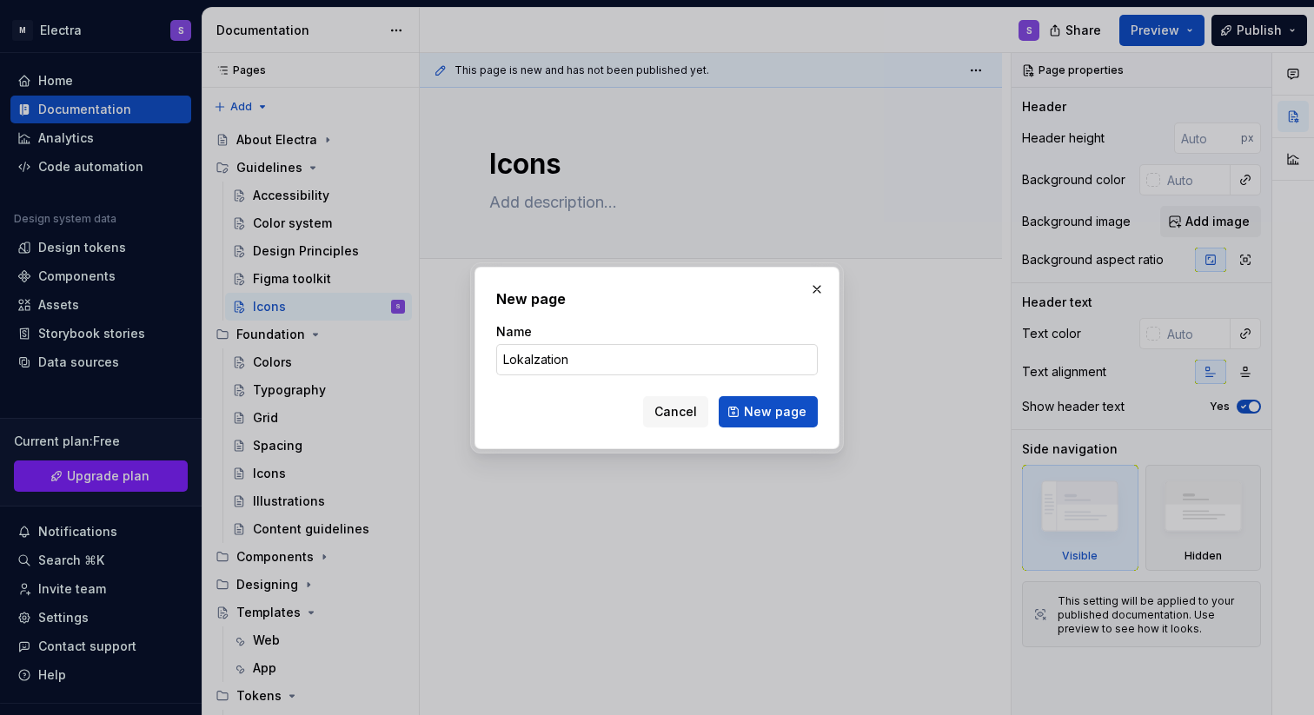
click at [535, 362] on input "Lokalzation" at bounding box center [657, 359] width 322 height 31
type input "Lokalization"
click at [765, 413] on span "New page" at bounding box center [775, 411] width 63 height 17
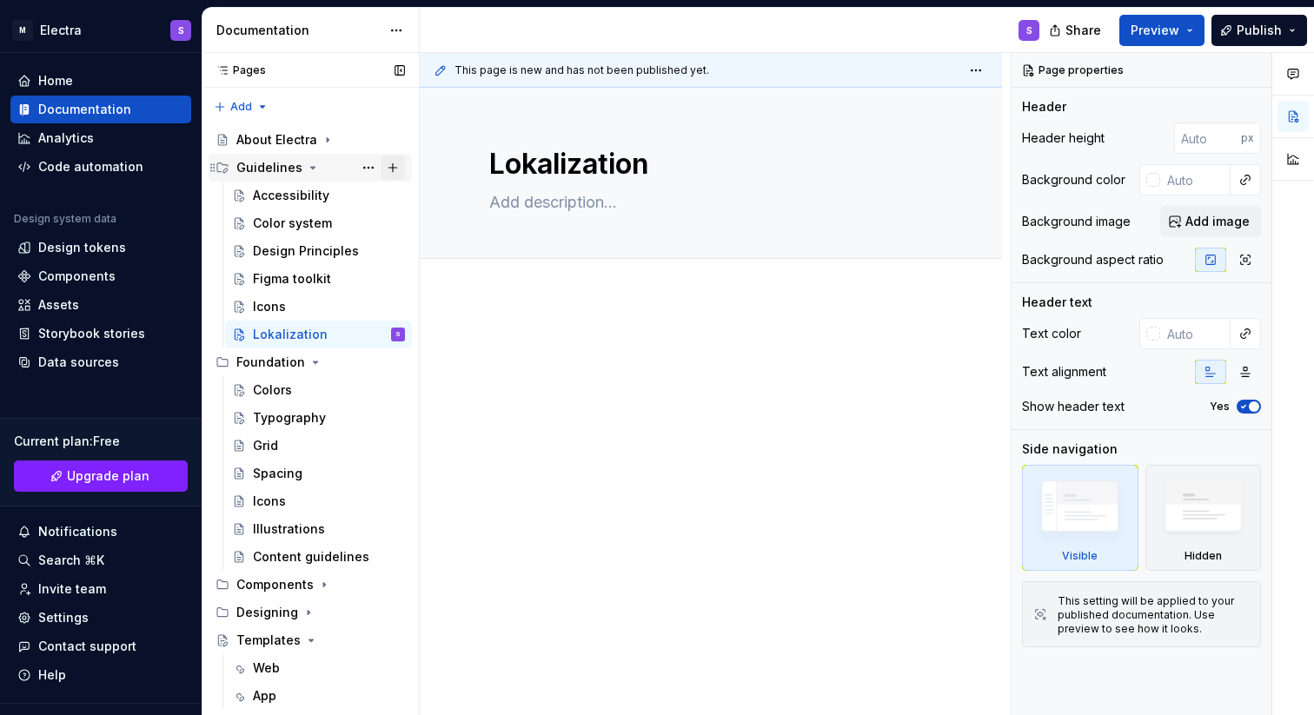
click at [383, 169] on button "Page tree" at bounding box center [393, 168] width 24 height 24
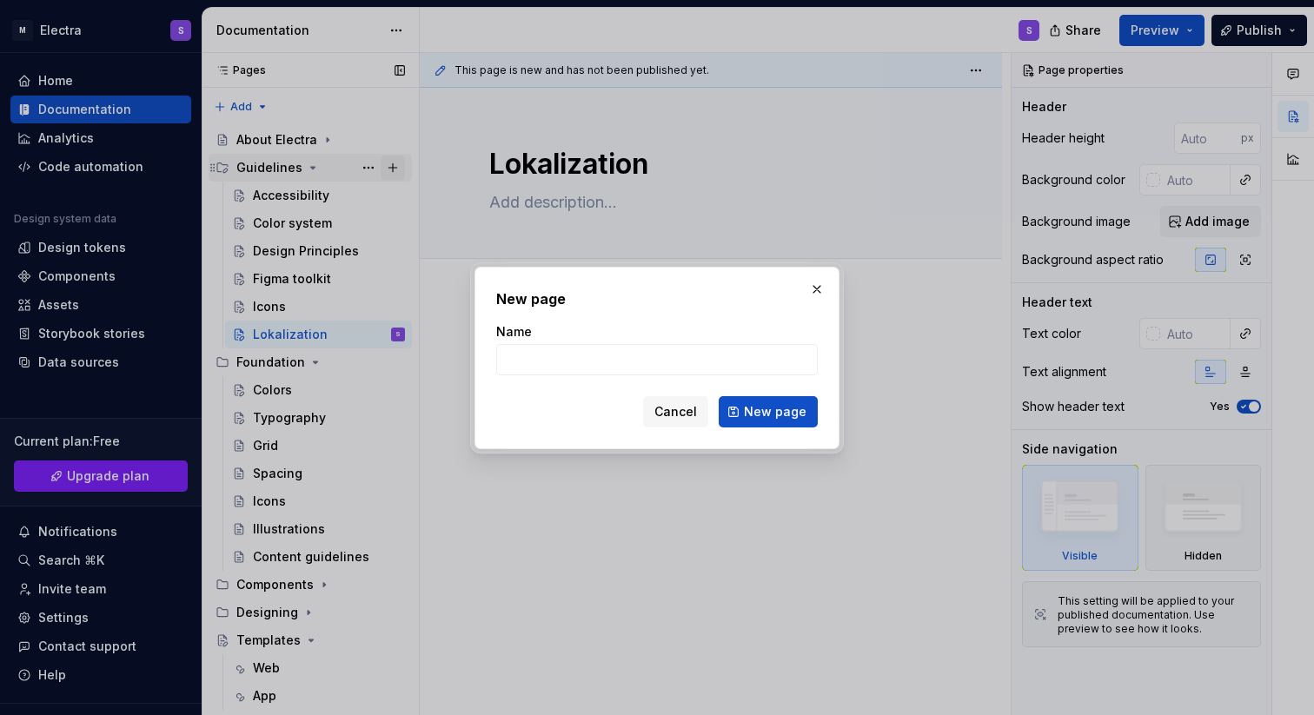
type textarea "*"
type input "Grid"
click button "New page" at bounding box center [768, 411] width 99 height 31
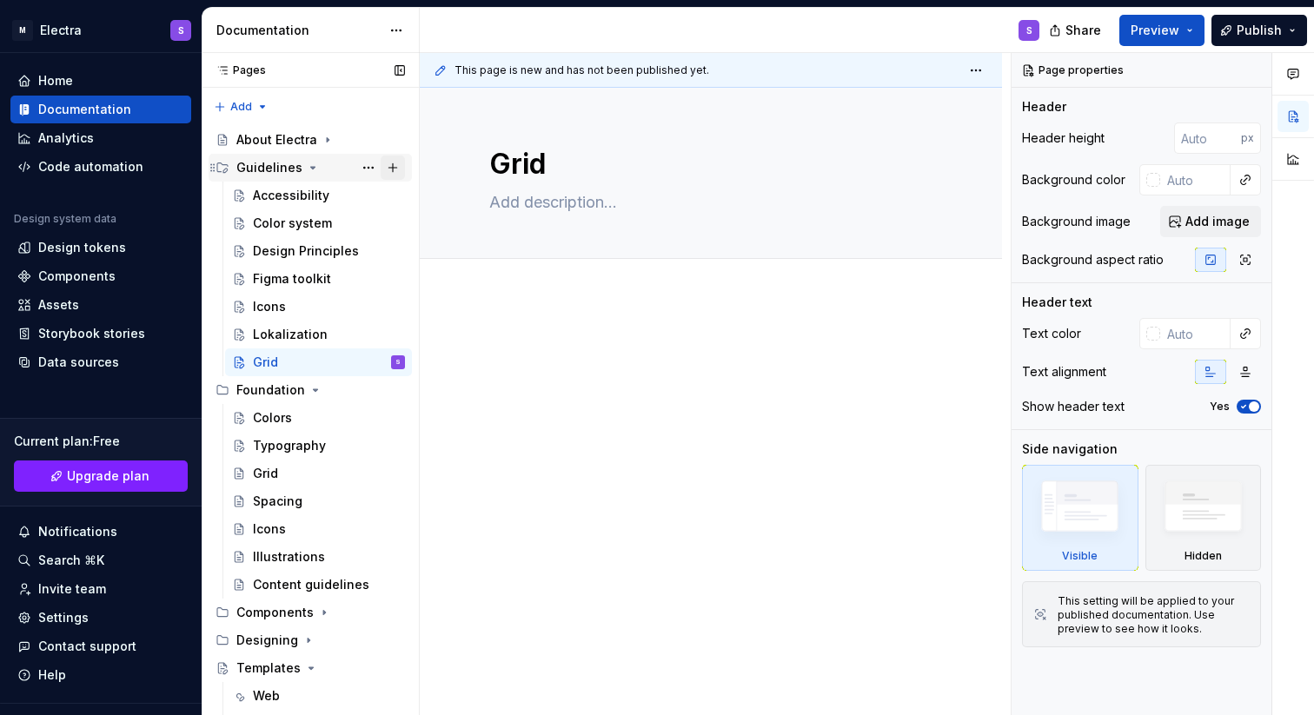
click at [388, 168] on button "Page tree" at bounding box center [393, 168] width 24 height 24
type textarea "*"
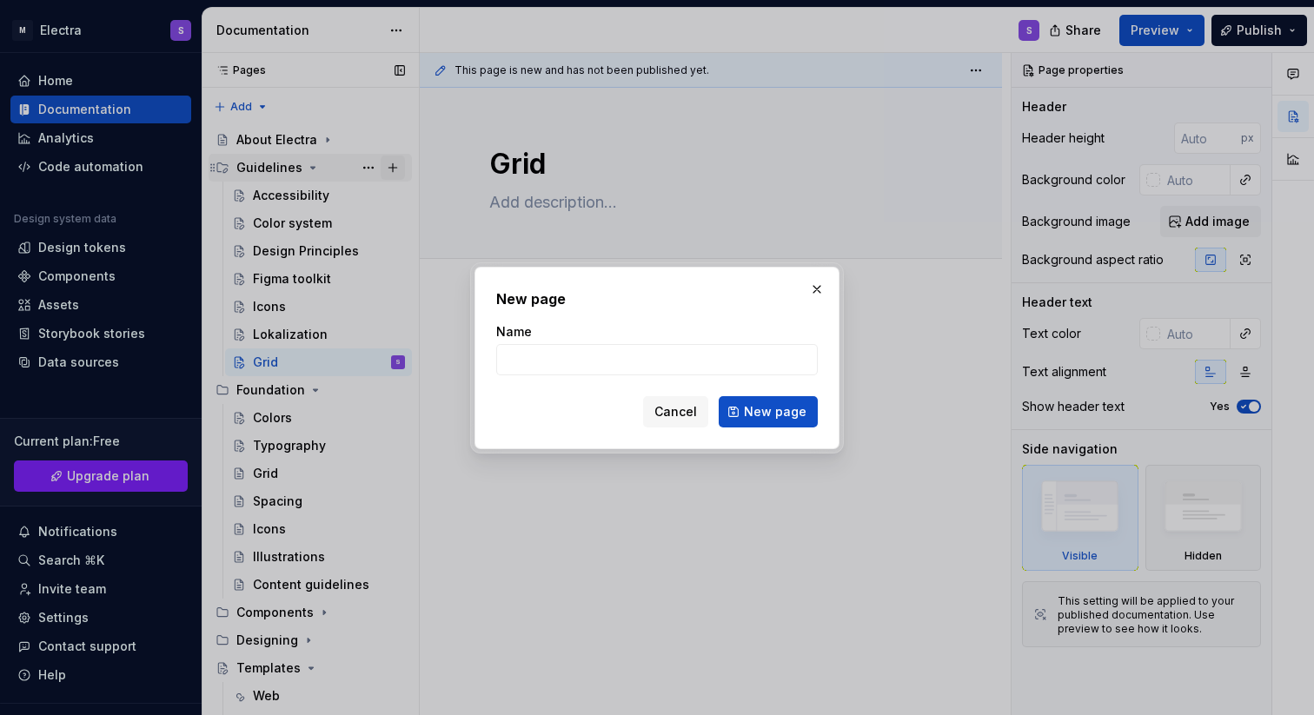
type input "R"
type input "Typography"
click button "New page" at bounding box center [768, 411] width 99 height 31
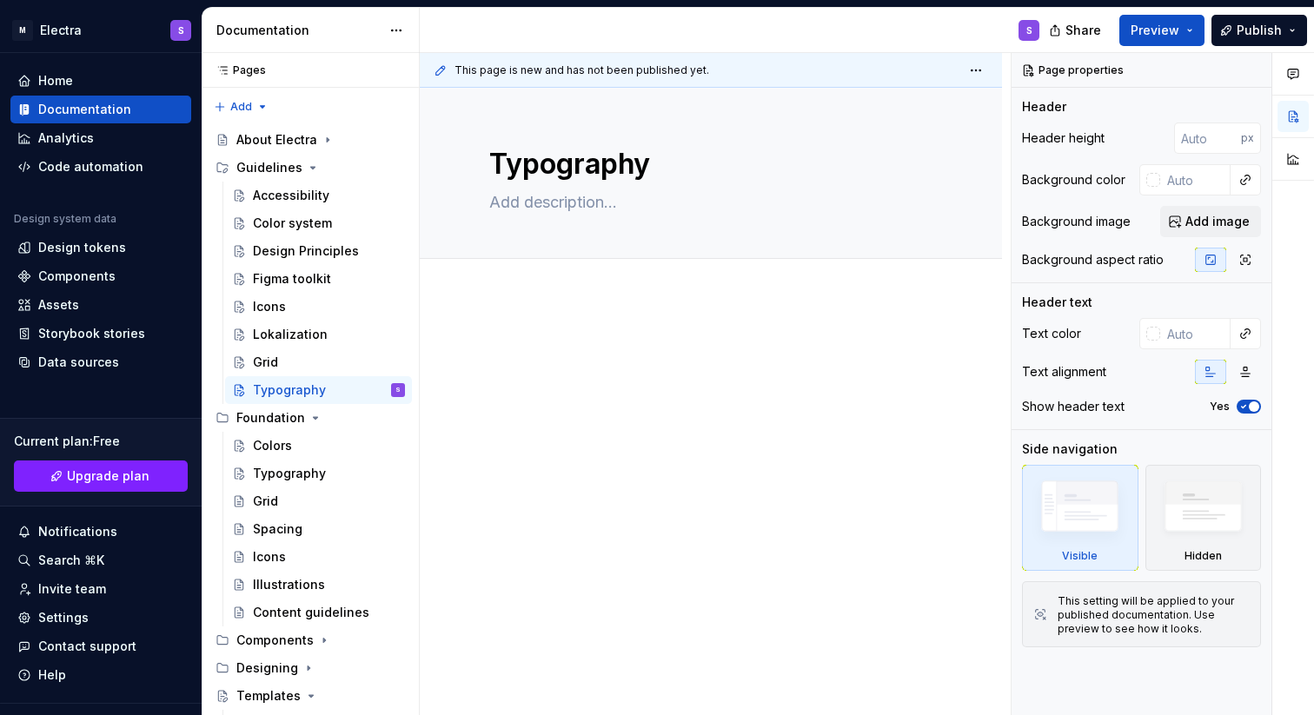
type textarea "*"
